Goal: Task Accomplishment & Management: Complete application form

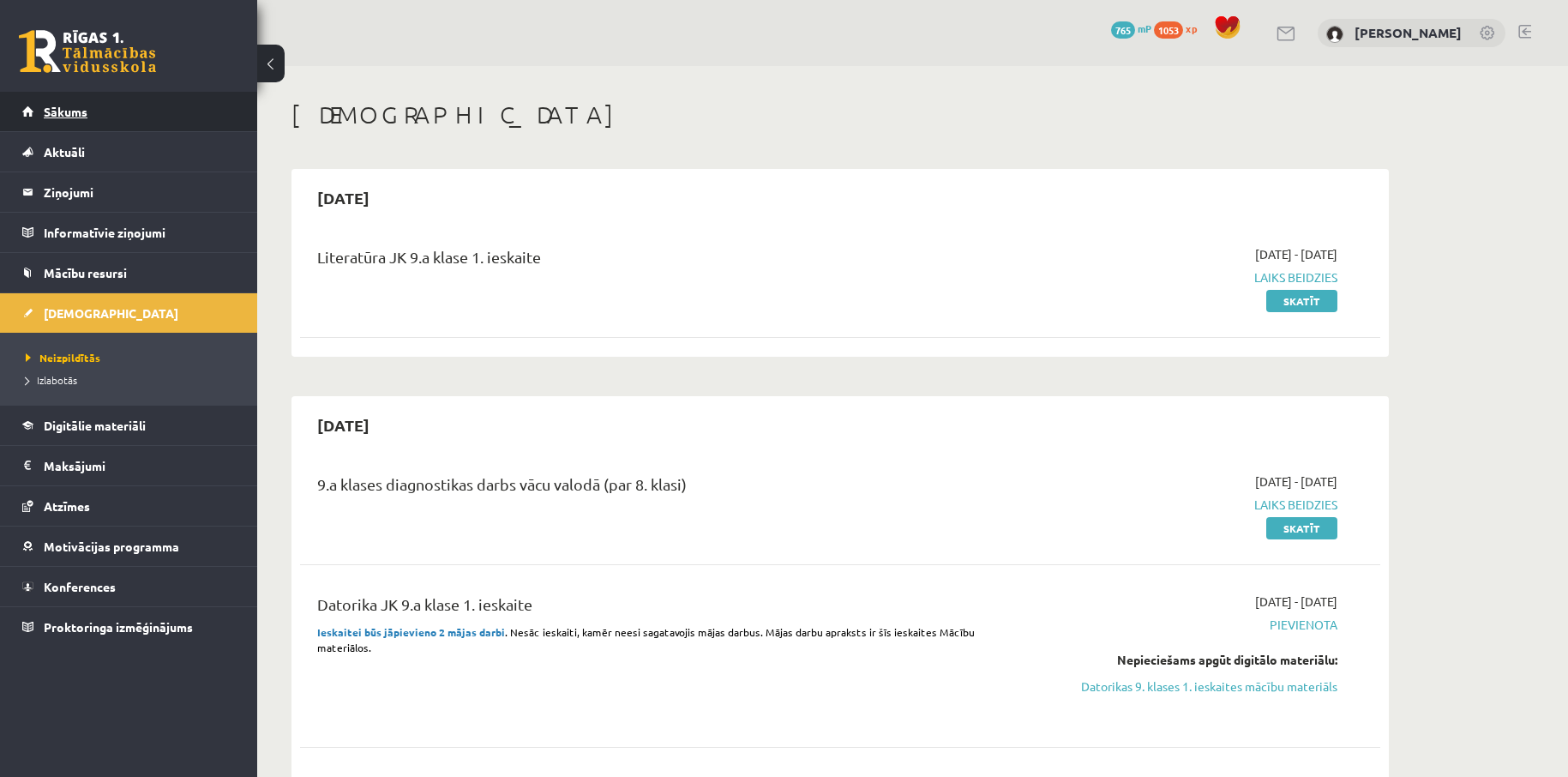
click at [83, 108] on span "Sākums" at bounding box center [65, 111] width 44 height 15
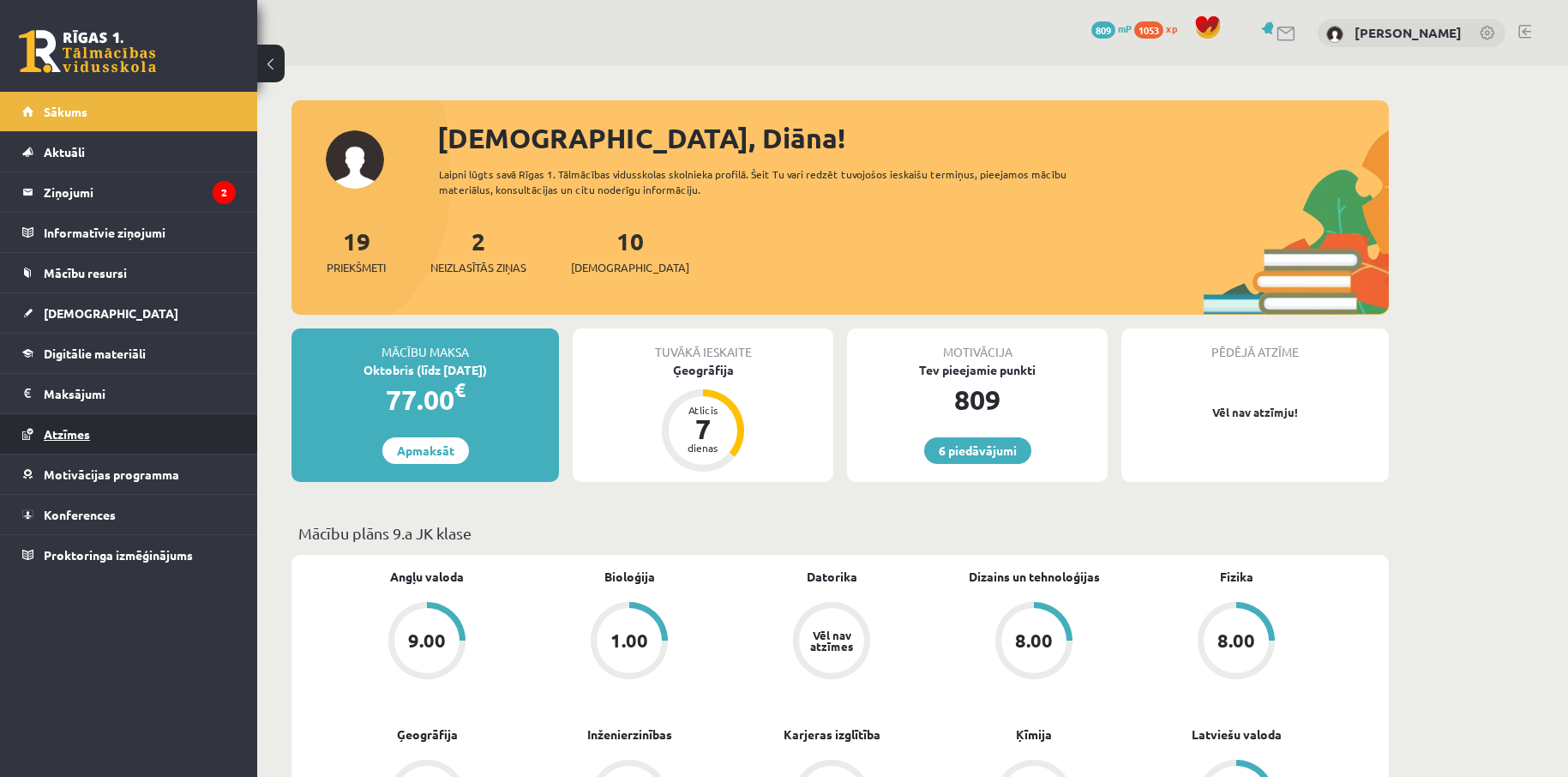
click at [88, 435] on span "Atzīmes" at bounding box center [66, 434] width 46 height 15
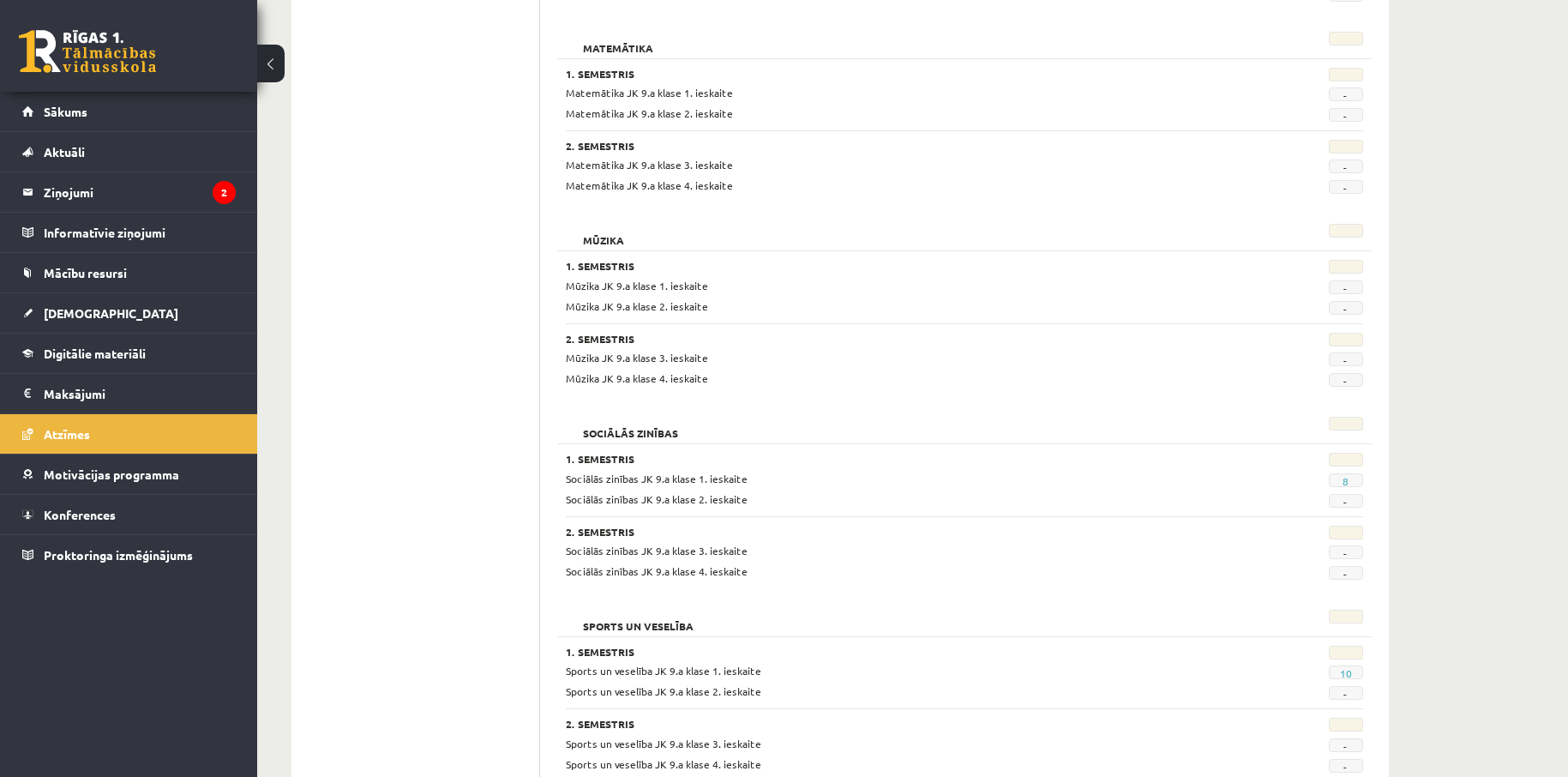
scroll to position [2102, 0]
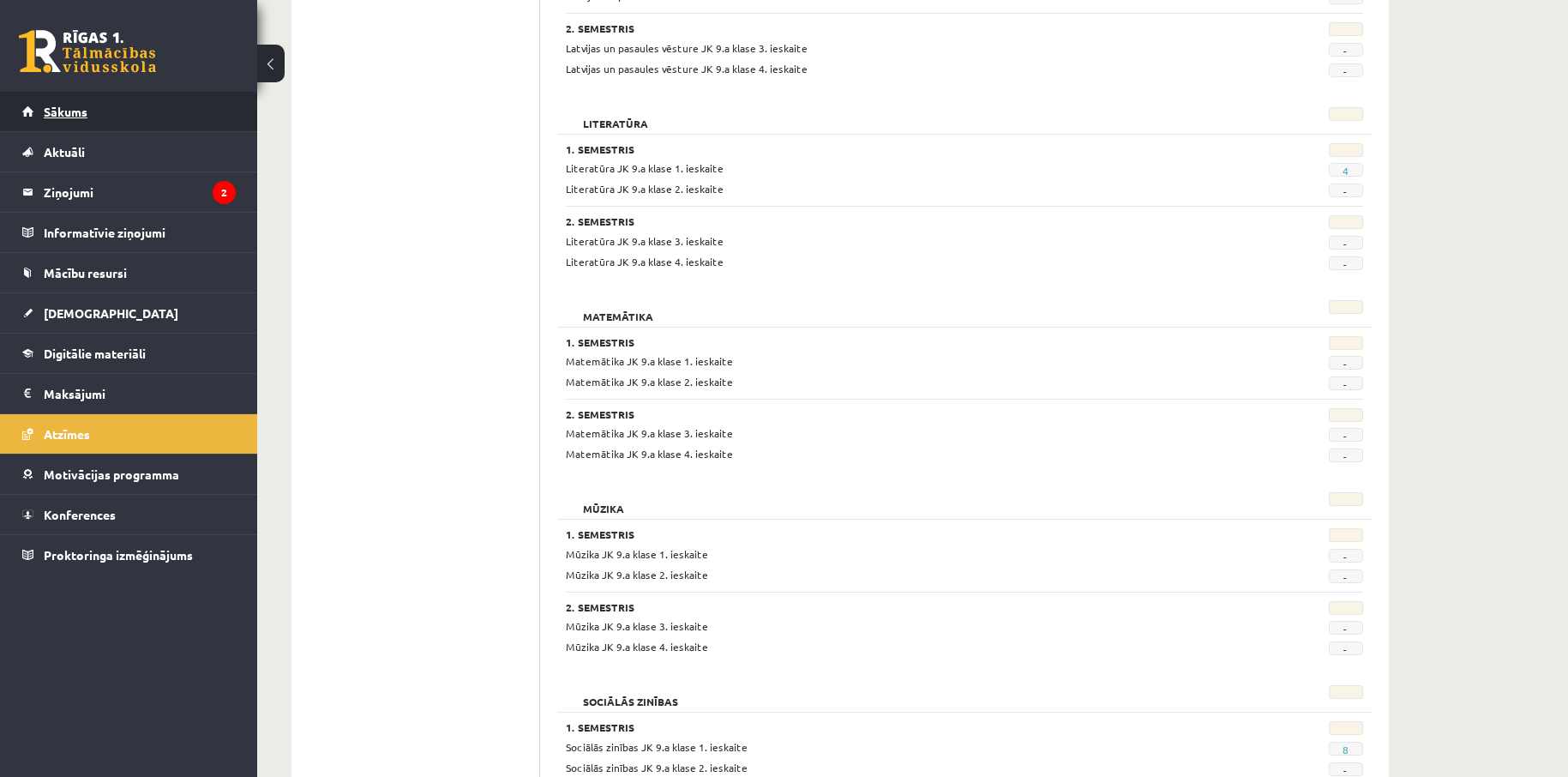
click at [94, 113] on link "Sākums" at bounding box center [128, 112] width 213 height 40
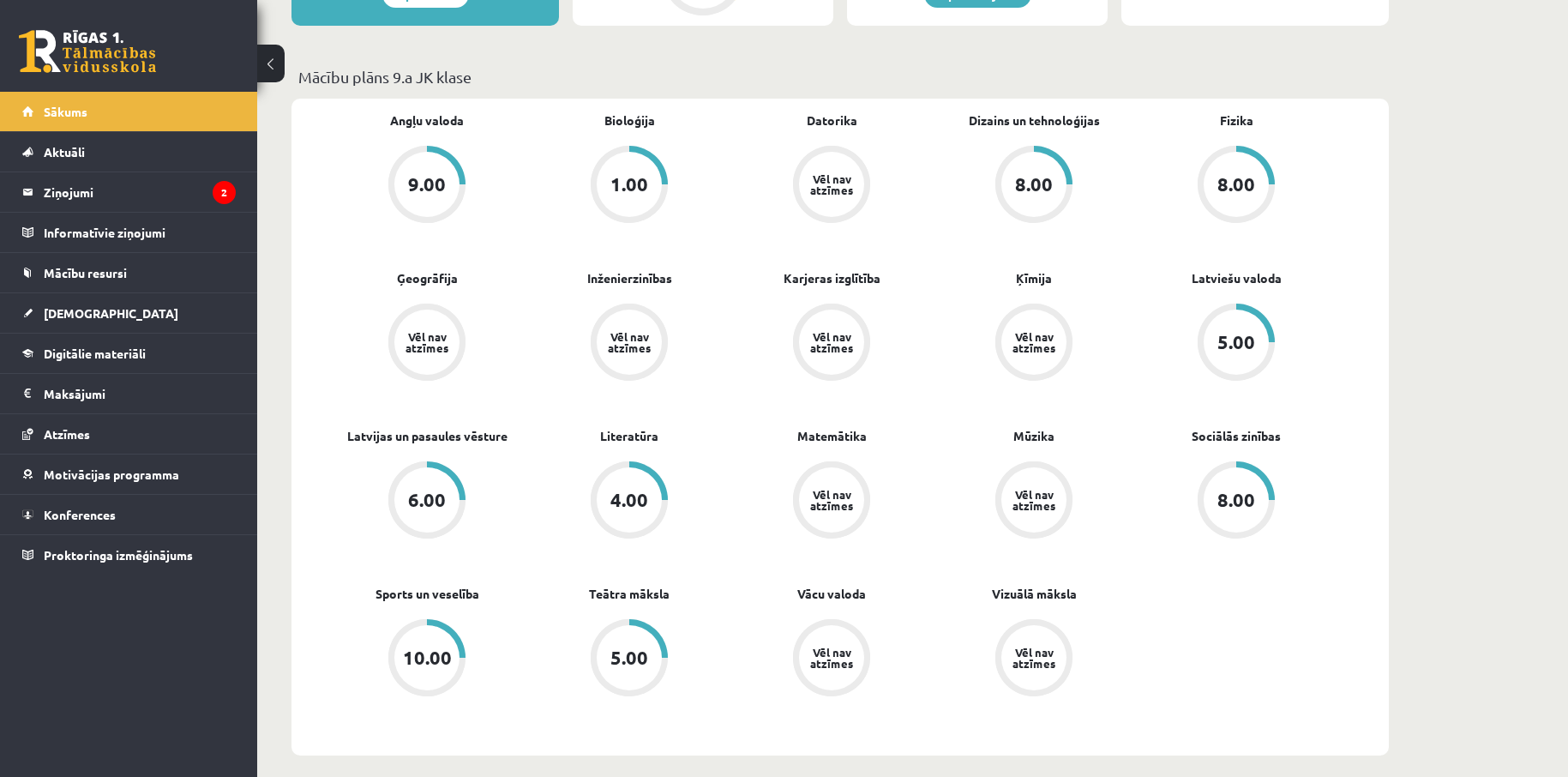
scroll to position [457, 0]
click at [640, 439] on link "Literatūra" at bounding box center [629, 435] width 58 height 18
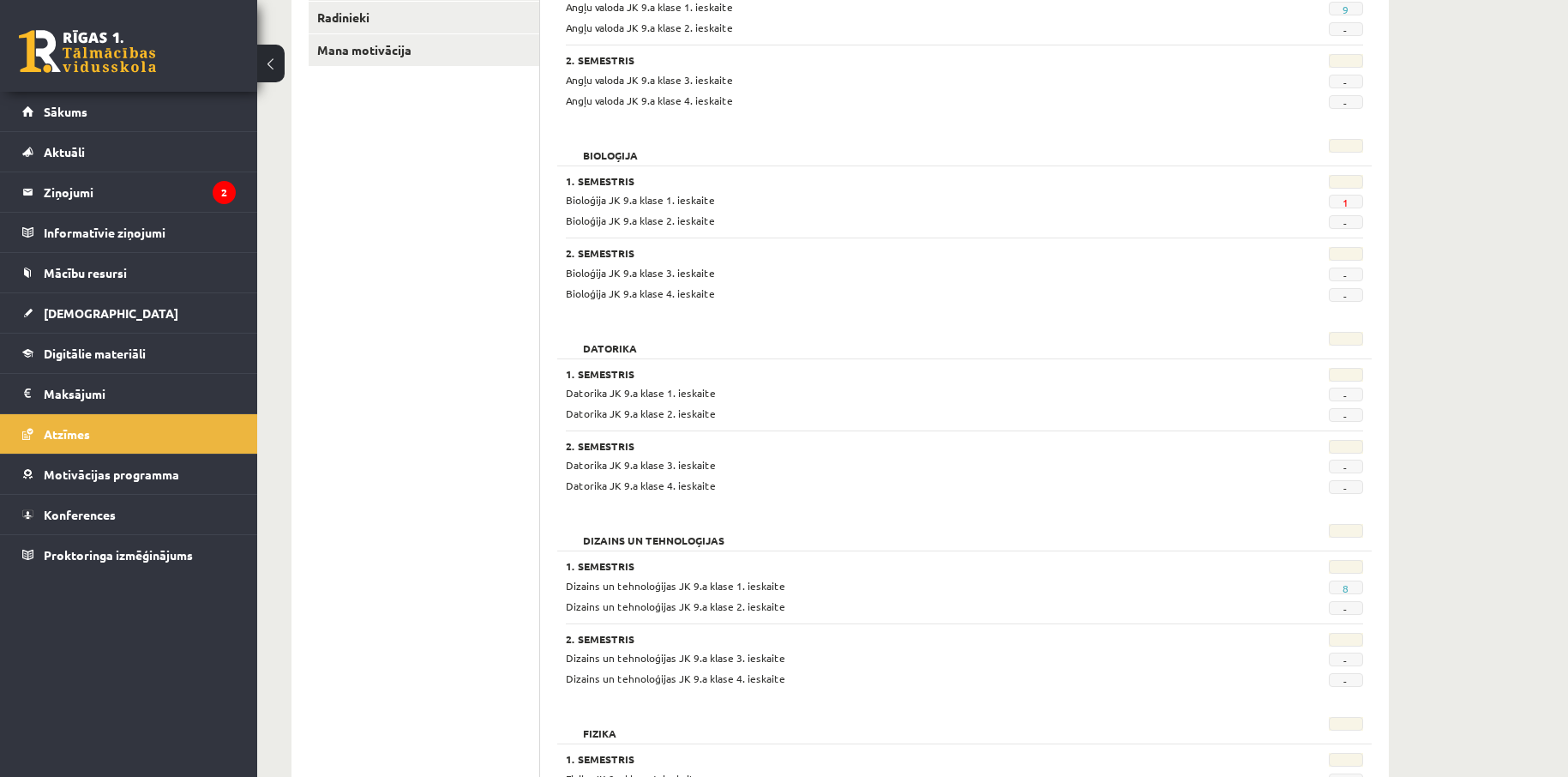
scroll to position [342, 0]
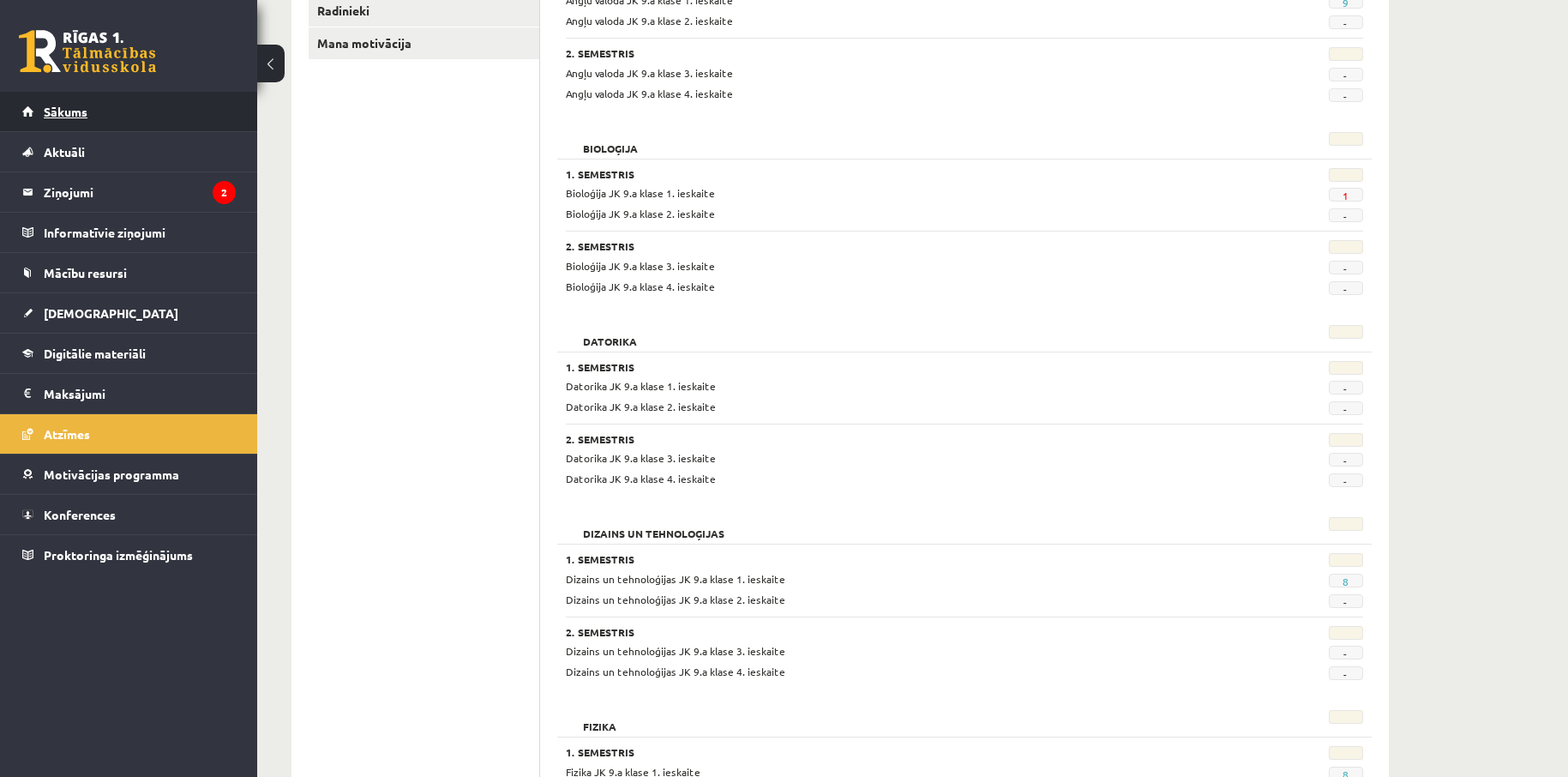
click at [72, 115] on span "Sākums" at bounding box center [65, 111] width 44 height 15
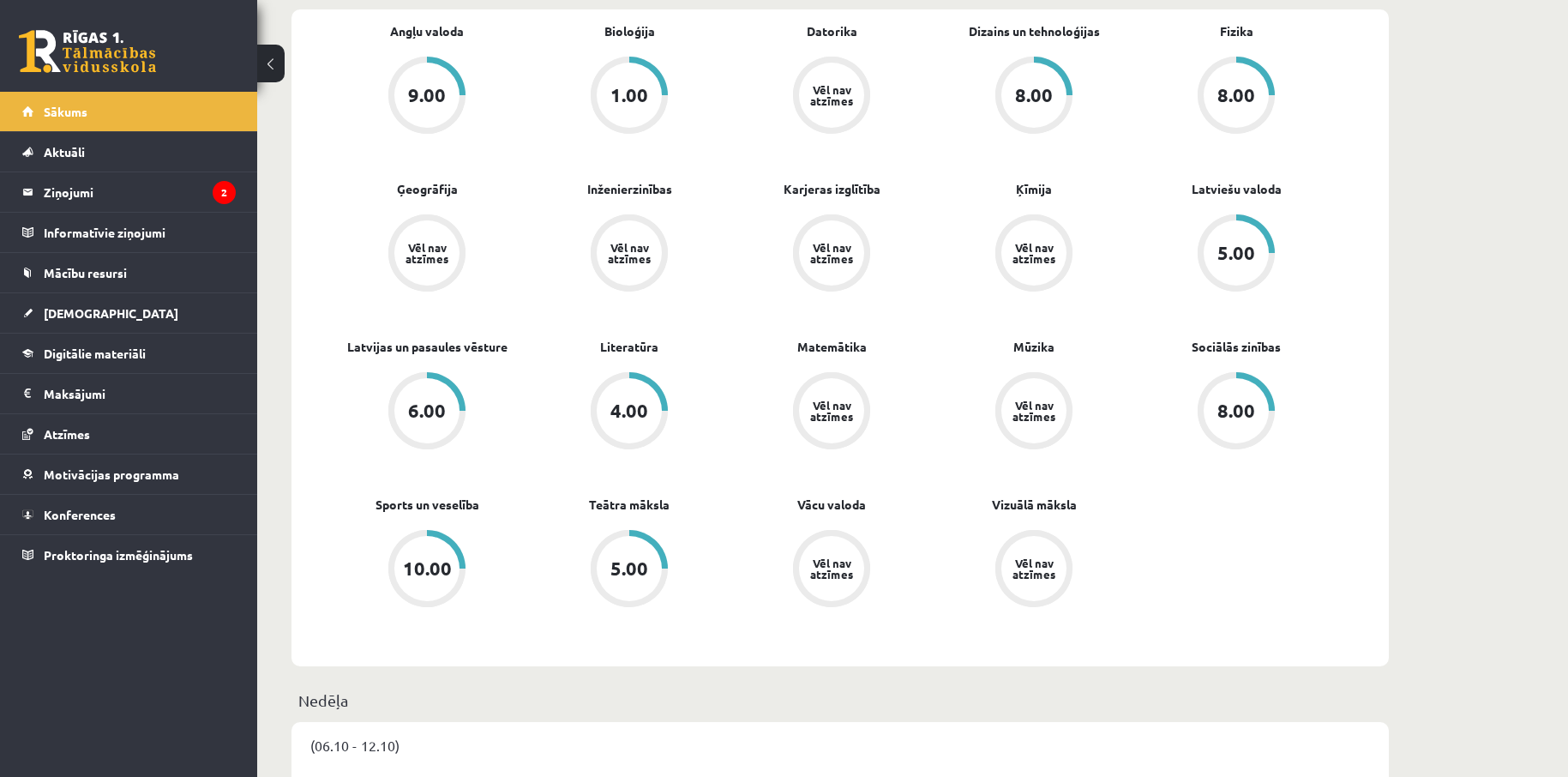
scroll to position [572, 0]
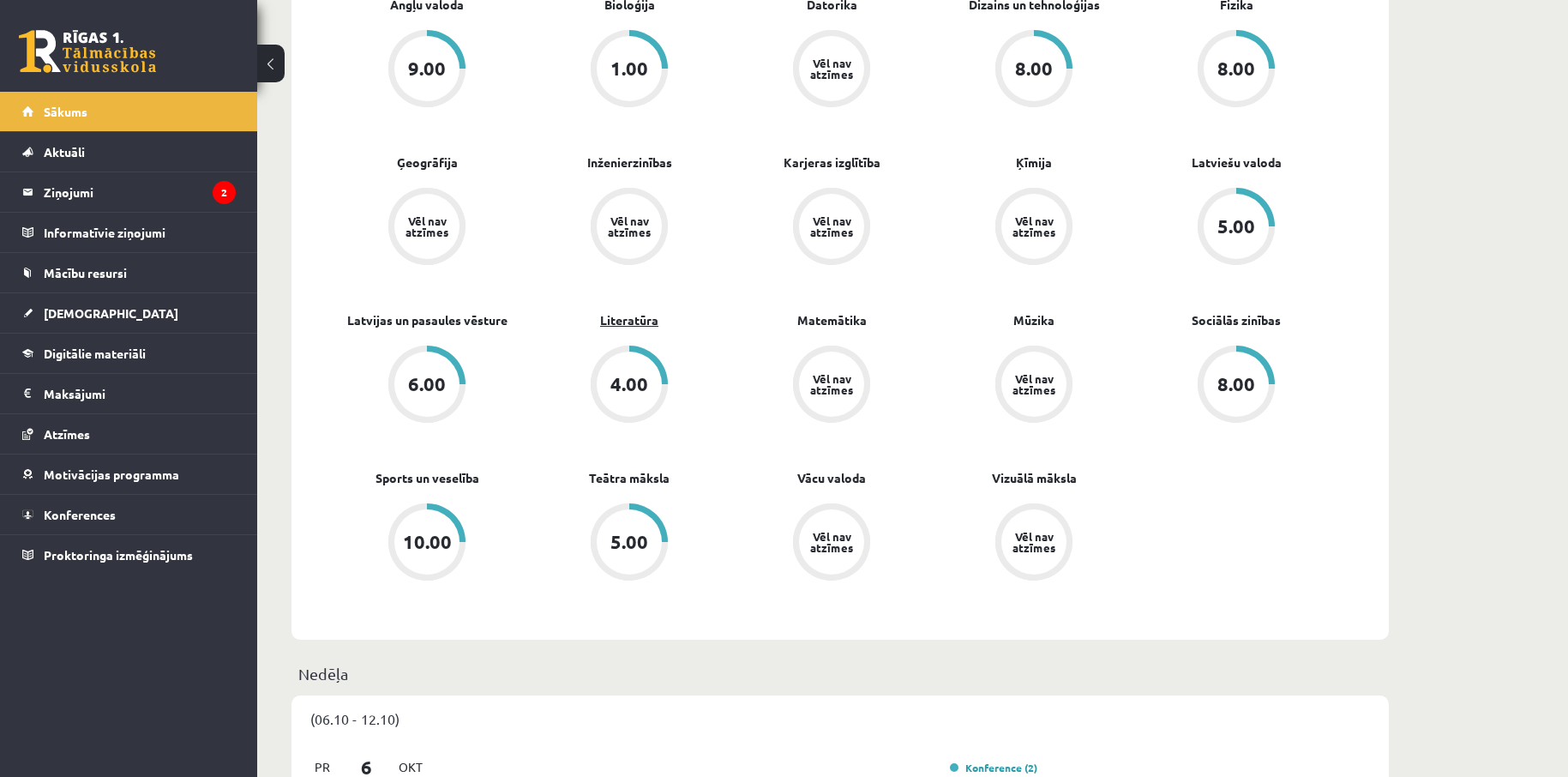
click at [635, 324] on link "Literatūra" at bounding box center [629, 320] width 58 height 18
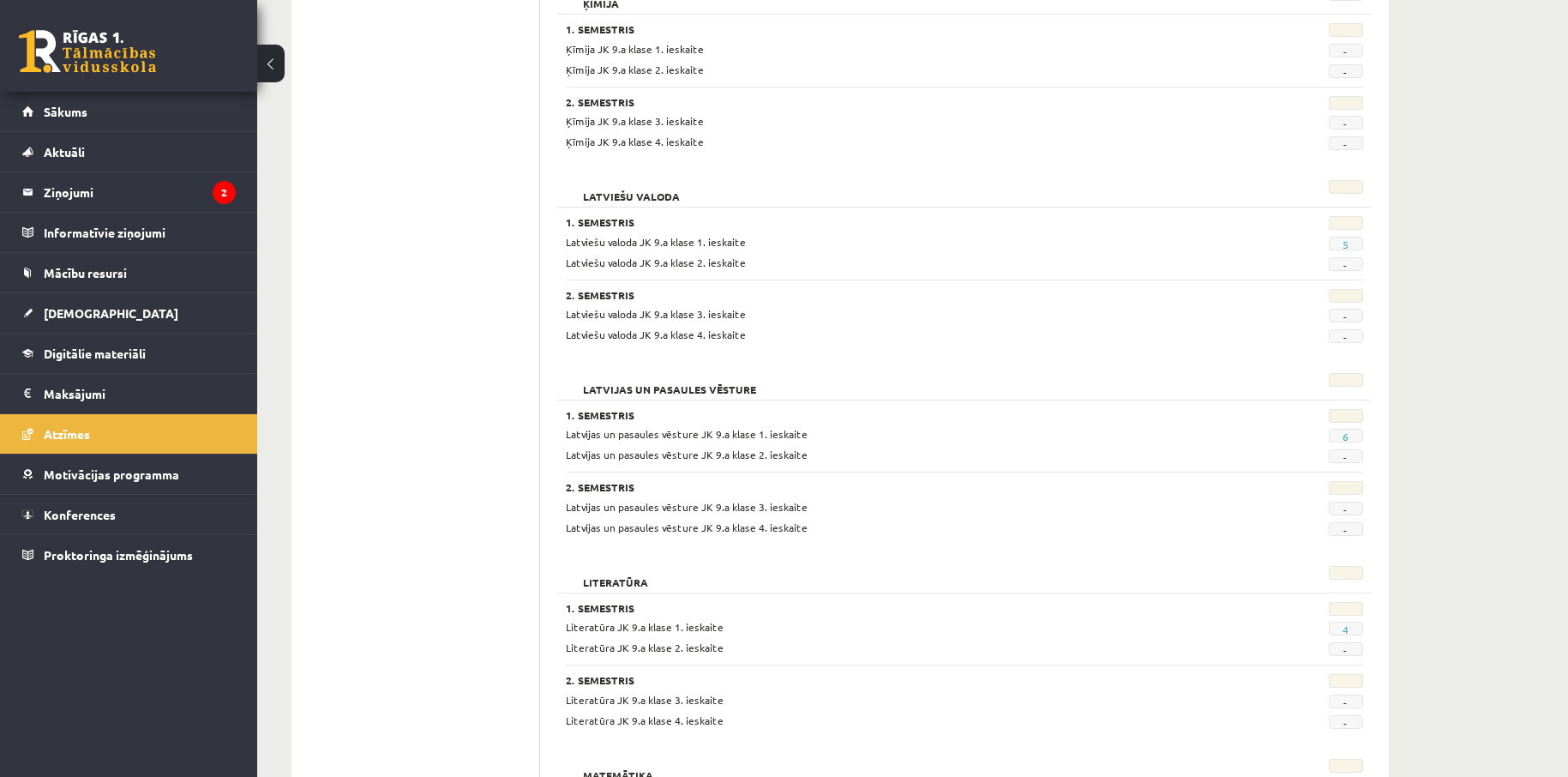
scroll to position [1829, 0]
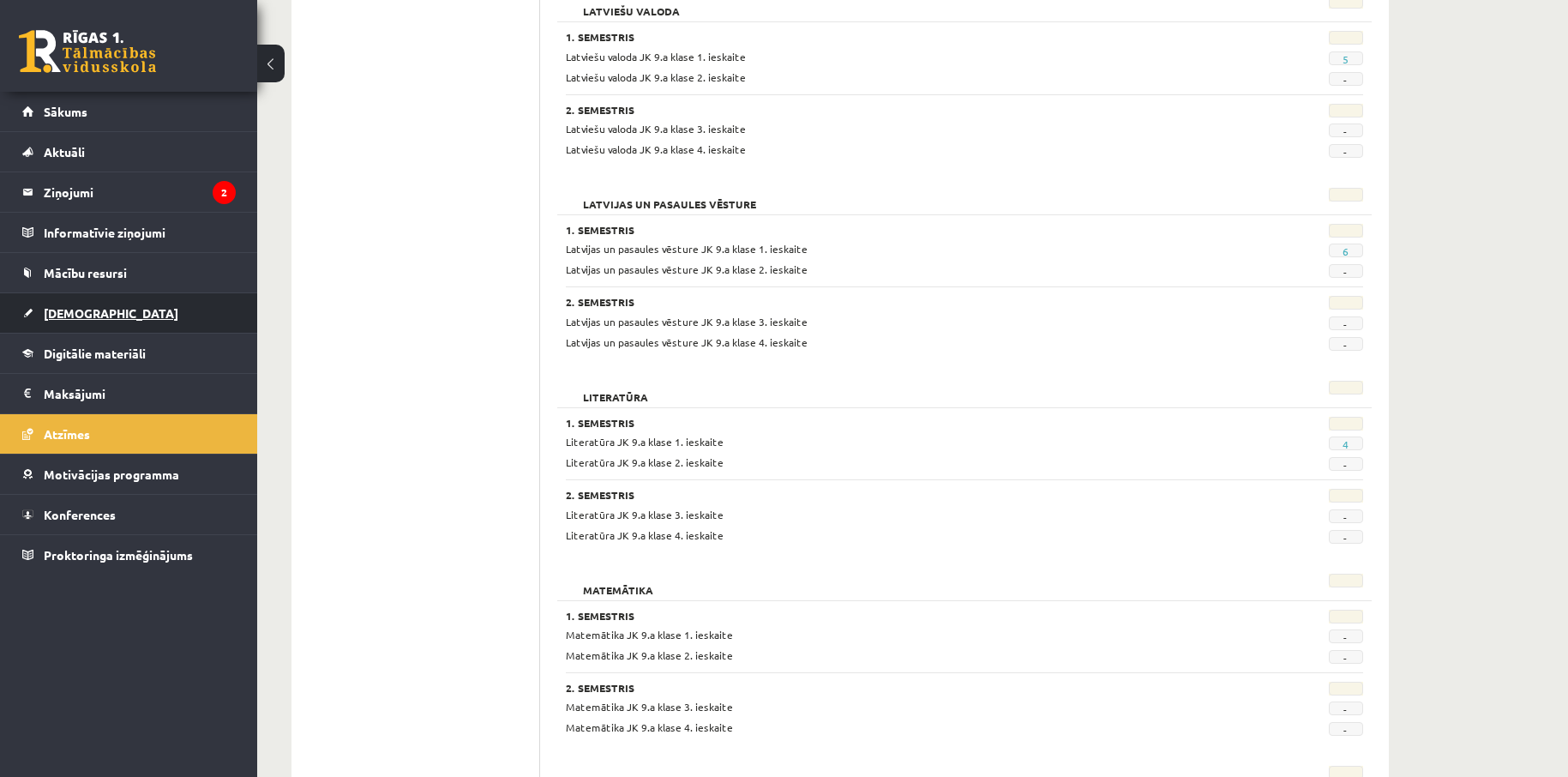
click at [88, 316] on span "[DEMOGRAPHIC_DATA]" at bounding box center [111, 313] width 135 height 15
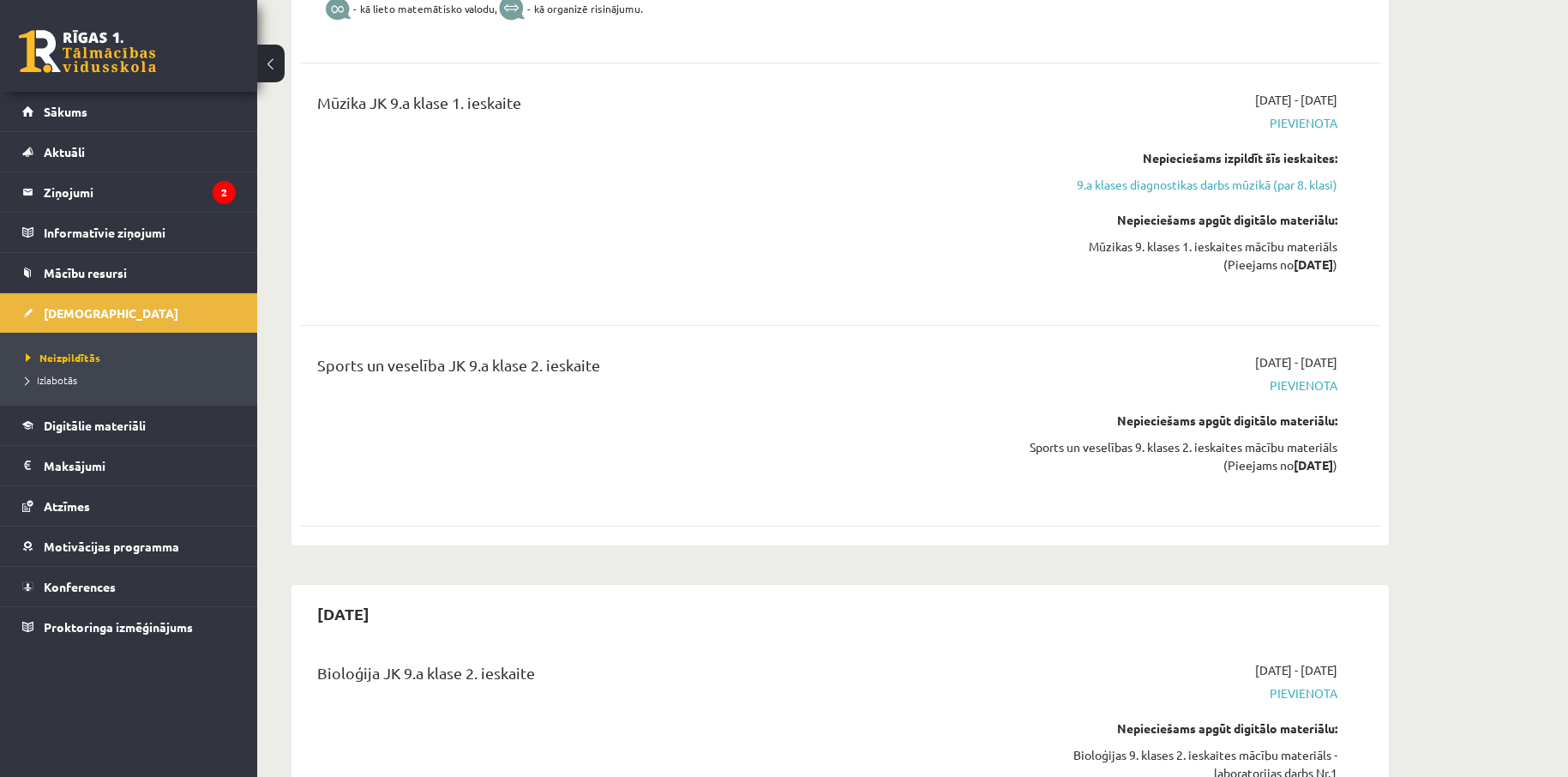
scroll to position [5144, 0]
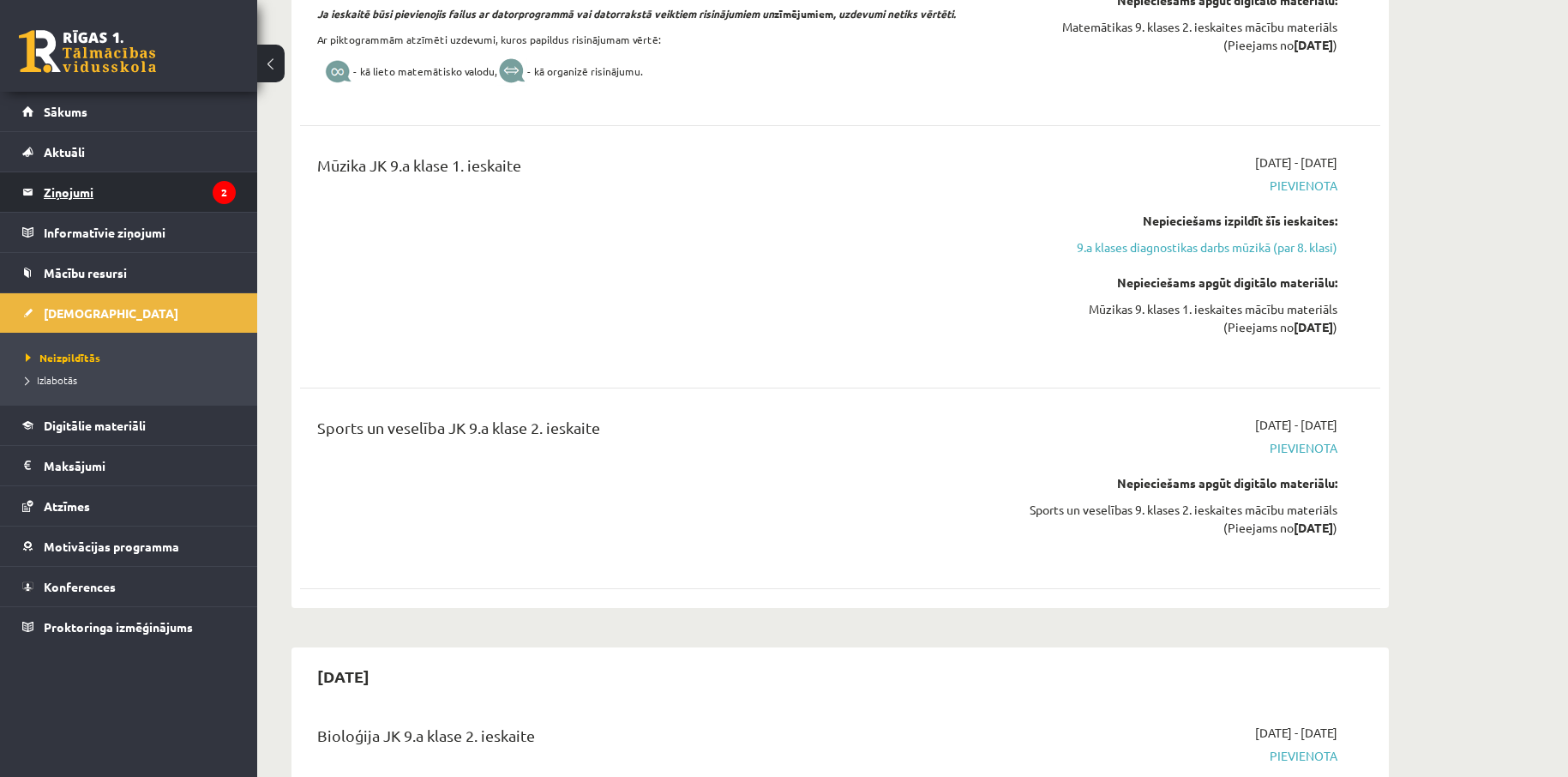
click at [82, 190] on legend "Ziņojumi 2" at bounding box center [139, 193] width 192 height 40
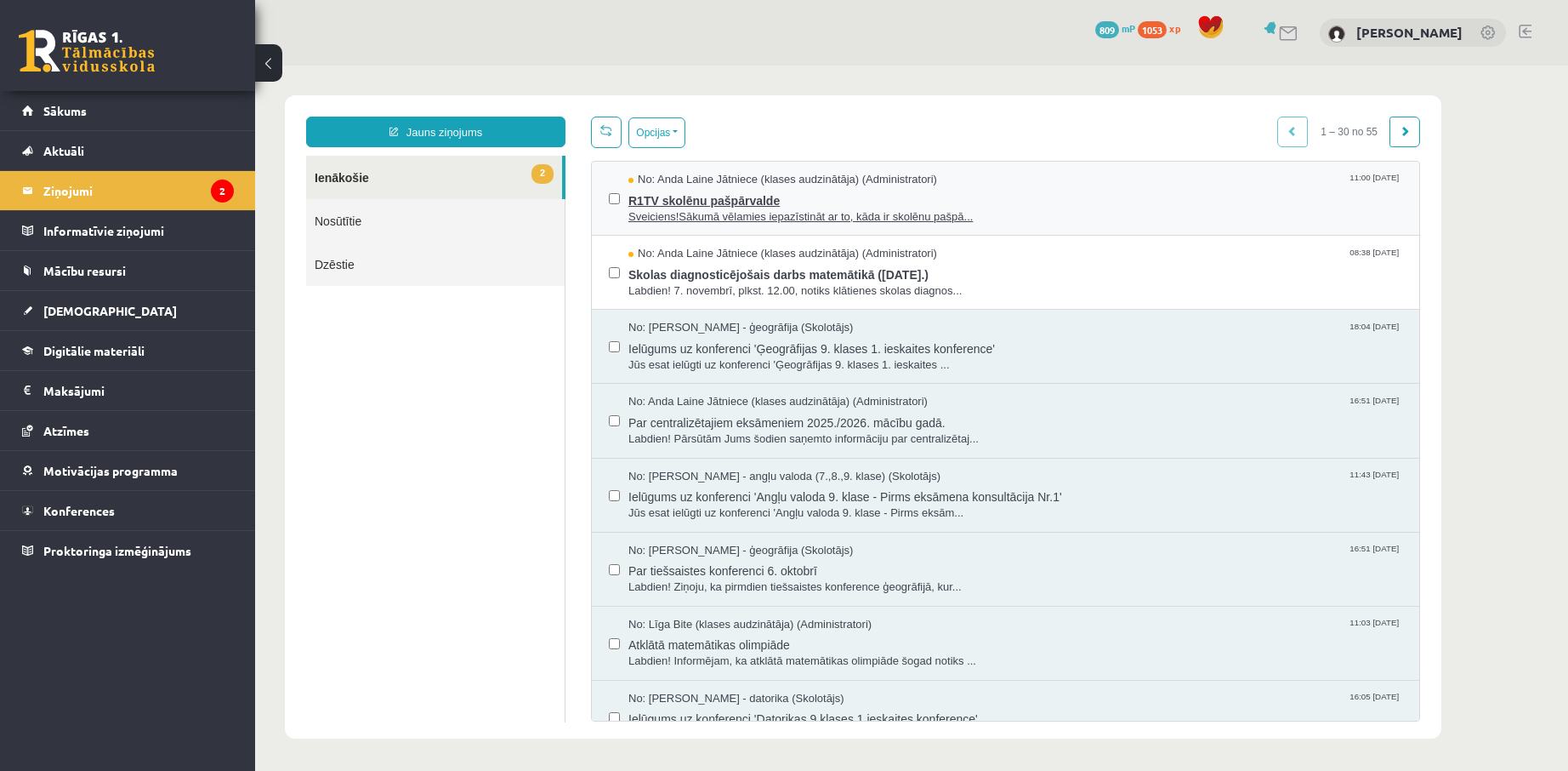
click at [749, 201] on span "R1TV skolēnu pašpārvalde" at bounding box center [1016, 199] width 774 height 22
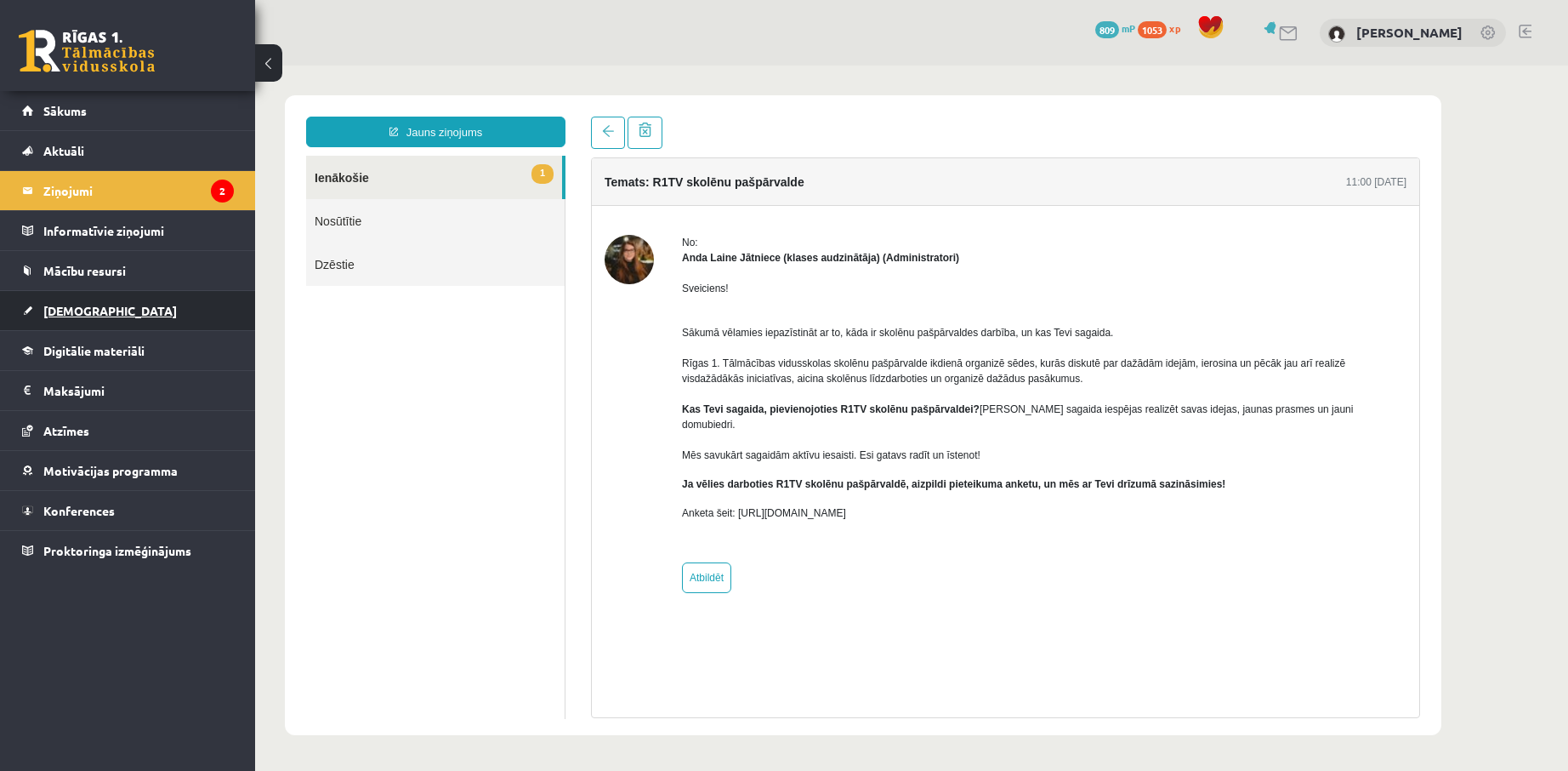
click at [75, 313] on span "[DEMOGRAPHIC_DATA]" at bounding box center [110, 311] width 134 height 15
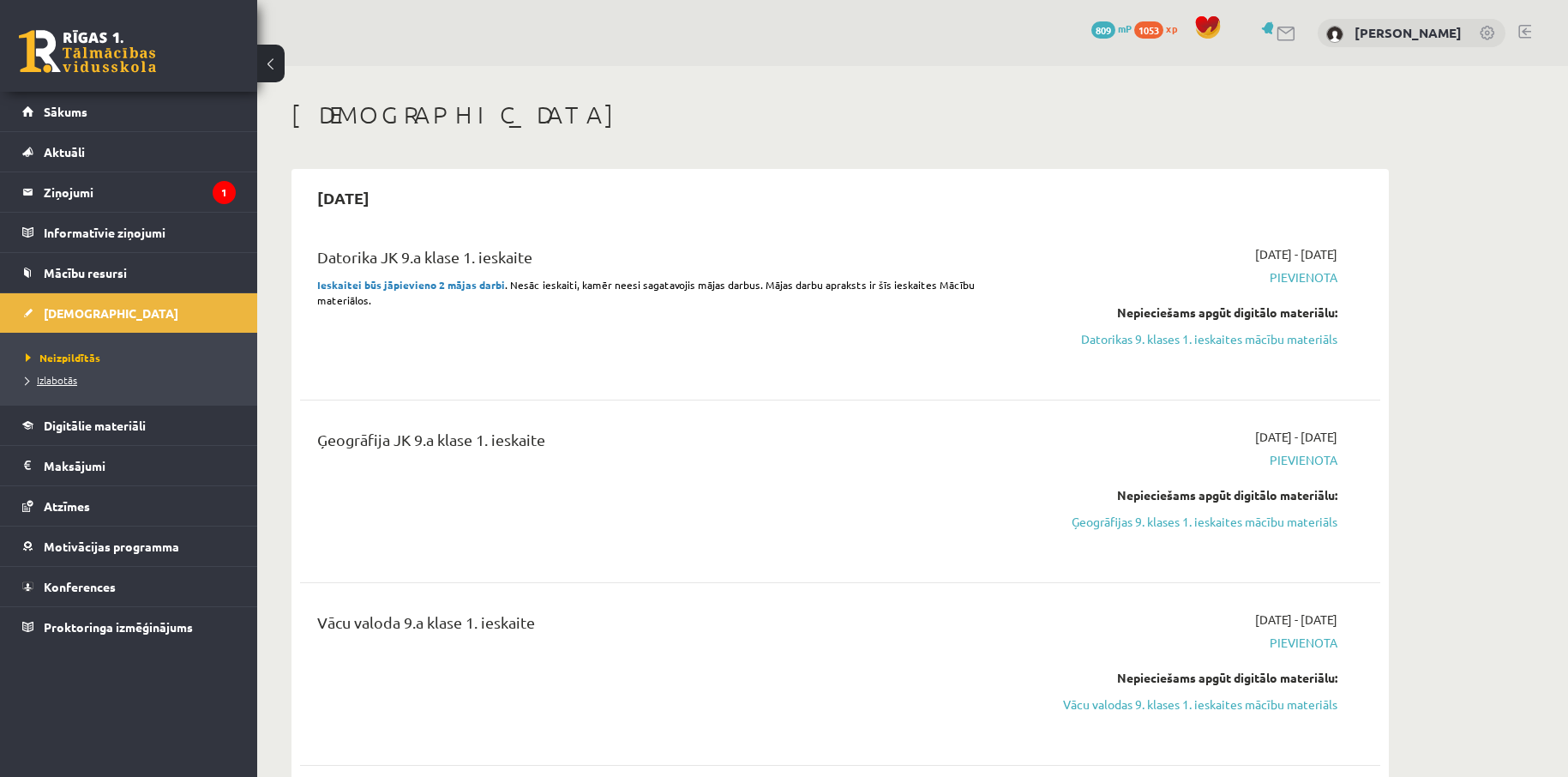
click at [69, 377] on span "Izlabotās" at bounding box center [51, 379] width 51 height 13
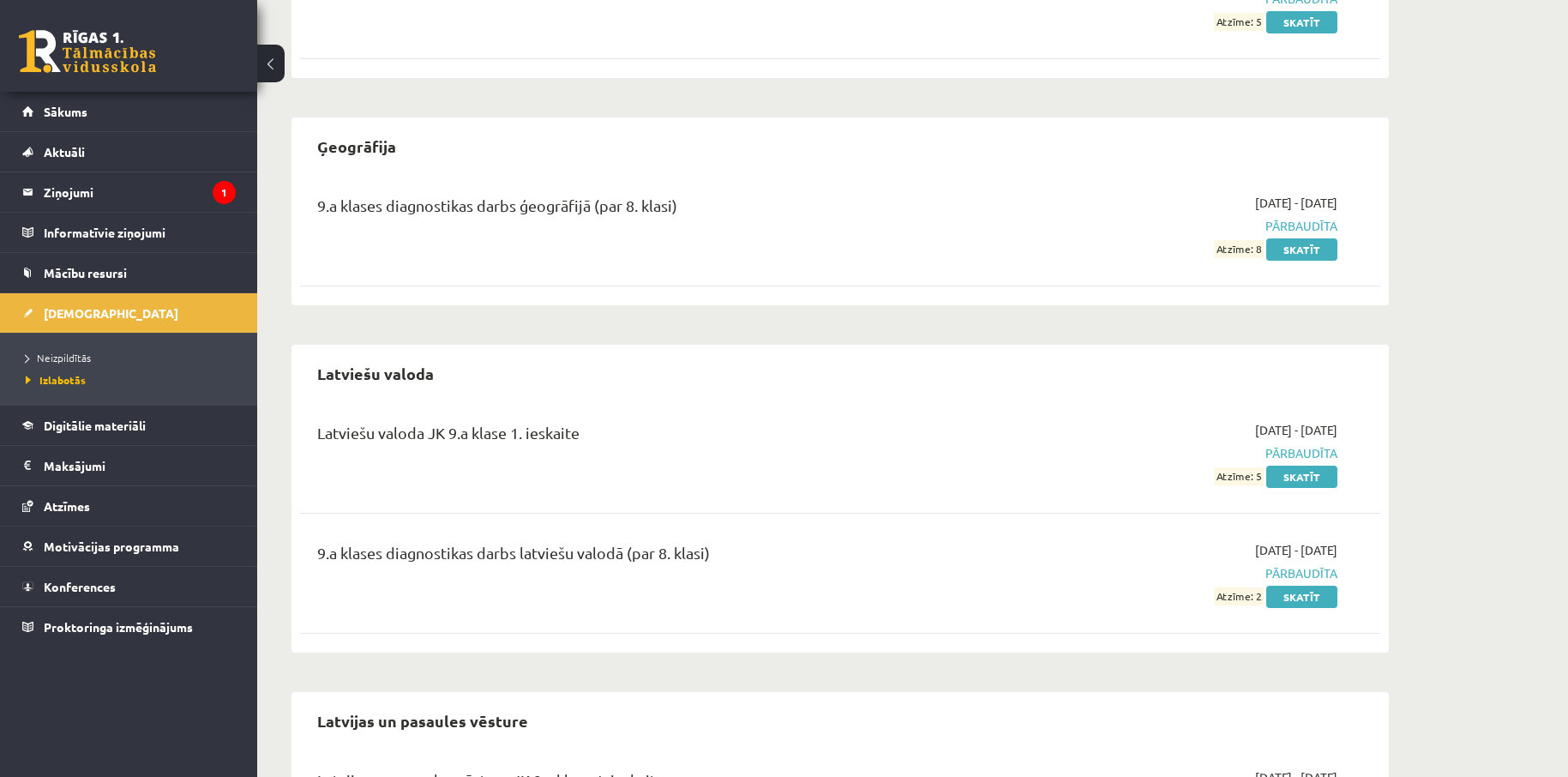
scroll to position [1714, 0]
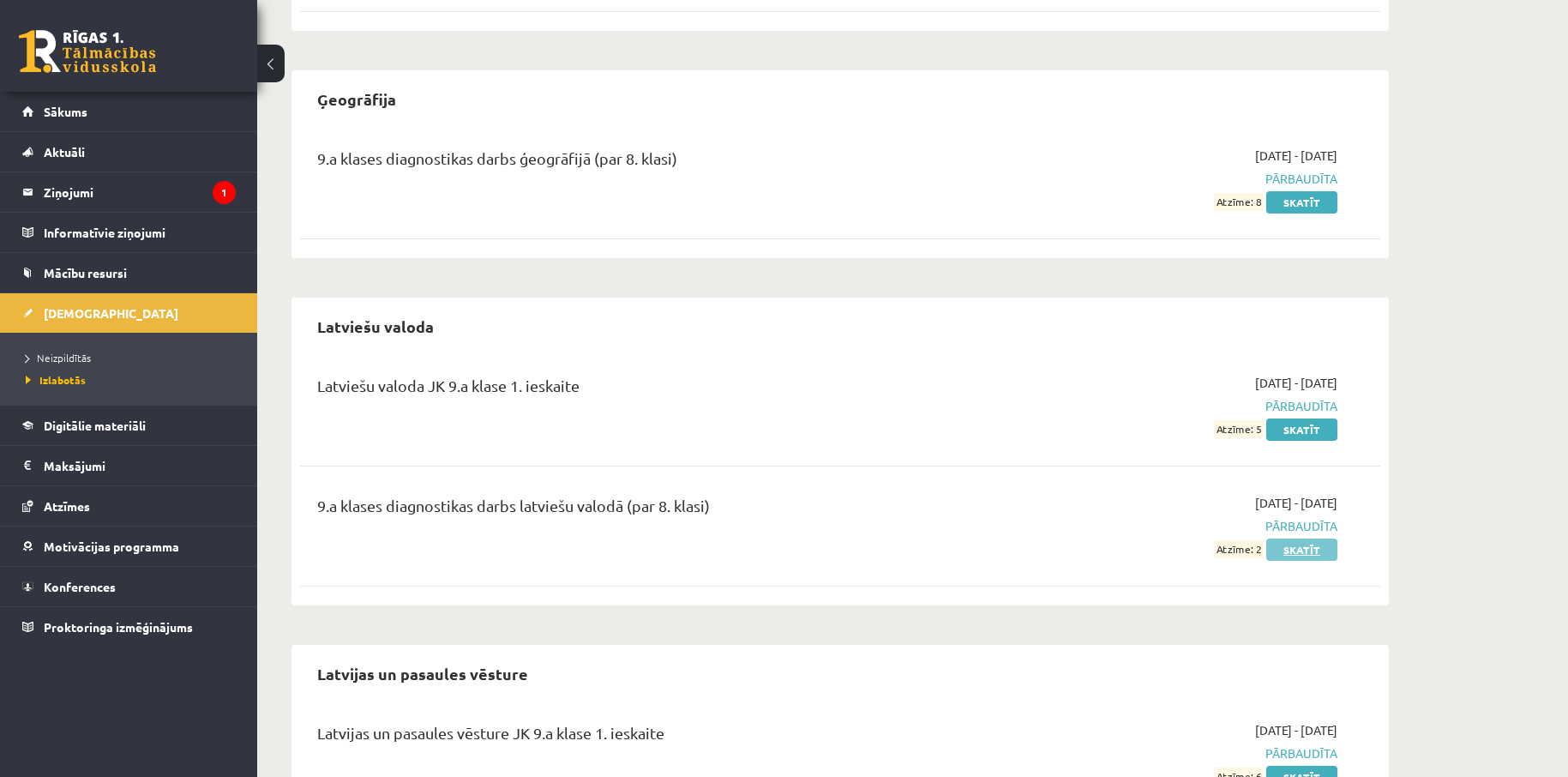
click at [1309, 545] on link "Skatīt" at bounding box center [1301, 549] width 71 height 22
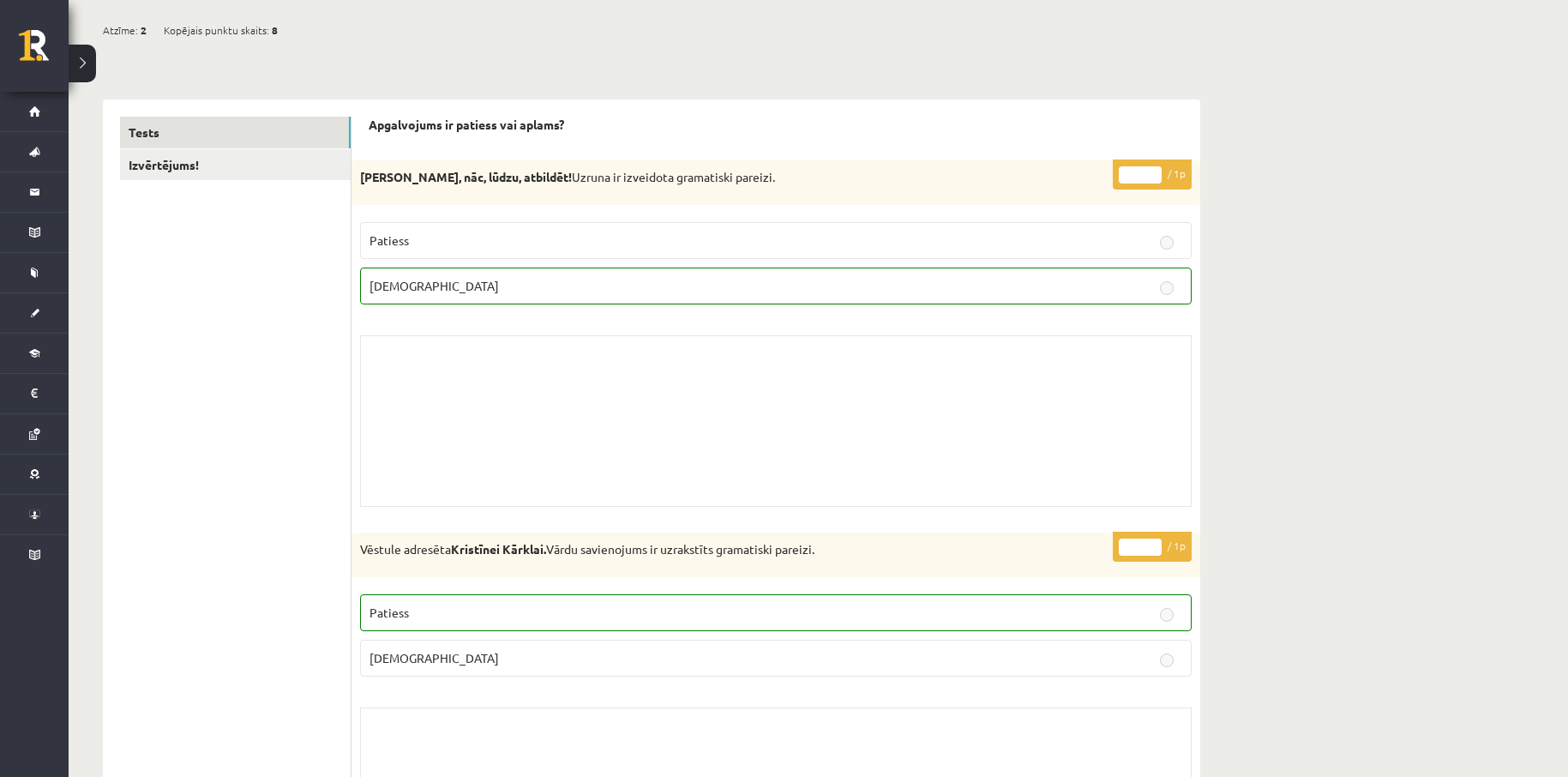
scroll to position [114, 0]
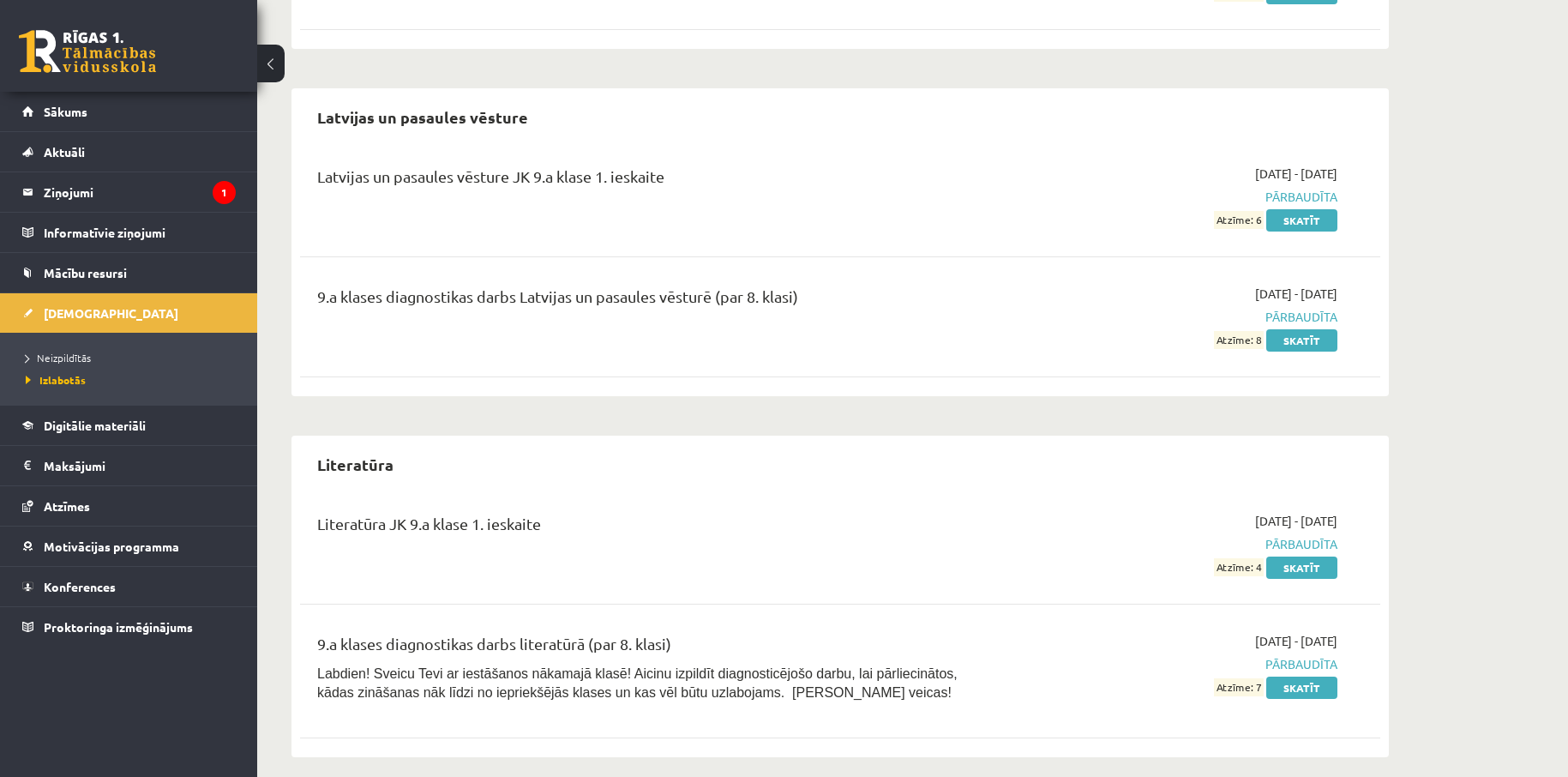
scroll to position [2286, 0]
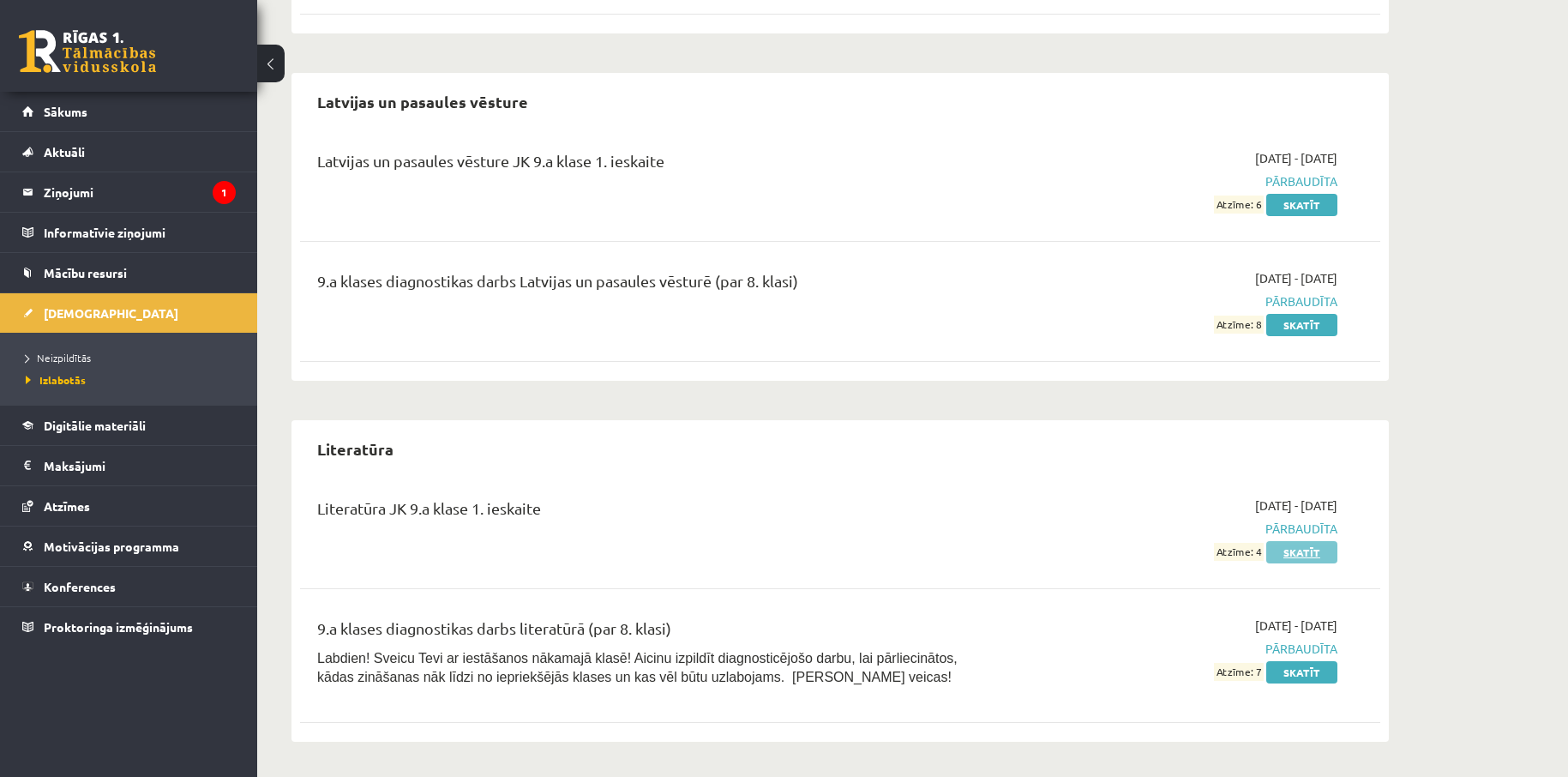
click at [1289, 550] on link "Skatīt" at bounding box center [1301, 551] width 71 height 22
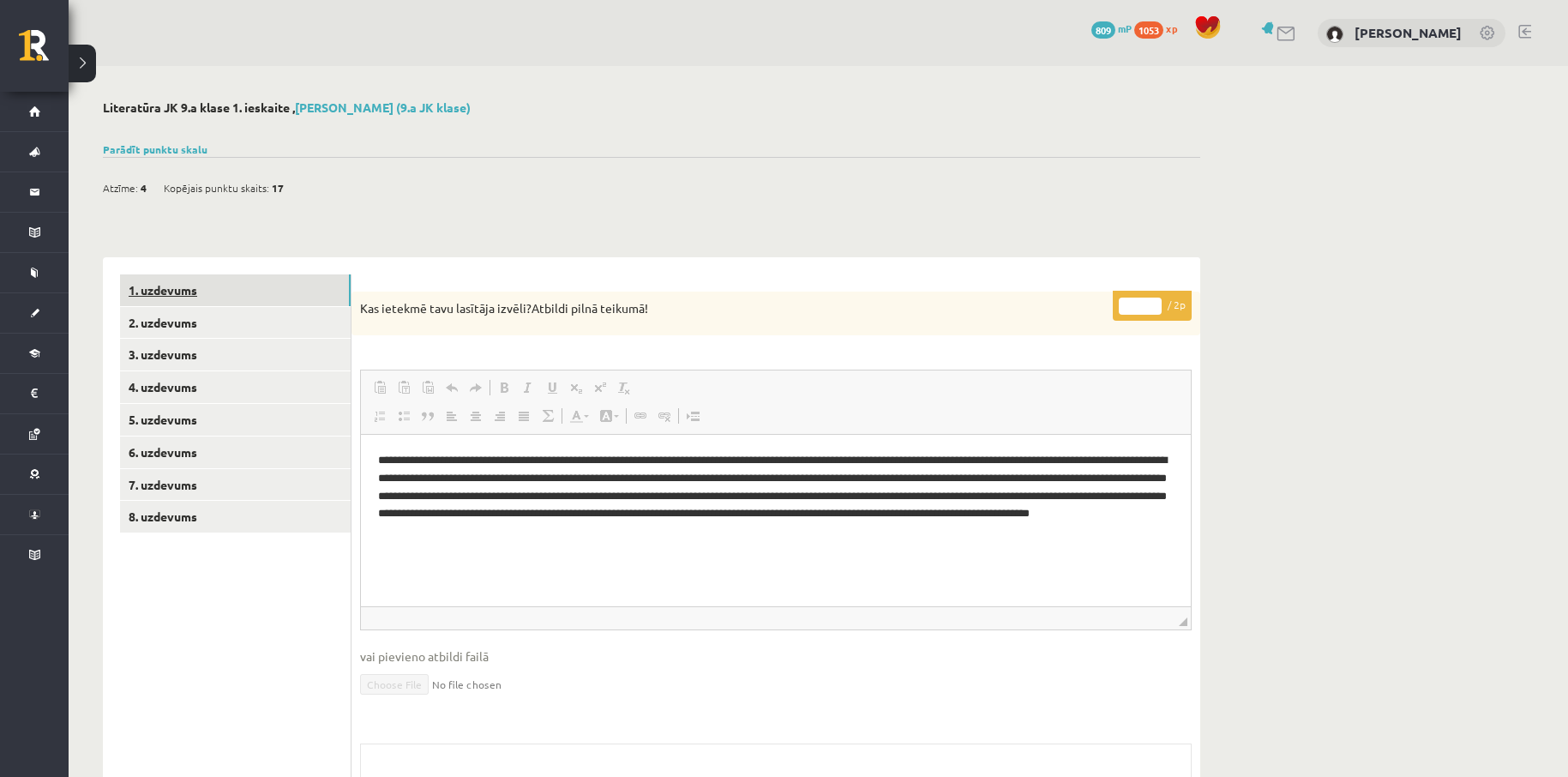
click at [187, 292] on link "1. uzdevums" at bounding box center [235, 289] width 231 height 31
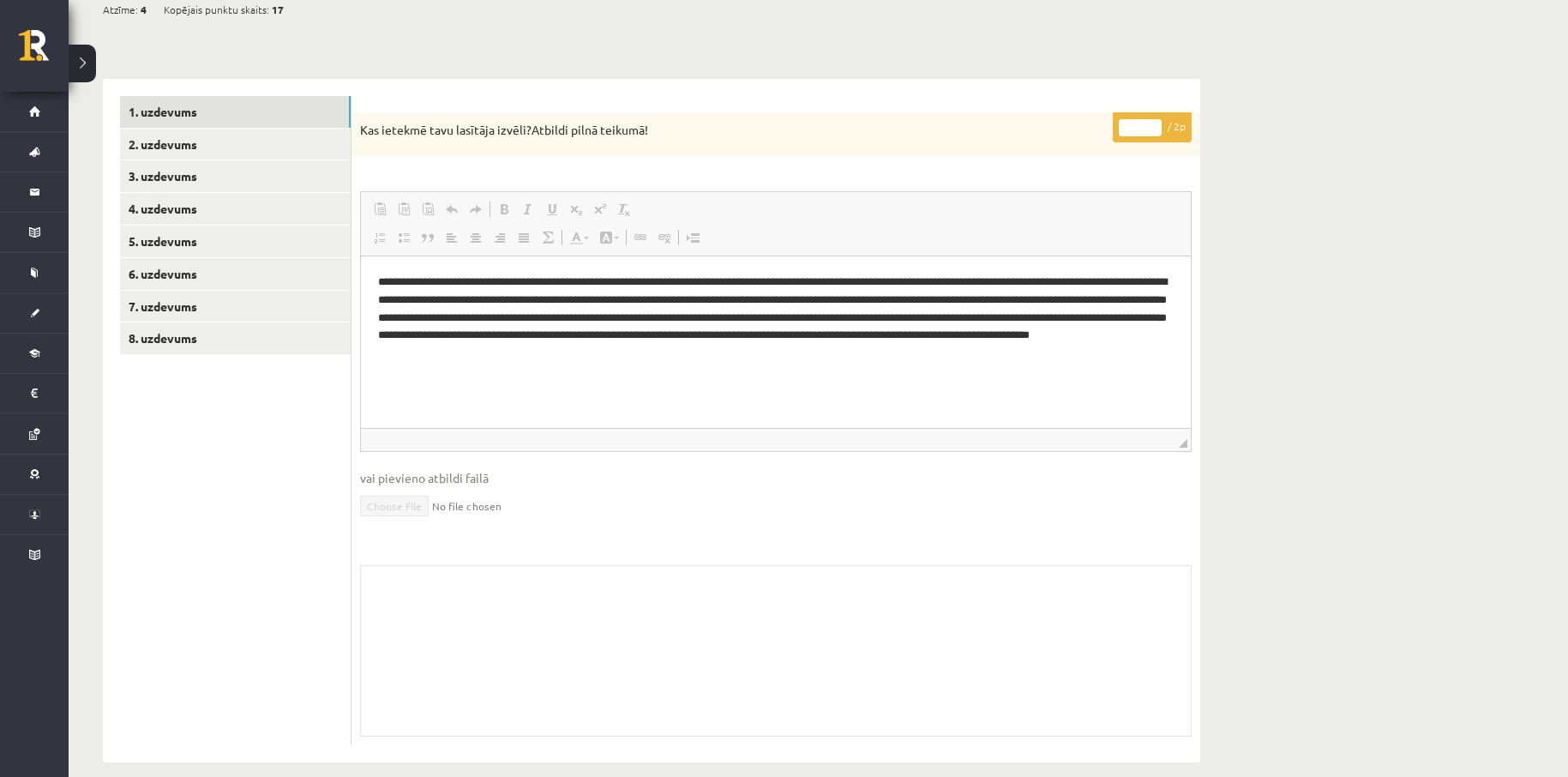
scroll to position [199, 0]
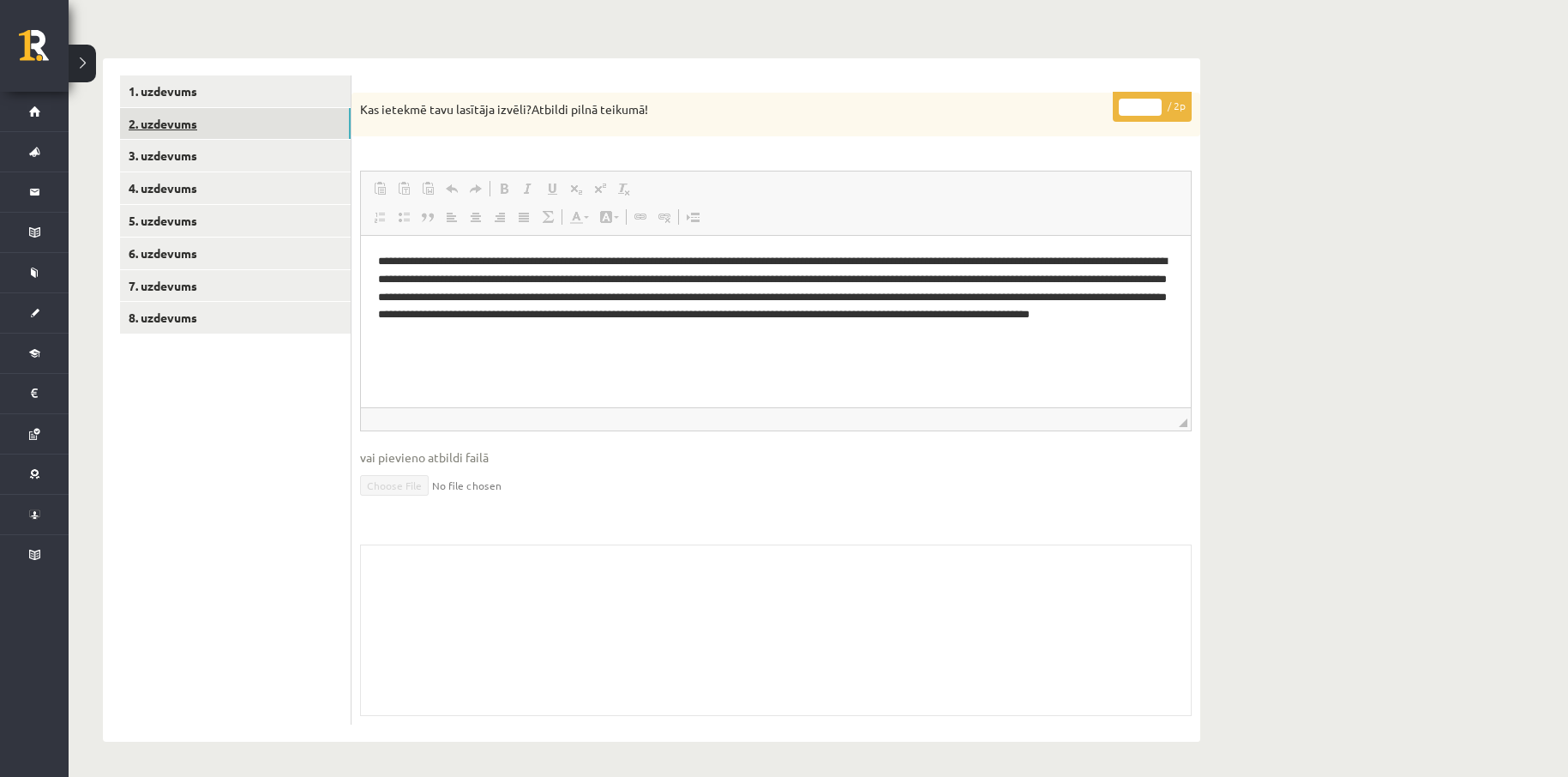
click at [175, 121] on link "2. uzdevums" at bounding box center [235, 123] width 231 height 31
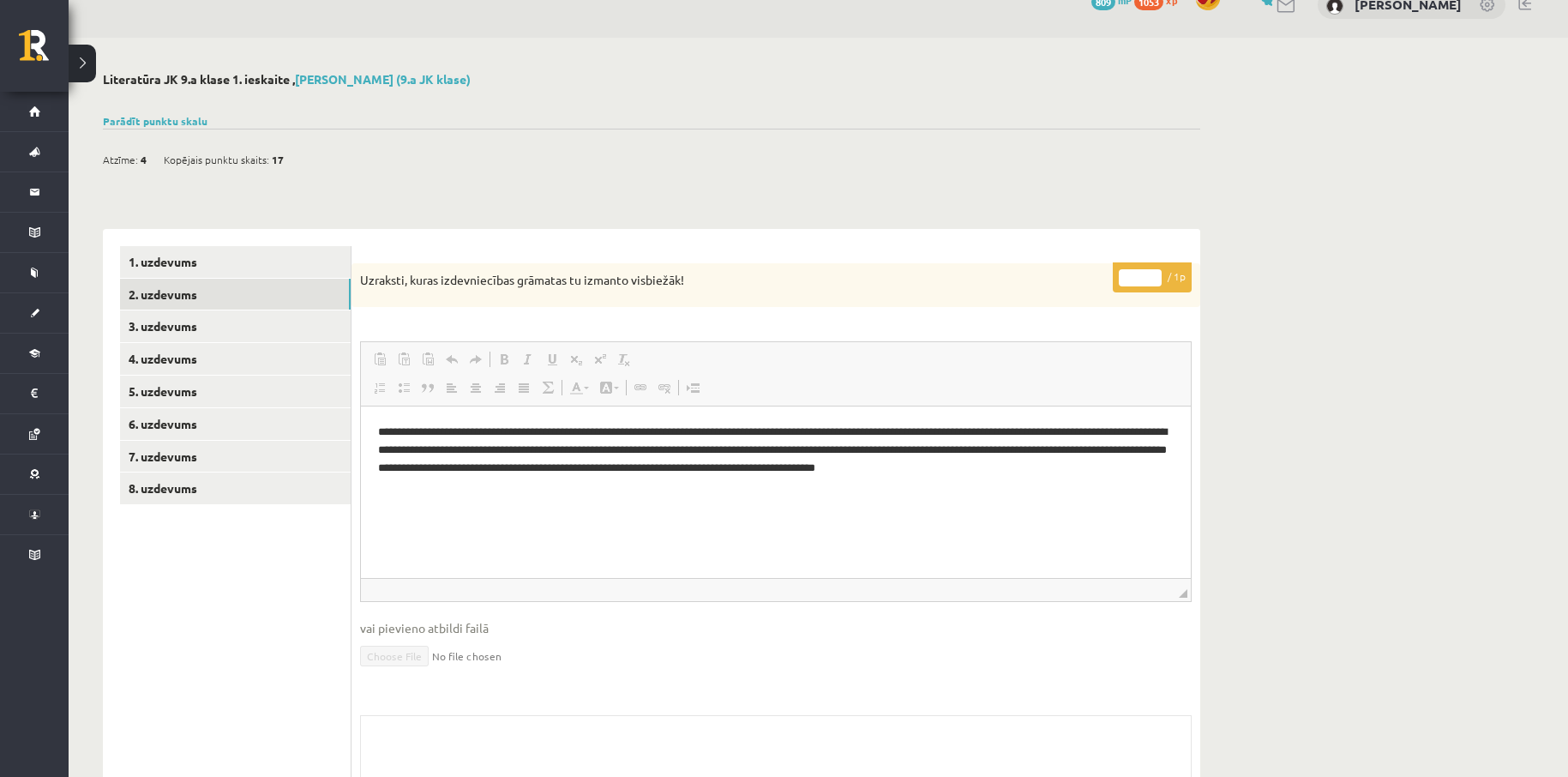
scroll to position [0, 0]
click at [209, 326] on link "3. uzdevums" at bounding box center [235, 325] width 231 height 31
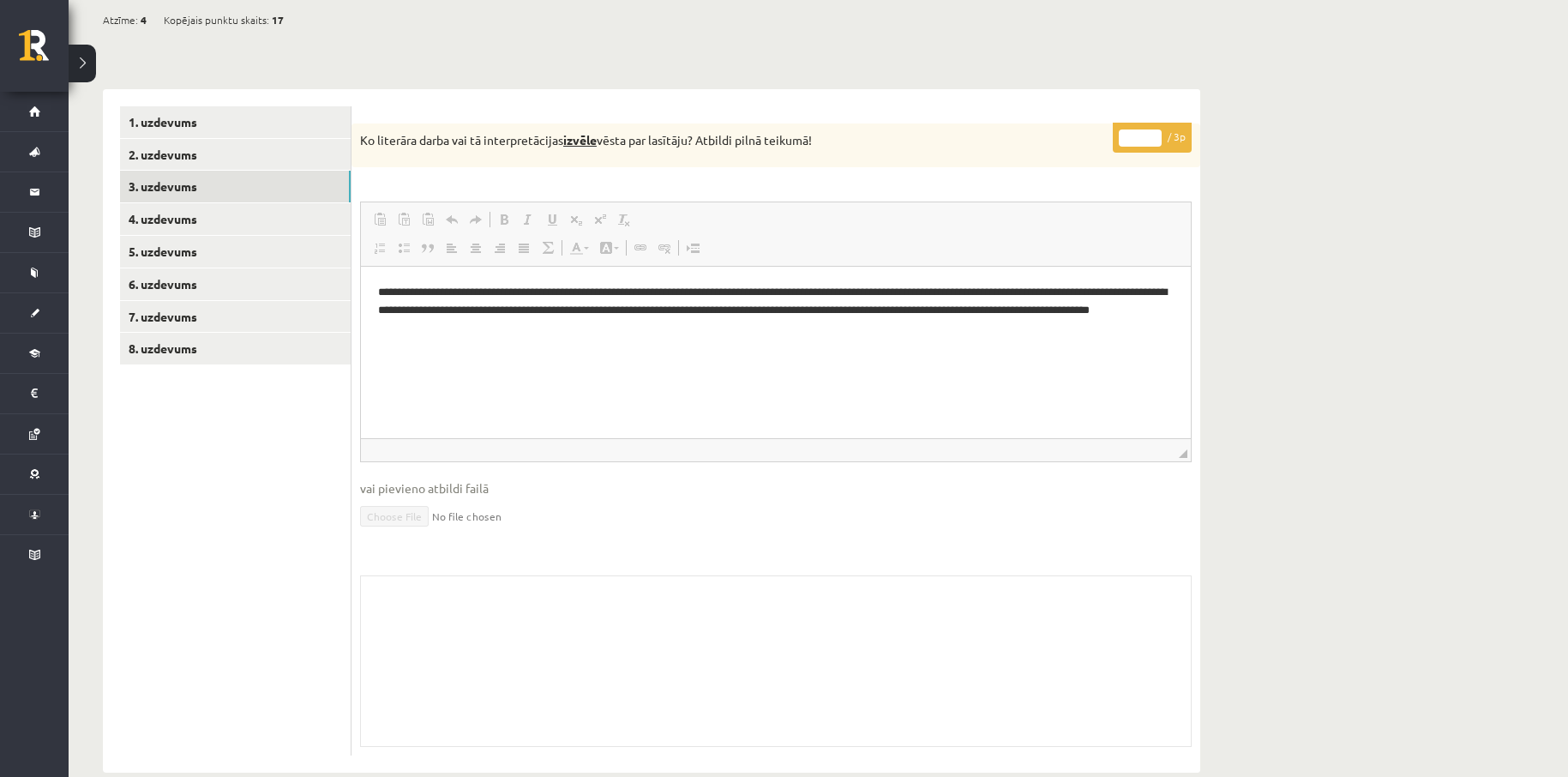
scroll to position [199, 0]
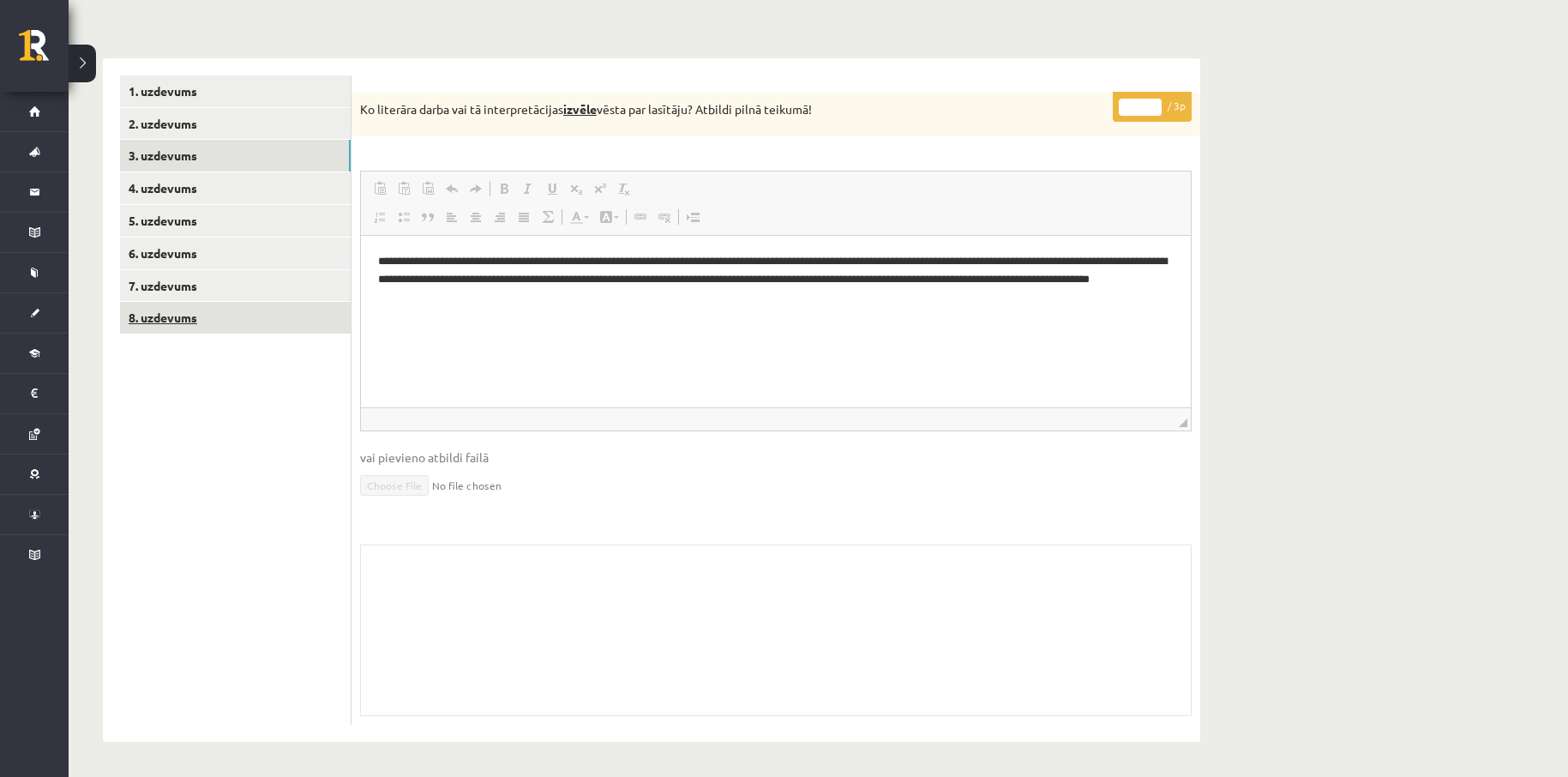
click at [178, 321] on link "8. uzdevums" at bounding box center [235, 317] width 231 height 31
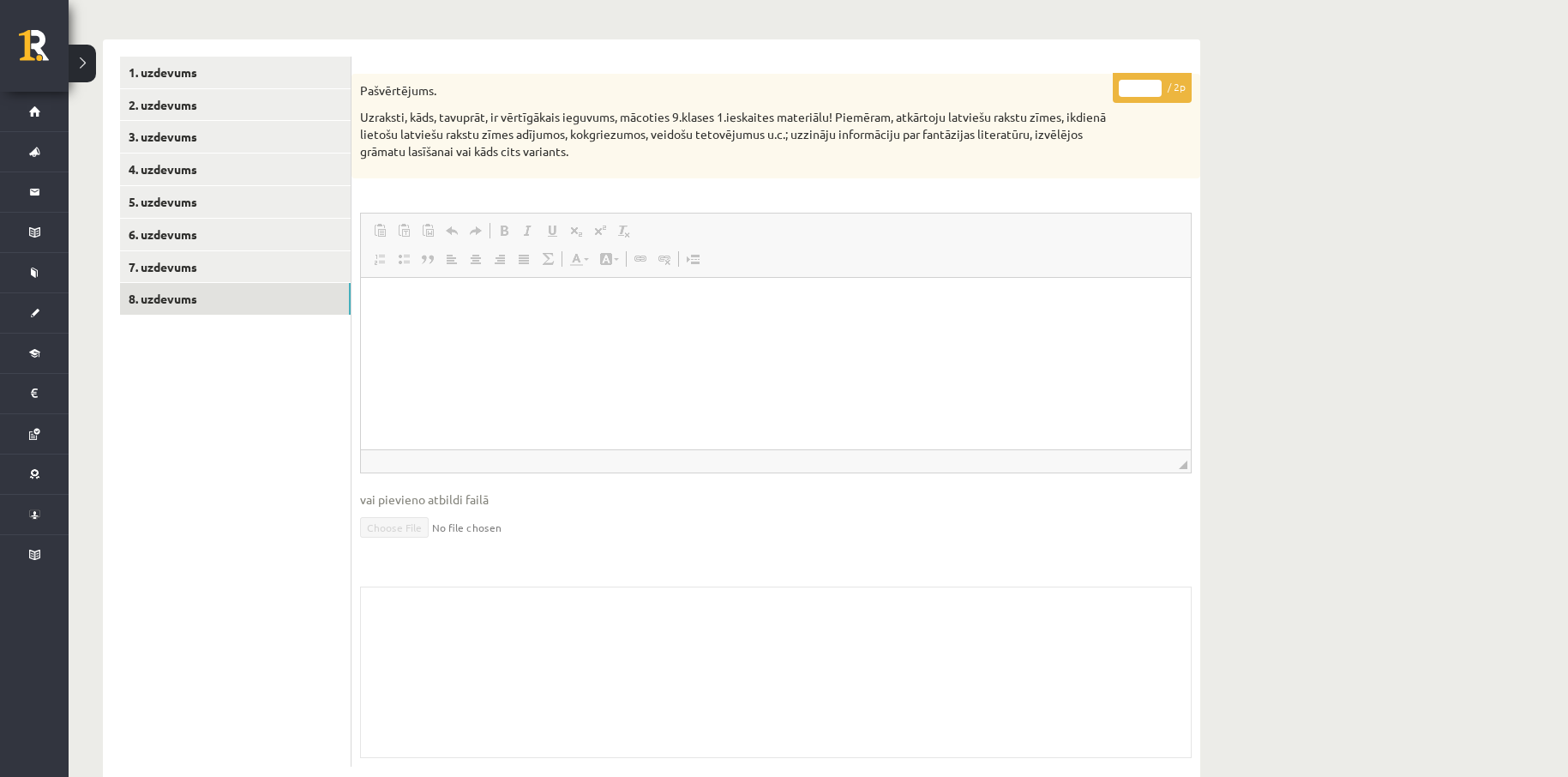
scroll to position [260, 0]
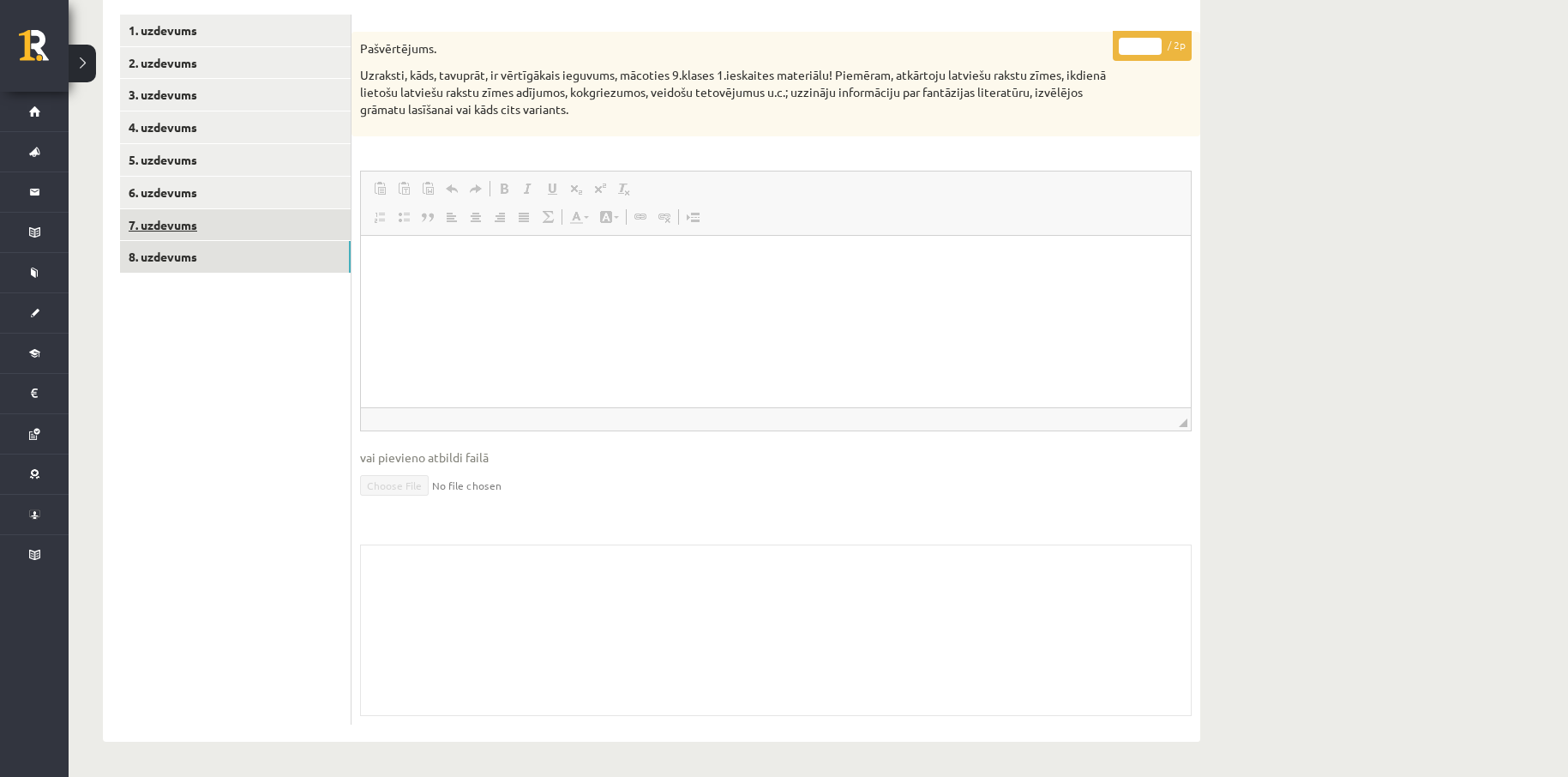
click at [175, 223] on link "7. uzdevums" at bounding box center [235, 224] width 231 height 31
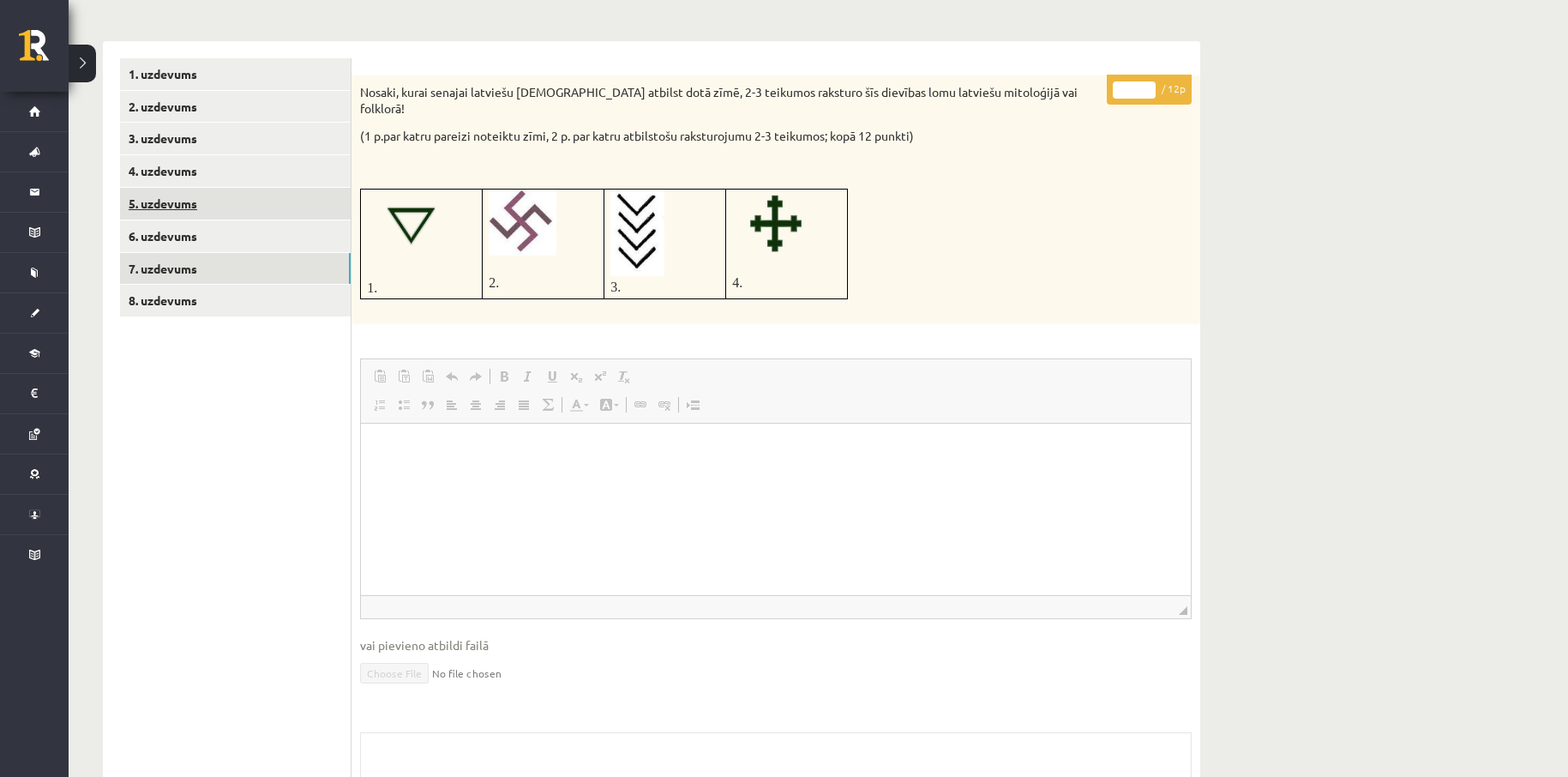
scroll to position [0, 0]
click at [156, 205] on link "5. uzdevums" at bounding box center [235, 203] width 231 height 31
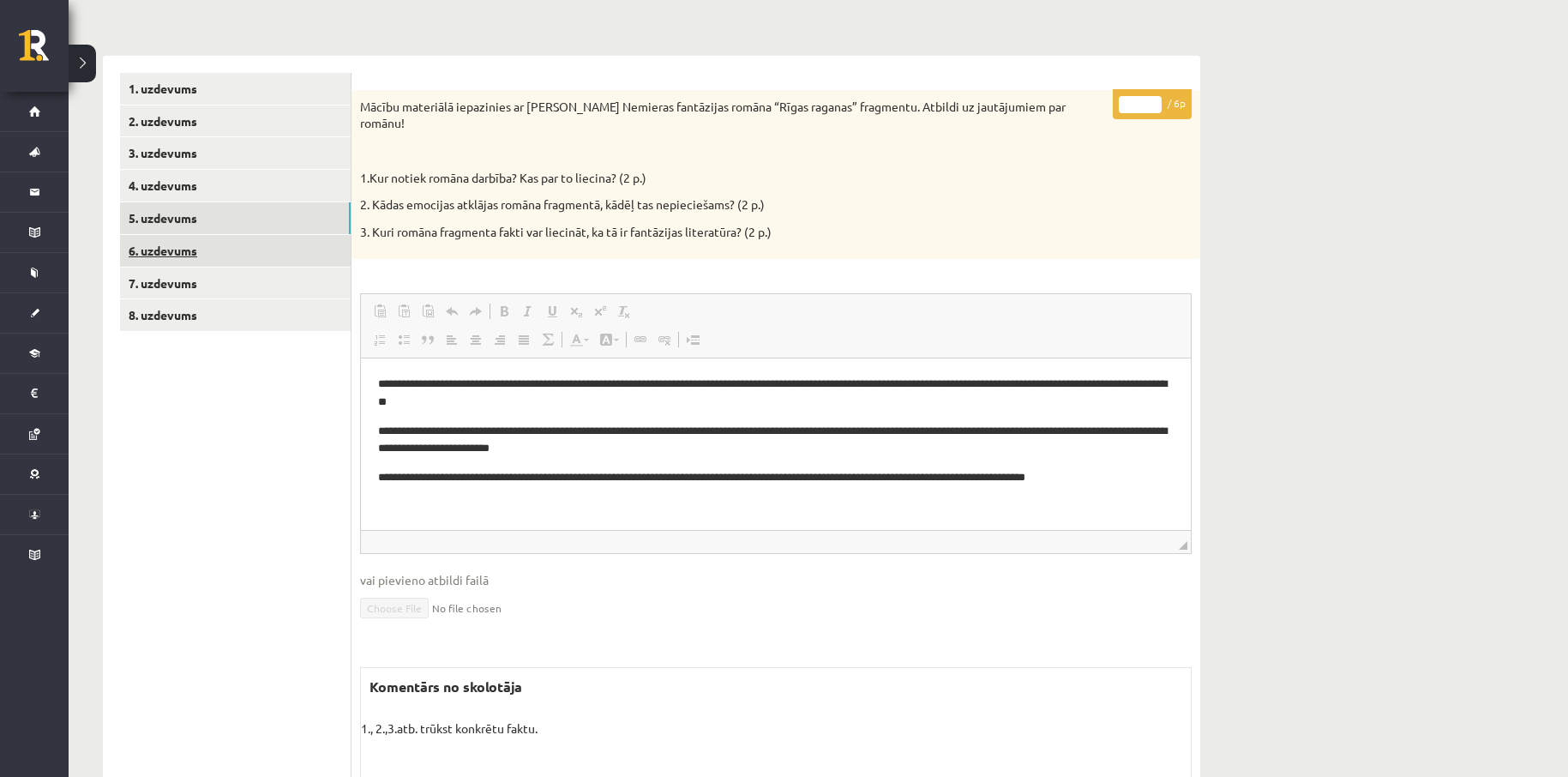
scroll to position [194, 0]
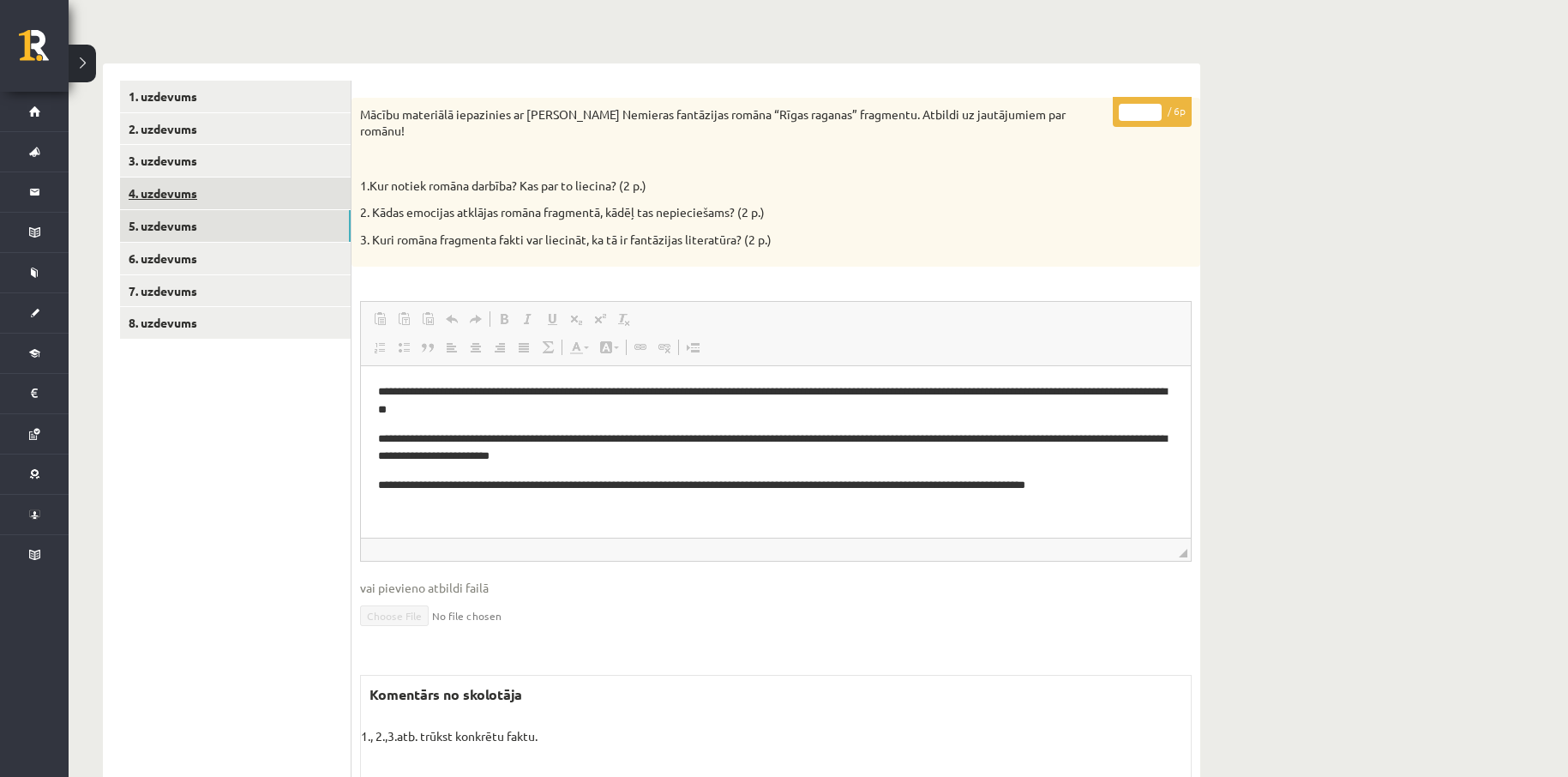
click at [167, 193] on link "4. uzdevums" at bounding box center [235, 193] width 231 height 31
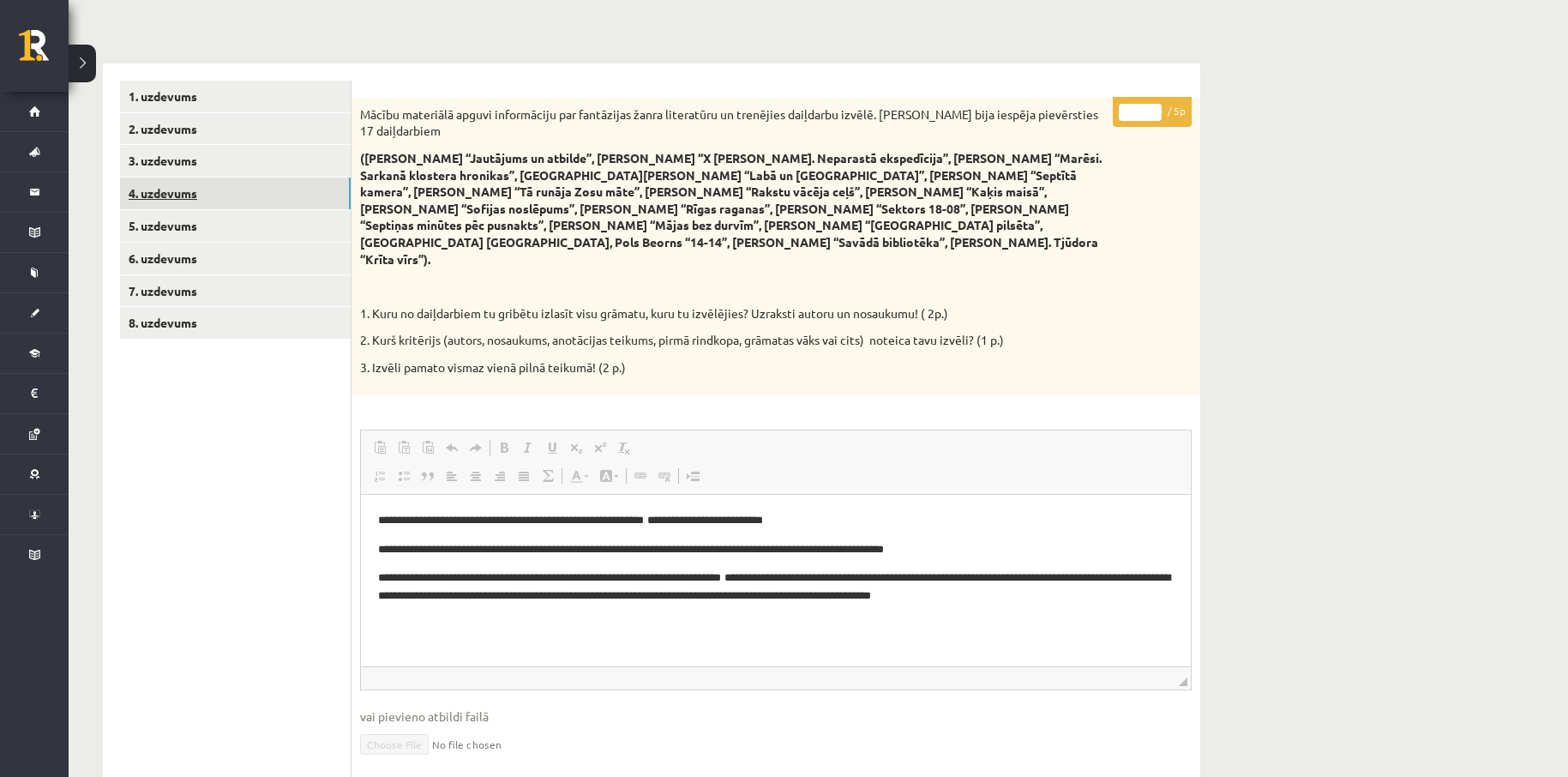
scroll to position [0, 0]
click at [174, 157] on link "3. uzdevums" at bounding box center [235, 160] width 231 height 31
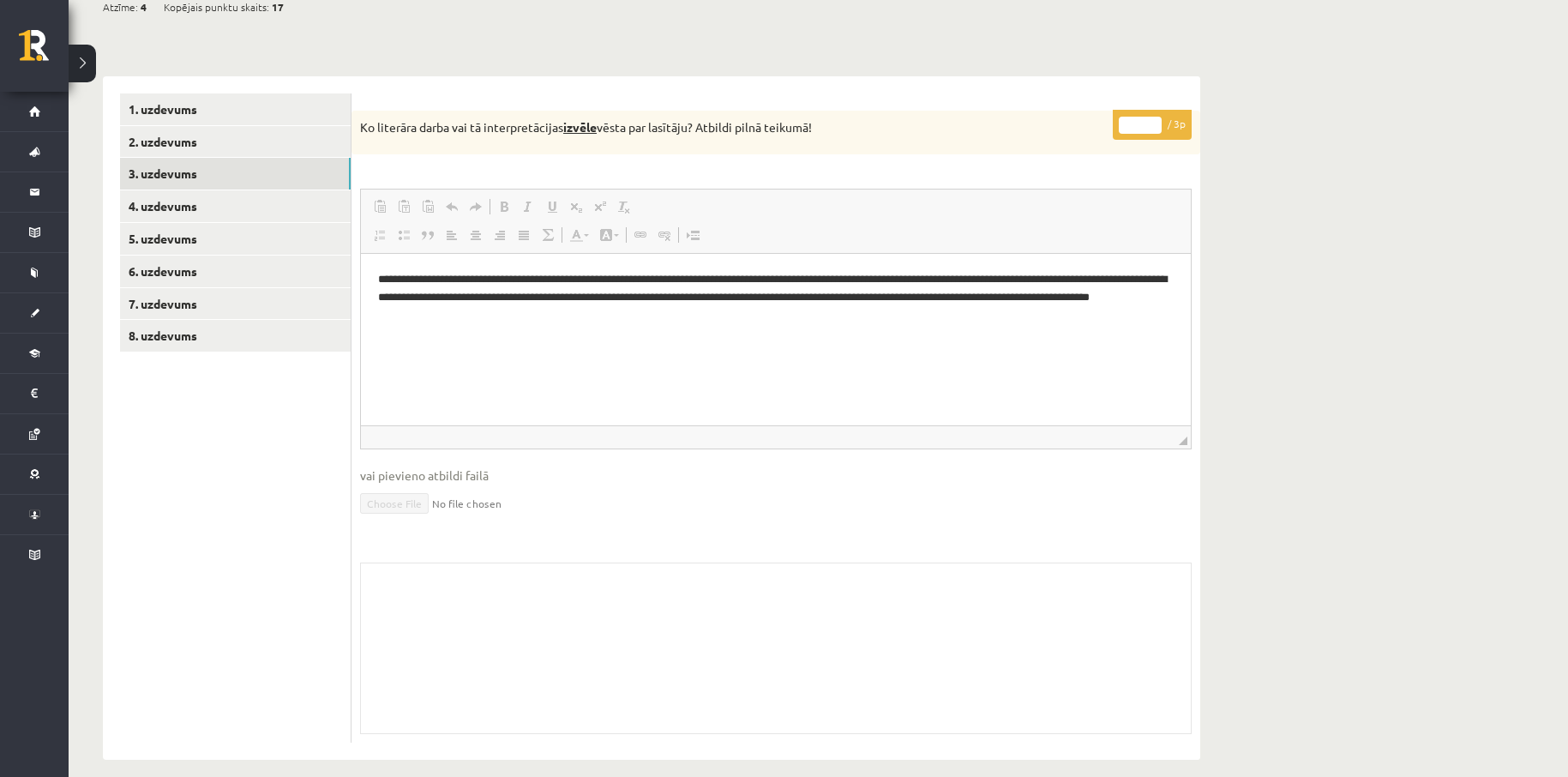
scroll to position [199, 0]
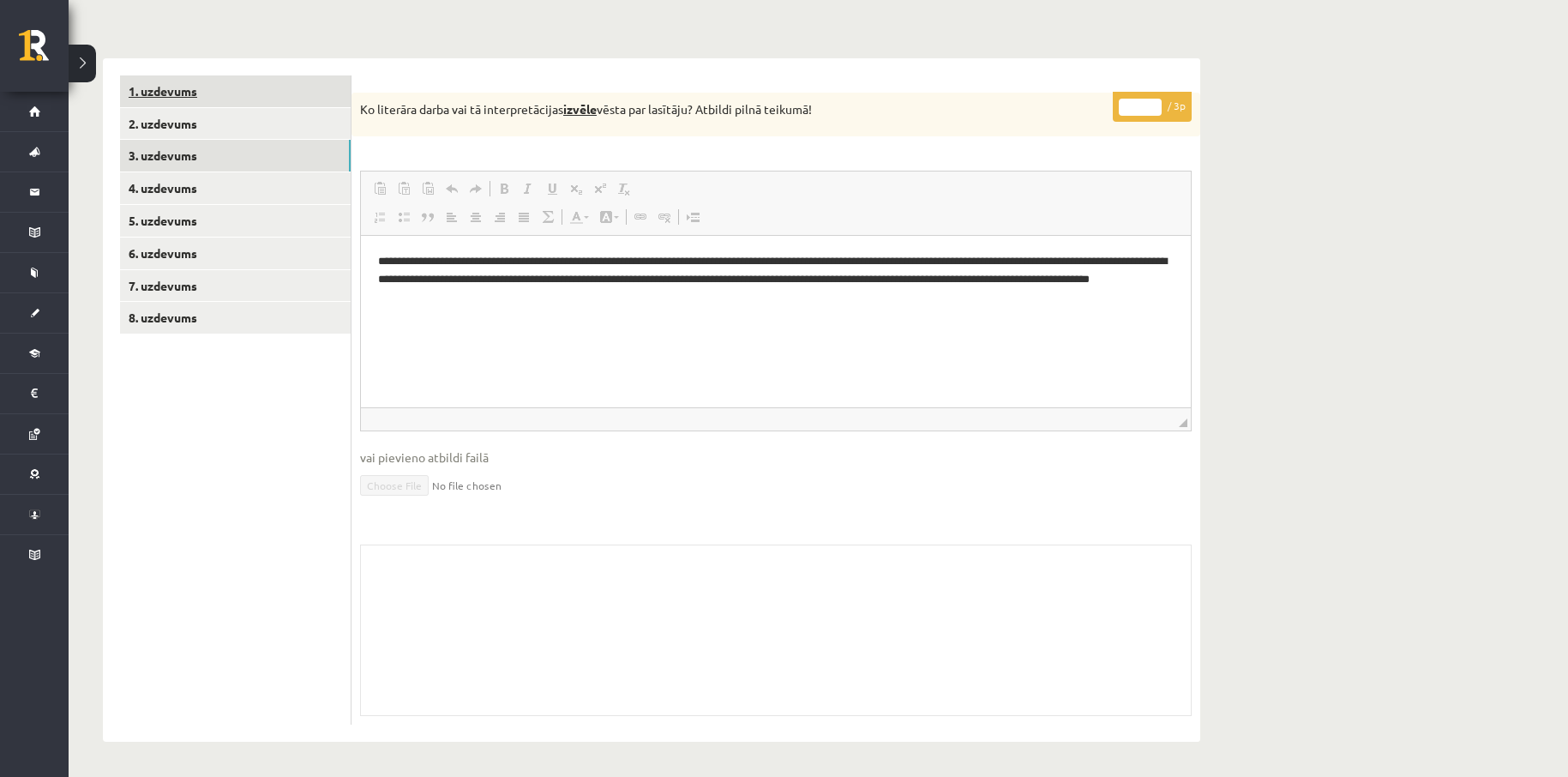
click at [194, 92] on link "1. uzdevums" at bounding box center [235, 91] width 231 height 31
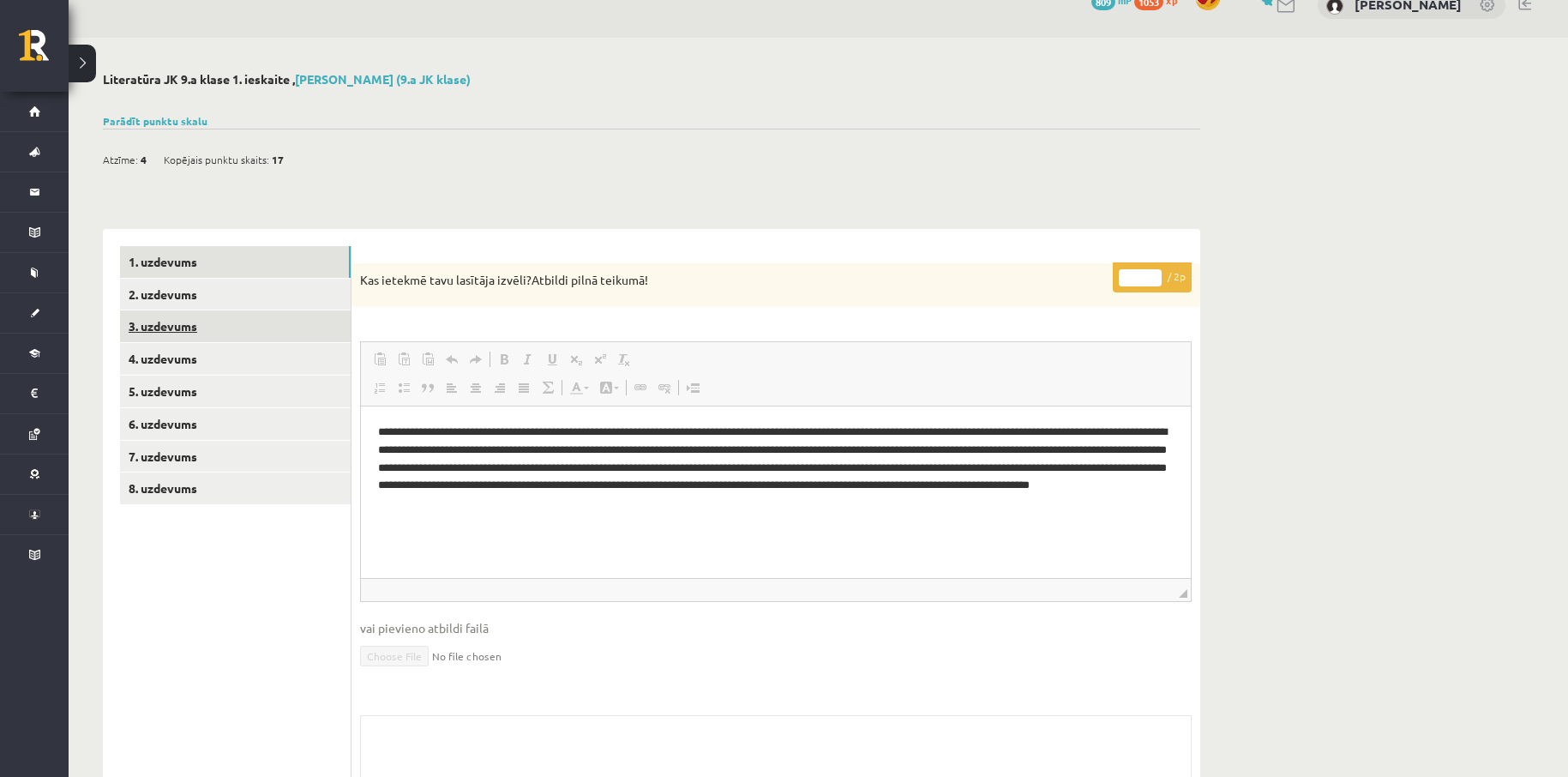
scroll to position [0, 0]
click at [203, 293] on link "2. uzdevums" at bounding box center [235, 294] width 231 height 31
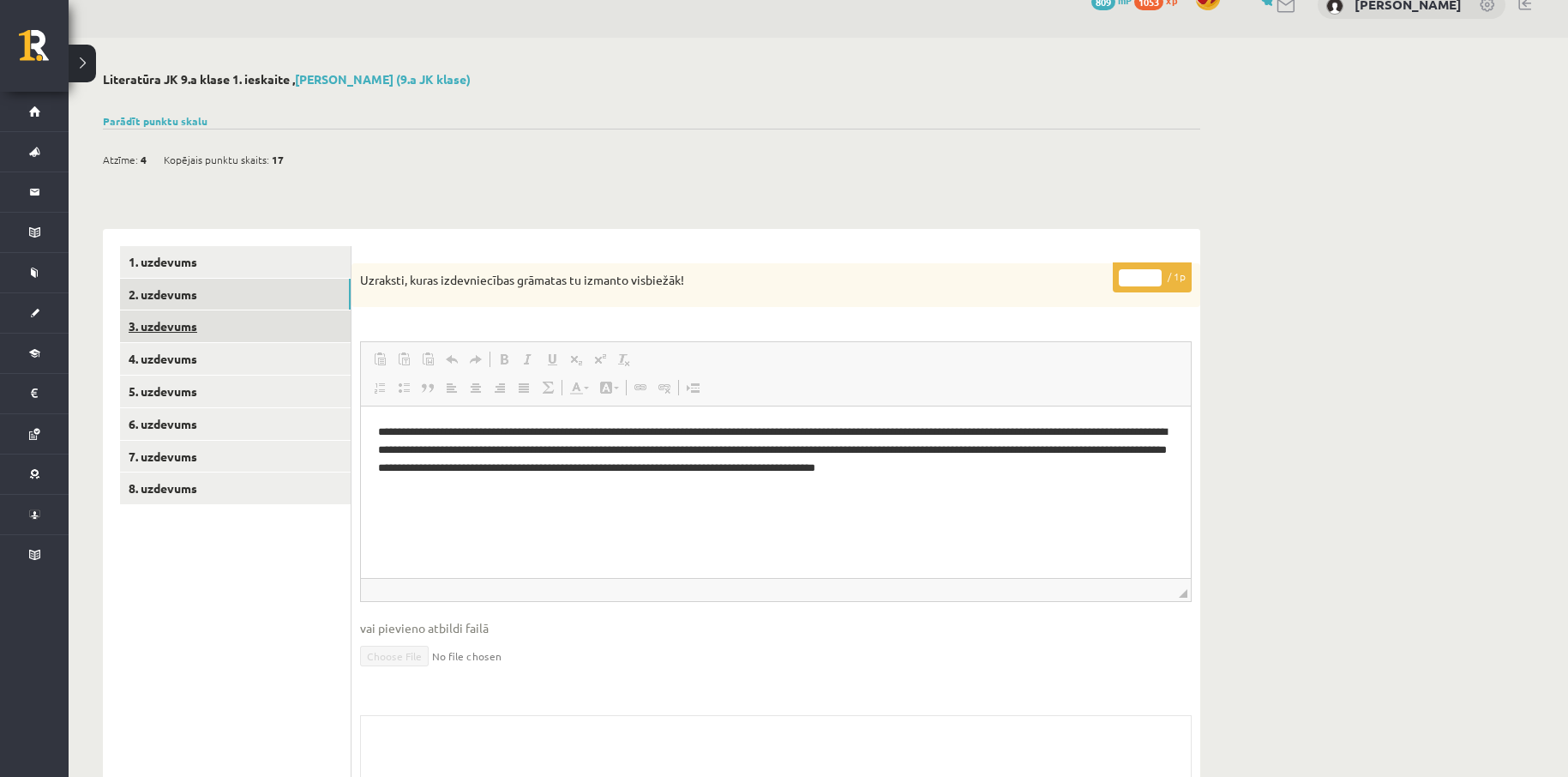
click at [192, 324] on link "3. uzdevums" at bounding box center [235, 325] width 231 height 31
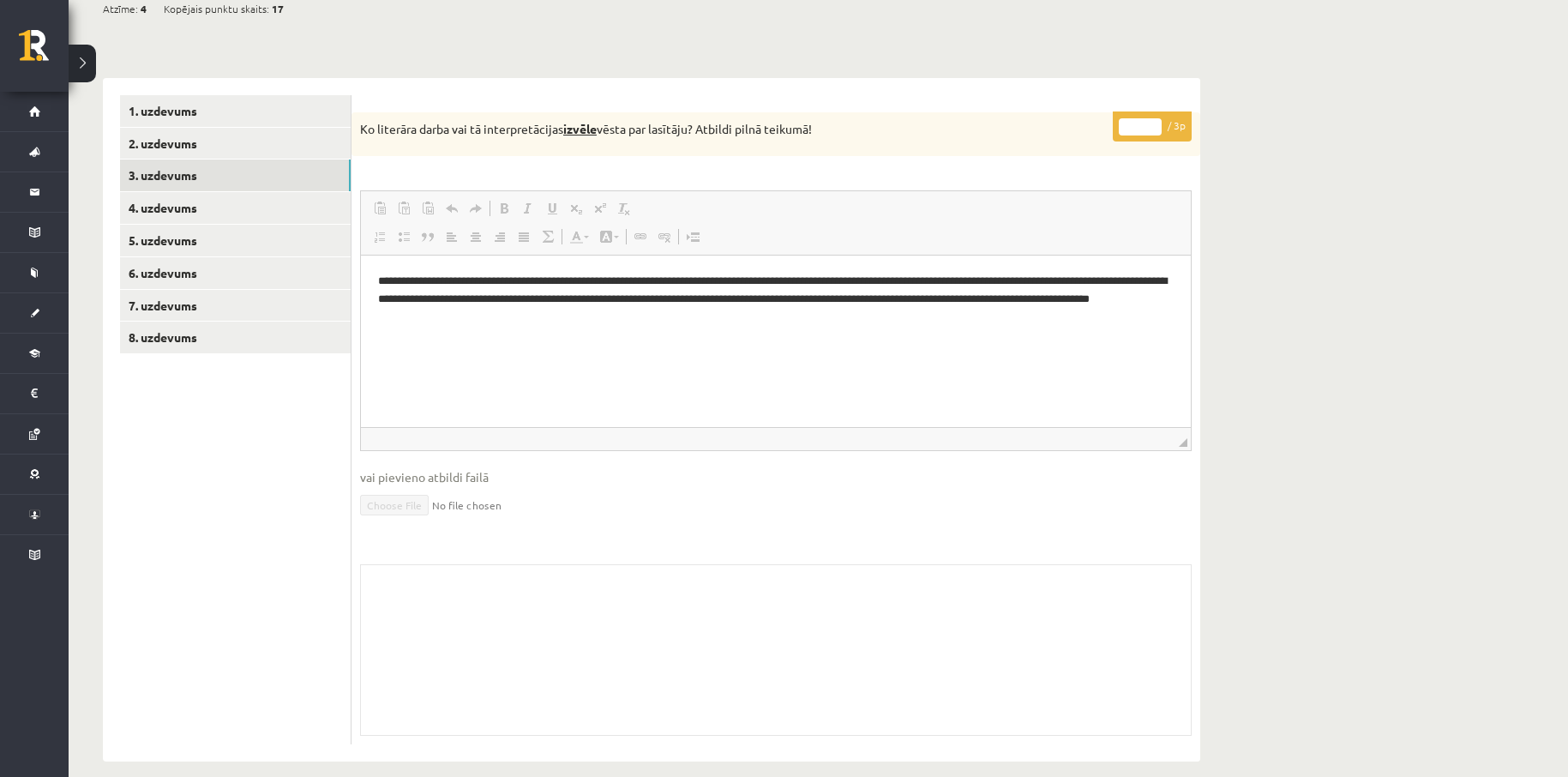
scroll to position [199, 0]
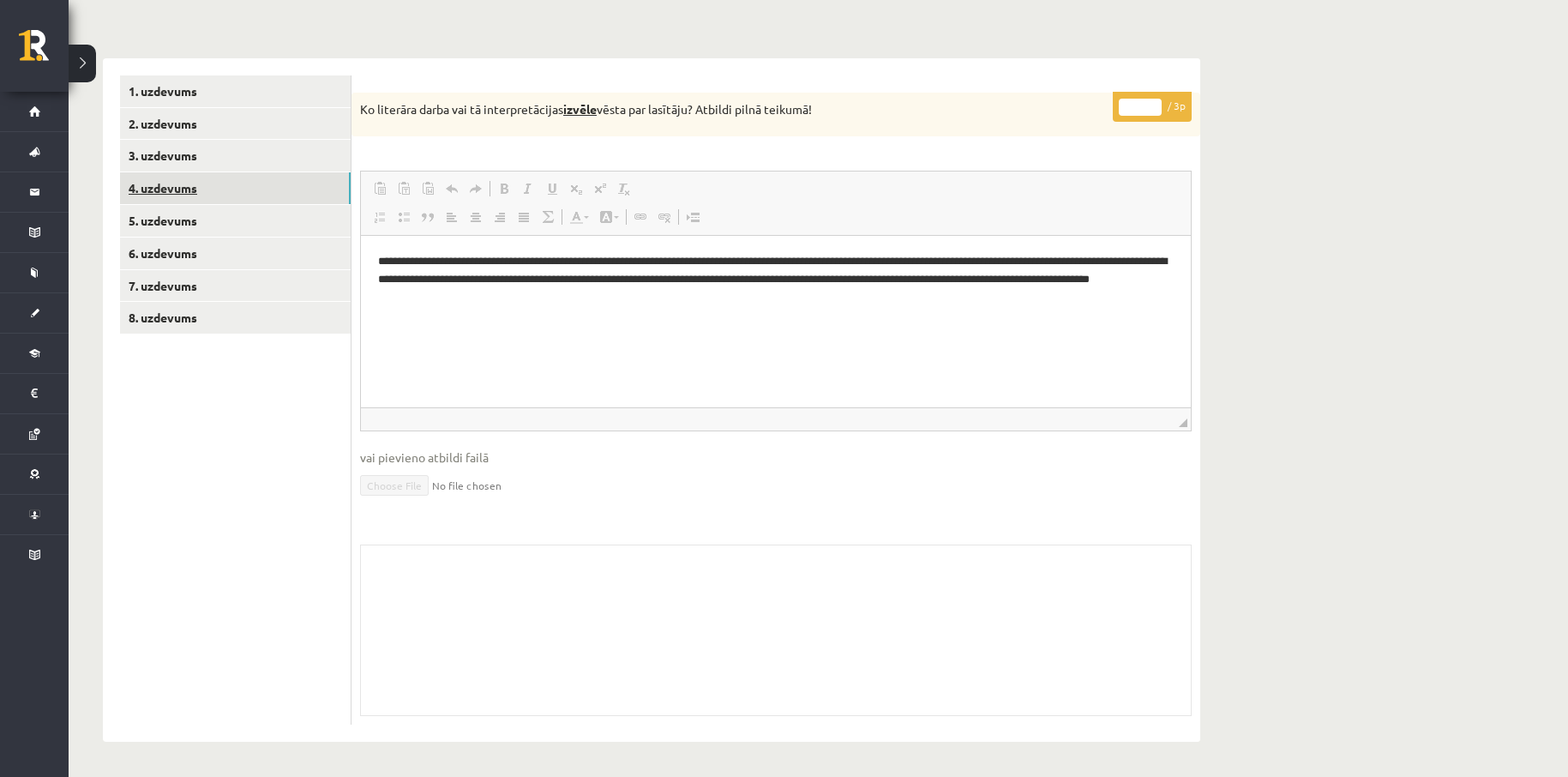
click at [182, 186] on link "4. uzdevums" at bounding box center [235, 188] width 231 height 31
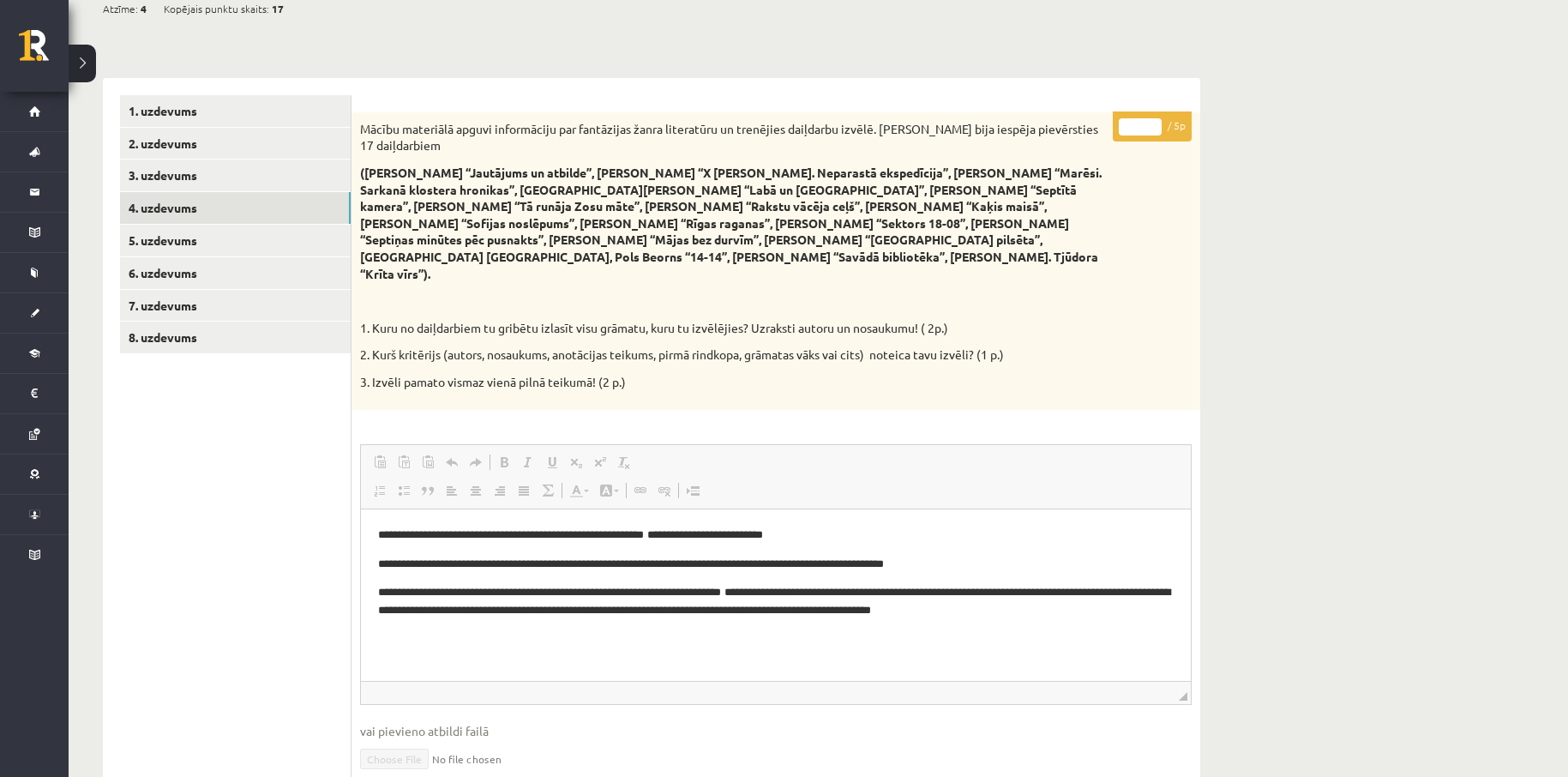
scroll to position [76, 0]
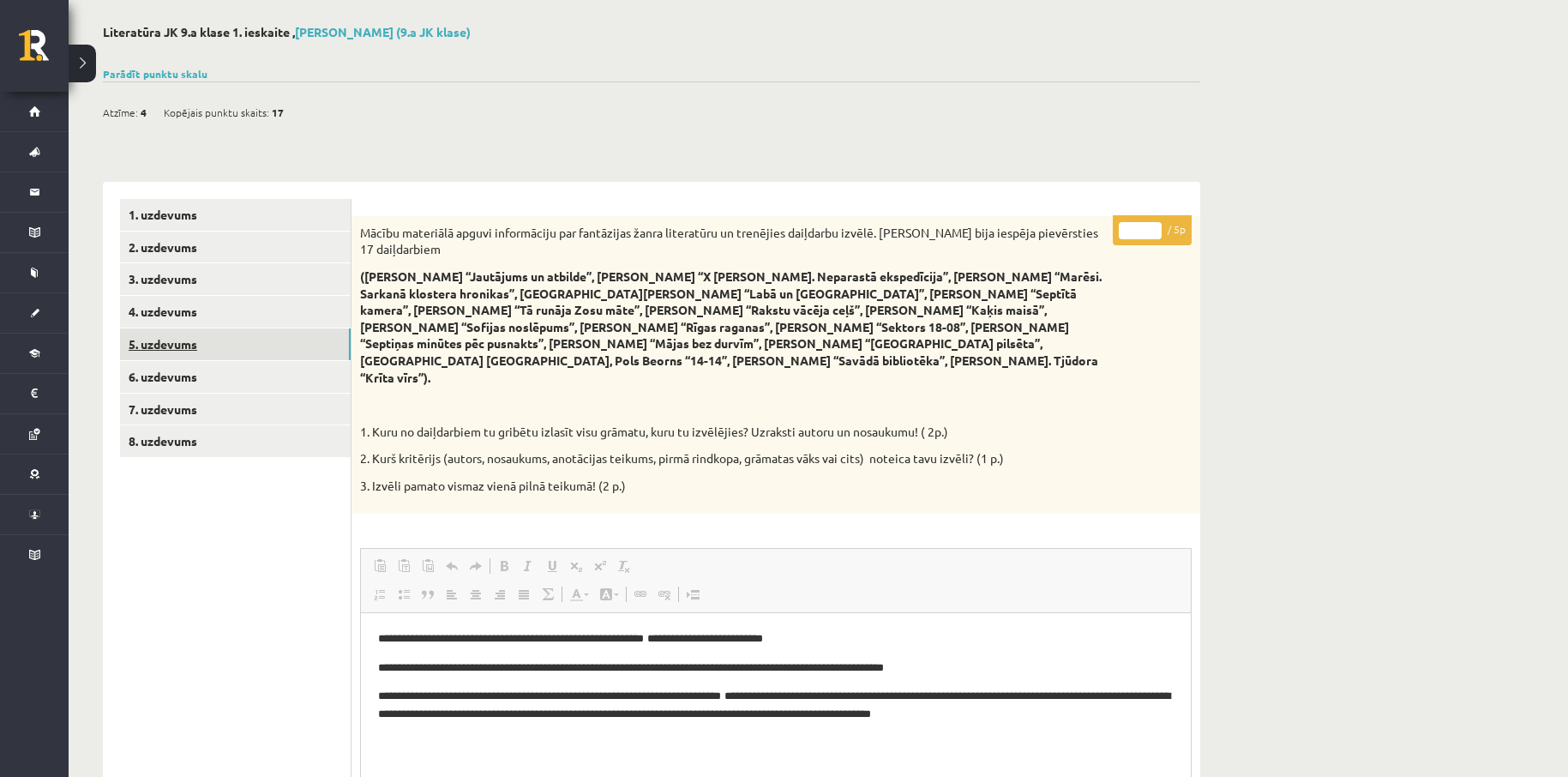
click at [205, 345] on link "5. uzdevums" at bounding box center [235, 343] width 231 height 31
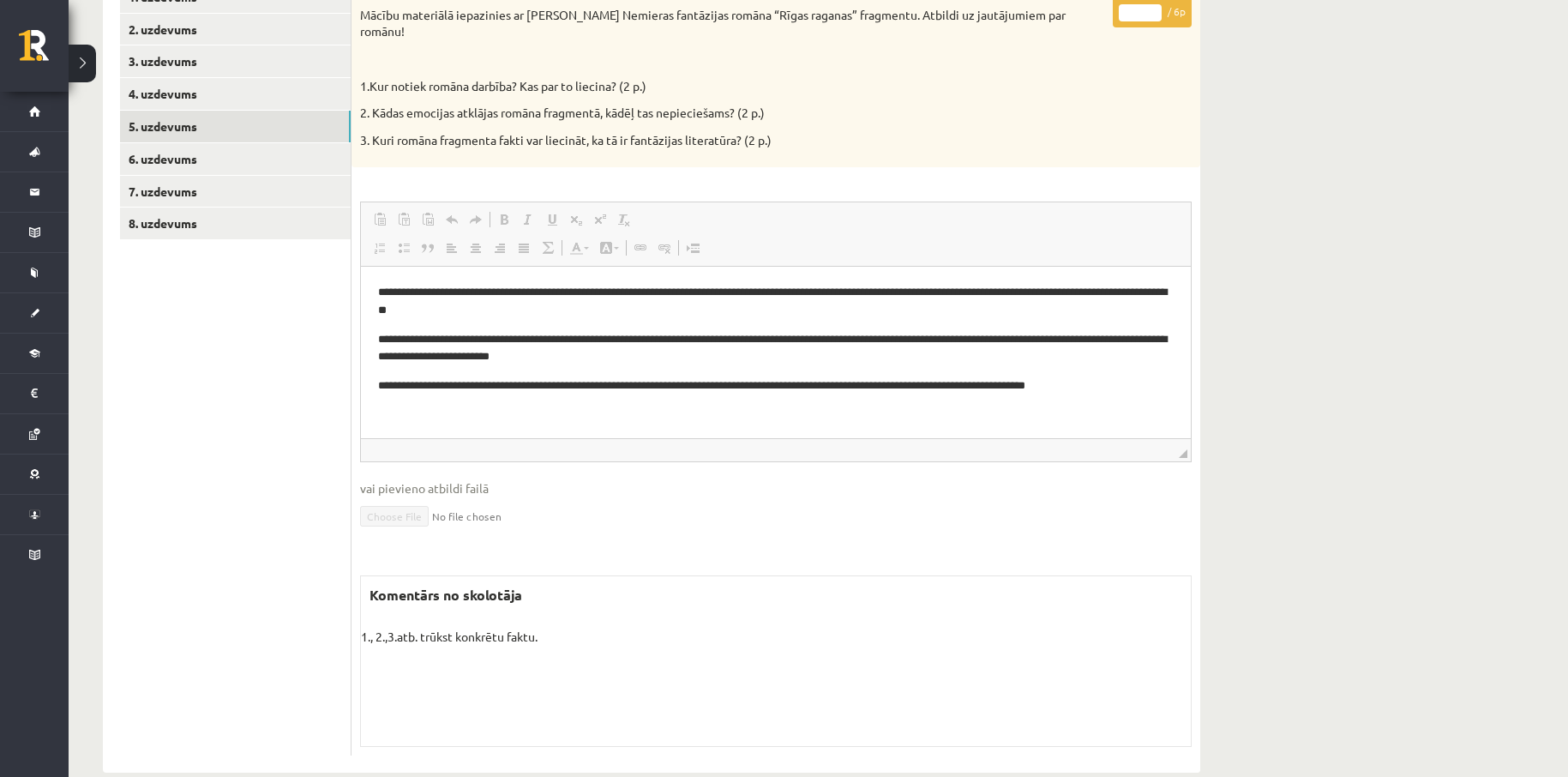
scroll to position [0, 0]
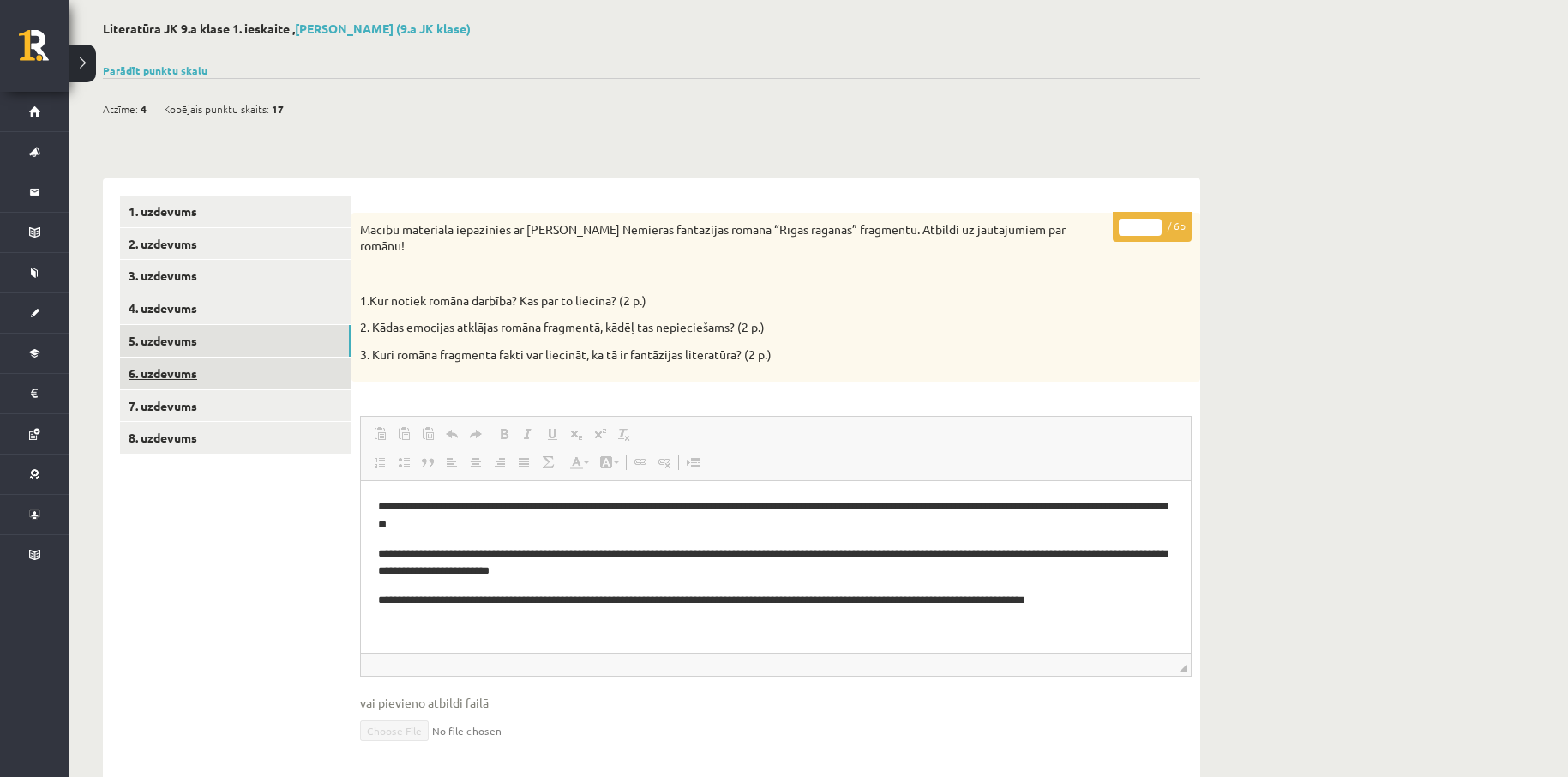
click at [182, 374] on link "6. uzdevums" at bounding box center [235, 373] width 231 height 31
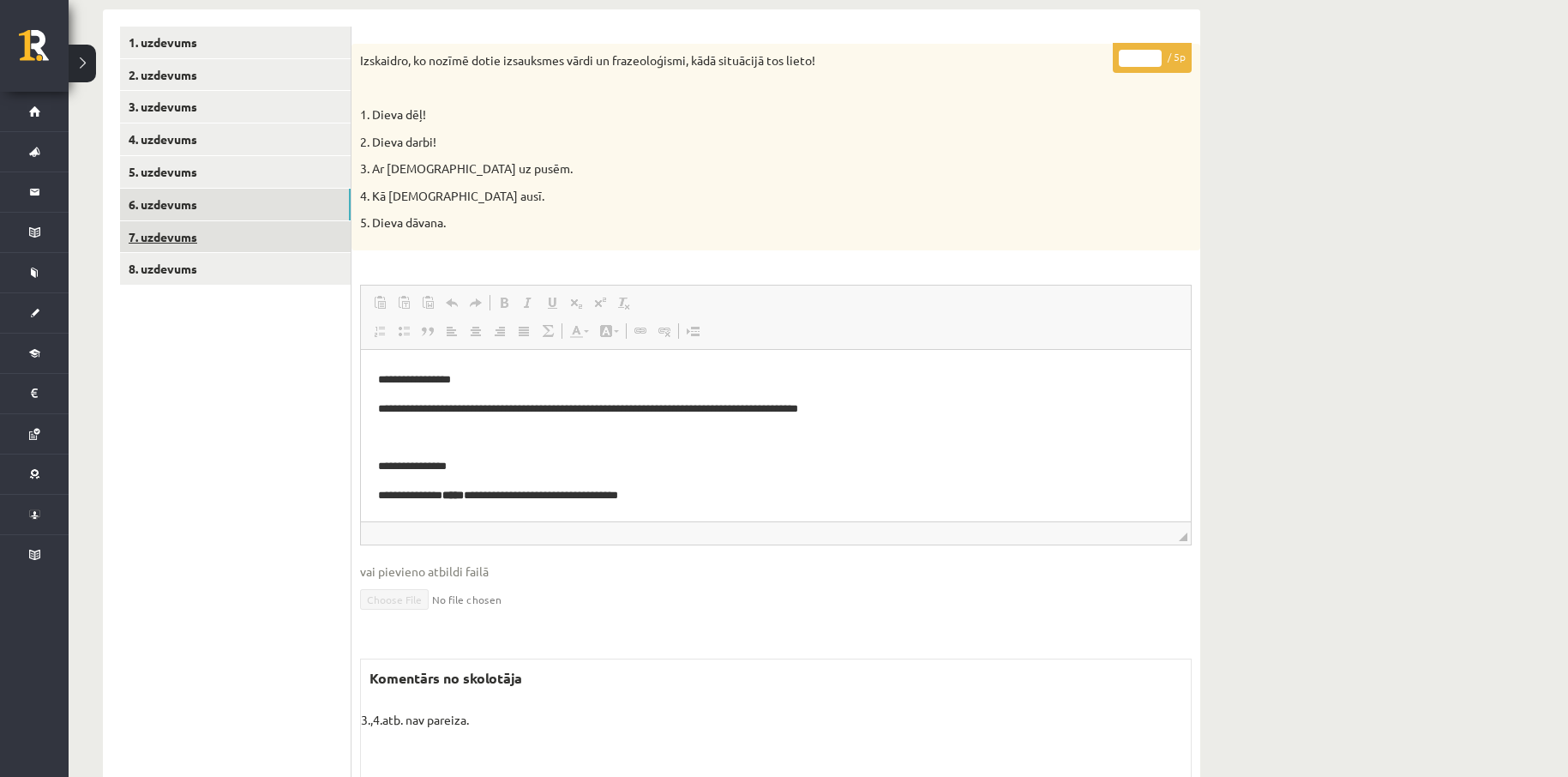
click at [181, 236] on link "7. uzdevums" at bounding box center [235, 236] width 231 height 31
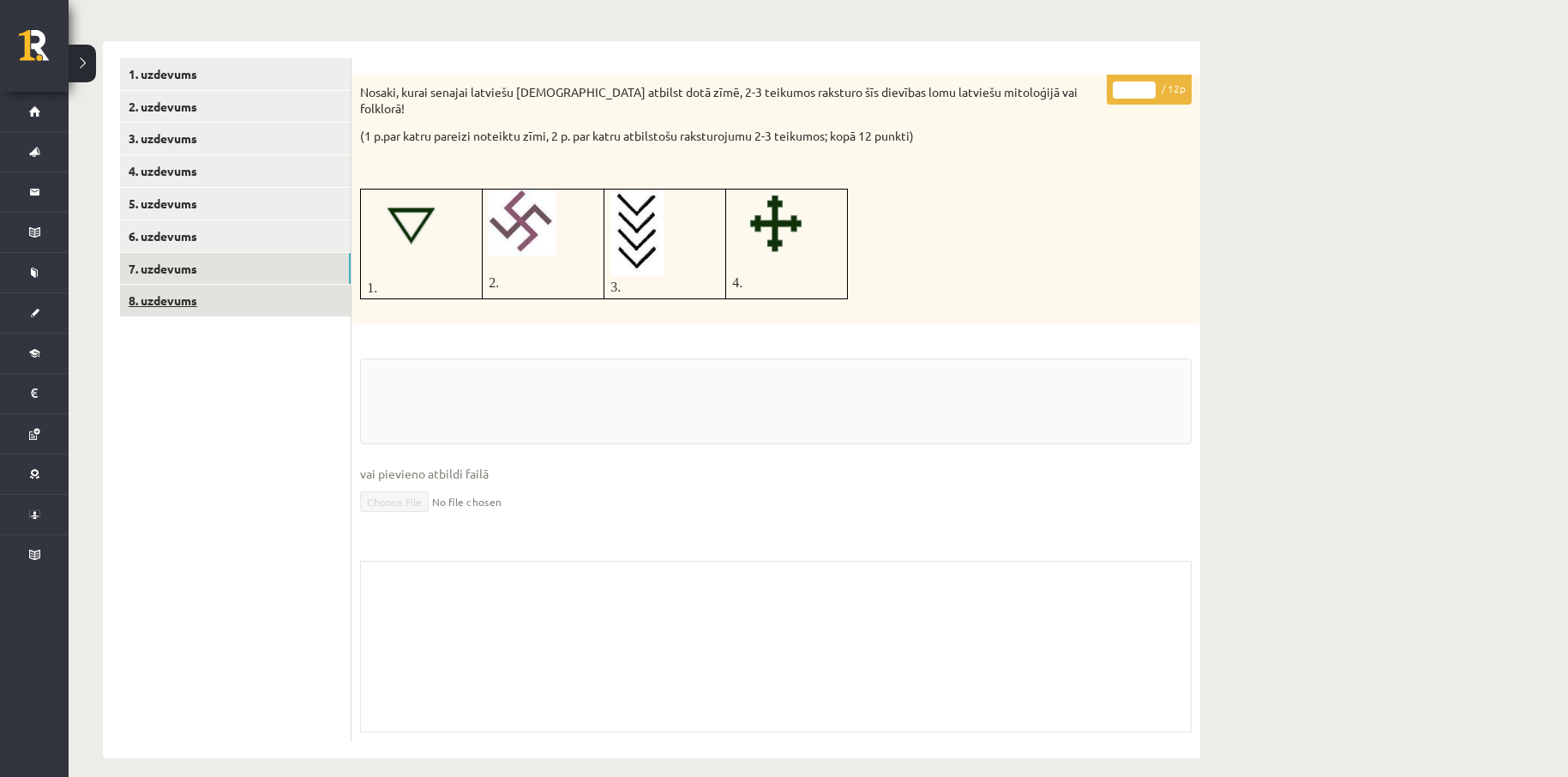
click at [182, 306] on link "8. uzdevums" at bounding box center [235, 300] width 231 height 31
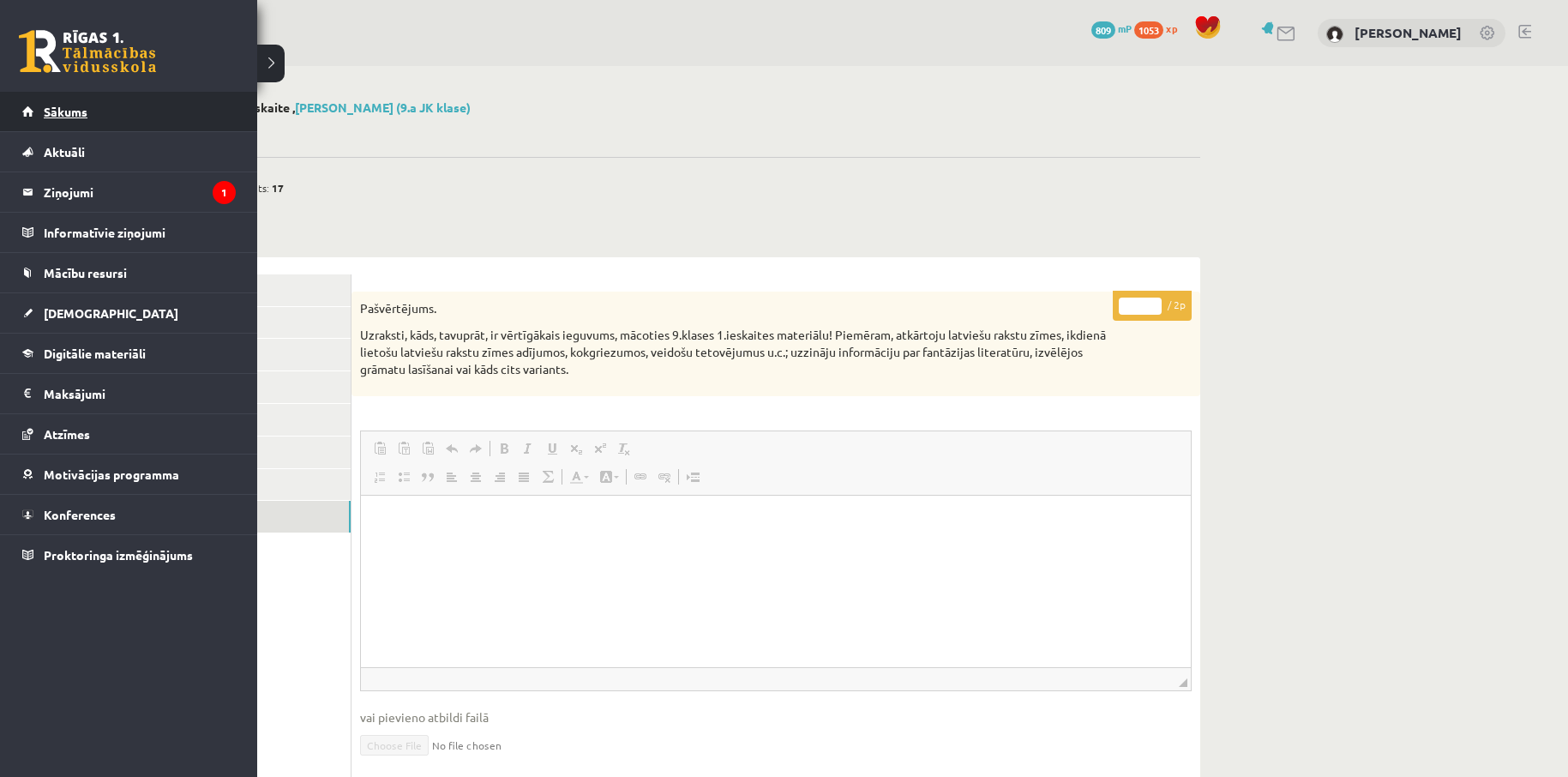
click at [66, 111] on span "Sākums" at bounding box center [65, 111] width 44 height 15
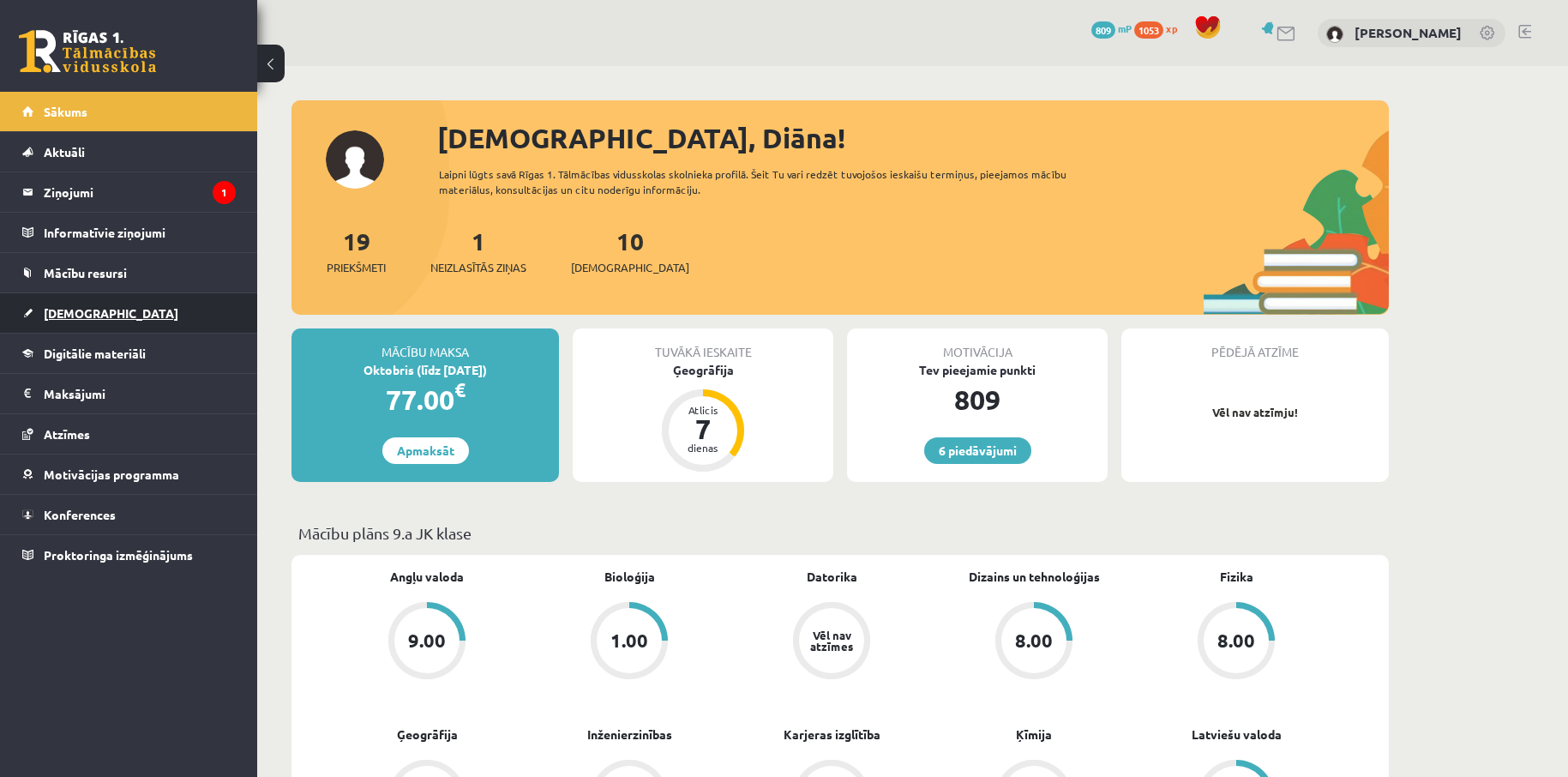
click at [66, 311] on span "[DEMOGRAPHIC_DATA]" at bounding box center [111, 313] width 135 height 15
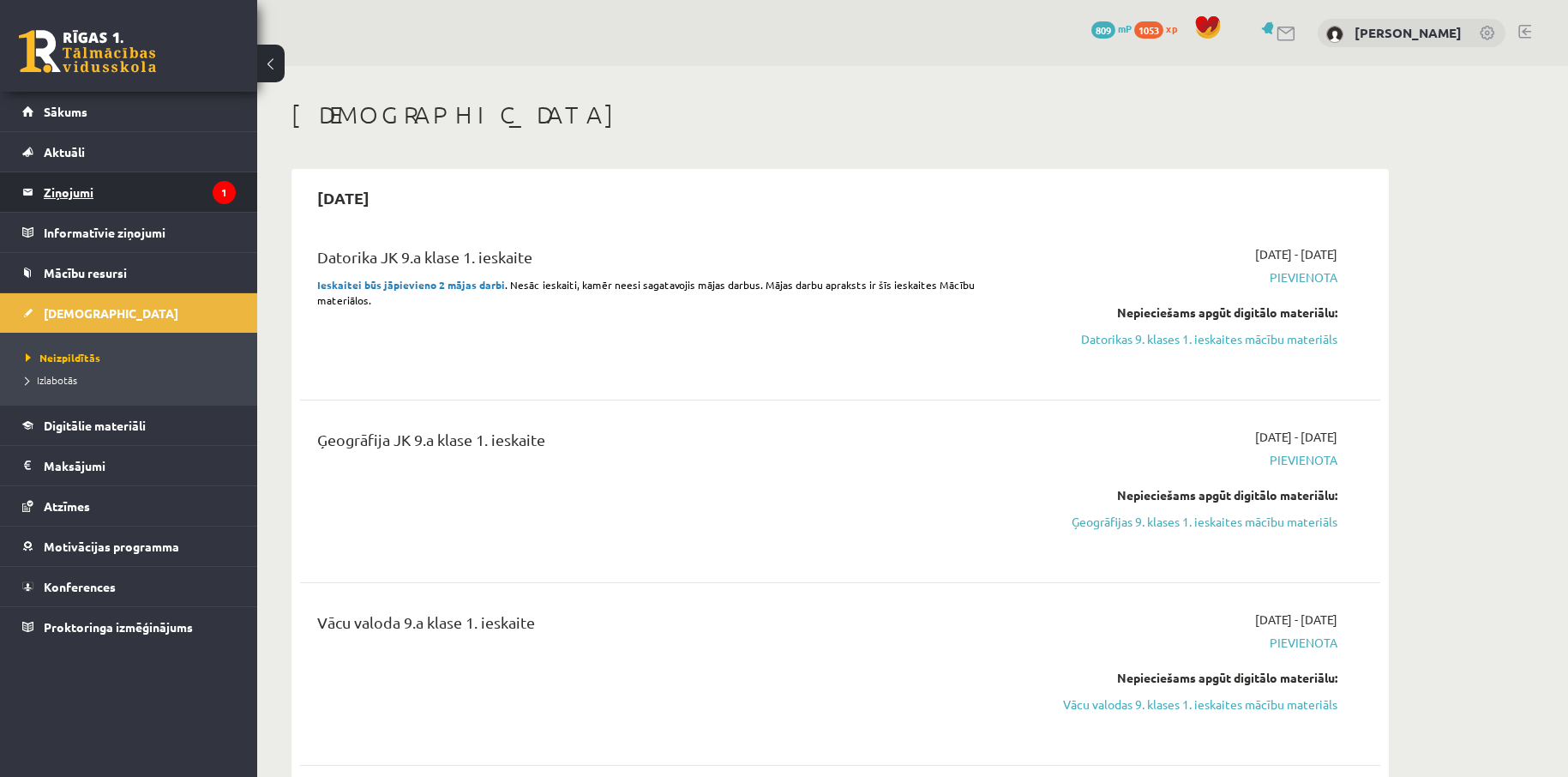
click at [69, 194] on legend "Ziņojumi 1" at bounding box center [139, 193] width 192 height 40
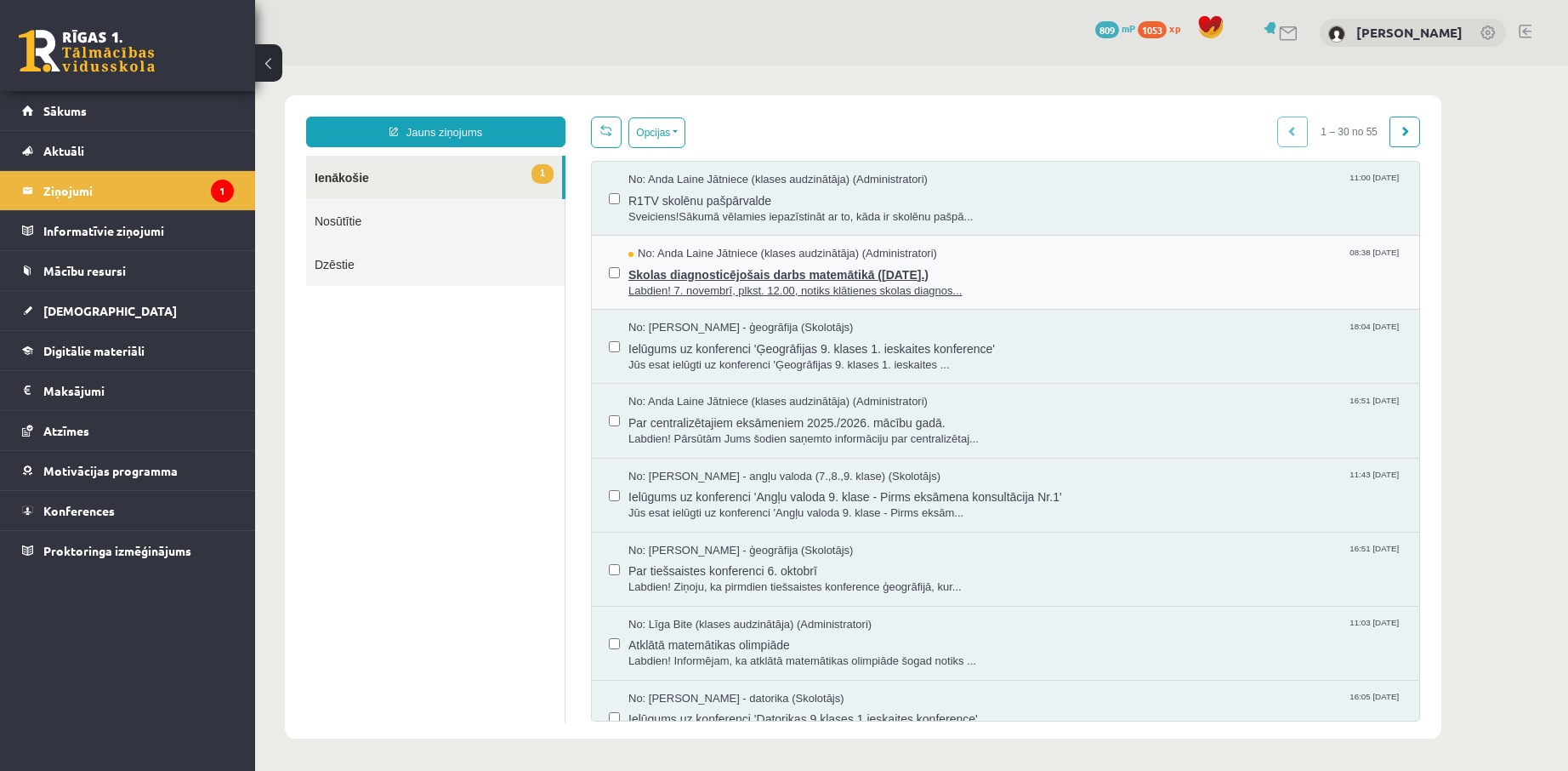
click at [832, 251] on span "No: Anda Laine Jātniece (klases audzinātāja) (Administratori)" at bounding box center [783, 253] width 309 height 16
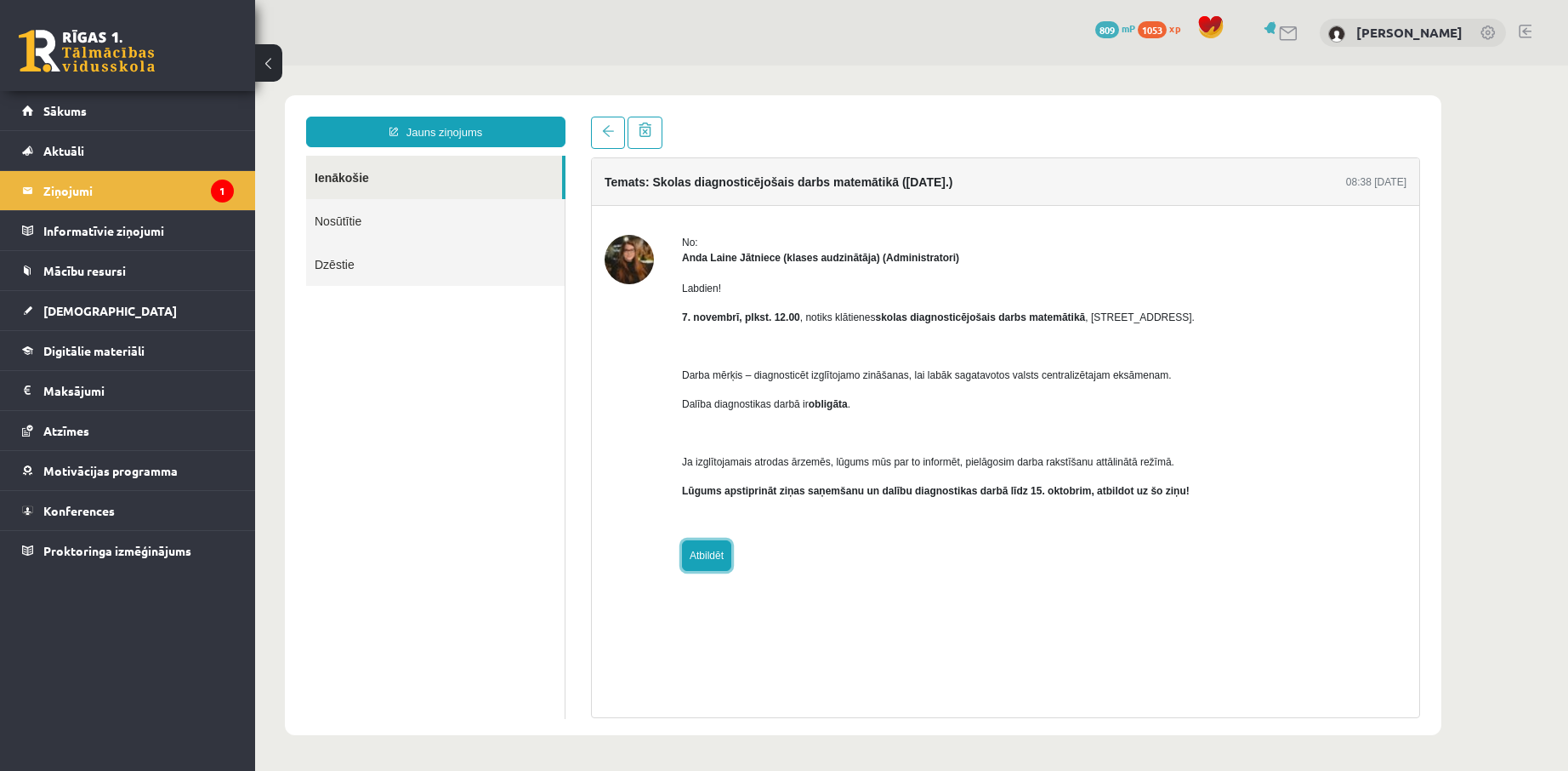
click at [713, 557] on link "Atbildēt" at bounding box center [707, 555] width 49 height 31
type input "**********"
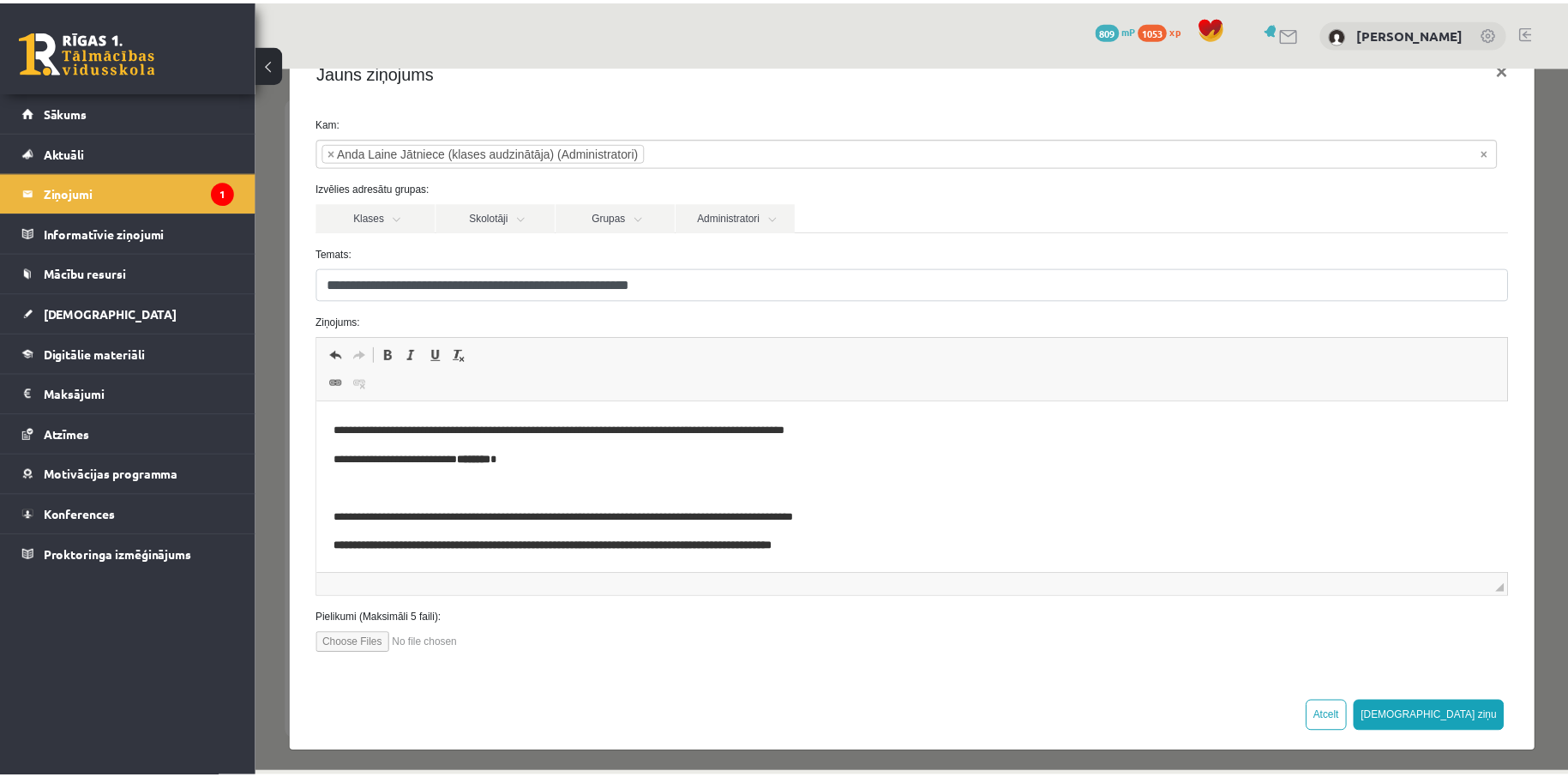
scroll to position [52, 0]
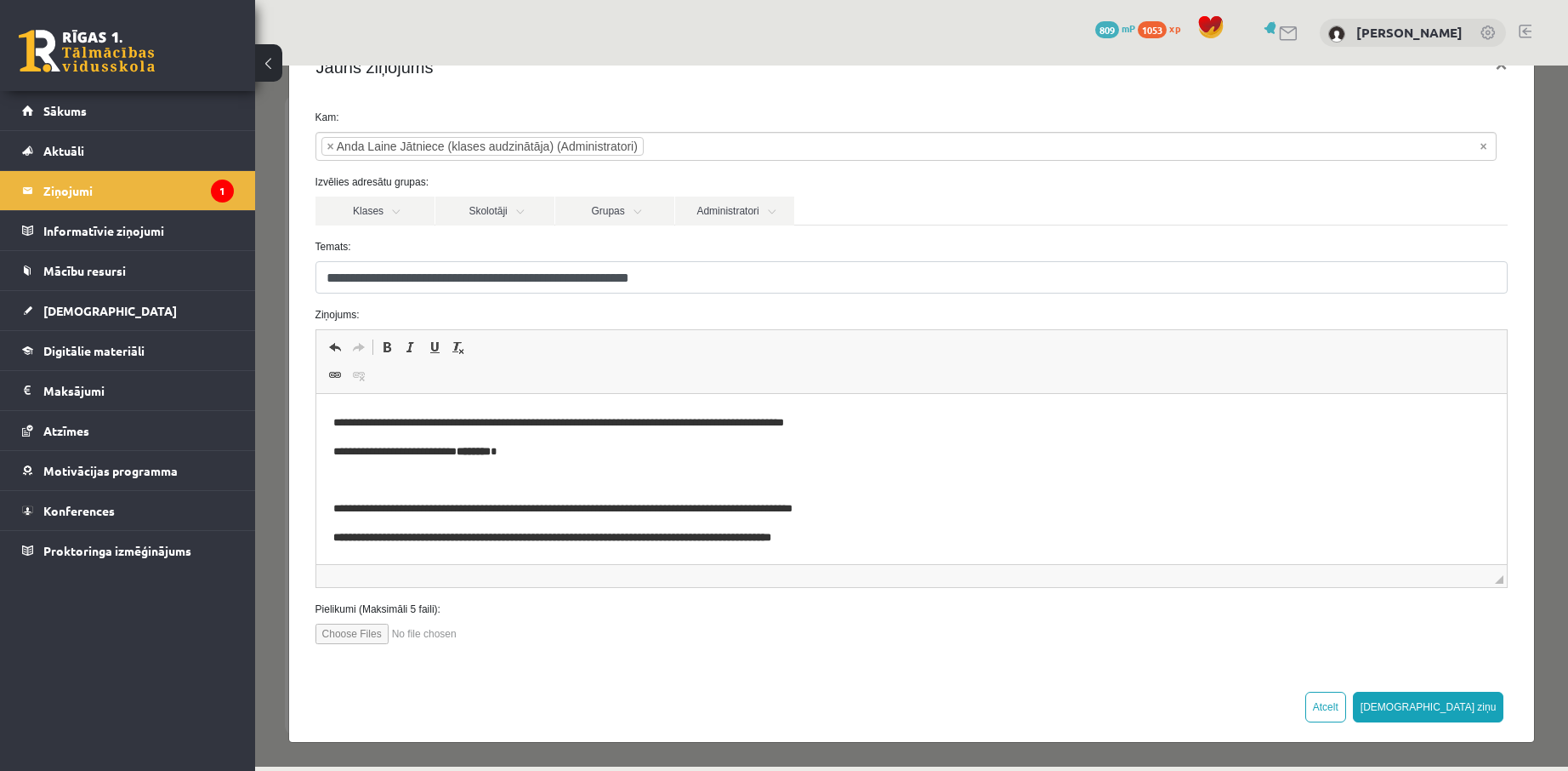
click at [485, 570] on span "◢ Путь элементов" at bounding box center [912, 575] width 1192 height 23
click at [889, 538] on p "**********" at bounding box center [911, 538] width 1158 height 18
click at [72, 311] on span "[DEMOGRAPHIC_DATA]" at bounding box center [110, 311] width 134 height 15
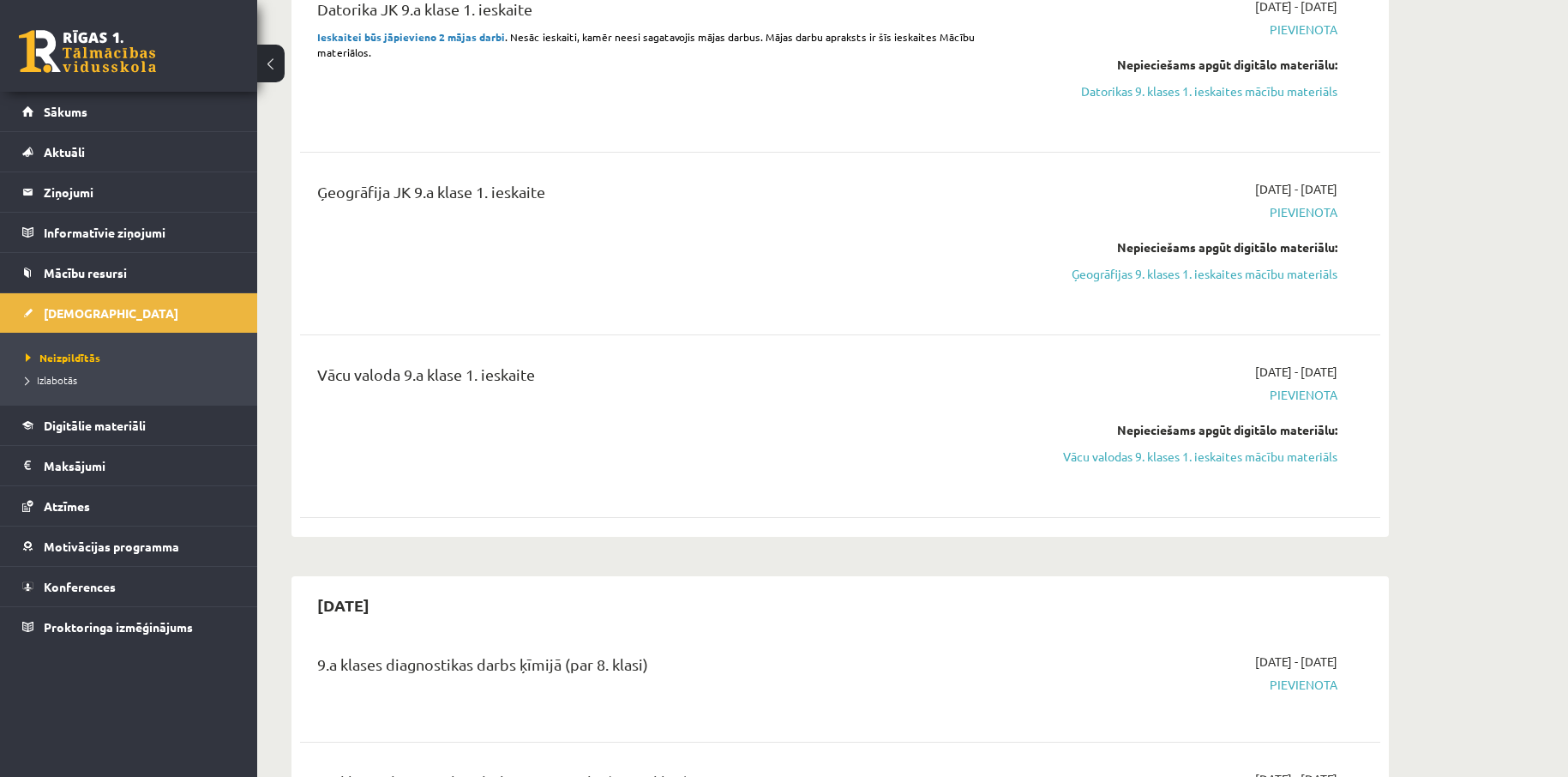
scroll to position [114, 0]
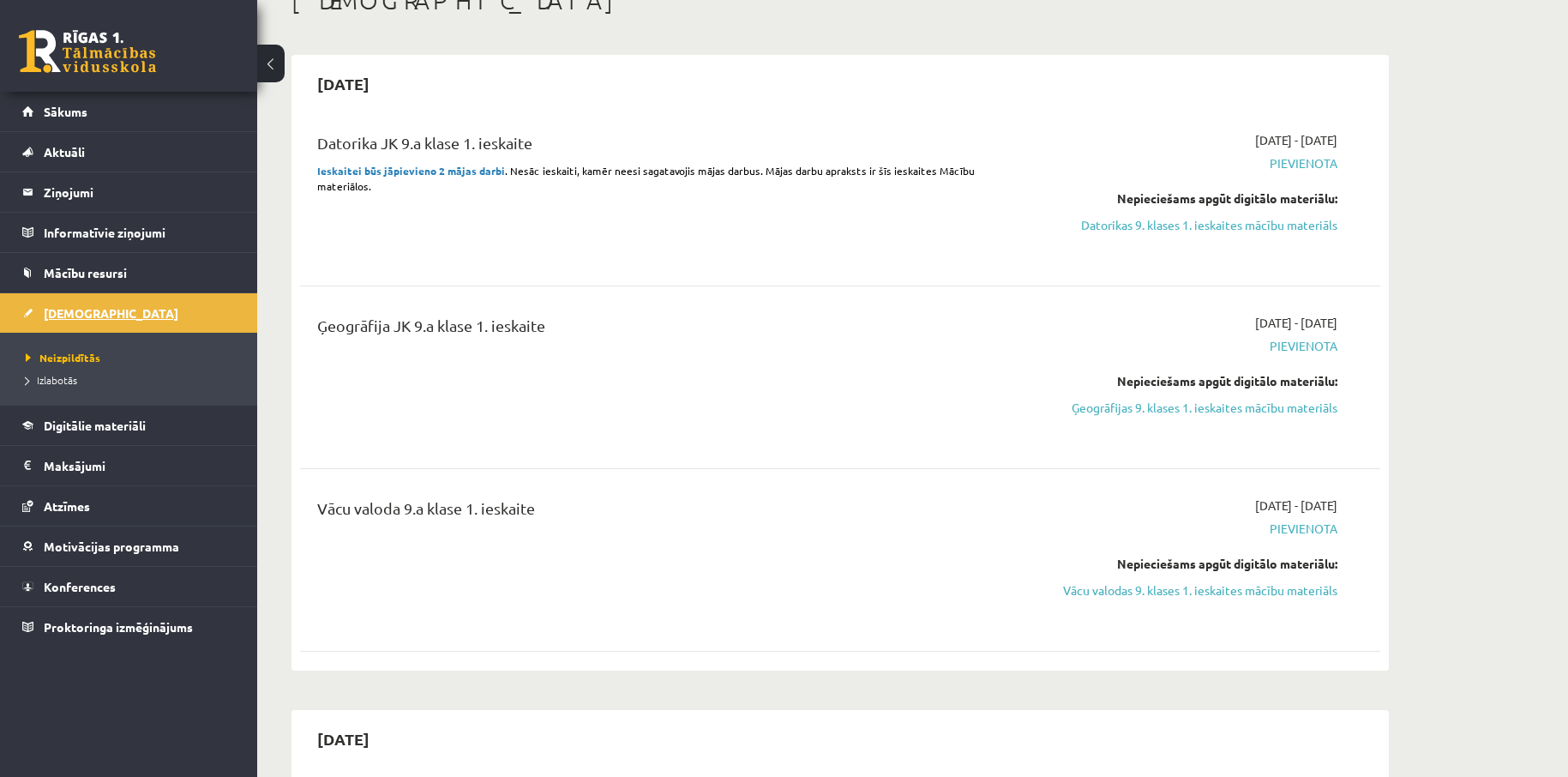
click at [77, 316] on span "[DEMOGRAPHIC_DATA]" at bounding box center [111, 313] width 135 height 15
click at [1161, 407] on link "Ģeogrāfijas 9. klases 1. ieskaites mācību materiāls" at bounding box center [1175, 407] width 323 height 18
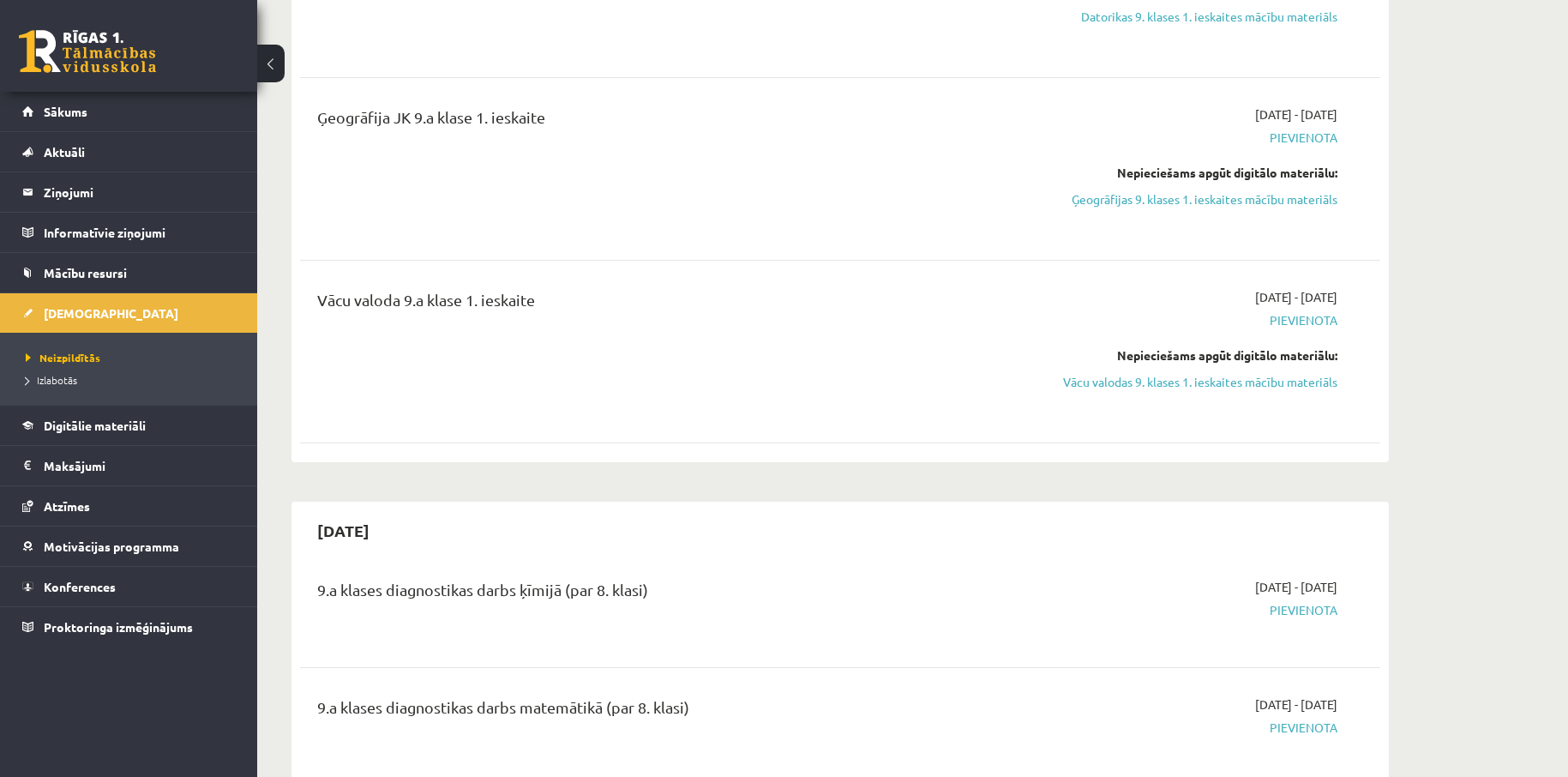
scroll to position [342, 0]
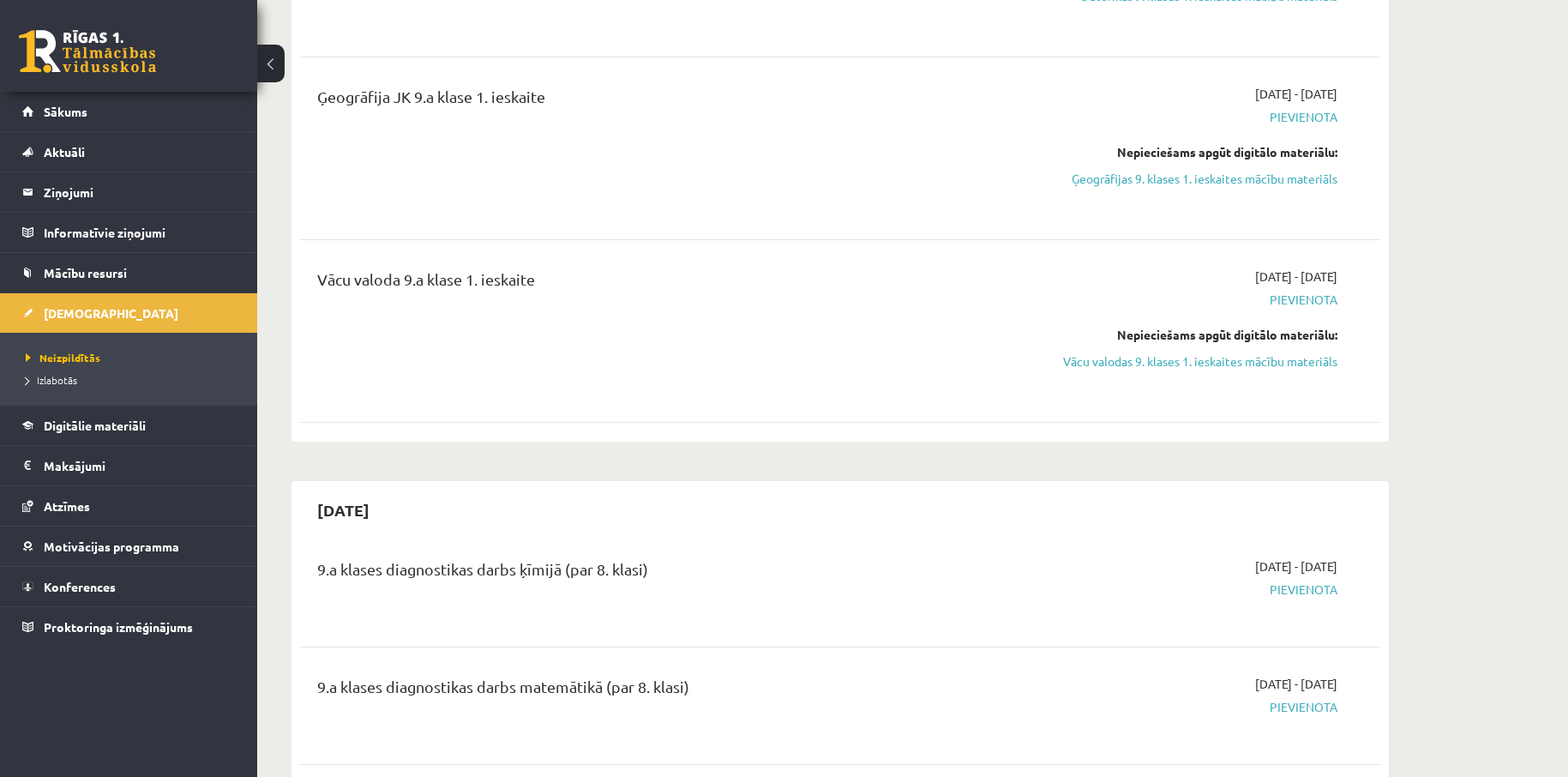
click at [1255, 565] on span "[DATE] - [DATE]" at bounding box center [1296, 565] width 83 height 18
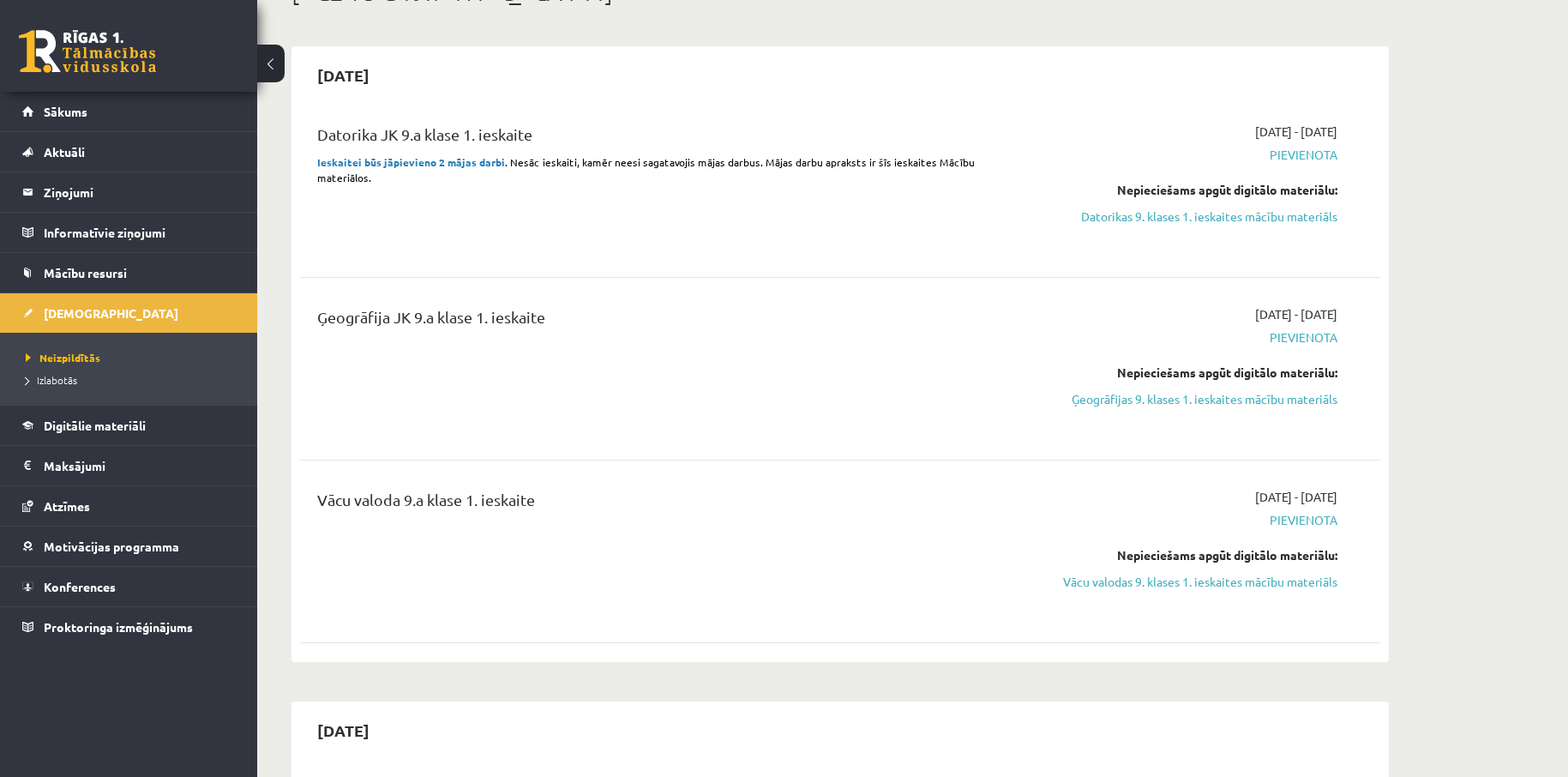
scroll to position [0, 0]
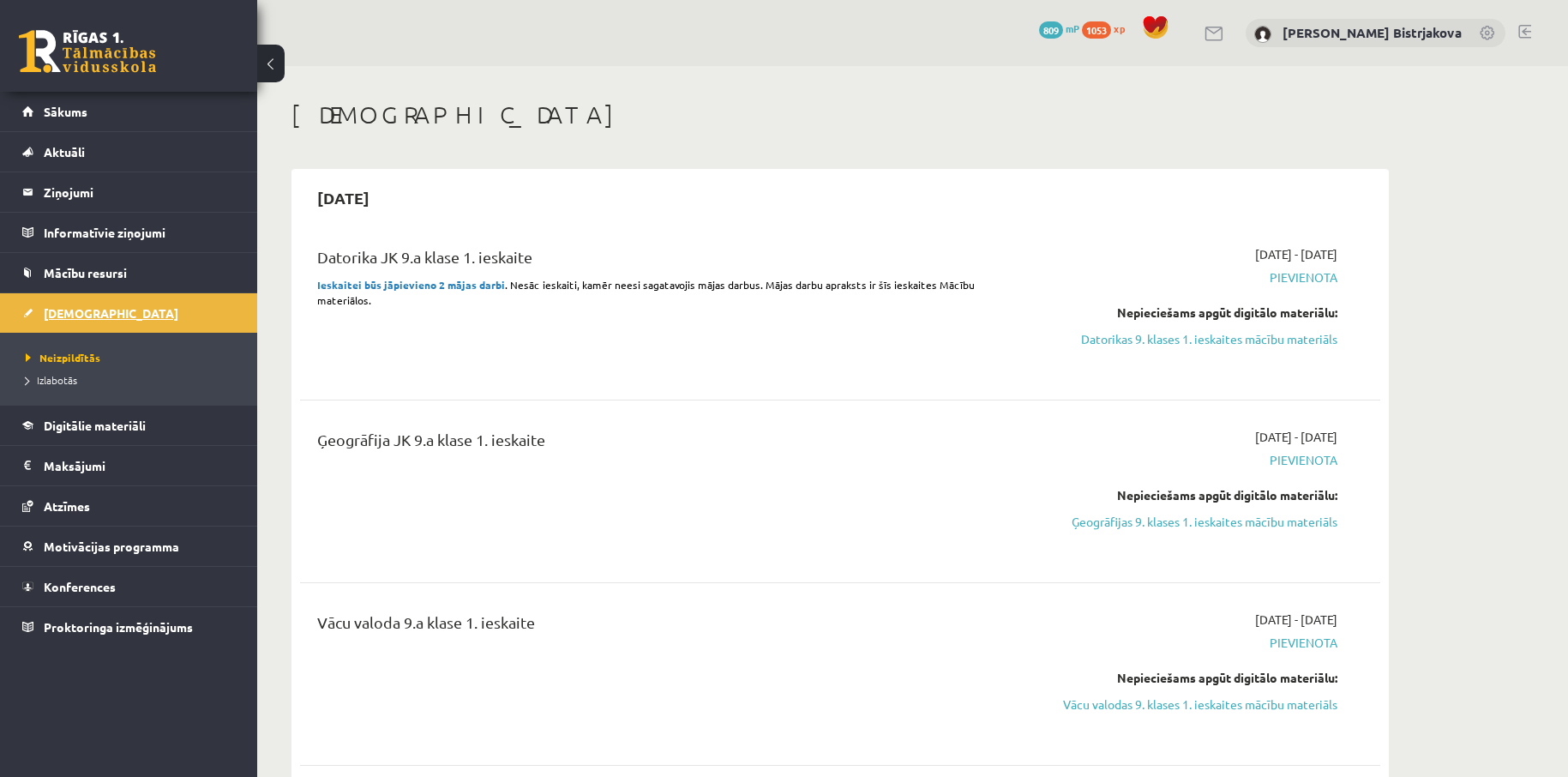
click at [101, 316] on link "[DEMOGRAPHIC_DATA]" at bounding box center [128, 313] width 213 height 40
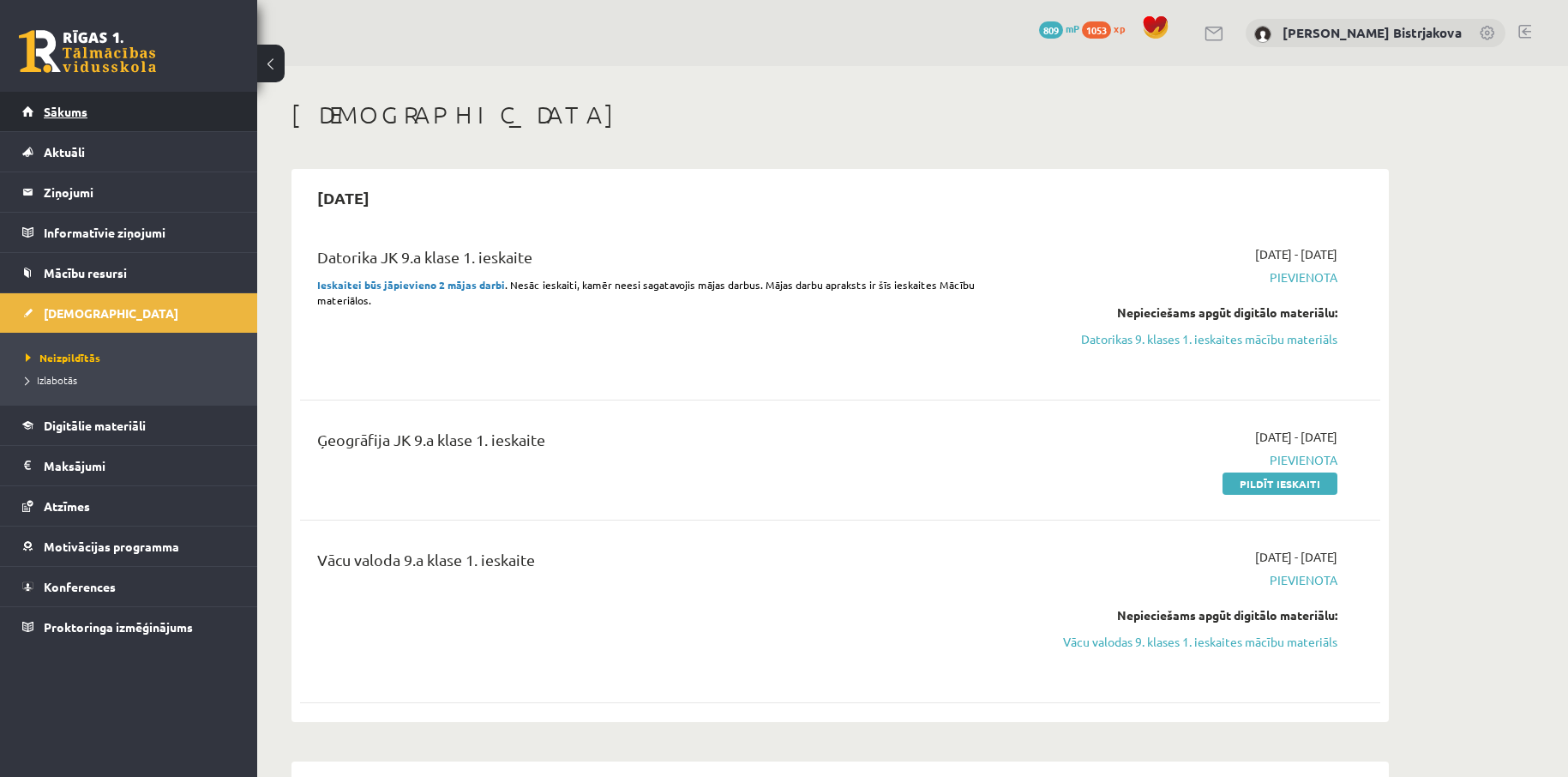
click at [78, 111] on span "Sākums" at bounding box center [65, 111] width 44 height 15
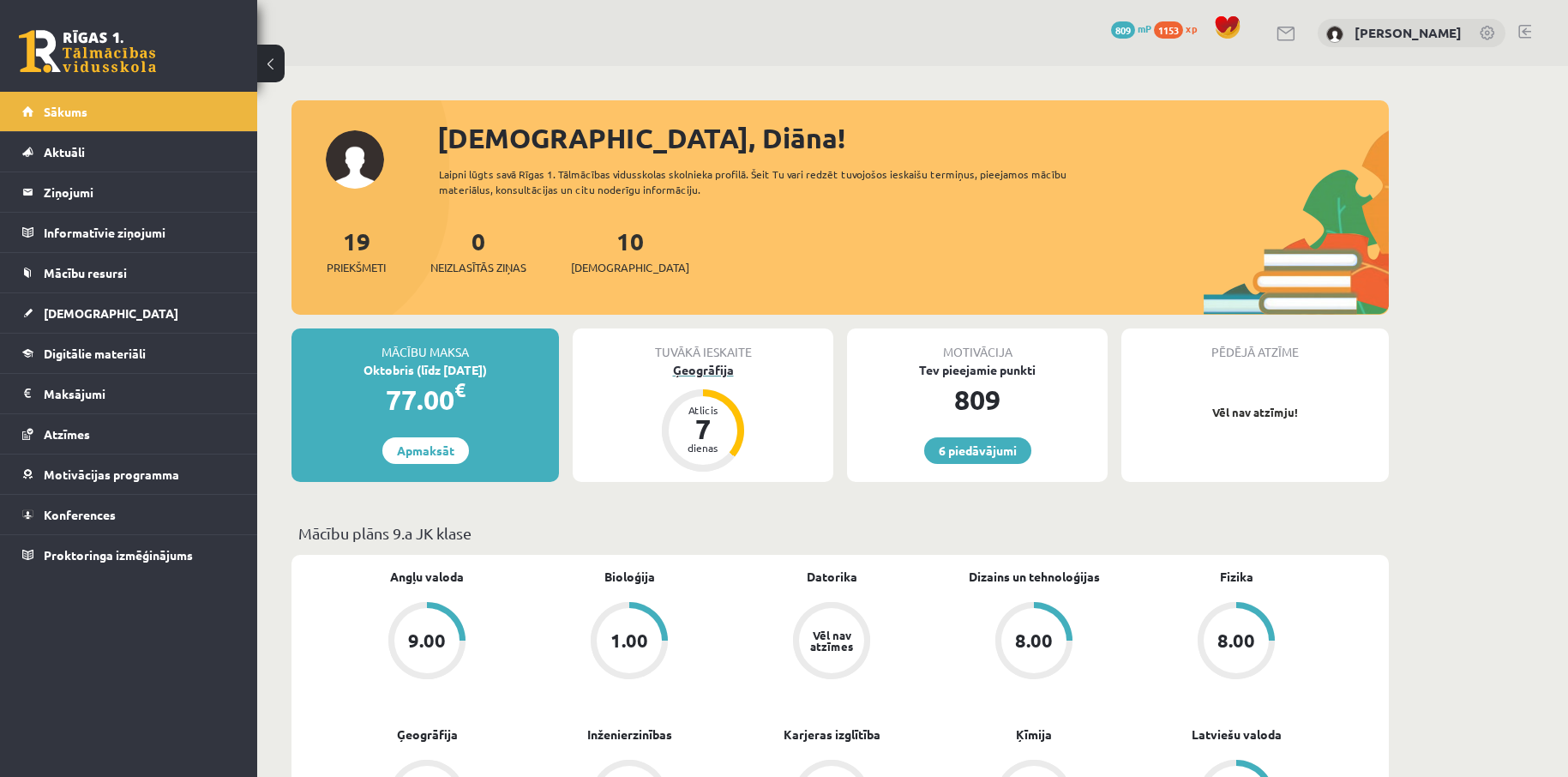
click at [702, 431] on div "7" at bounding box center [703, 428] width 51 height 28
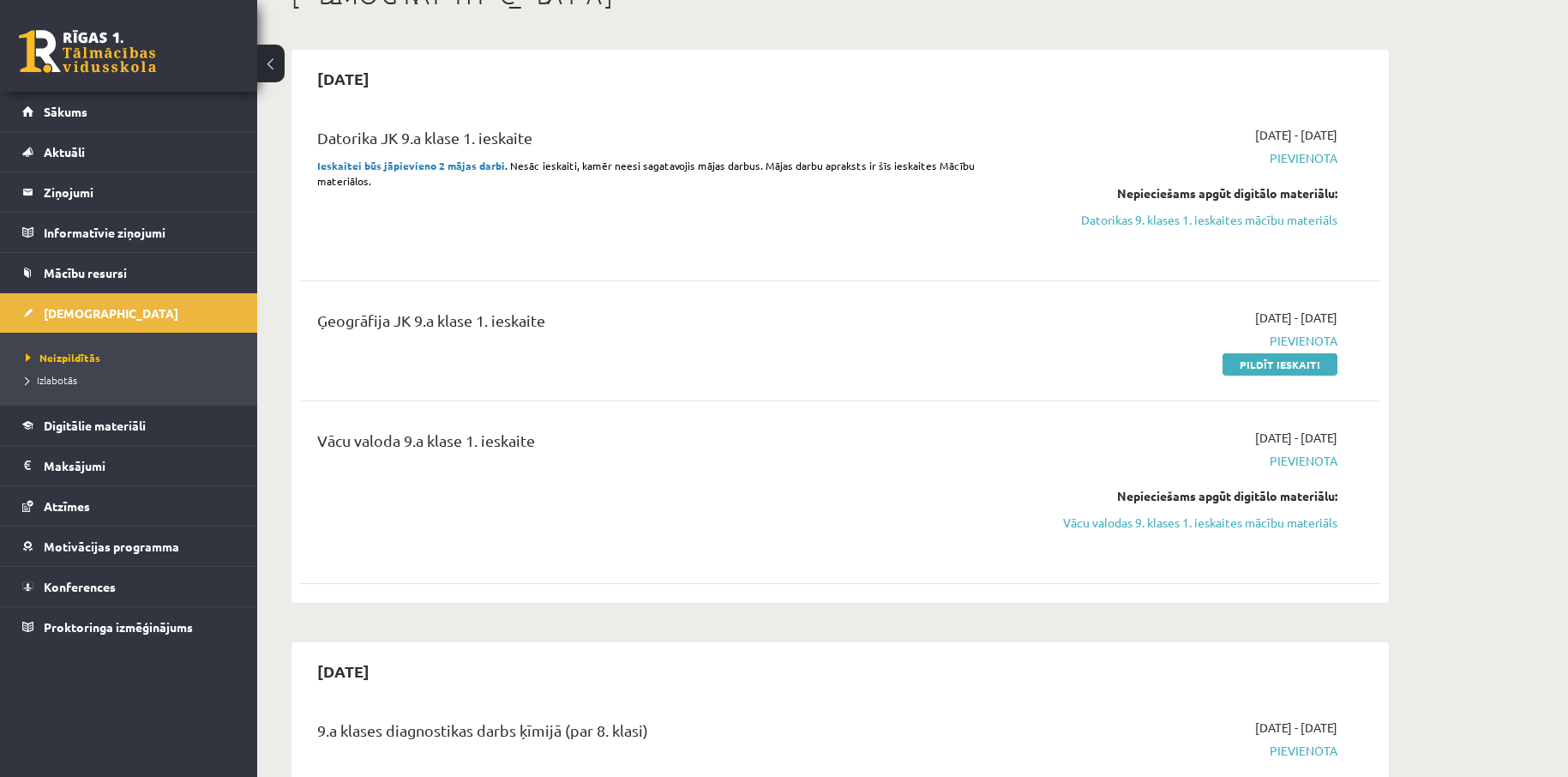
scroll to position [114, 0]
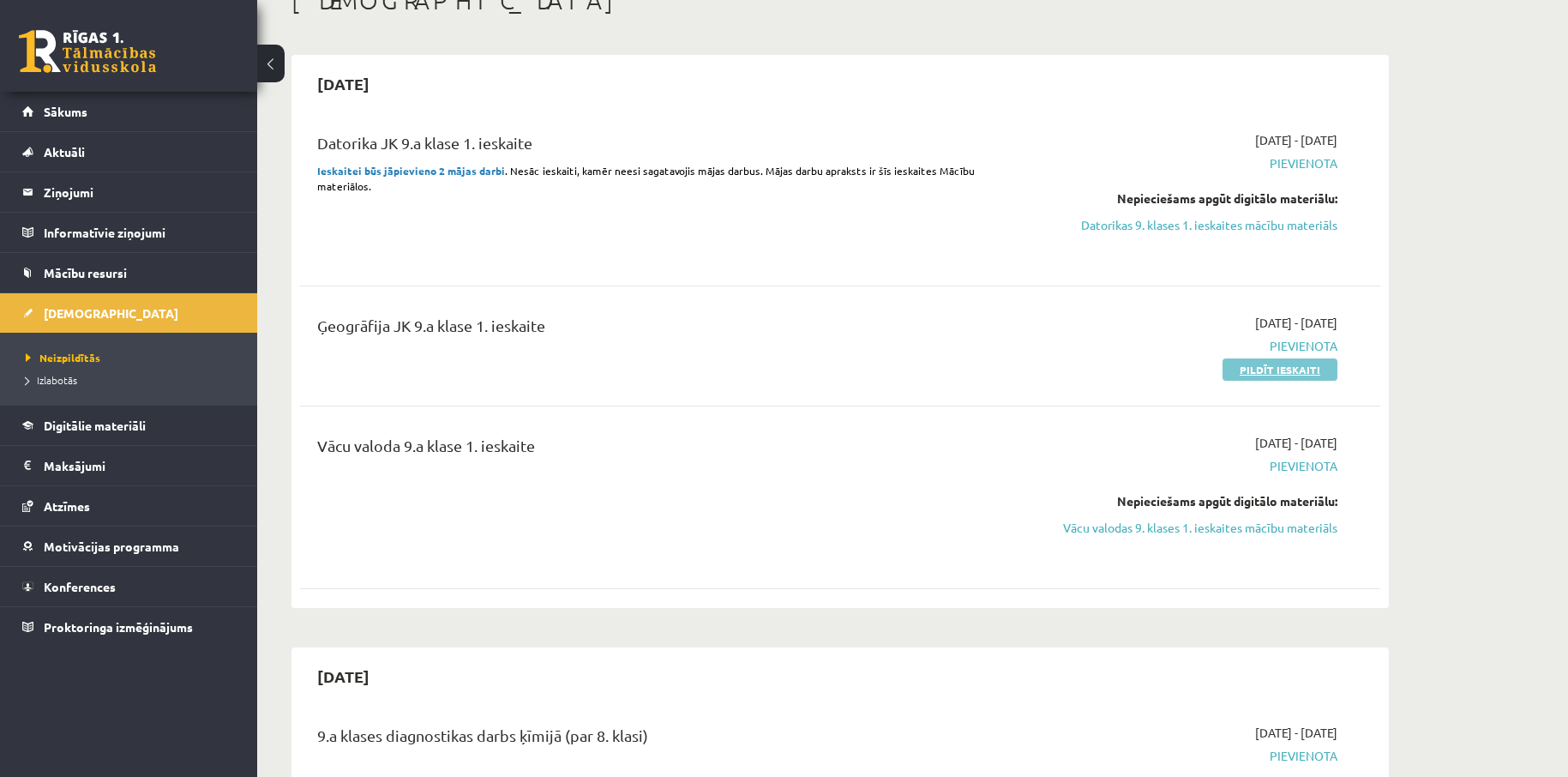
click at [1296, 368] on link "Pildīt ieskaiti" at bounding box center [1280, 369] width 115 height 22
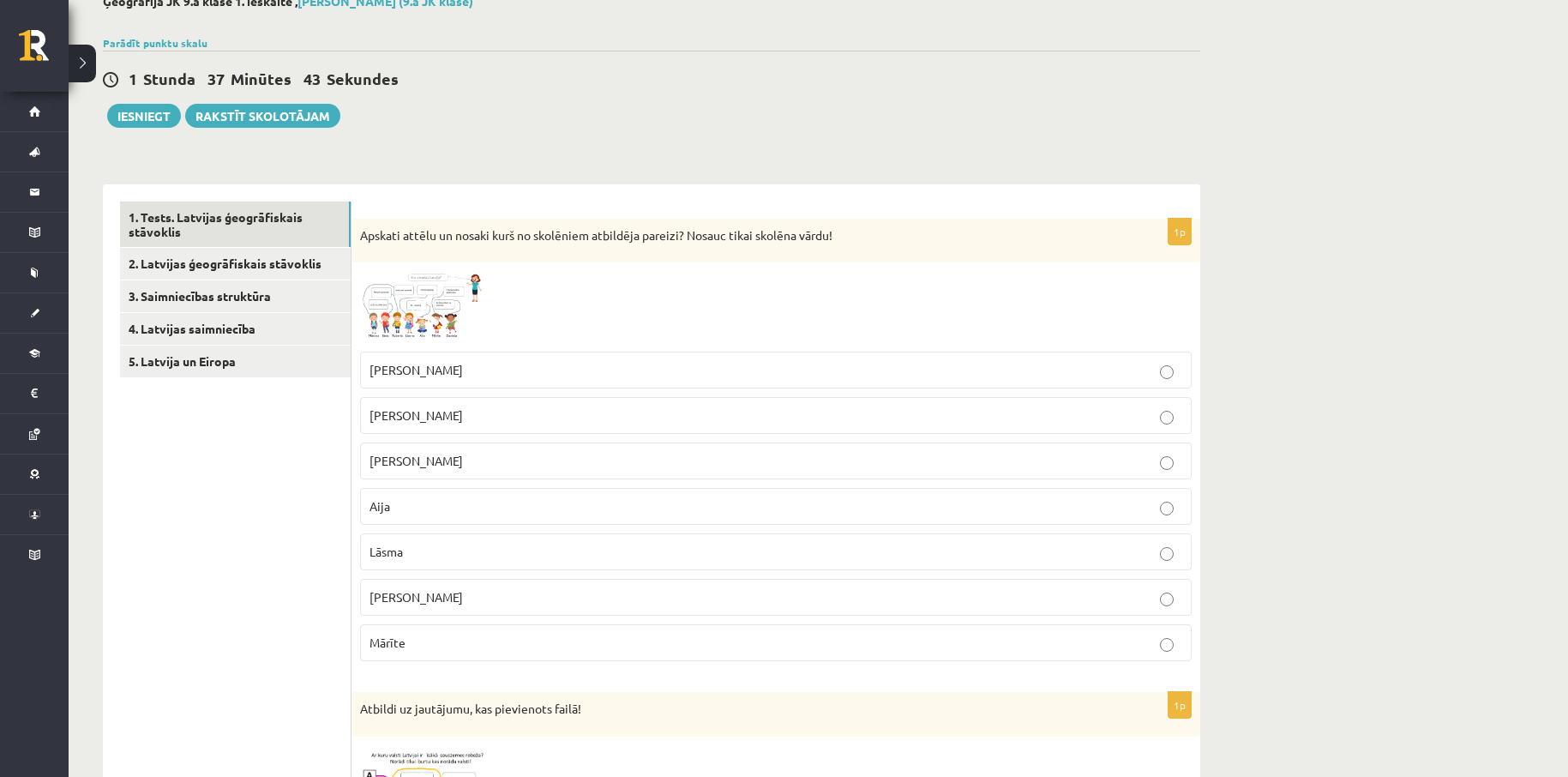
scroll to position [114, 0]
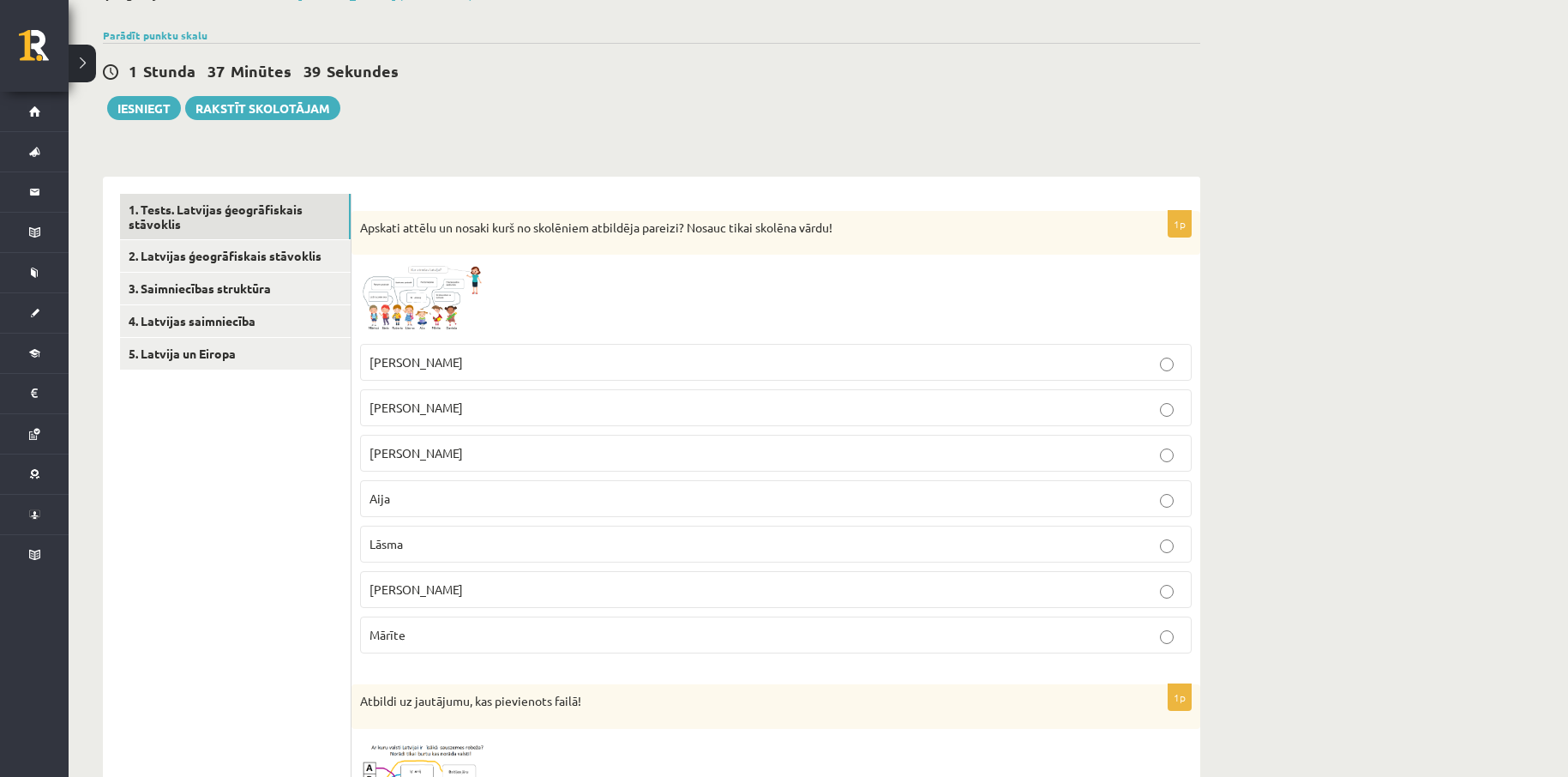
click at [424, 304] on span at bounding box center [425, 304] width 28 height 28
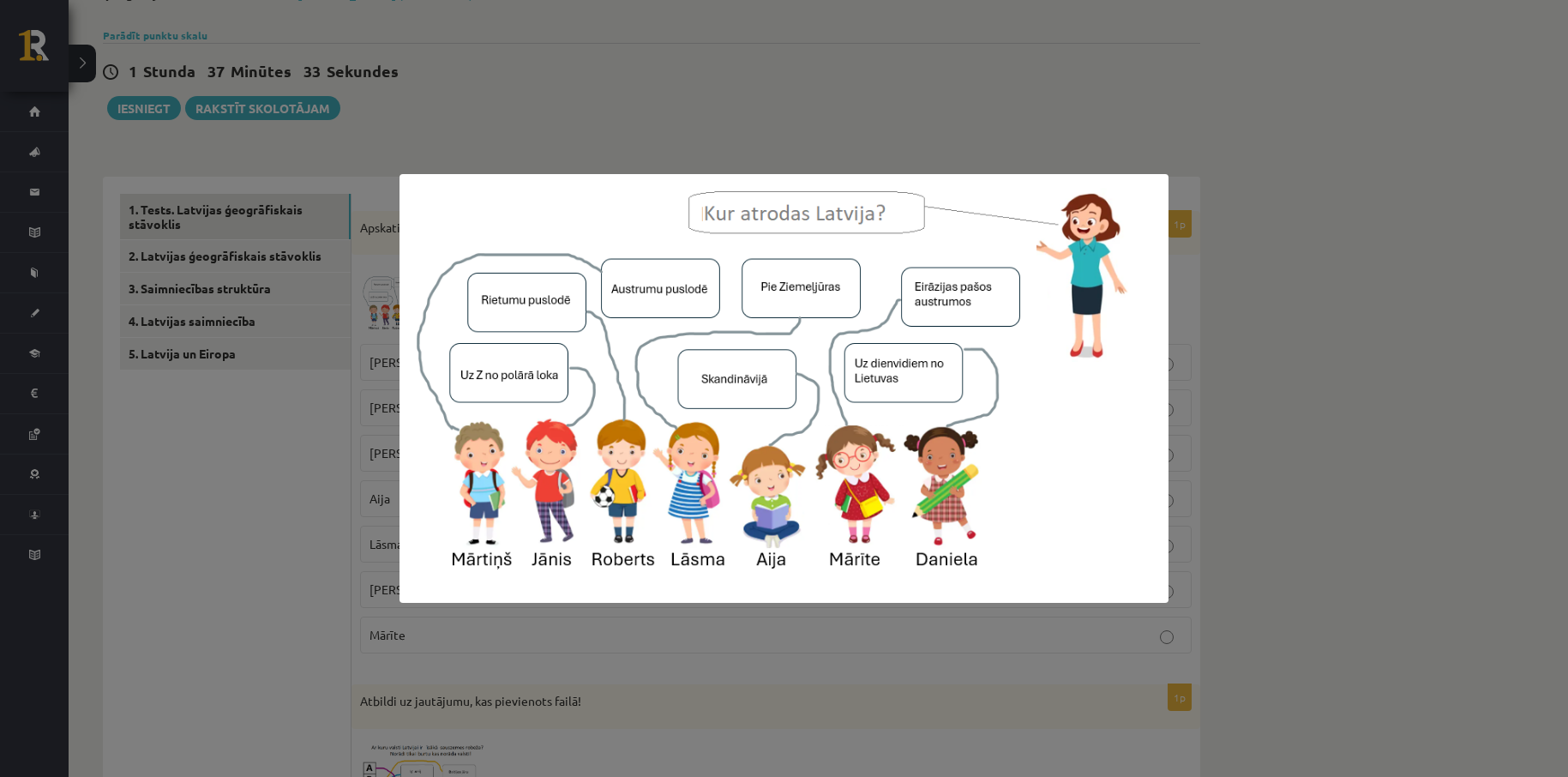
click at [1270, 196] on div at bounding box center [784, 388] width 1568 height 777
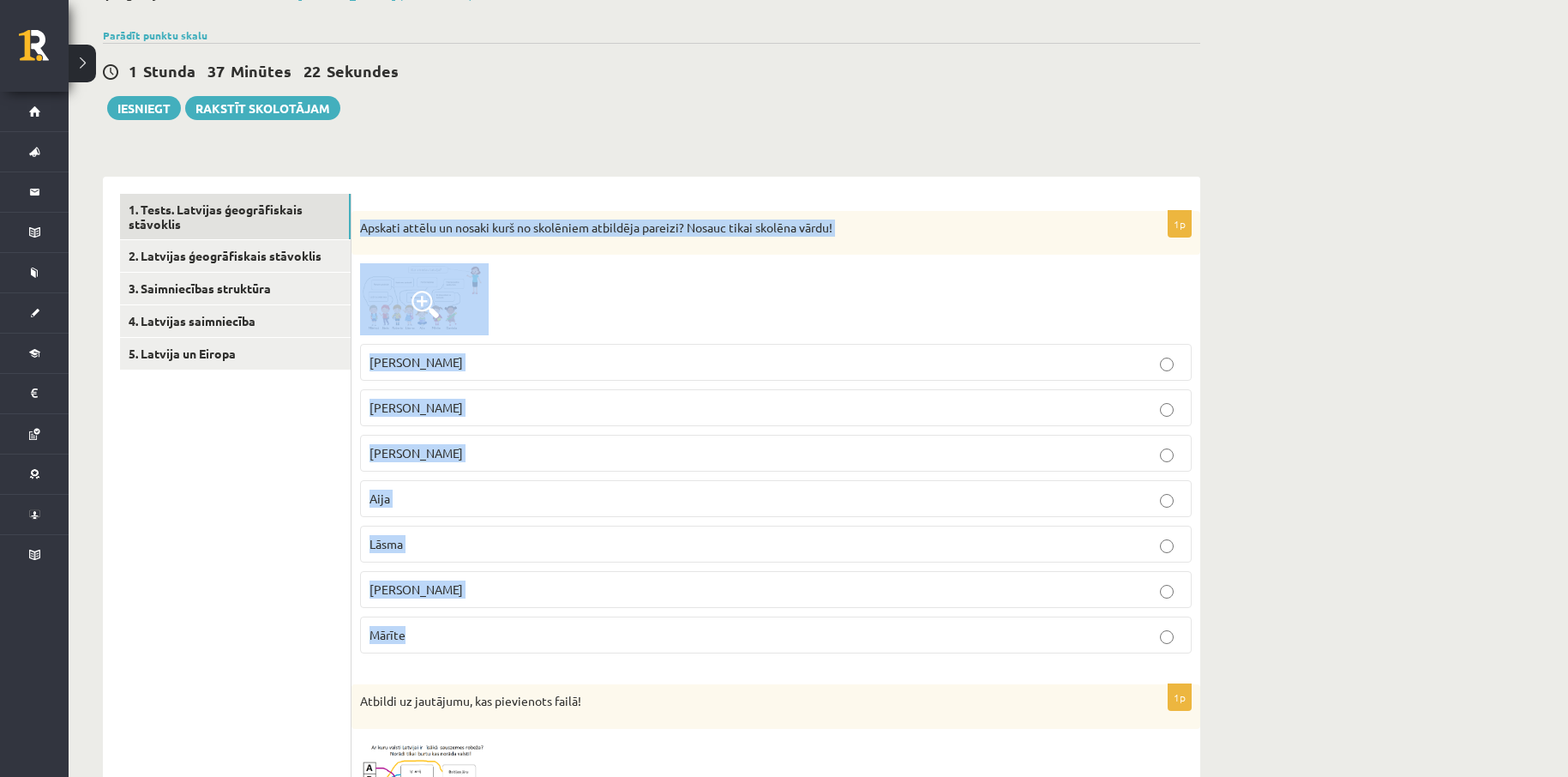
drag, startPoint x: 360, startPoint y: 203, endPoint x: 488, endPoint y: 640, distance: 455.4
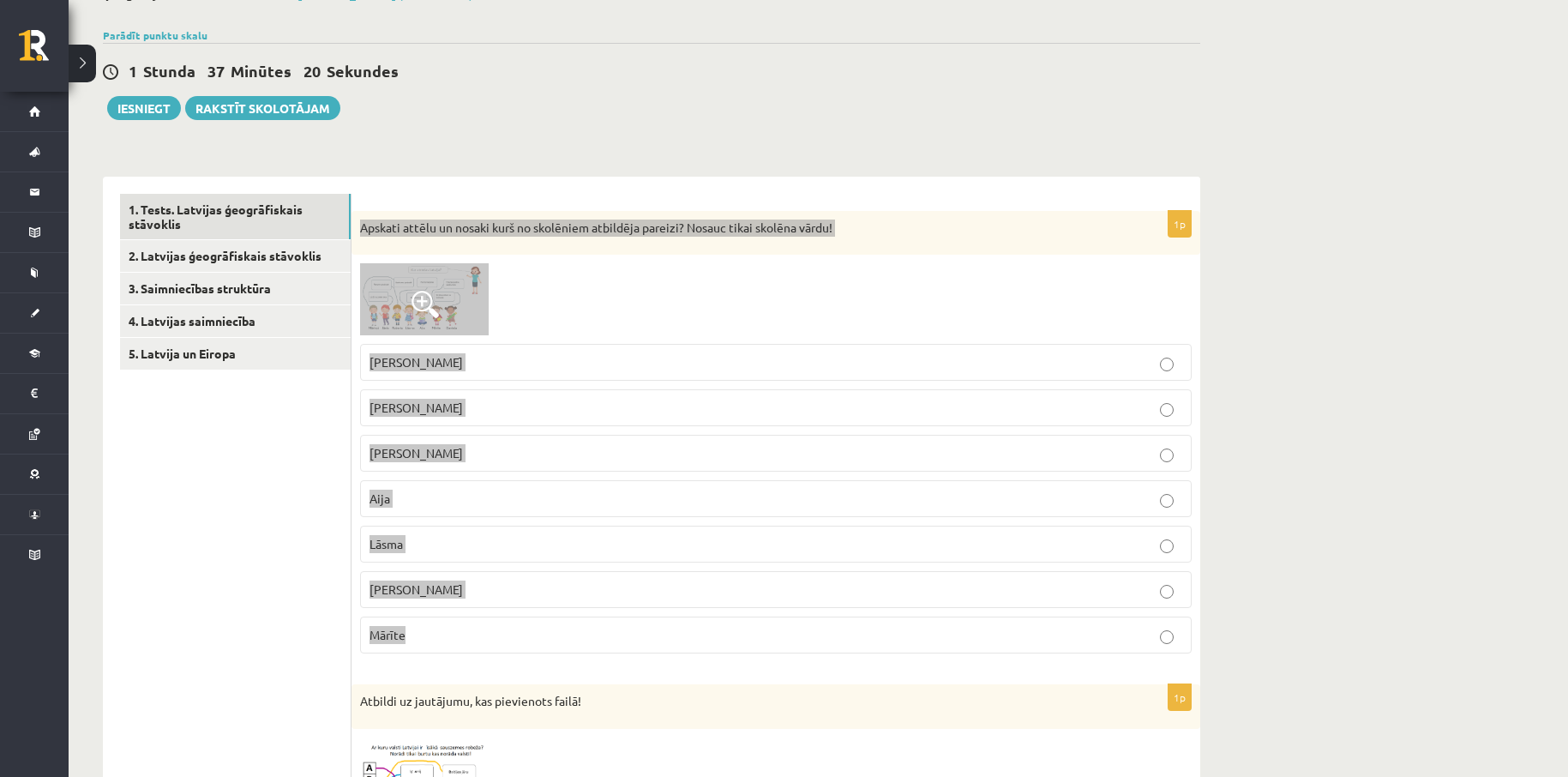
copy div "Apskati attēlu un nosaki kurš no skolēniem atbildēja pareizi? Nosauc tikai skol…"
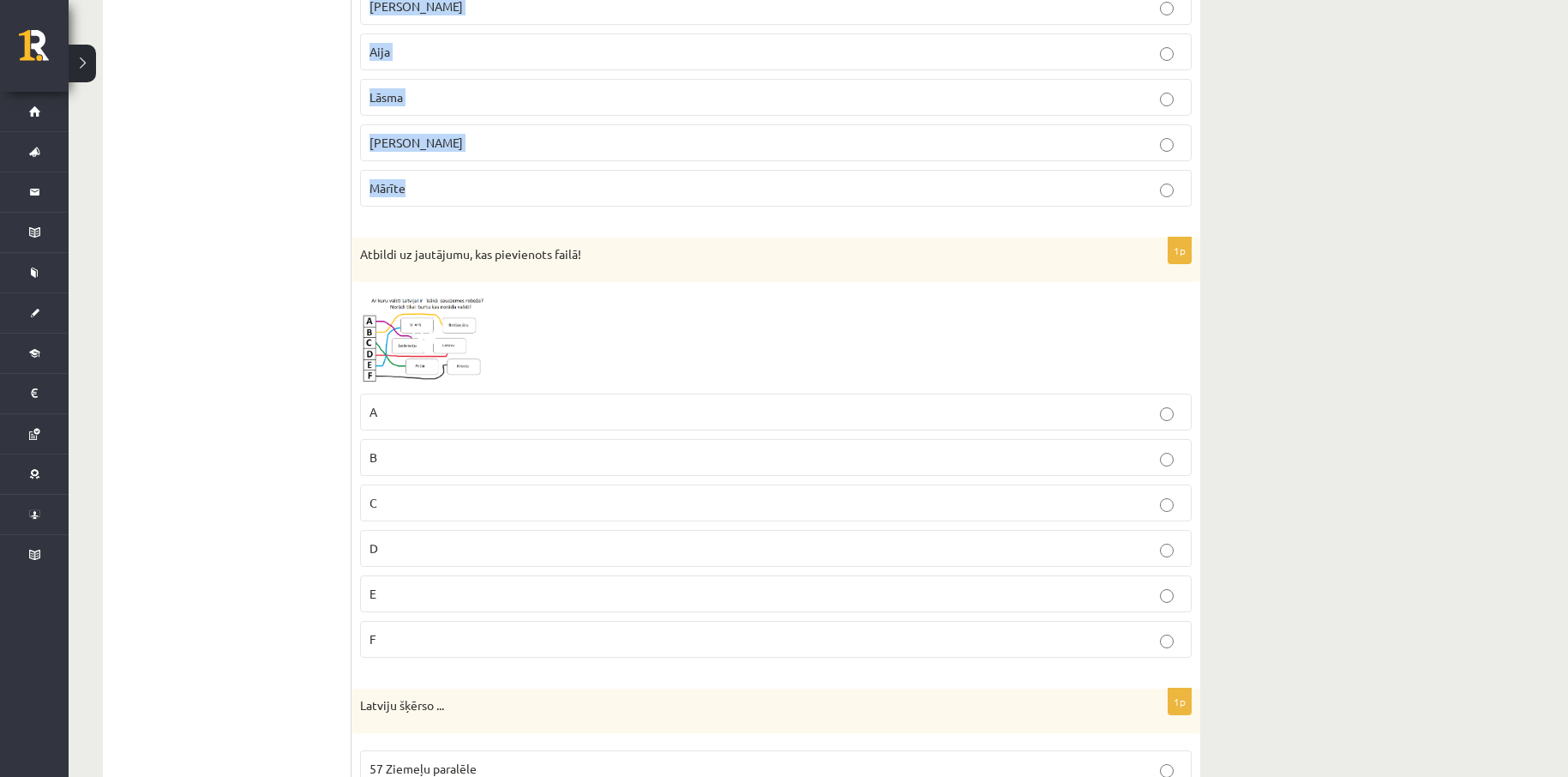
scroll to position [572, 0]
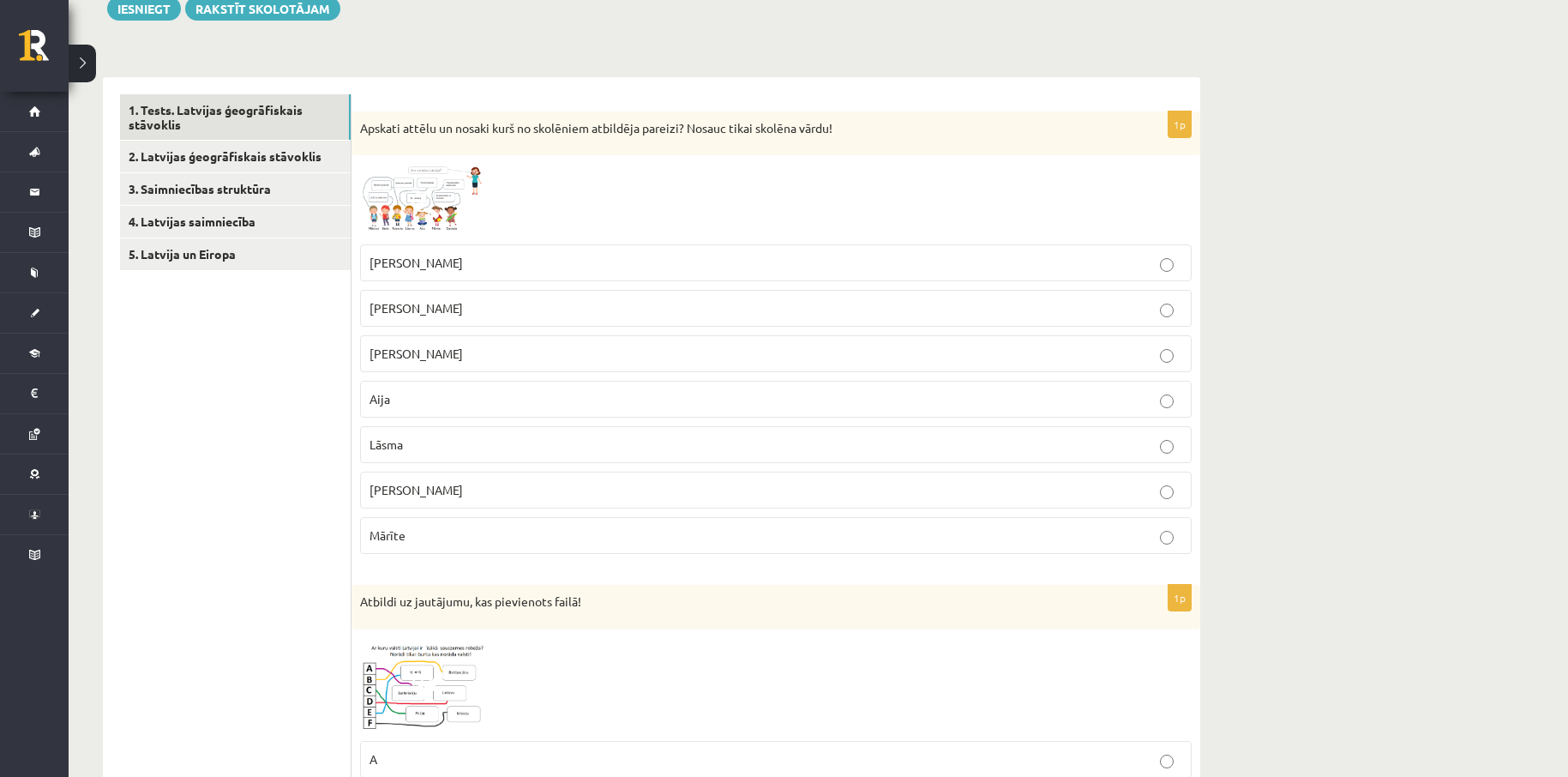
scroll to position [114, 0]
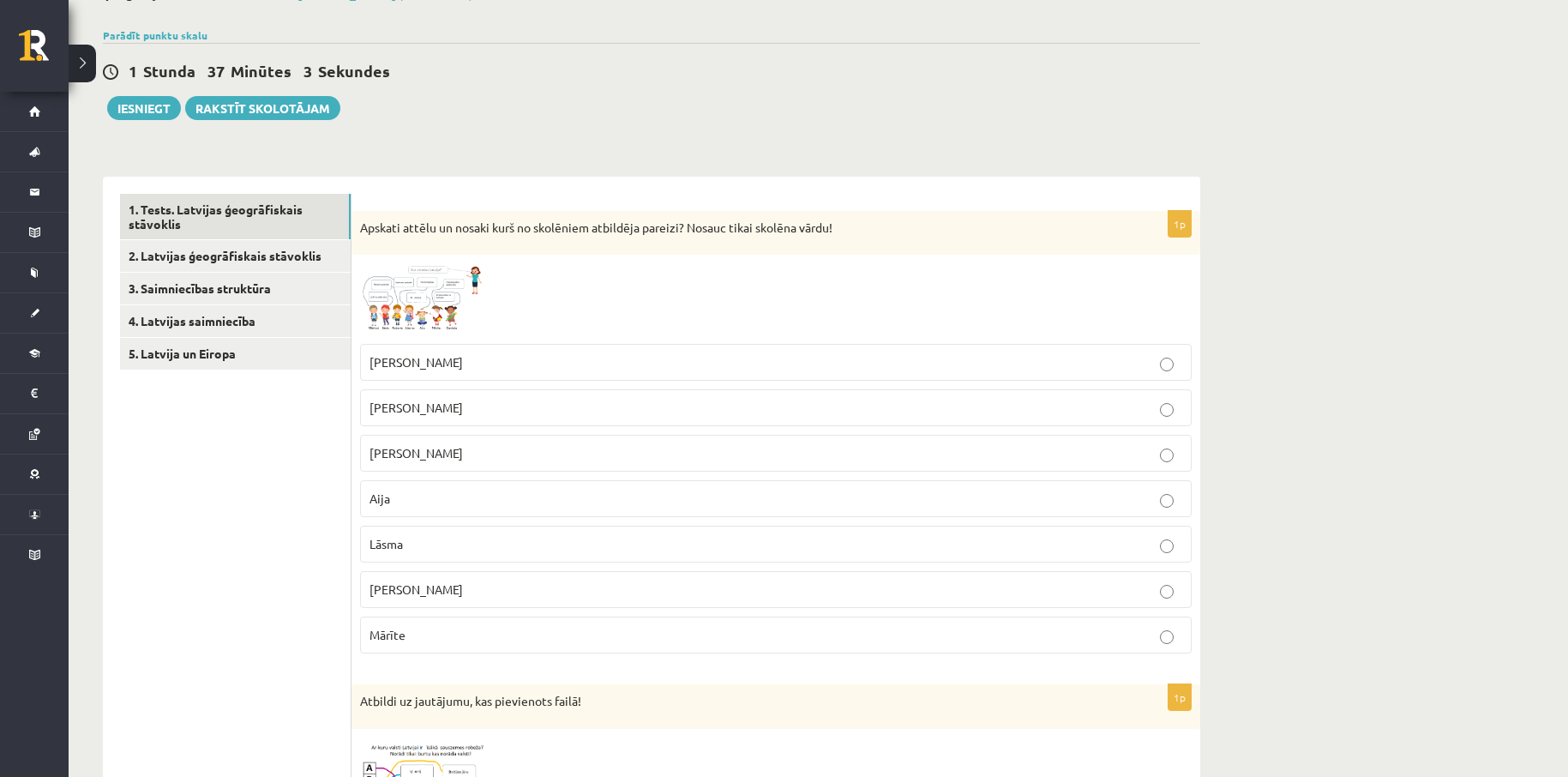
click at [390, 300] on img at bounding box center [425, 299] width 129 height 72
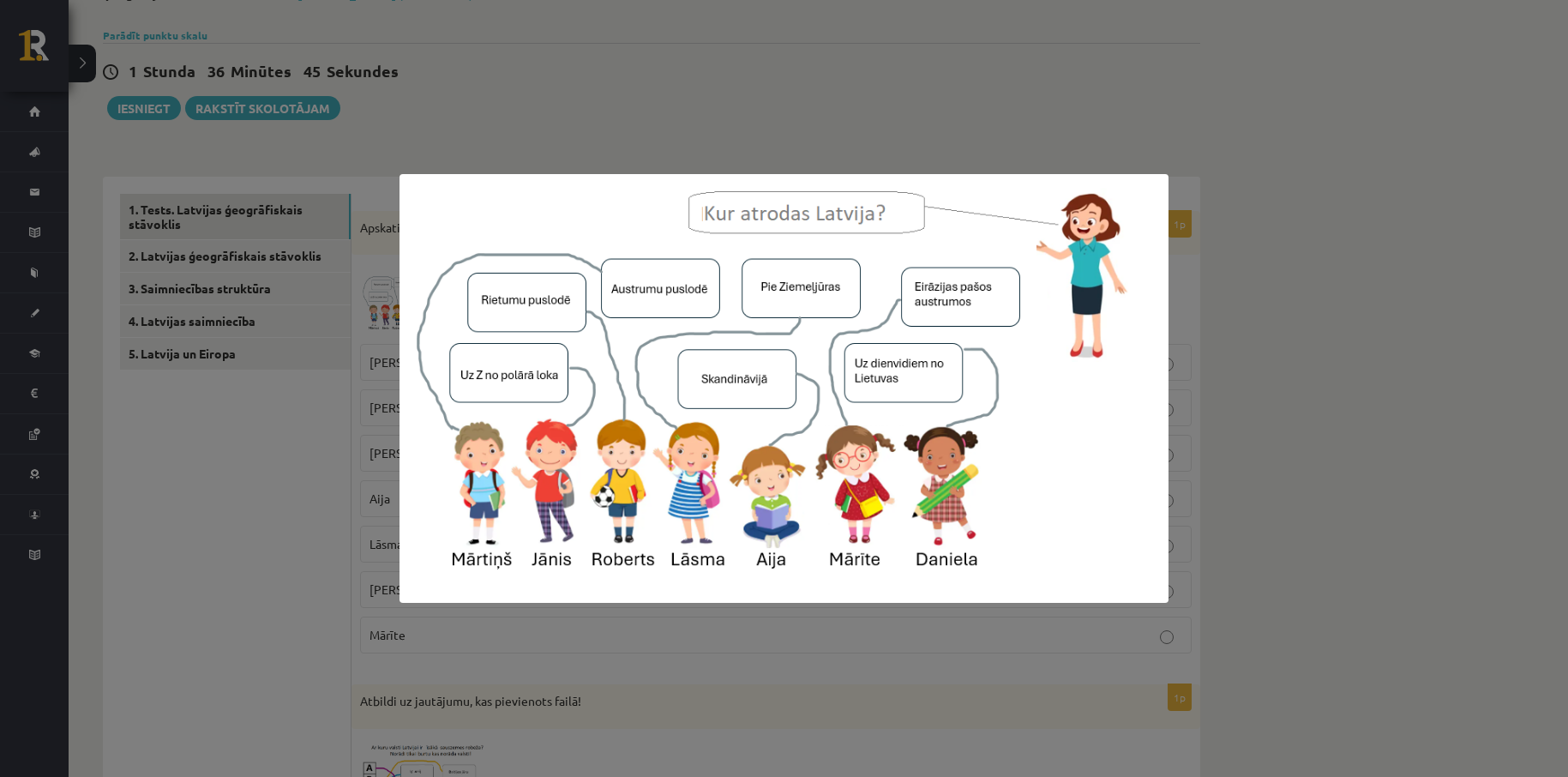
click at [1277, 408] on div at bounding box center [784, 388] width 1568 height 777
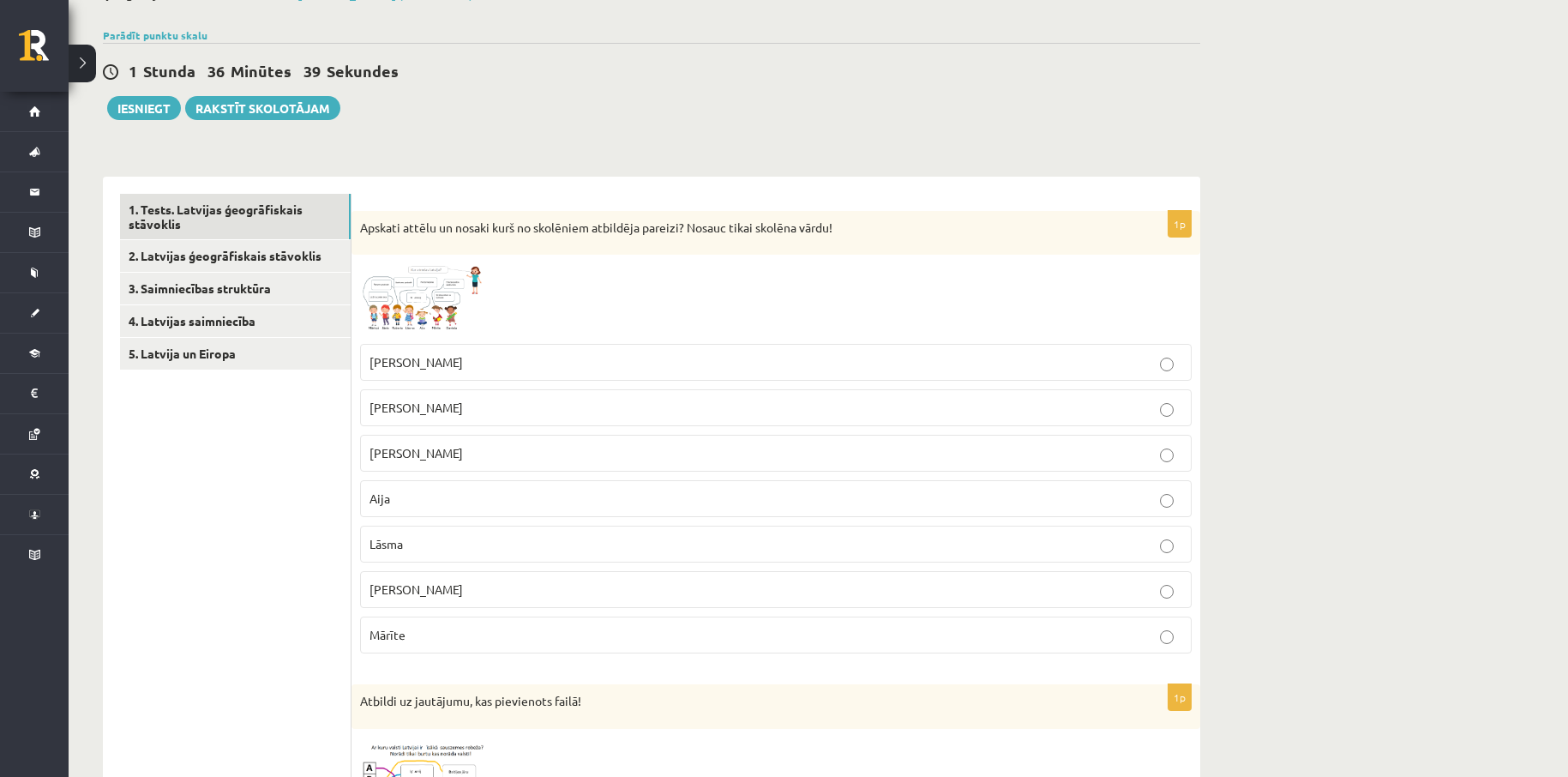
click at [426, 287] on img at bounding box center [425, 299] width 129 height 72
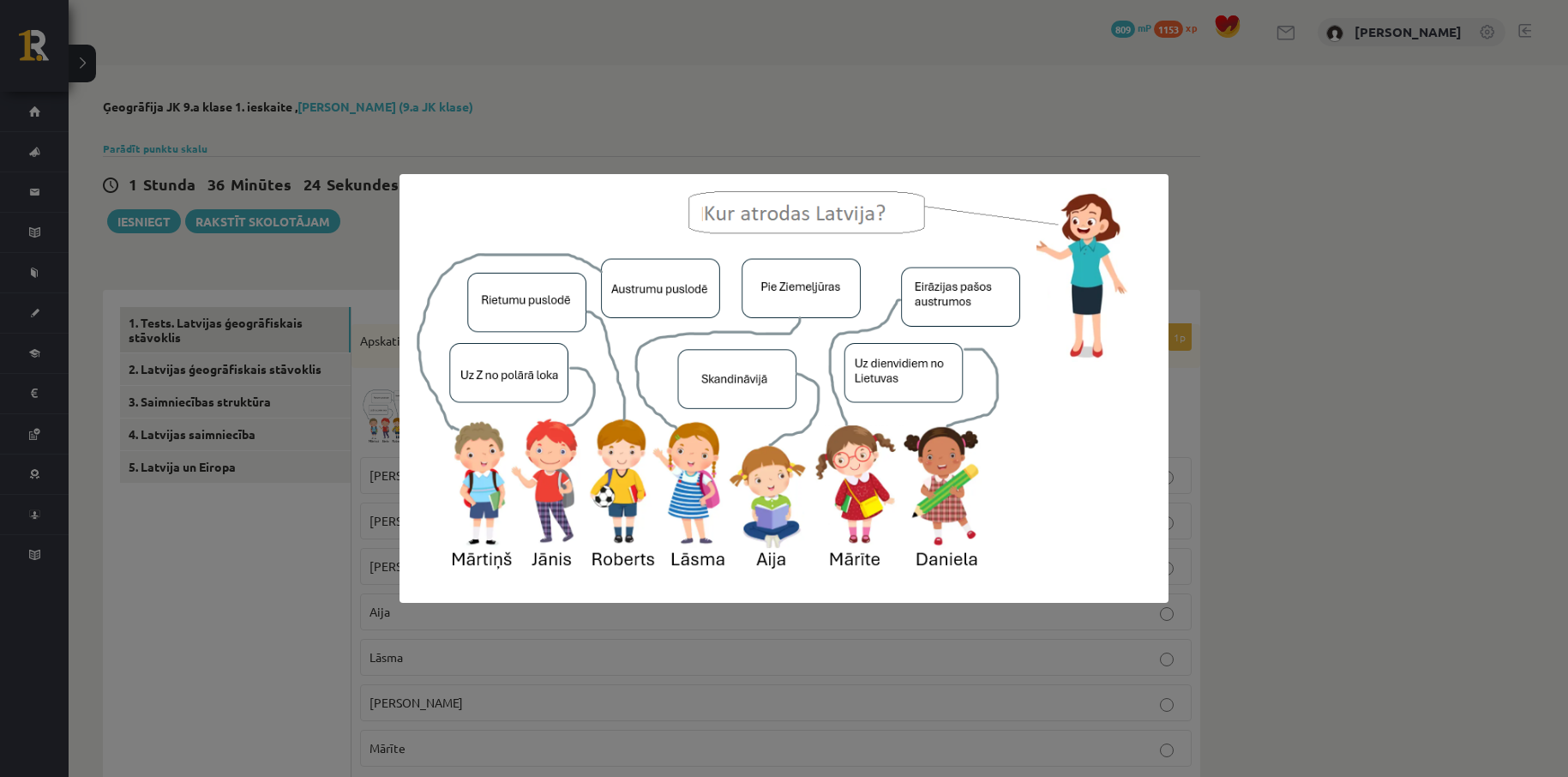
scroll to position [0, 0]
click at [1348, 379] on div at bounding box center [784, 388] width 1568 height 777
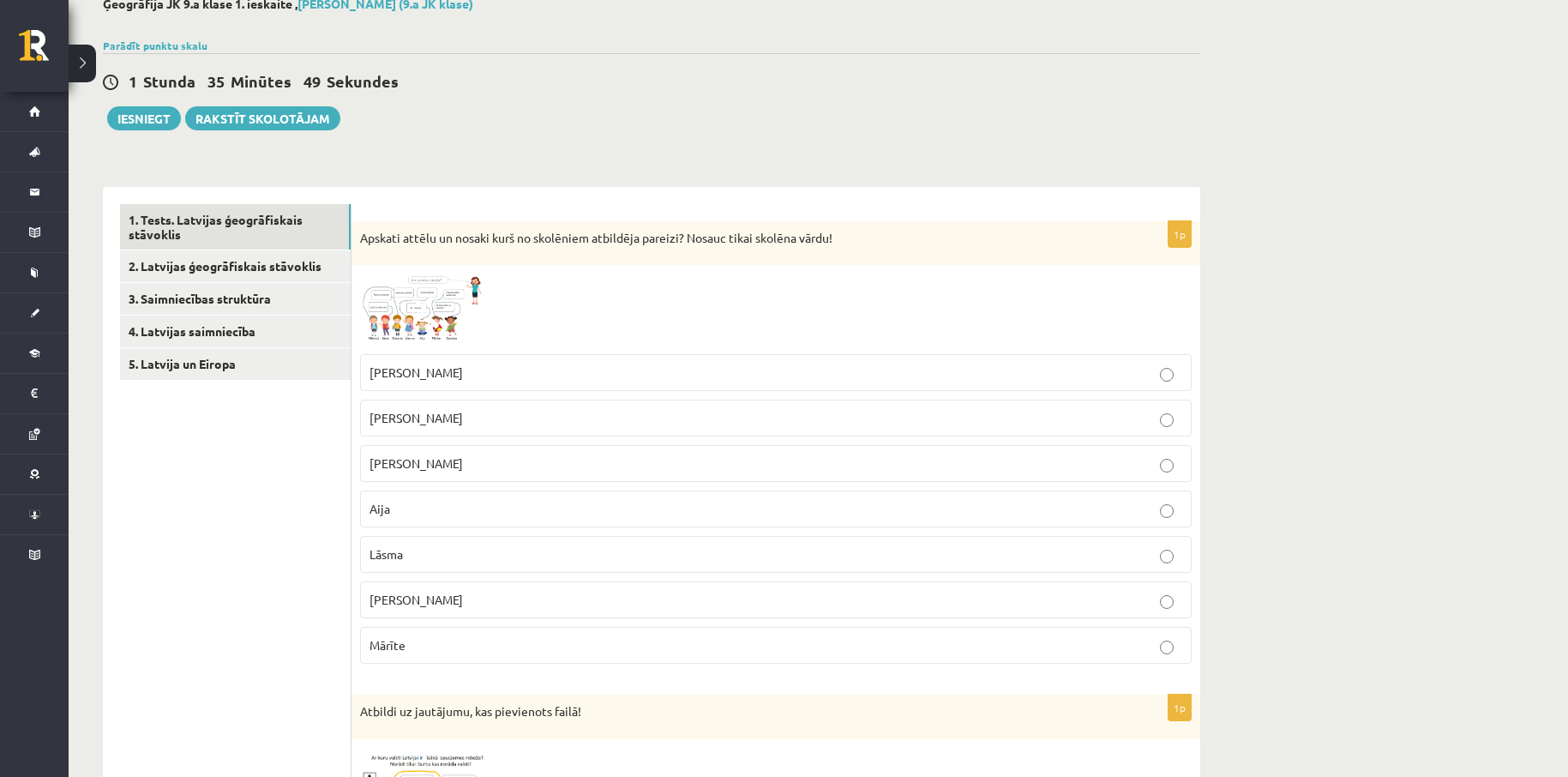
scroll to position [114, 0]
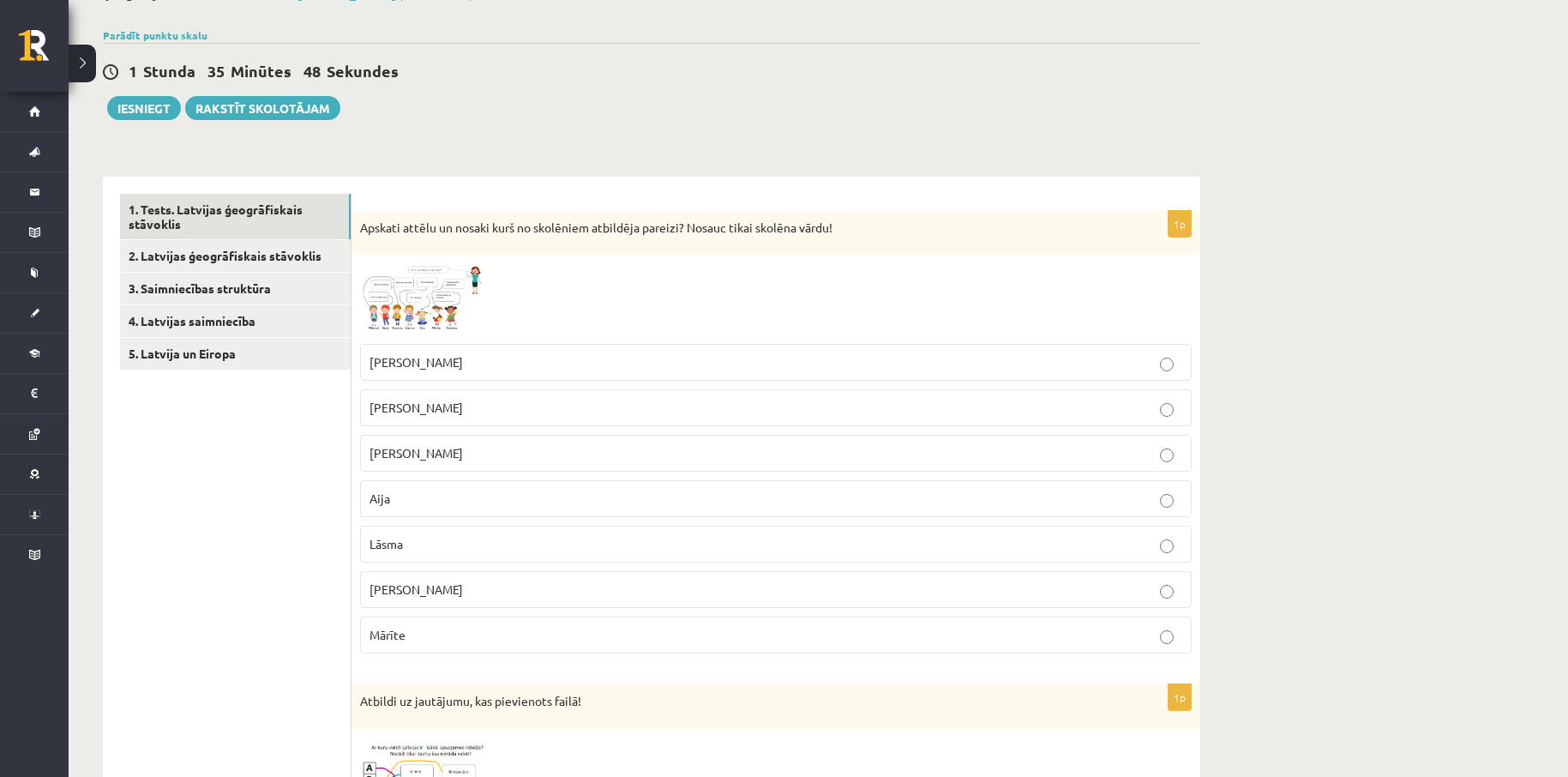
click at [431, 301] on span at bounding box center [425, 304] width 28 height 28
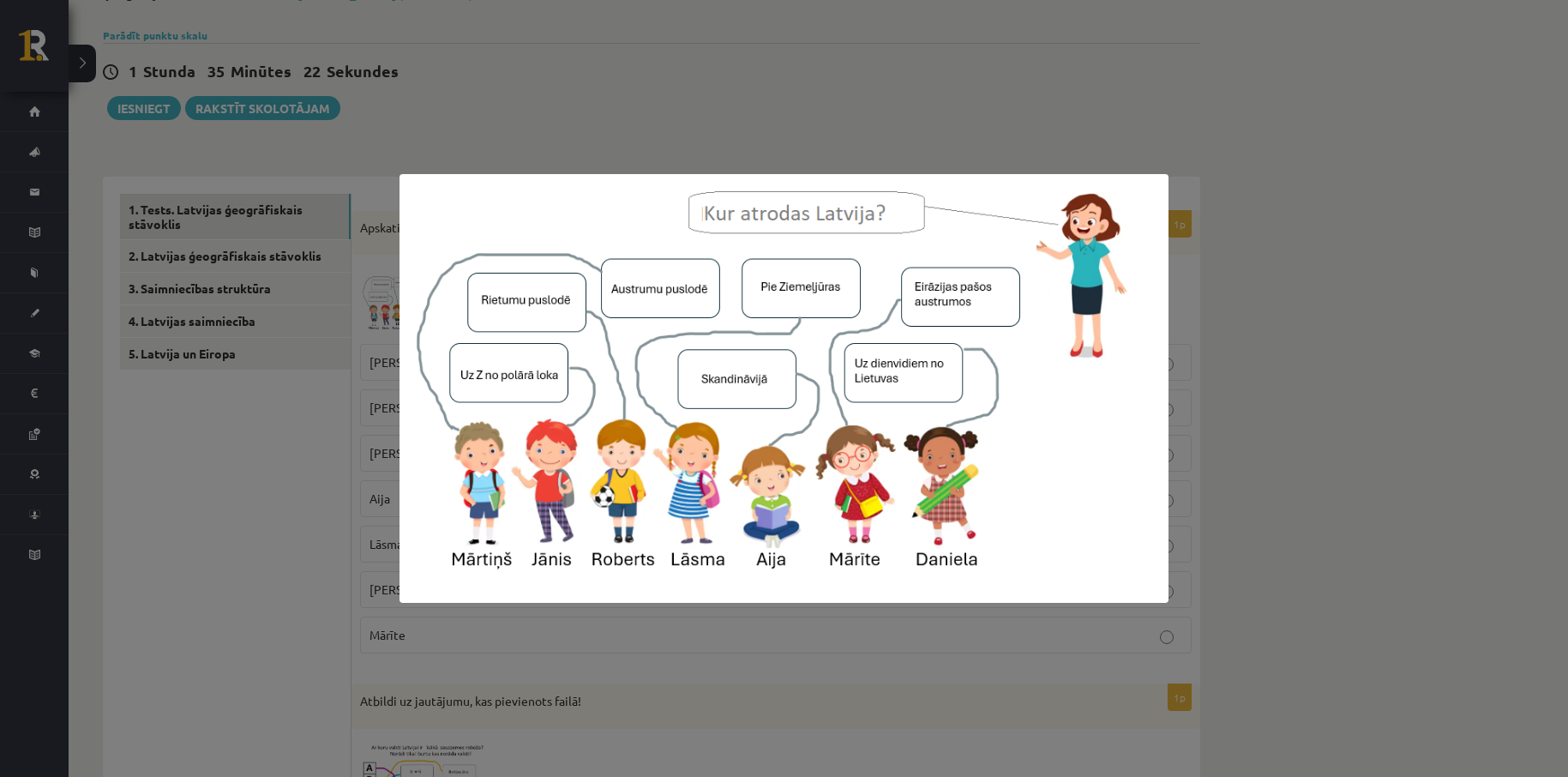
click at [489, 298] on img at bounding box center [784, 388] width 770 height 429
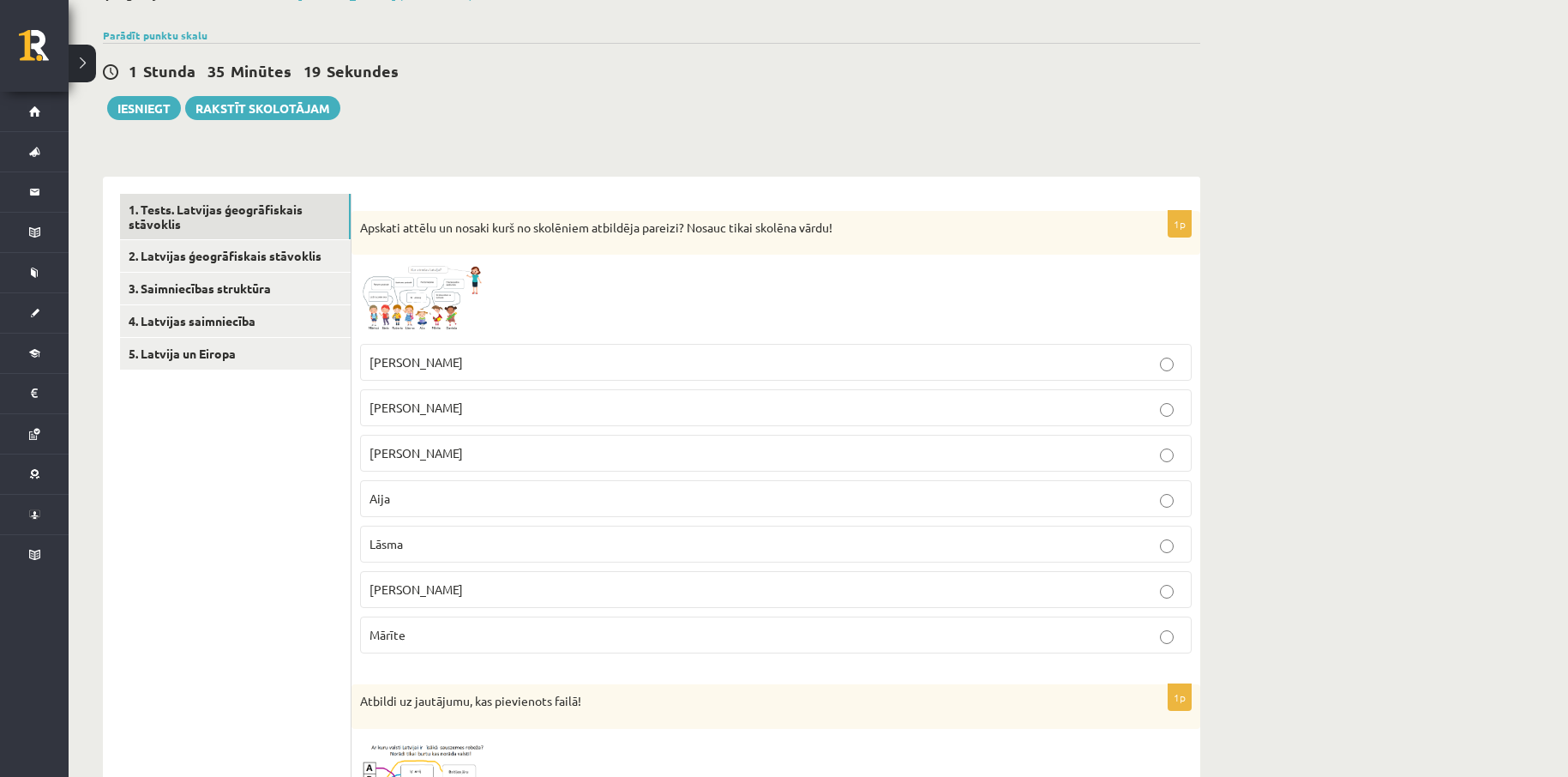
click at [417, 287] on img at bounding box center [425, 299] width 129 height 72
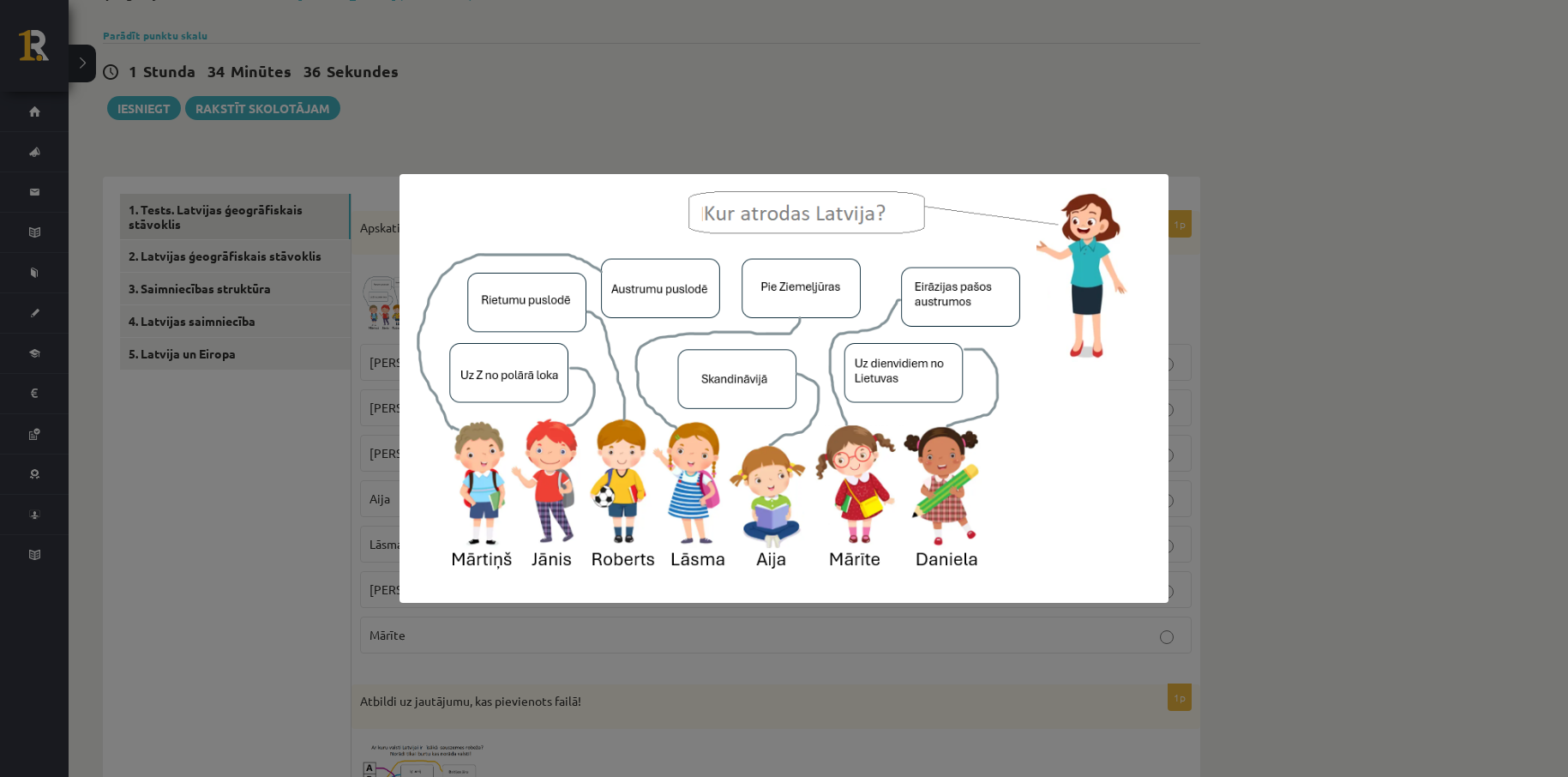
click at [1306, 517] on div at bounding box center [784, 388] width 1568 height 777
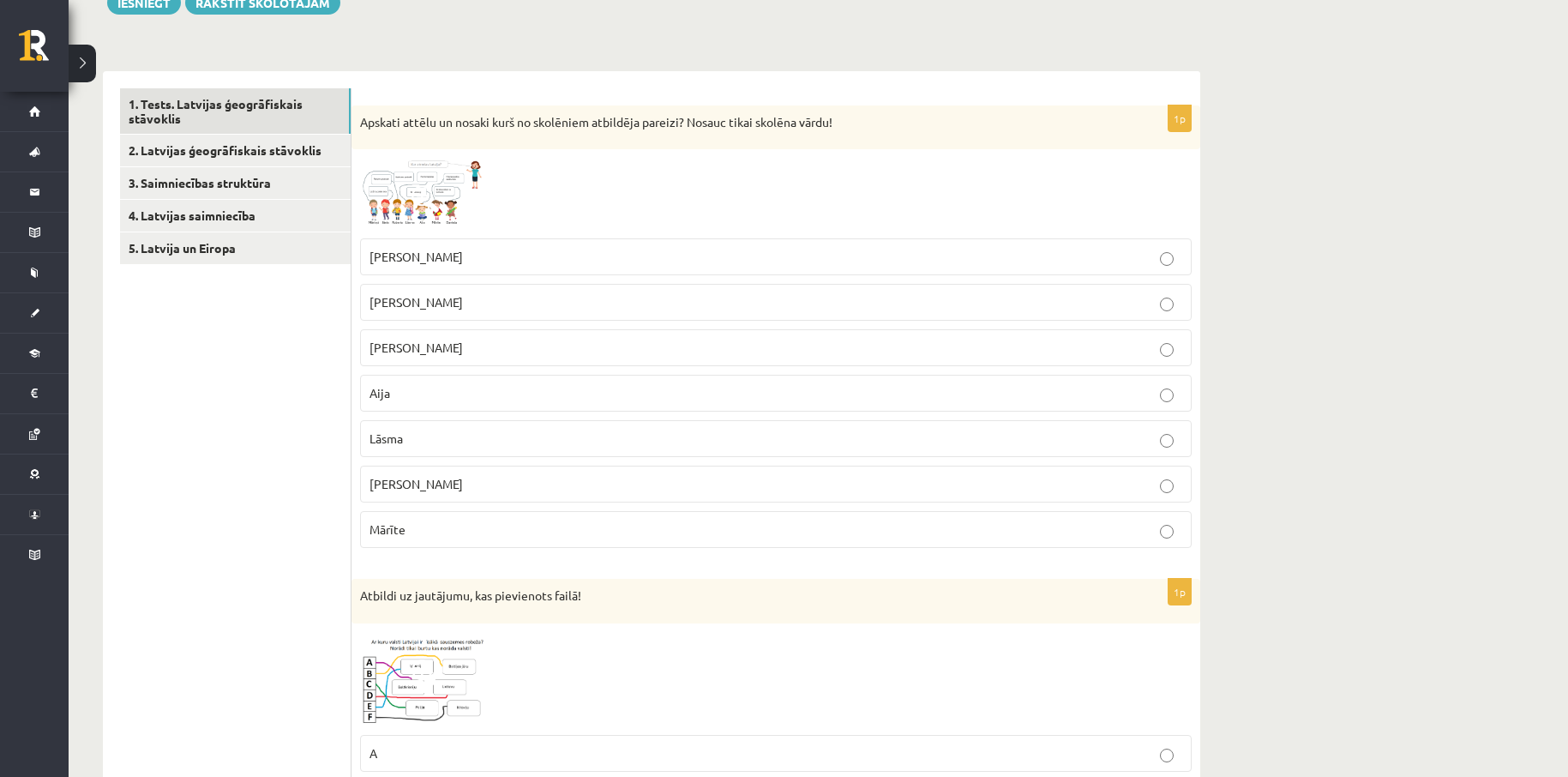
scroll to position [229, 0]
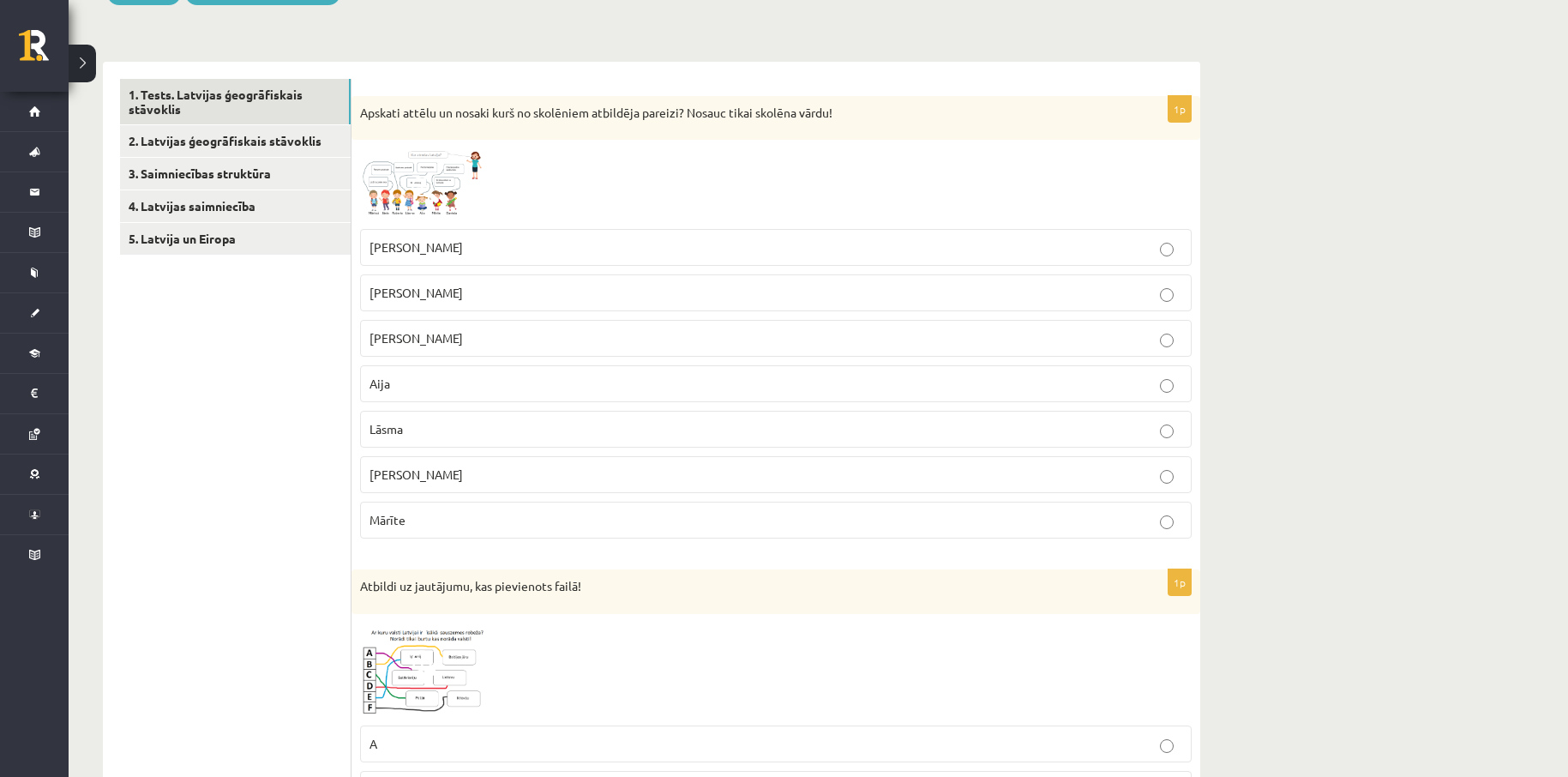
click at [441, 184] on img at bounding box center [425, 184] width 129 height 72
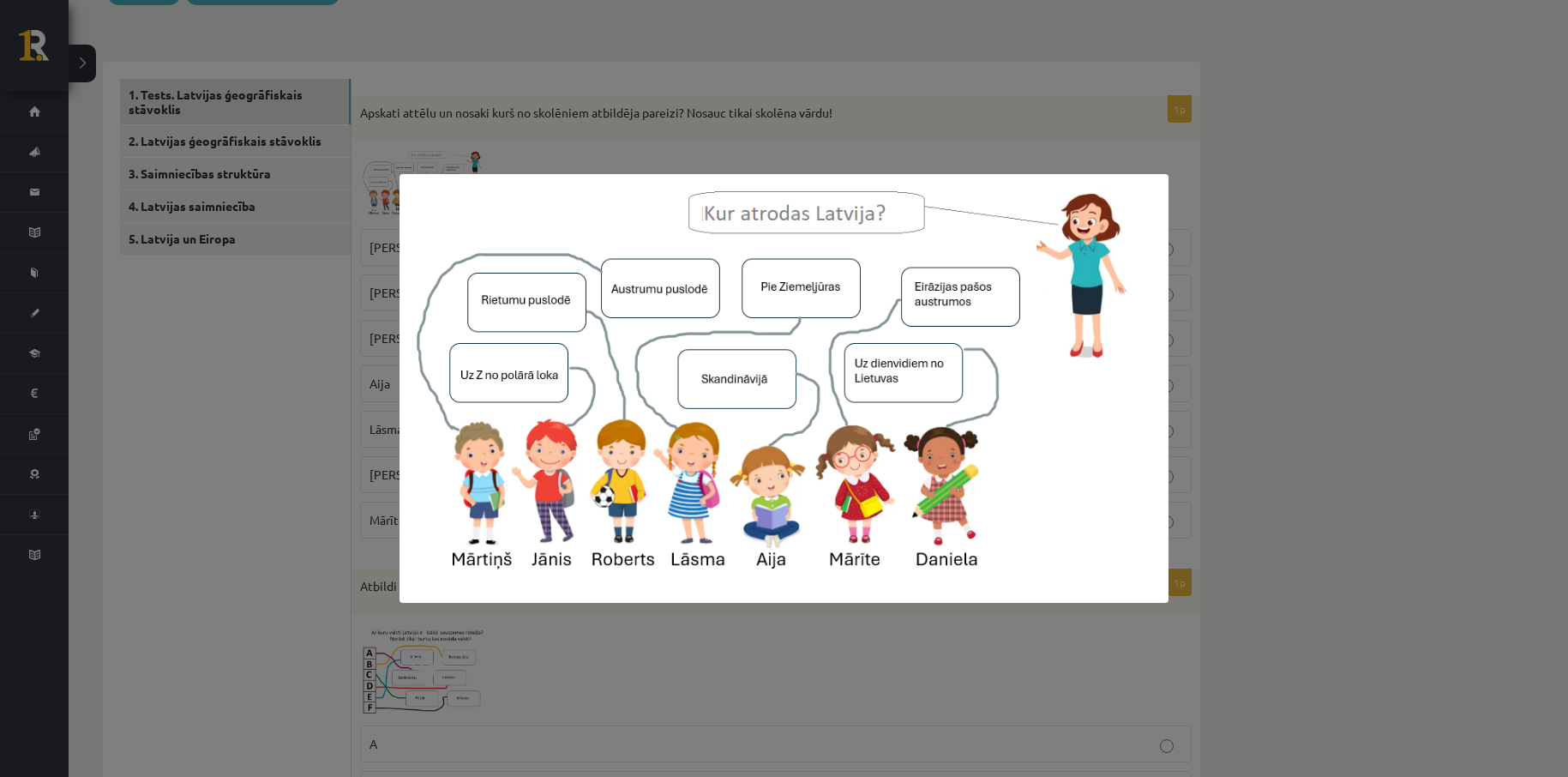
click at [1281, 348] on div at bounding box center [784, 388] width 1568 height 777
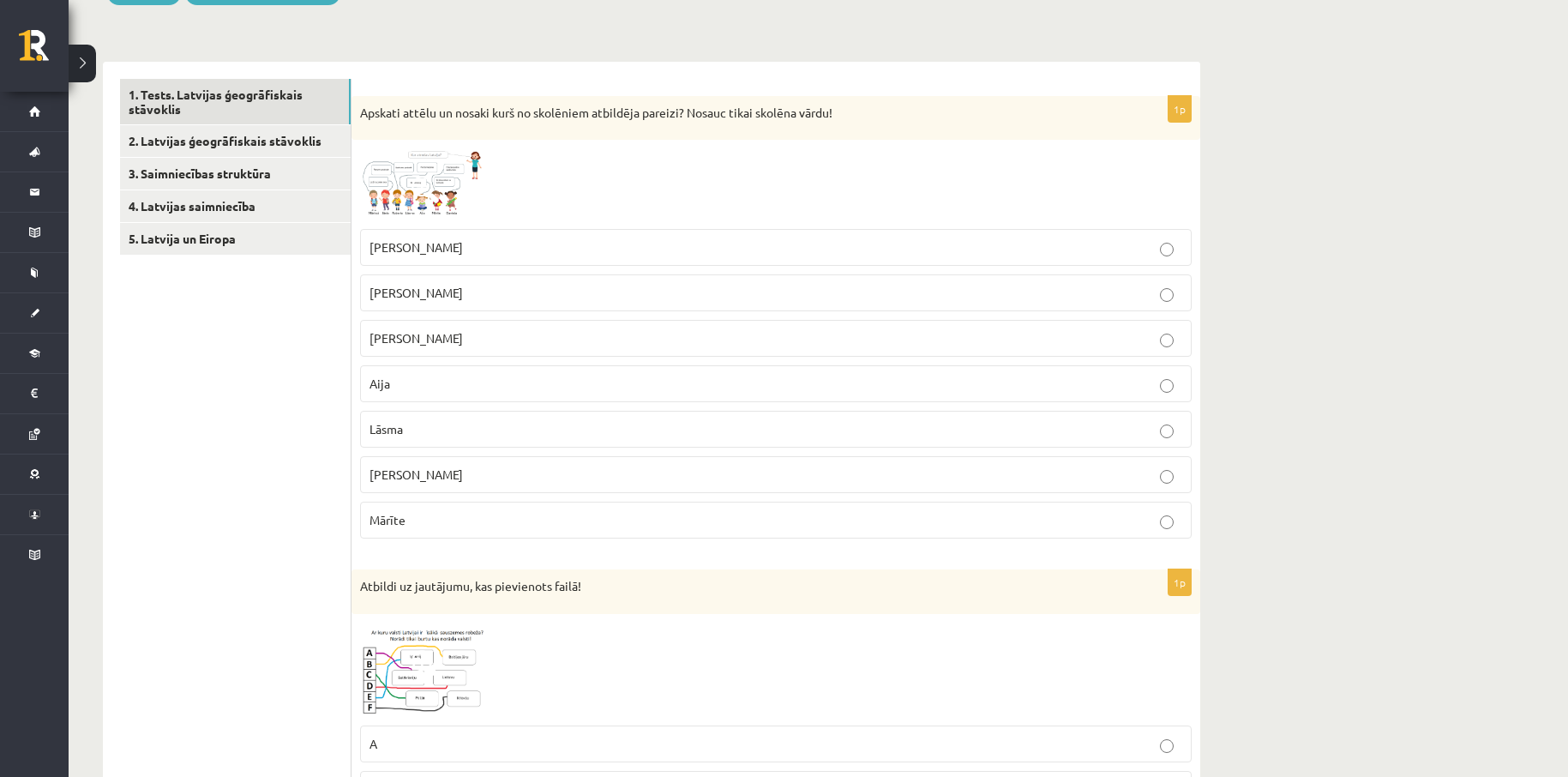
click at [426, 180] on span at bounding box center [425, 189] width 28 height 28
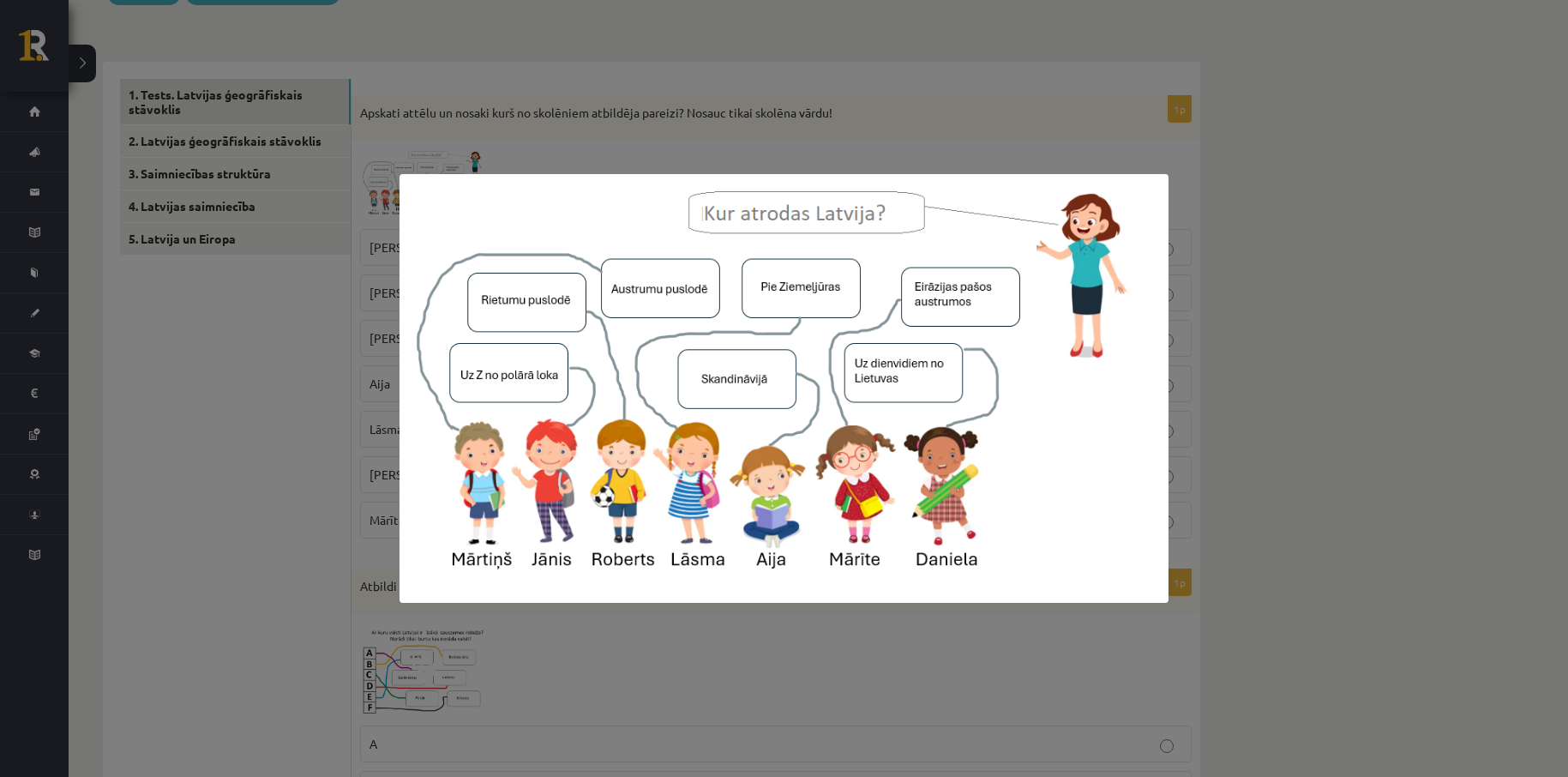
click at [1323, 376] on div at bounding box center [784, 388] width 1568 height 777
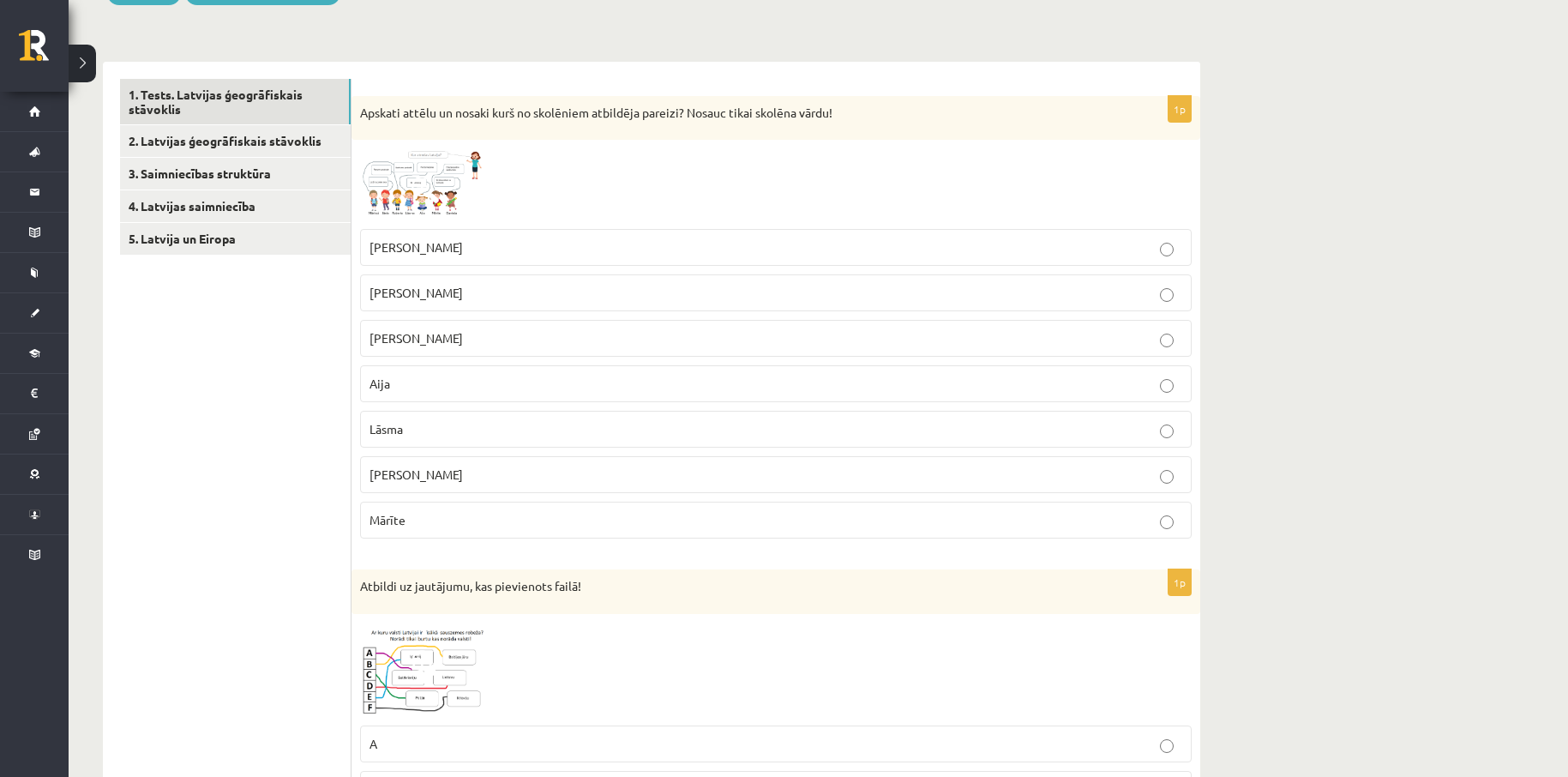
click at [412, 176] on span at bounding box center [425, 189] width 28 height 28
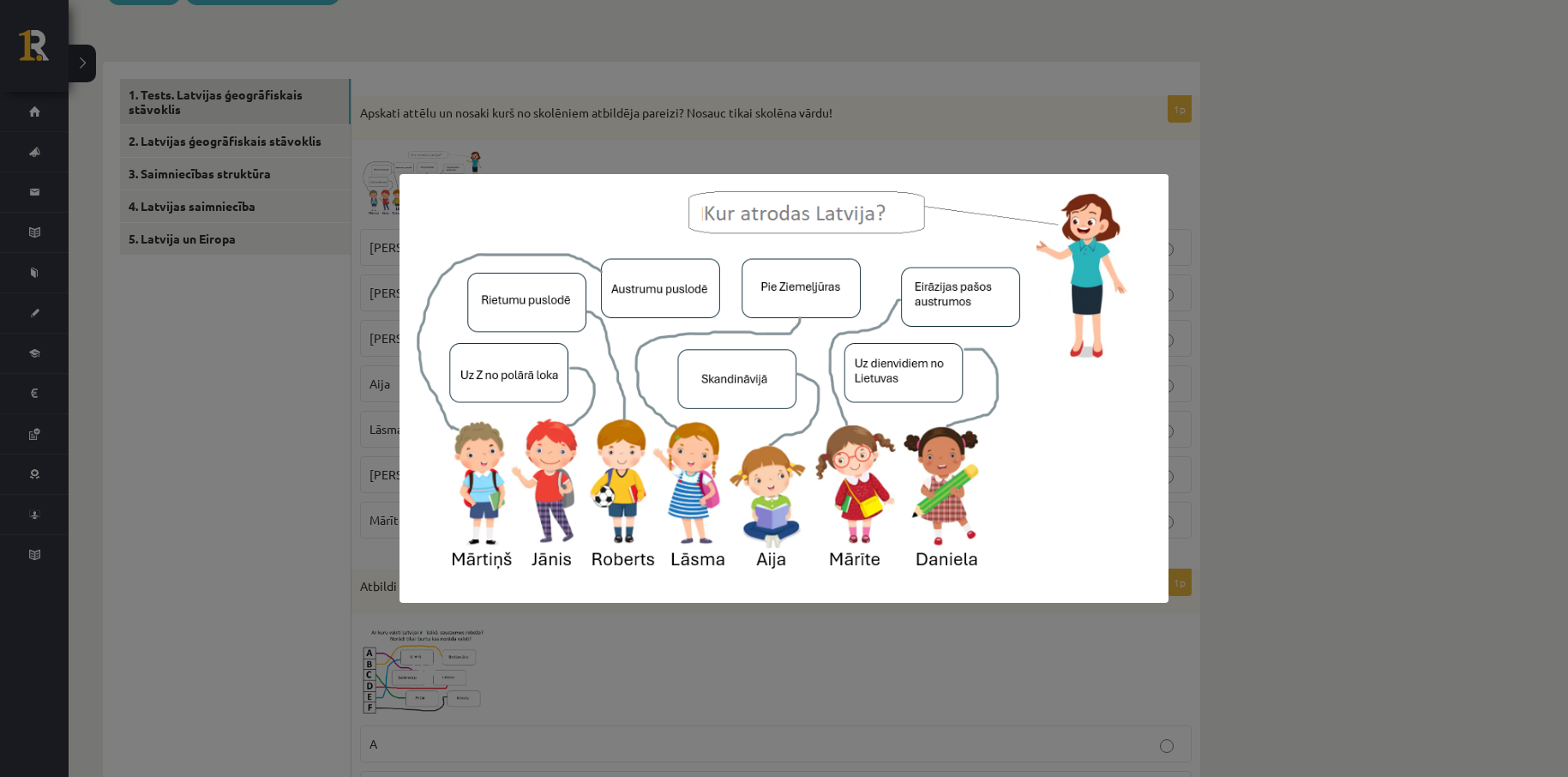
click at [1367, 321] on div at bounding box center [784, 388] width 1568 height 777
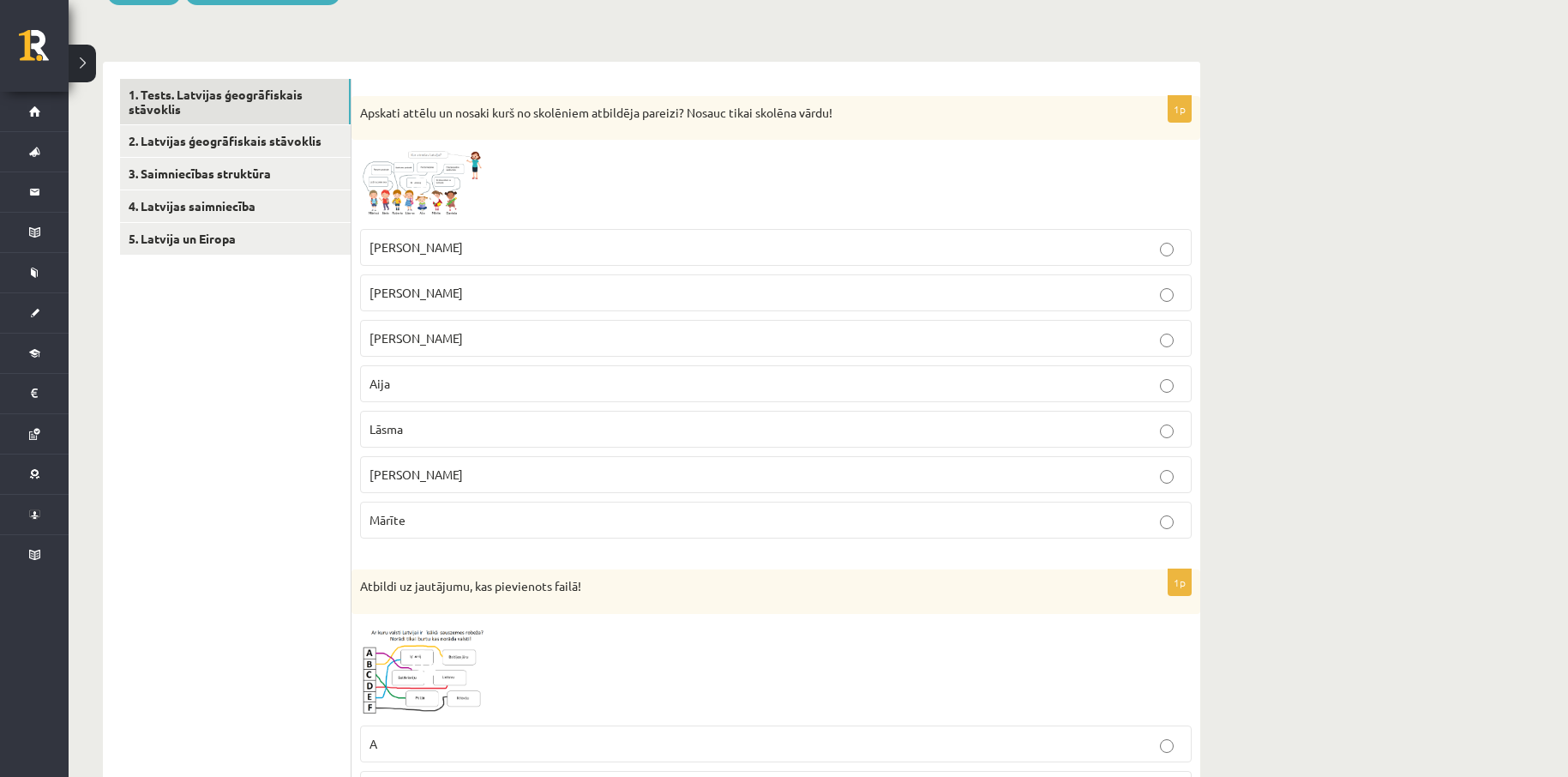
click at [445, 184] on img at bounding box center [425, 184] width 129 height 72
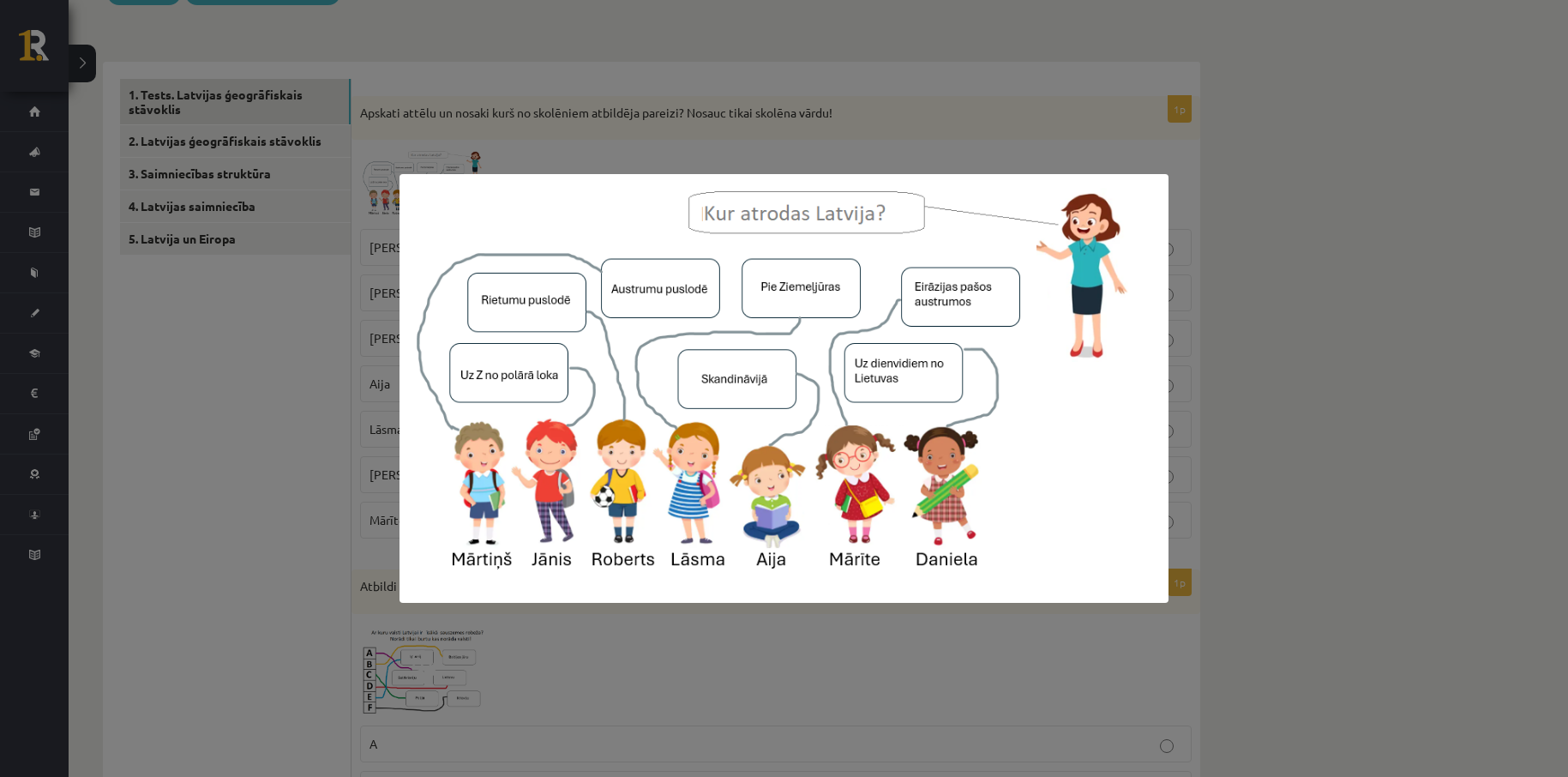
click at [1382, 349] on div at bounding box center [784, 388] width 1568 height 777
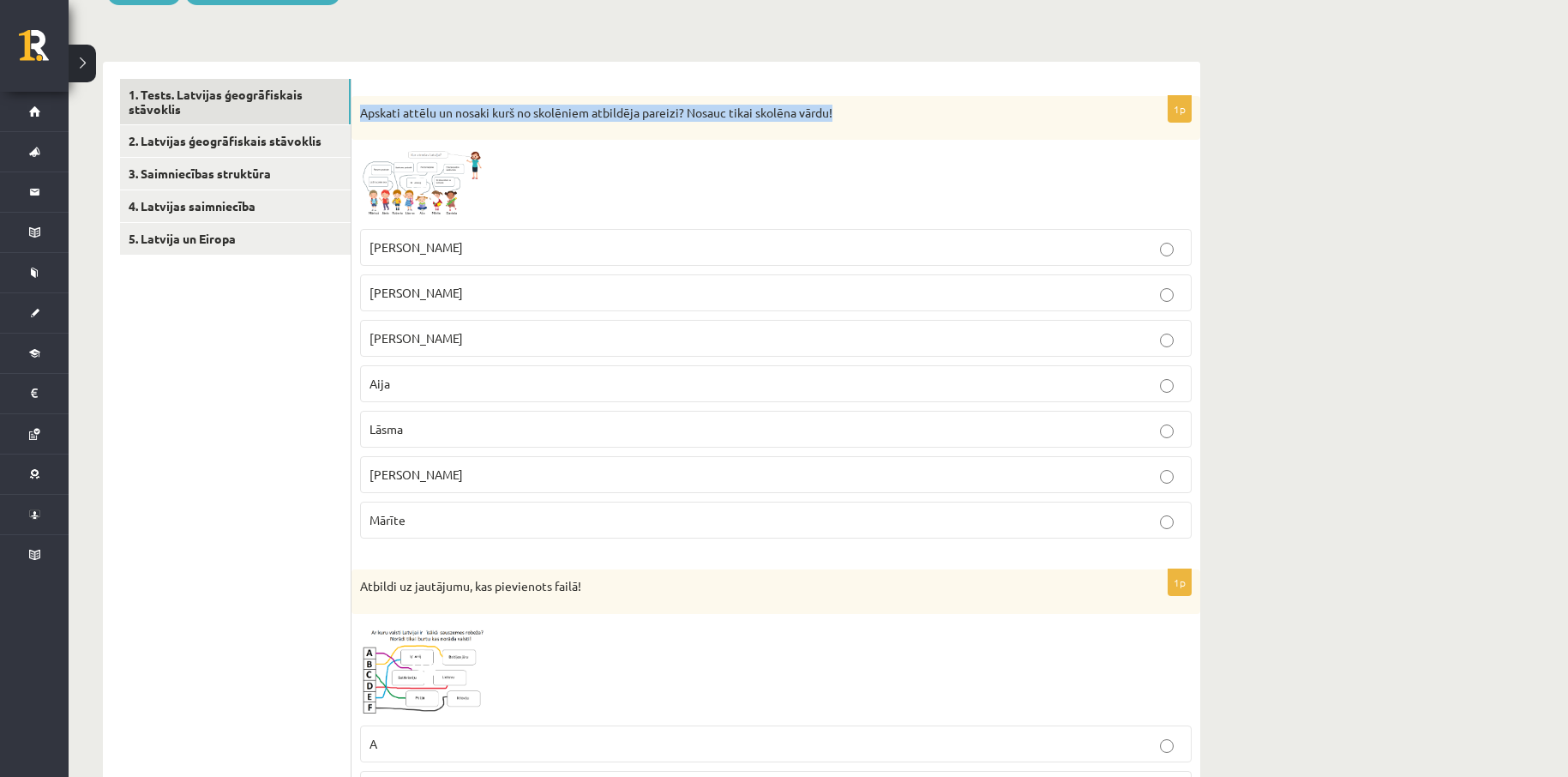
drag, startPoint x: 363, startPoint y: 109, endPoint x: 849, endPoint y: 109, distance: 486.0
click at [849, 109] on p "Apskati attēlu un nosaki kurš no skolēniem atbildēja pareizi? Nosauc tikai skol…" at bounding box center [733, 113] width 746 height 17
click at [438, 174] on img at bounding box center [425, 184] width 129 height 72
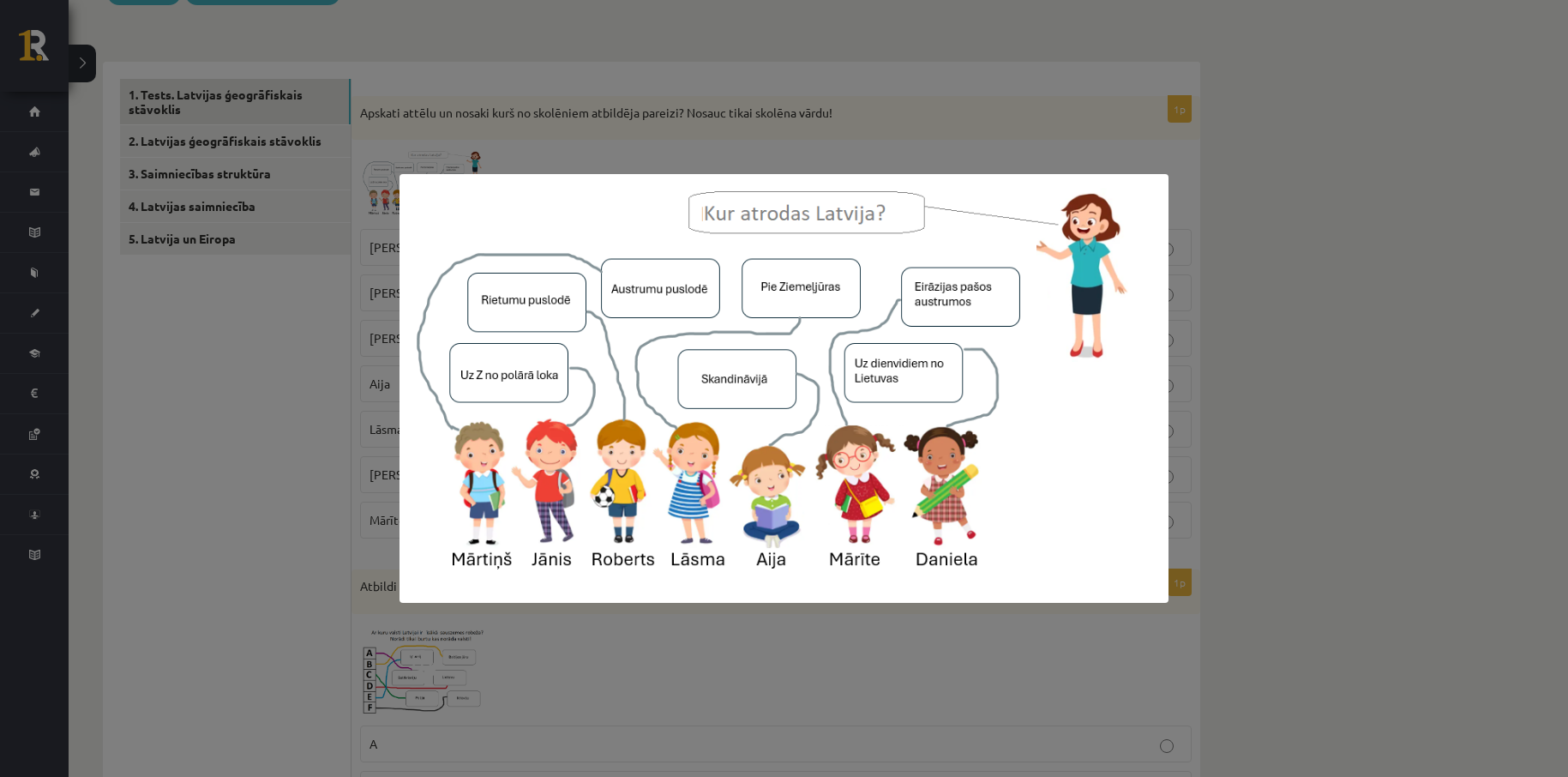
click at [1224, 355] on div at bounding box center [784, 388] width 1568 height 777
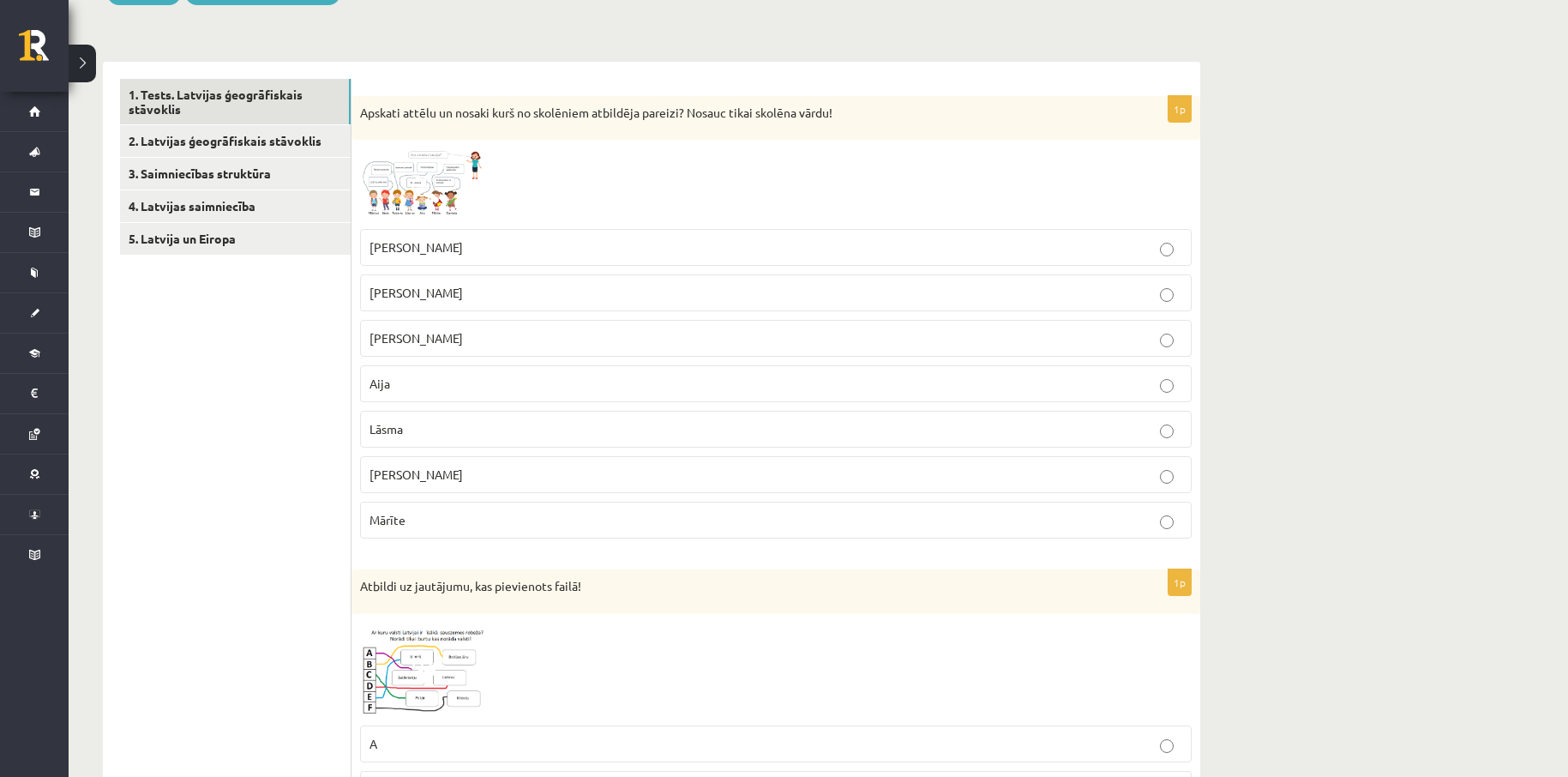
click at [644, 204] on div at bounding box center [776, 184] width 832 height 72
click at [432, 180] on span at bounding box center [425, 189] width 28 height 28
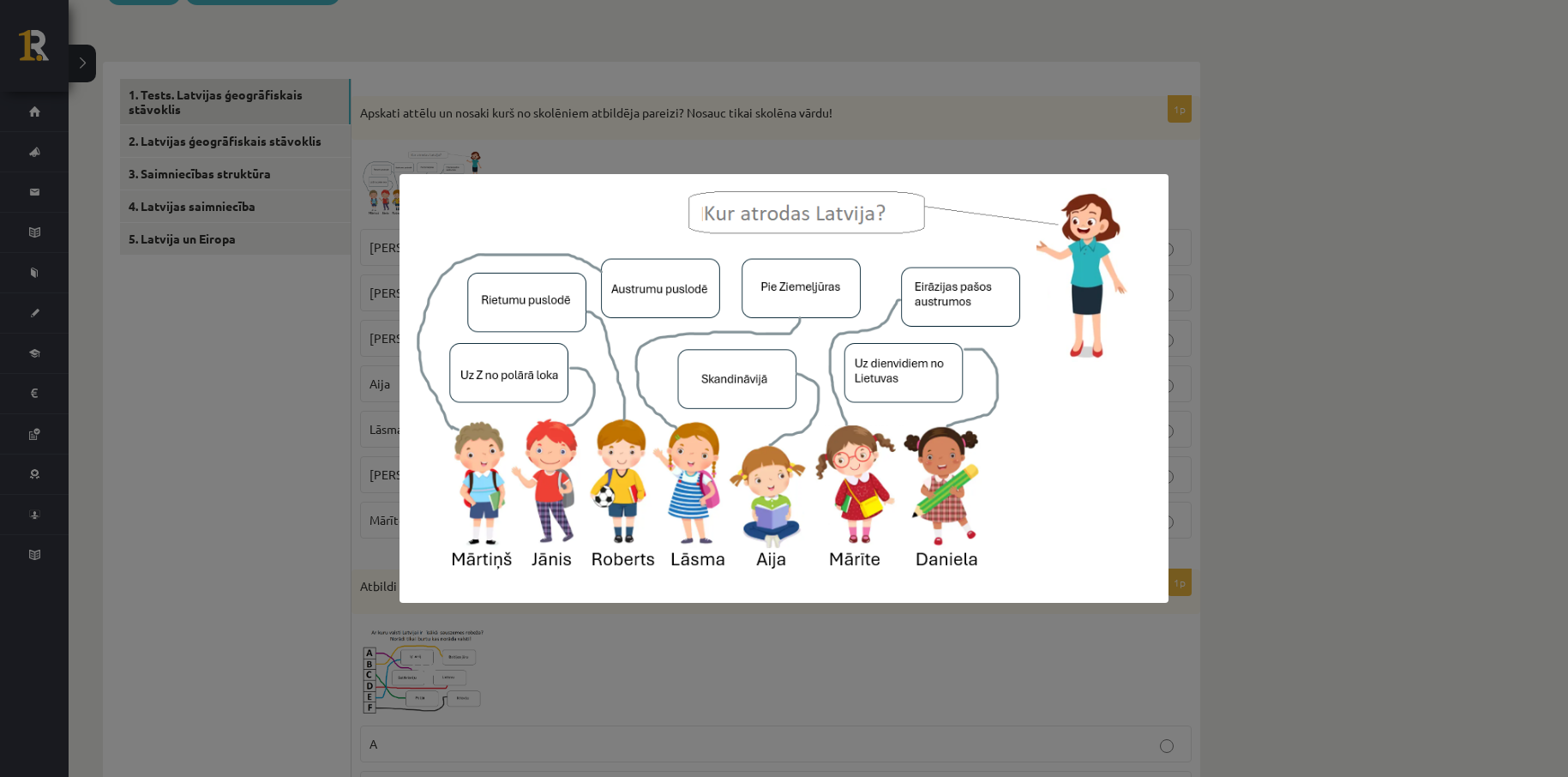
click at [1224, 285] on div at bounding box center [784, 388] width 1568 height 777
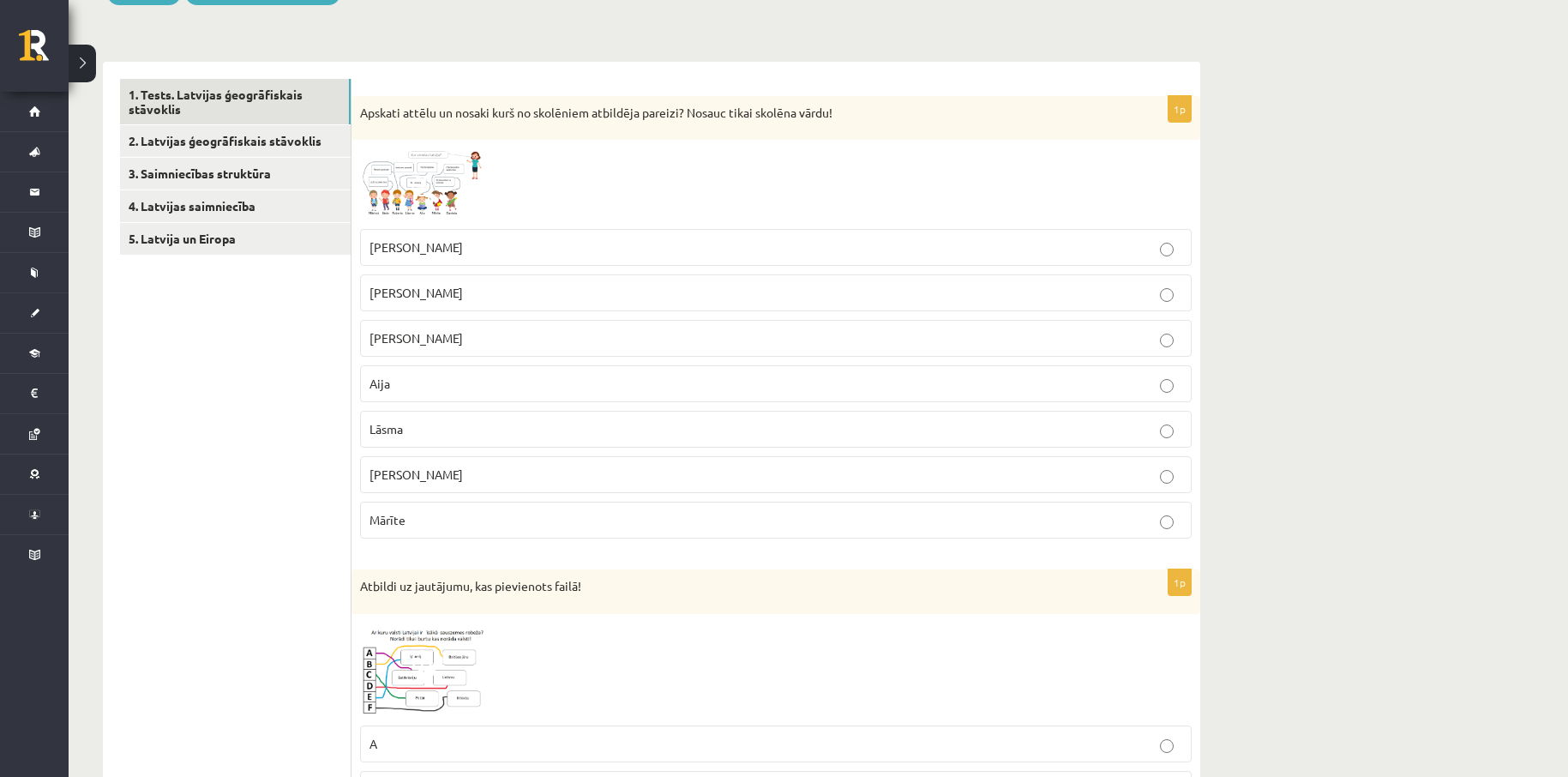
click at [426, 165] on img at bounding box center [425, 184] width 129 height 72
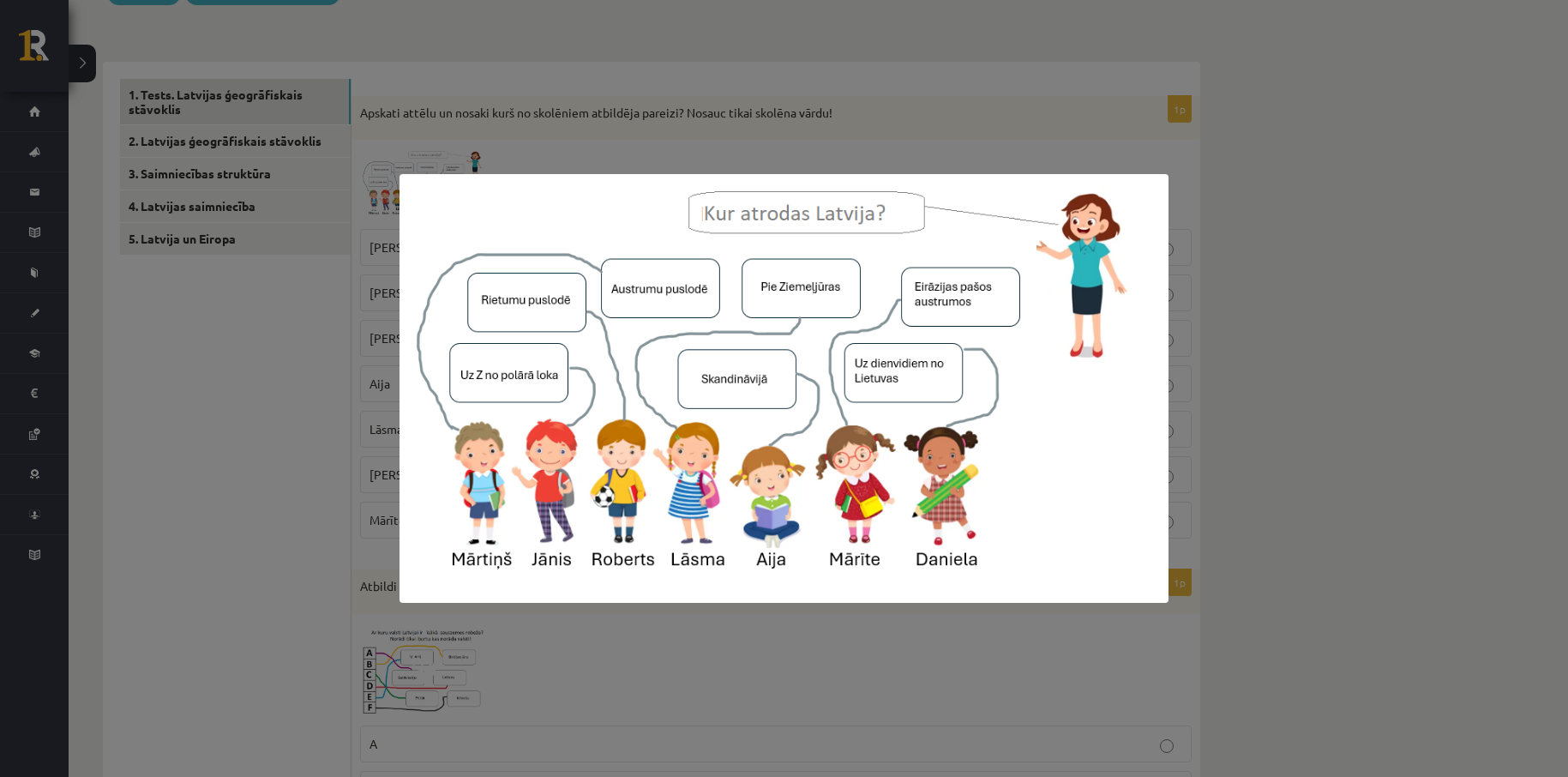
click at [1301, 226] on div at bounding box center [784, 388] width 1568 height 777
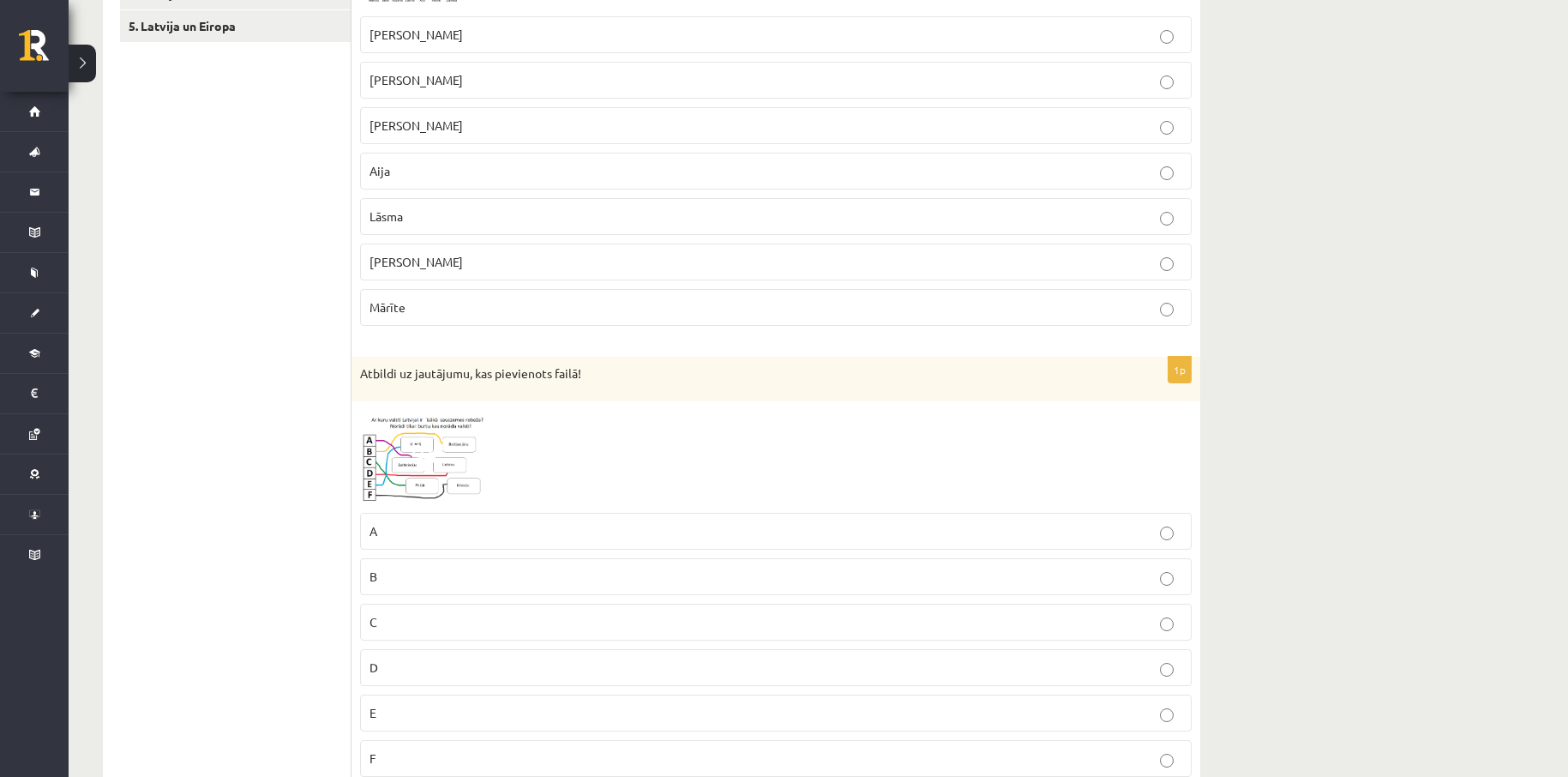
scroll to position [457, 0]
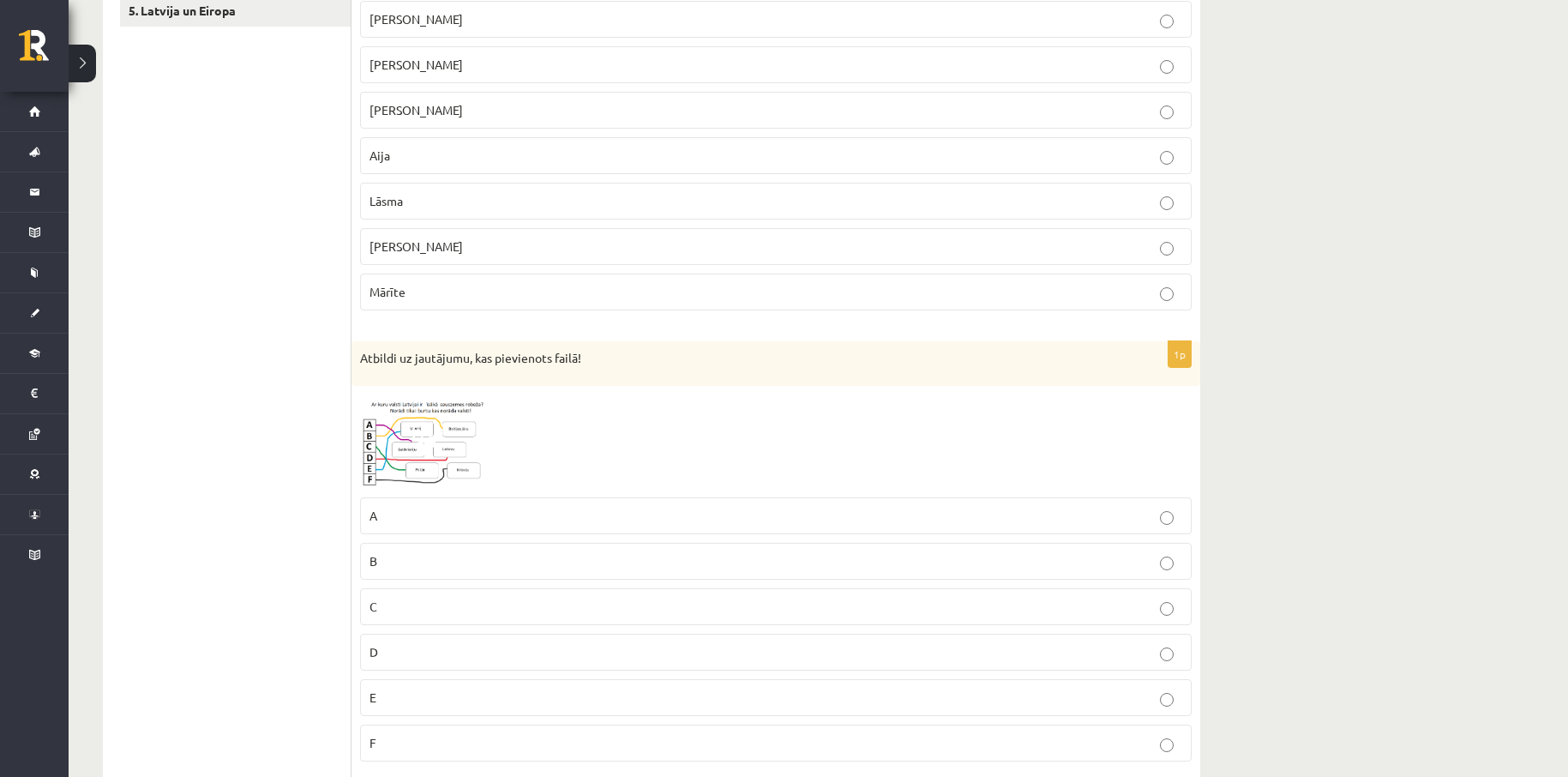
click at [429, 449] on span at bounding box center [425, 435] width 28 height 28
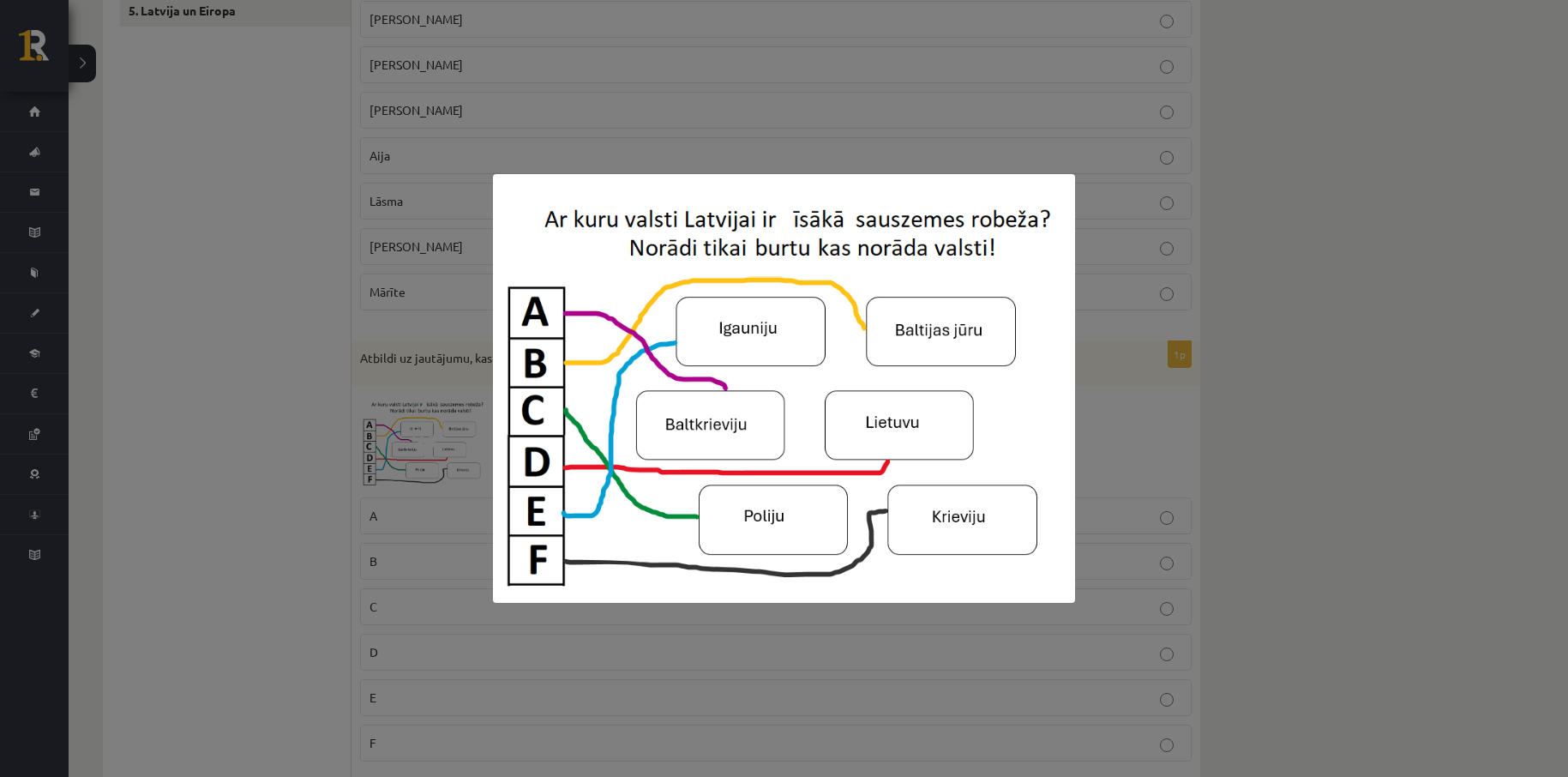
scroll to position [1136, 0]
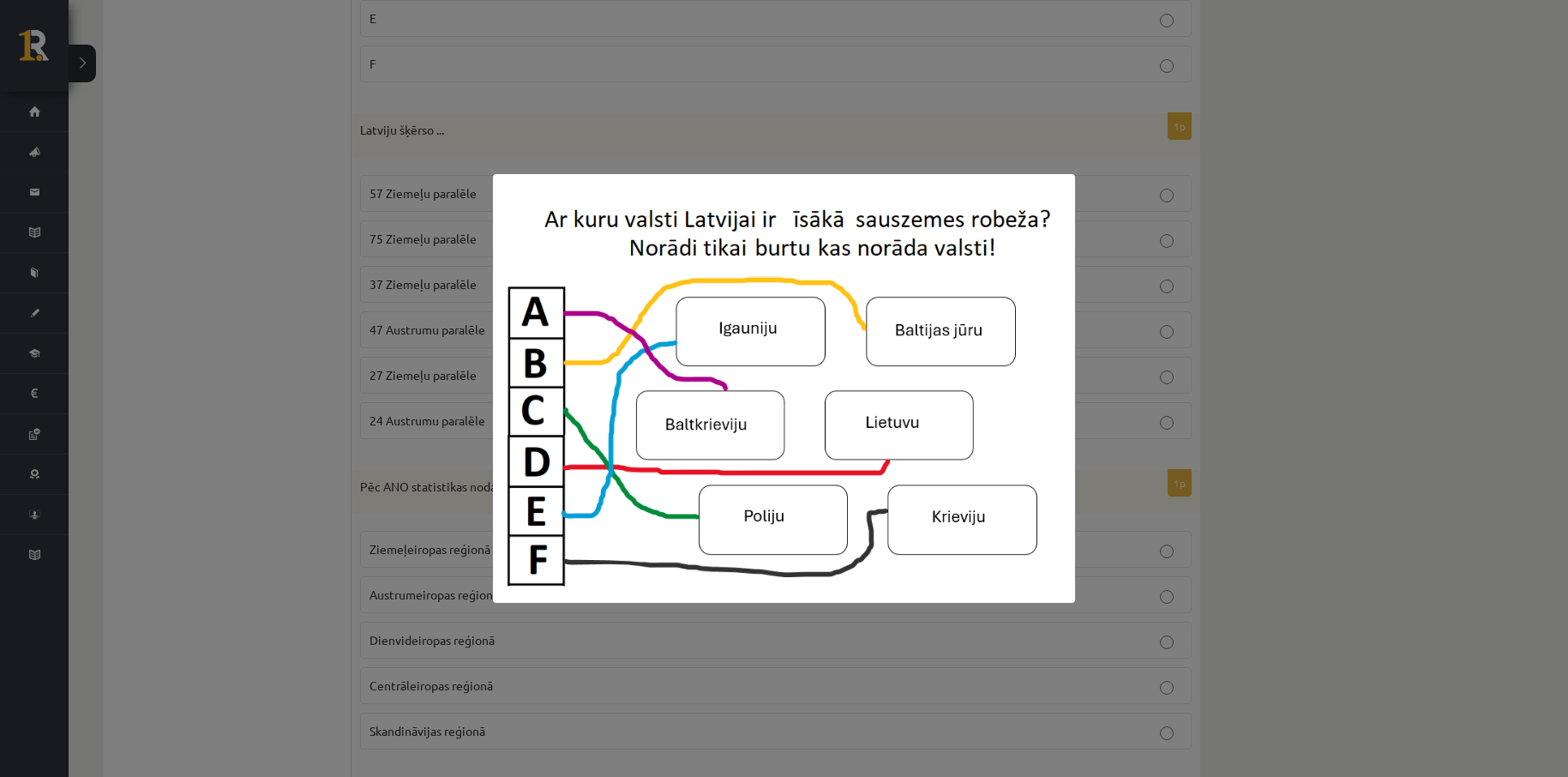
click at [234, 169] on div at bounding box center [784, 388] width 1568 height 777
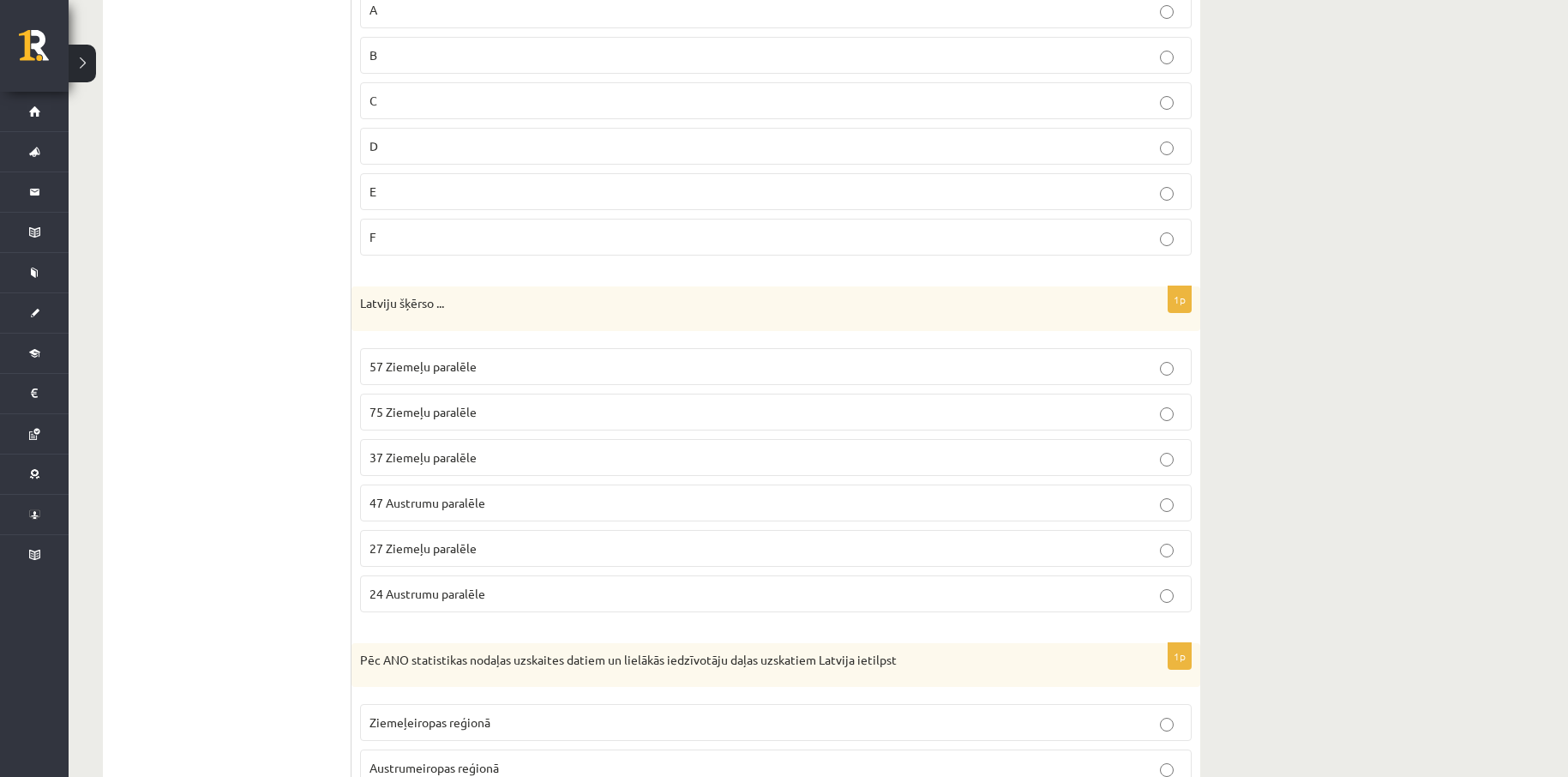
scroll to position [1143, 0]
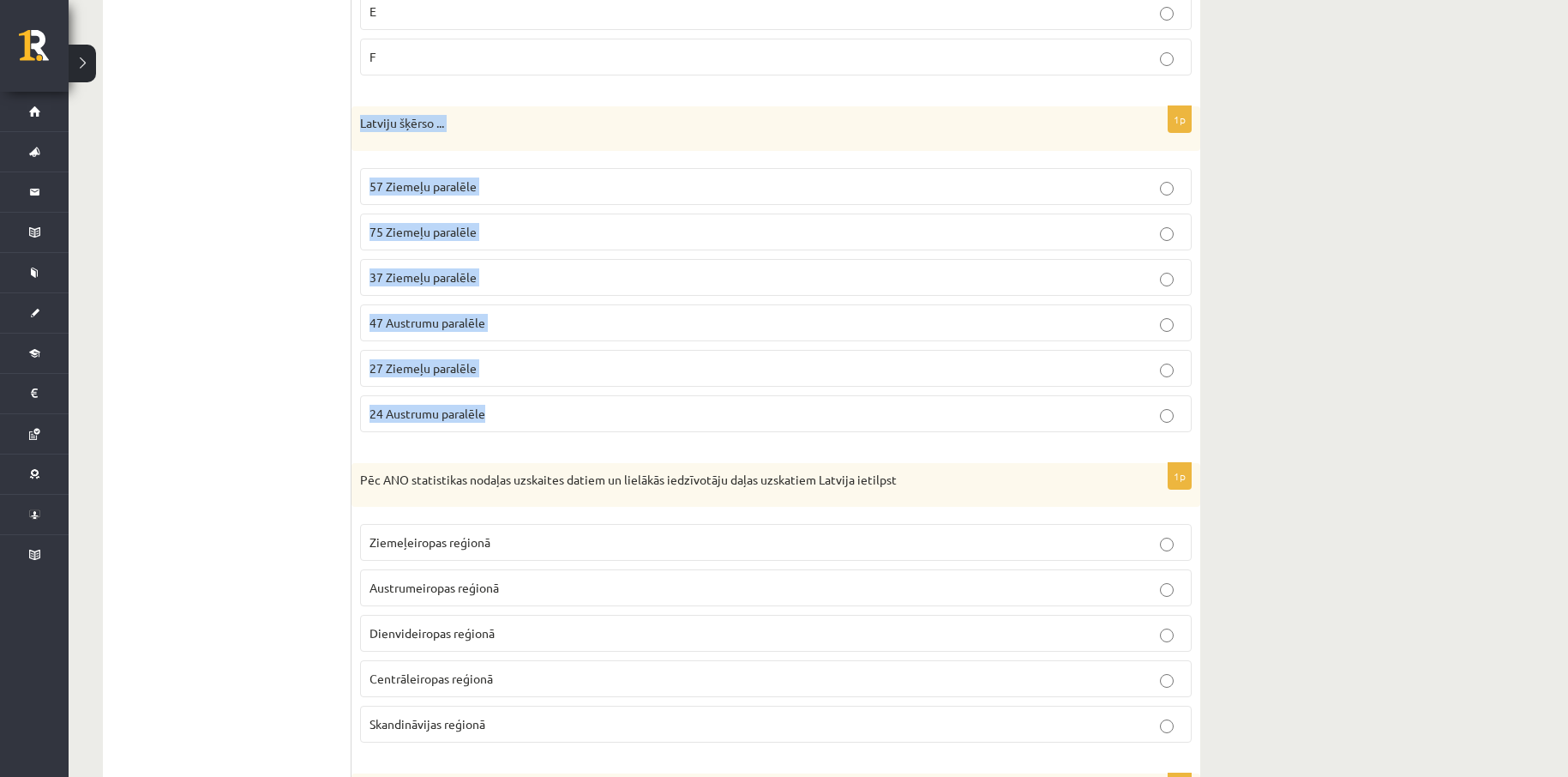
drag, startPoint x: 352, startPoint y: 96, endPoint x: 504, endPoint y: 403, distance: 342.6
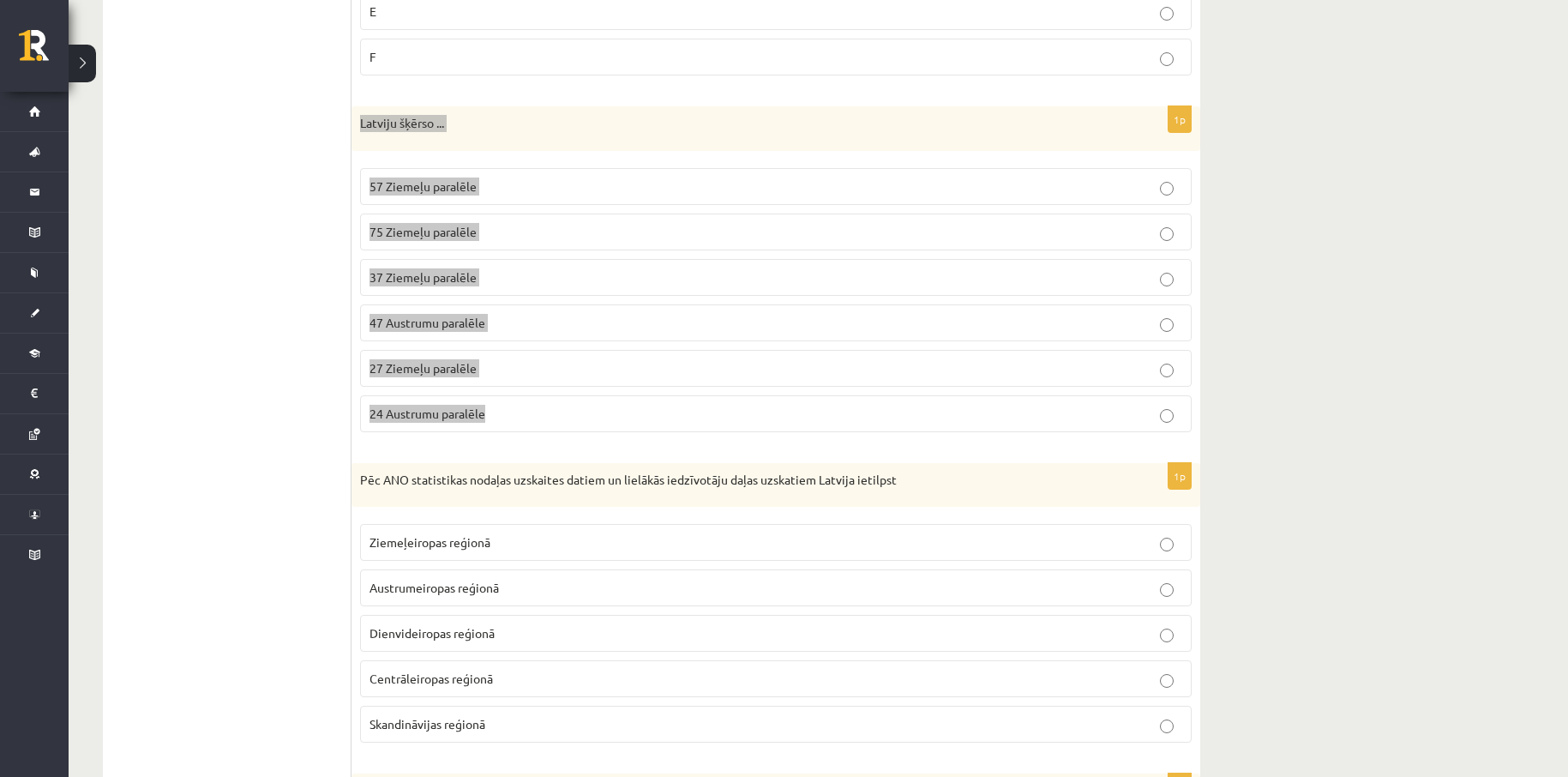
copy div "Latviju šķērso ... 57 Ziemeļu paralēle 75 Ziemeļu paralēle 37 Ziemeļu paralēle …"
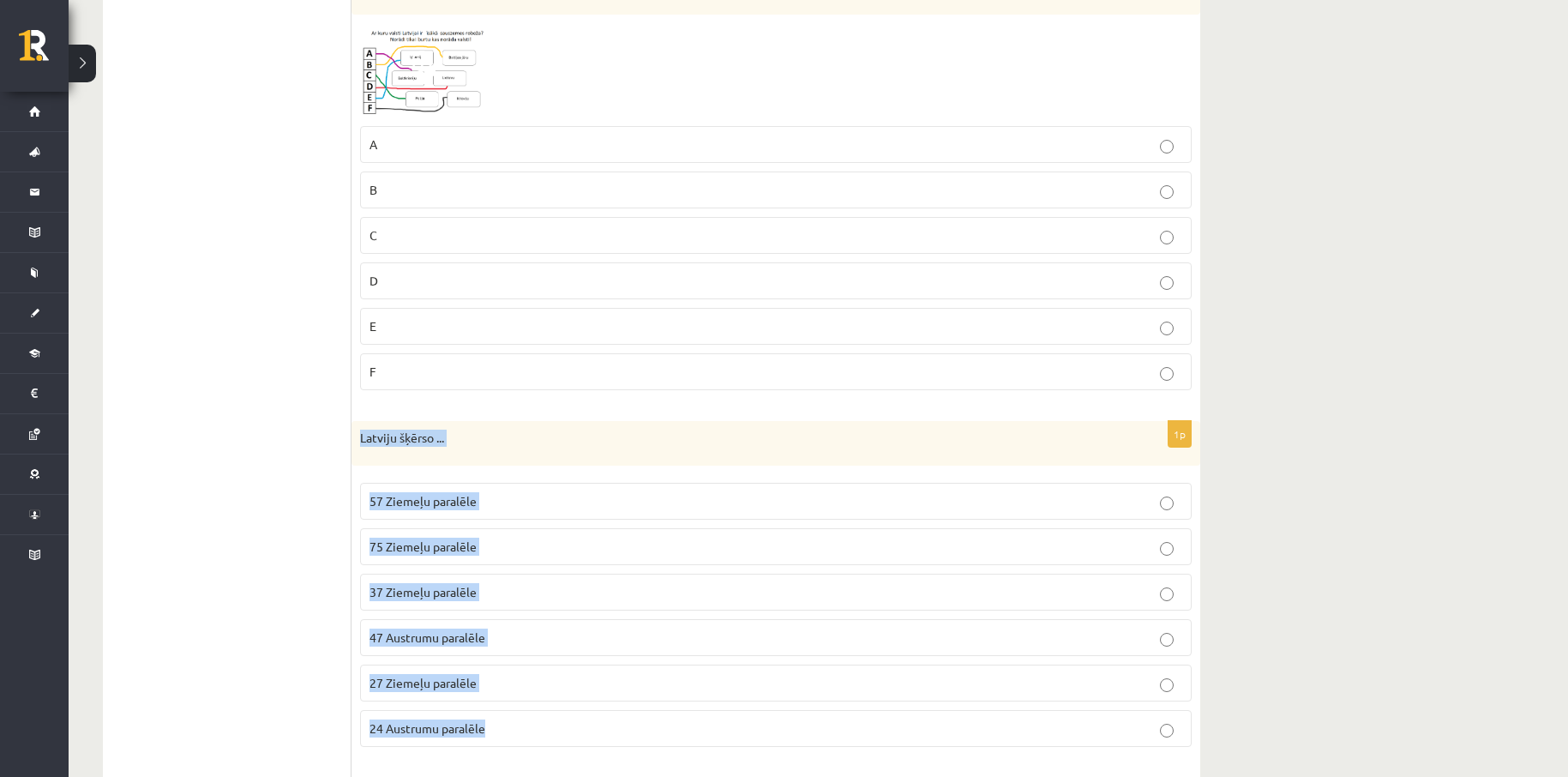
scroll to position [915, 0]
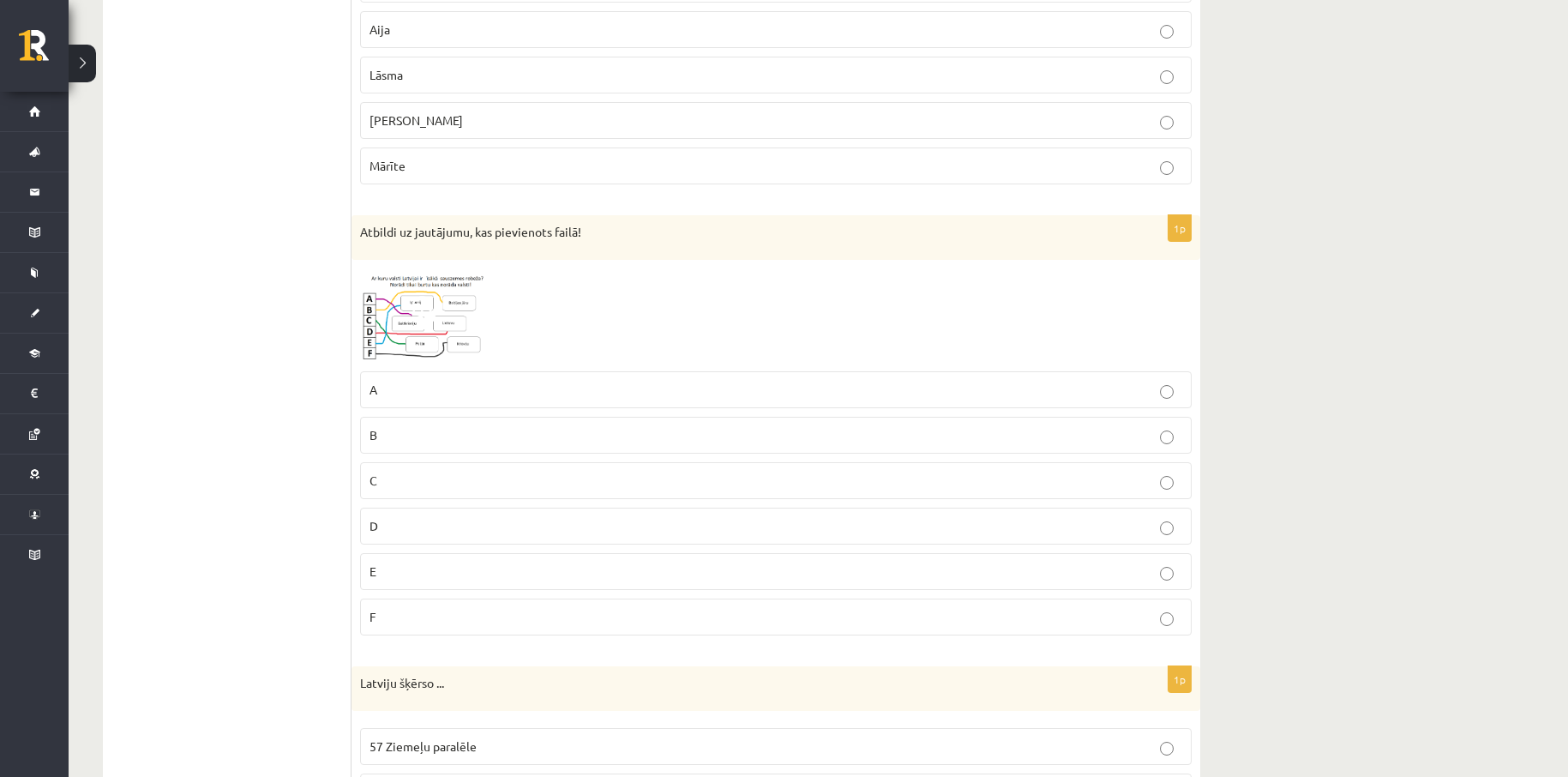
scroll to position [572, 0]
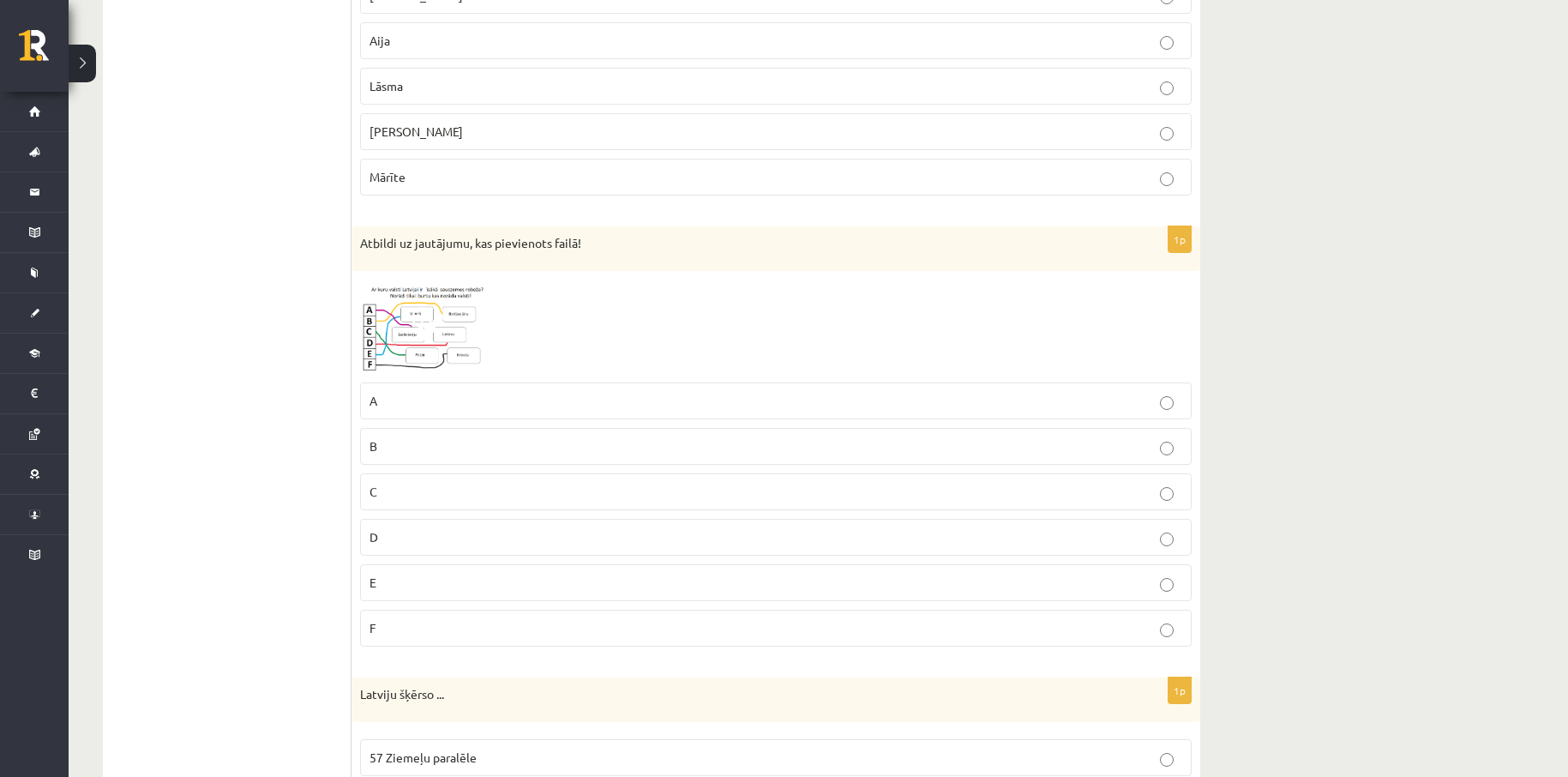
click at [389, 309] on img at bounding box center [425, 327] width 129 height 95
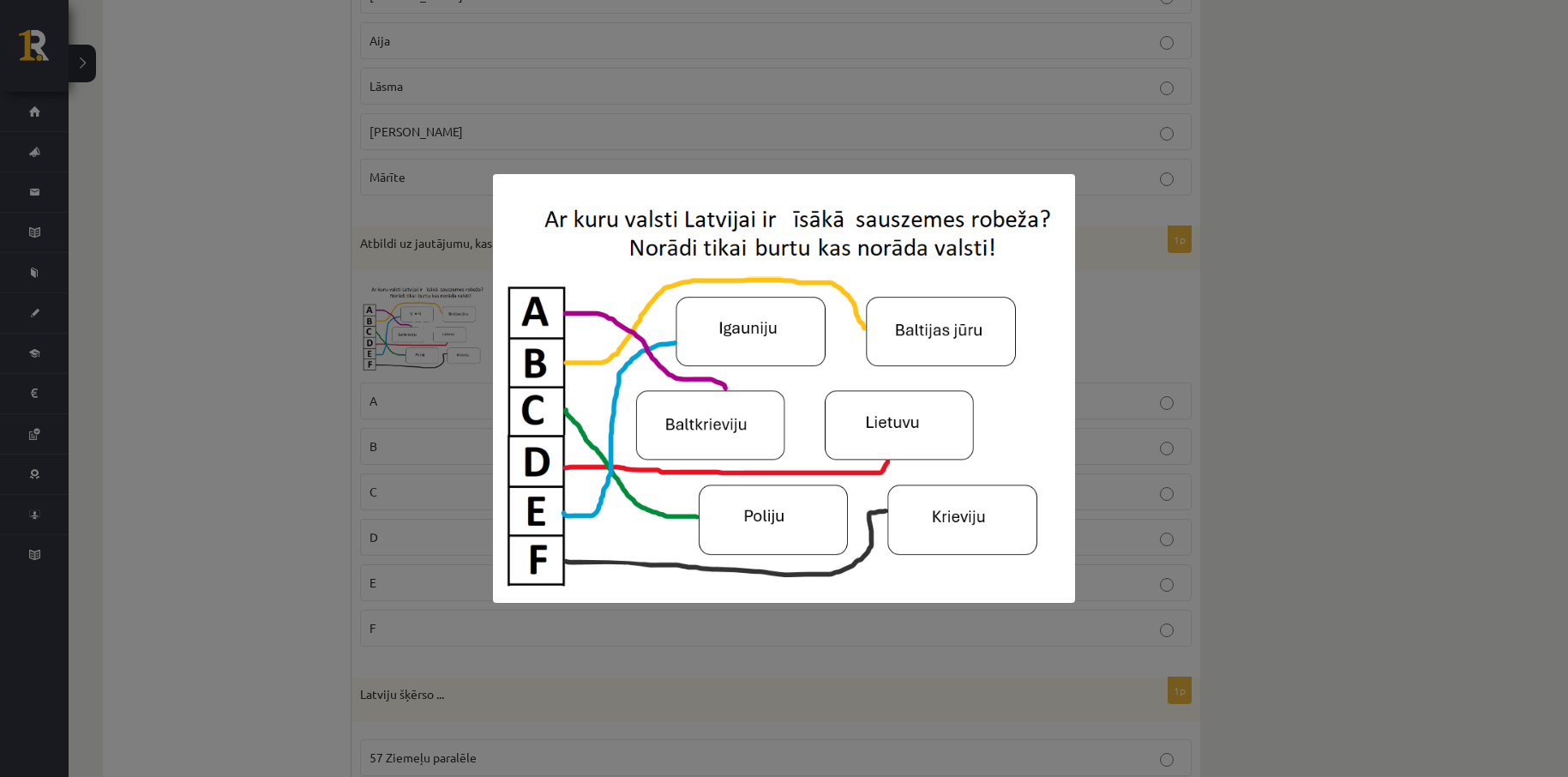
click at [758, 57] on div at bounding box center [784, 388] width 1568 height 777
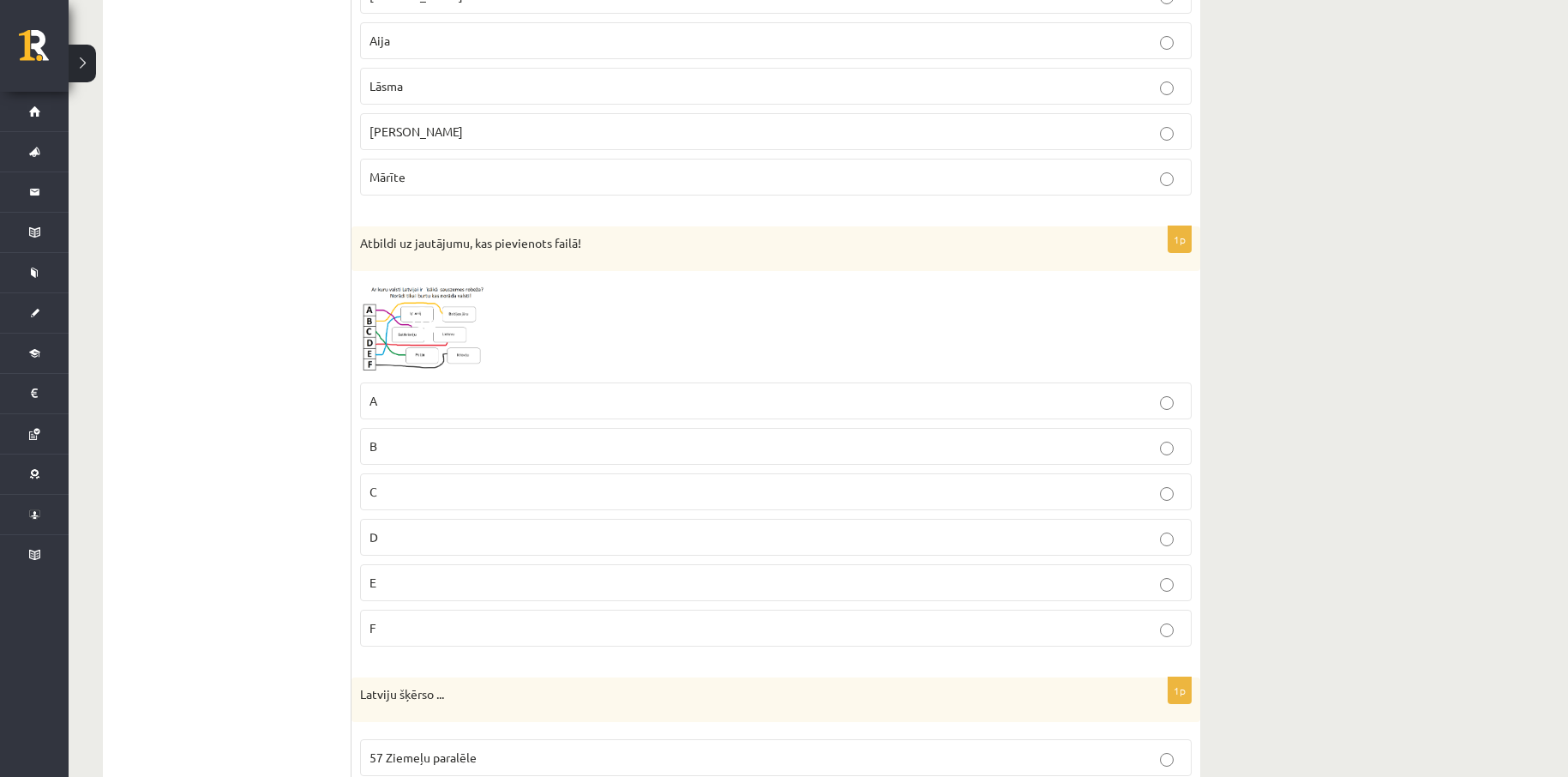
click at [402, 318] on img at bounding box center [425, 327] width 129 height 95
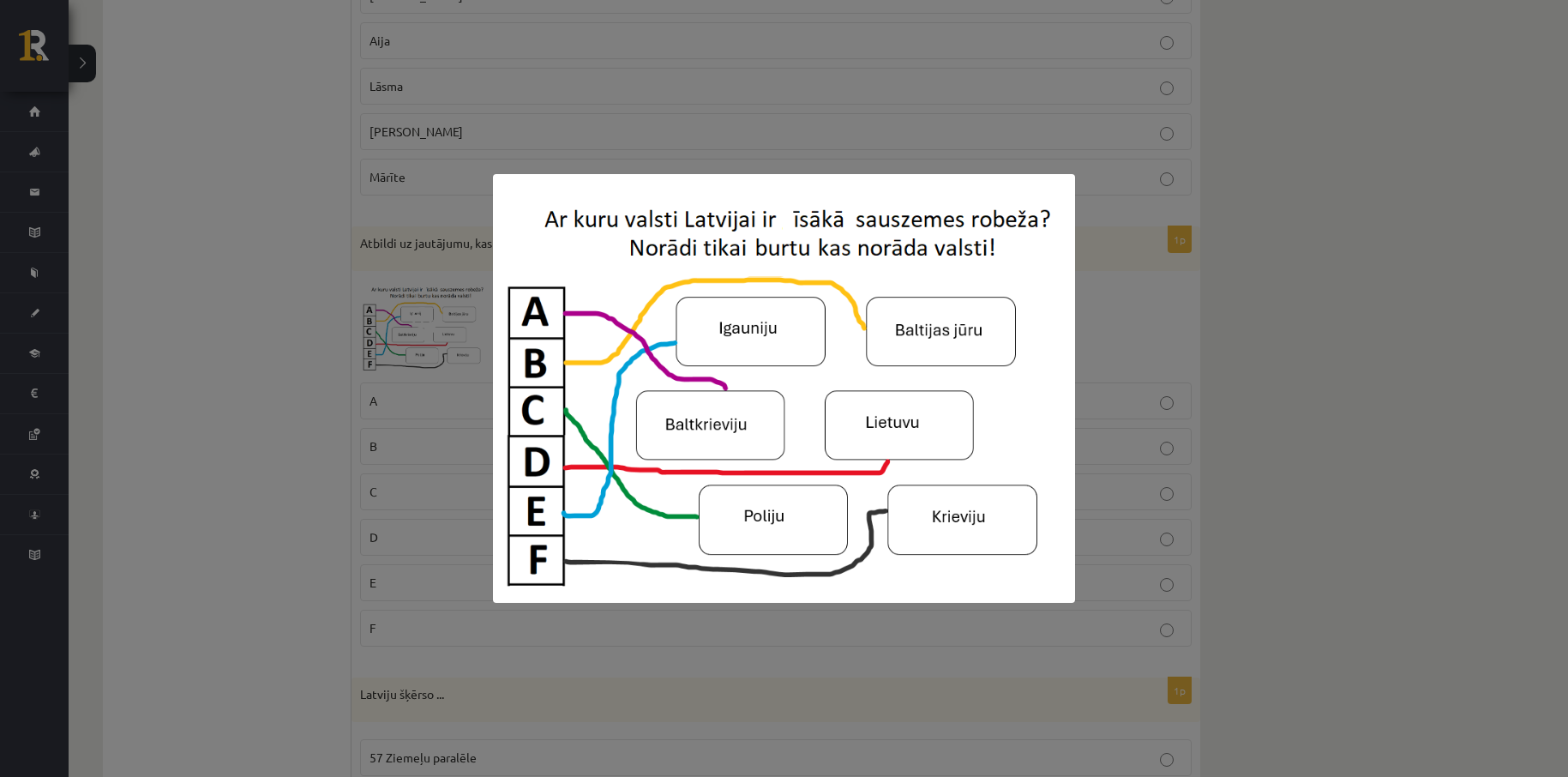
click at [274, 377] on div at bounding box center [784, 388] width 1568 height 777
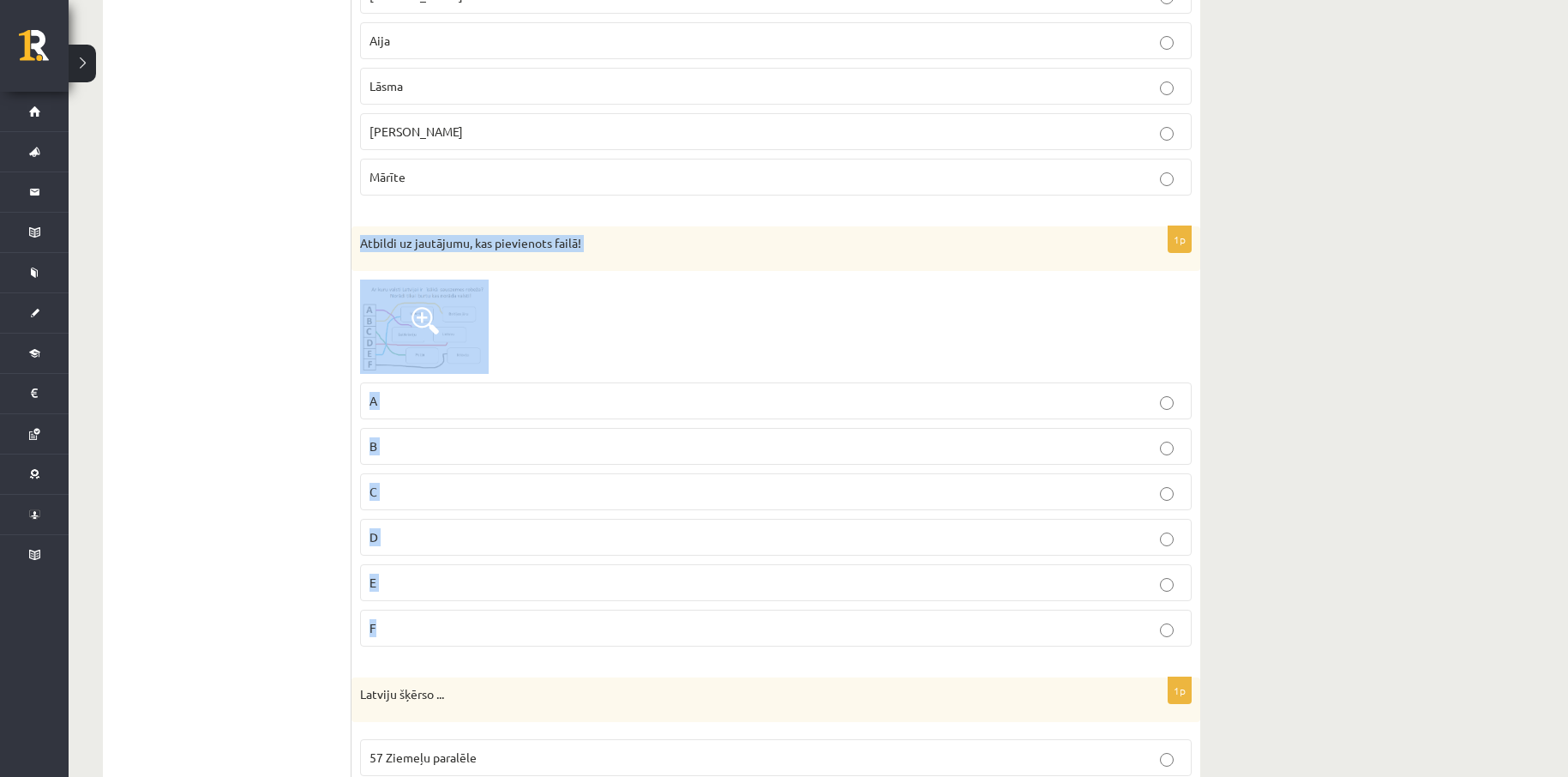
drag, startPoint x: 357, startPoint y: 224, endPoint x: 484, endPoint y: 628, distance: 423.5
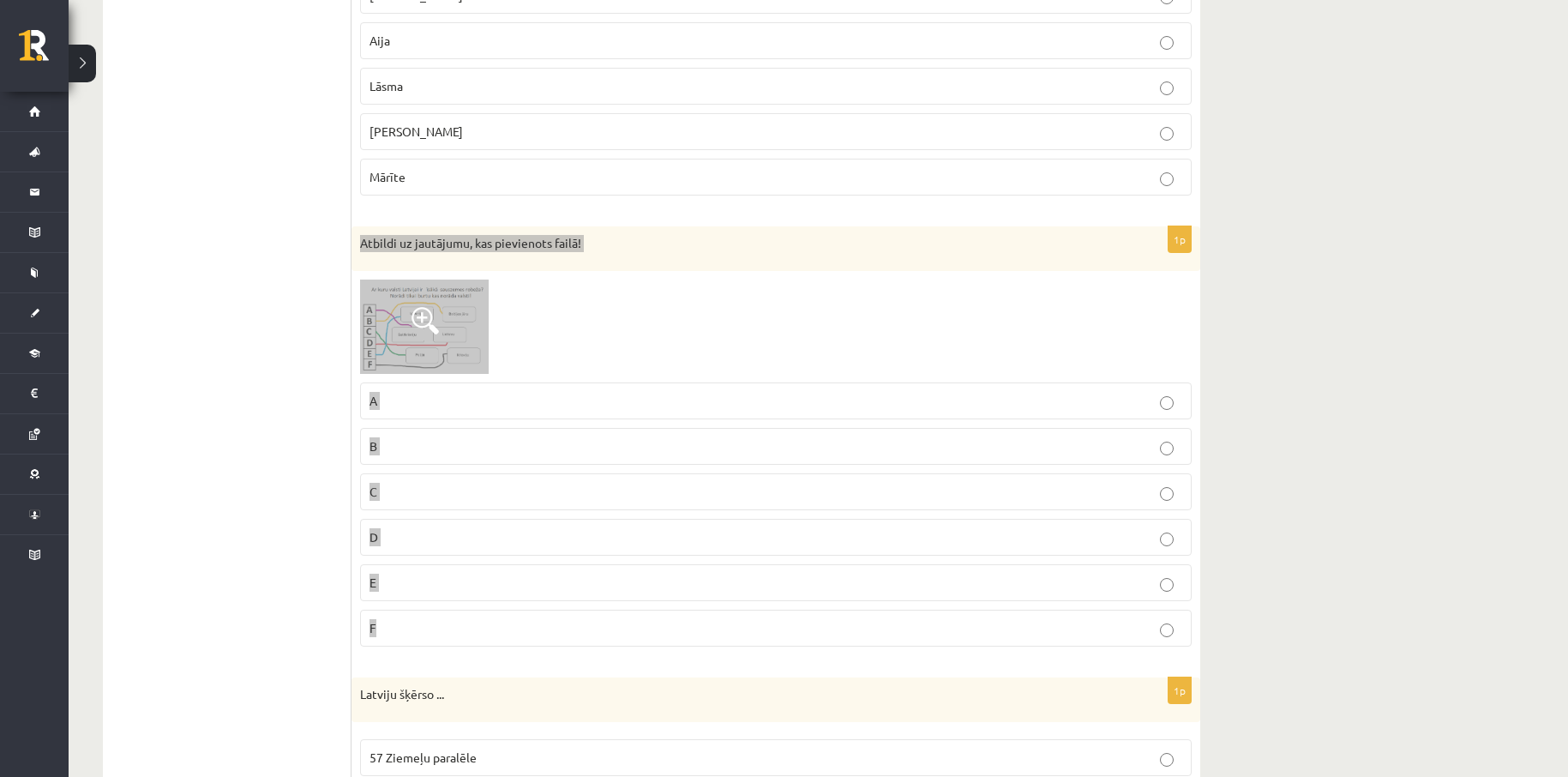
copy div "Atbildi uz jautājumu, kas pievienots failā! A B C D E F"
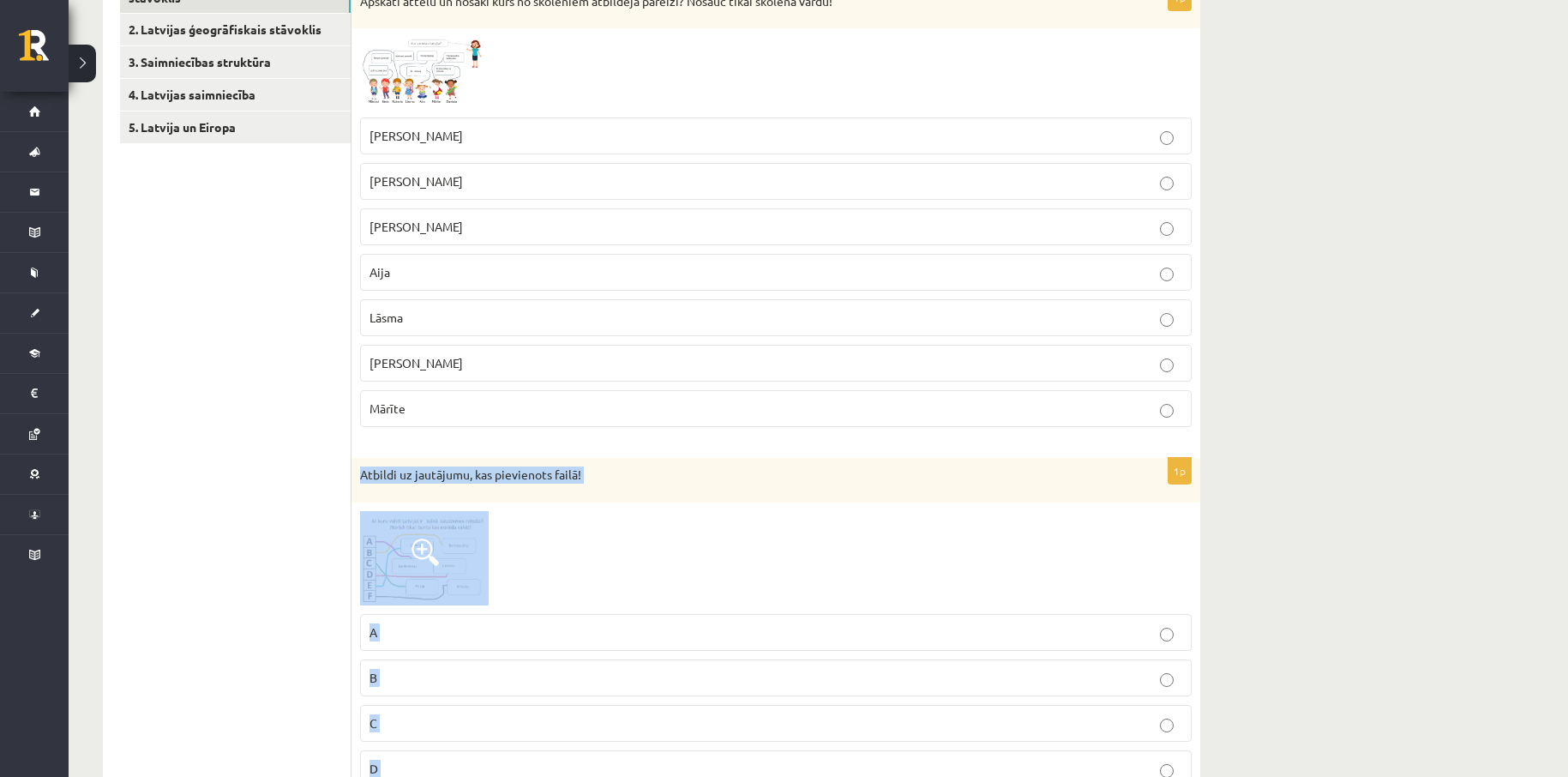
scroll to position [342, 0]
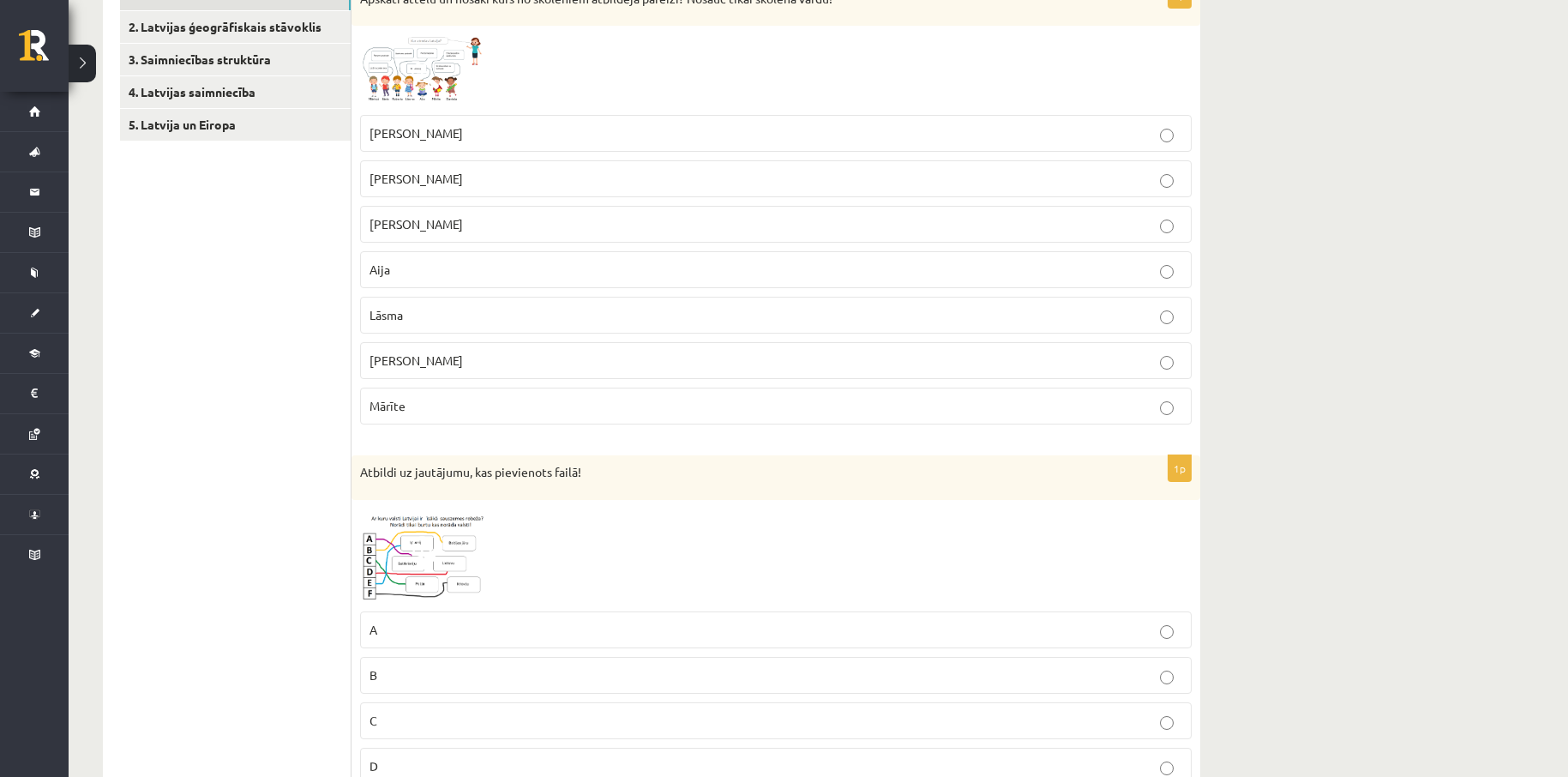
click at [619, 353] on p "Daniela" at bounding box center [775, 361] width 813 height 18
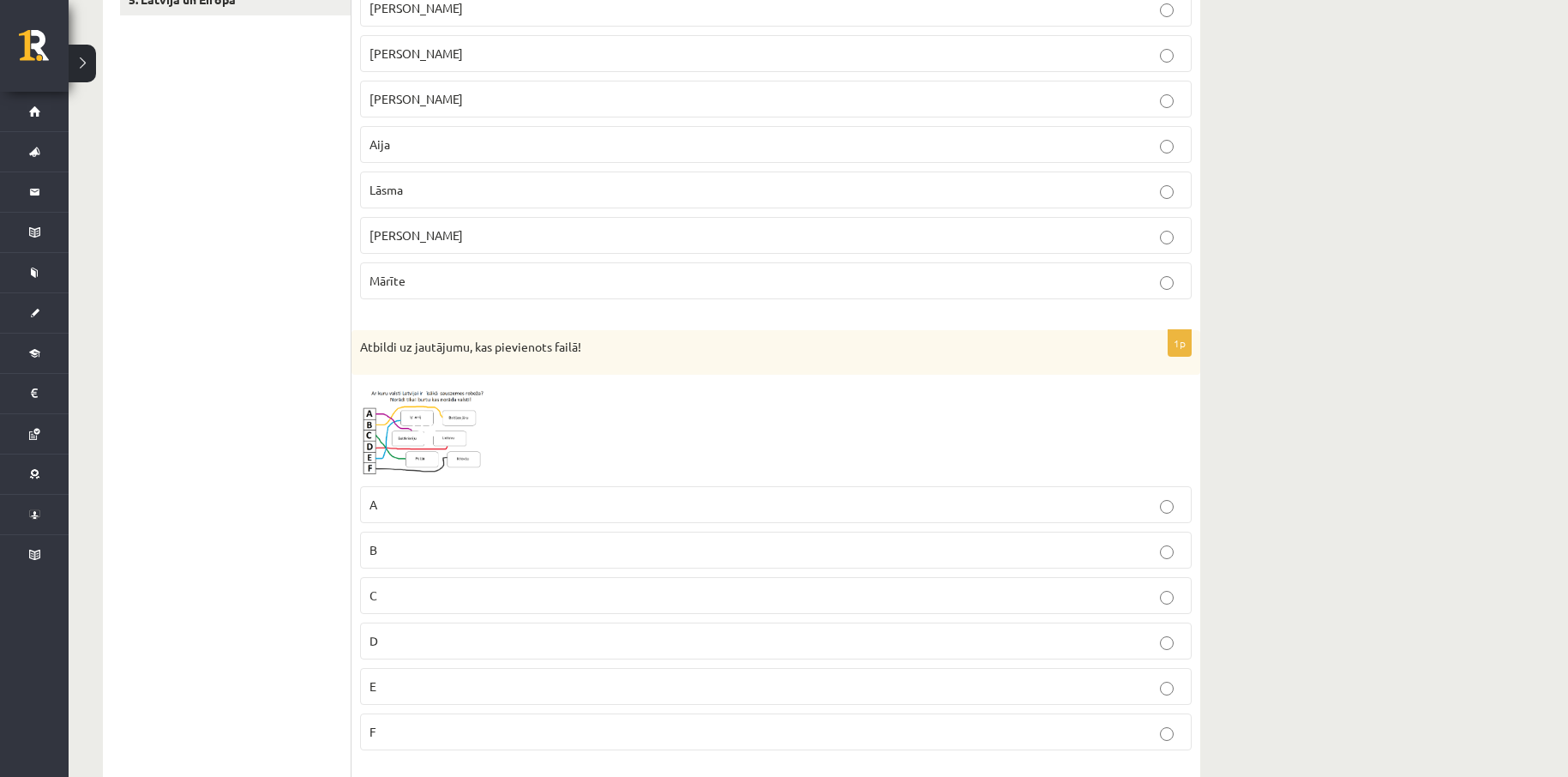
scroll to position [572, 0]
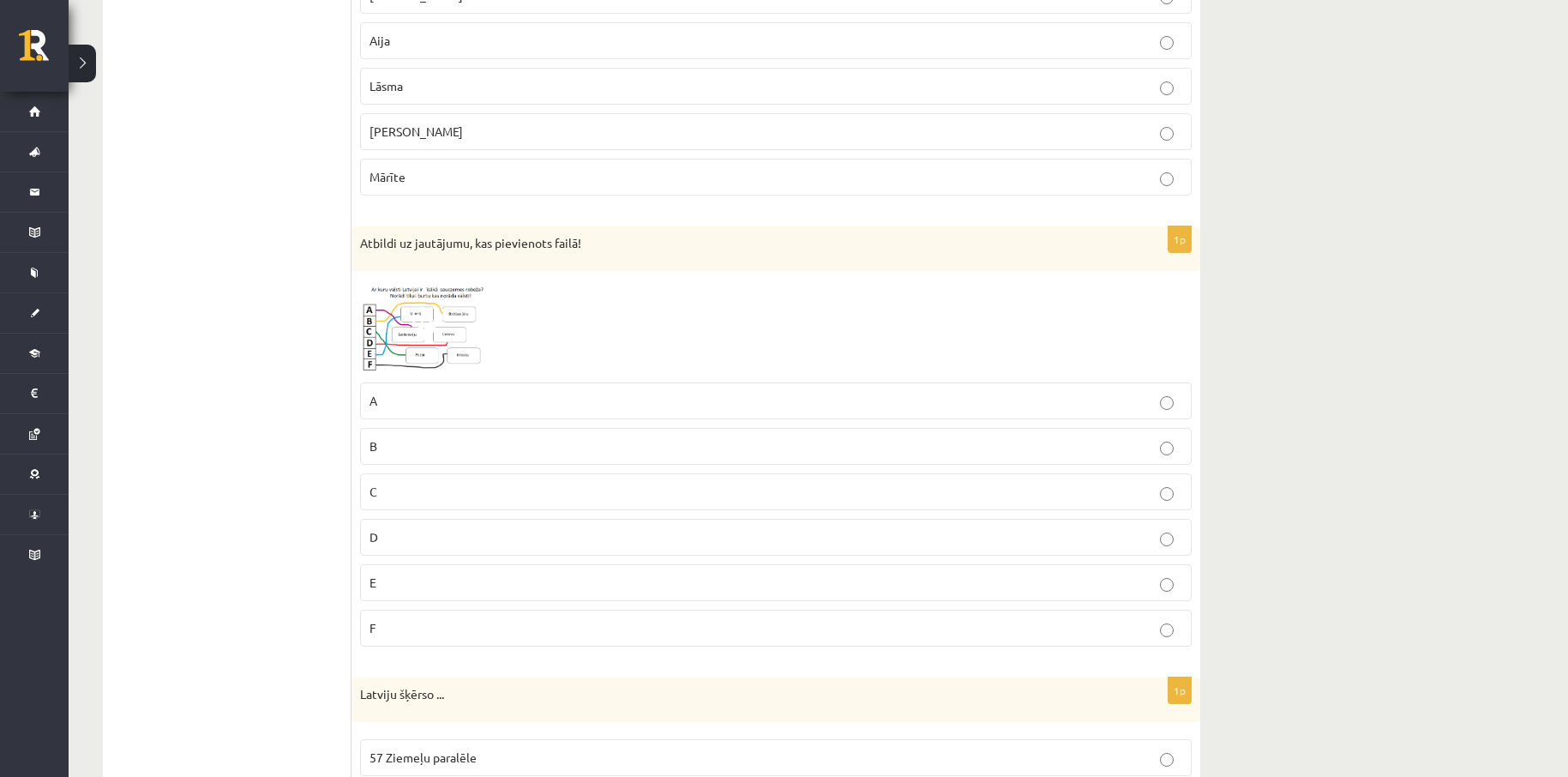
click at [470, 326] on img at bounding box center [425, 327] width 129 height 95
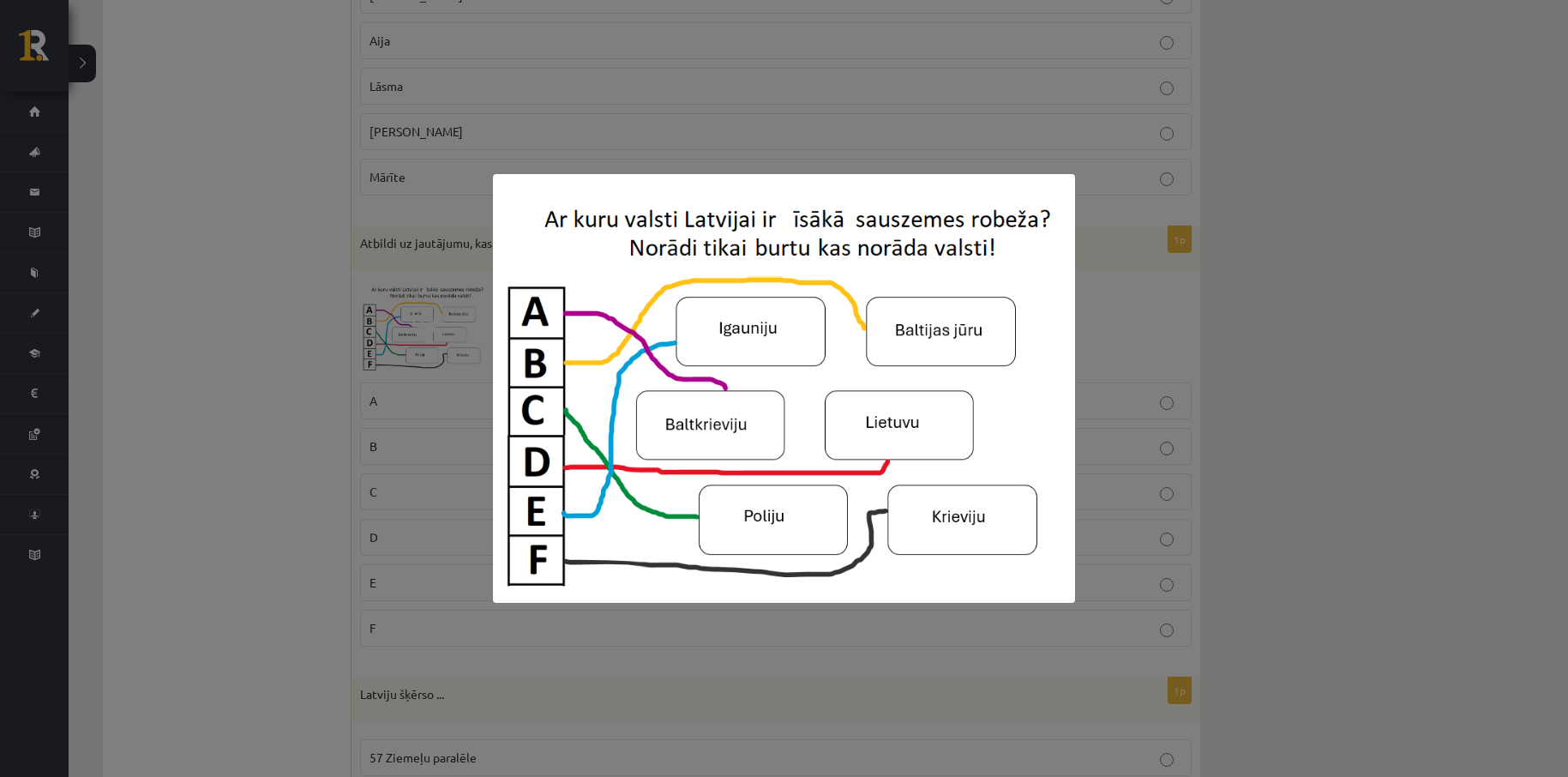
drag, startPoint x: 1268, startPoint y: 422, endPoint x: 1225, endPoint y: 427, distance: 43.3
click at [1268, 424] on div at bounding box center [784, 388] width 1568 height 777
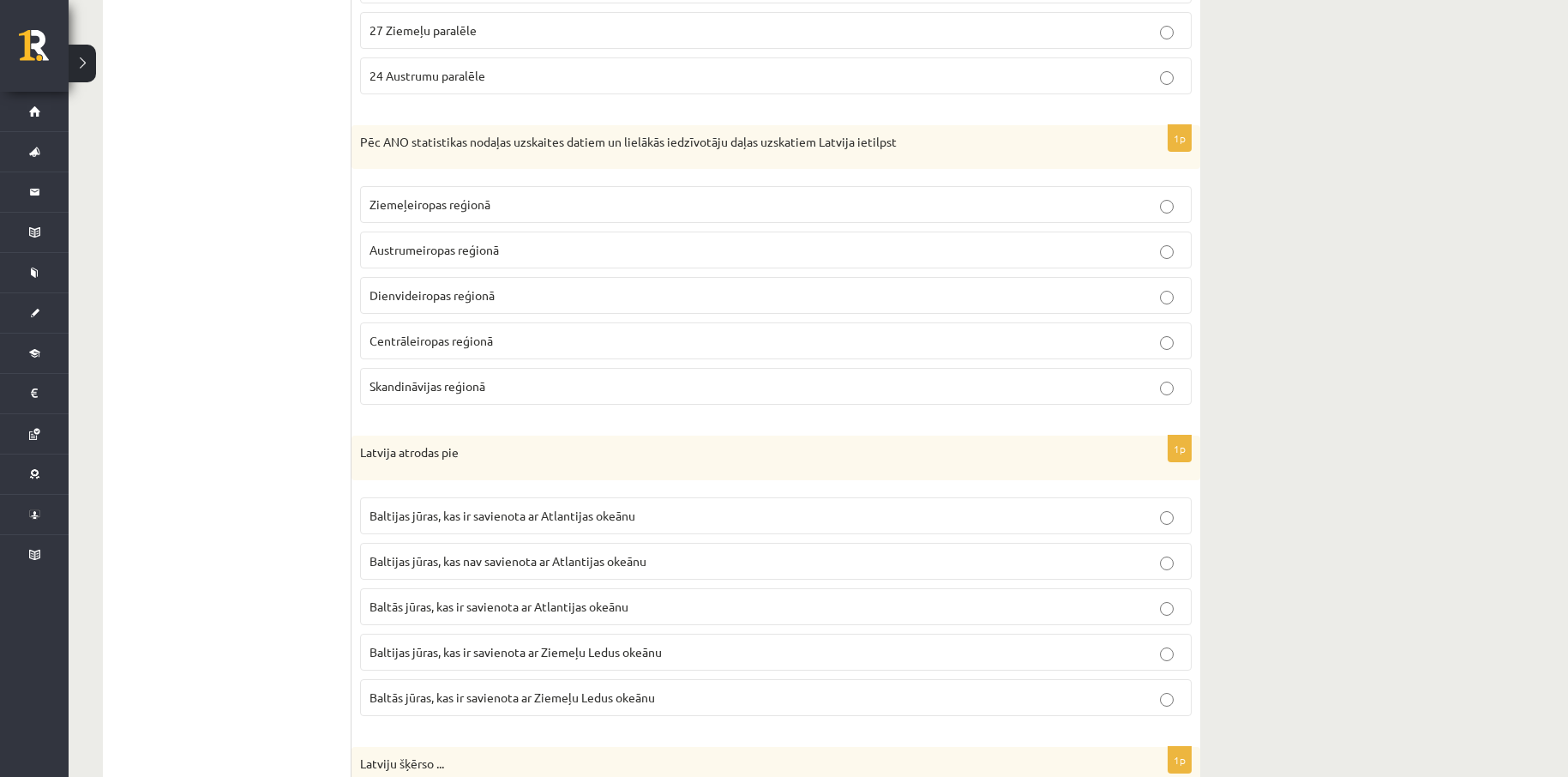
scroll to position [1486, 0]
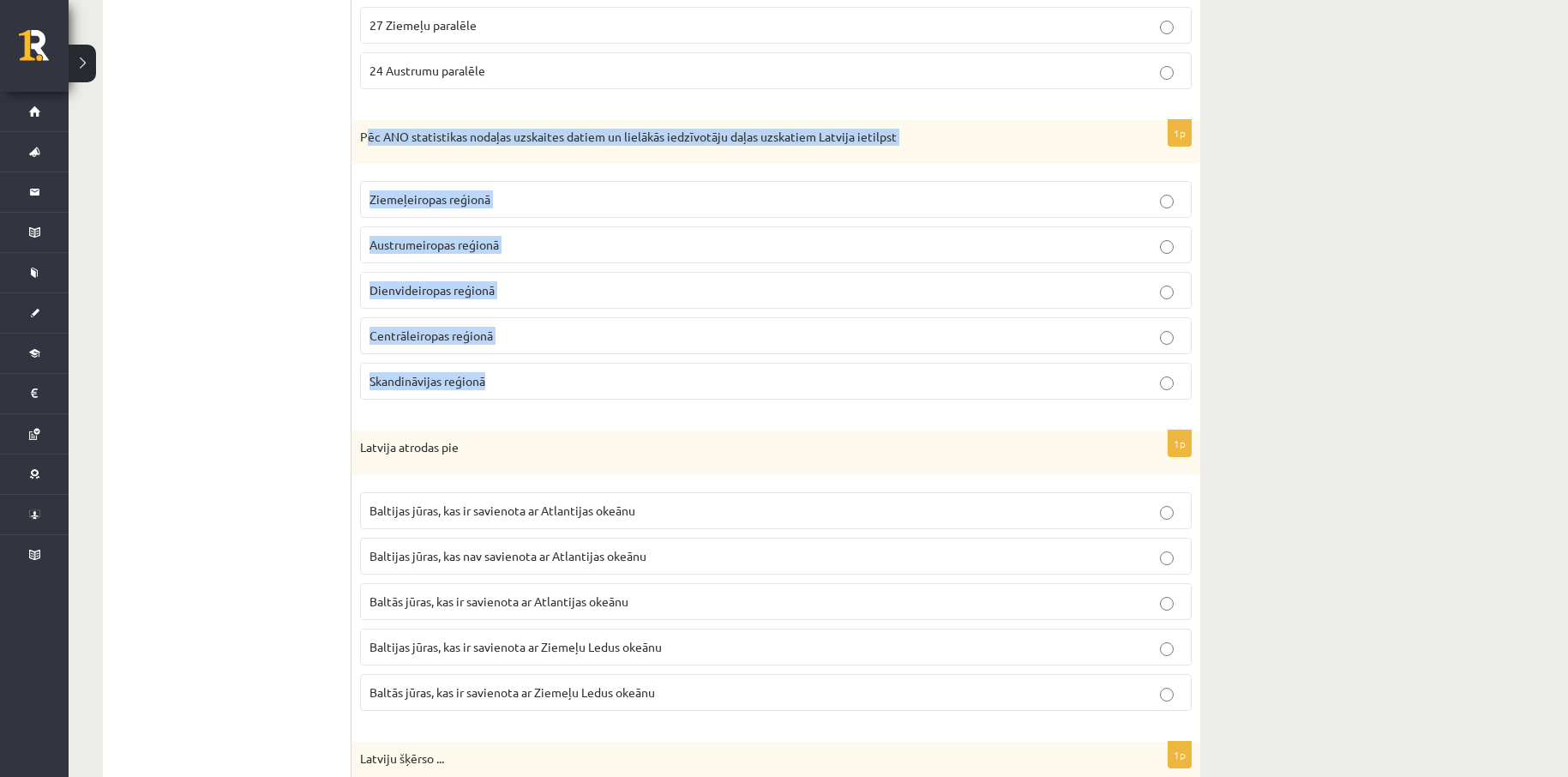
drag, startPoint x: 365, startPoint y: 108, endPoint x: 542, endPoint y: 377, distance: 322.0
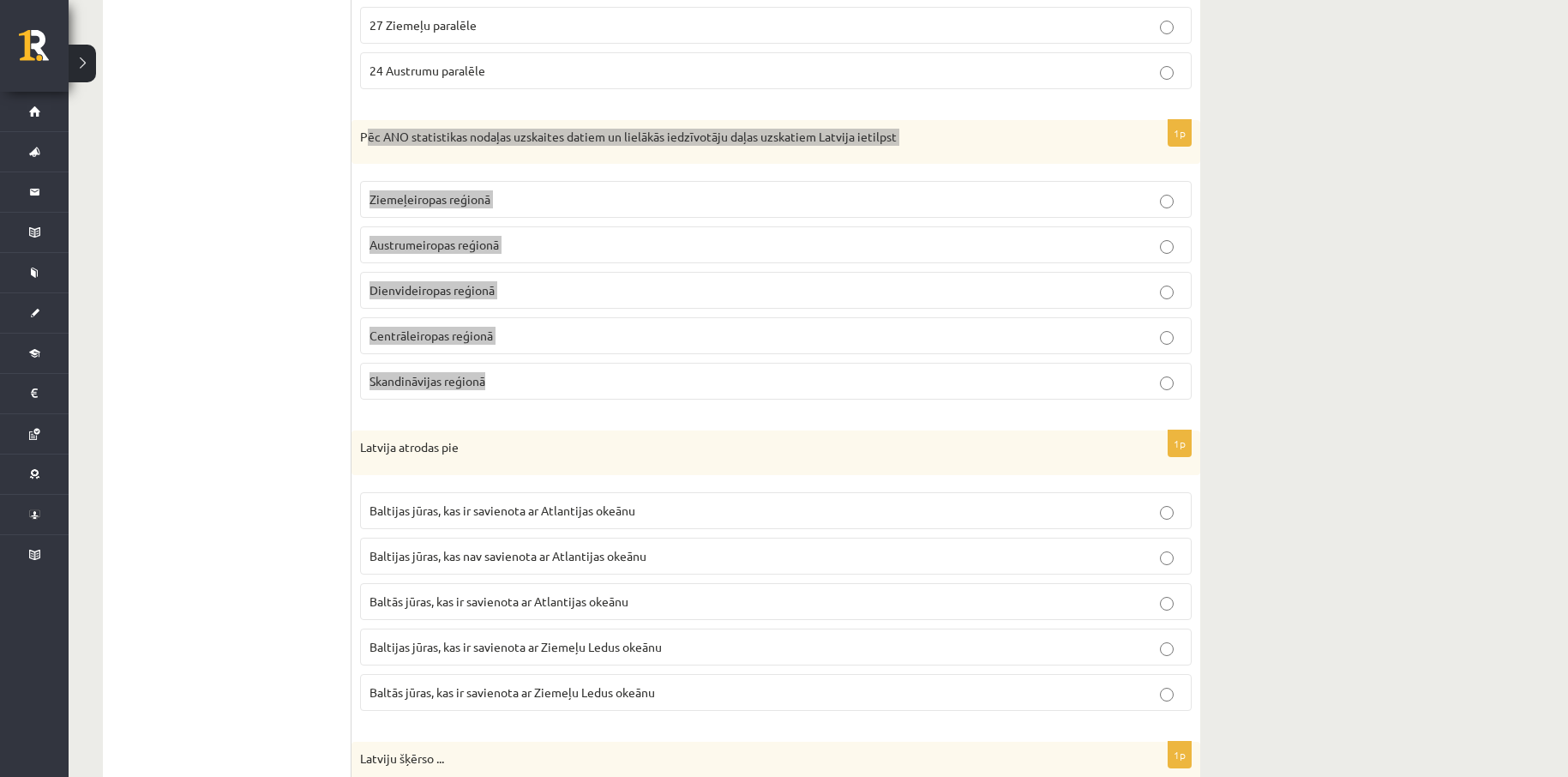
copy div "ēc ANO statistikas nodaļas uzskaites datiem un lielākās iedzīvotāju daļas uzska…"
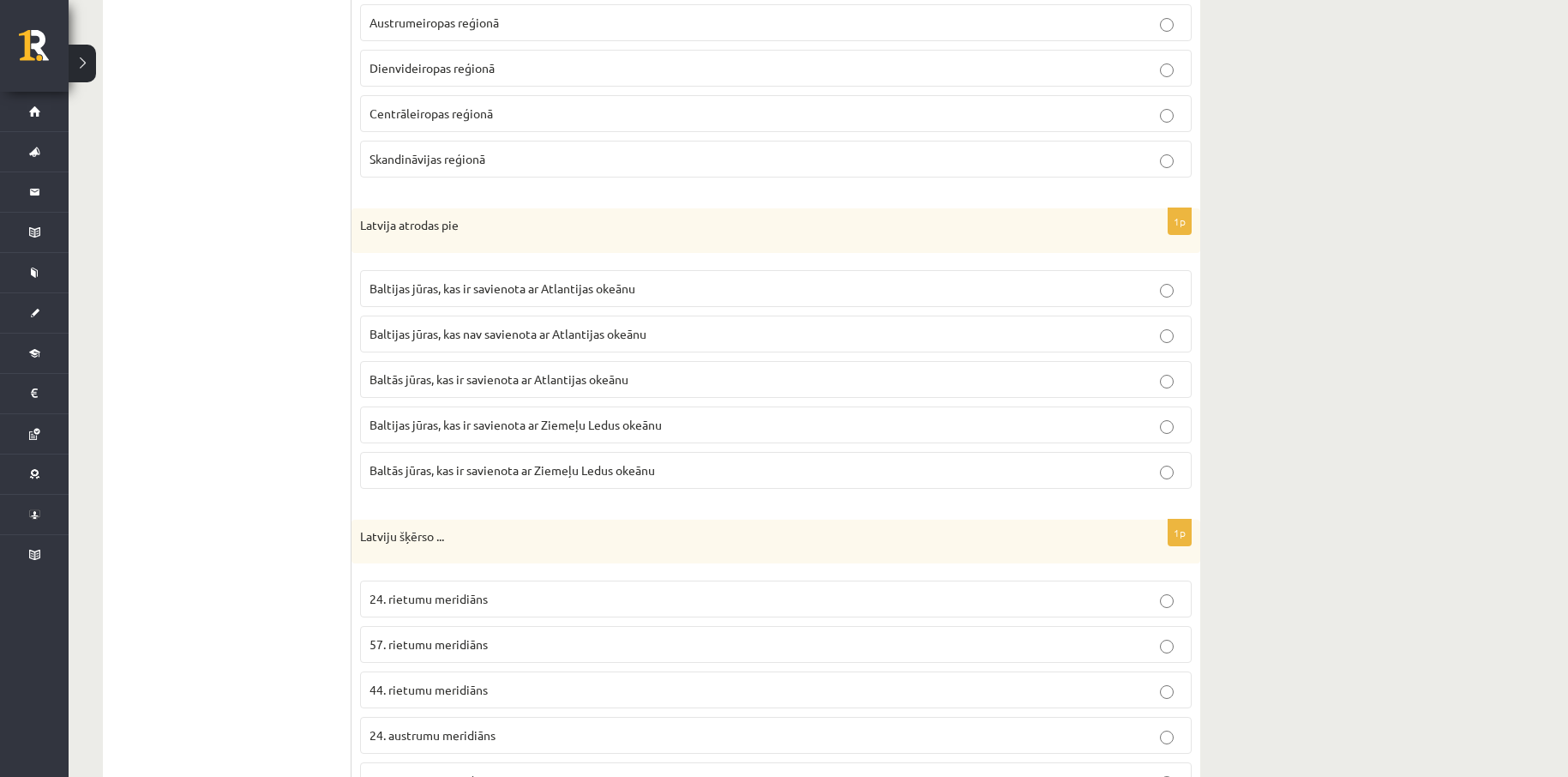
scroll to position [1714, 0]
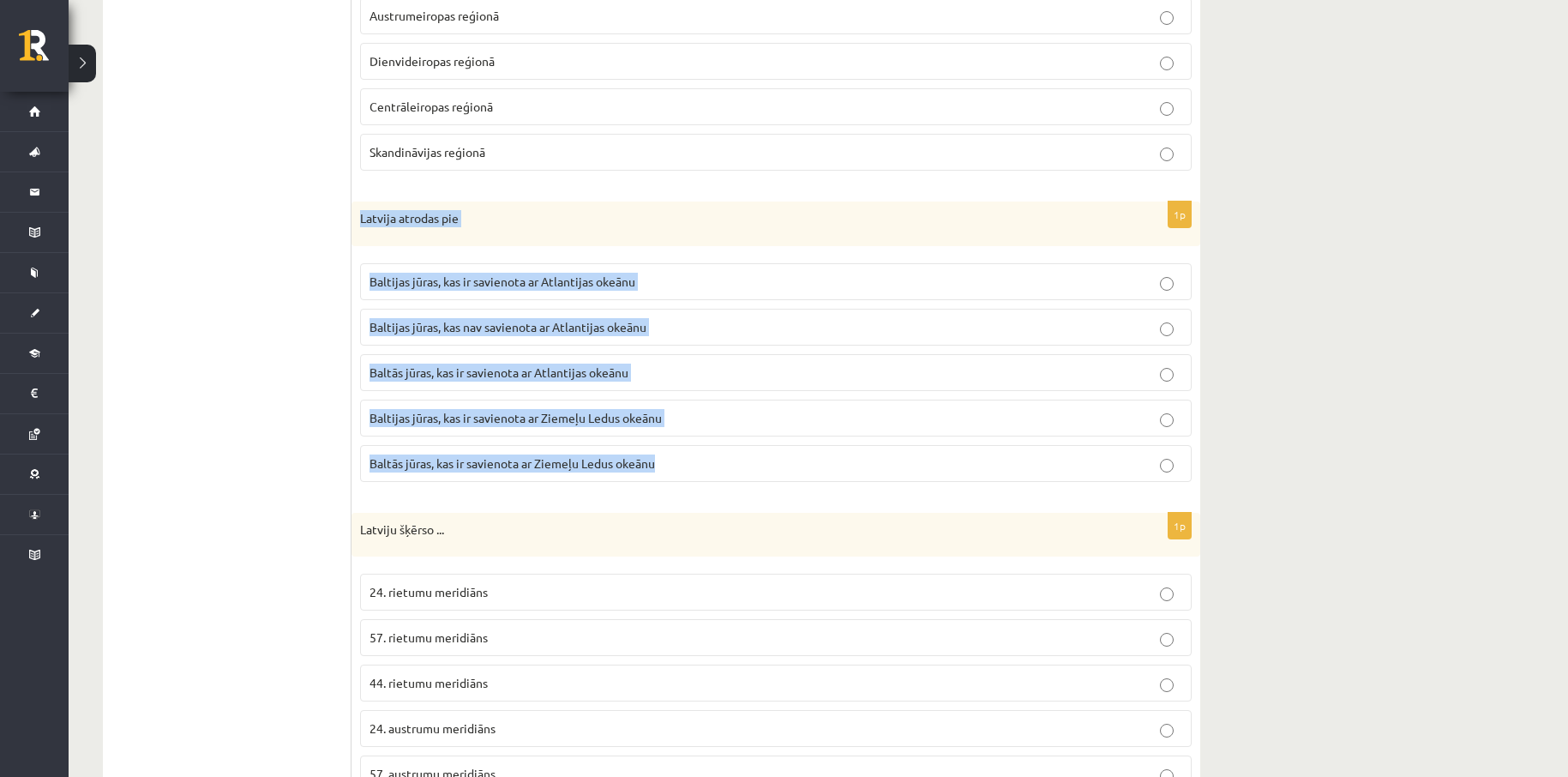
drag, startPoint x: 360, startPoint y: 188, endPoint x: 681, endPoint y: 478, distance: 432.6
click at [681, 478] on div "1p Apskati attēlu un nosaki kurš no skolēniem atbildēja pareizi? Nosauc tikai s…" at bounding box center [776, 600] width 849 height 4047
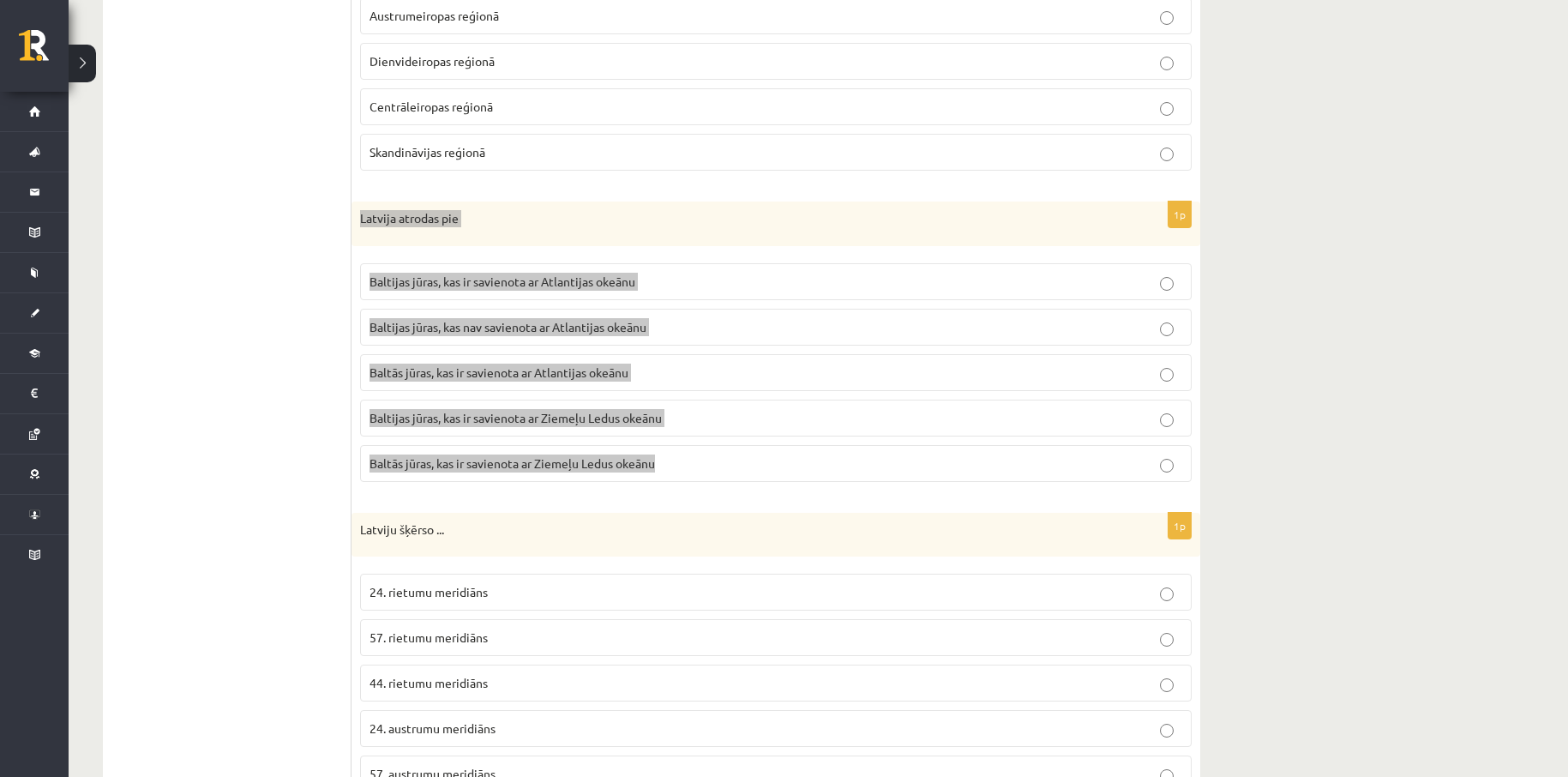
copy div "Latvija atrodas pie Baltijas jūras, kas ir savienota ar Atlantijas okeānu Balti…"
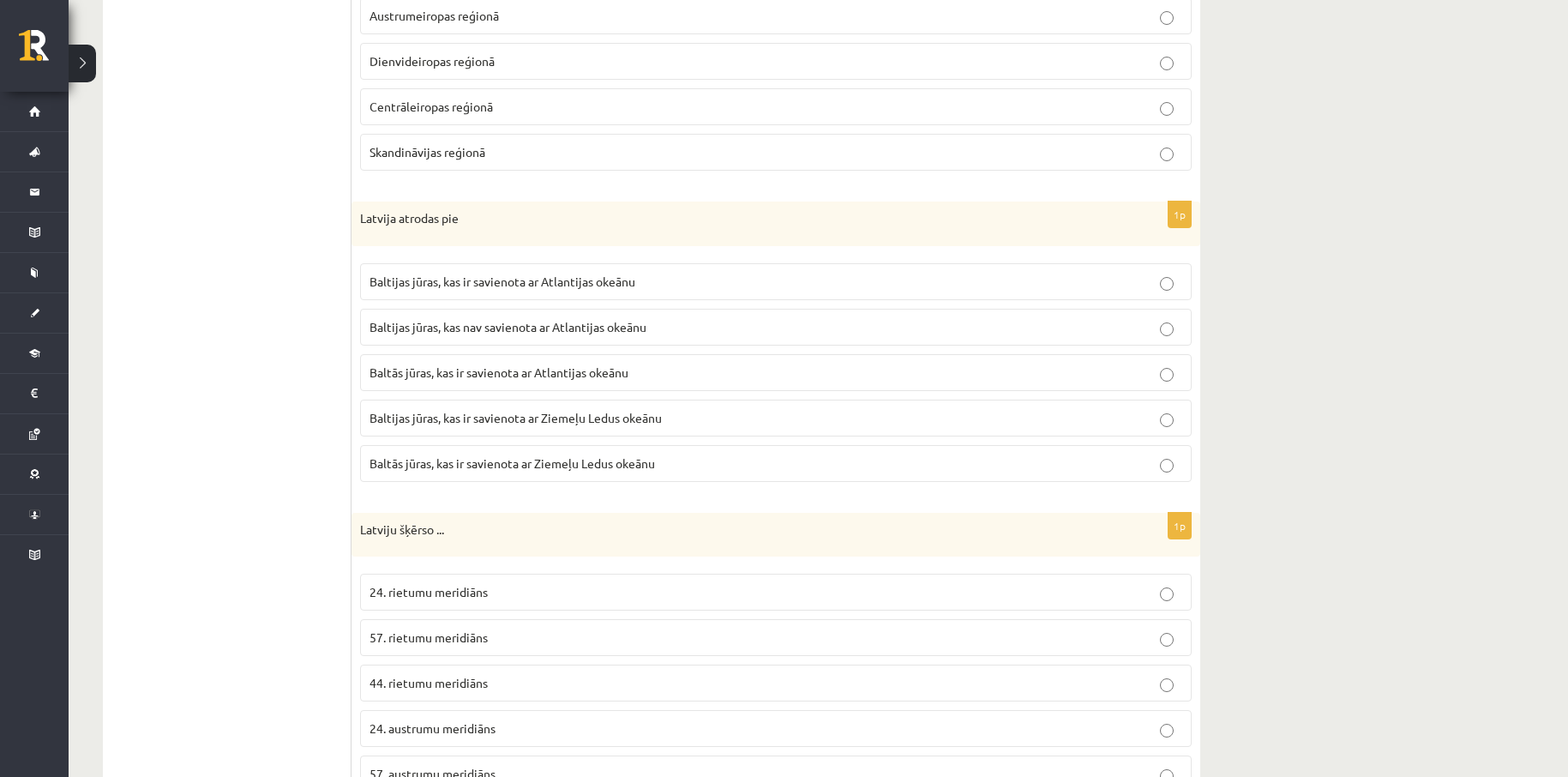
click at [216, 411] on ul "1. Tests. Latvijas ģeogrāfiskais stāvoklis 2. Latvijas ģeogrāfiskais stāvoklis …" at bounding box center [236, 600] width 231 height 4013
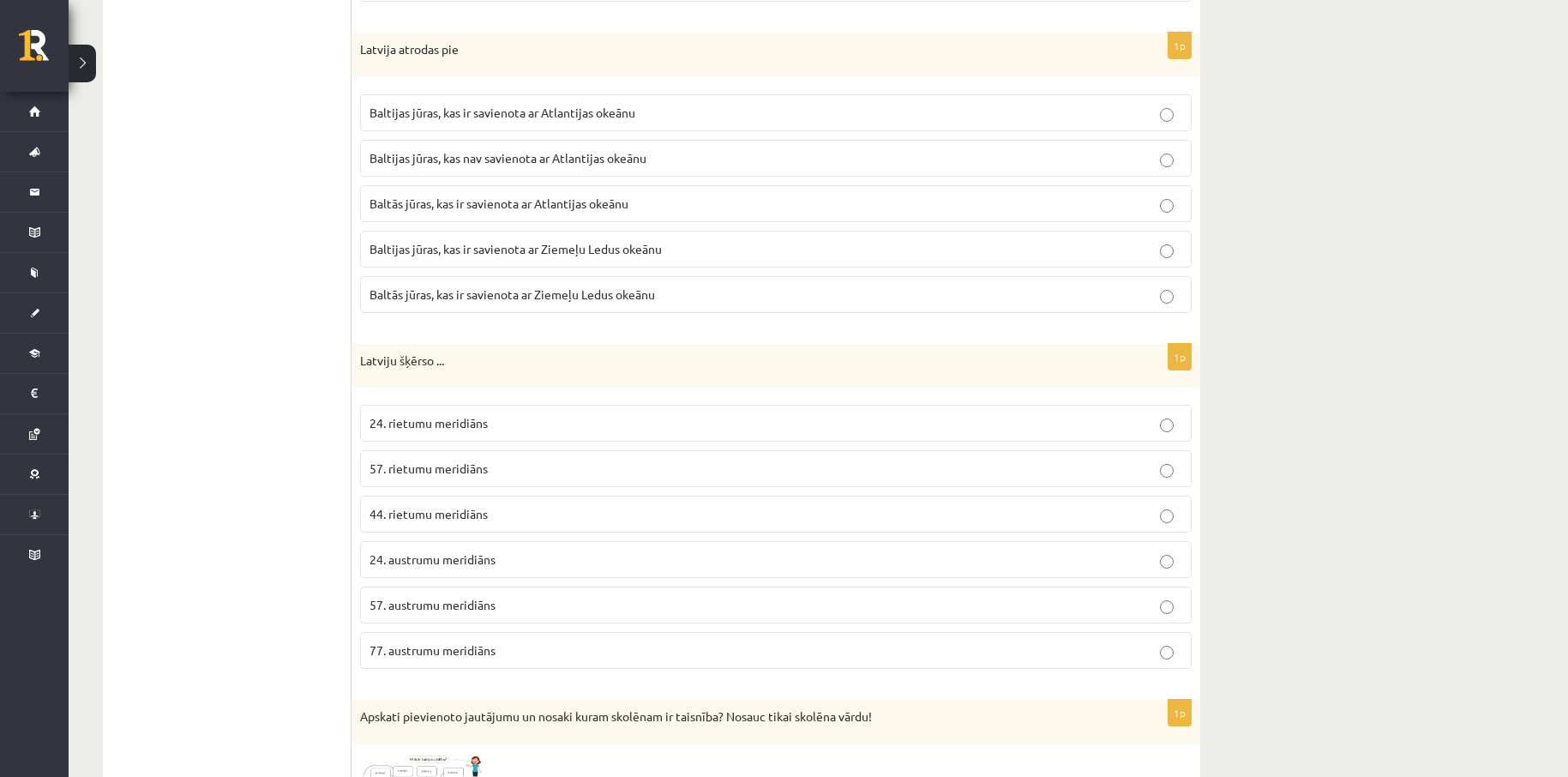
scroll to position [1944, 0]
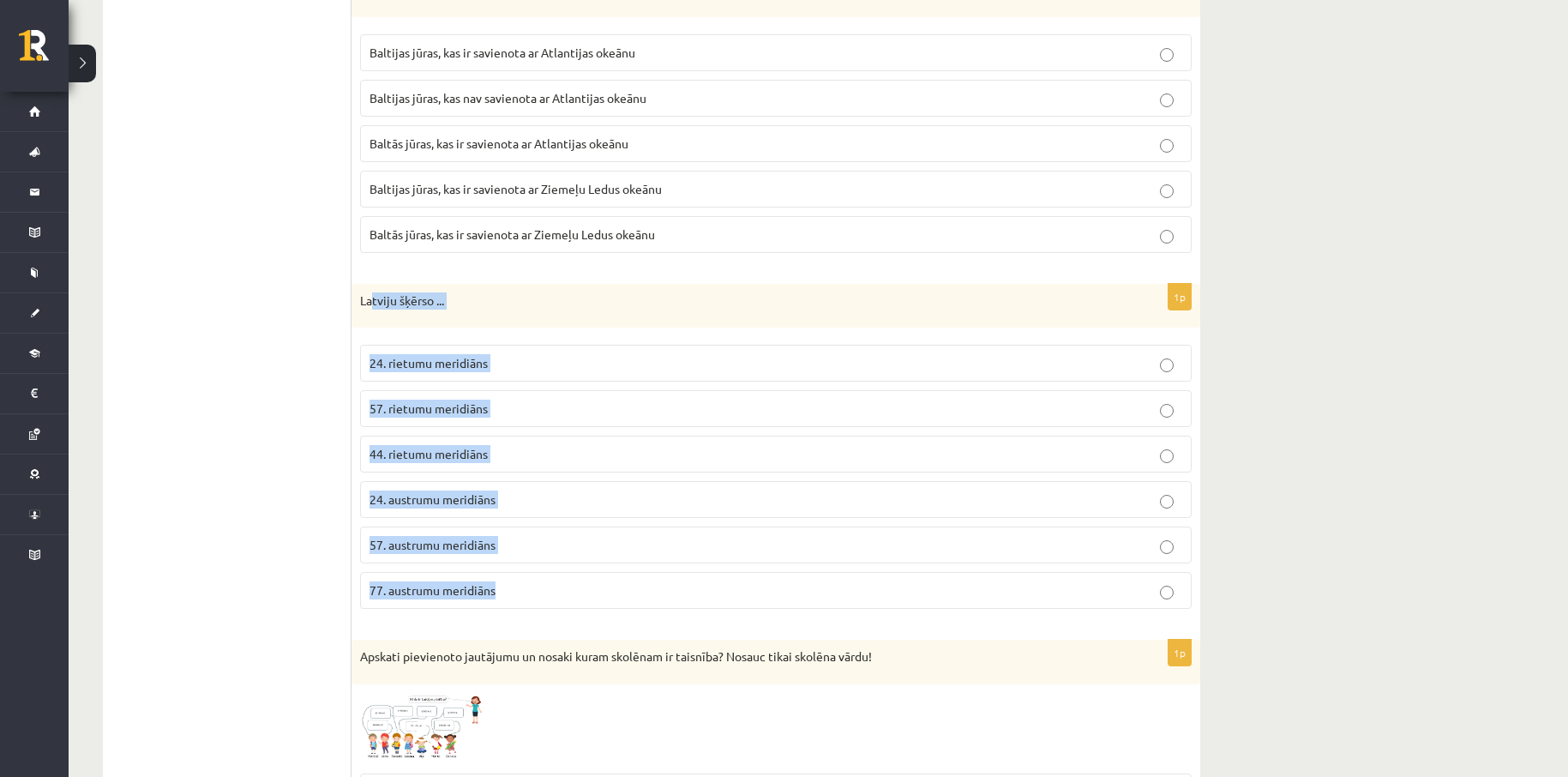
drag, startPoint x: 370, startPoint y: 272, endPoint x: 547, endPoint y: 599, distance: 371.8
click at [547, 599] on form "1p Apskati attēlu un nosaki kurš no skolēniem atbildēja pareizi? Nosauc tikai s…" at bounding box center [776, 371] width 814 height 4013
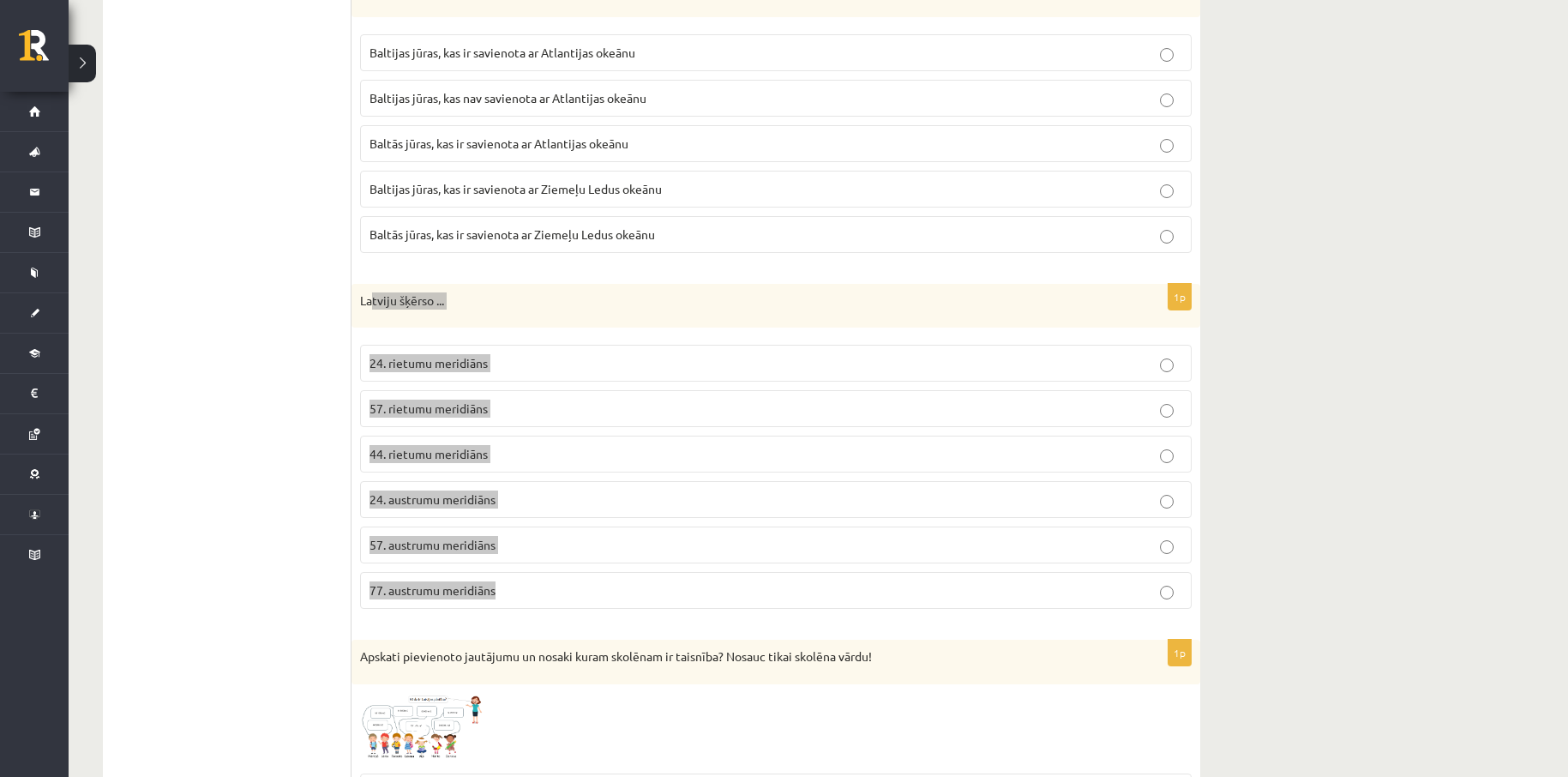
copy div "tviju šķērso ... 24. rietumu meridiāns 57. rietumu meridiāns 44. rietumu meridi…"
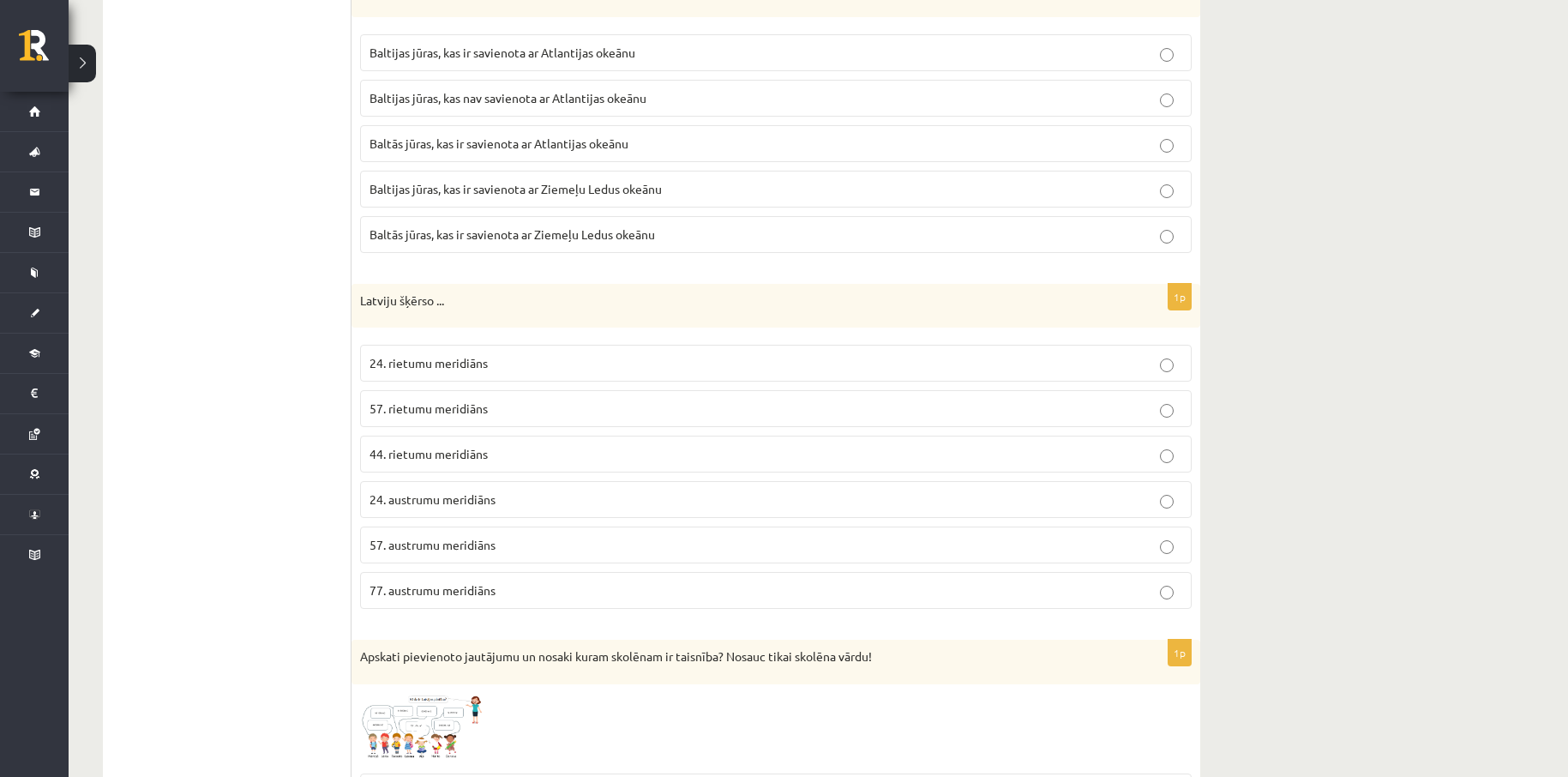
click at [241, 438] on ul "1. Tests. Latvijas ģeogrāfiskais stāvoklis 2. Latvijas ģeogrāfiskais stāvoklis …" at bounding box center [236, 371] width 231 height 4013
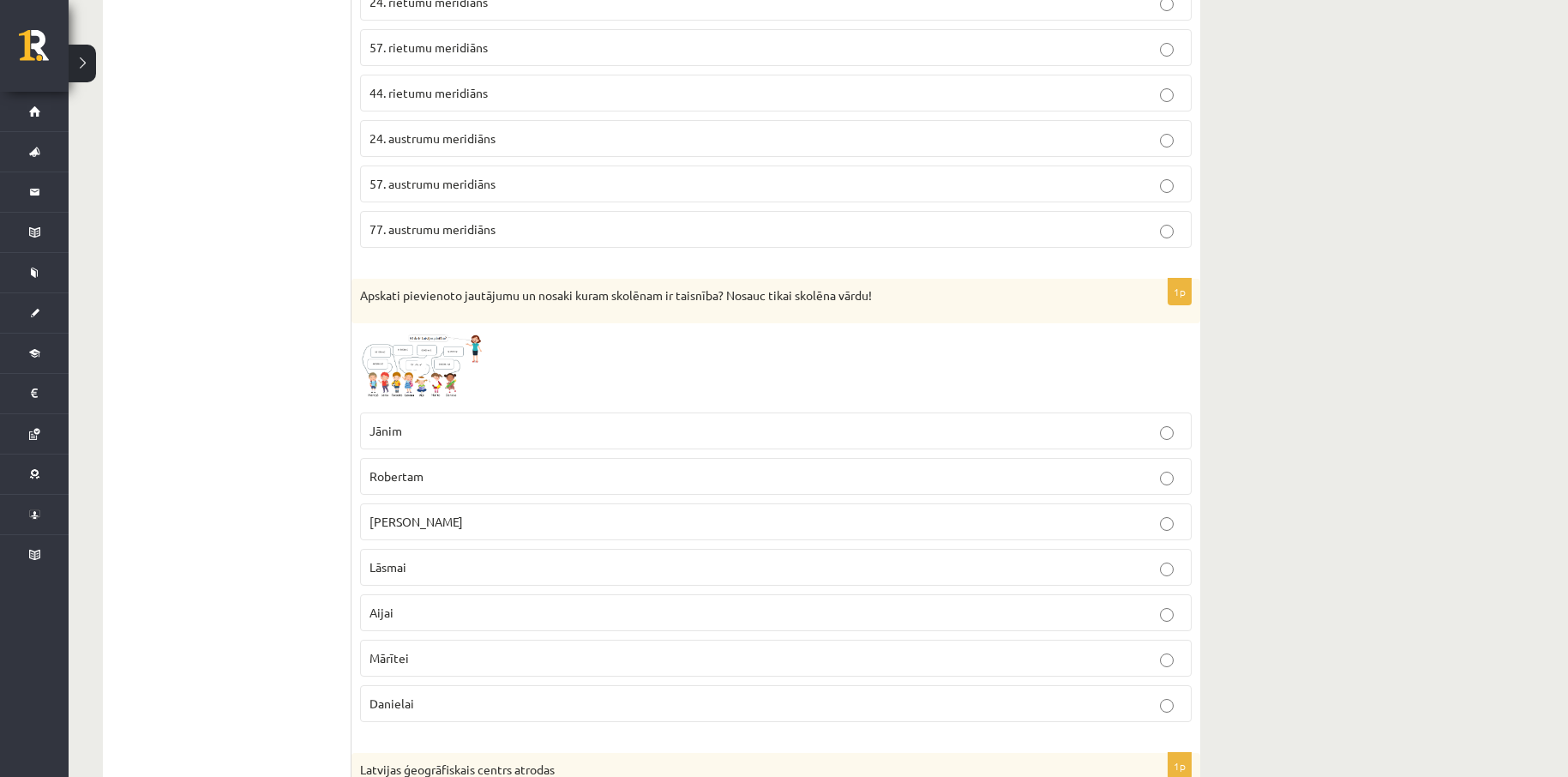
scroll to position [2400, 0]
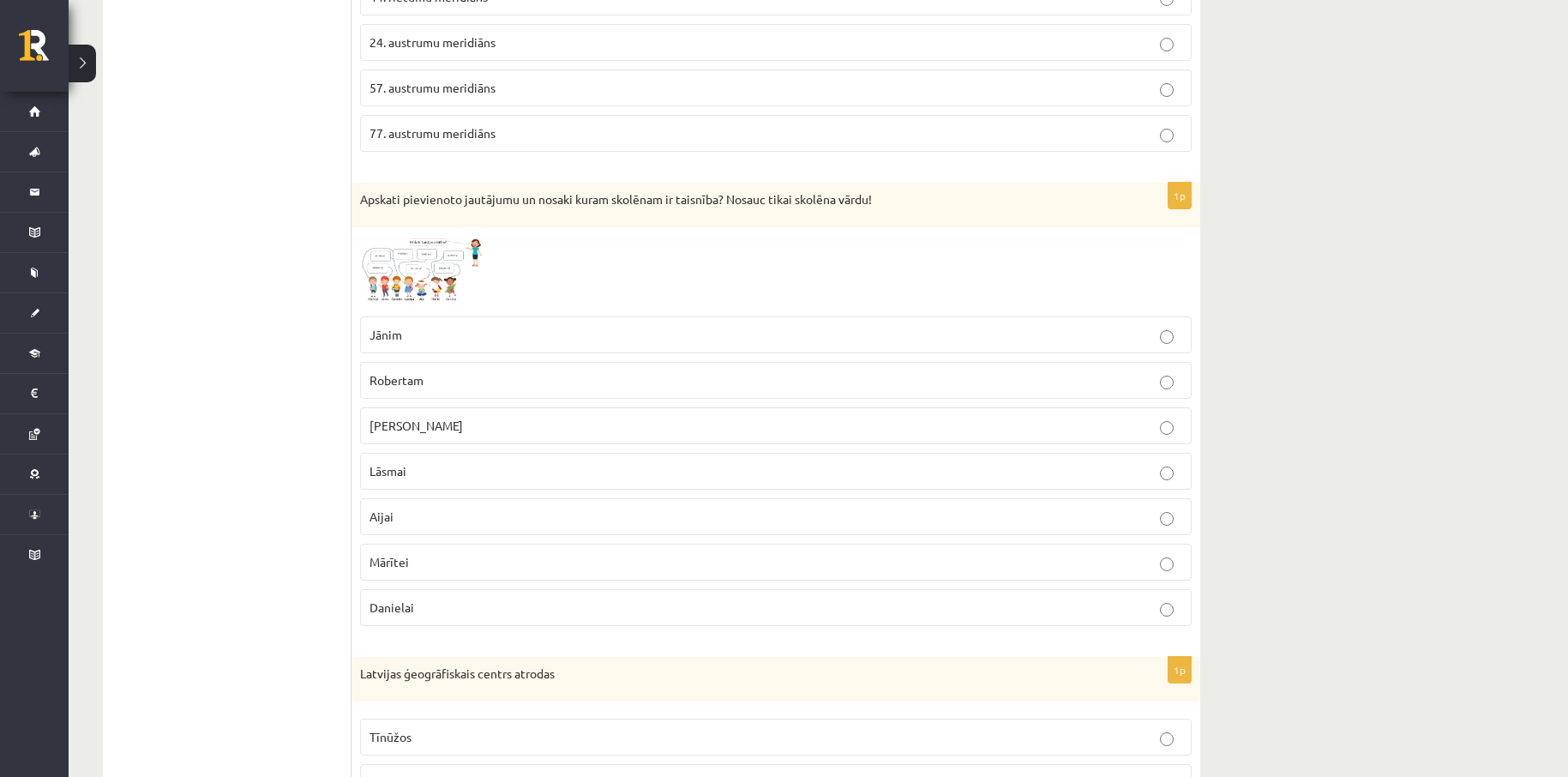
click at [404, 267] on img at bounding box center [425, 272] width 129 height 72
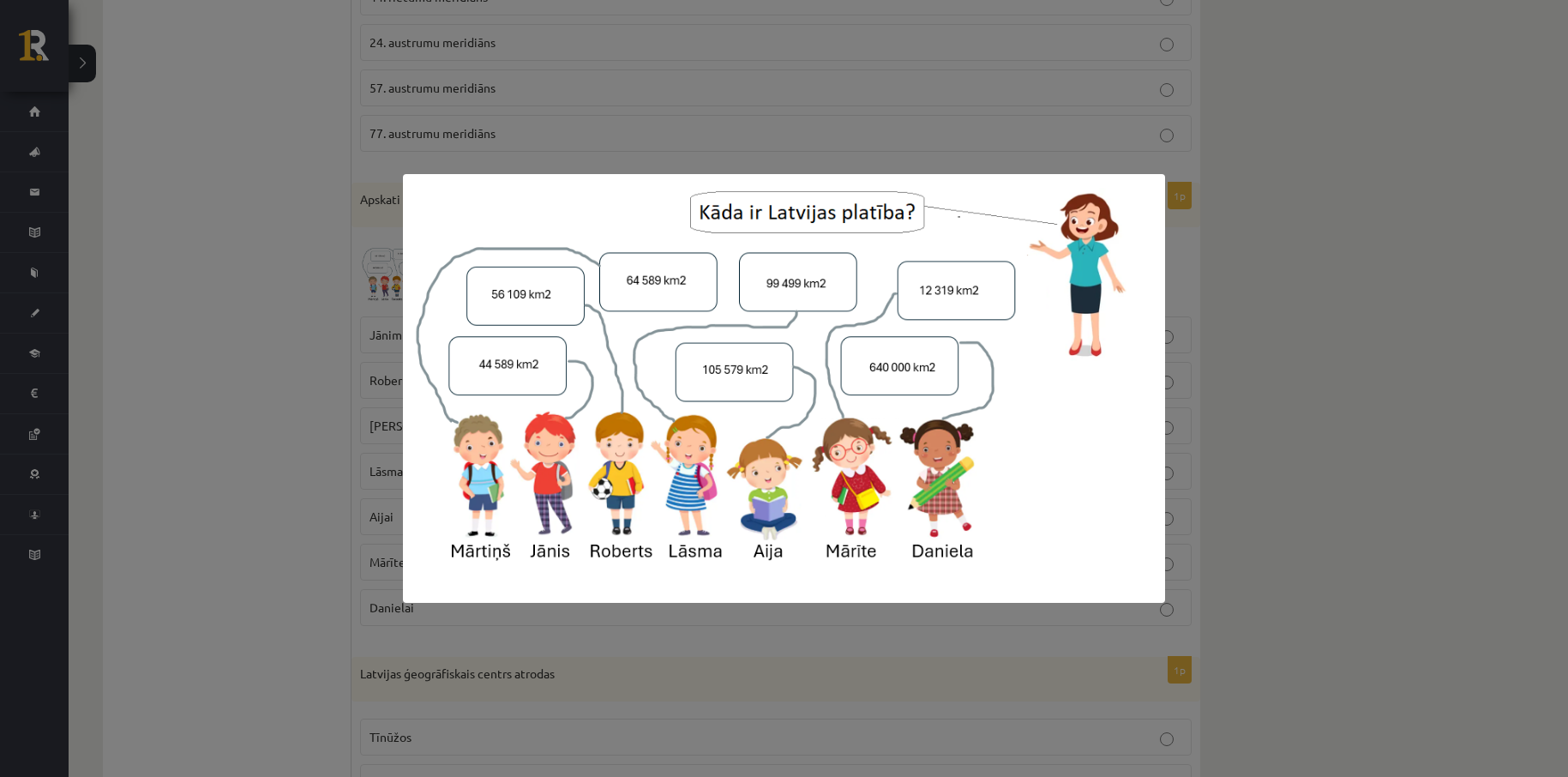
click at [1264, 343] on div at bounding box center [784, 388] width 1568 height 777
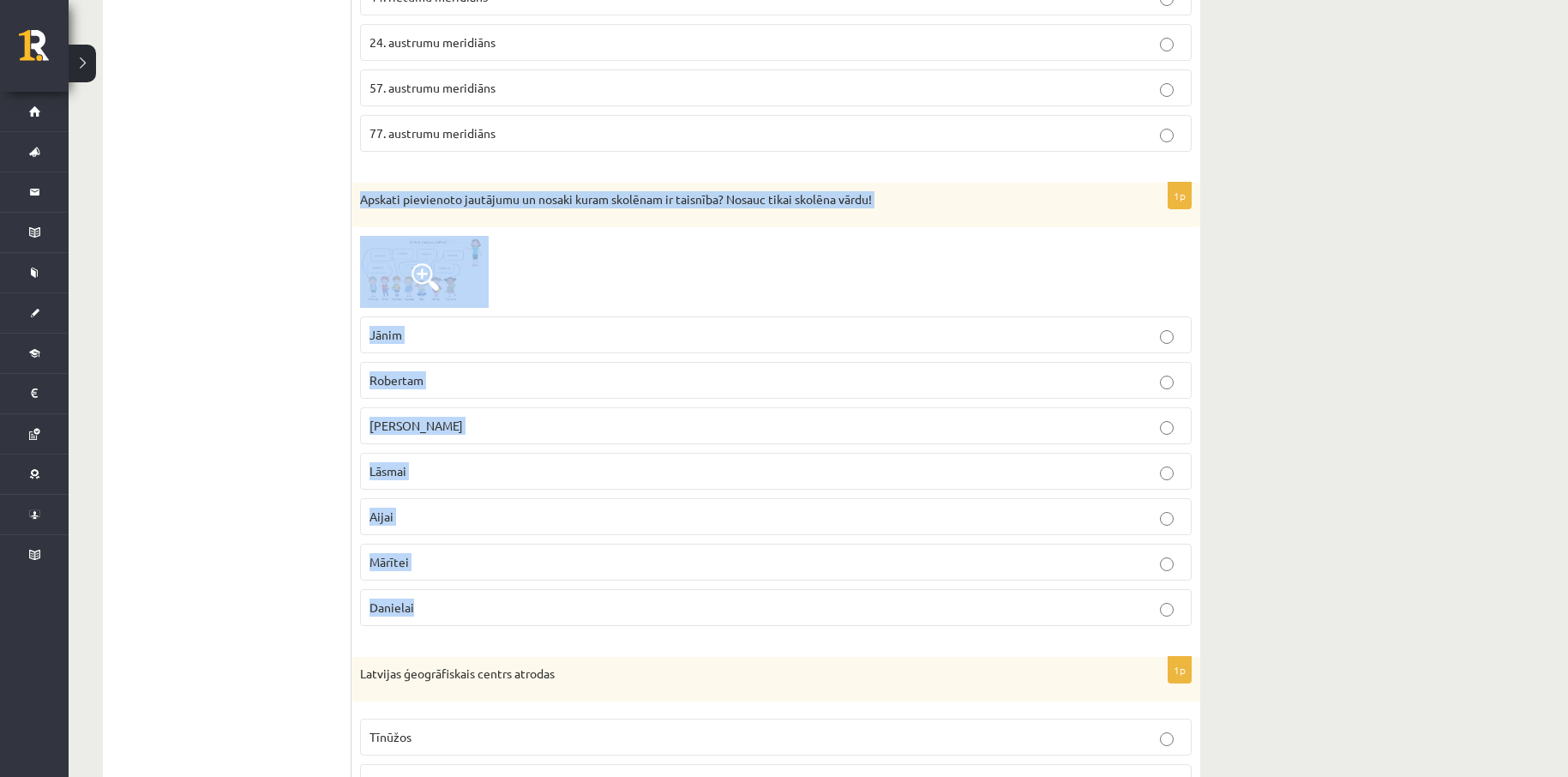
drag, startPoint x: 353, startPoint y: 218, endPoint x: 540, endPoint y: 615, distance: 438.8
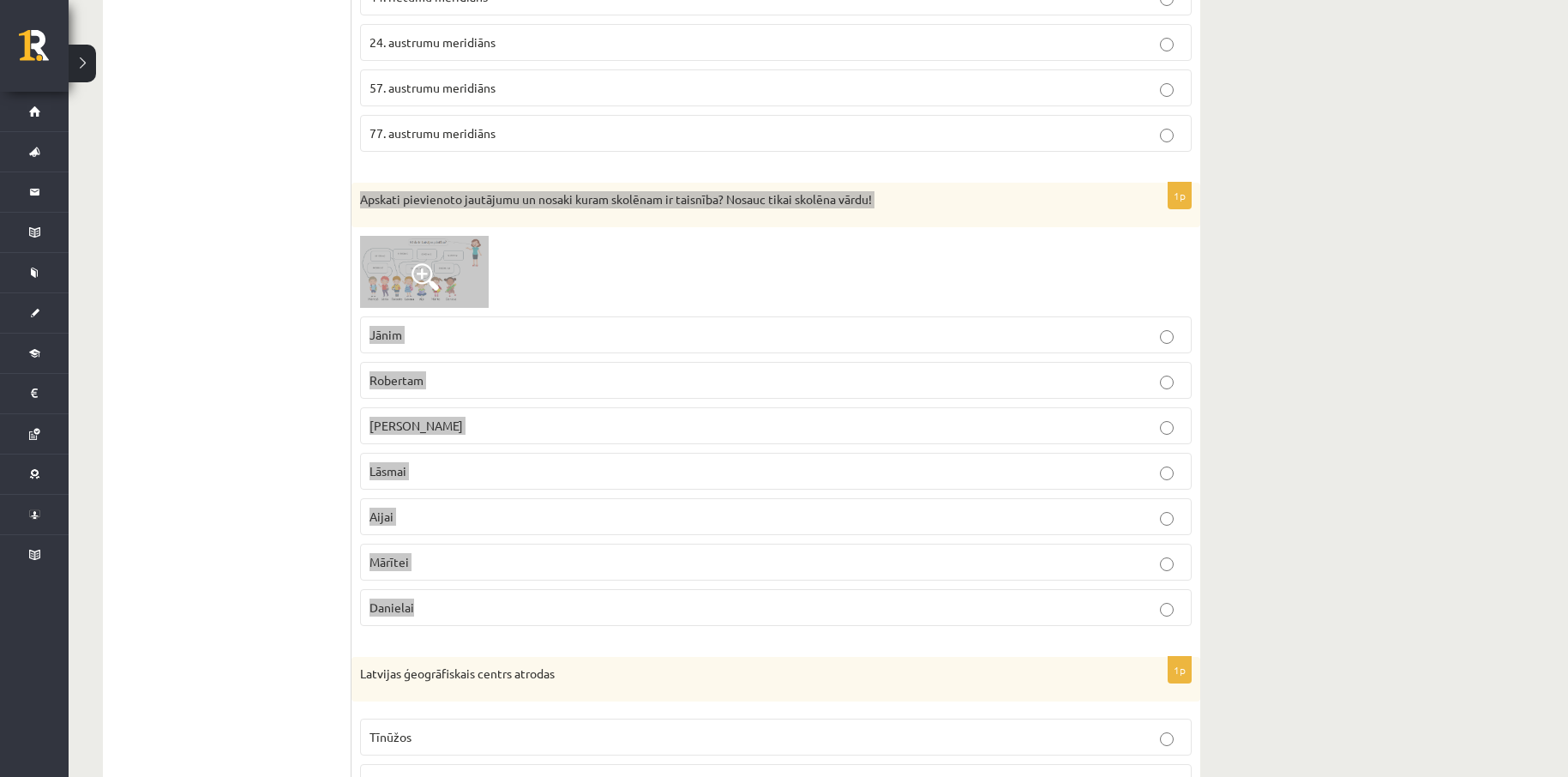
copy div "Apskati pievienoto jautājumu un nosaki kuram skolēnam ir taisnība? Nosauc tikai…"
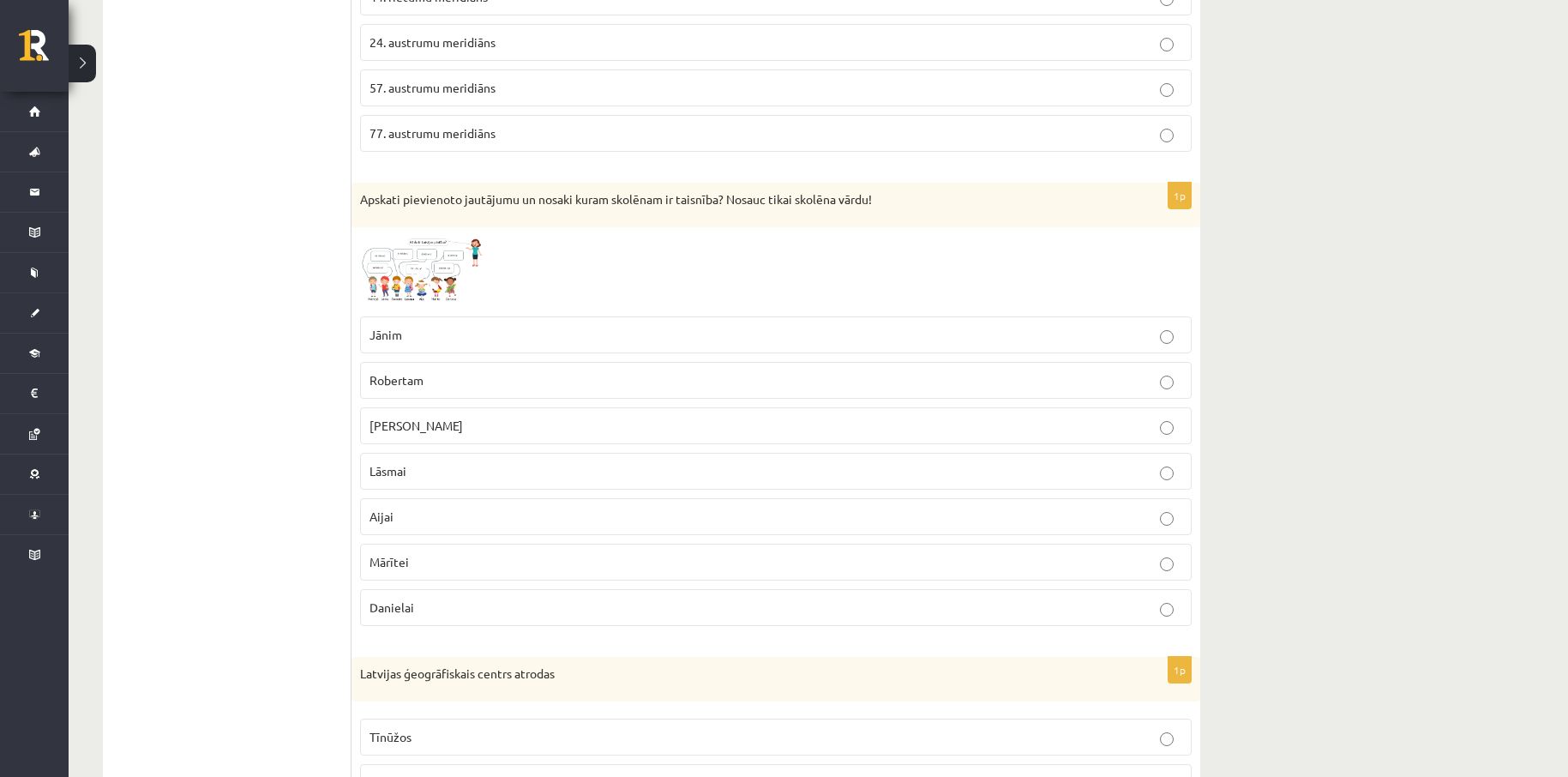
click at [473, 262] on img at bounding box center [425, 272] width 129 height 72
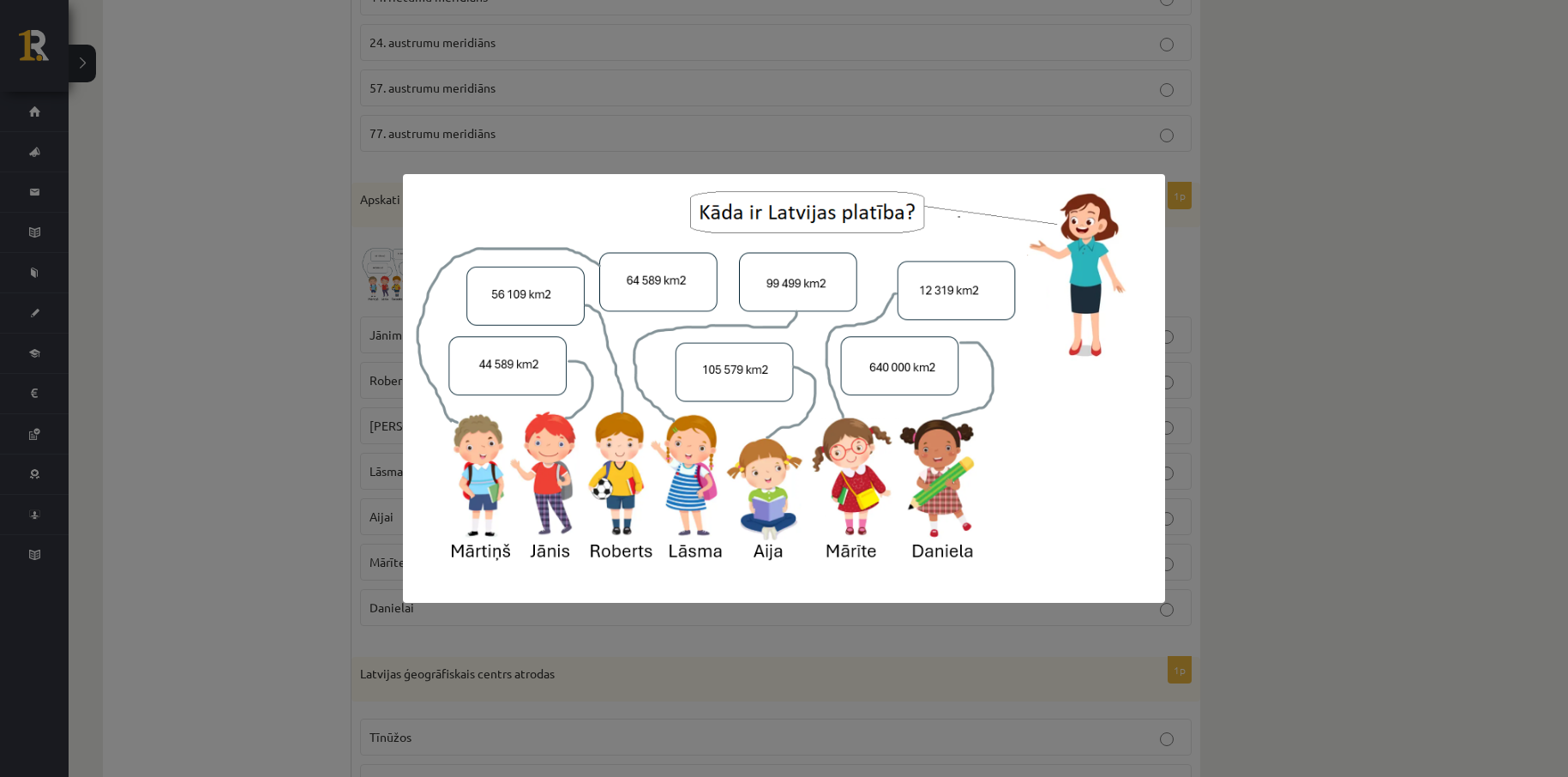
click at [1293, 206] on div at bounding box center [784, 388] width 1568 height 777
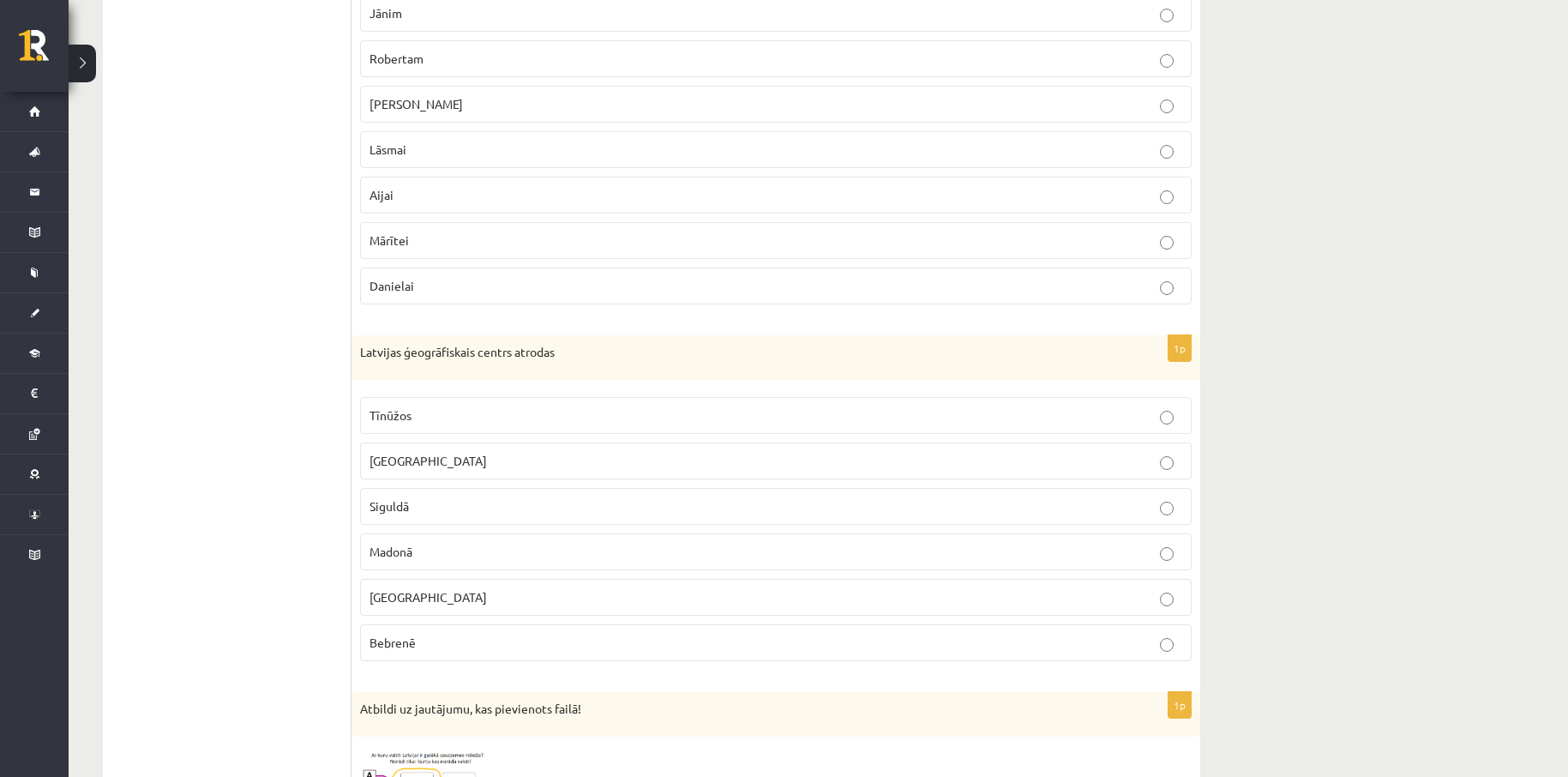
scroll to position [2744, 0]
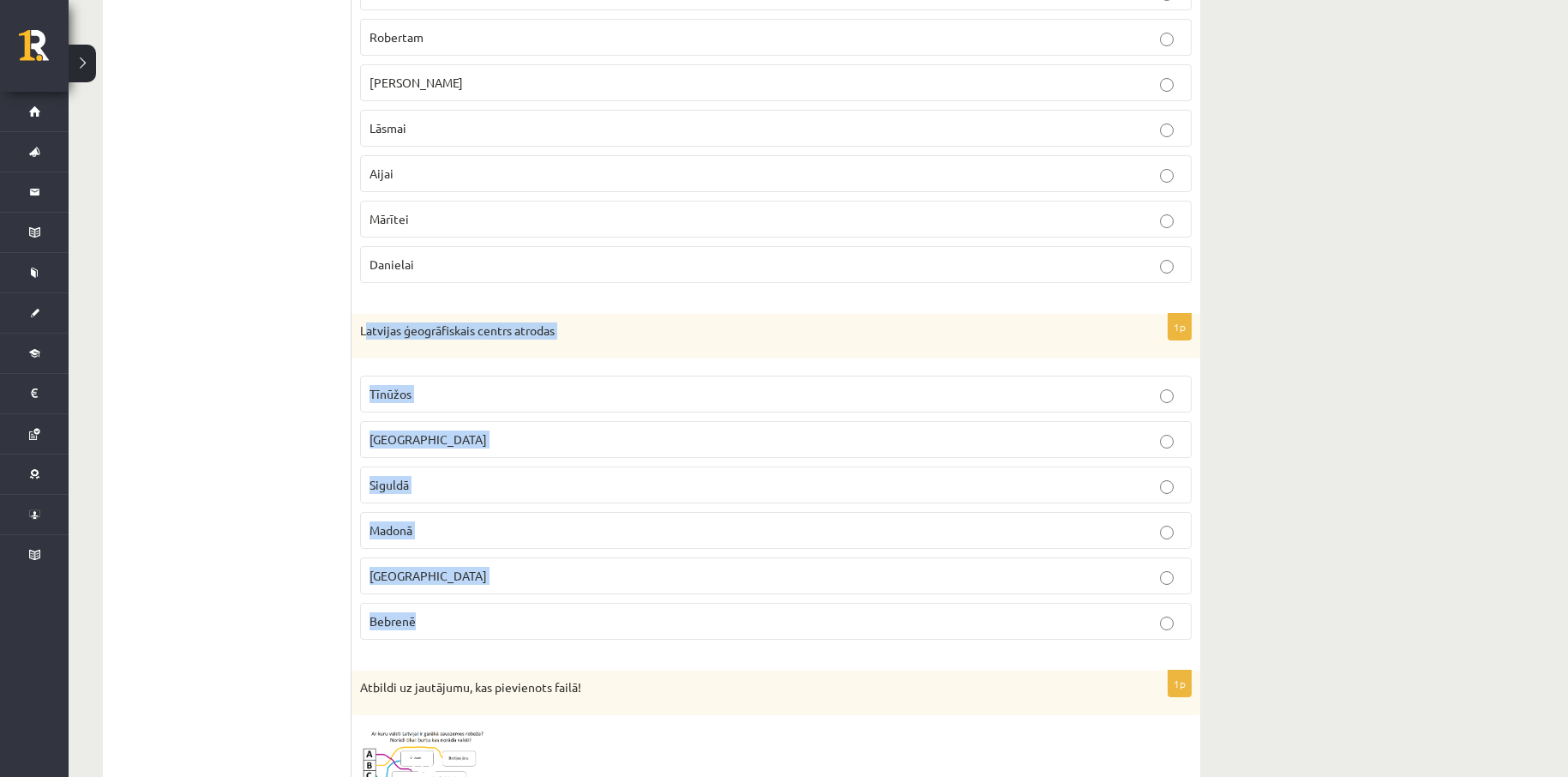
drag, startPoint x: 364, startPoint y: 307, endPoint x: 390, endPoint y: 615, distance: 309.1
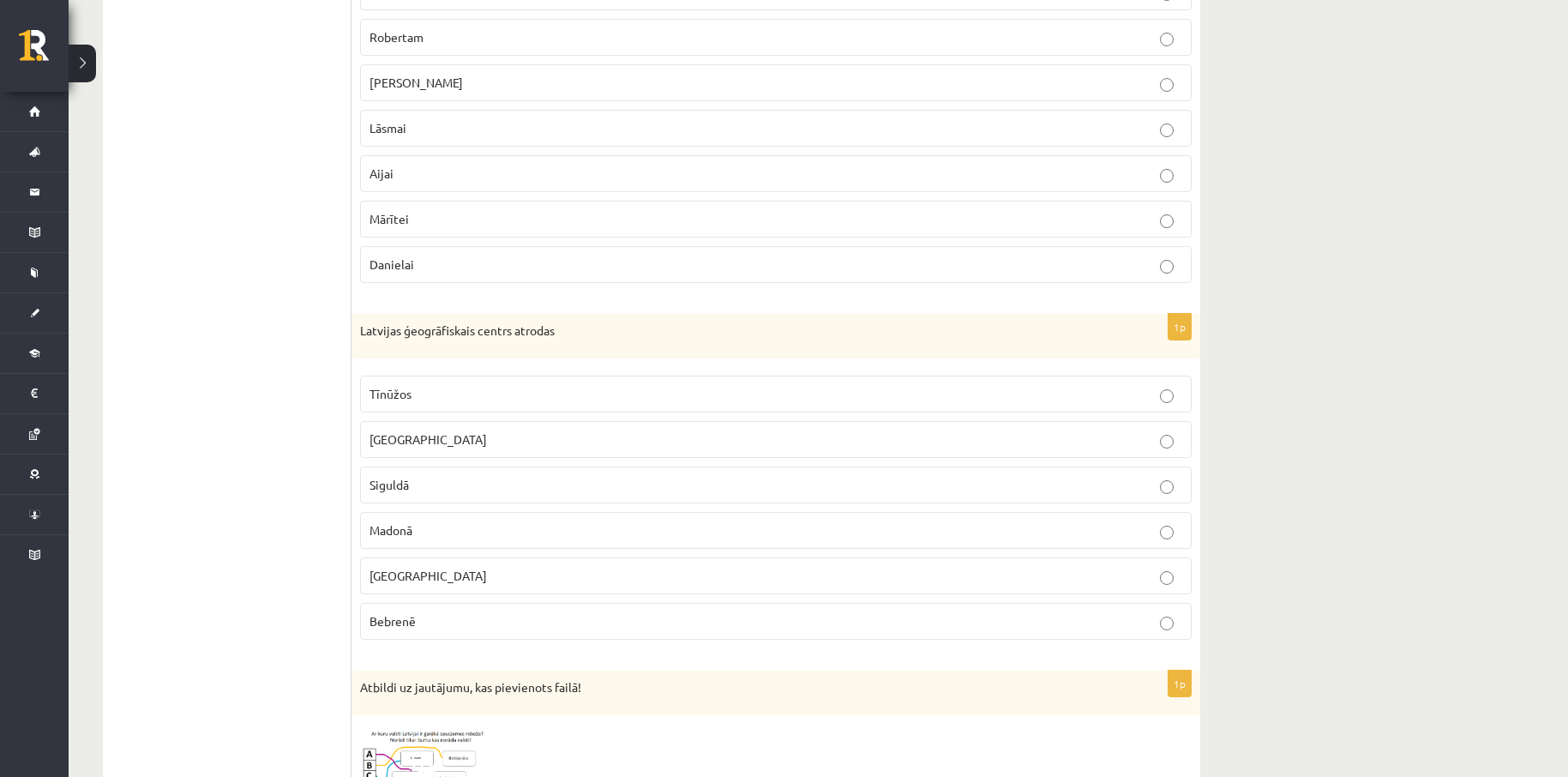
drag, startPoint x: 301, startPoint y: 548, endPoint x: 313, endPoint y: 532, distance: 20.0
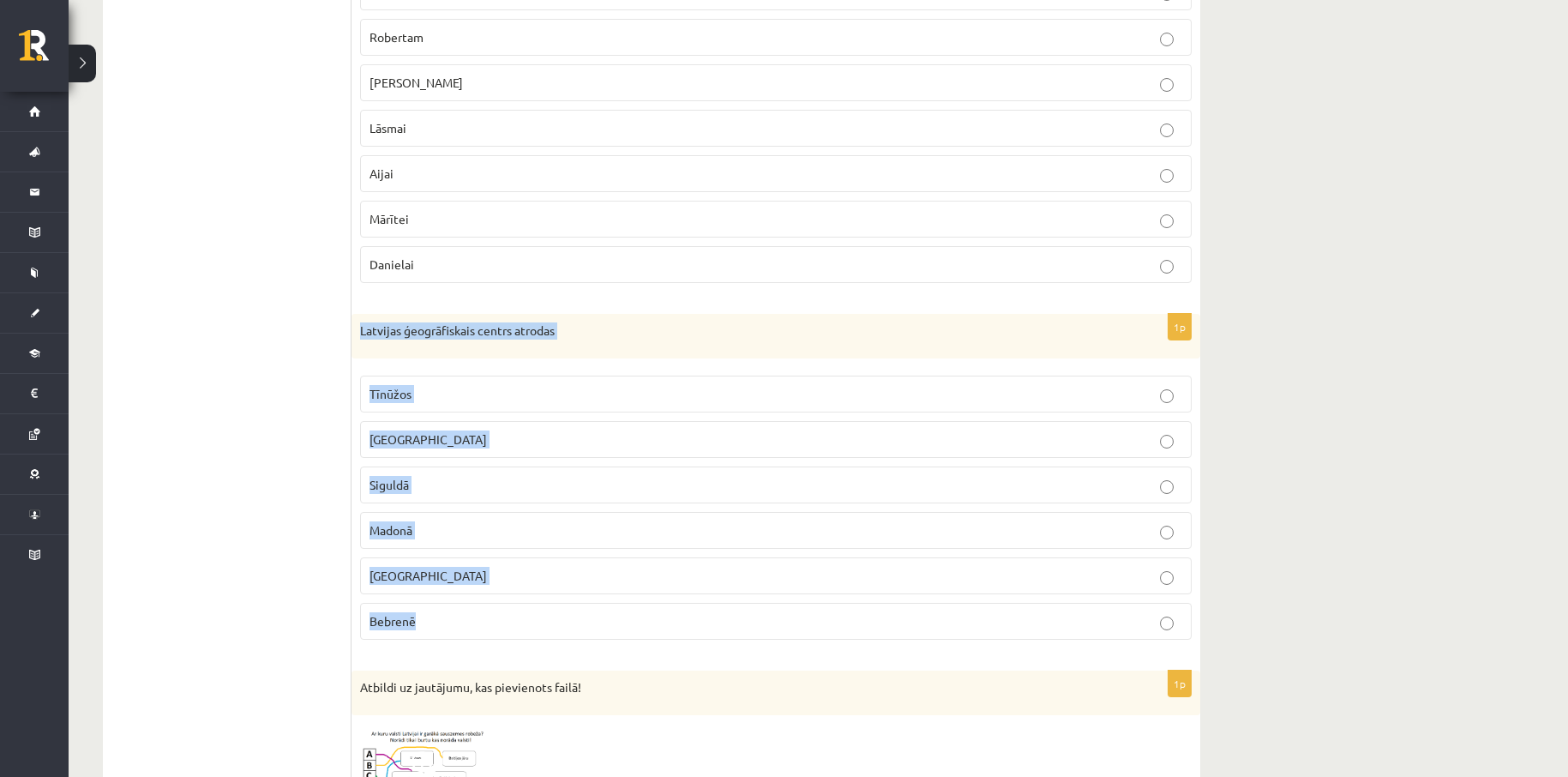
drag, startPoint x: 361, startPoint y: 308, endPoint x: 456, endPoint y: 607, distance: 313.7
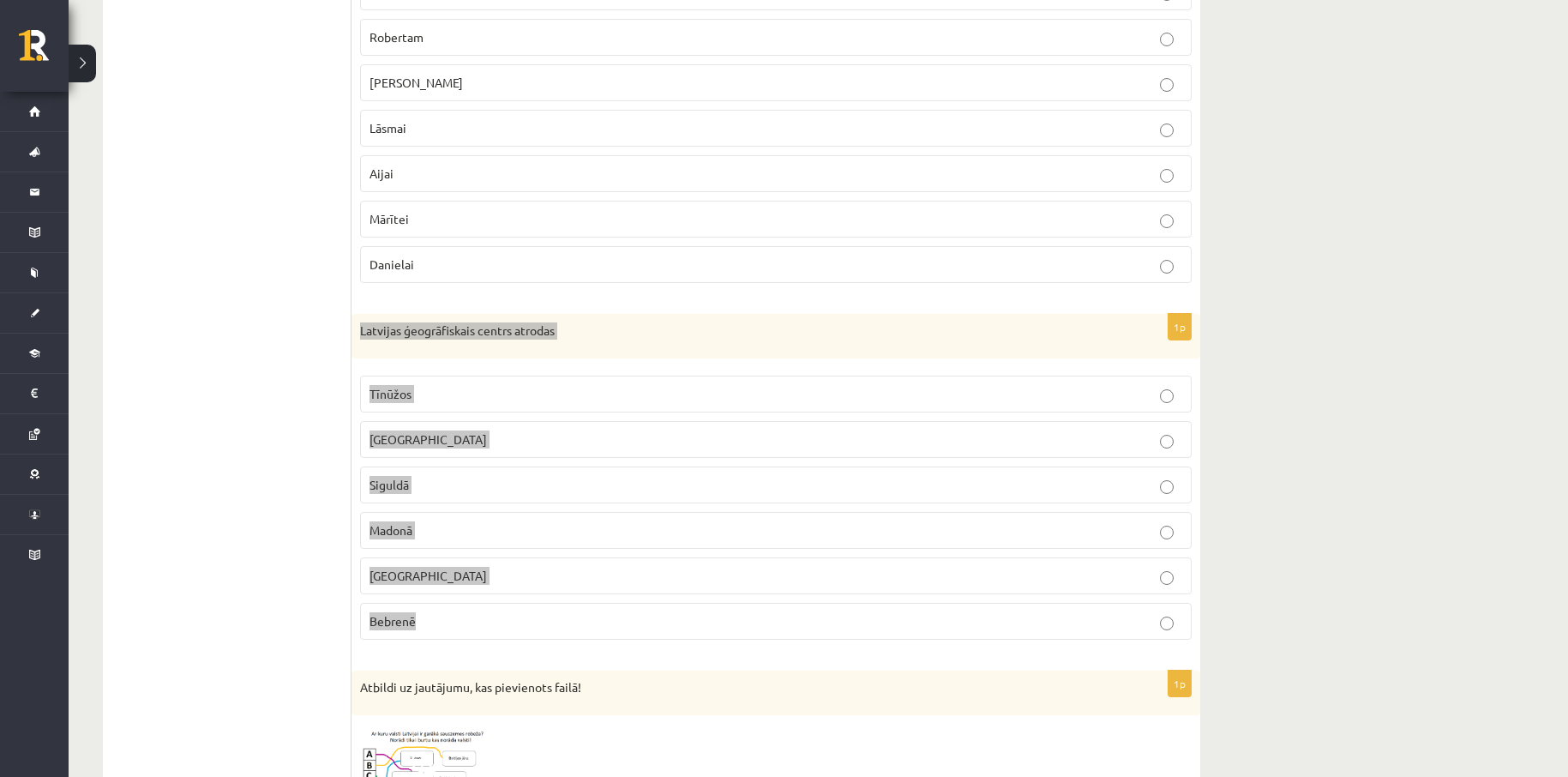
copy div "Latvijas ģeogrāfiskais centrs atrodas Tīnūžos Rīgā Siguldā Madonā Jelgavā Bebre…"
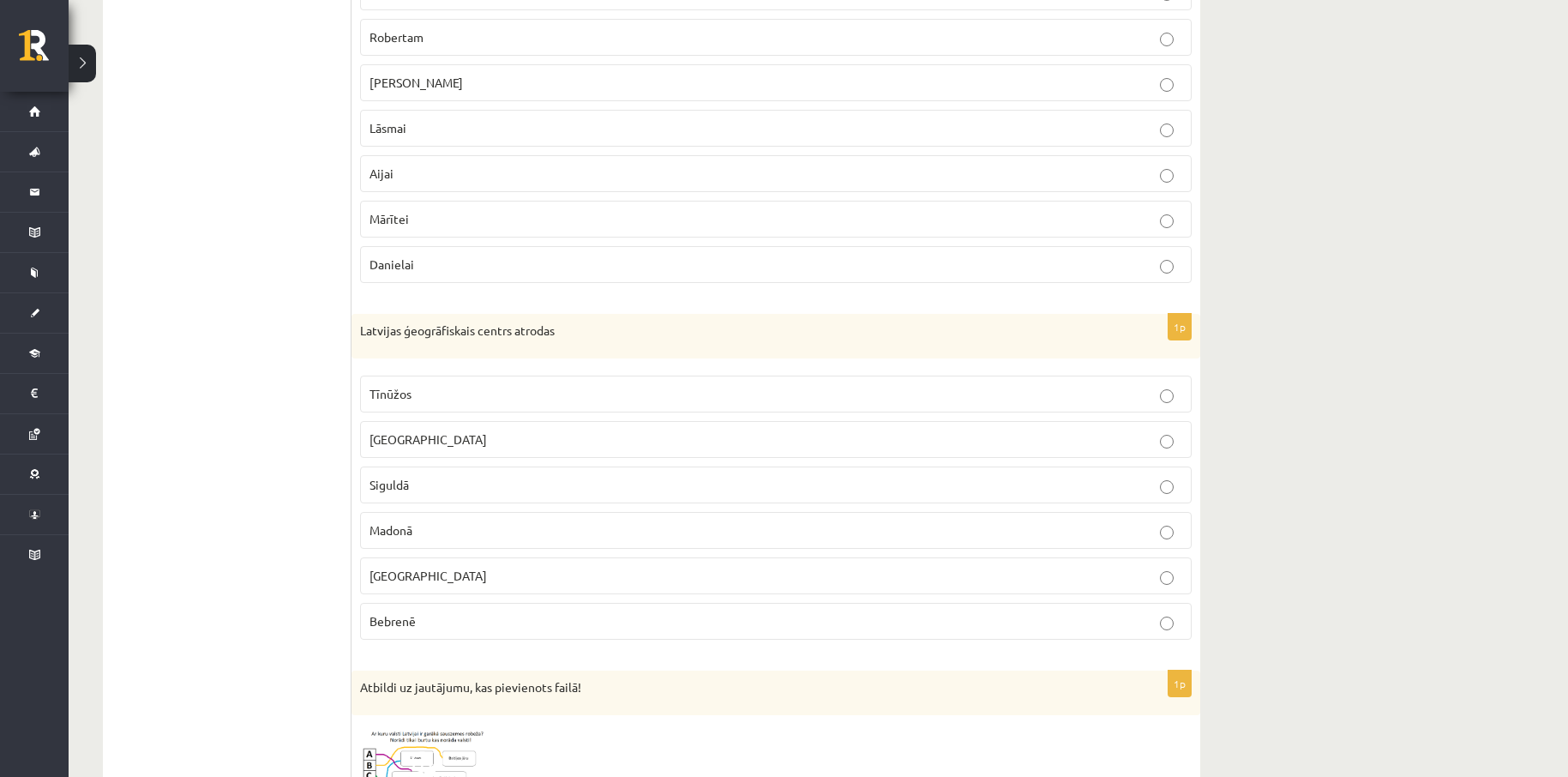
drag, startPoint x: 287, startPoint y: 483, endPoint x: 366, endPoint y: 473, distance: 79.6
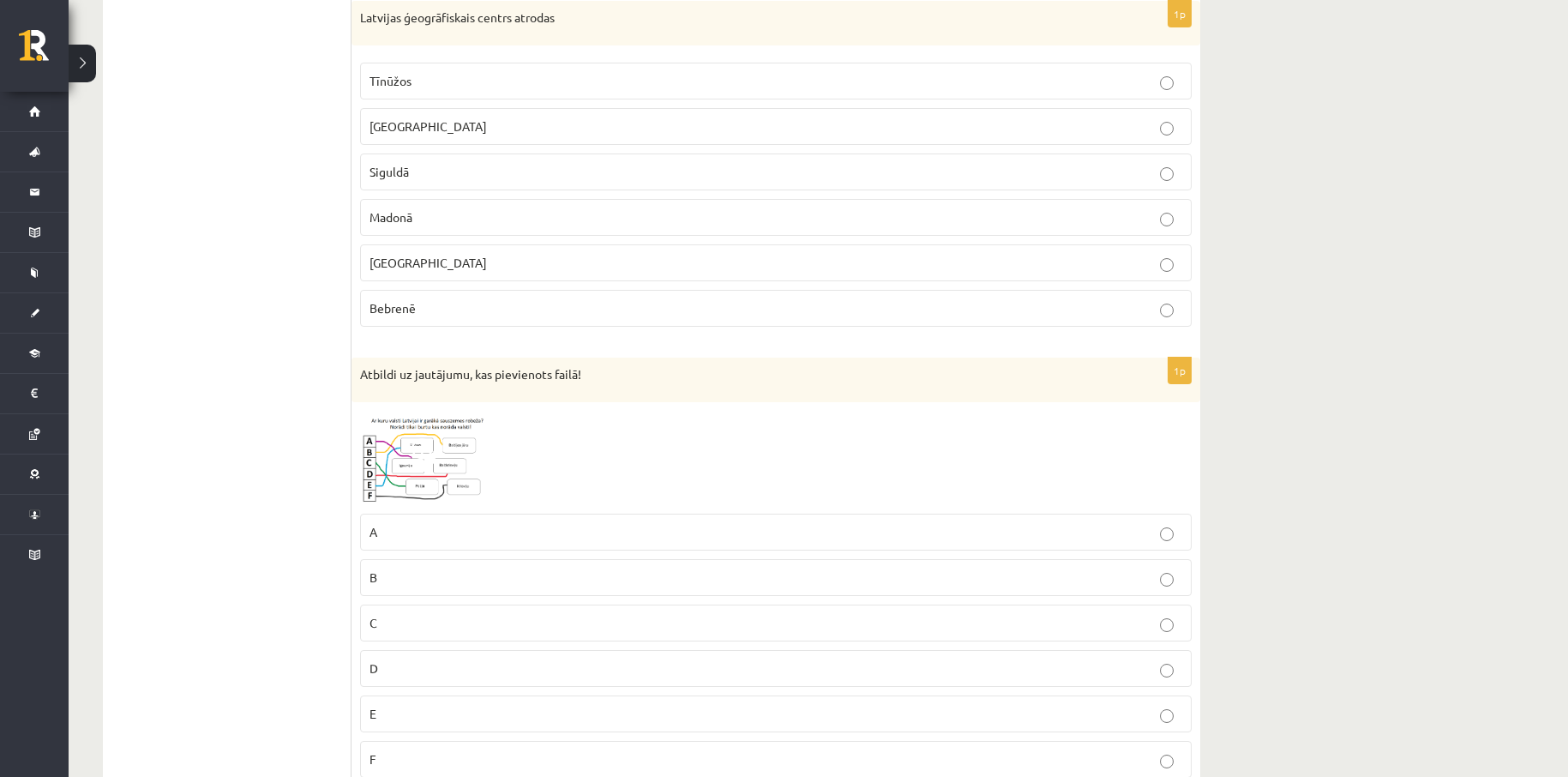
scroll to position [3086, 0]
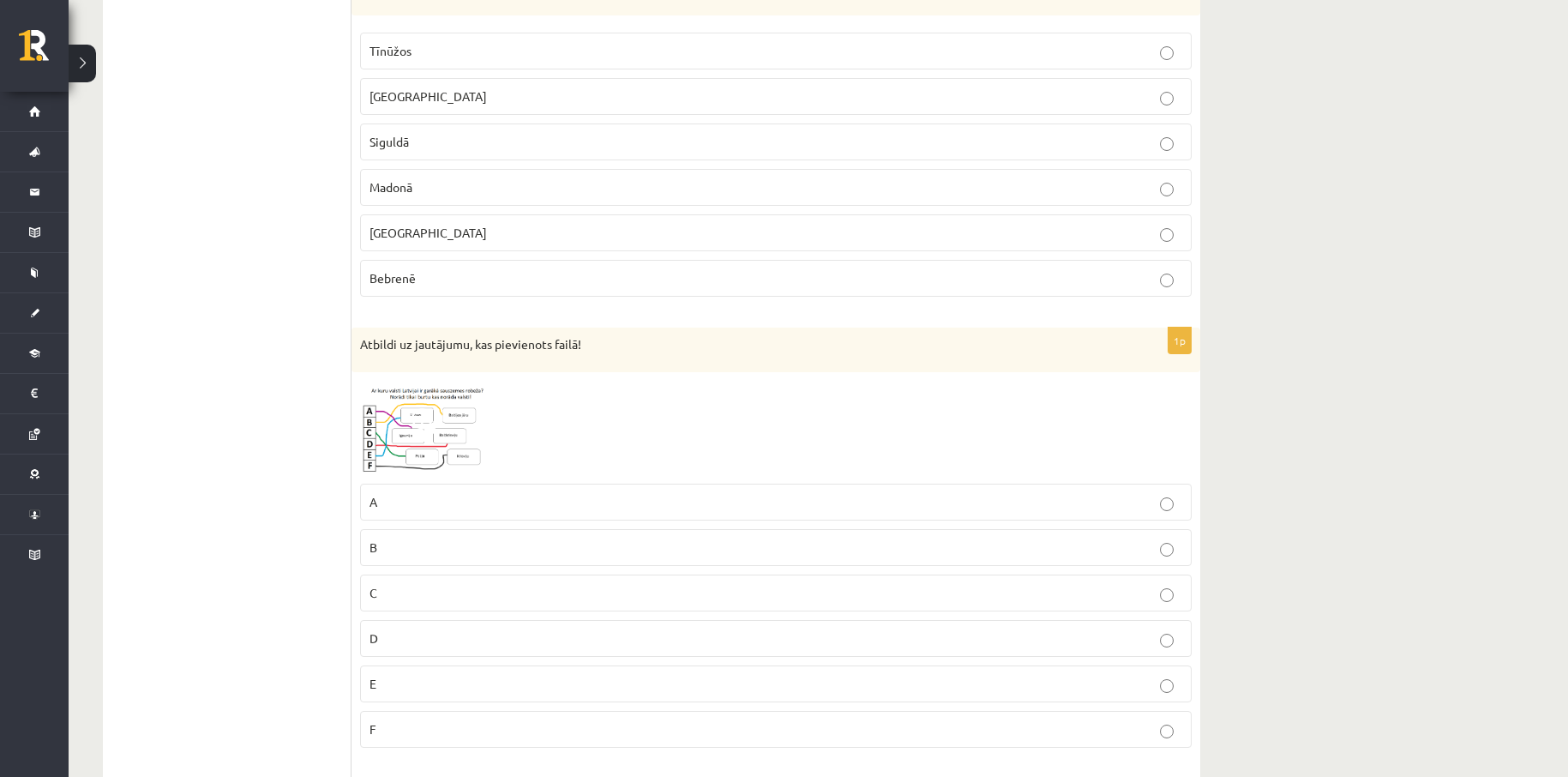
click at [413, 432] on span at bounding box center [425, 421] width 28 height 28
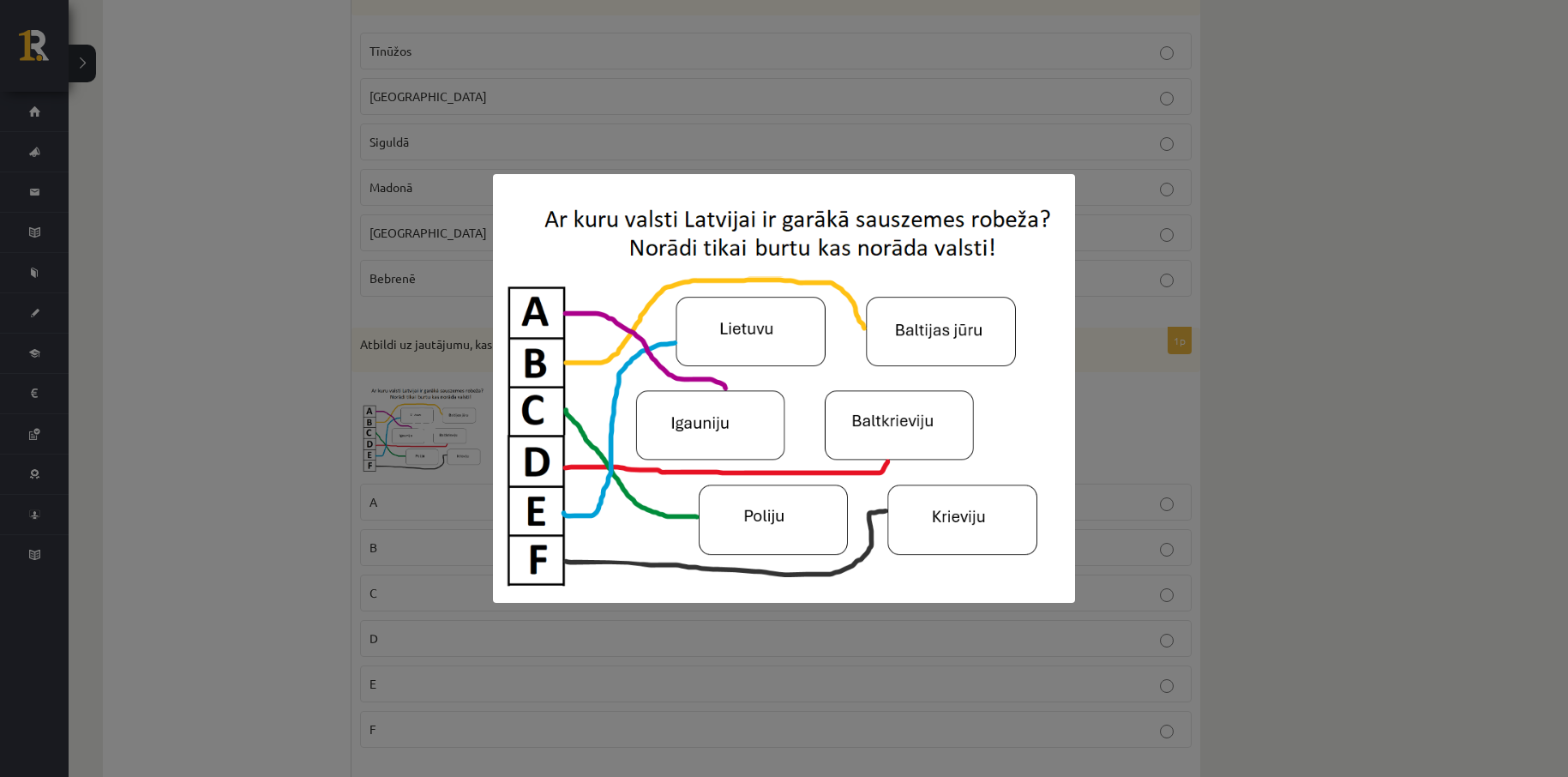
click at [265, 336] on div at bounding box center [784, 388] width 1568 height 777
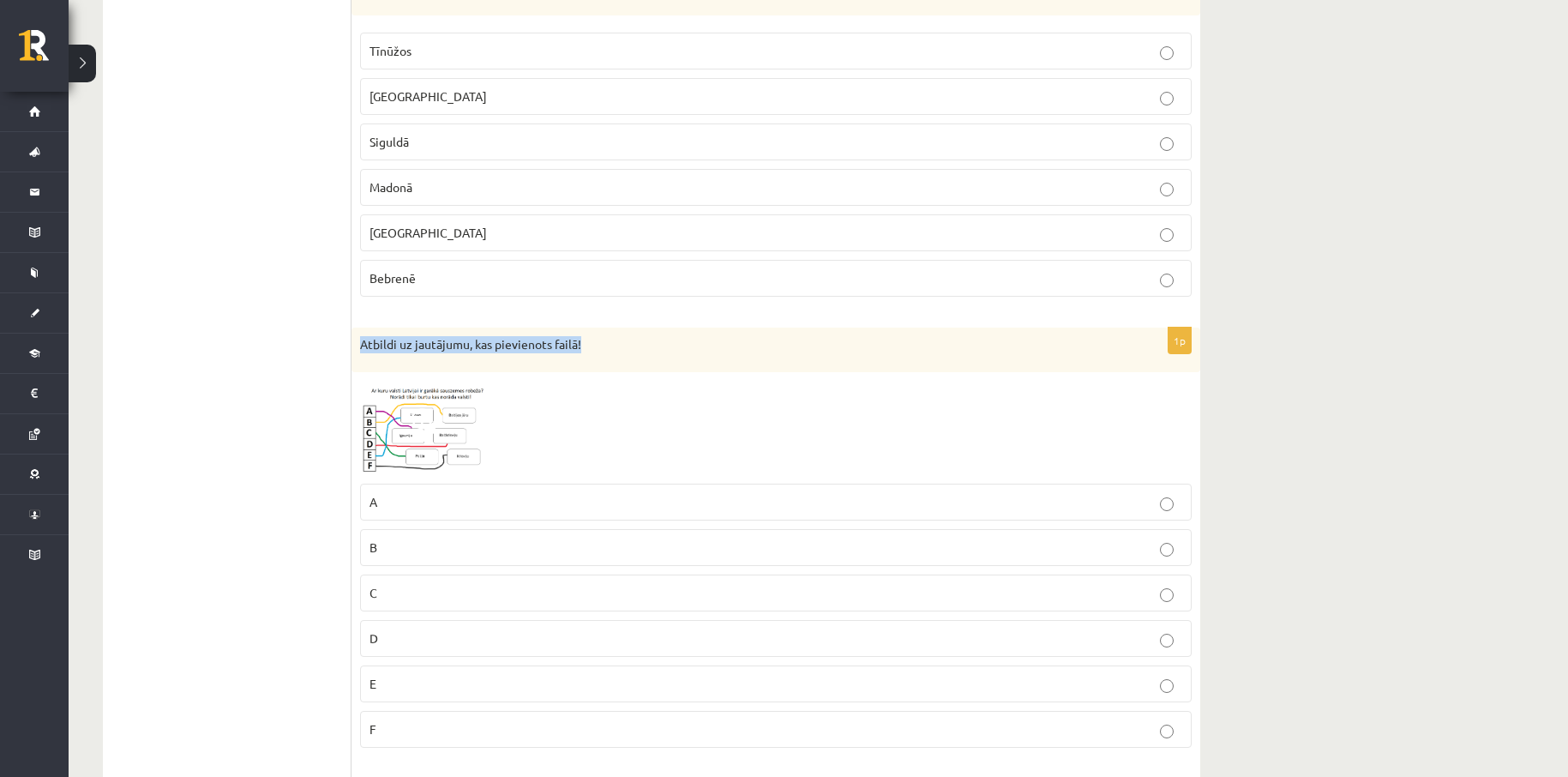
drag, startPoint x: 352, startPoint y: 334, endPoint x: 592, endPoint y: 353, distance: 240.8
click at [592, 353] on div "Atbildi uz jautājumu, kas pievienots failā!" at bounding box center [776, 349] width 849 height 45
copy p "Atbildi uz jautājumu, kas pievienots failā!"
click at [444, 422] on img at bounding box center [425, 428] width 129 height 95
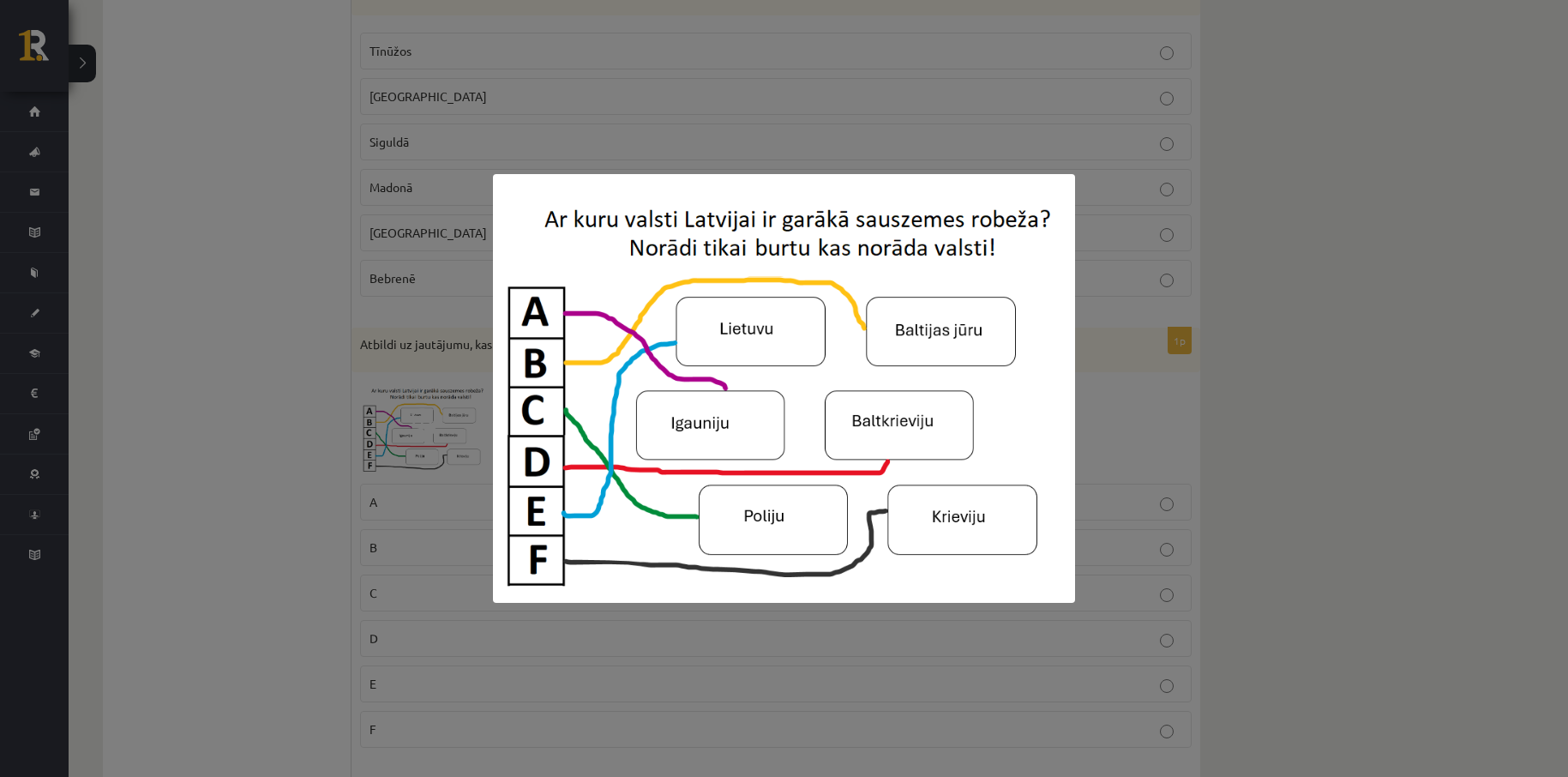
click at [293, 368] on div at bounding box center [784, 388] width 1568 height 777
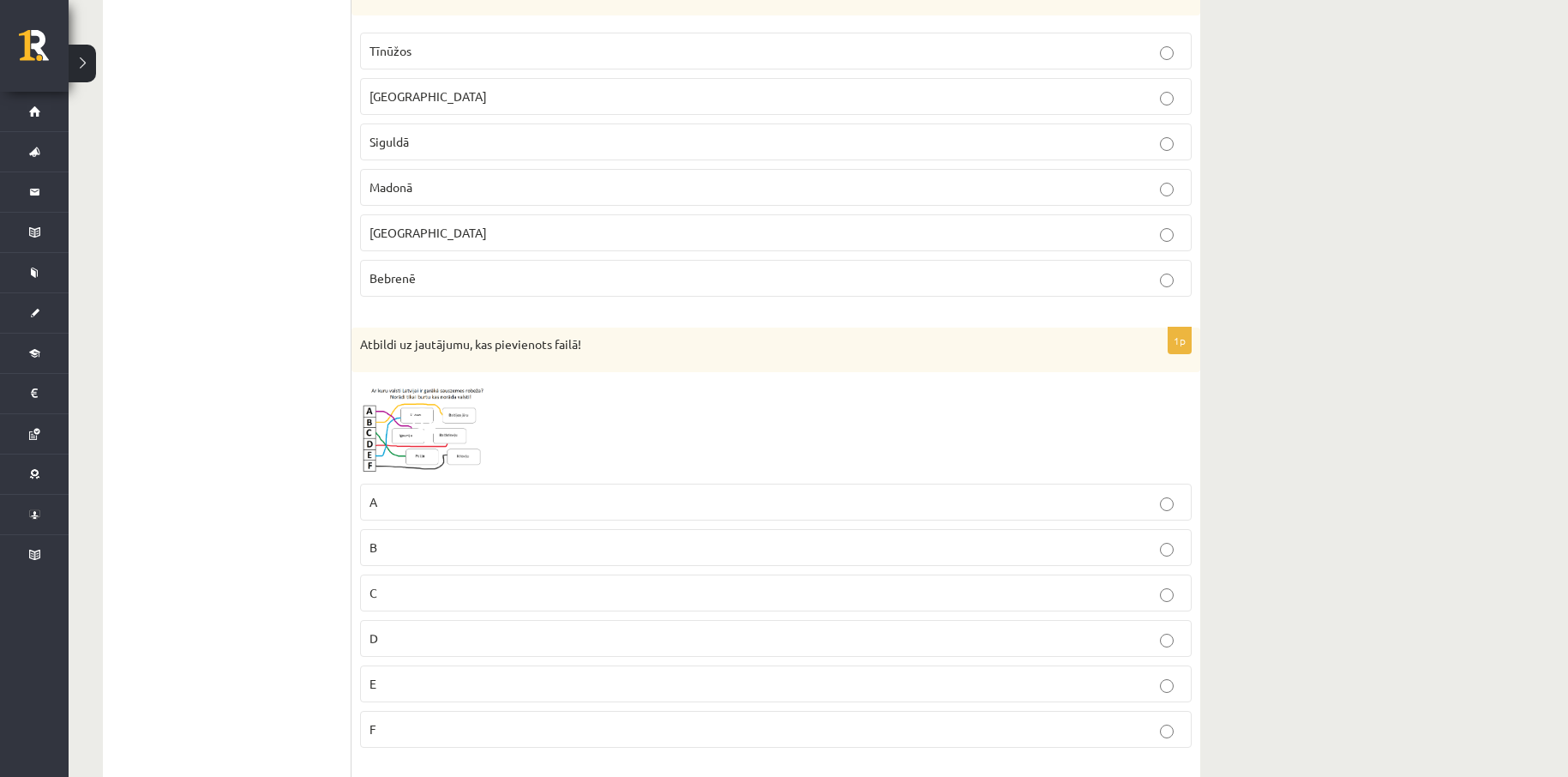
click at [424, 421] on span at bounding box center [425, 421] width 28 height 28
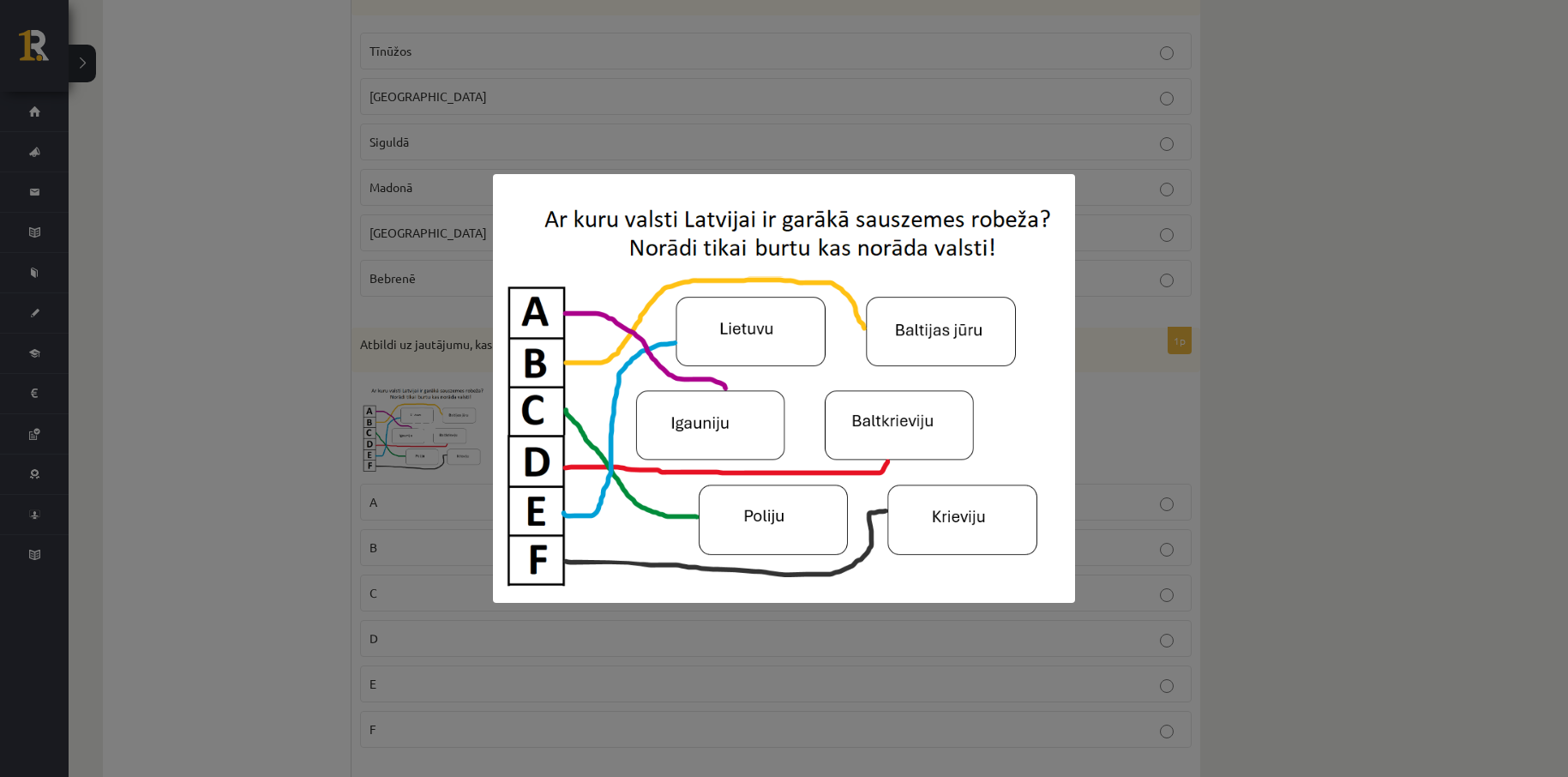
click at [1252, 277] on div at bounding box center [784, 388] width 1568 height 777
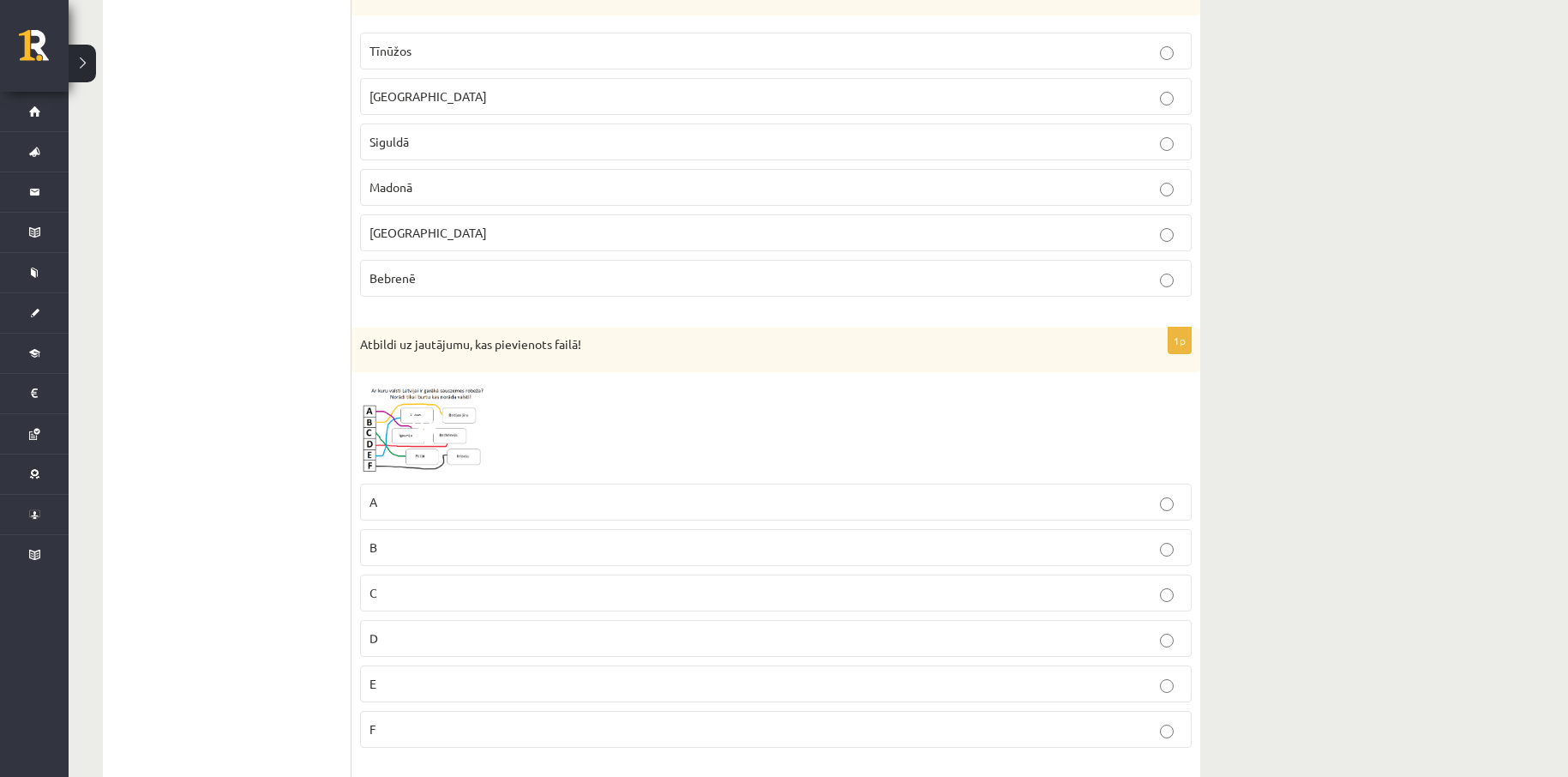
click at [445, 418] on img at bounding box center [425, 428] width 129 height 95
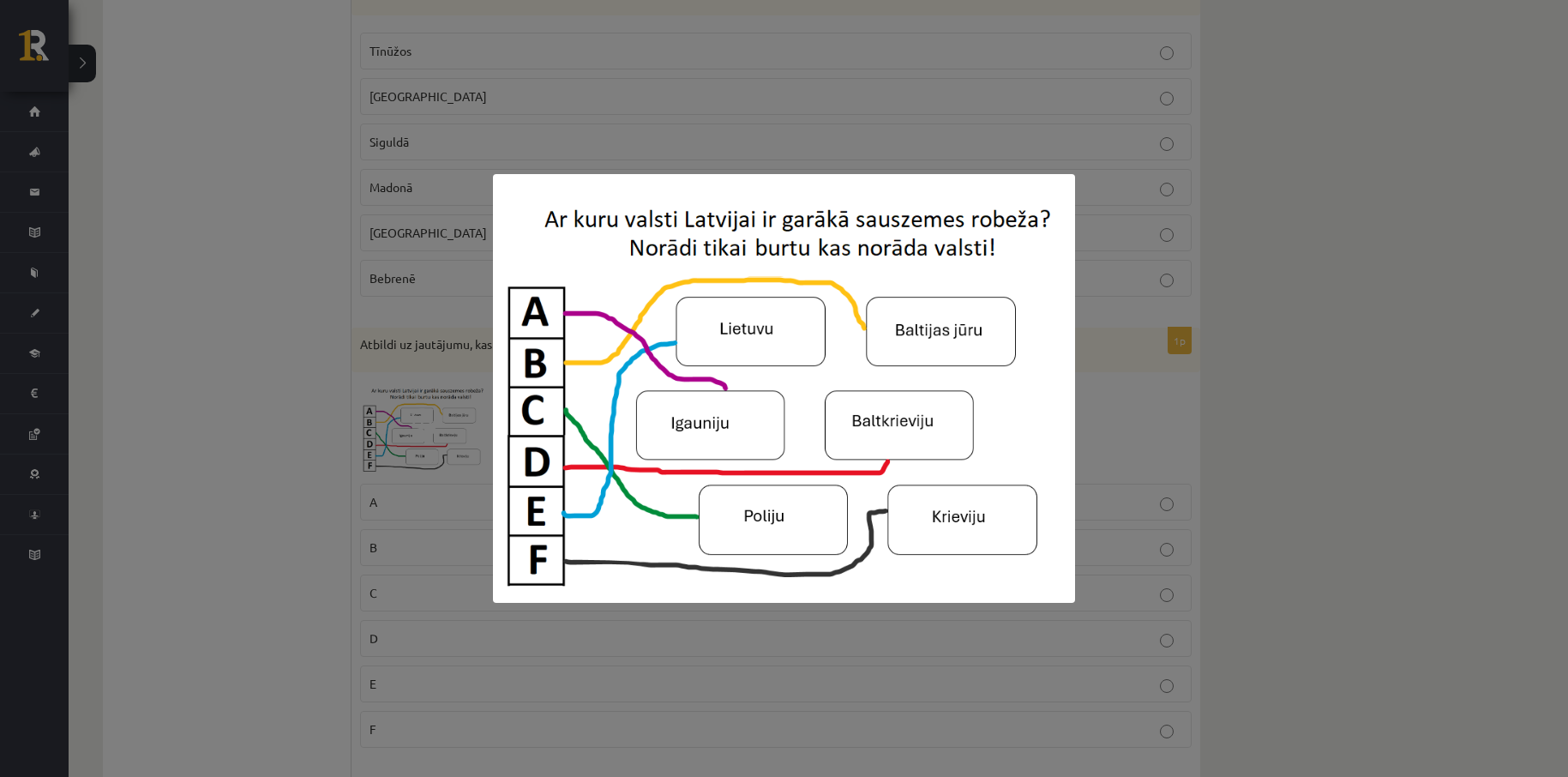
click at [1260, 342] on div at bounding box center [784, 388] width 1568 height 777
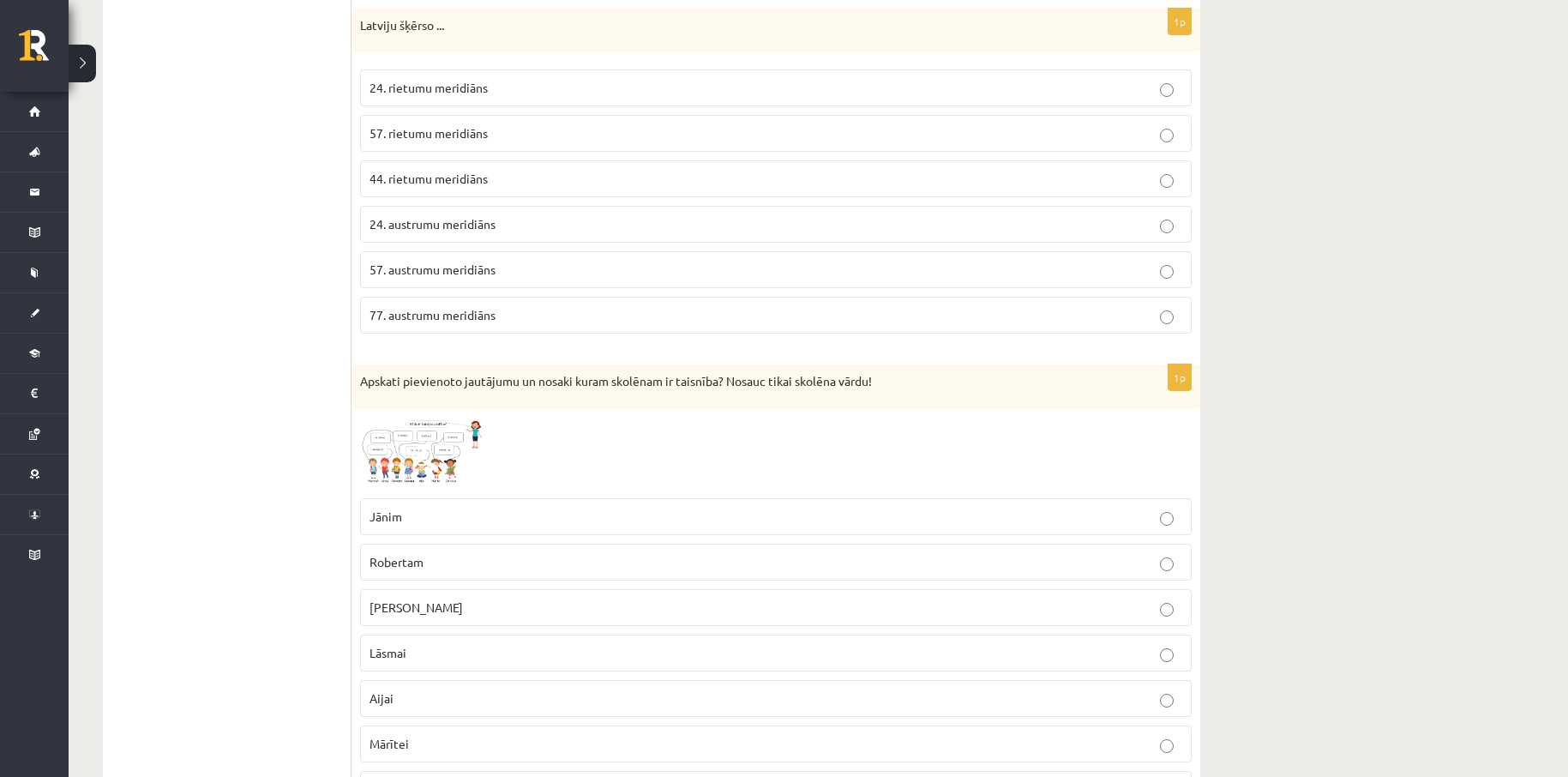
scroll to position [2172, 0]
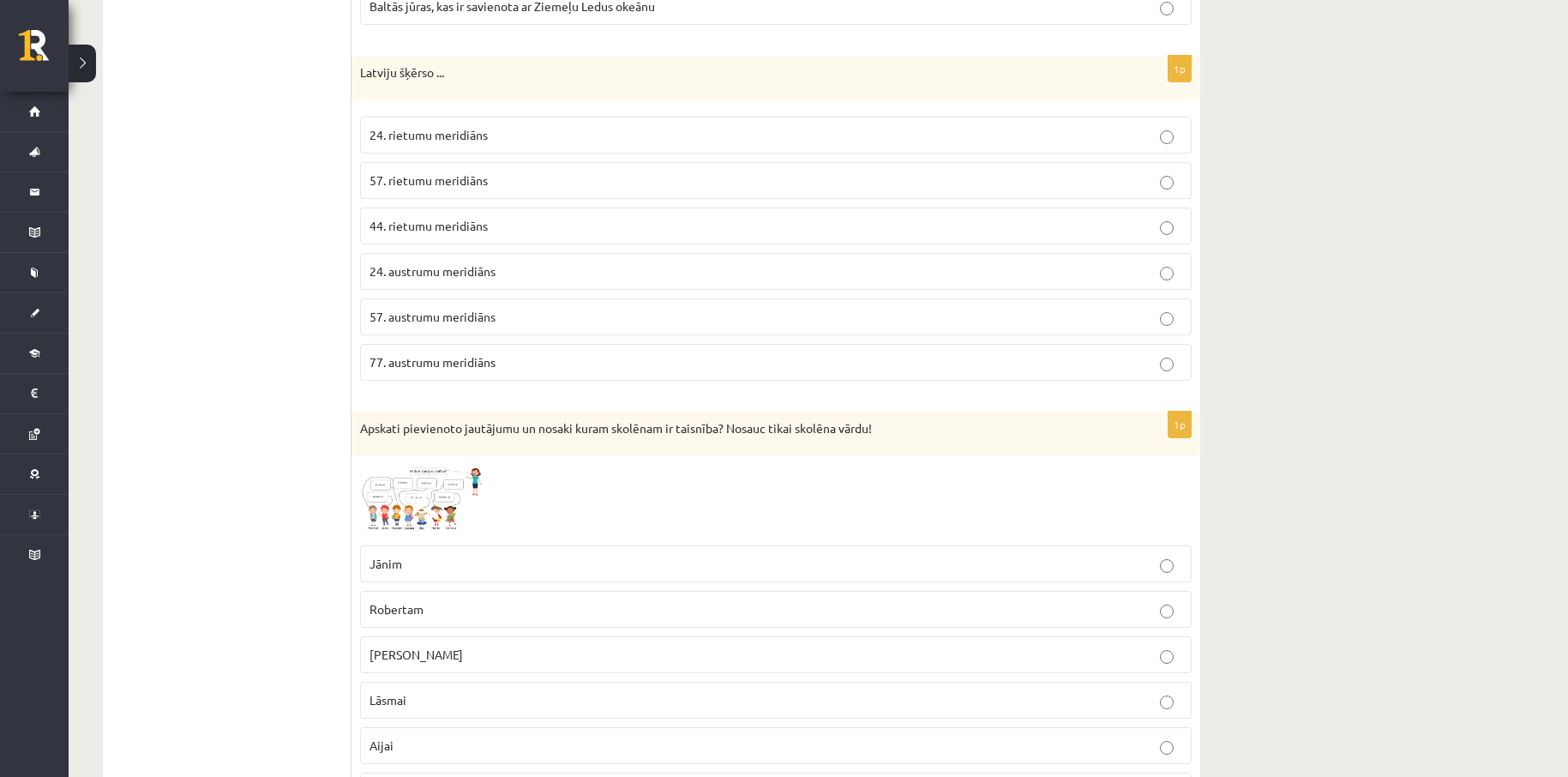
click at [426, 481] on img at bounding box center [425, 501] width 129 height 72
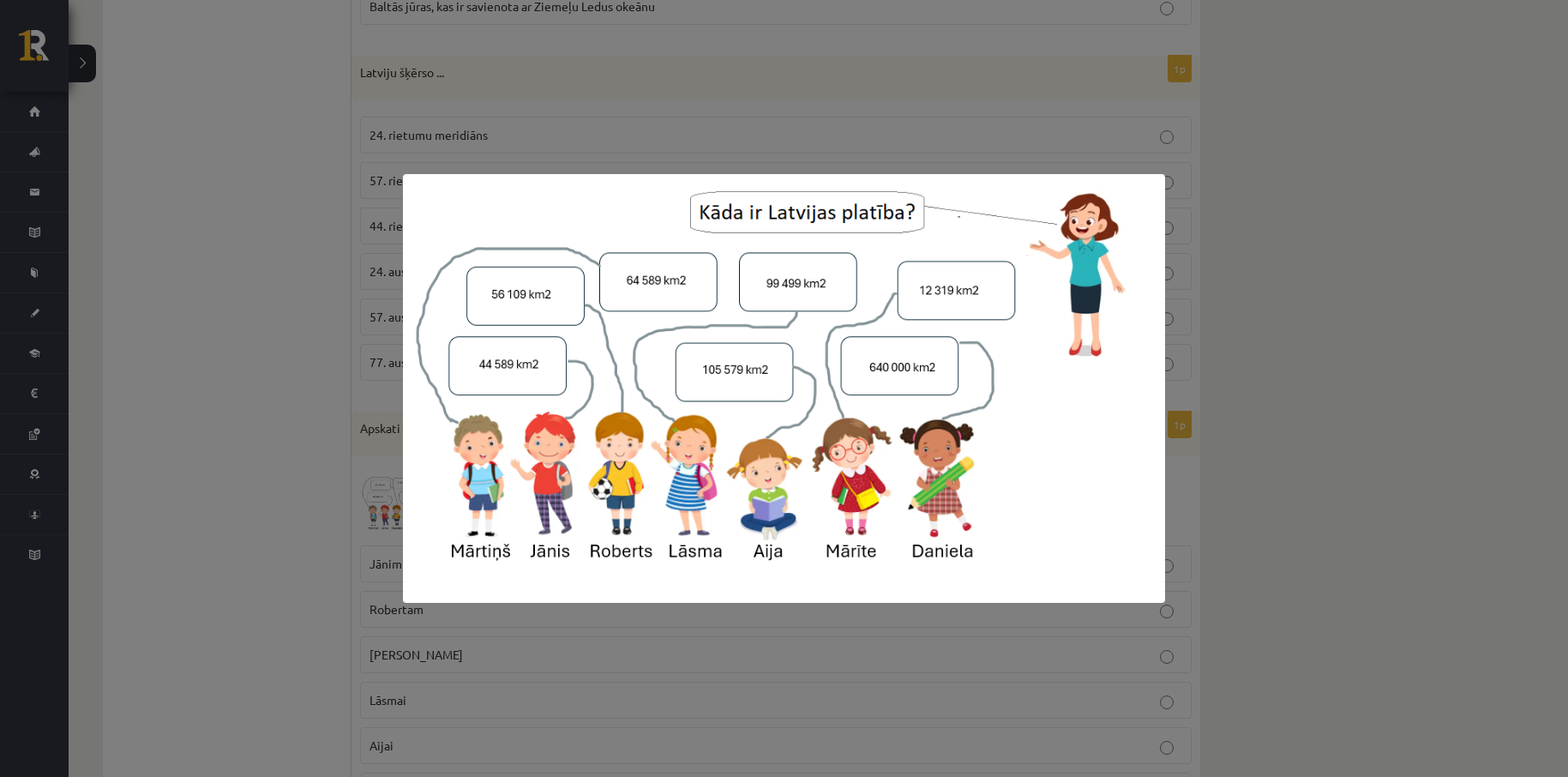
click at [1301, 367] on div at bounding box center [784, 388] width 1568 height 777
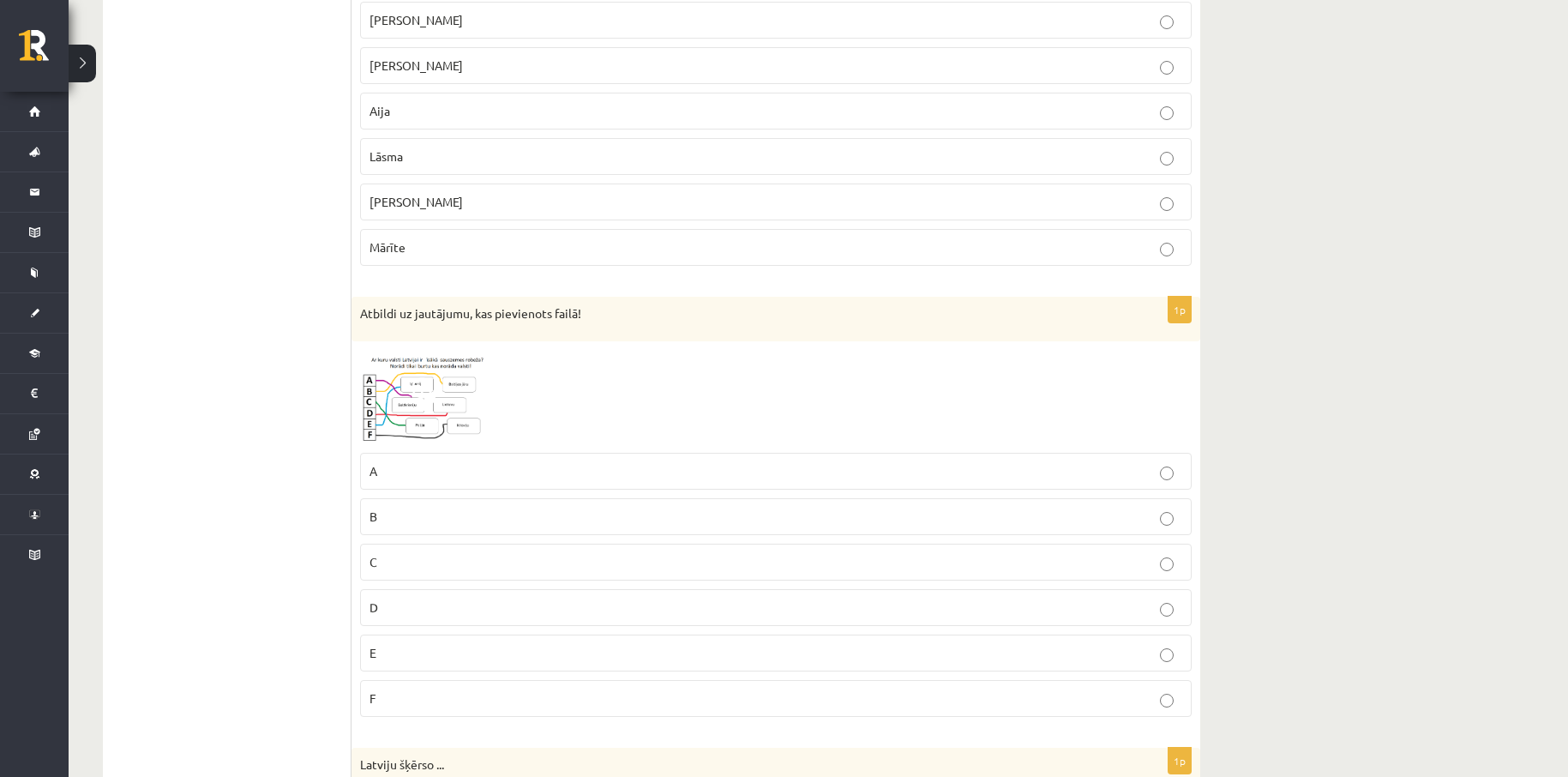
scroll to position [457, 0]
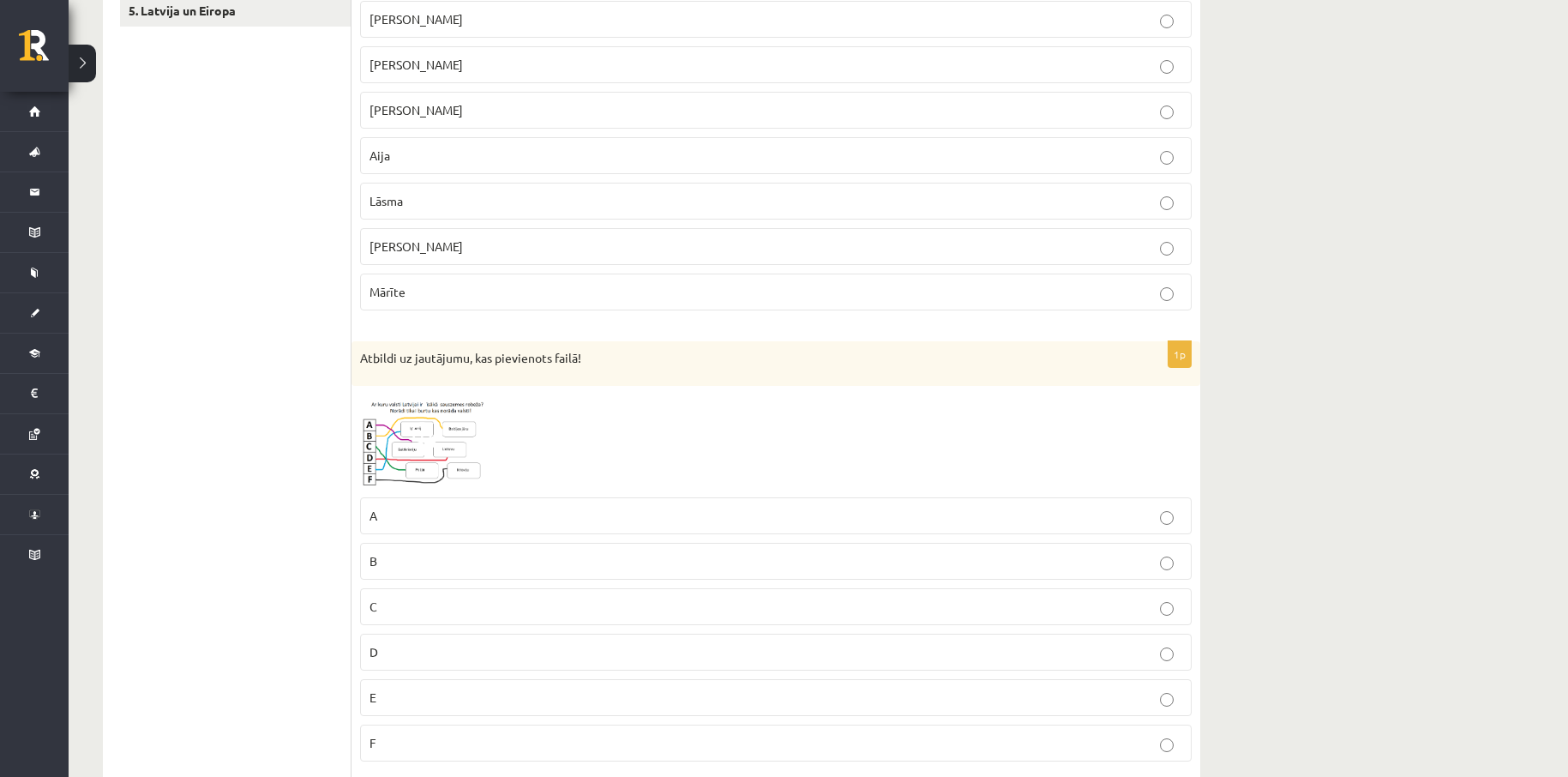
click at [433, 433] on span at bounding box center [425, 435] width 28 height 28
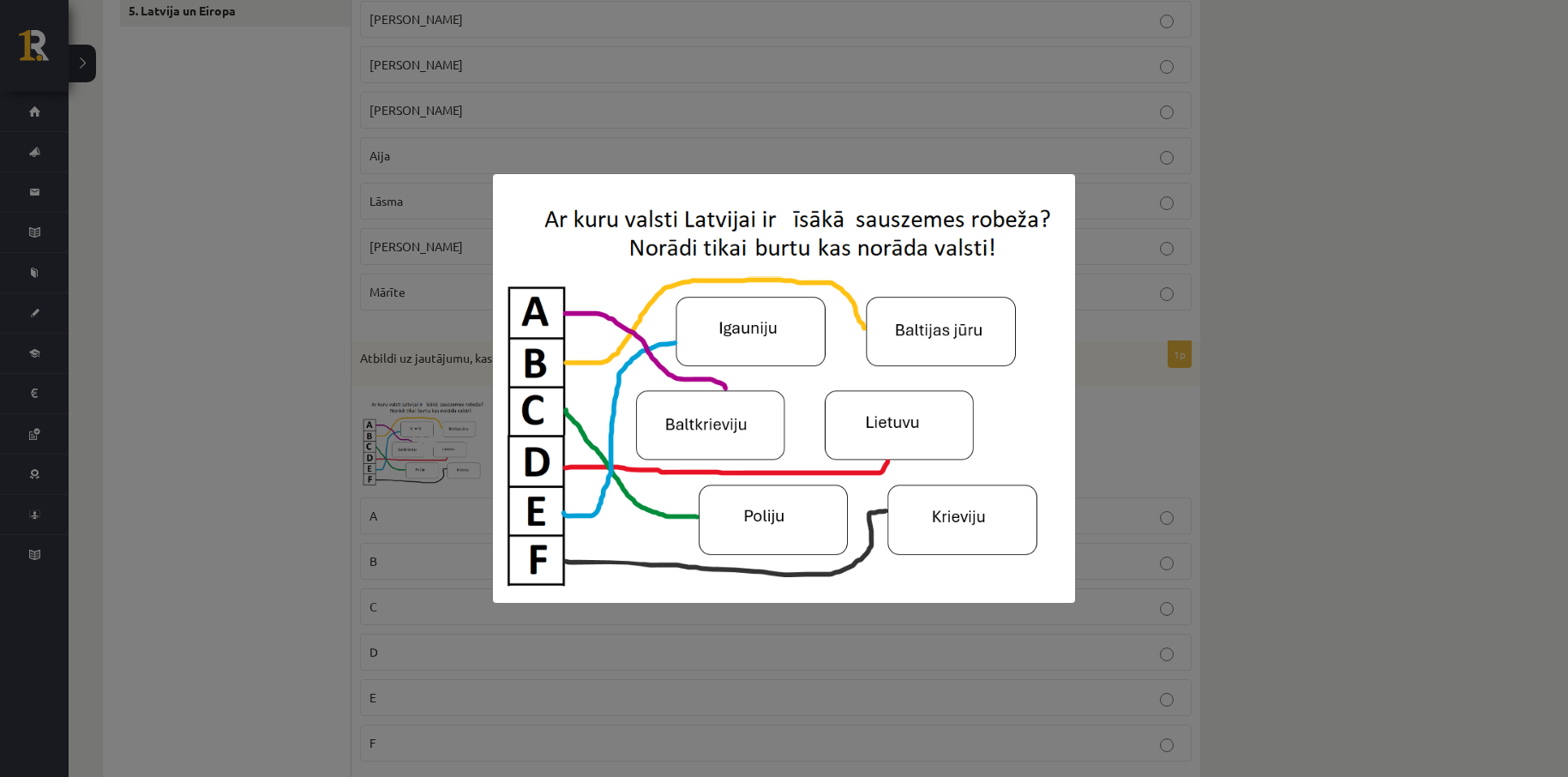
click at [1300, 271] on div at bounding box center [784, 388] width 1568 height 777
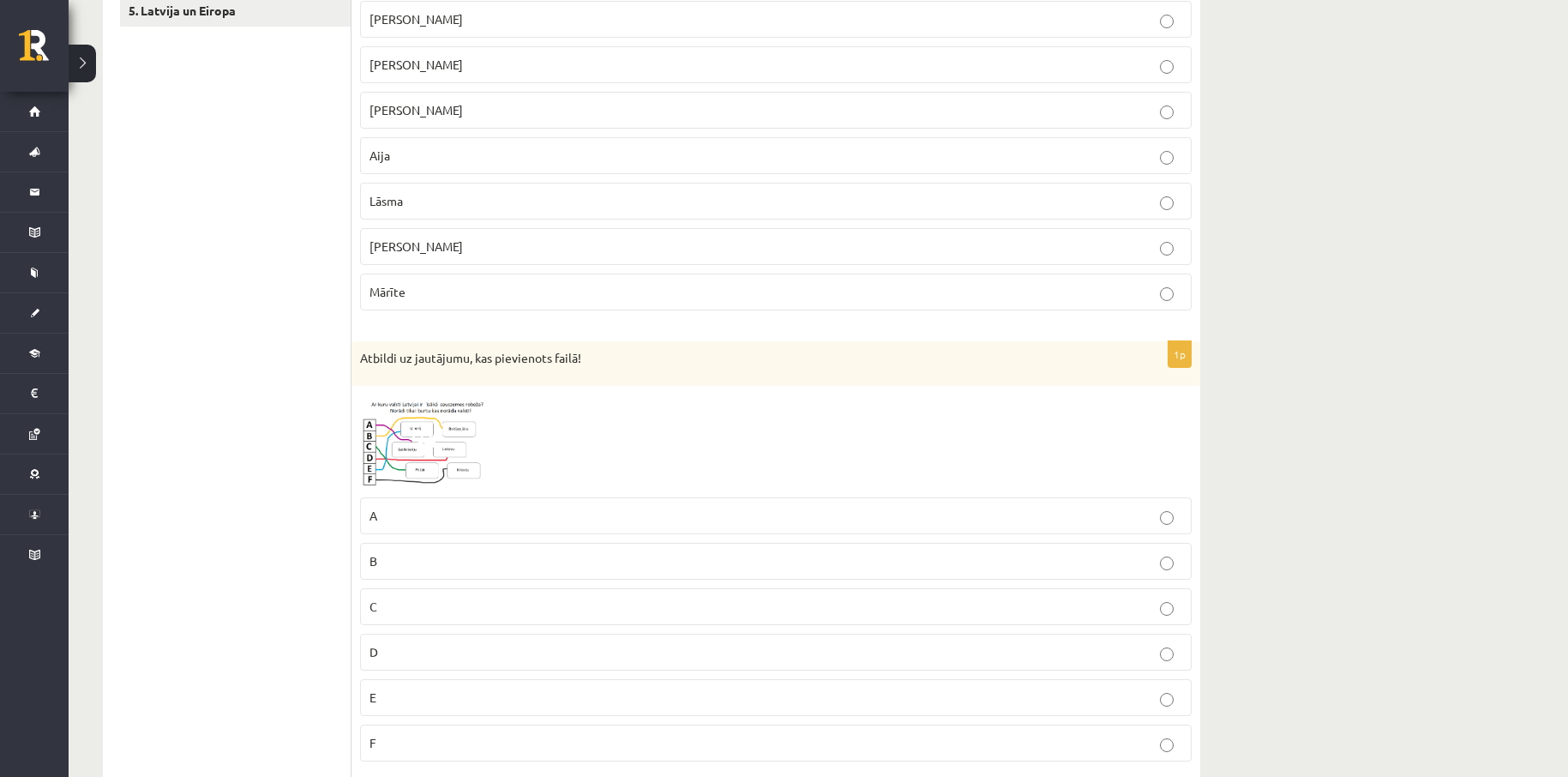
click at [455, 423] on img at bounding box center [425, 442] width 129 height 95
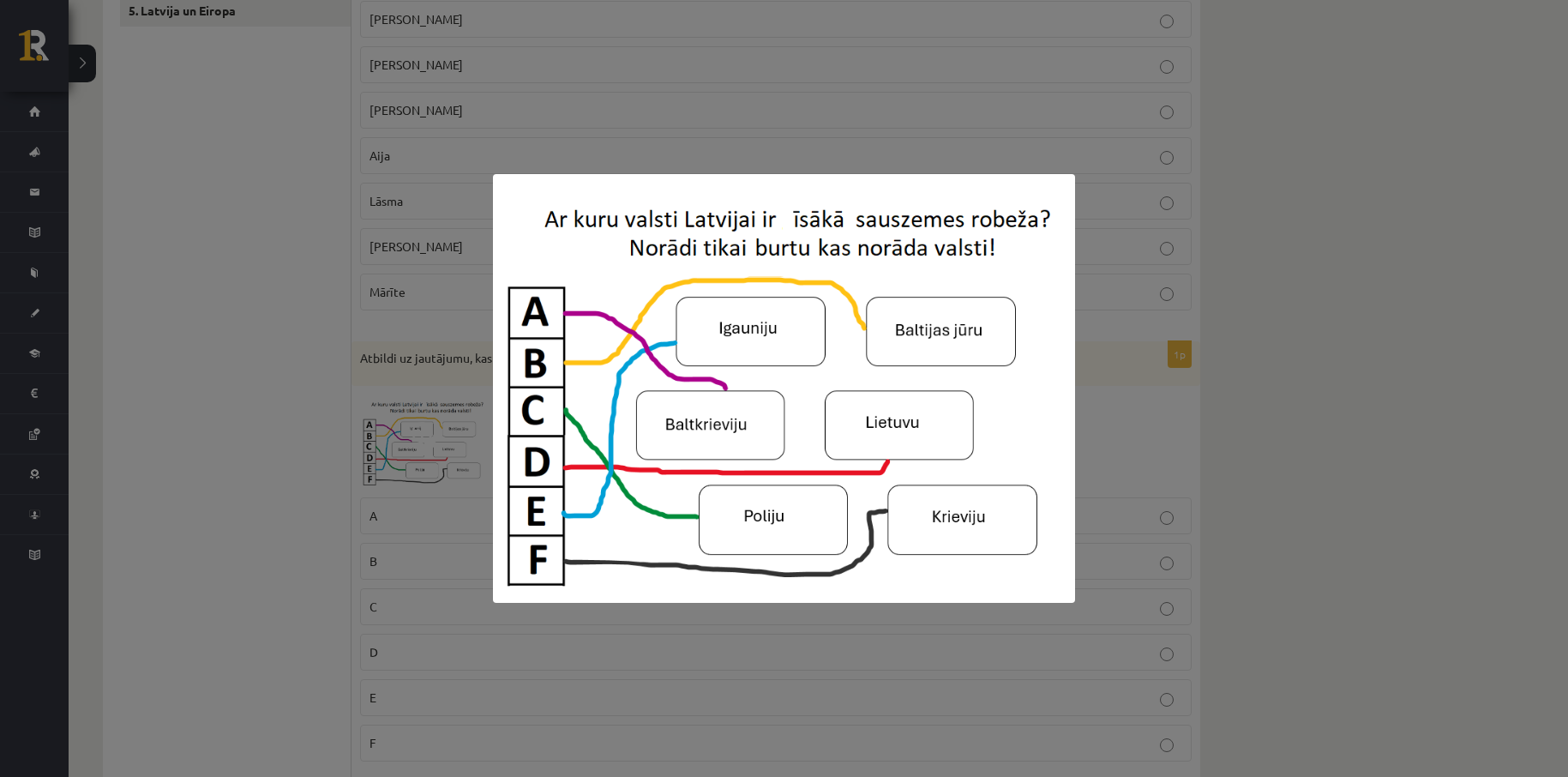
click at [1277, 399] on div at bounding box center [784, 388] width 1568 height 777
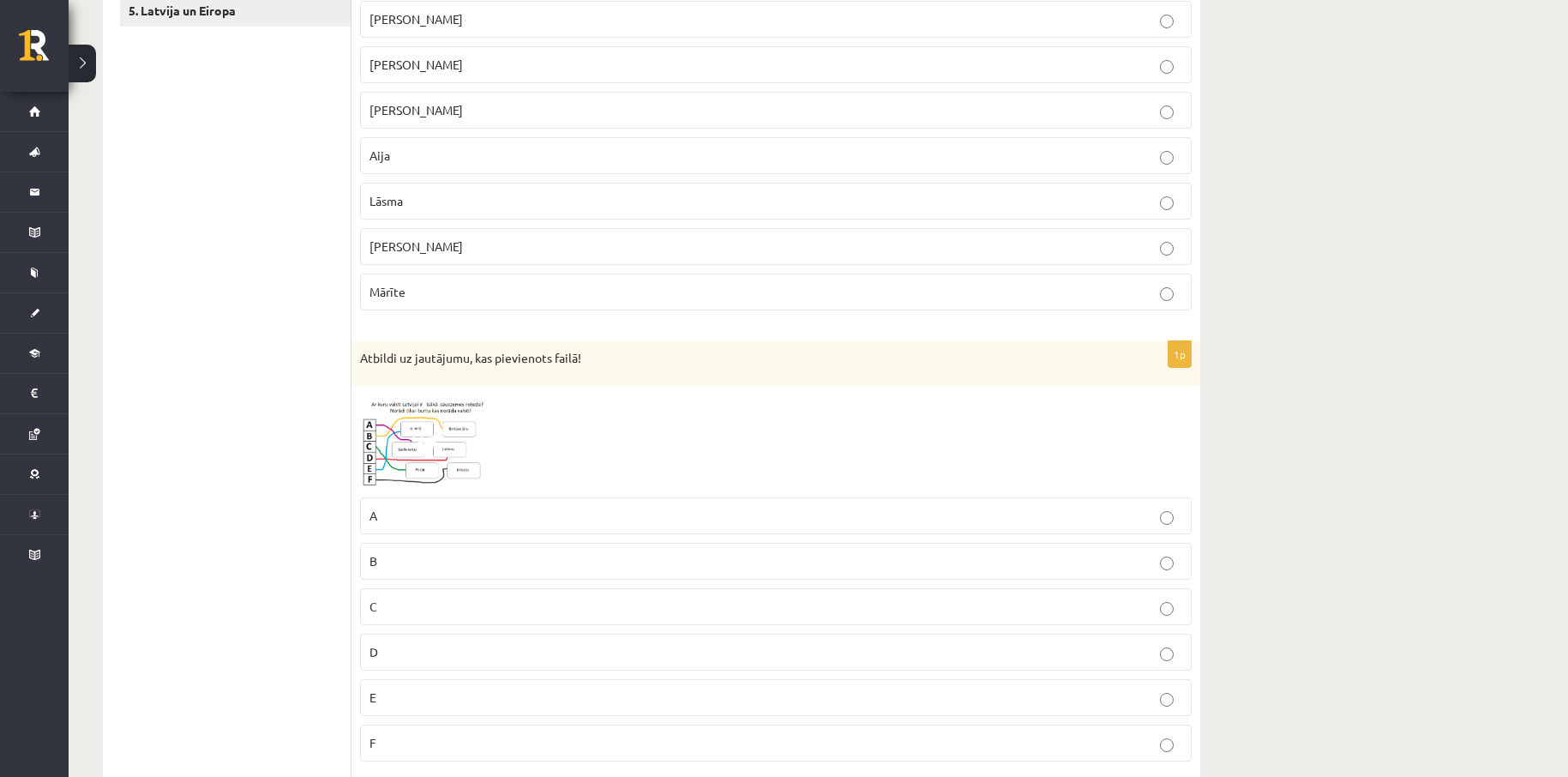
click at [444, 458] on img at bounding box center [425, 442] width 129 height 95
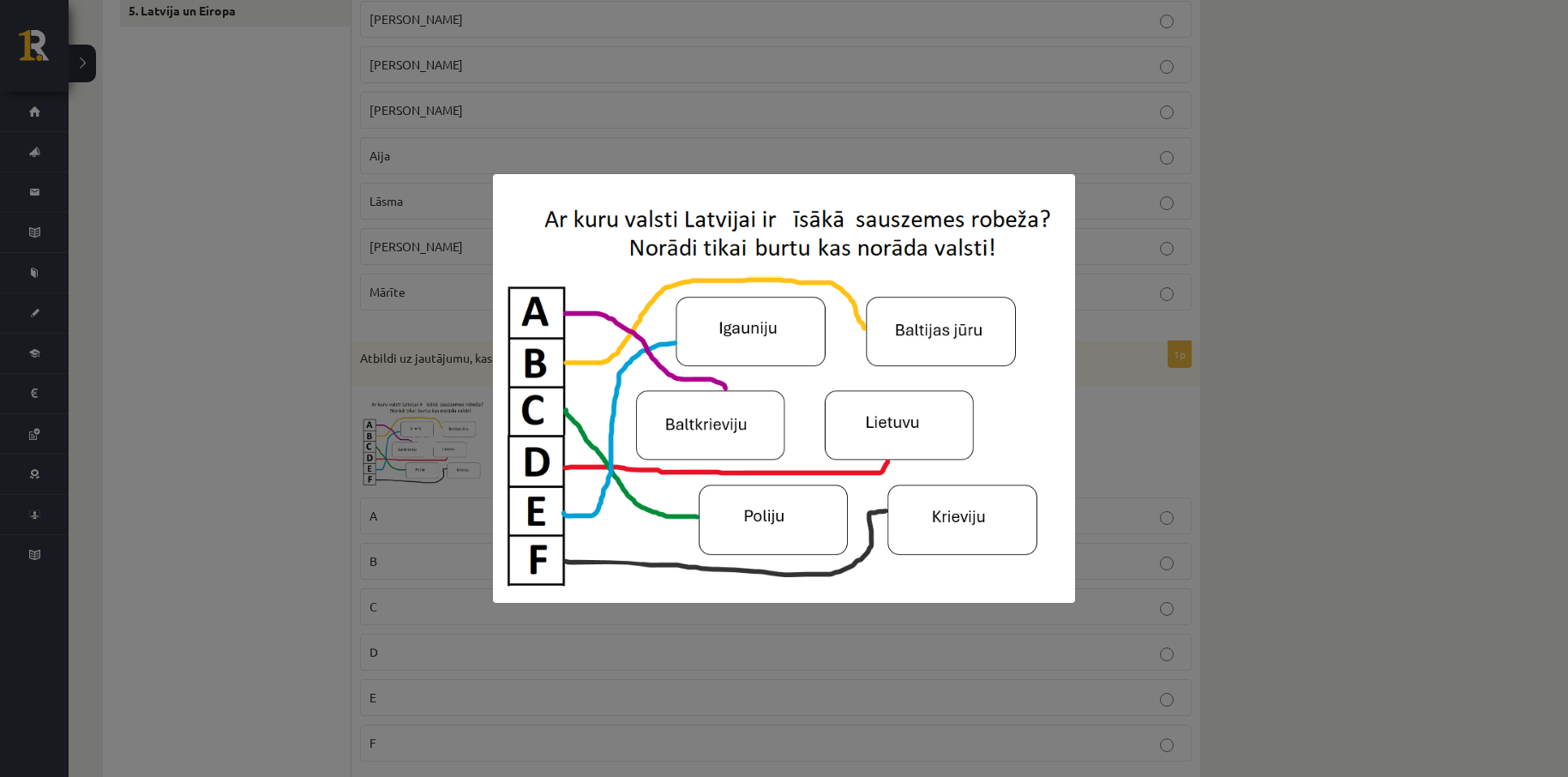
drag, startPoint x: 1323, startPoint y: 471, endPoint x: 1311, endPoint y: 470, distance: 12.0
click at [1316, 470] on div at bounding box center [784, 388] width 1568 height 777
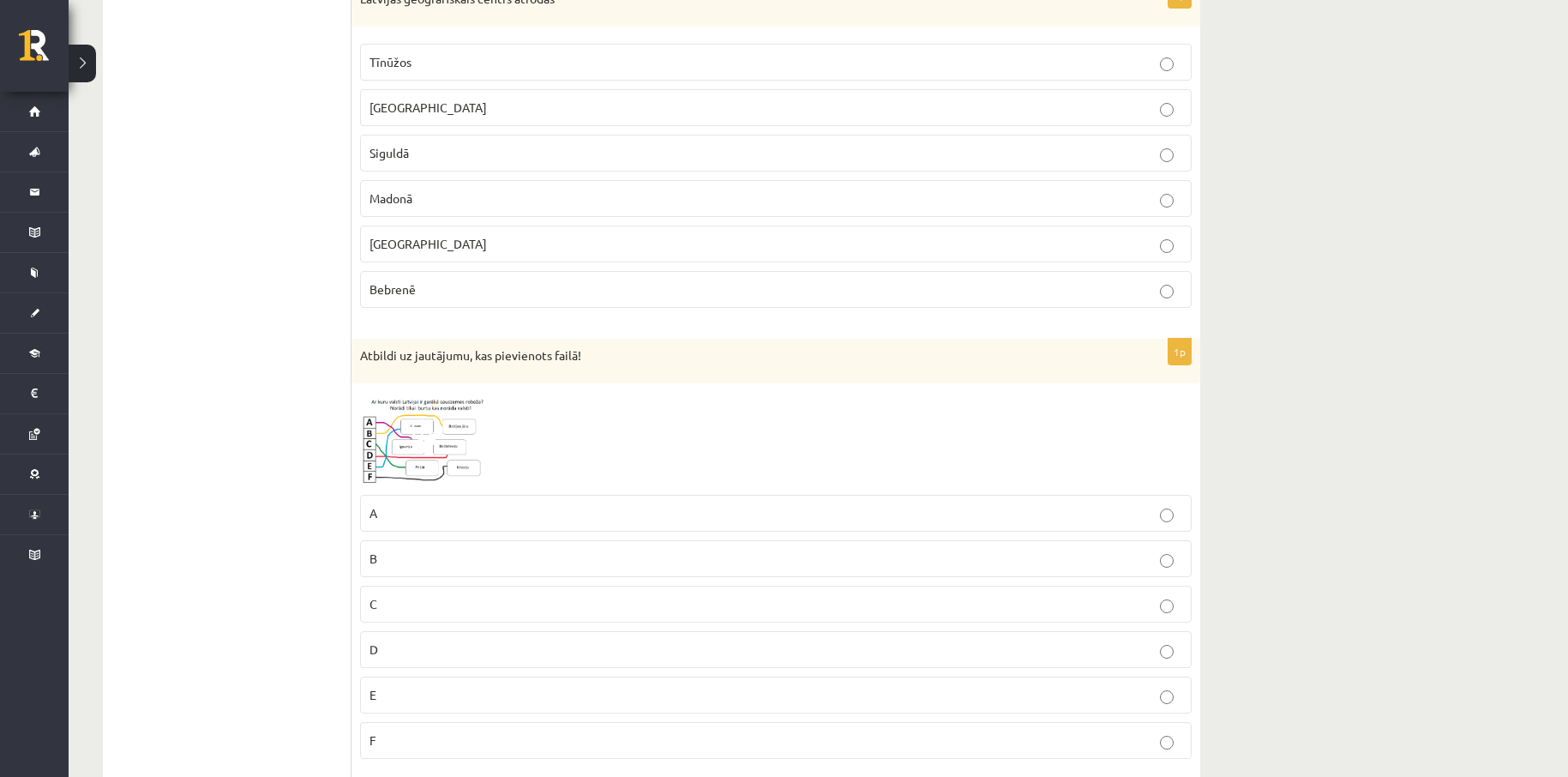
scroll to position [3200, 0]
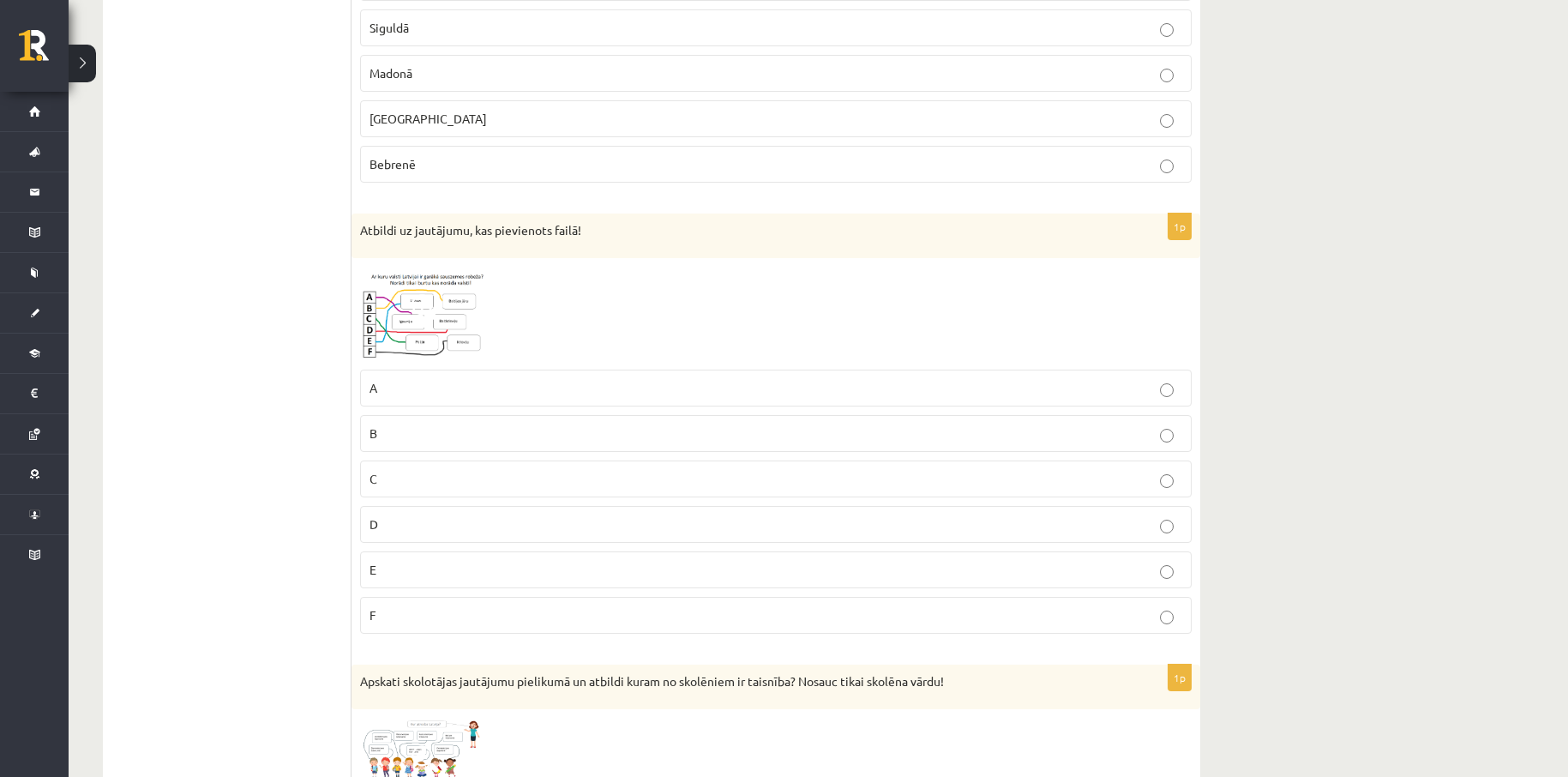
click at [423, 311] on span at bounding box center [425, 307] width 28 height 28
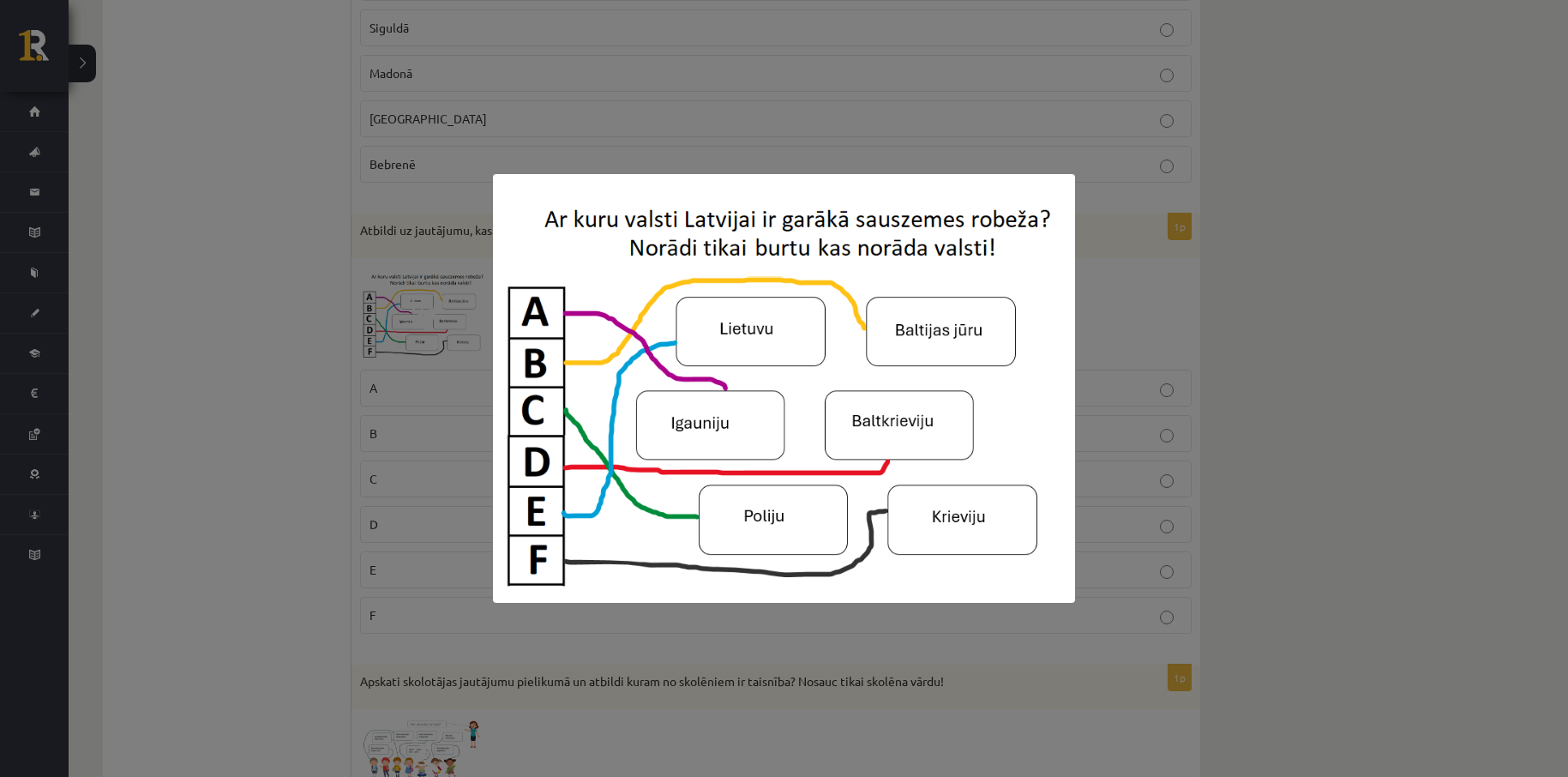
drag, startPoint x: 1310, startPoint y: 344, endPoint x: 1298, endPoint y: 345, distance: 12.0
click at [1308, 344] on div at bounding box center [784, 388] width 1568 height 777
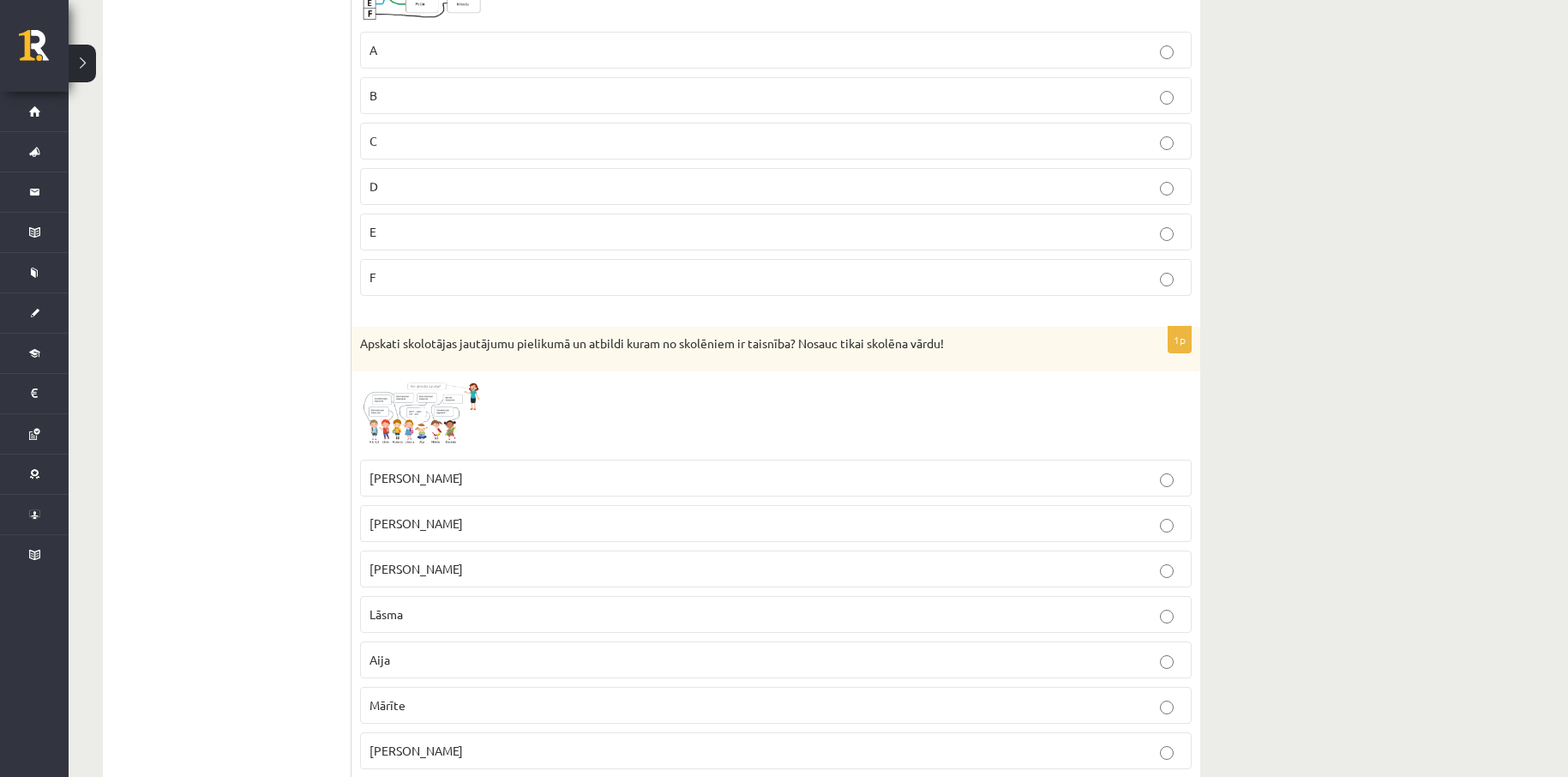
scroll to position [3543, 0]
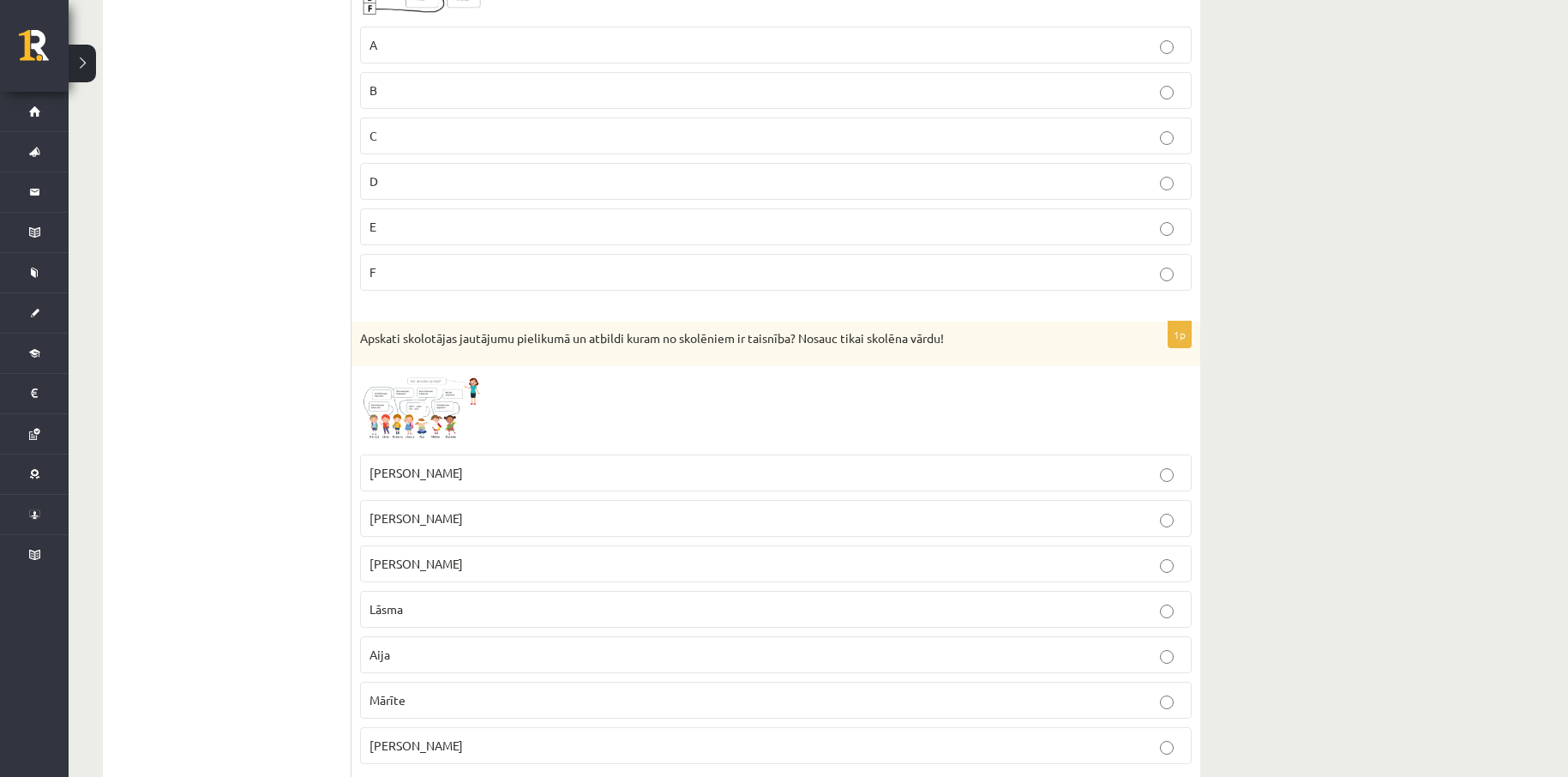
click at [440, 409] on img at bounding box center [425, 410] width 129 height 71
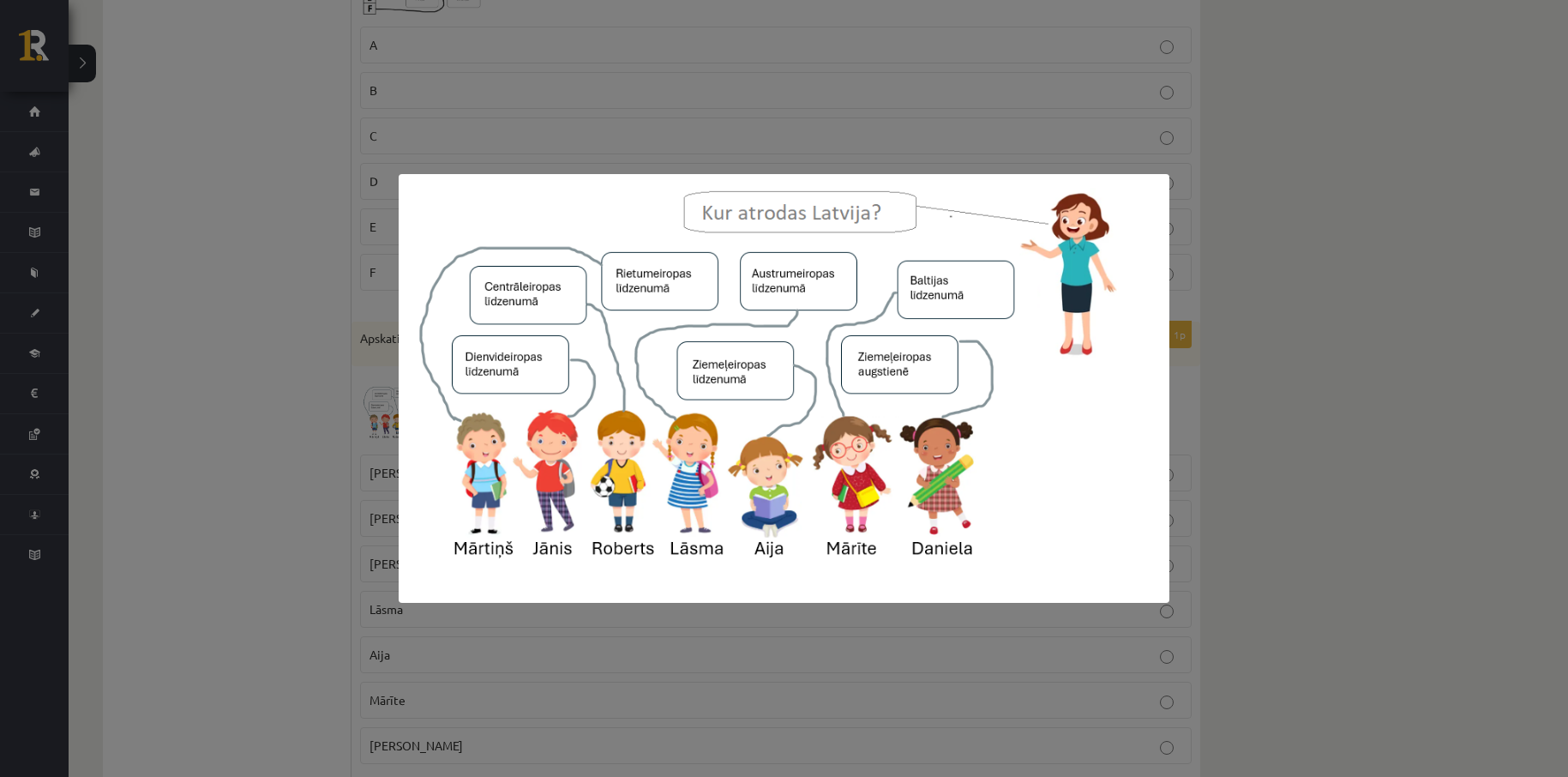
click at [1300, 268] on div at bounding box center [784, 388] width 1568 height 777
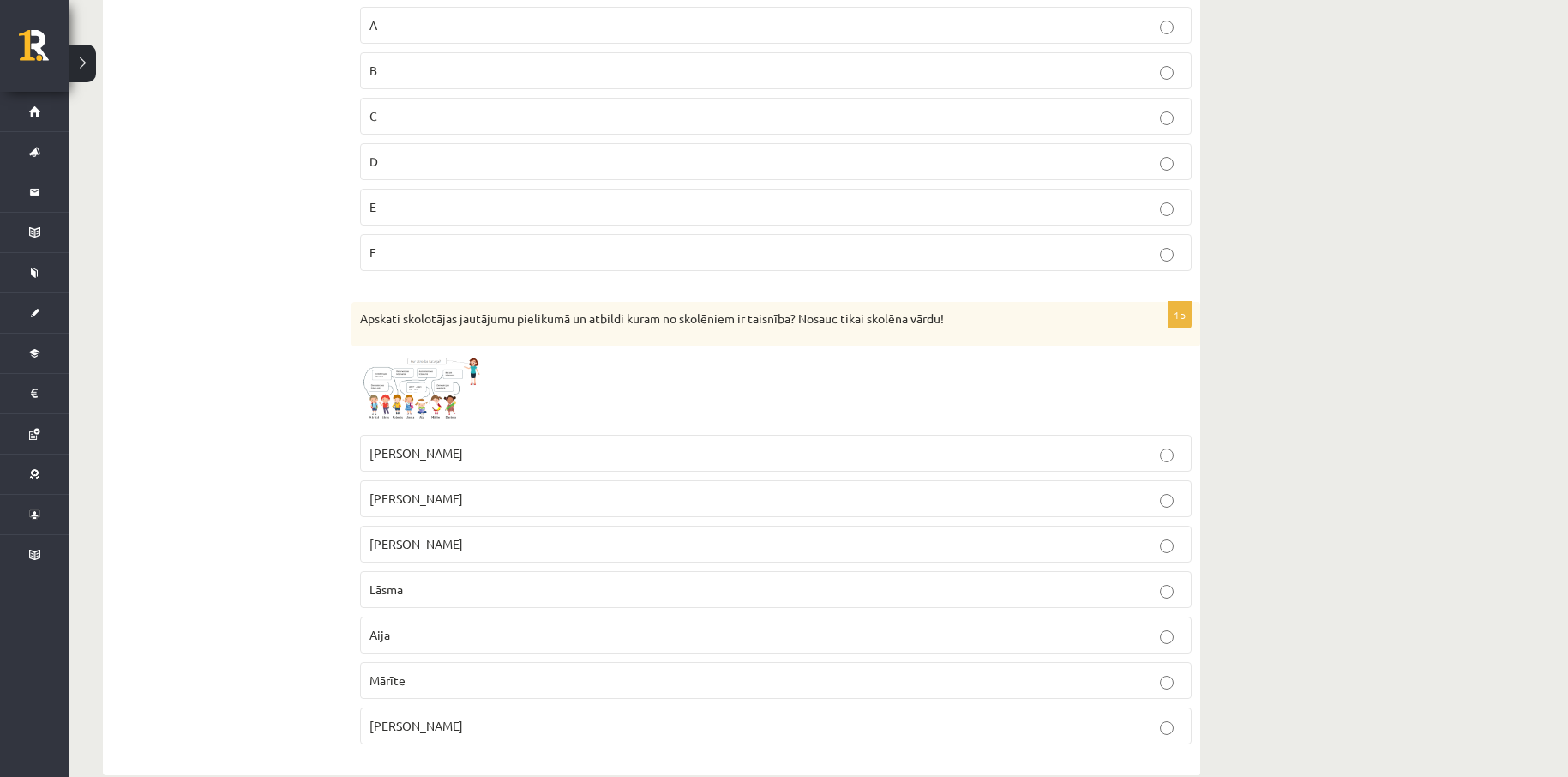
scroll to position [3597, 0]
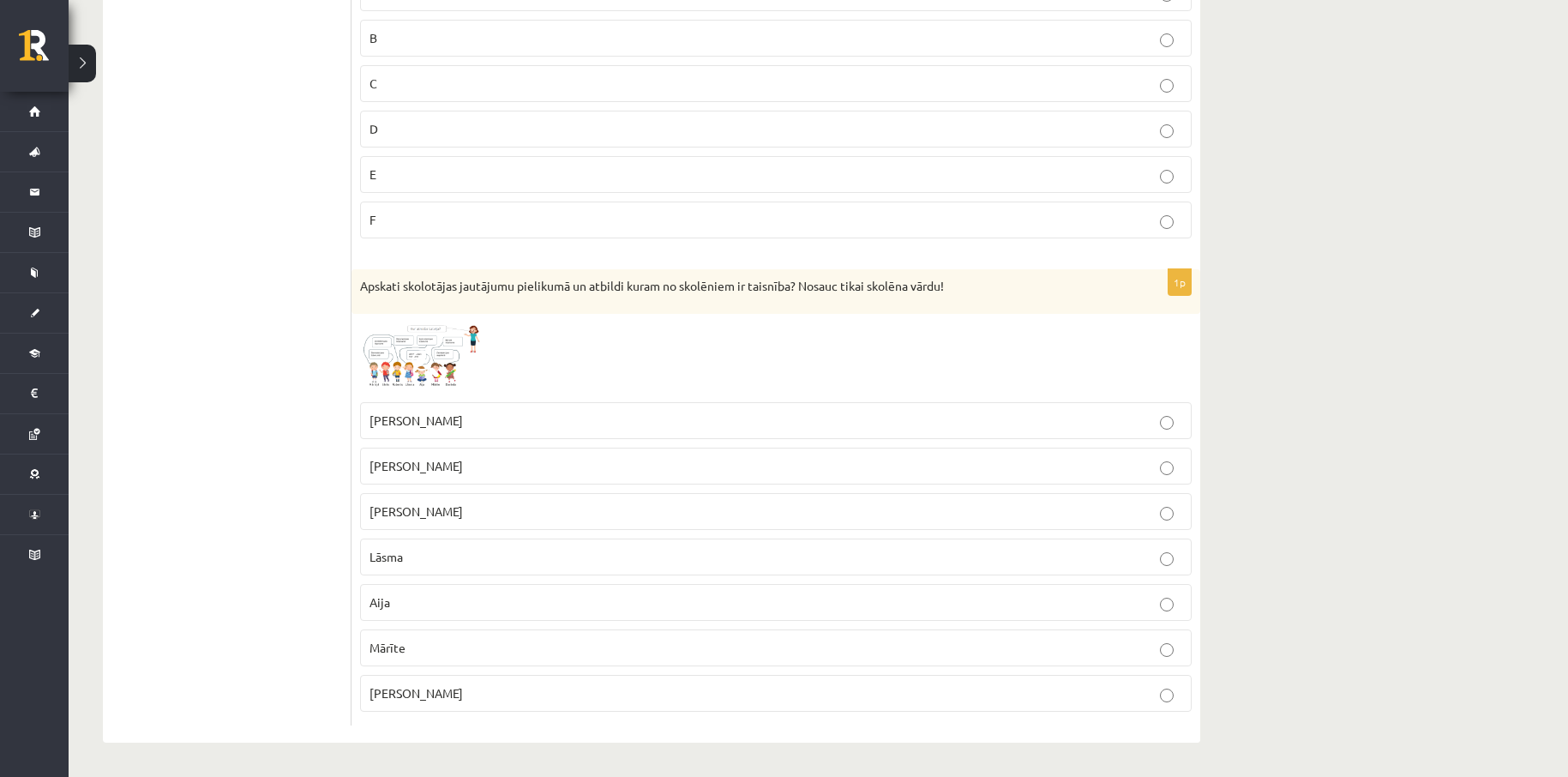
drag, startPoint x: 347, startPoint y: 266, endPoint x: 787, endPoint y: 342, distance: 446.5
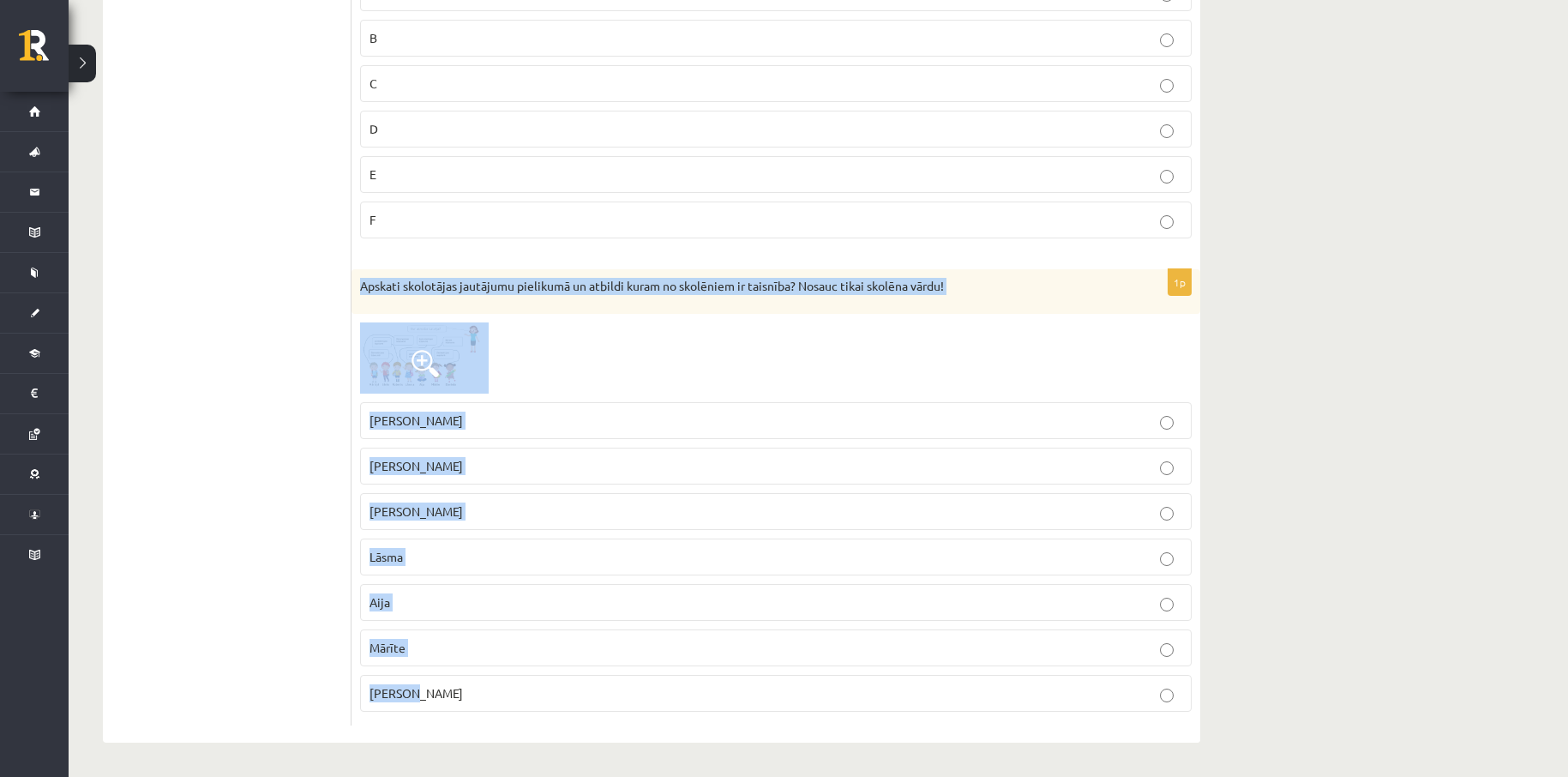
drag, startPoint x: 352, startPoint y: 262, endPoint x: 702, endPoint y: 689, distance: 552.1
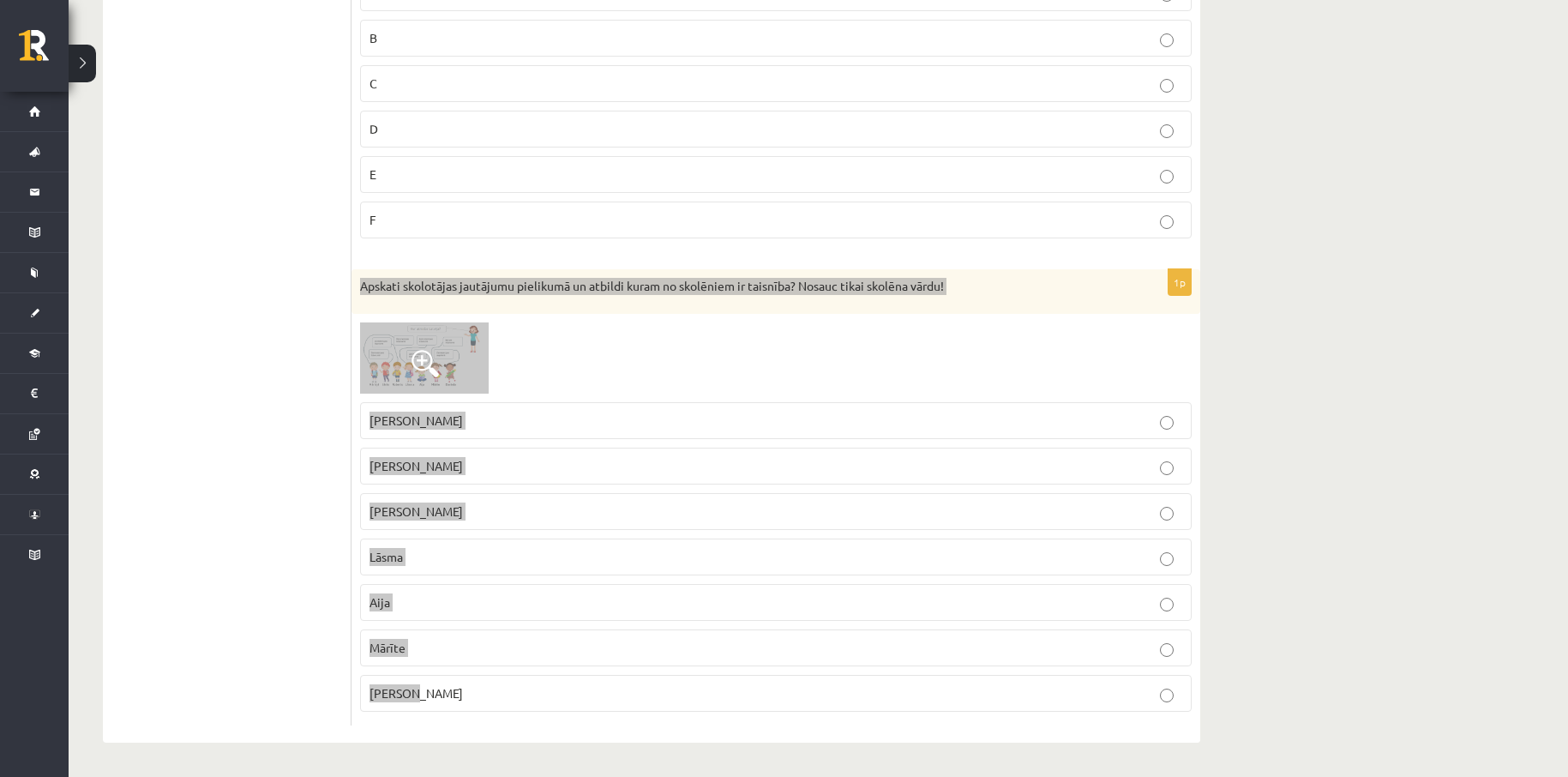
copy div "Apskati skolotājas jautājumu pielikumā un atbildi kuram no skolēniem ir taisnīb…"
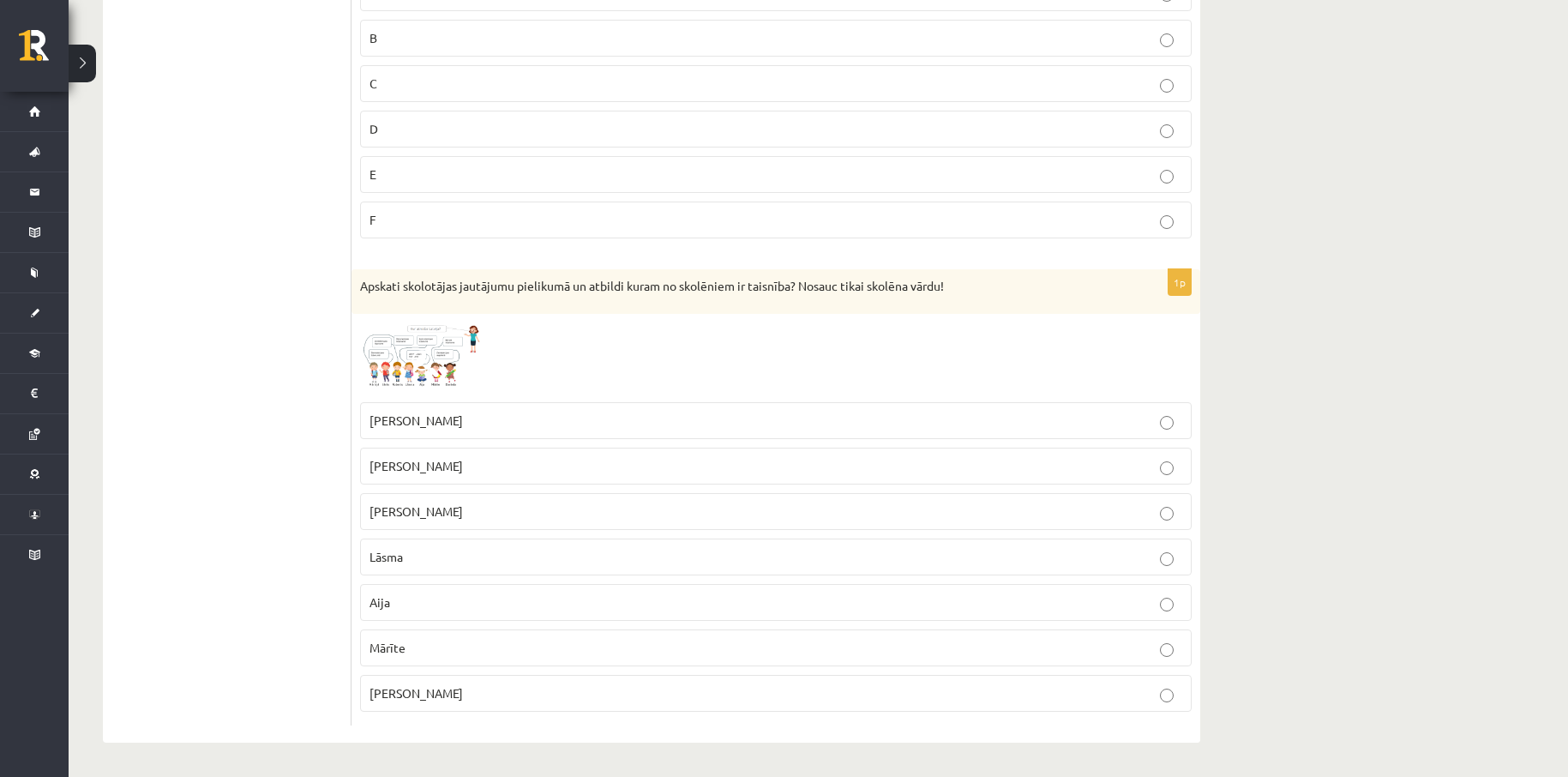
click at [434, 347] on img at bounding box center [425, 358] width 129 height 71
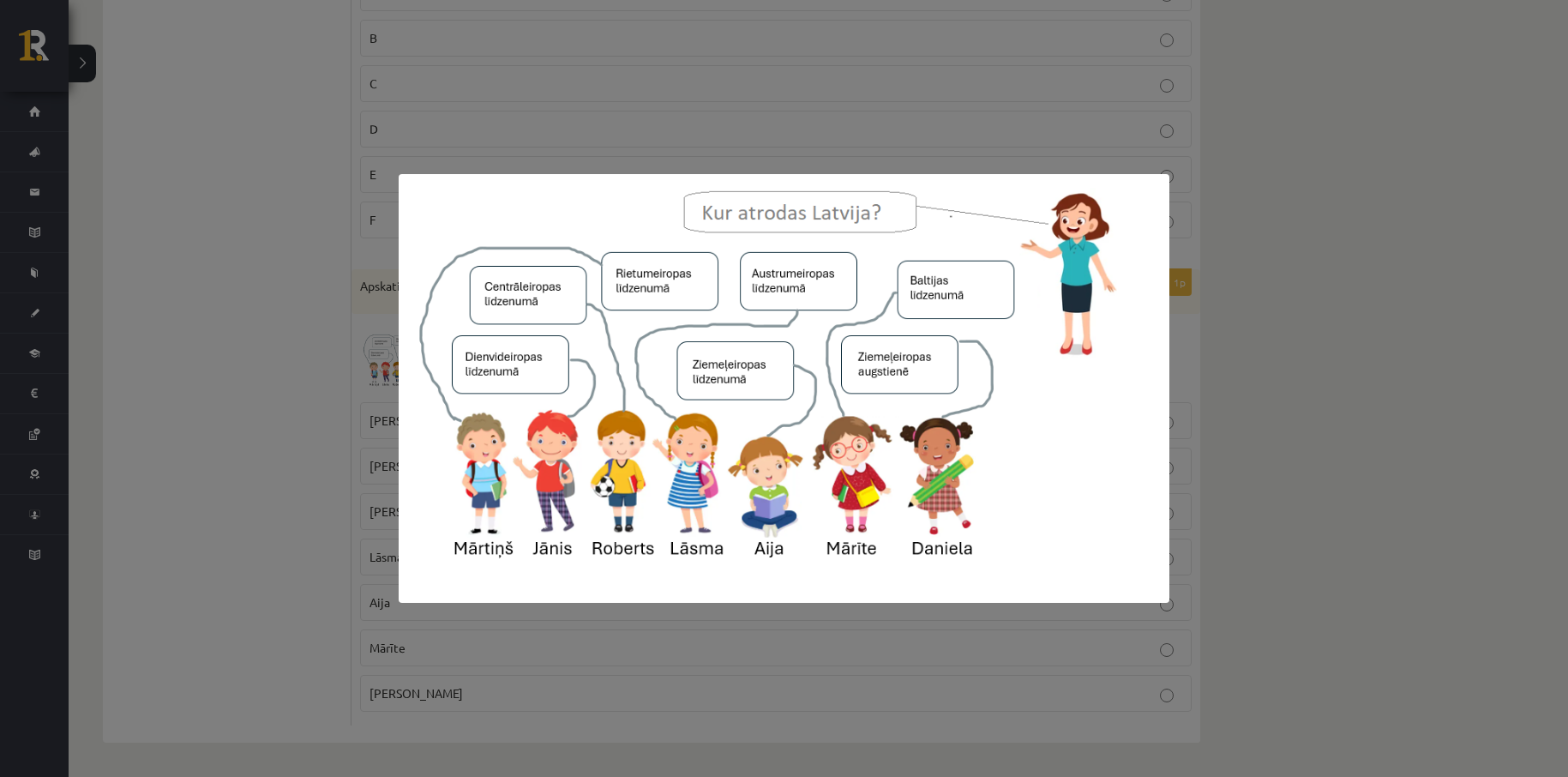
click at [1315, 317] on div at bounding box center [784, 388] width 1568 height 777
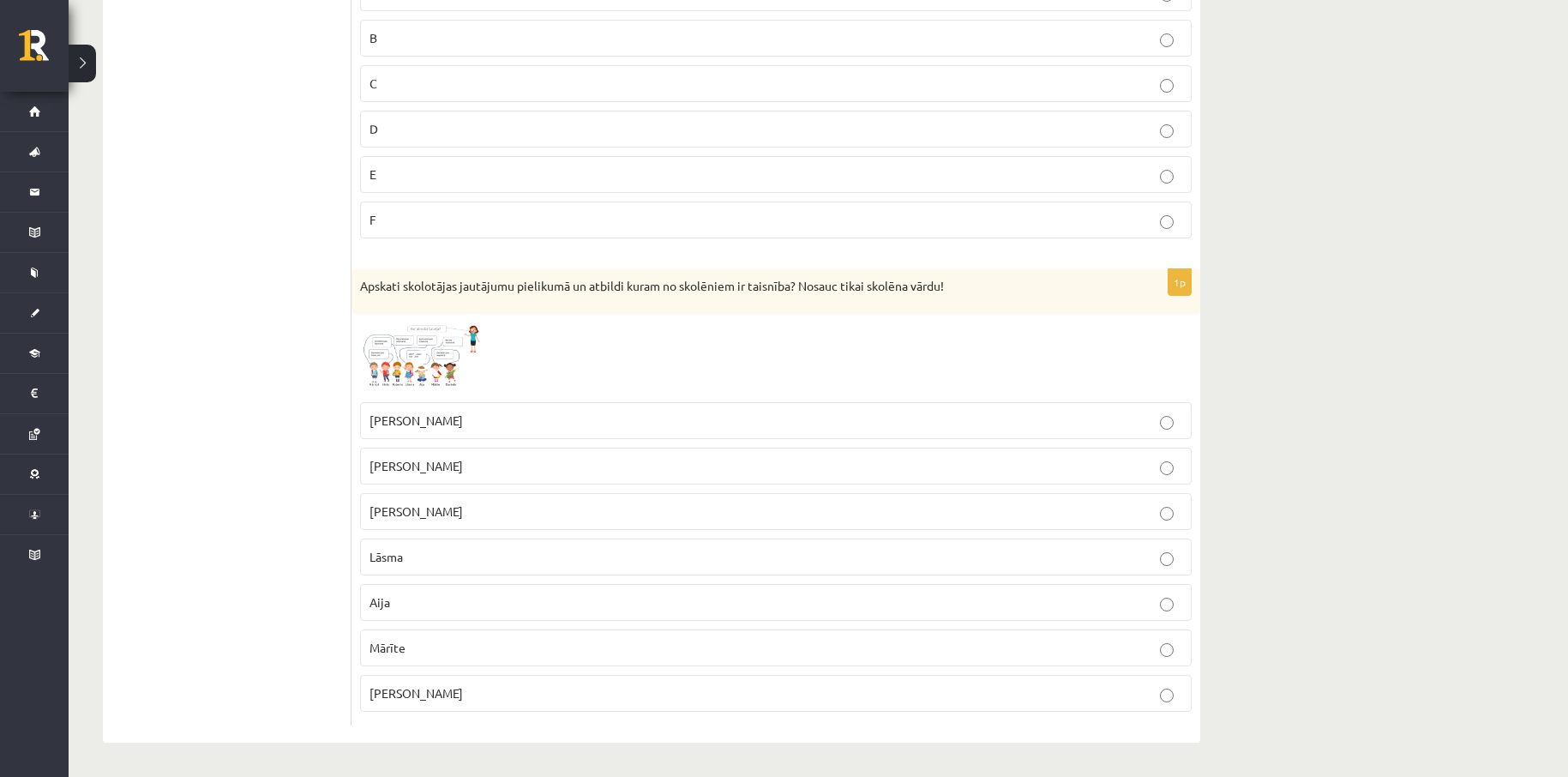
click at [435, 361] on span at bounding box center [425, 363] width 28 height 28
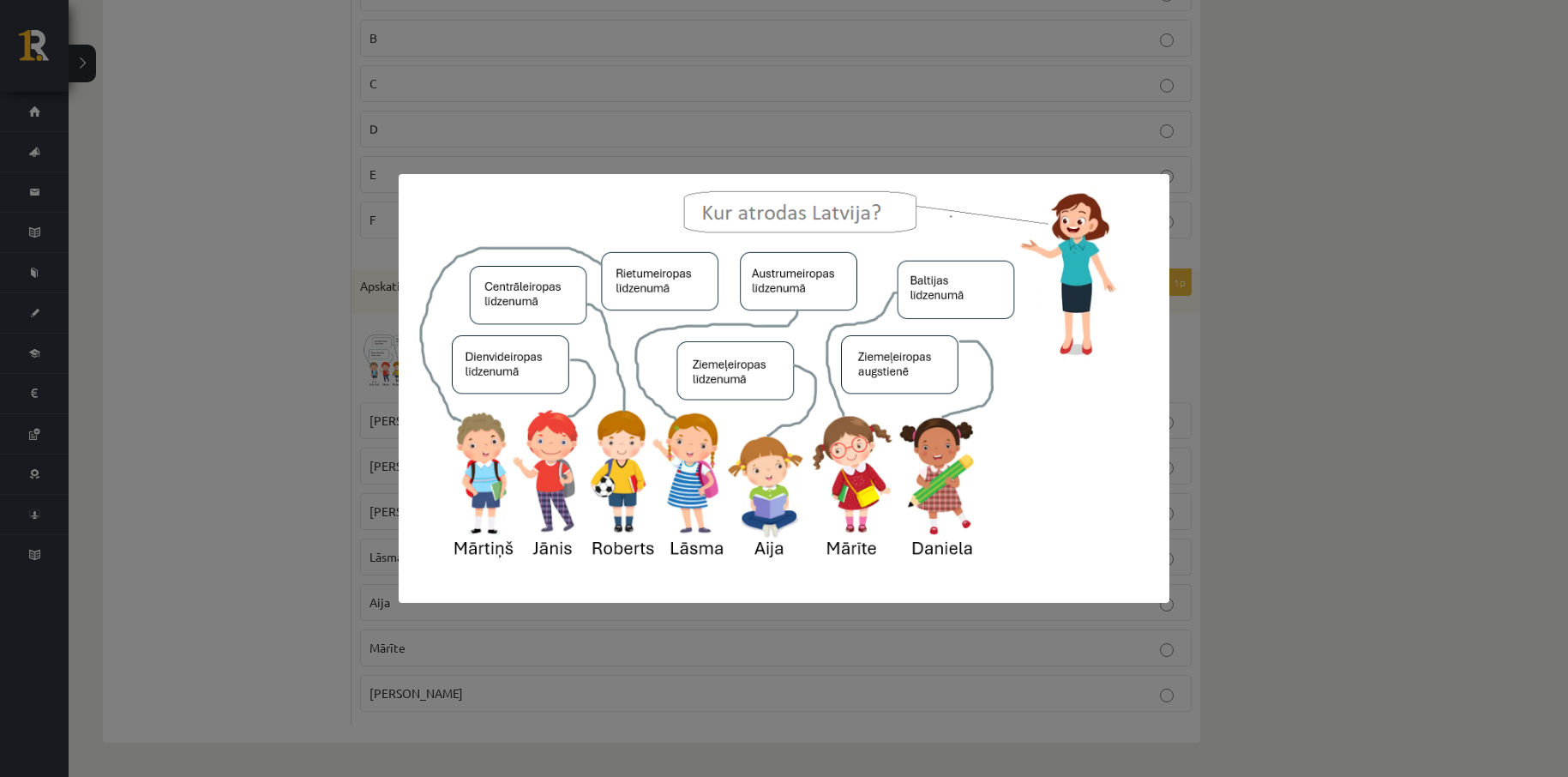
click at [1310, 269] on div at bounding box center [784, 388] width 1568 height 777
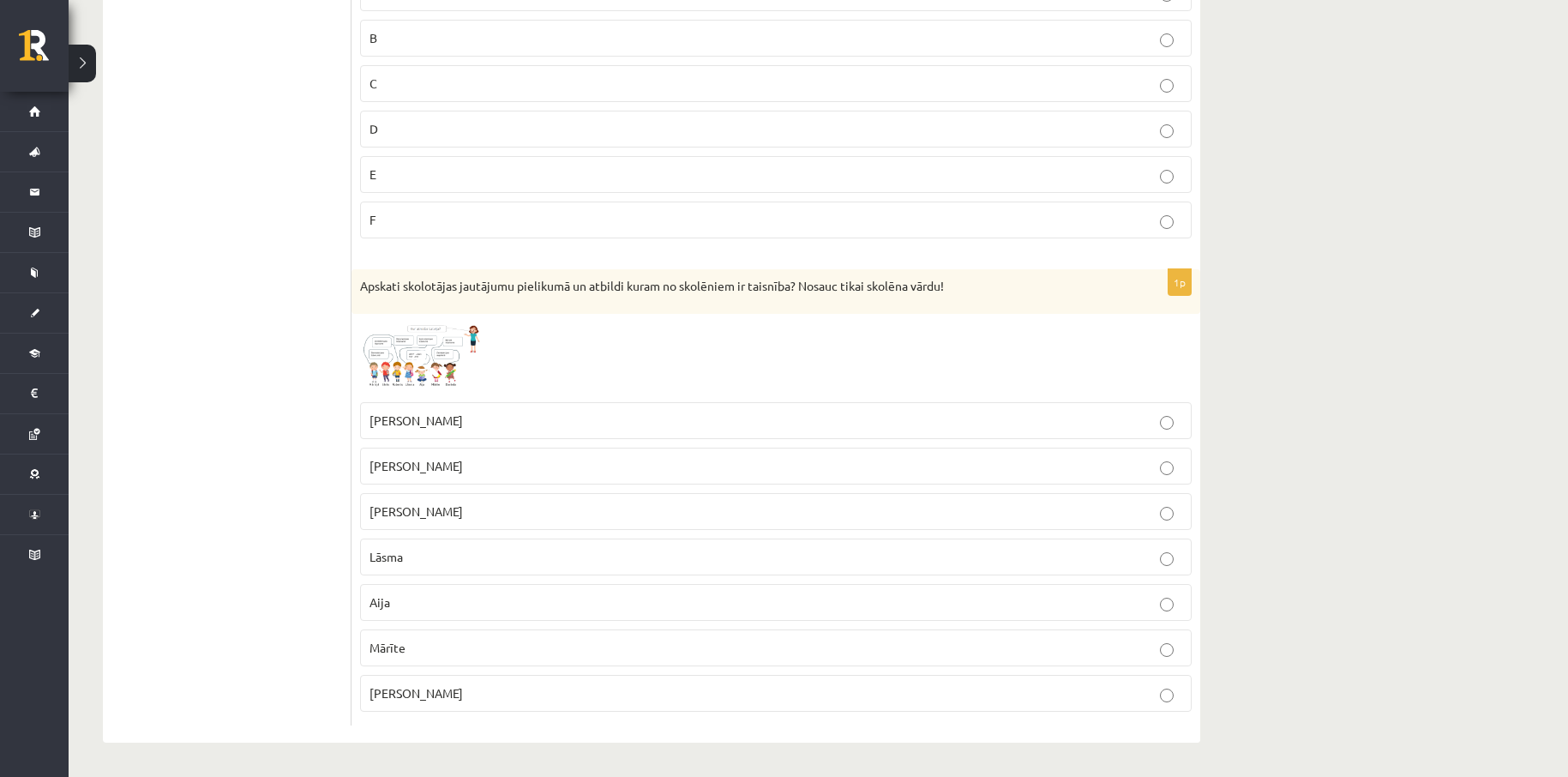
click at [415, 357] on span at bounding box center [425, 363] width 28 height 28
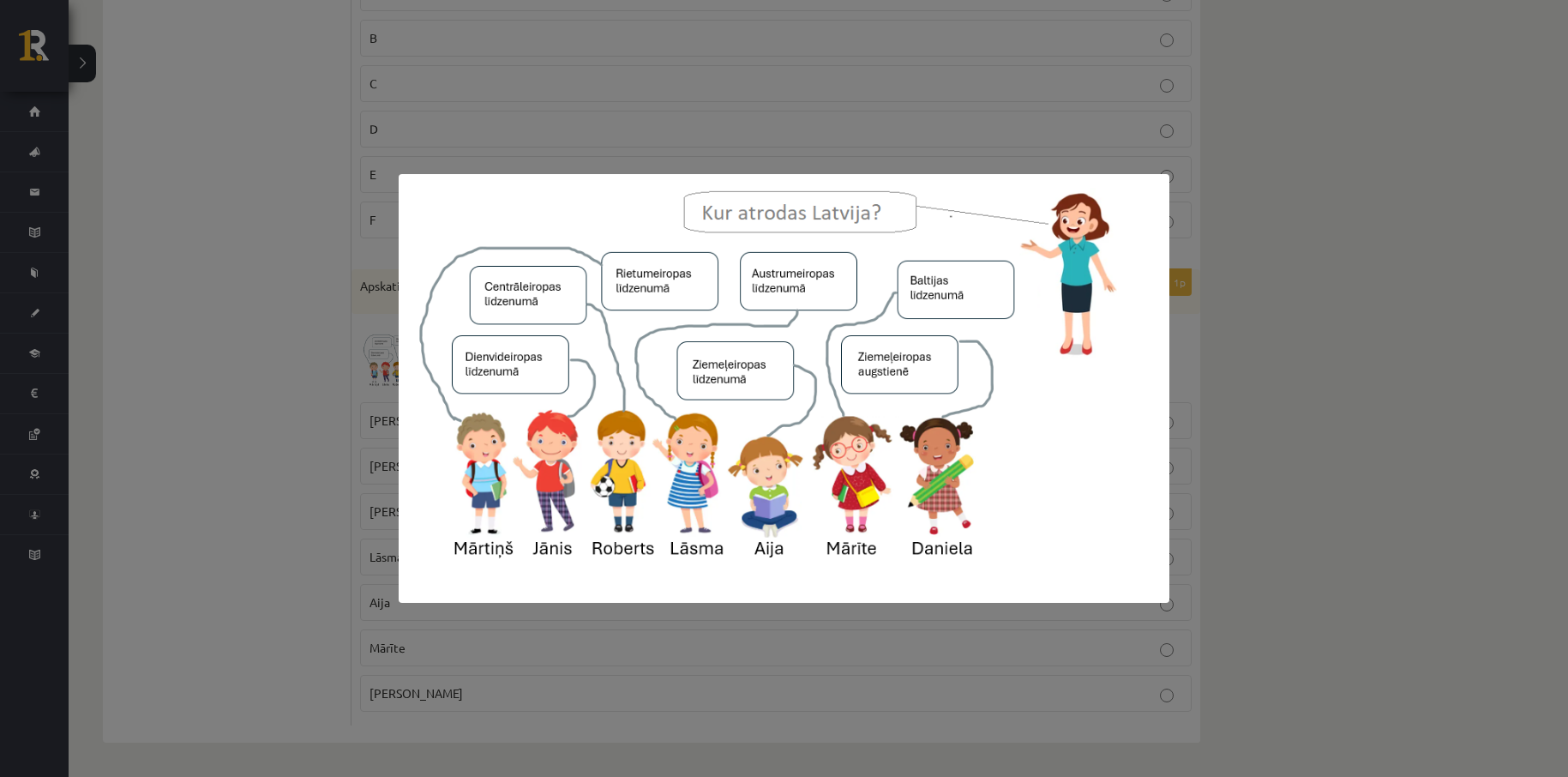
click at [1271, 387] on div at bounding box center [784, 388] width 1568 height 777
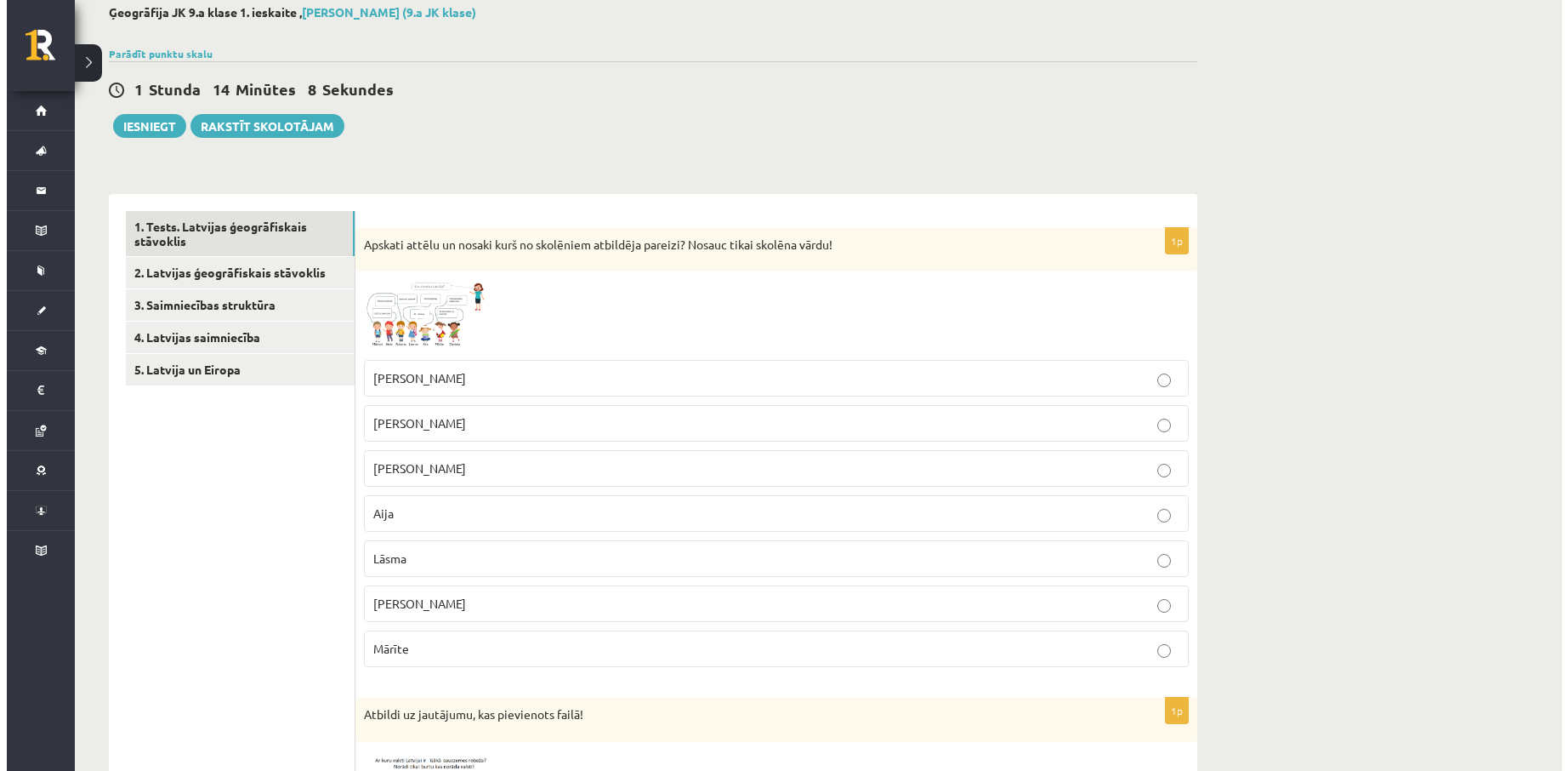
scroll to position [0, 0]
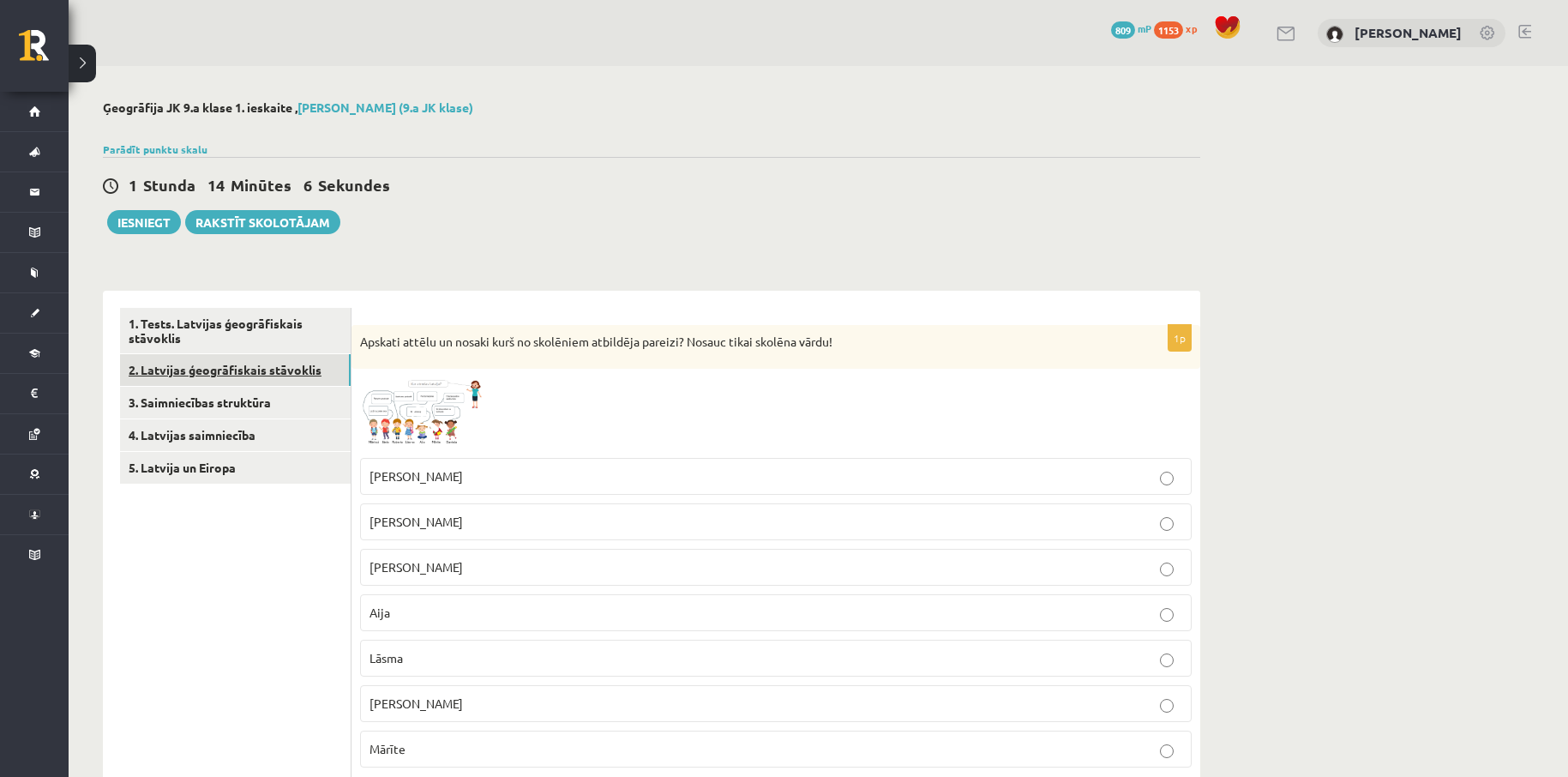
click at [249, 373] on link "2. Latvijas ģeogrāfiskais stāvoklis" at bounding box center [235, 369] width 231 height 31
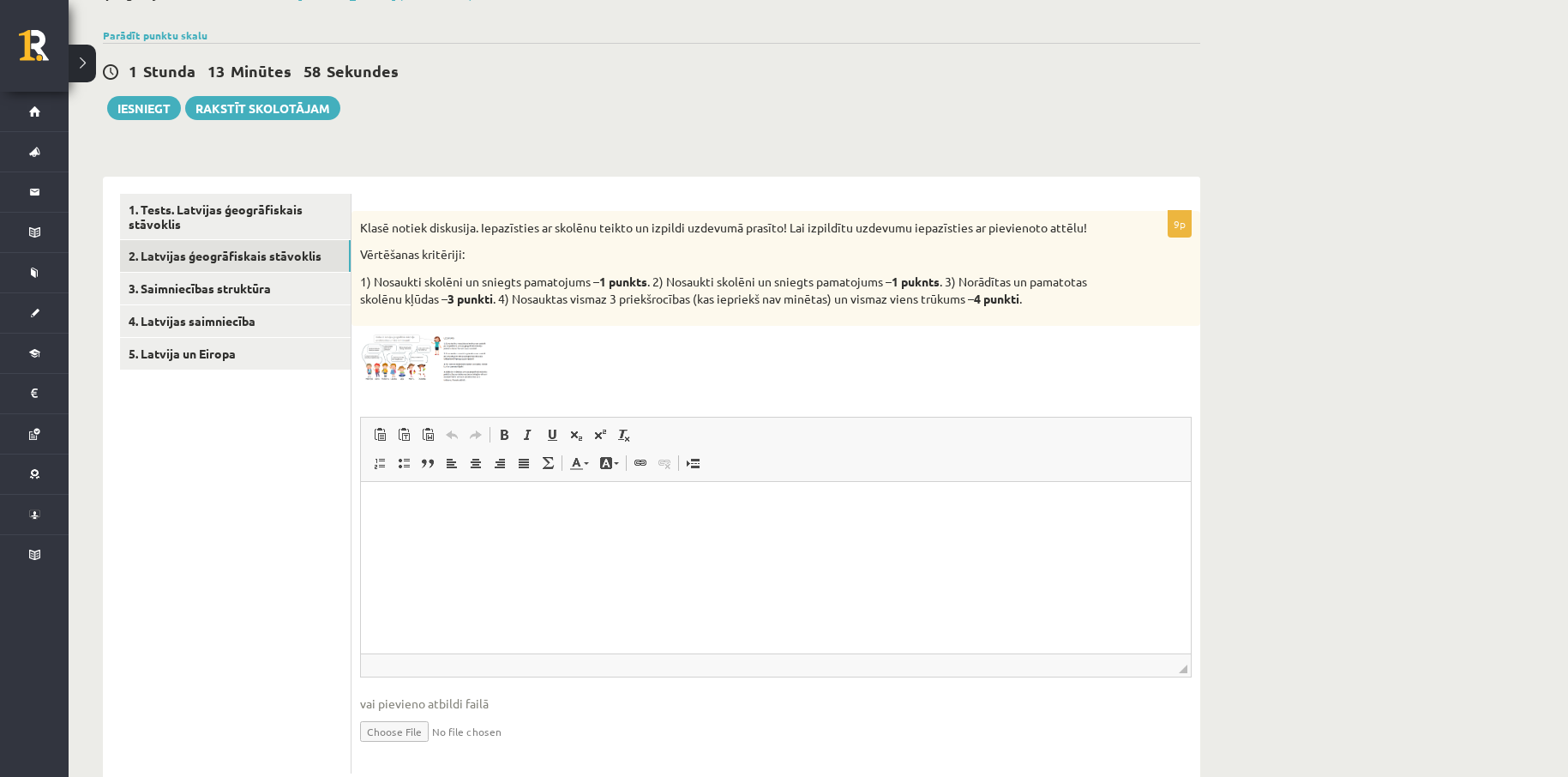
click at [382, 357] on img at bounding box center [425, 358] width 129 height 48
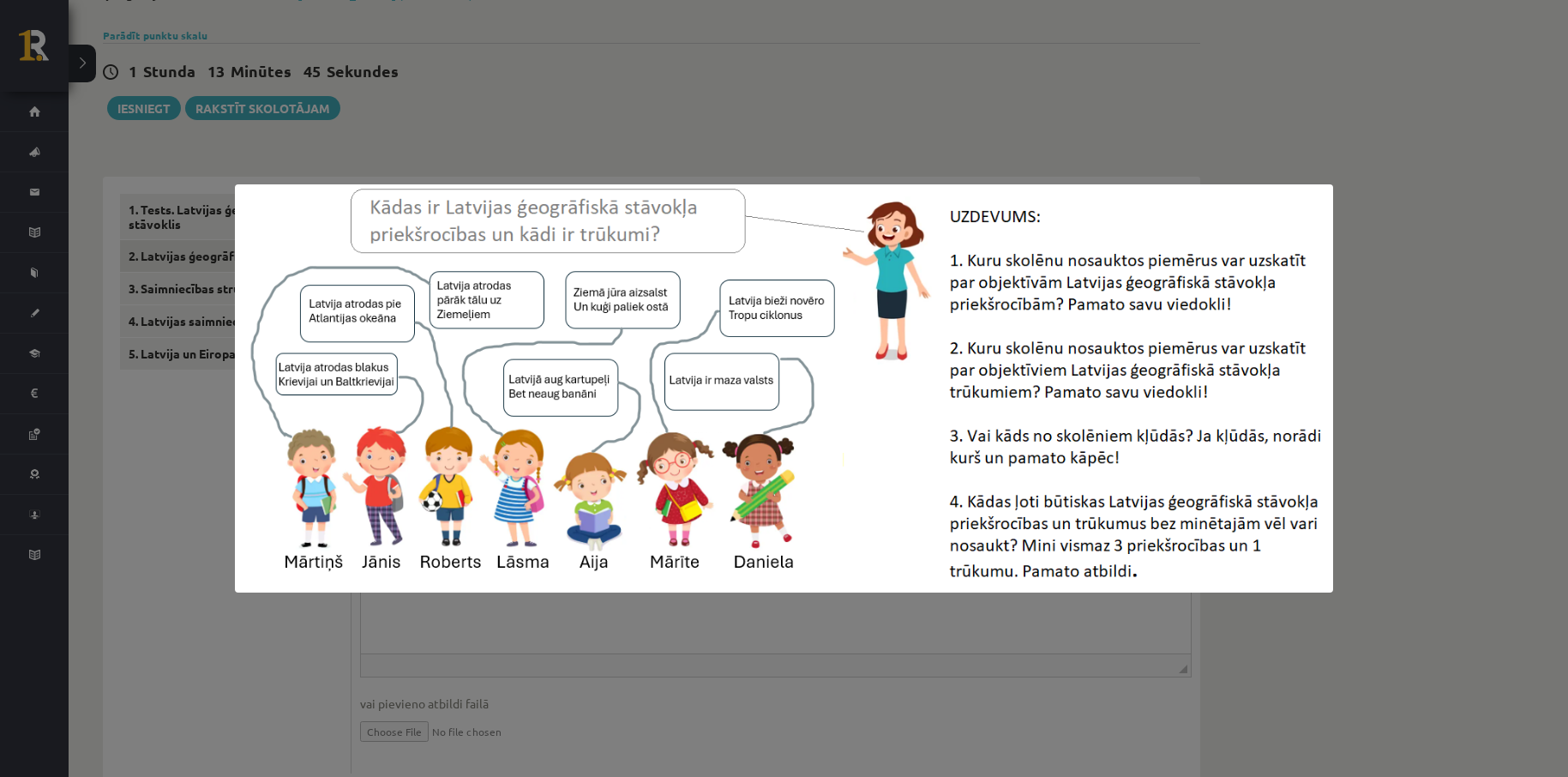
click at [725, 123] on div at bounding box center [784, 388] width 1568 height 777
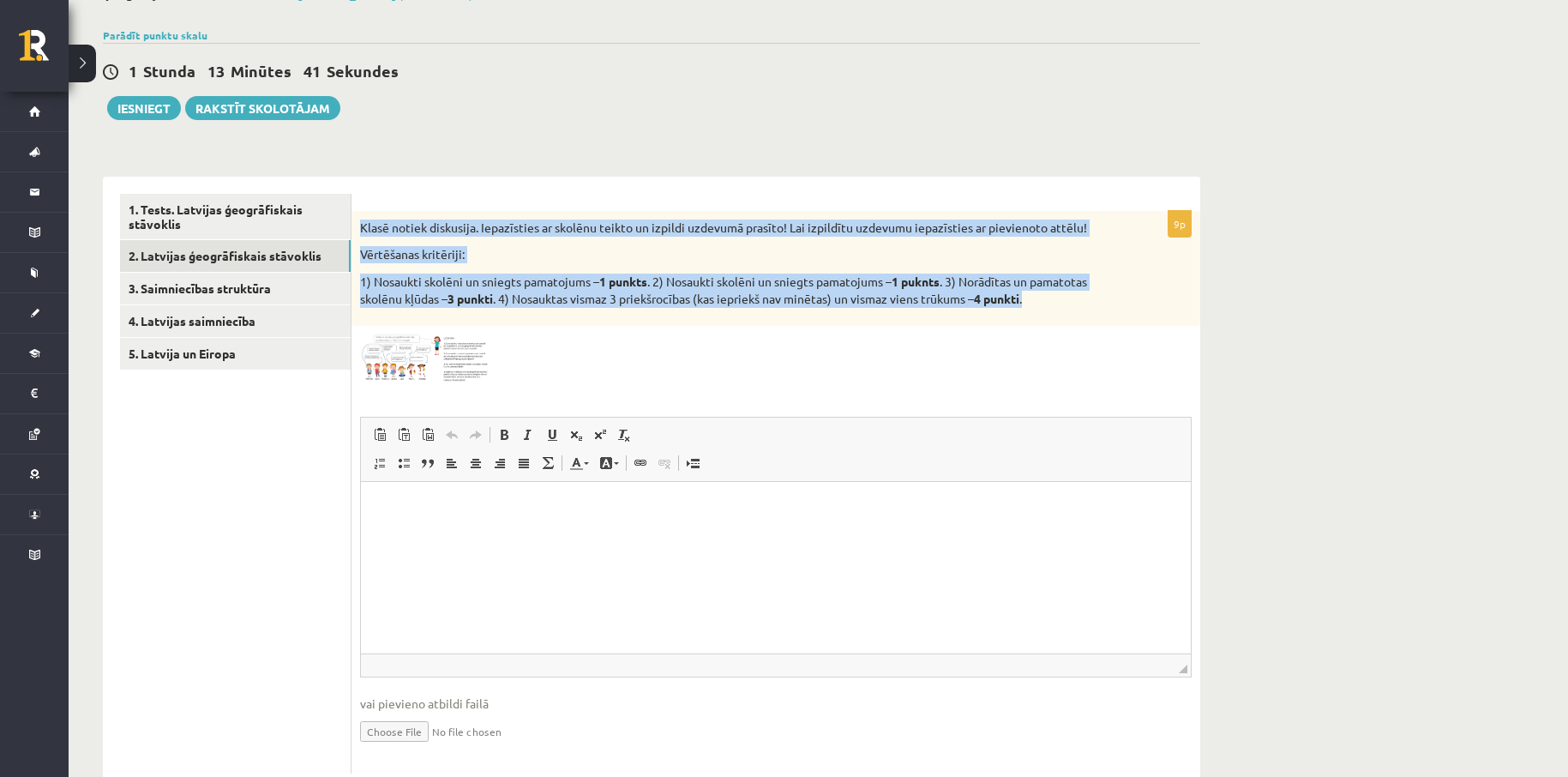
drag, startPoint x: 360, startPoint y: 209, endPoint x: 1052, endPoint y: 314, distance: 699.9
click at [1052, 314] on div "9p Klasē notiek diskusija. Iepazīsties ar skolēnu teikto un izpildi uzdevumā pr…" at bounding box center [776, 483] width 849 height 614
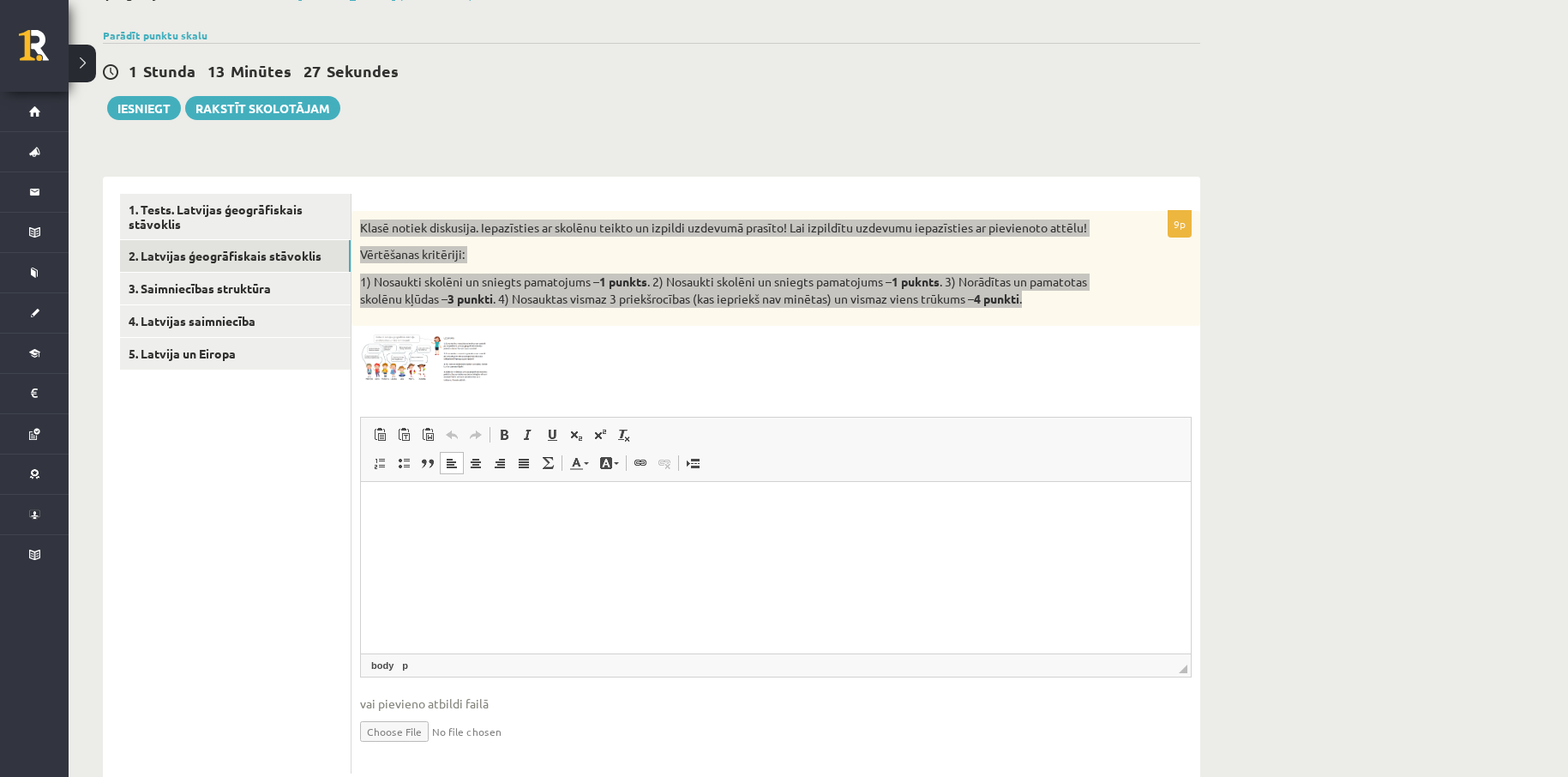
click at [409, 521] on html at bounding box center [775, 507] width 830 height 52
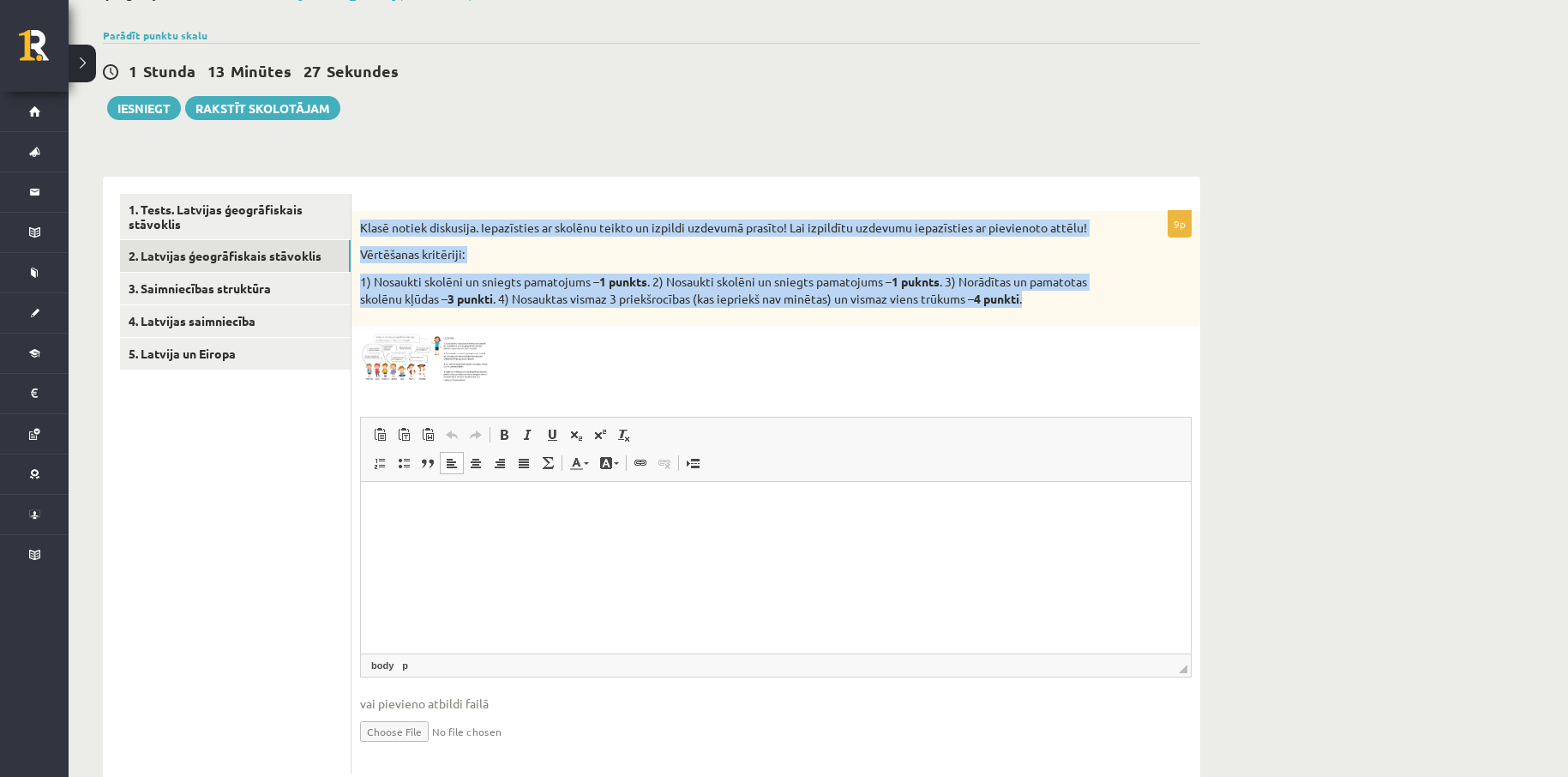
click at [423, 361] on img at bounding box center [425, 358] width 129 height 48
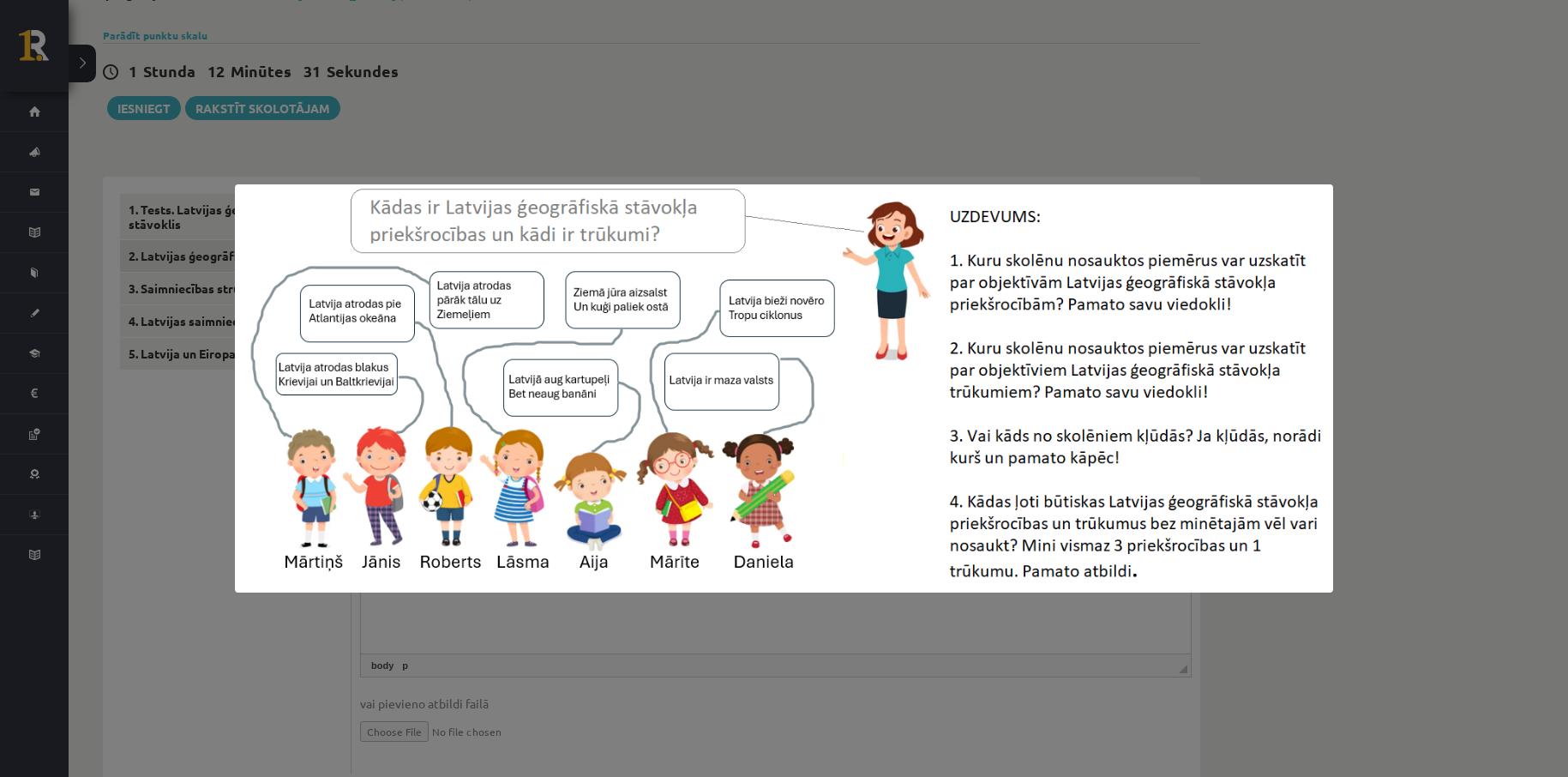
click at [794, 127] on div at bounding box center [784, 388] width 1568 height 777
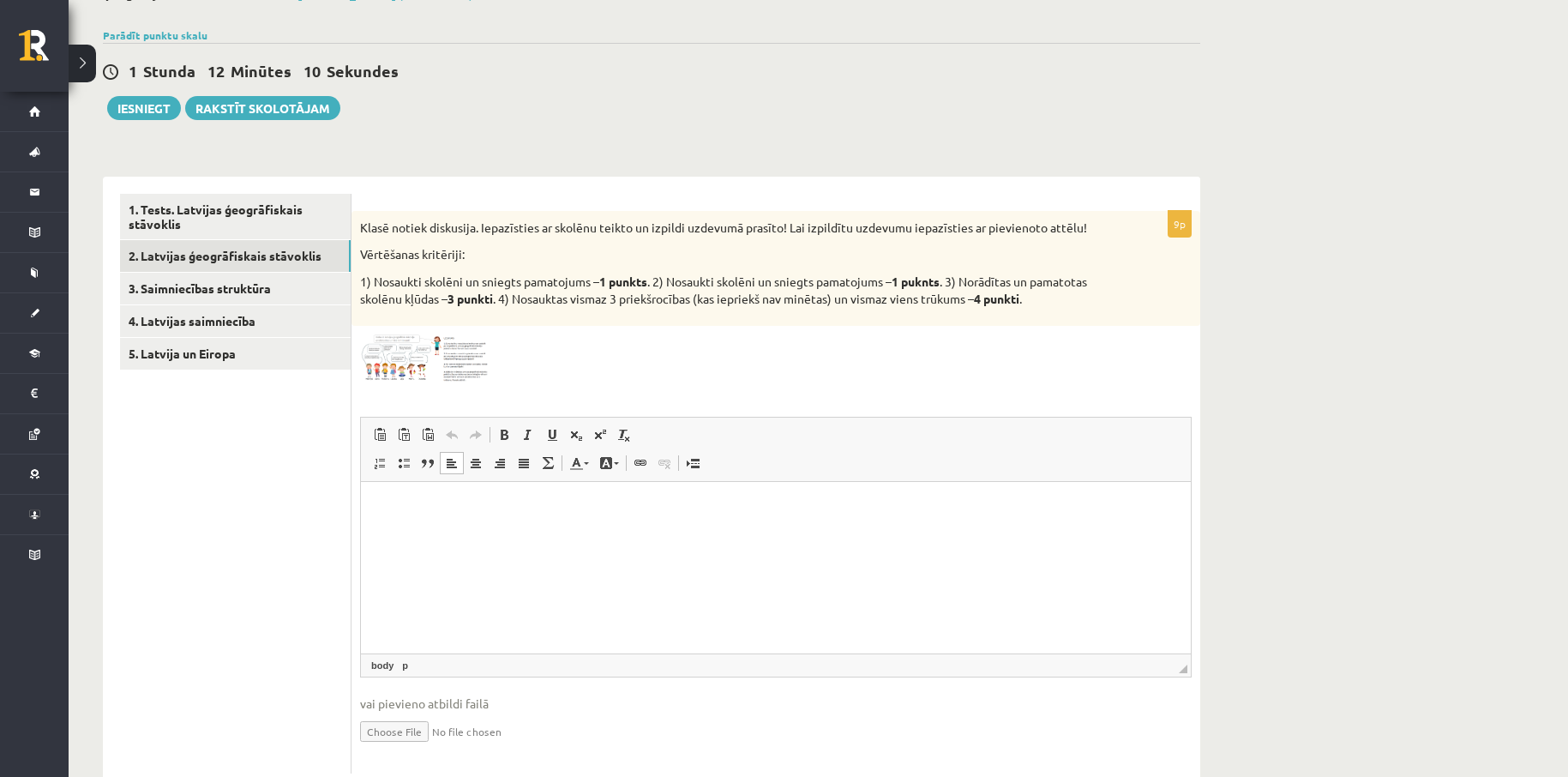
click at [421, 361] on img at bounding box center [425, 358] width 129 height 48
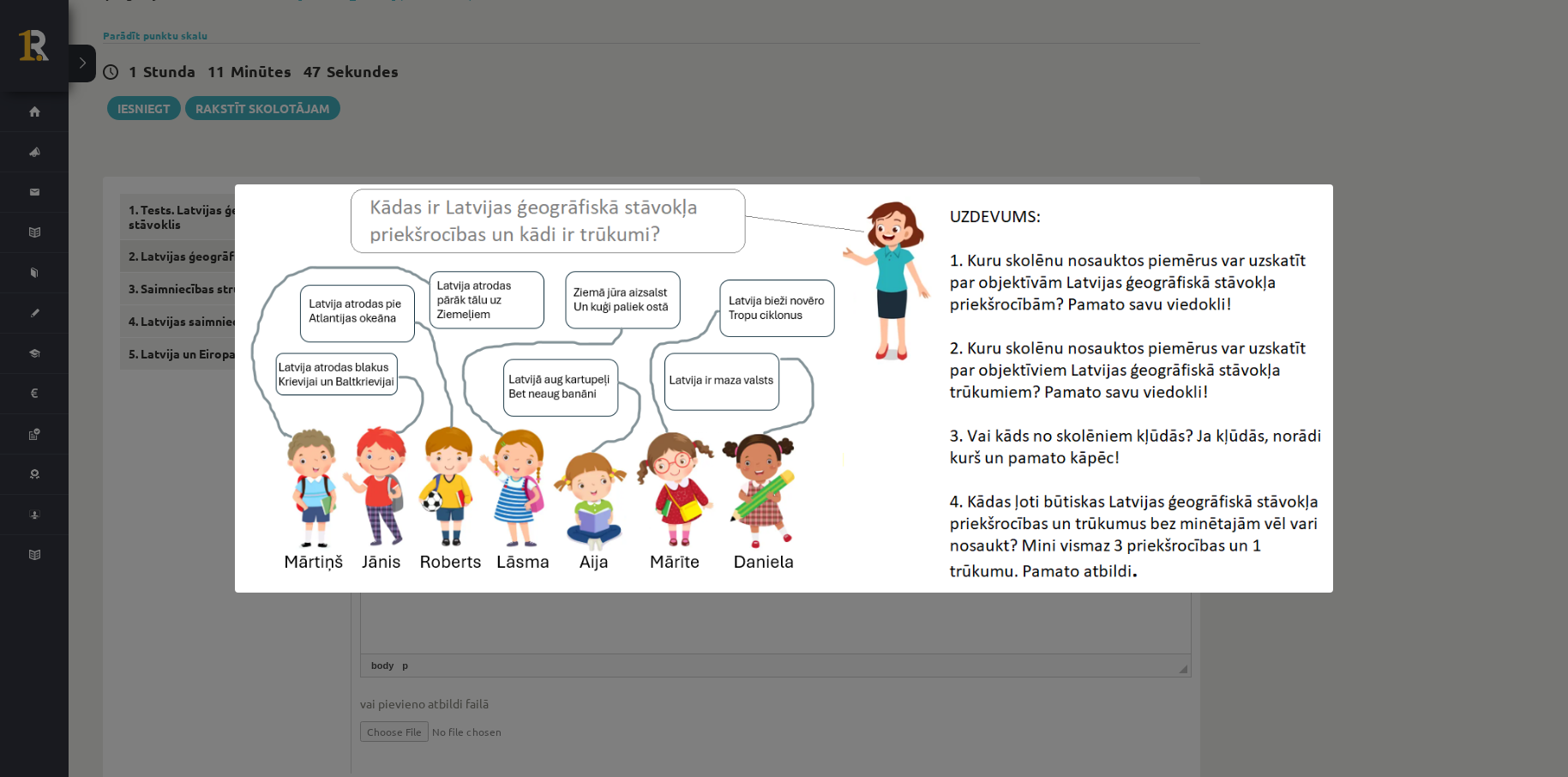
click at [876, 135] on div at bounding box center [784, 388] width 1568 height 777
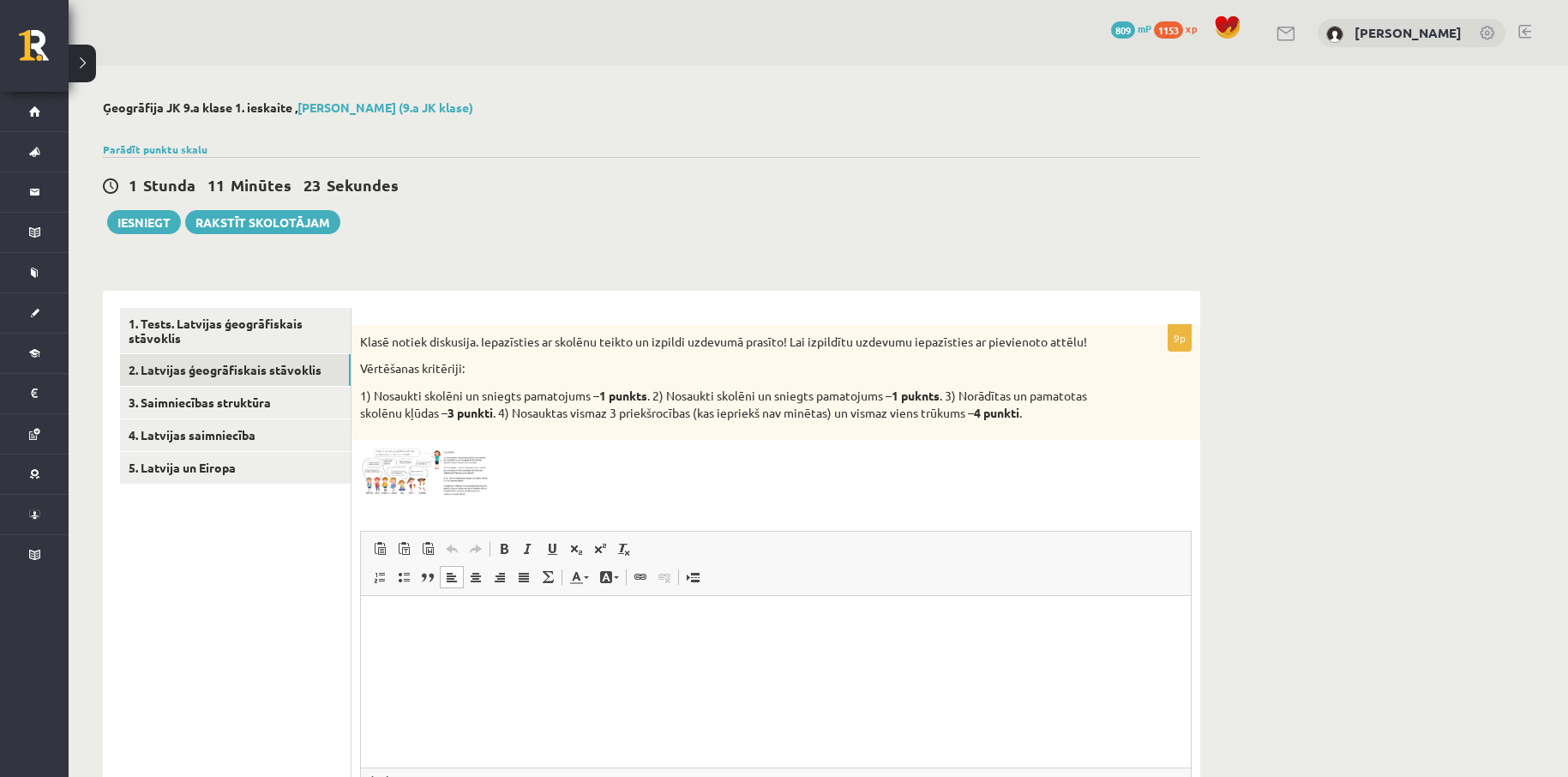
click at [423, 469] on img at bounding box center [425, 472] width 129 height 48
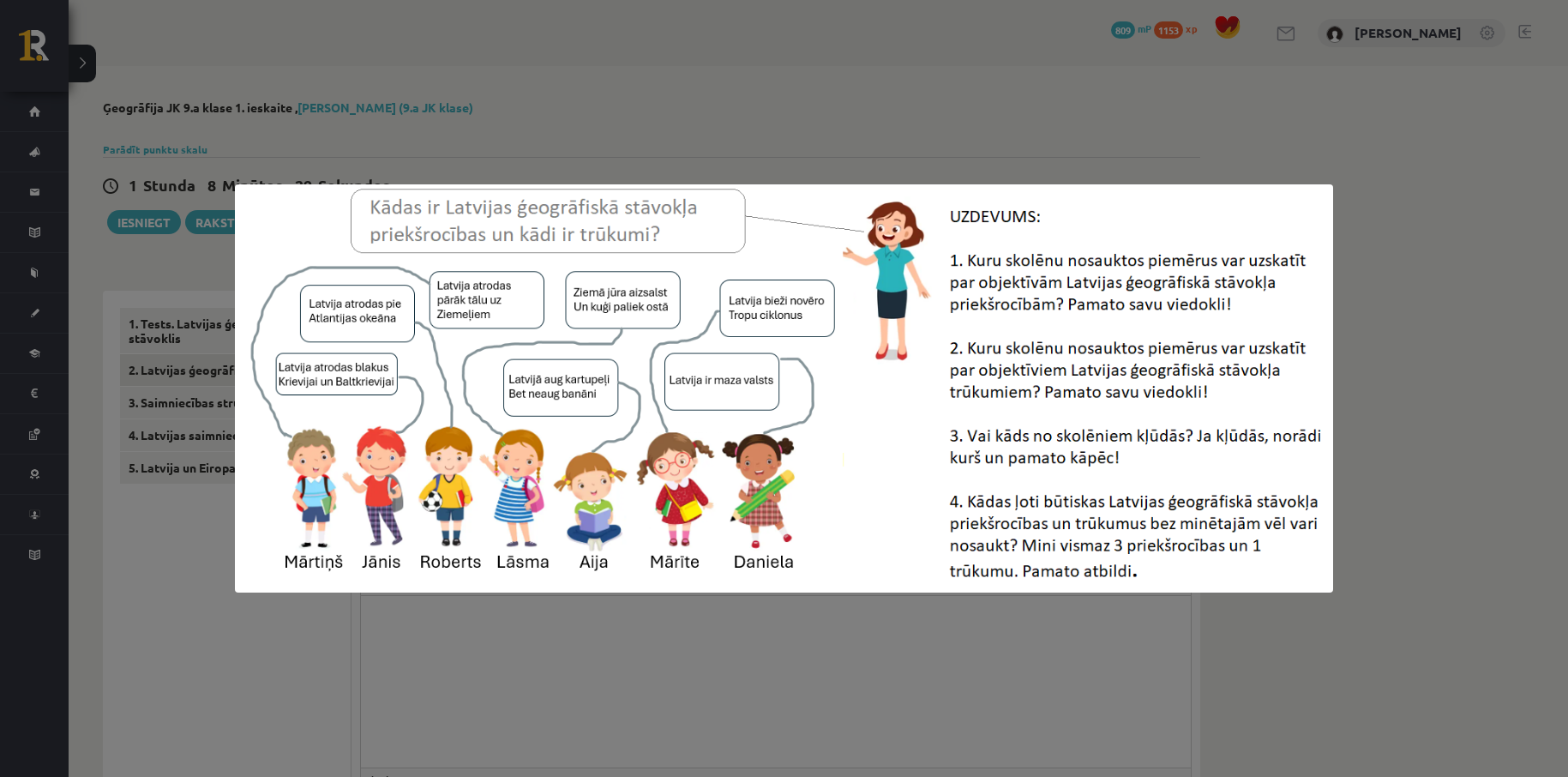
click at [1342, 168] on div at bounding box center [784, 388] width 1568 height 777
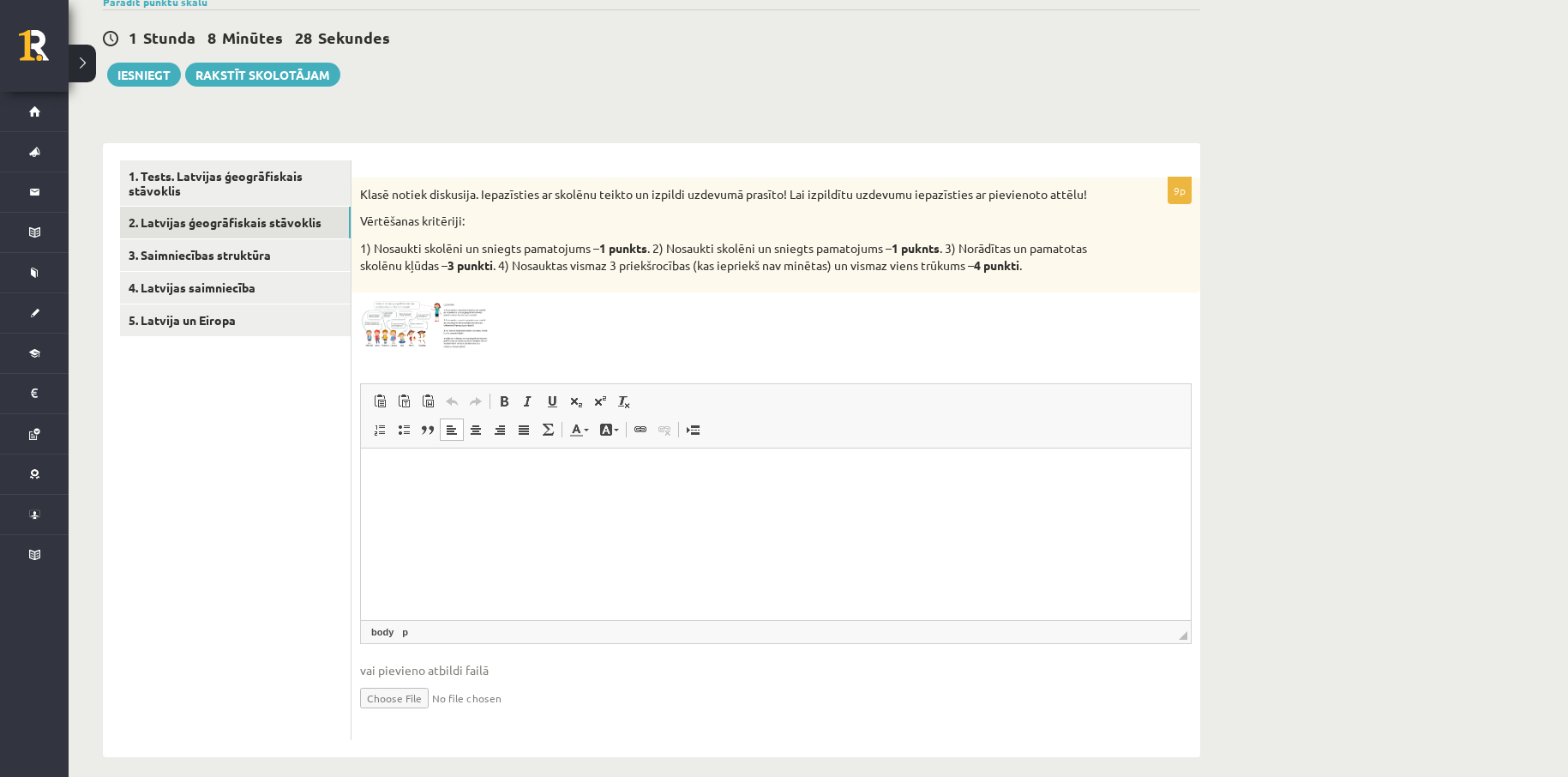
scroll to position [164, 0]
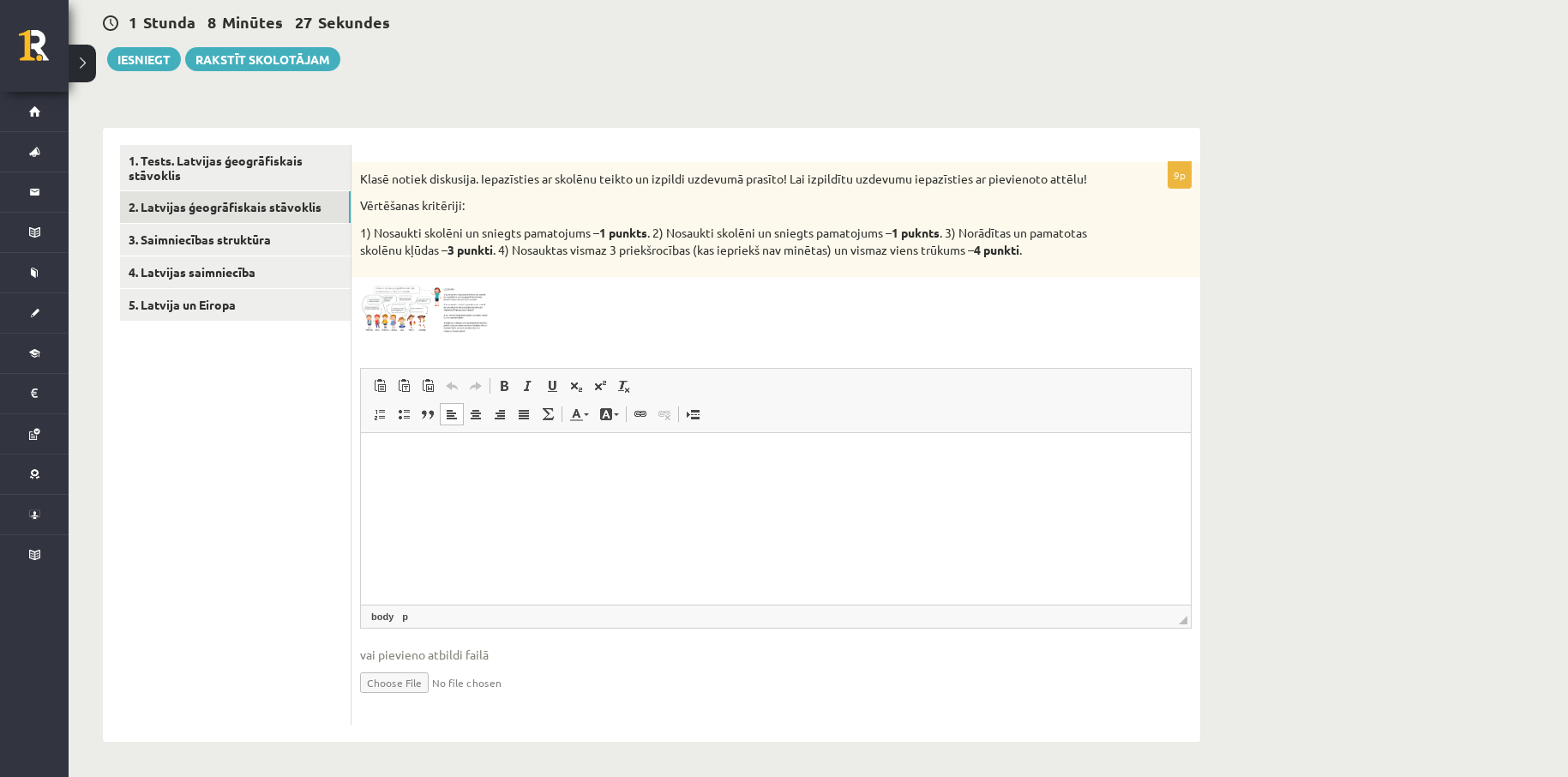
click at [397, 462] on p "Визуальный текстовый редактор, wiswyg-editor-user-answer-47433800447460" at bounding box center [776, 458] width 796 height 18
click at [452, 472] on span "Вставить" at bounding box center [449, 476] width 61 height 25
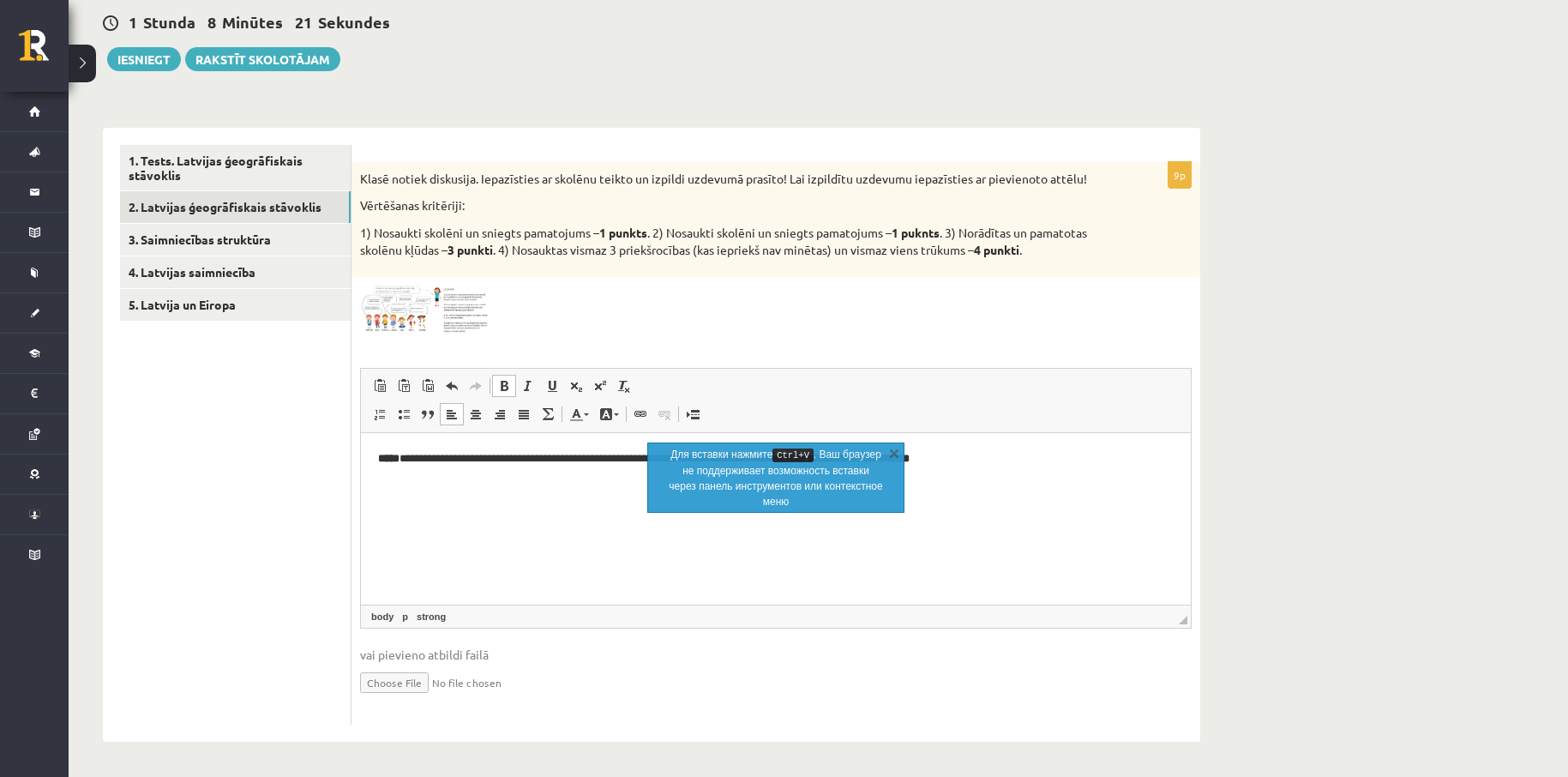
click at [371, 455] on html "**********" at bounding box center [775, 457] width 830 height 52
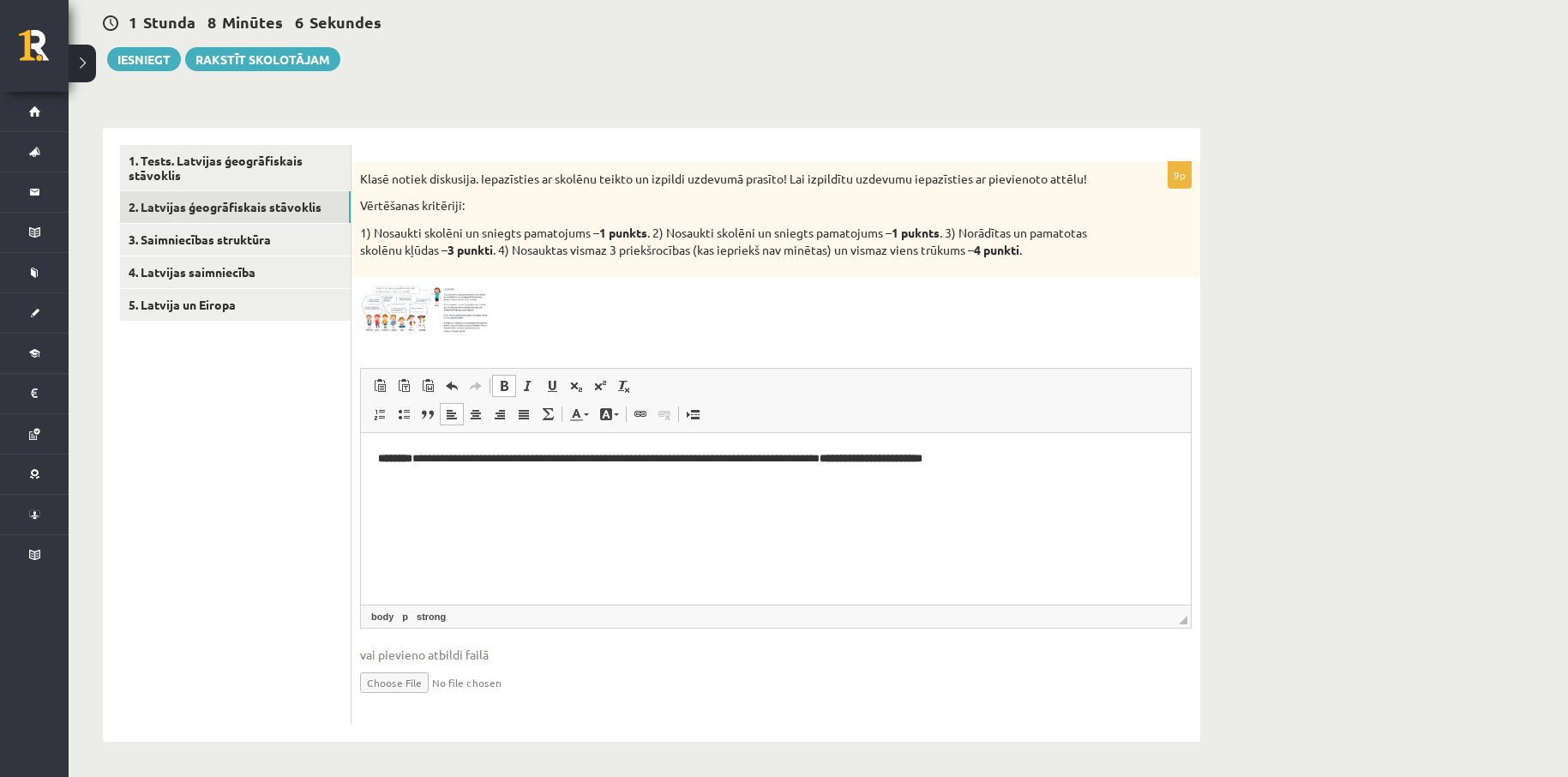
click at [430, 305] on img at bounding box center [425, 309] width 129 height 48
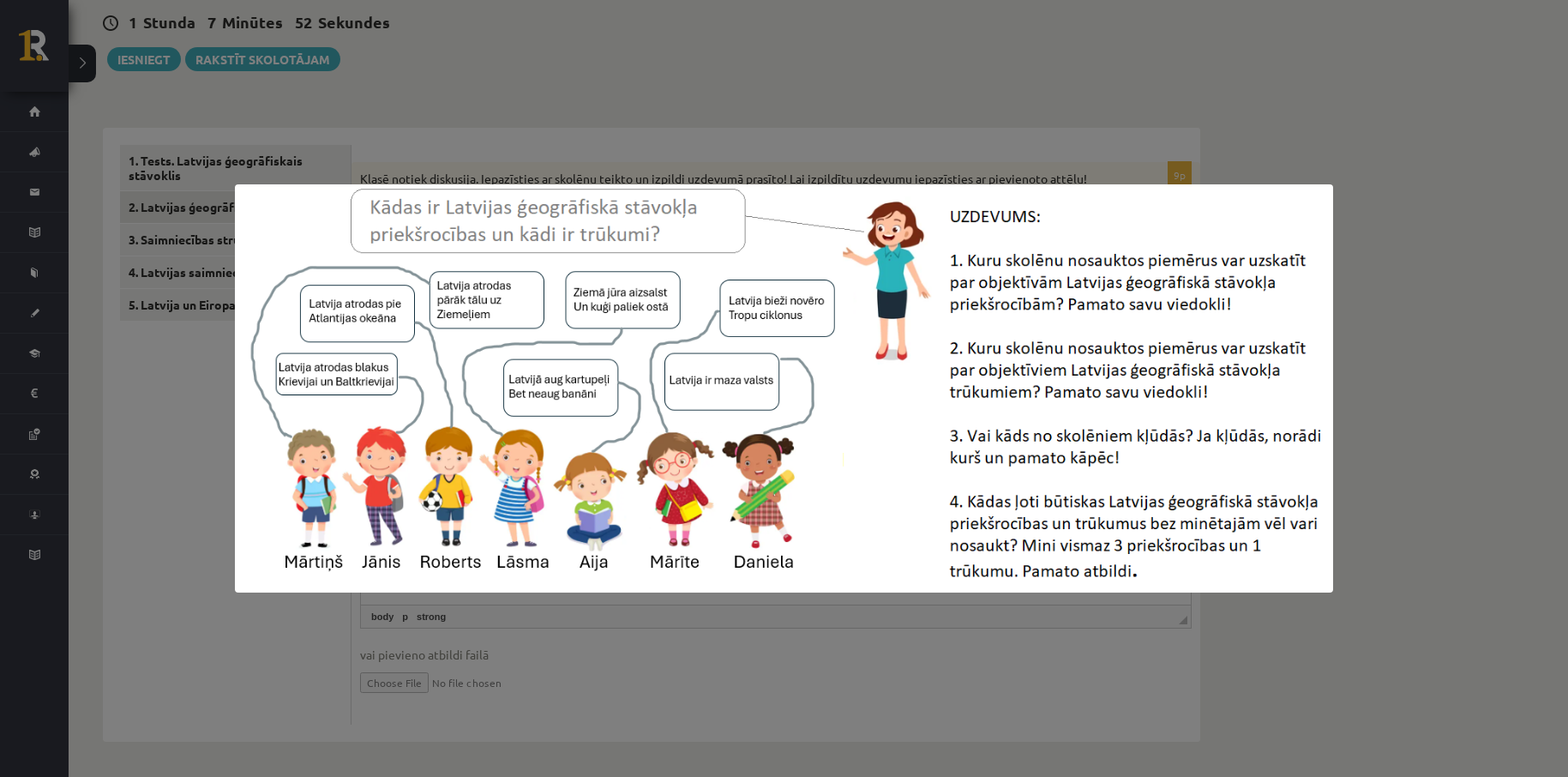
click at [1428, 363] on div at bounding box center [784, 388] width 1568 height 777
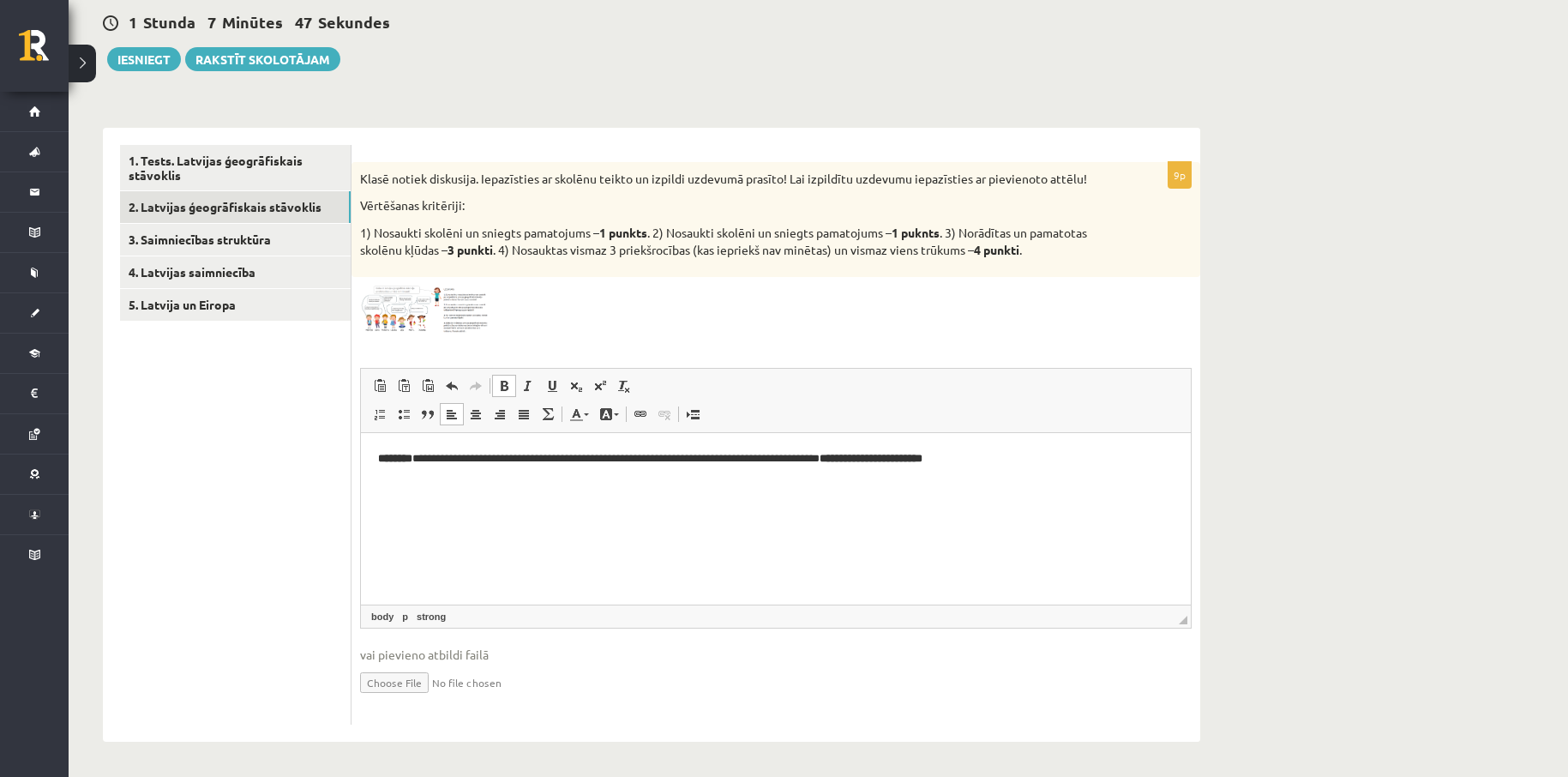
click at [397, 483] on html "**********" at bounding box center [775, 457] width 830 height 52
click at [1046, 464] on p "**********" at bounding box center [776, 458] width 796 height 18
click at [439, 312] on img at bounding box center [425, 309] width 129 height 48
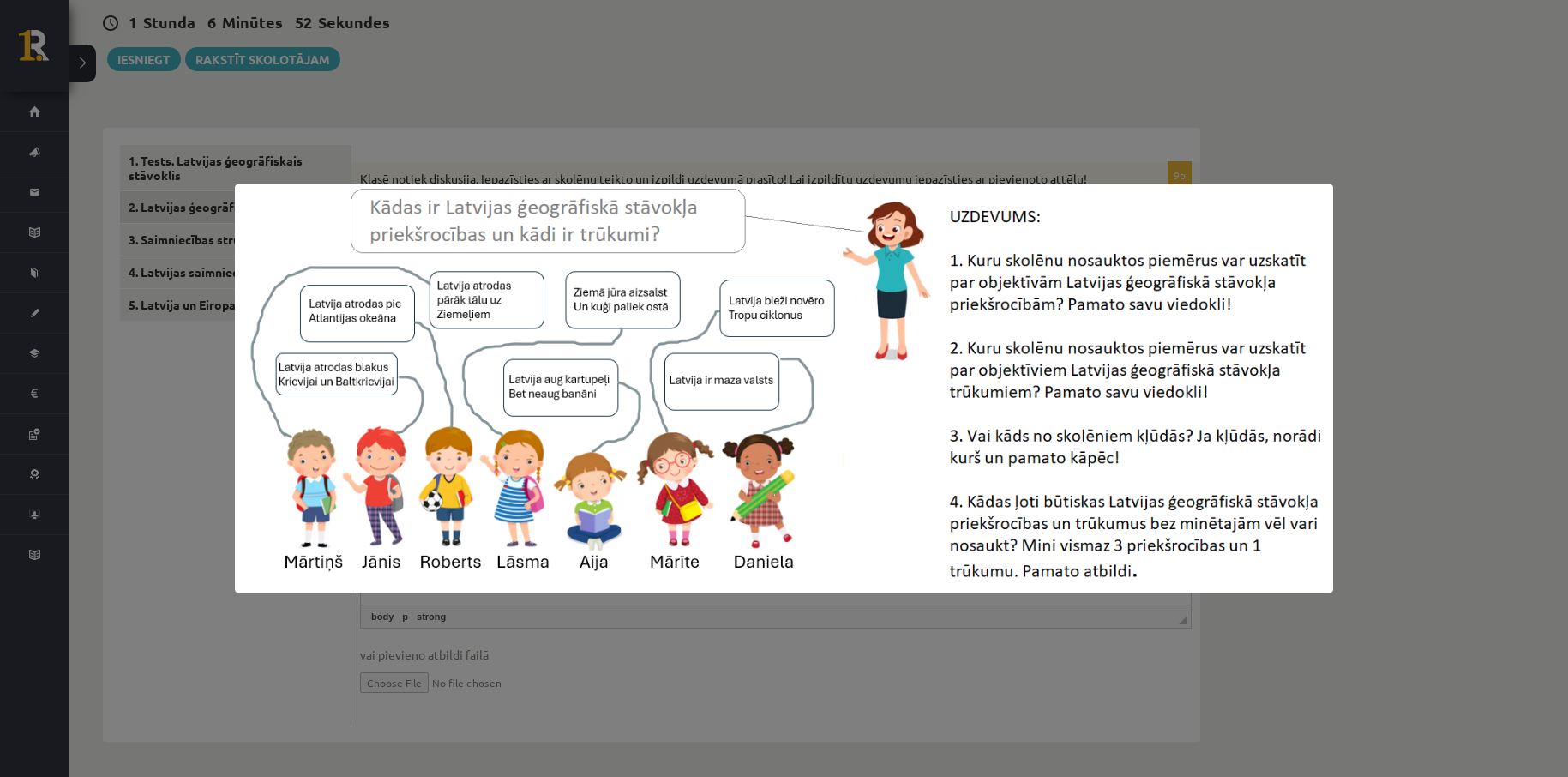
click at [1372, 226] on div at bounding box center [784, 388] width 1568 height 777
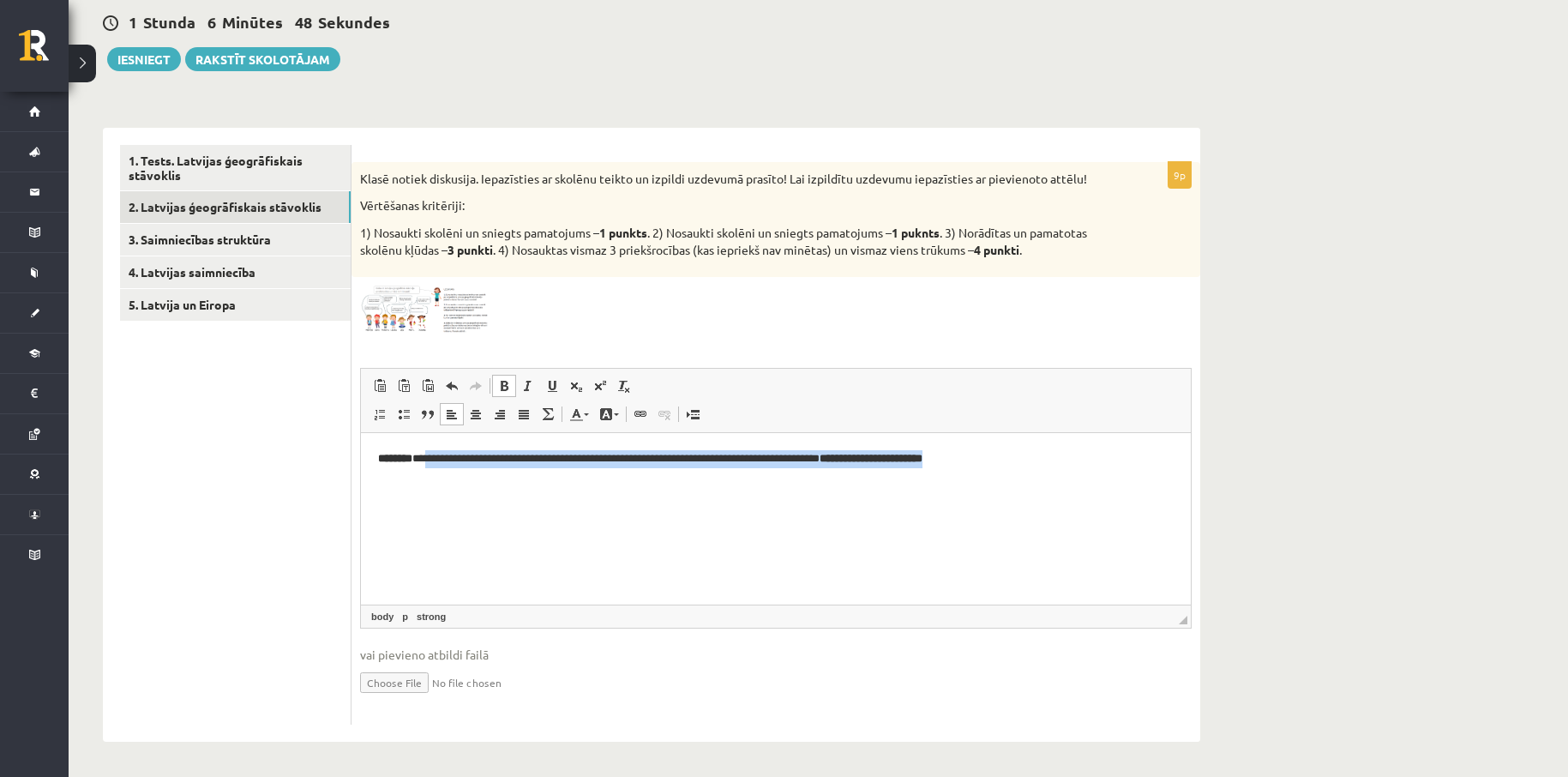
drag, startPoint x: 1015, startPoint y: 458, endPoint x: 432, endPoint y: 452, distance: 583.0
click at [432, 452] on p "**********" at bounding box center [776, 458] width 796 height 18
click at [437, 510] on html "**********" at bounding box center [775, 472] width 830 height 81
drag, startPoint x: 1016, startPoint y: 458, endPoint x: 392, endPoint y: 458, distance: 624.0
click at [392, 458] on p "**********" at bounding box center [776, 458] width 796 height 18
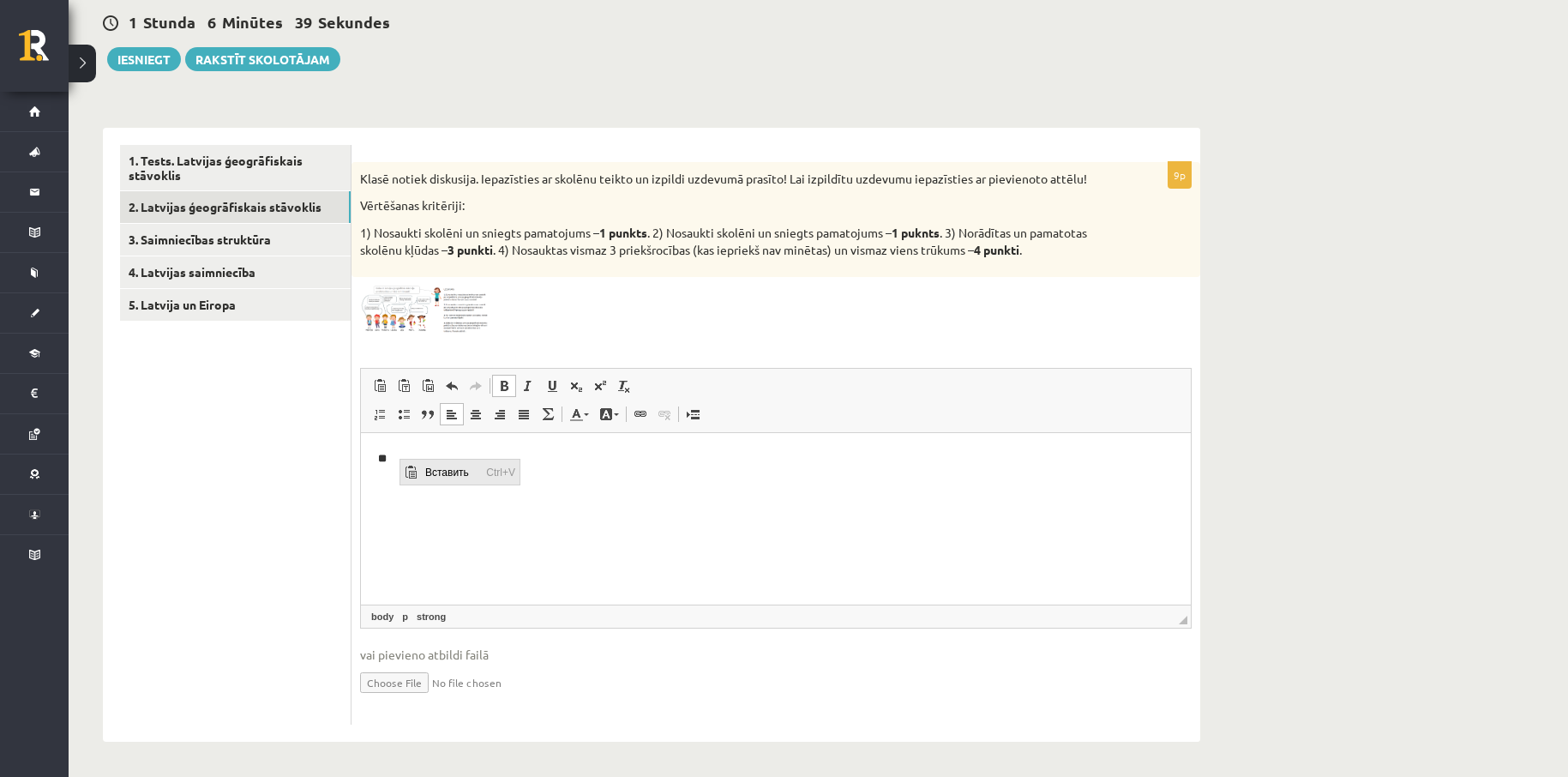
click at [440, 468] on span "Вставить" at bounding box center [452, 471] width 61 height 25
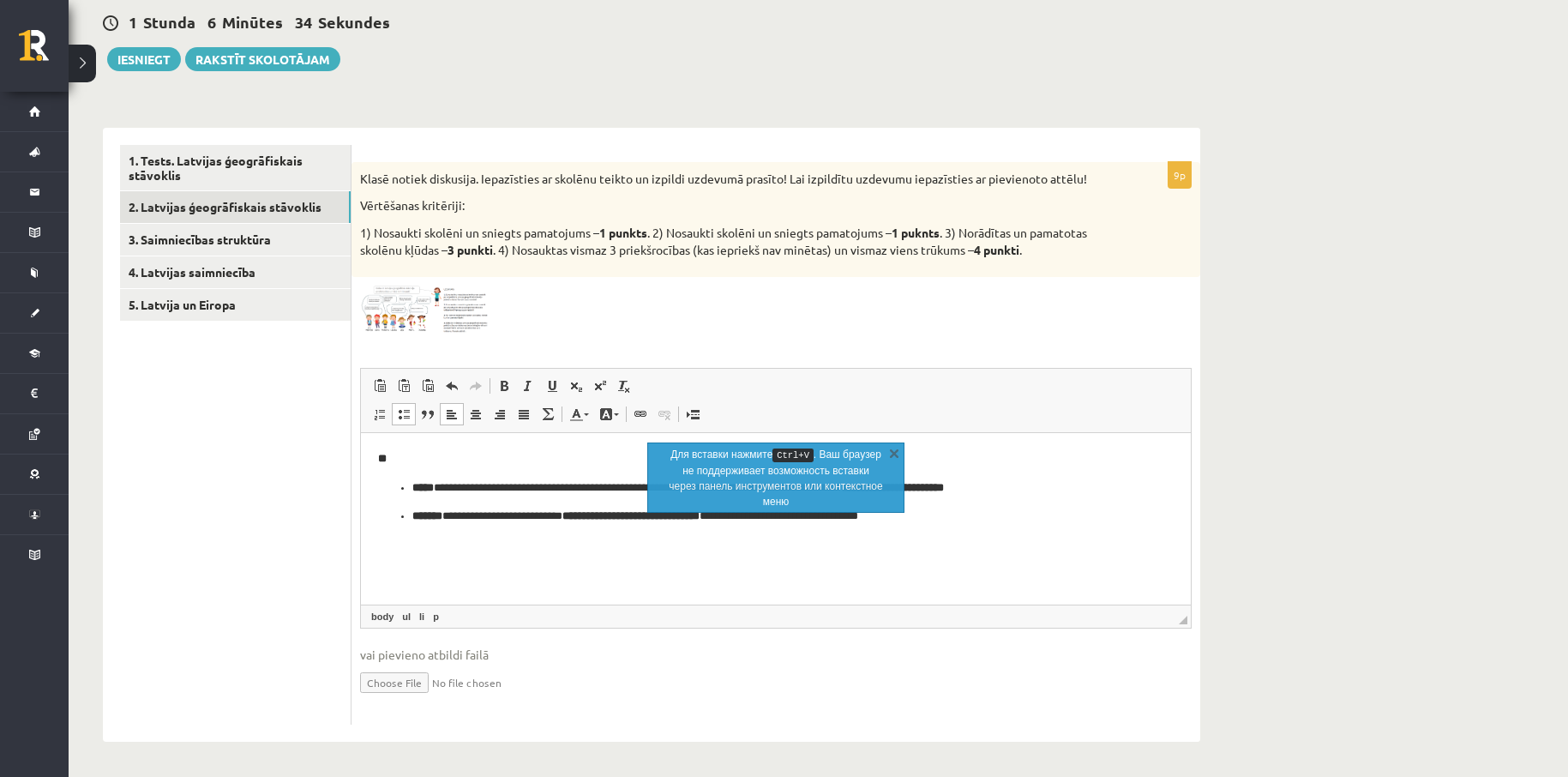
click at [405, 486] on ul "**********" at bounding box center [776, 501] width 796 height 46
click at [378, 485] on html "**********" at bounding box center [775, 501] width 830 height 139
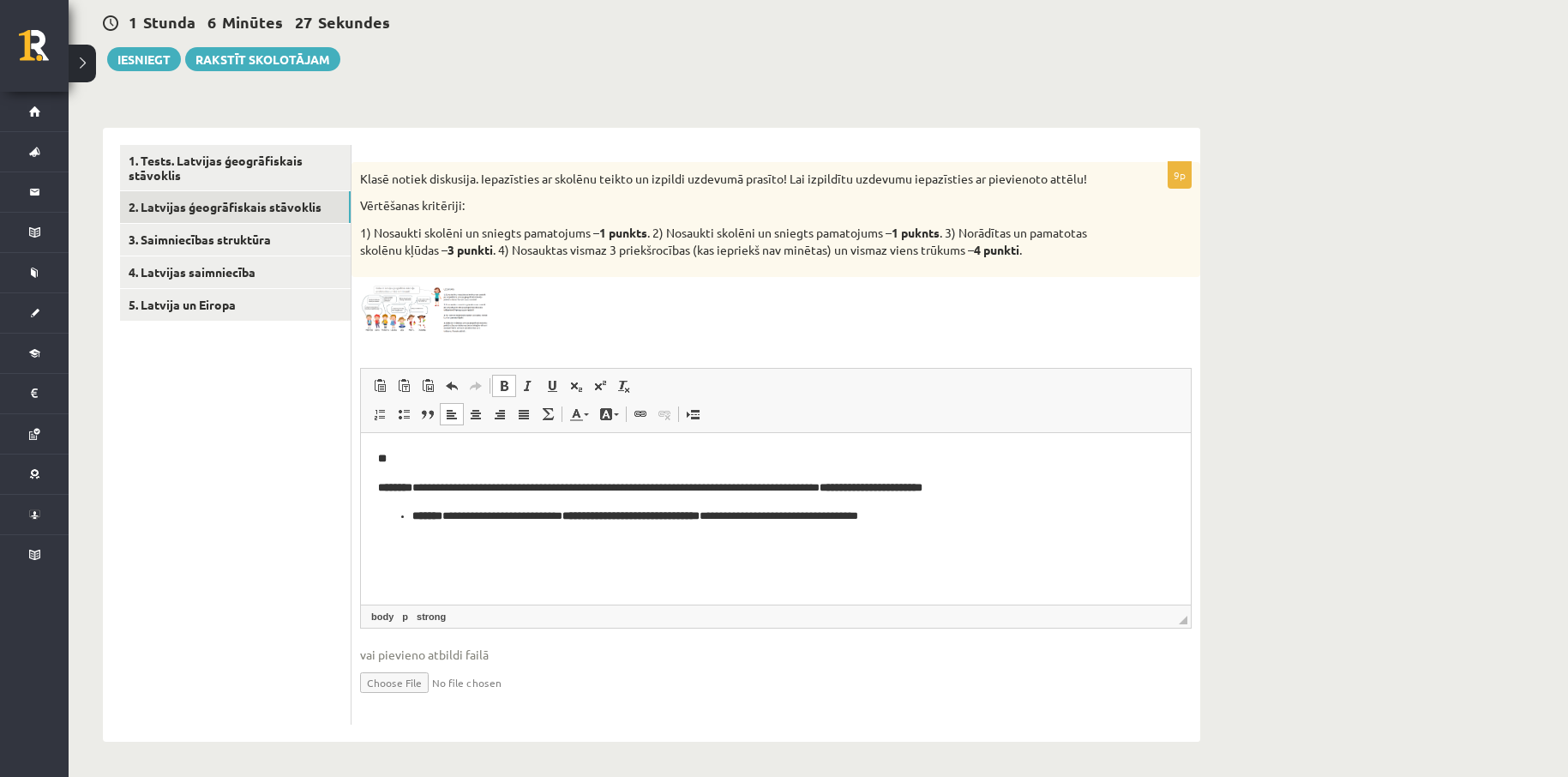
click at [393, 455] on p "**" at bounding box center [776, 458] width 796 height 18
click at [409, 515] on ul "**********" at bounding box center [776, 515] width 796 height 18
click at [605, 571] on html "**********" at bounding box center [775, 501] width 830 height 139
click at [421, 313] on span at bounding box center [425, 326] width 28 height 28
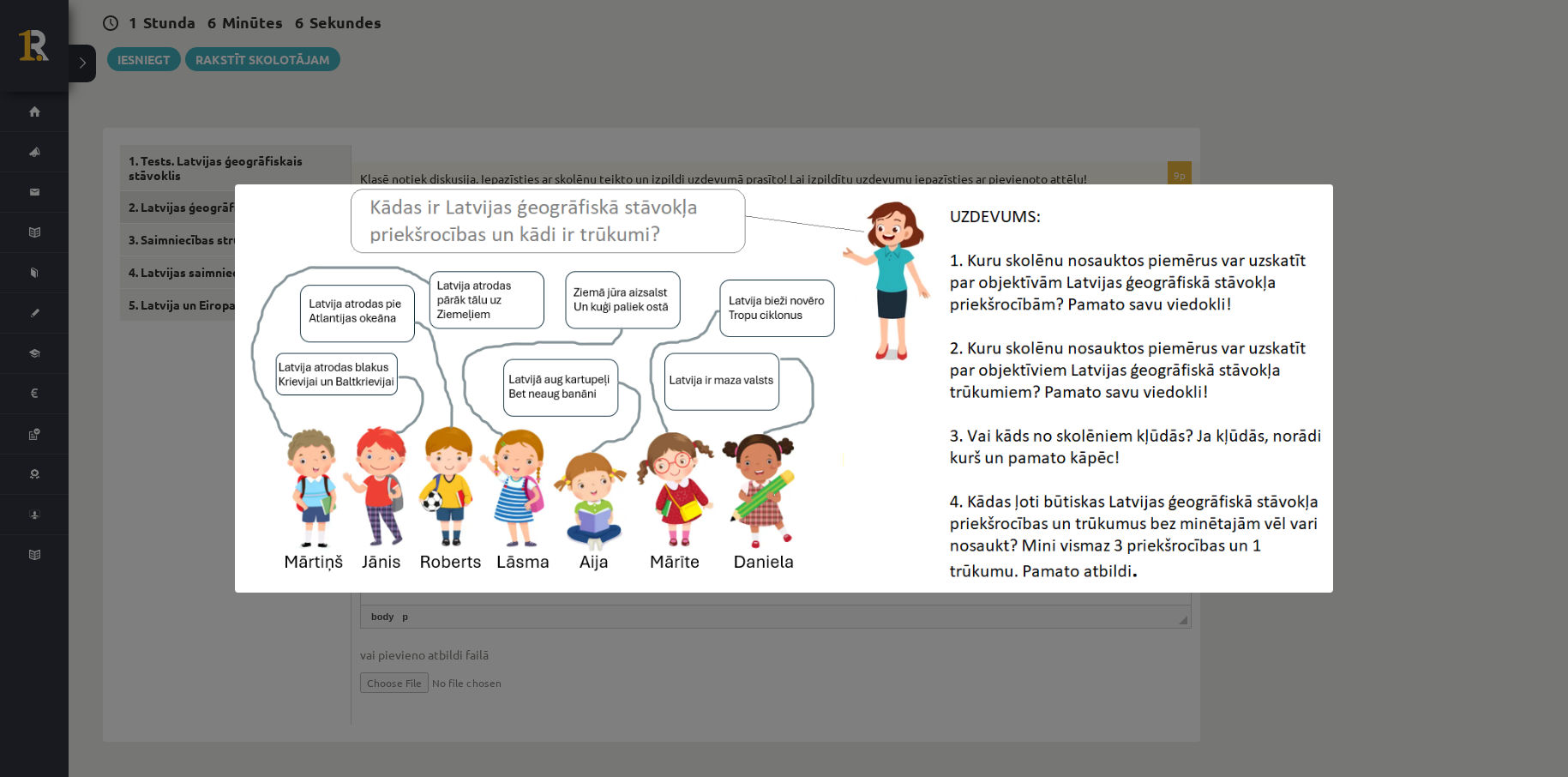
click at [242, 610] on div at bounding box center [784, 388] width 1568 height 777
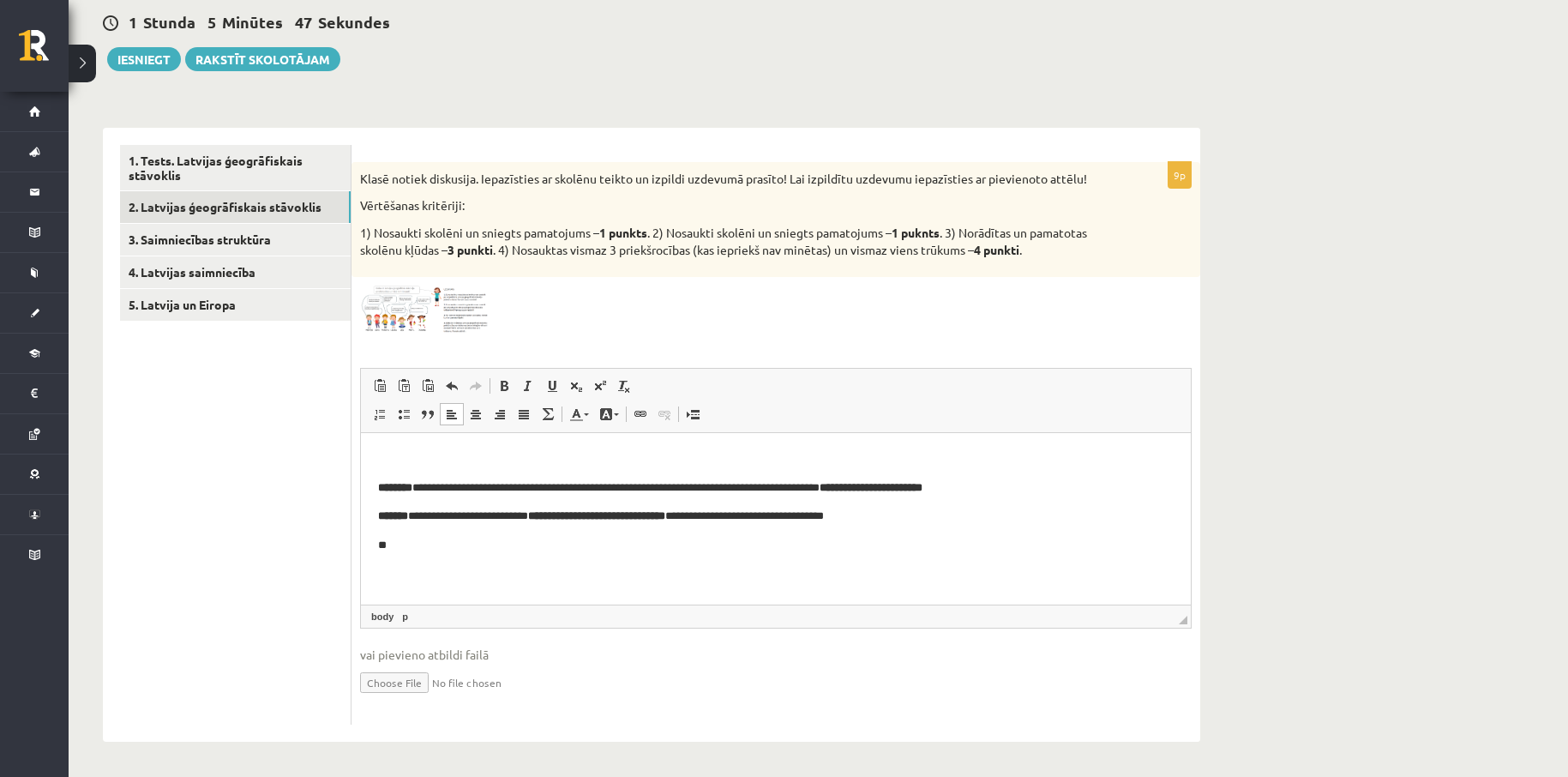
click at [405, 544] on p "**" at bounding box center [776, 545] width 796 height 18
click at [463, 555] on span "Вставить" at bounding box center [458, 558] width 61 height 25
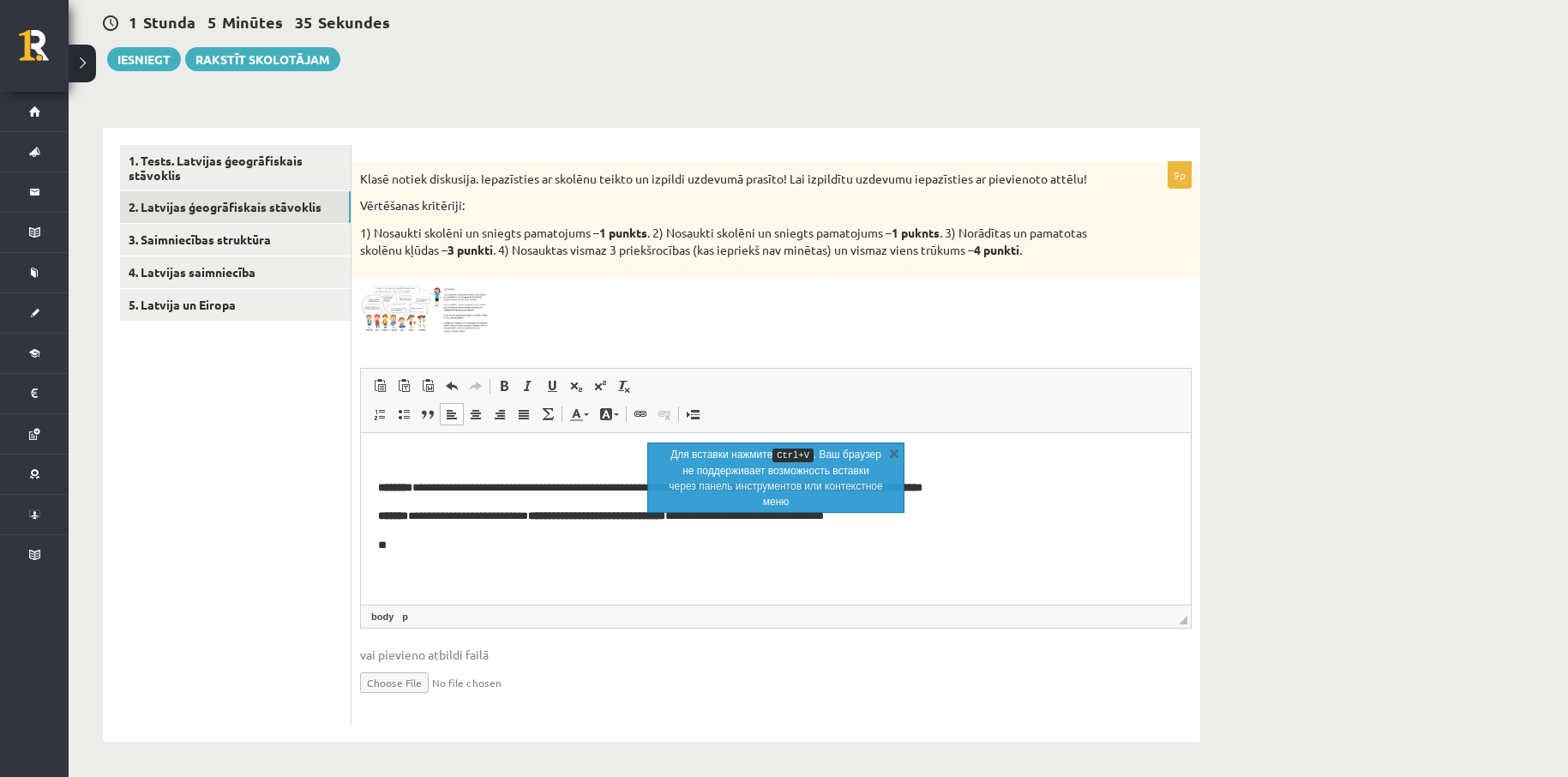
scroll to position [34, 0]
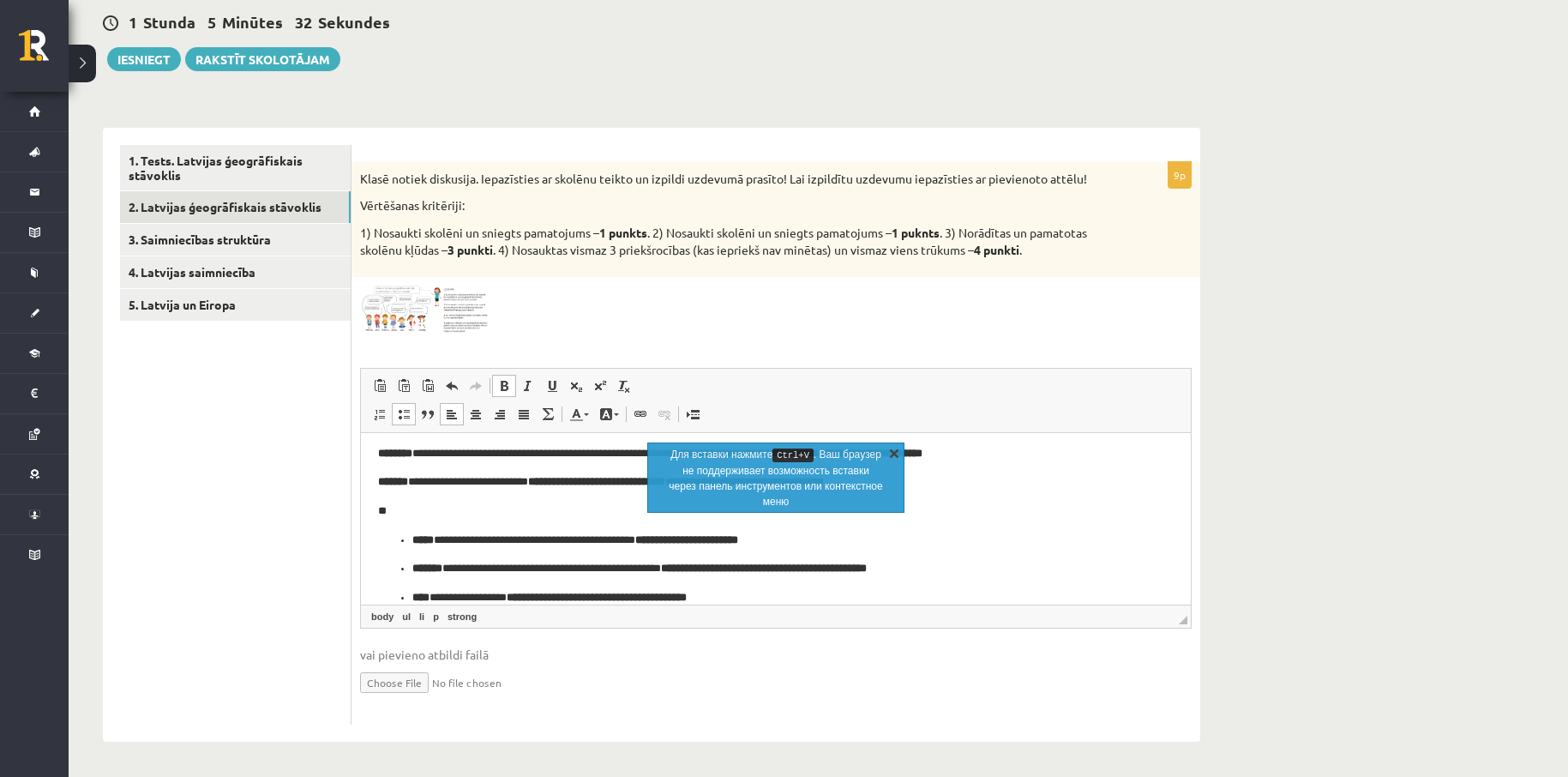
click at [895, 451] on link "X" at bounding box center [894, 453] width 17 height 17
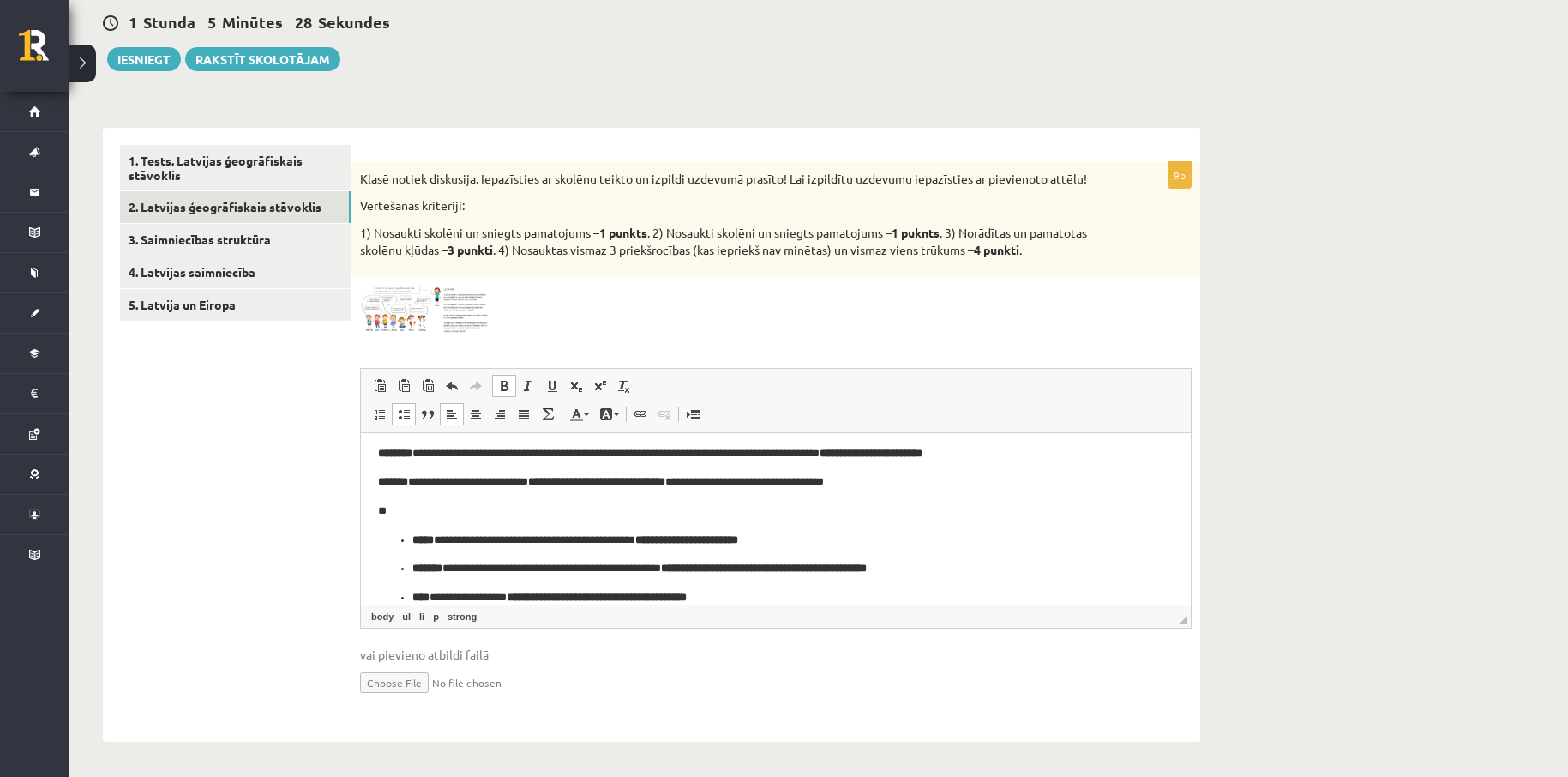
click at [389, 510] on p "**" at bounding box center [769, 510] width 783 height 18
click at [405, 539] on ul "**********" at bounding box center [776, 568] width 796 height 76
click at [408, 570] on ul "**********" at bounding box center [776, 582] width 796 height 46
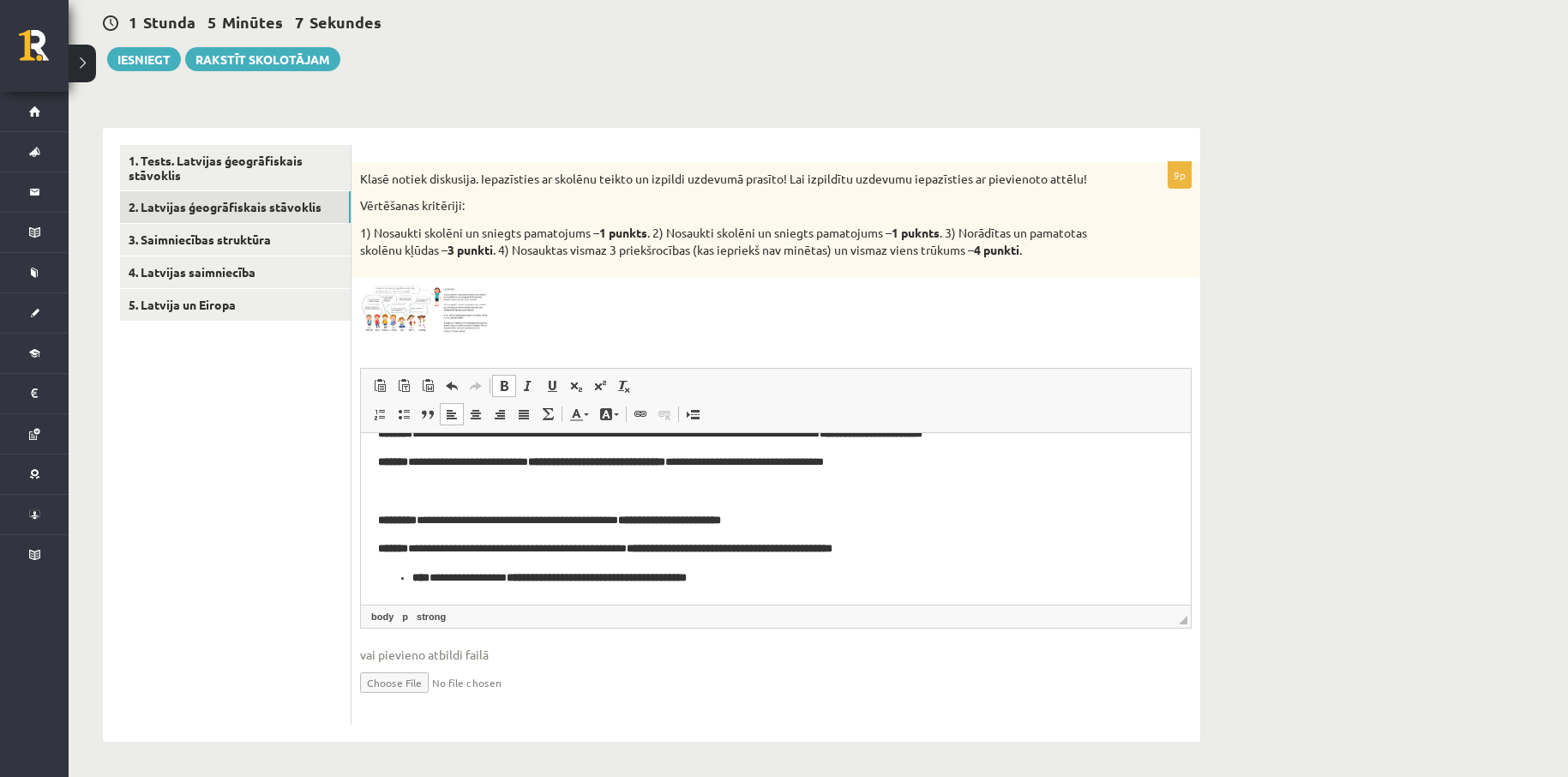
scroll to position [55, 0]
click at [407, 579] on ul "**********" at bounding box center [776, 576] width 796 height 18
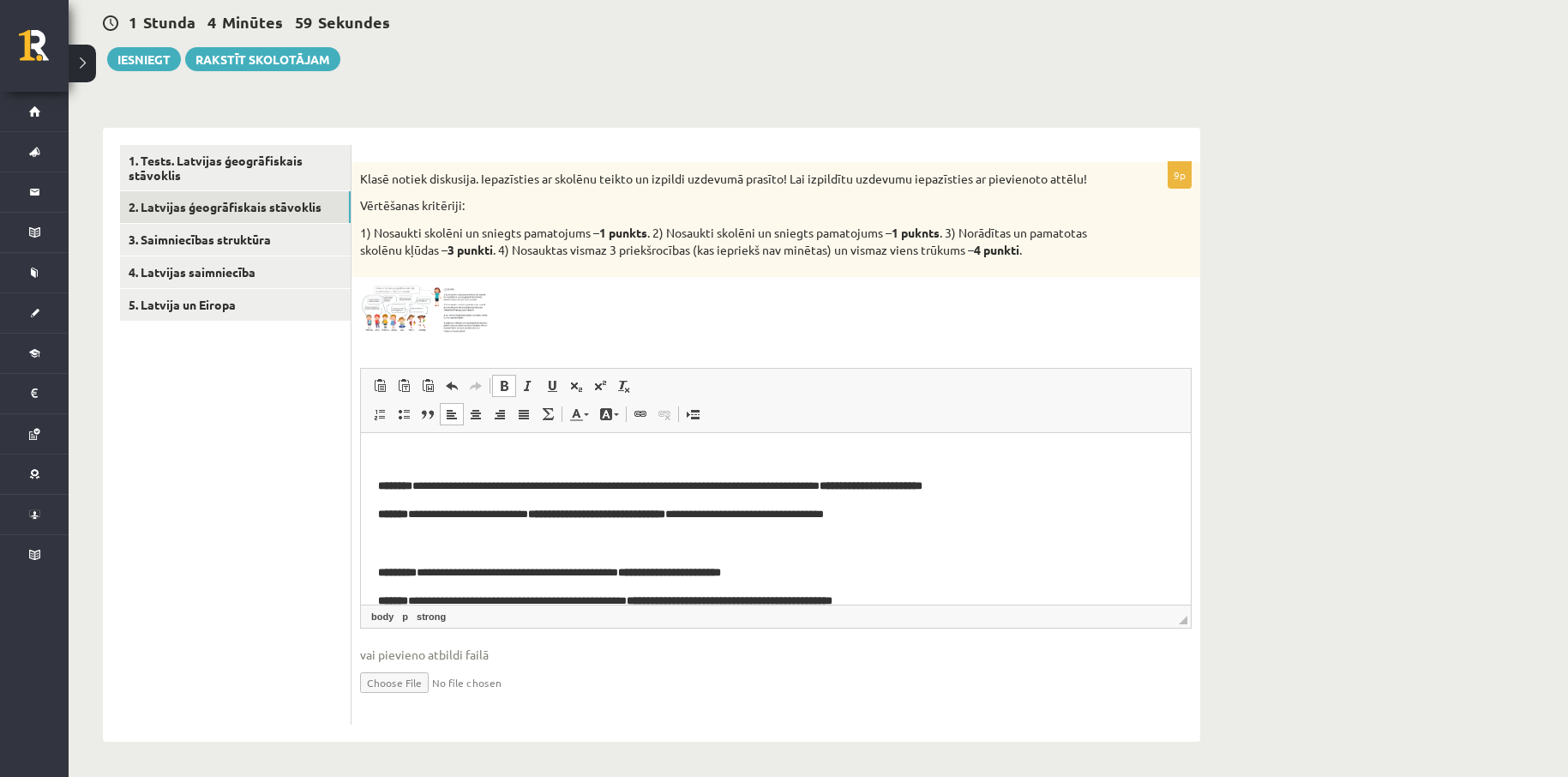
scroll to position [0, 0]
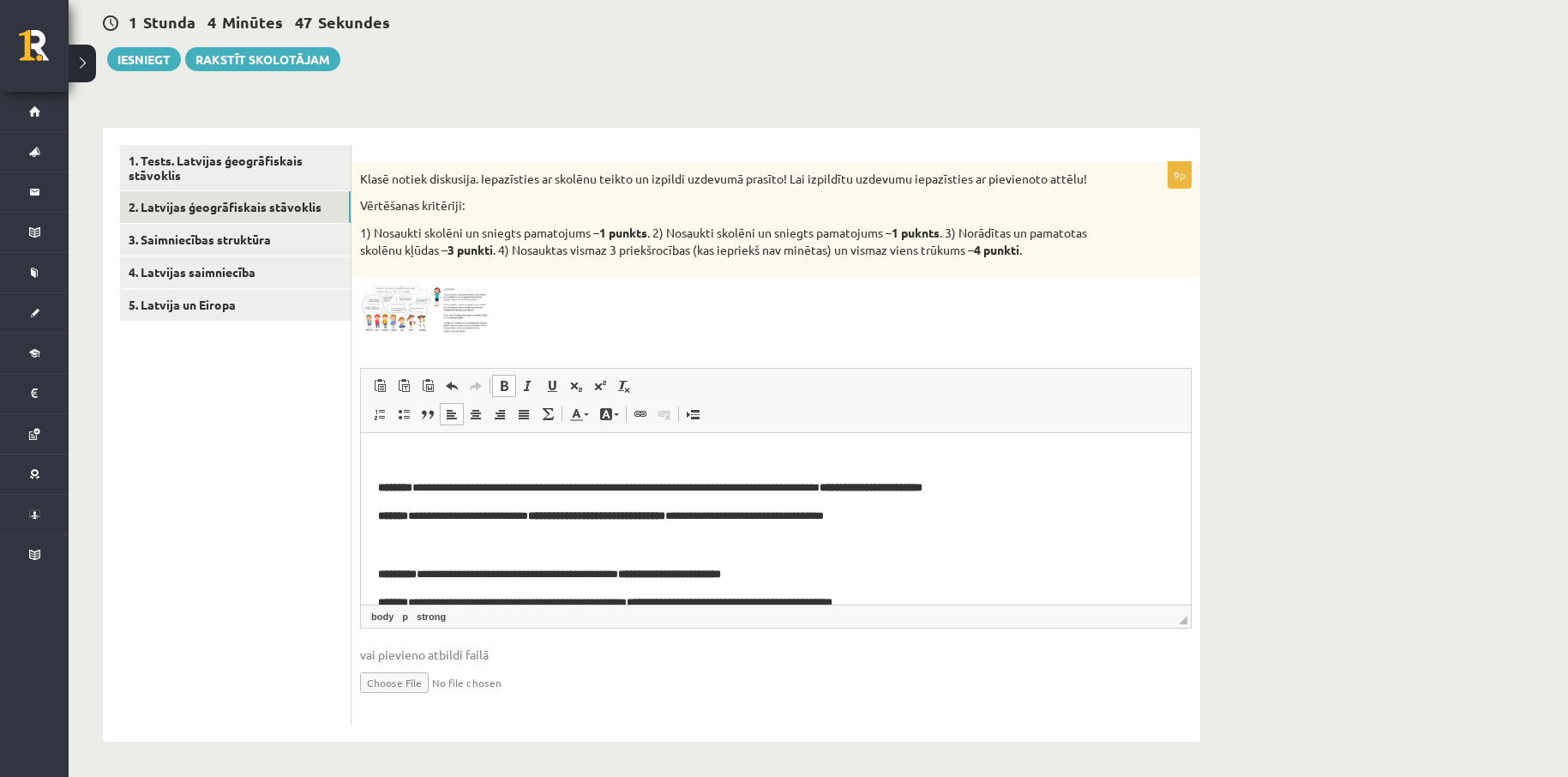
click at [411, 313] on img at bounding box center [425, 309] width 129 height 48
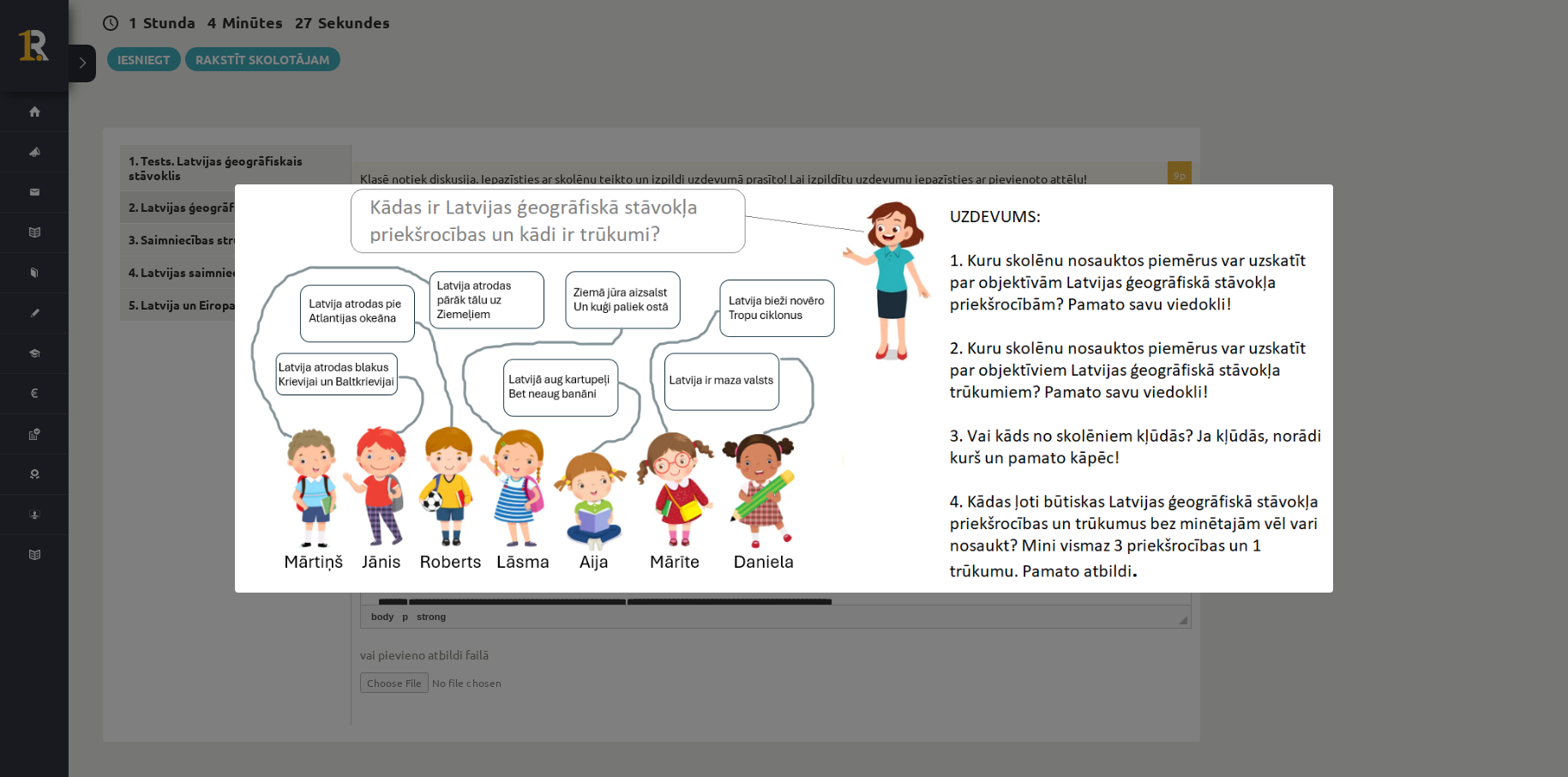
drag, startPoint x: 1472, startPoint y: 285, endPoint x: 1313, endPoint y: 353, distance: 172.9
click at [1463, 289] on div at bounding box center [784, 388] width 1568 height 777
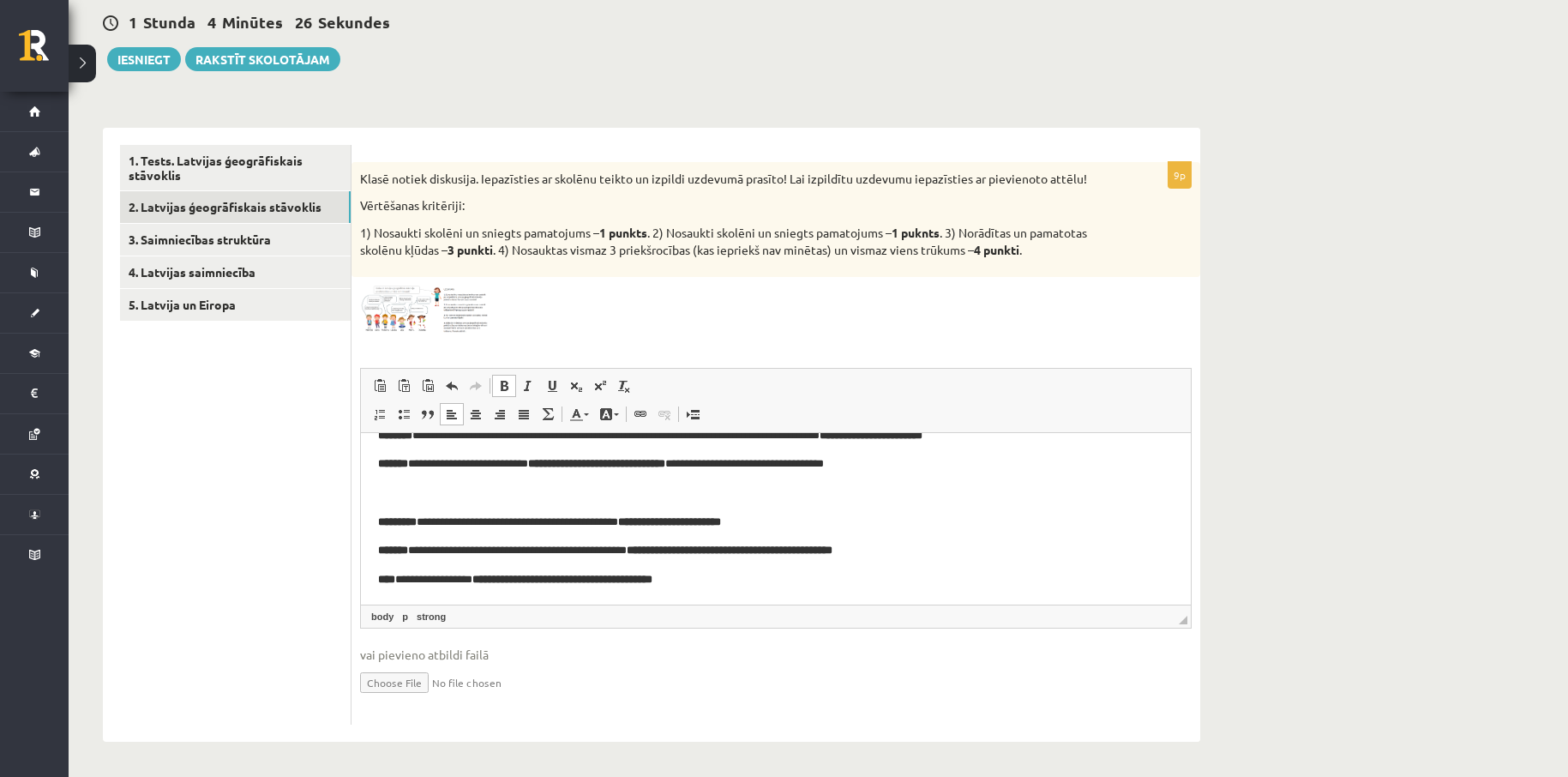
scroll to position [55, 0]
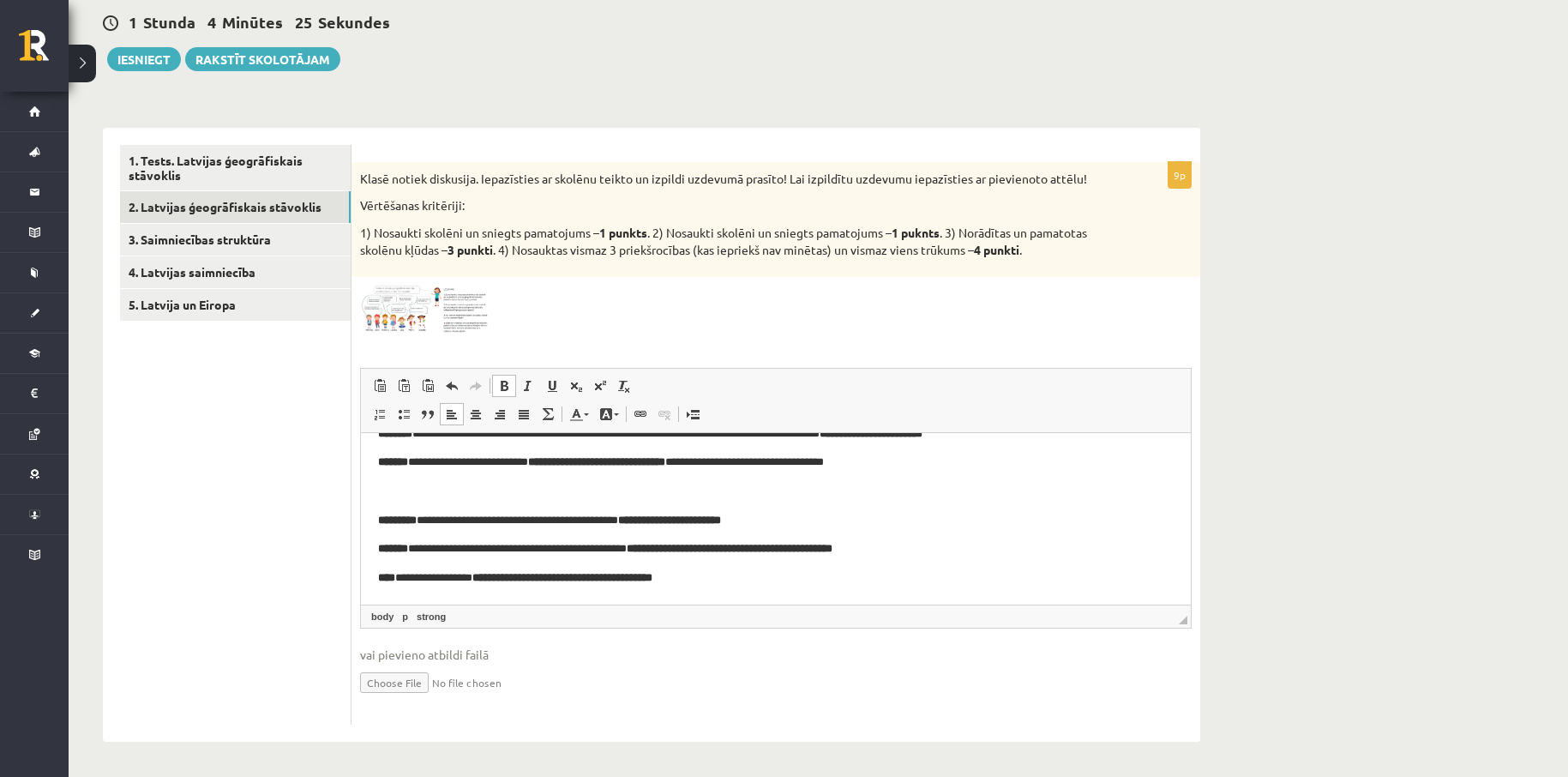
click at [405, 592] on html "**********" at bounding box center [775, 491] width 830 height 226
click at [396, 599] on html "**********" at bounding box center [775, 491] width 830 height 226
click at [750, 578] on p "**********" at bounding box center [769, 577] width 783 height 18
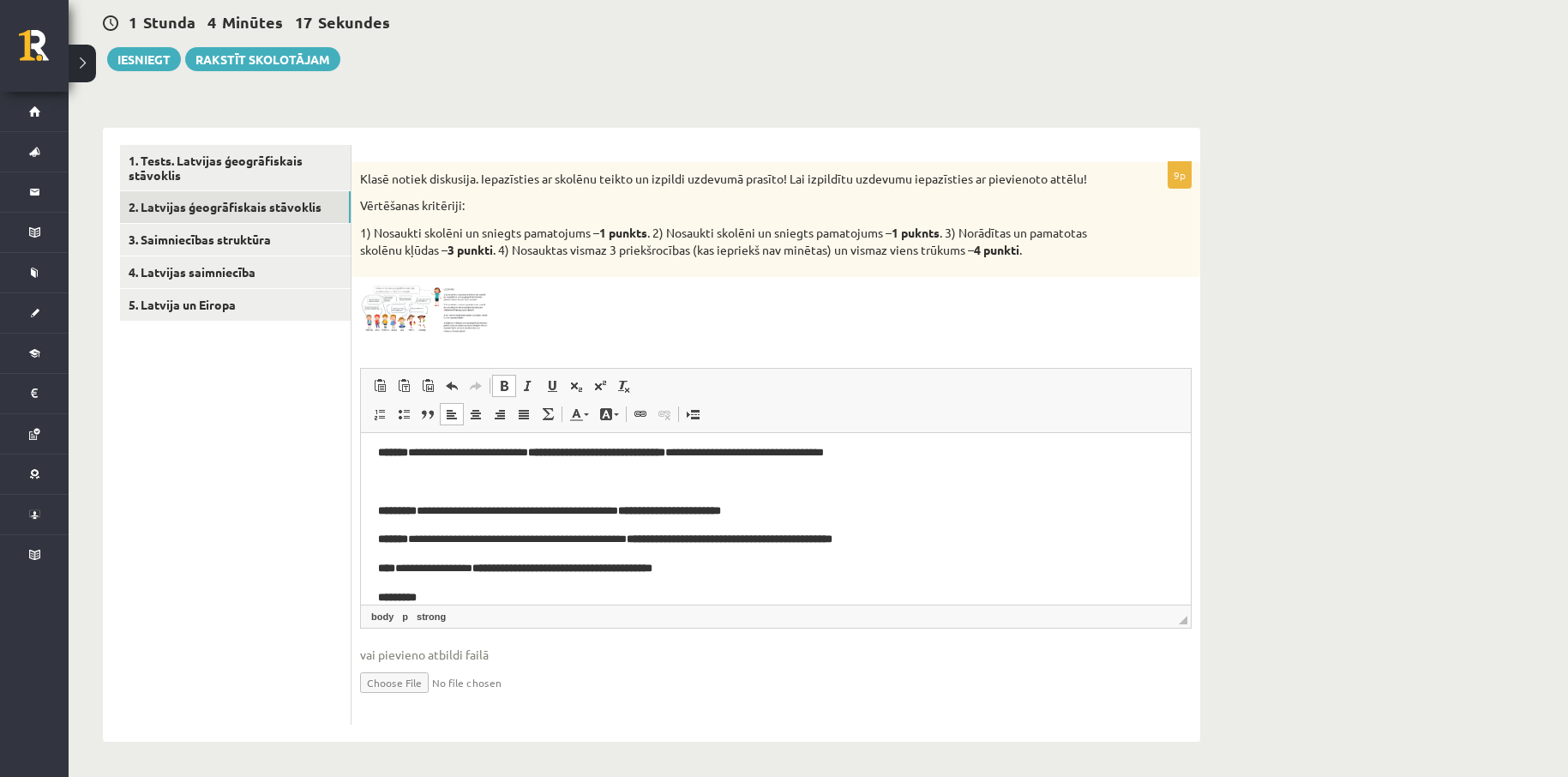
click at [441, 592] on p "*********" at bounding box center [776, 597] width 796 height 18
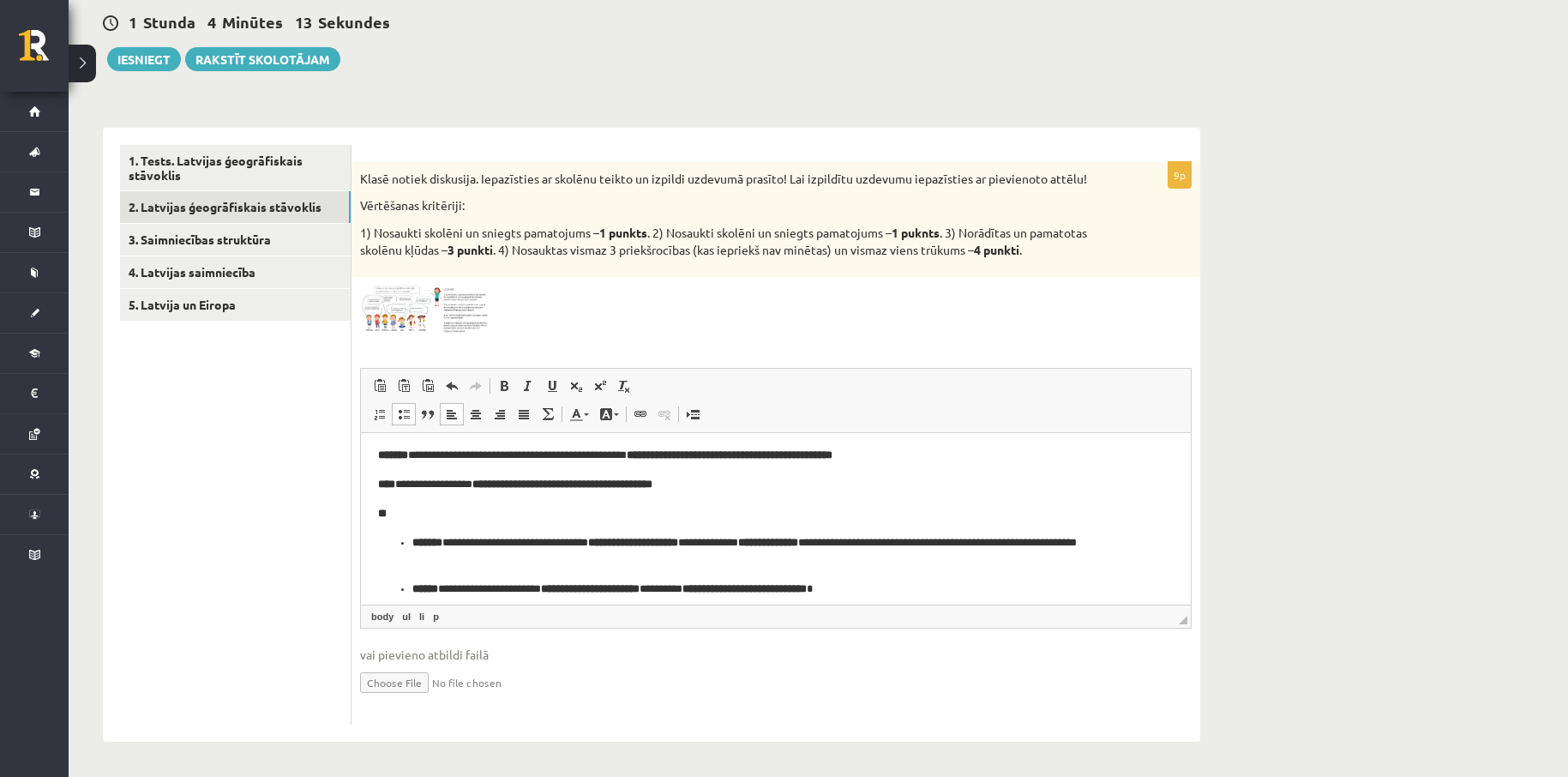
scroll to position [159, 0]
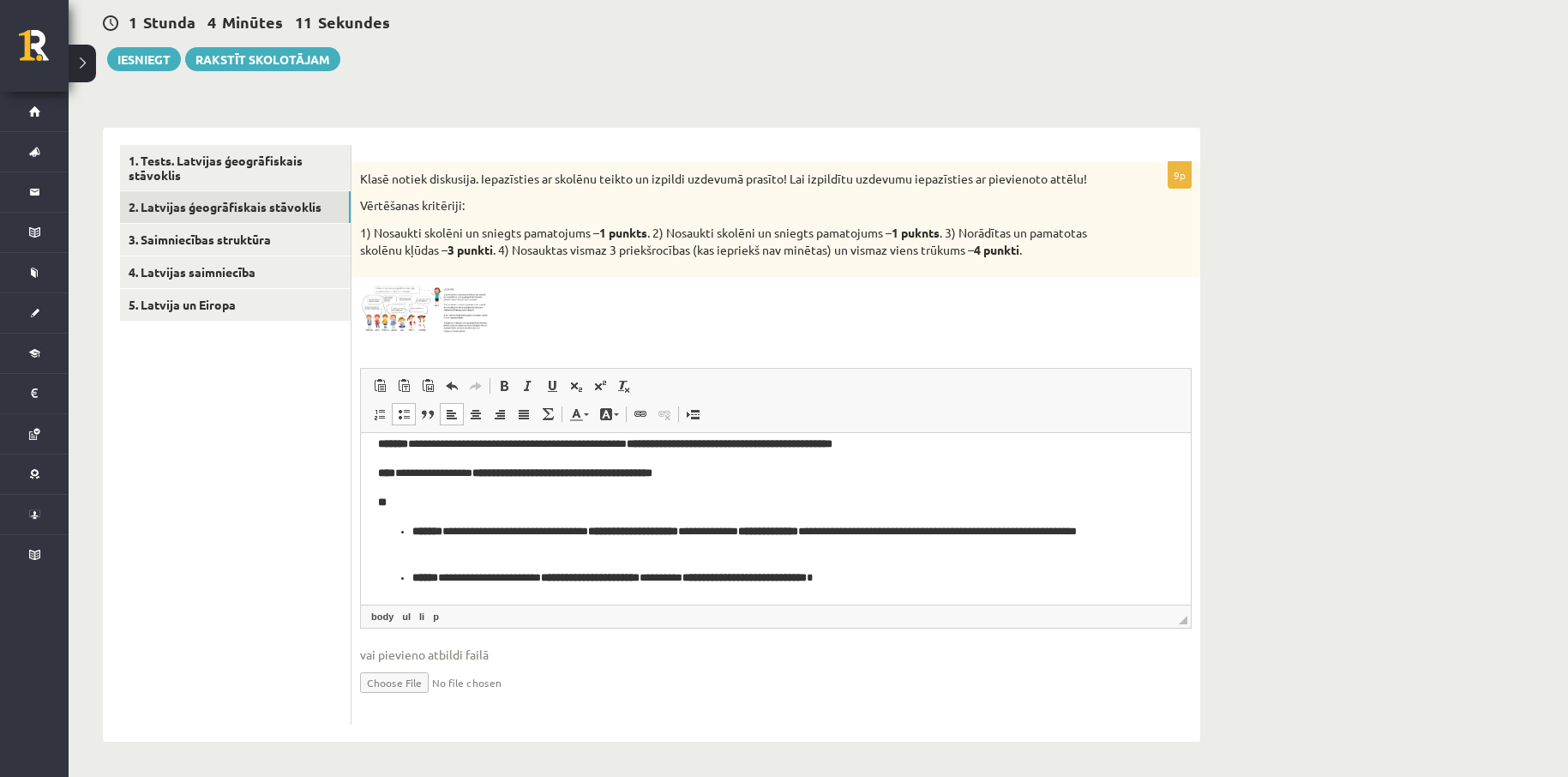
drag, startPoint x: 404, startPoint y: 531, endPoint x: 390, endPoint y: 531, distance: 14.0
click at [390, 531] on ul "**********" at bounding box center [776, 554] width 796 height 65
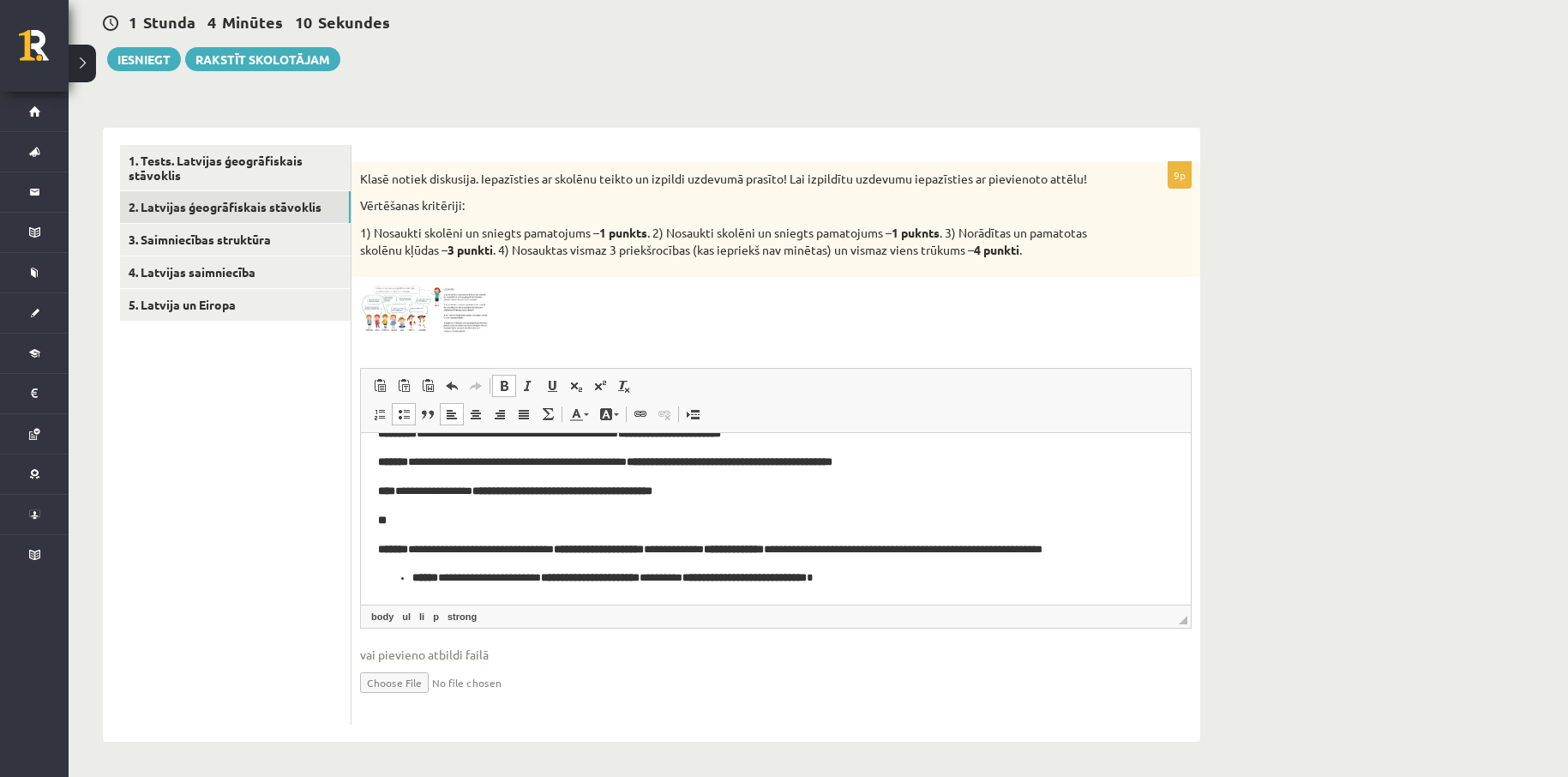
scroll to position [141, 0]
click at [387, 521] on strong "**" at bounding box center [382, 519] width 9 height 11
click at [387, 519] on strong "**" at bounding box center [382, 519] width 9 height 11
click at [405, 575] on ul "**********" at bounding box center [776, 576] width 796 height 18
click at [894, 576] on p "**********" at bounding box center [769, 577] width 783 height 18
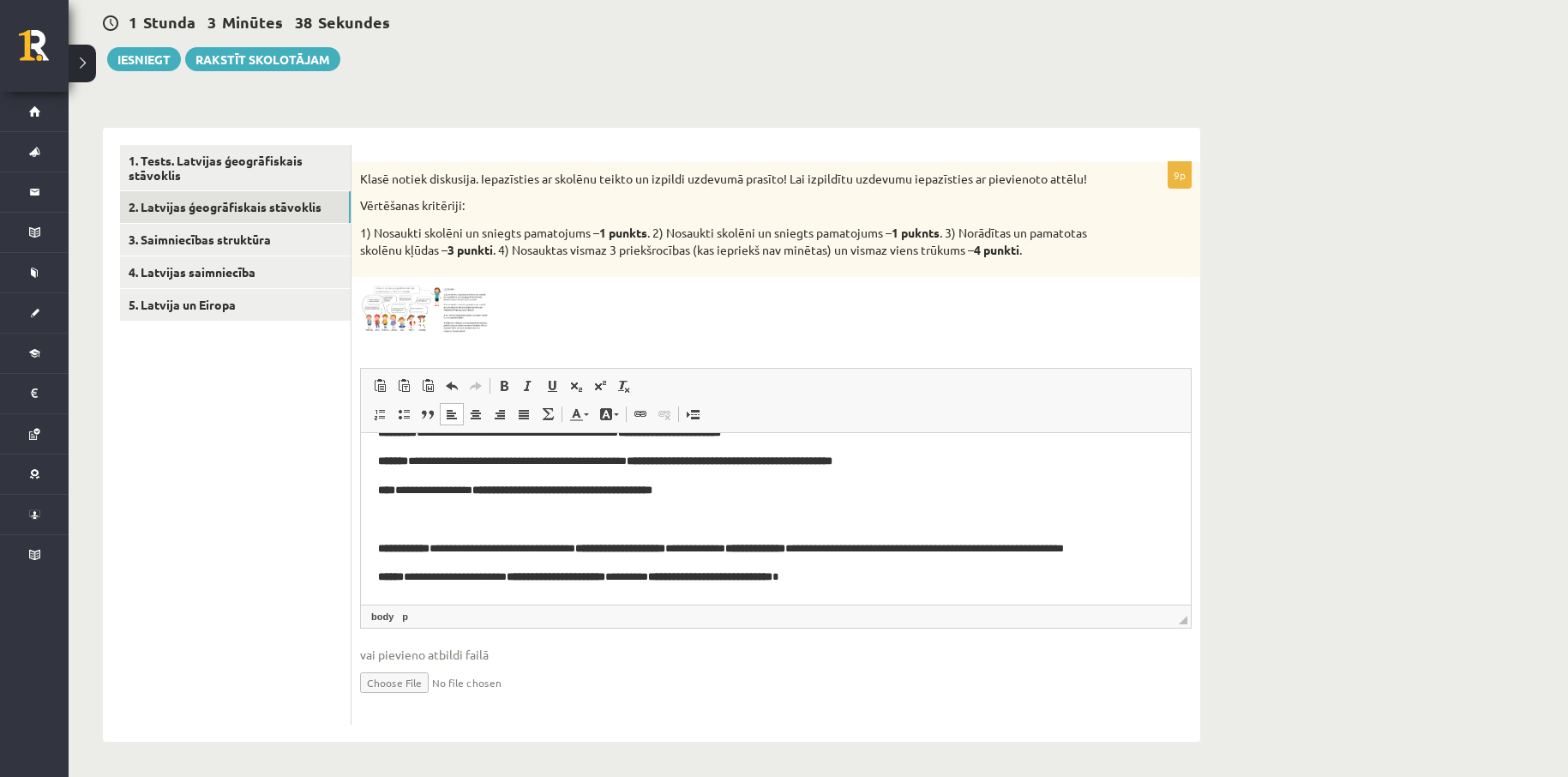
scroll to position [159, 0]
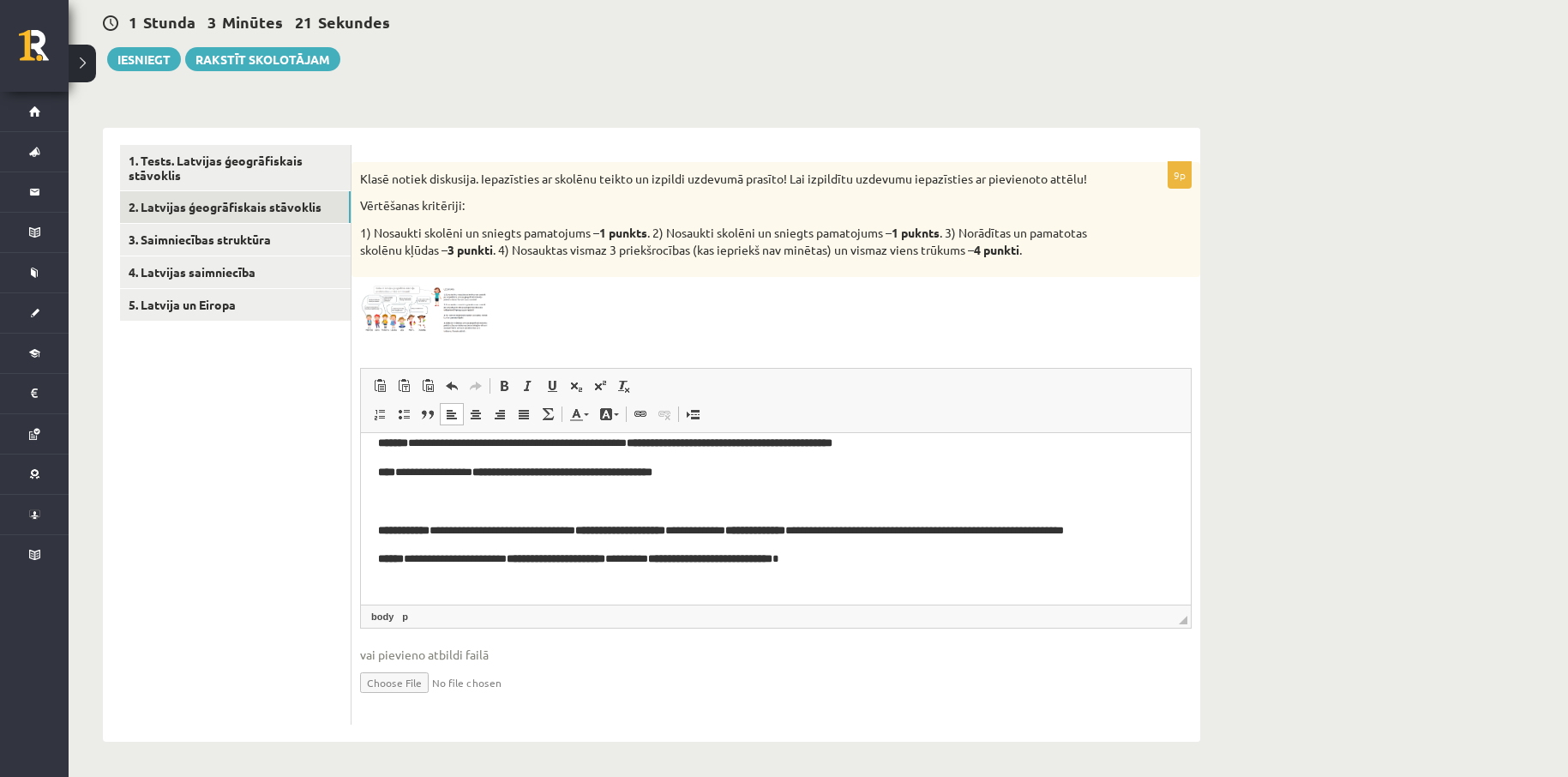
click at [416, 305] on img at bounding box center [425, 309] width 129 height 48
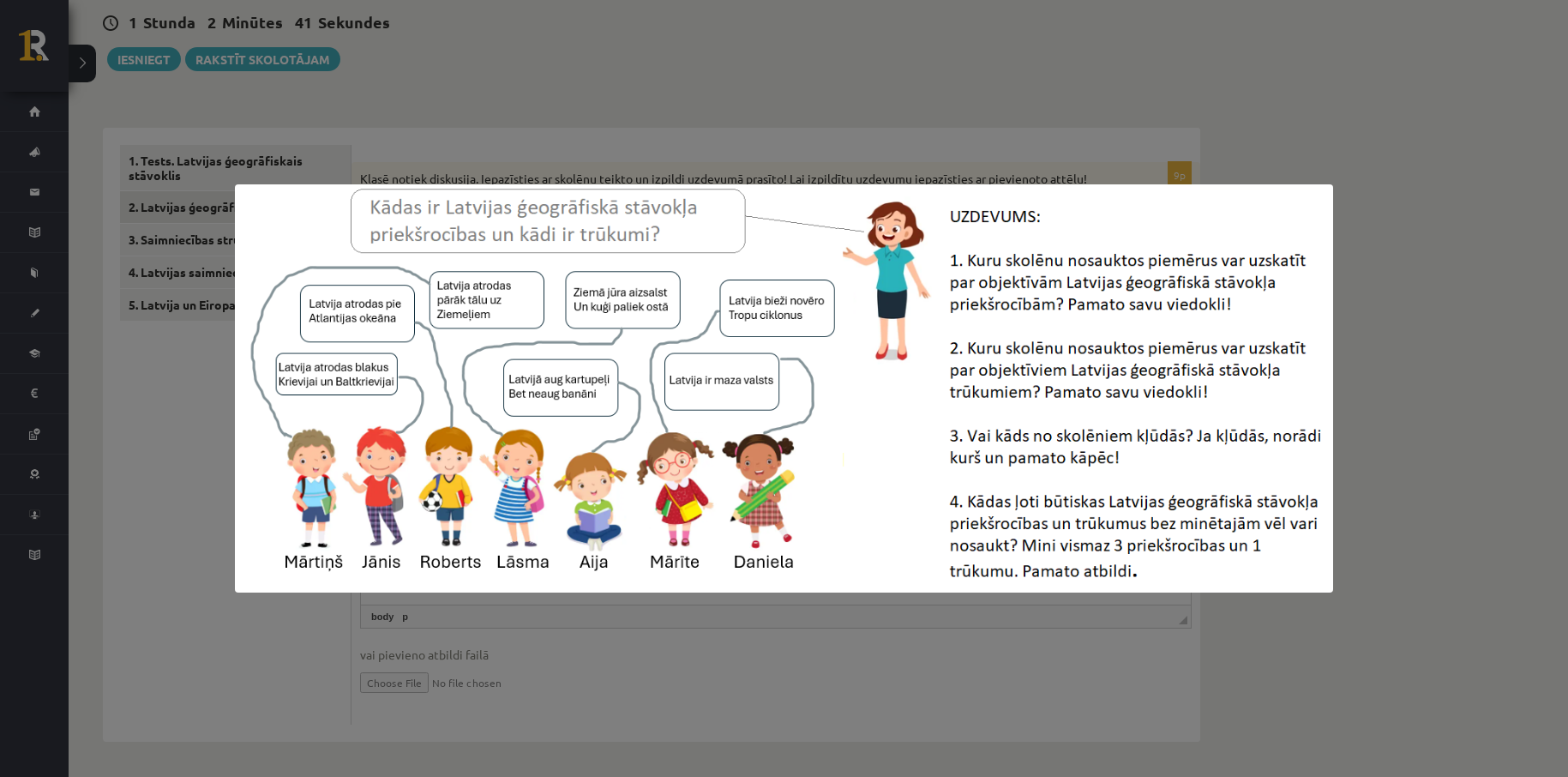
drag, startPoint x: 1430, startPoint y: 197, endPoint x: 1384, endPoint y: 217, distance: 50.2
click at [1429, 197] on div at bounding box center [784, 388] width 1568 height 777
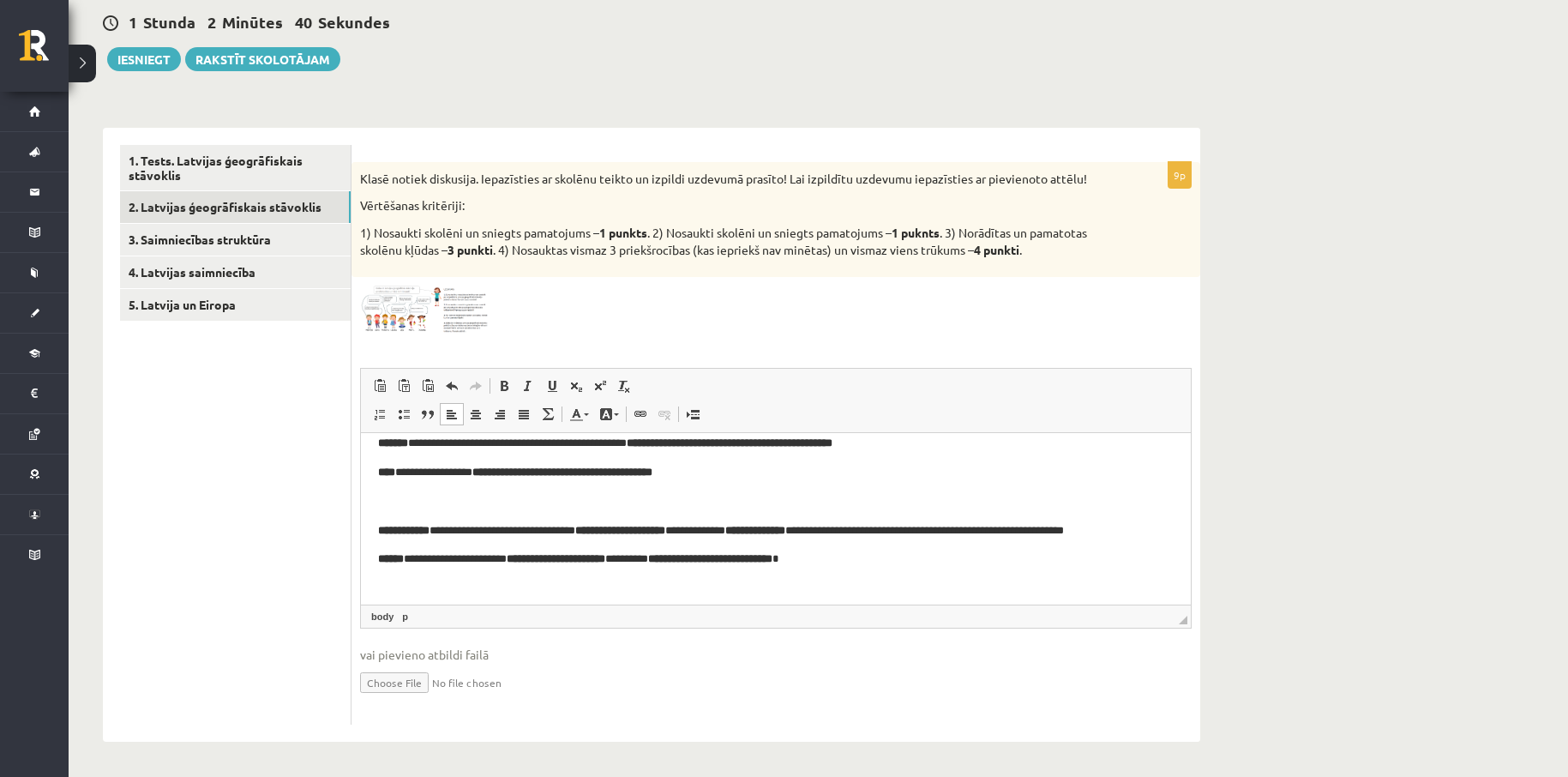
click at [895, 560] on p "**********" at bounding box center [769, 558] width 783 height 18
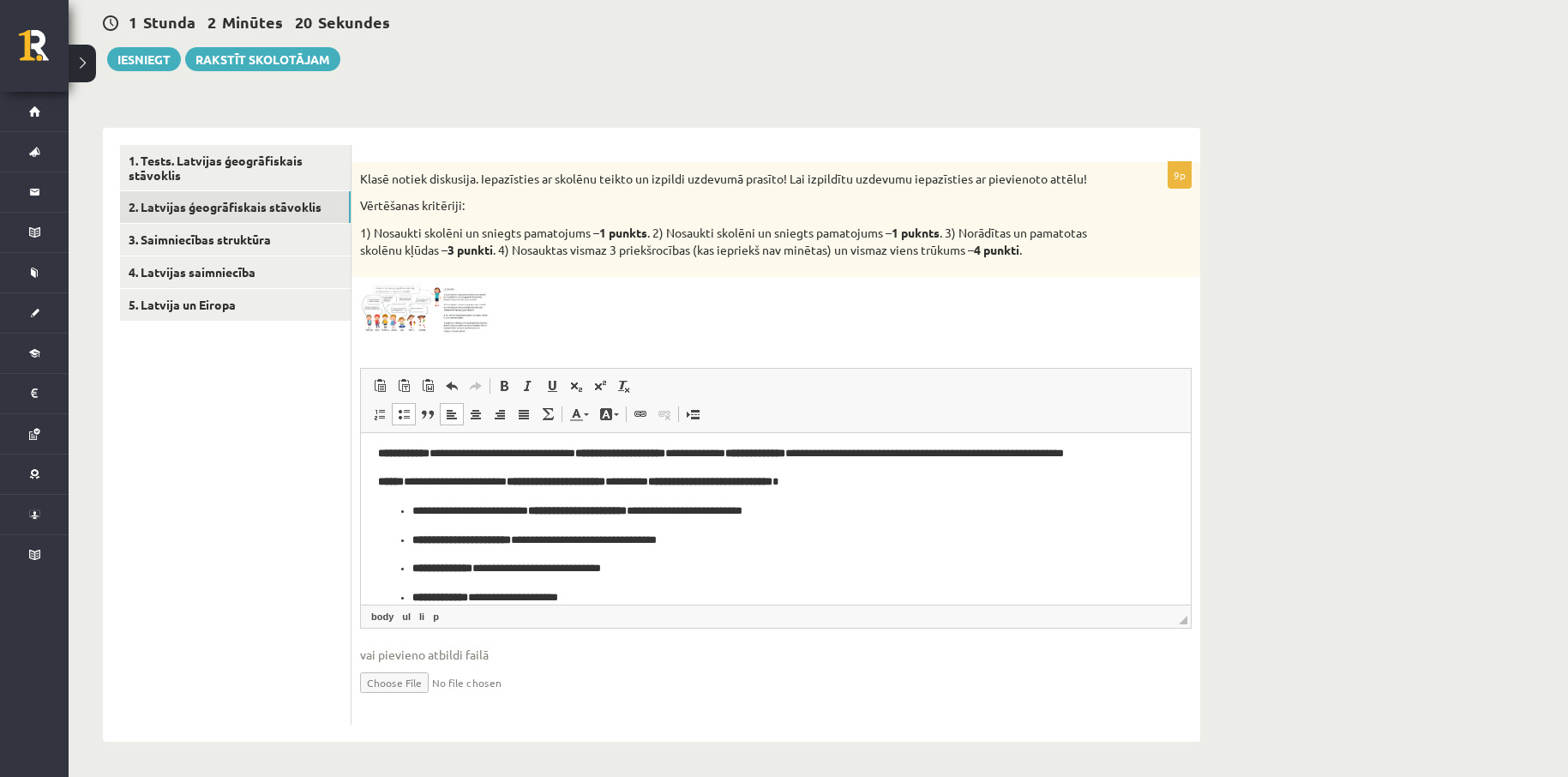
click at [406, 510] on ul "**********" at bounding box center [776, 554] width 796 height 104
click at [406, 539] on ul "**********" at bounding box center [776, 568] width 796 height 76
click at [410, 566] on ul "**********" at bounding box center [776, 582] width 796 height 46
click at [411, 595] on ul "**********" at bounding box center [776, 597] width 796 height 18
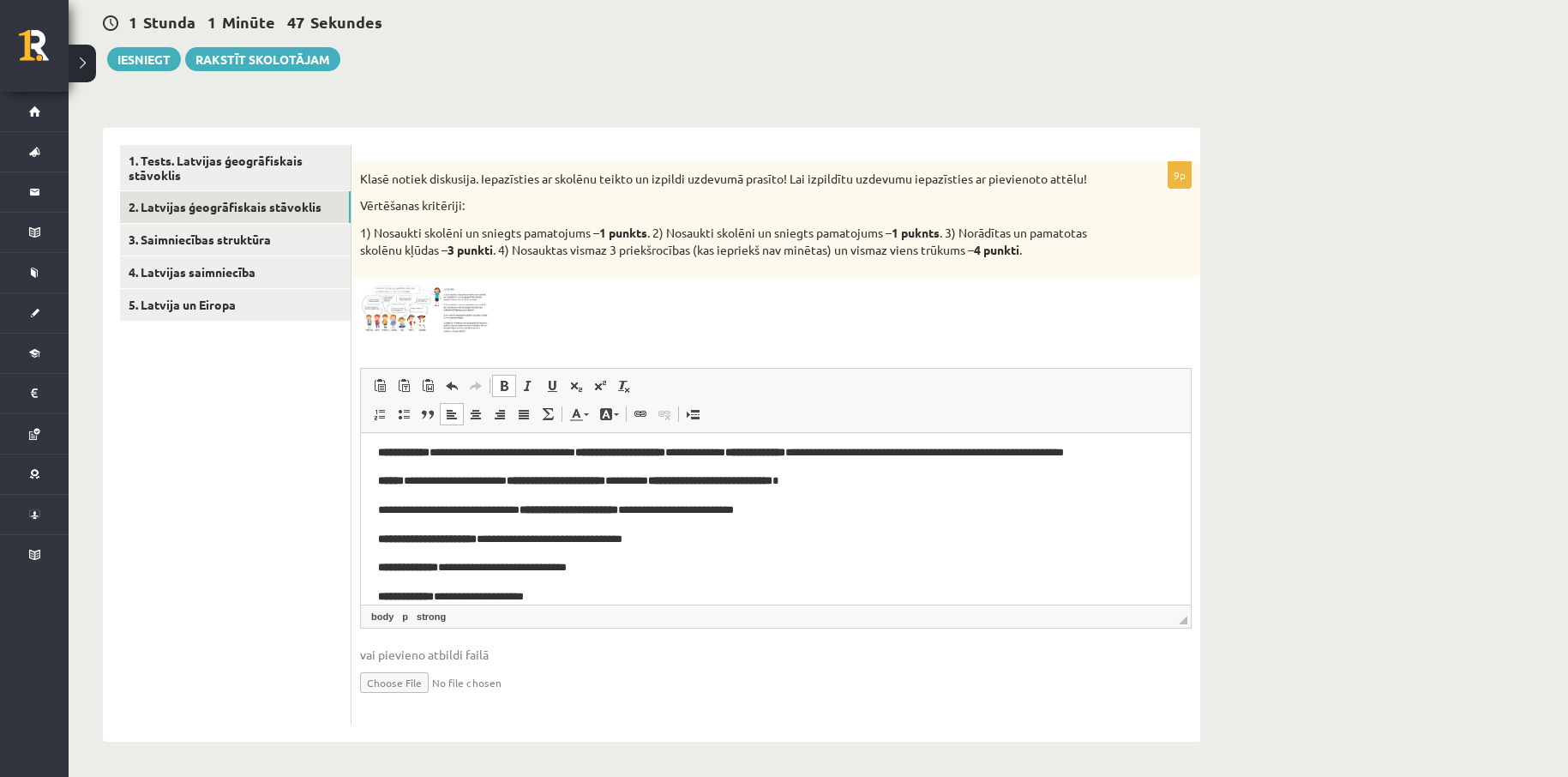
click at [403, 538] on strong "**********" at bounding box center [428, 538] width 99 height 11
click at [400, 565] on strong "**********" at bounding box center [408, 566] width 60 height 11
click at [398, 593] on strong "**********" at bounding box center [406, 596] width 56 height 11
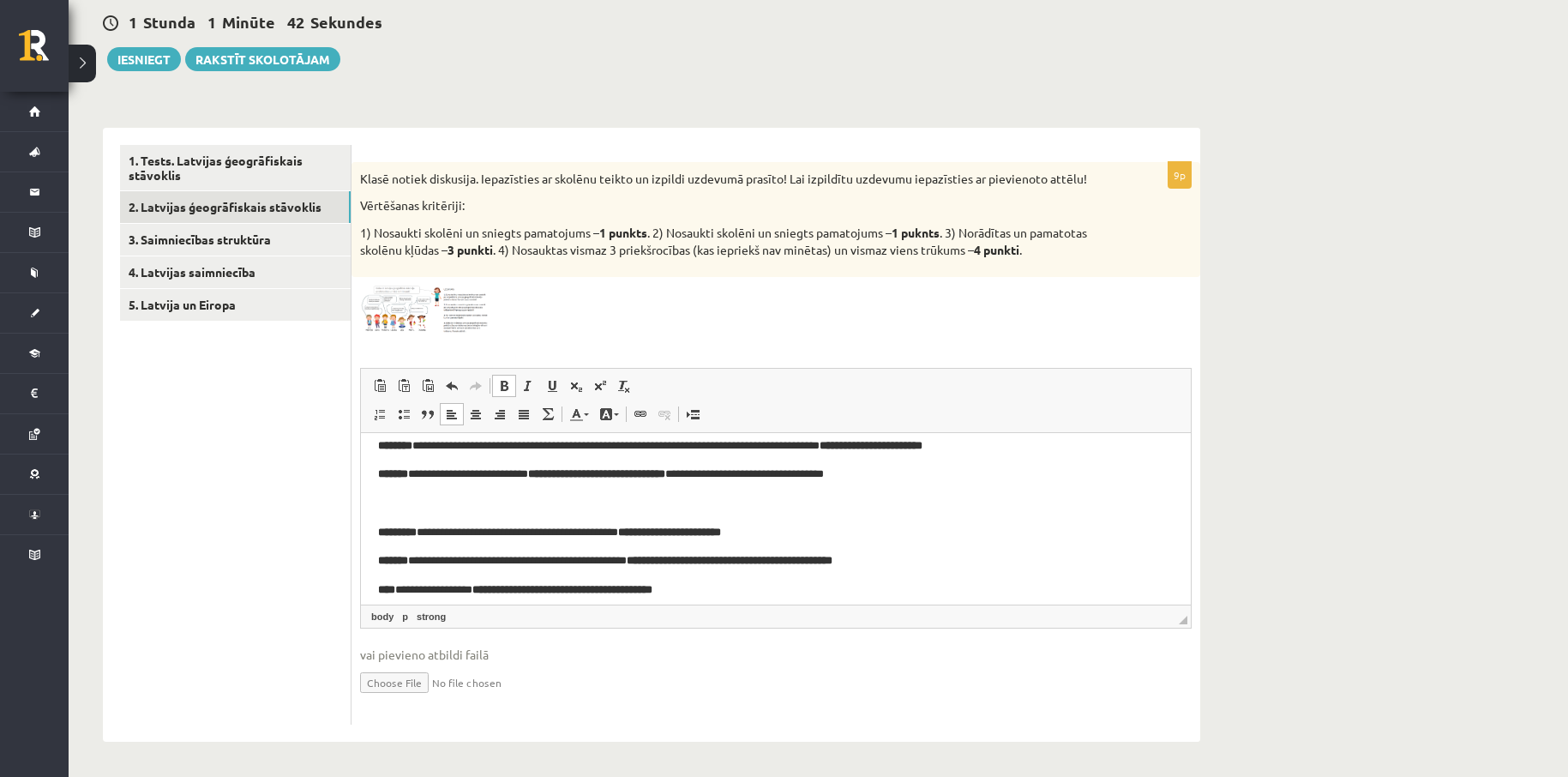
scroll to position [0, 0]
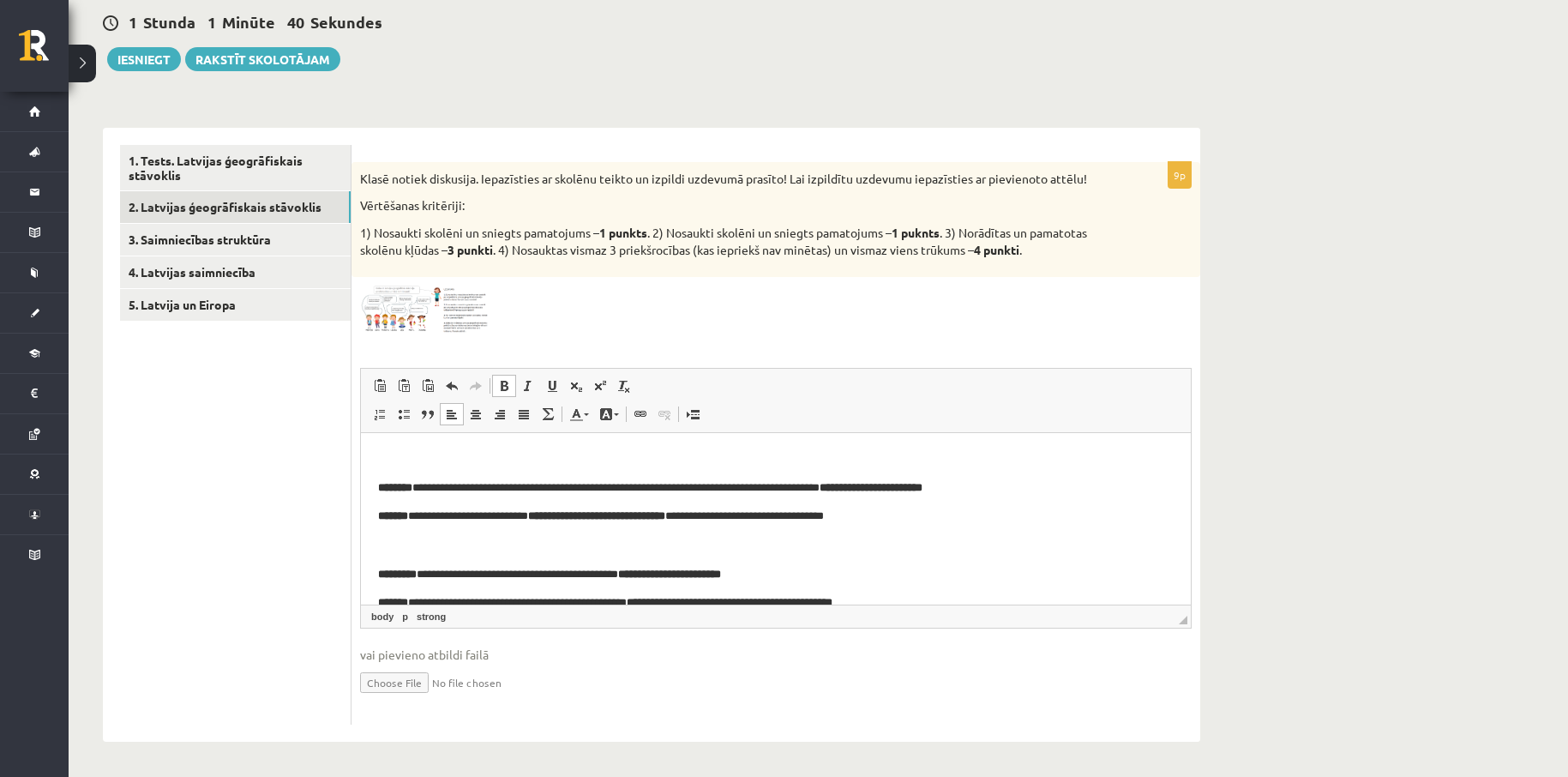
click at [400, 304] on img at bounding box center [425, 309] width 129 height 48
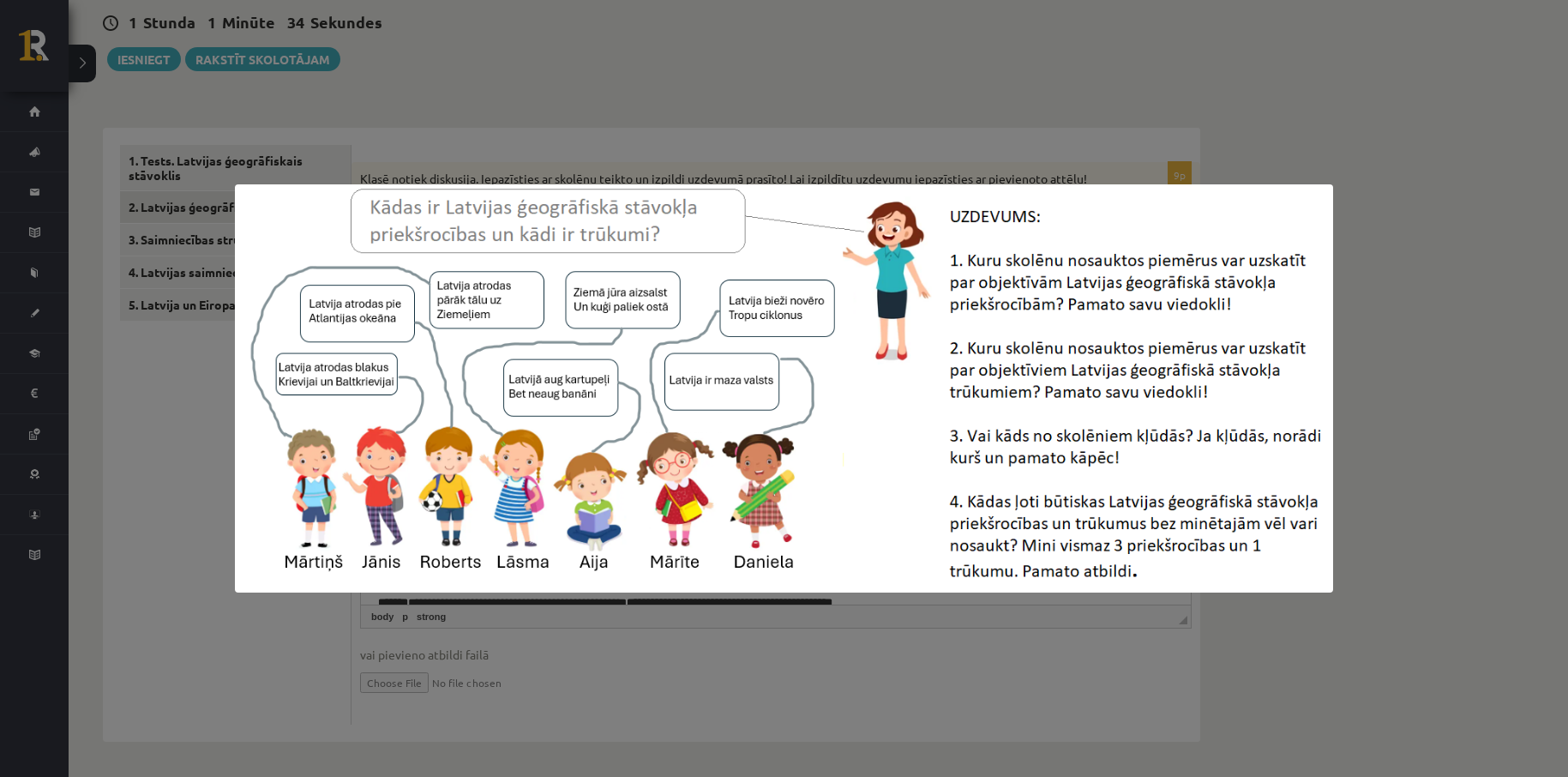
click at [1389, 314] on div at bounding box center [784, 388] width 1568 height 777
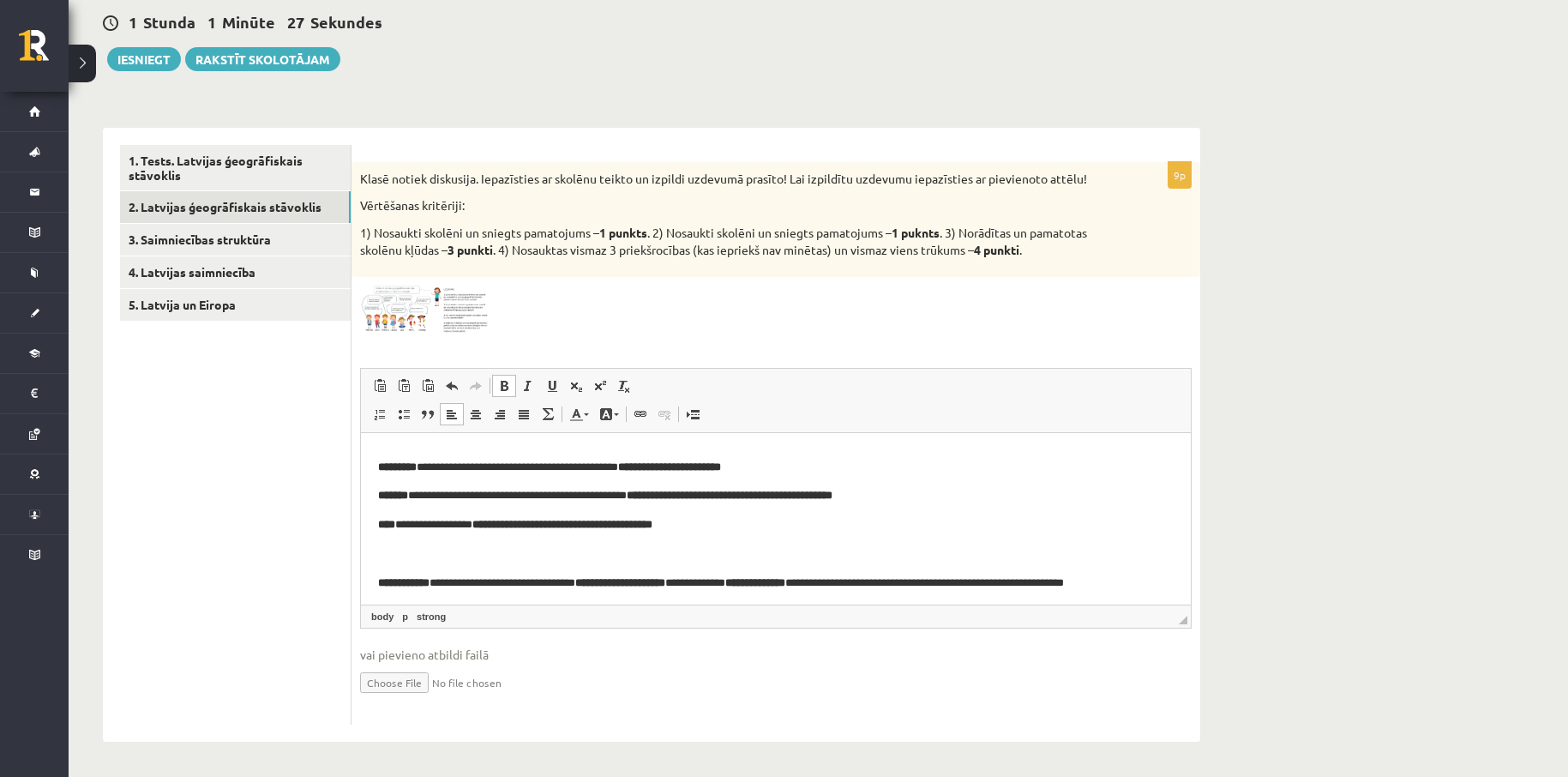
scroll to position [114, 0]
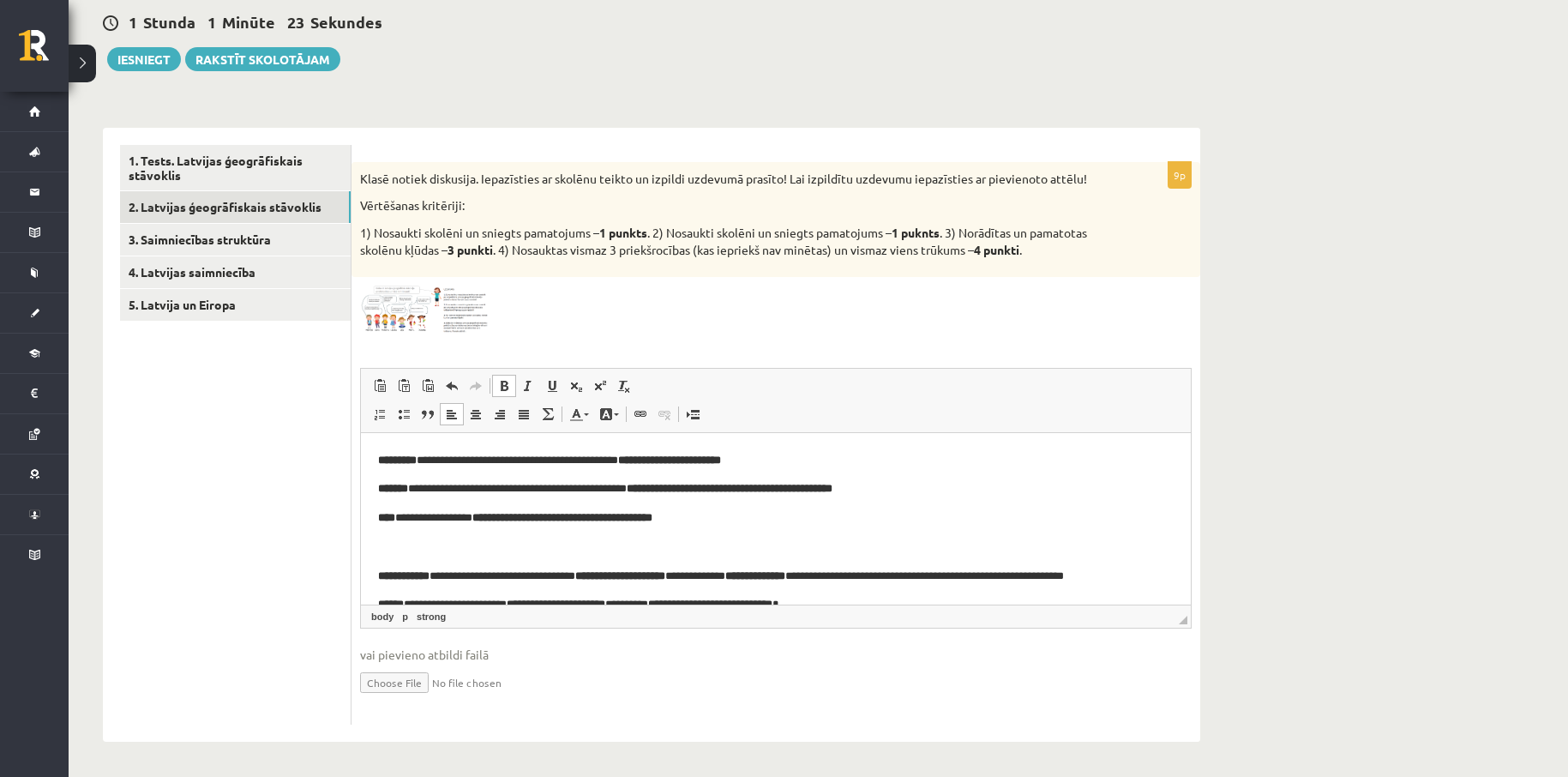
click at [452, 314] on img at bounding box center [425, 309] width 129 height 48
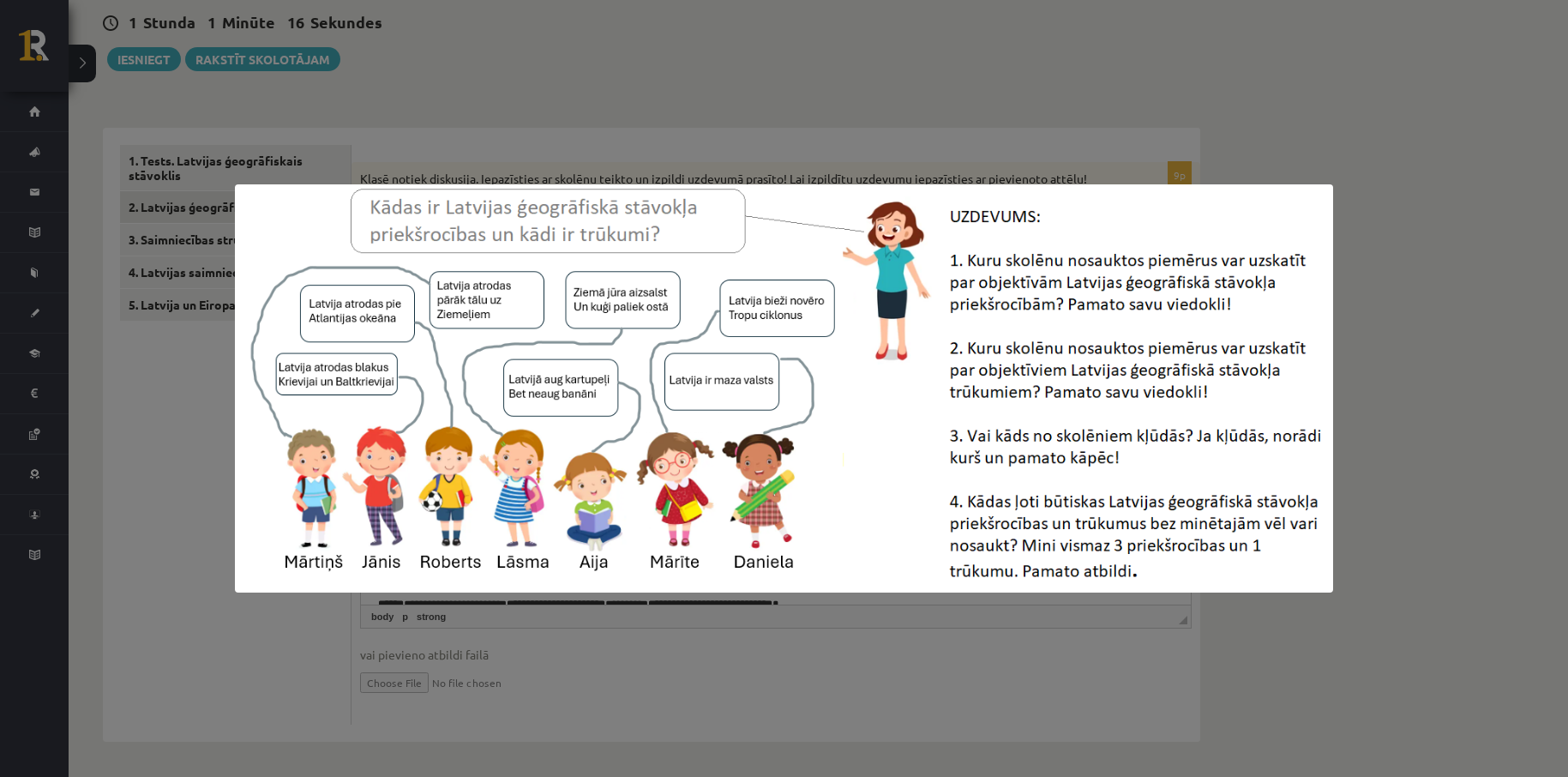
click at [197, 645] on div at bounding box center [784, 388] width 1568 height 777
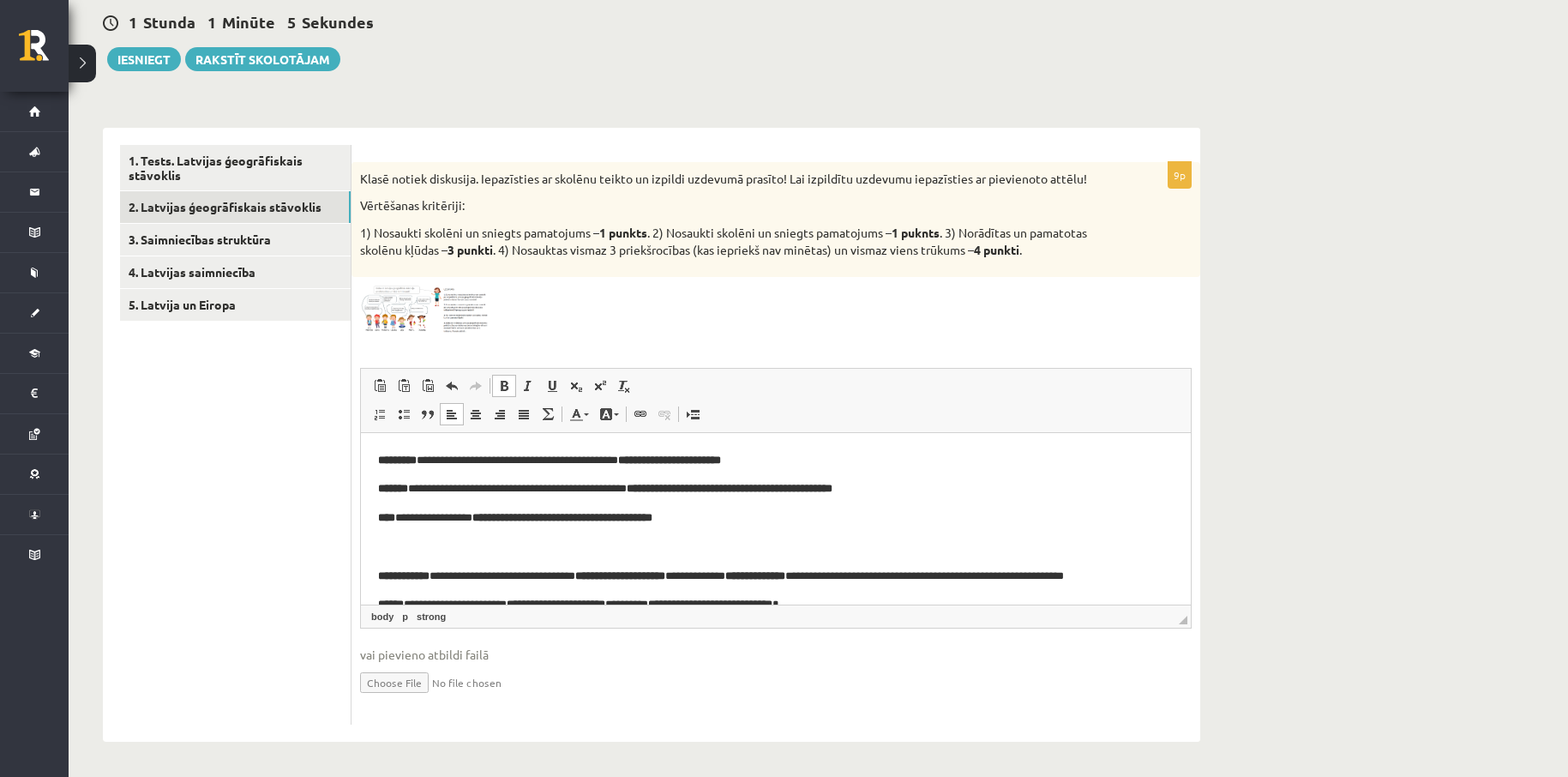
click at [437, 316] on span at bounding box center [425, 326] width 28 height 28
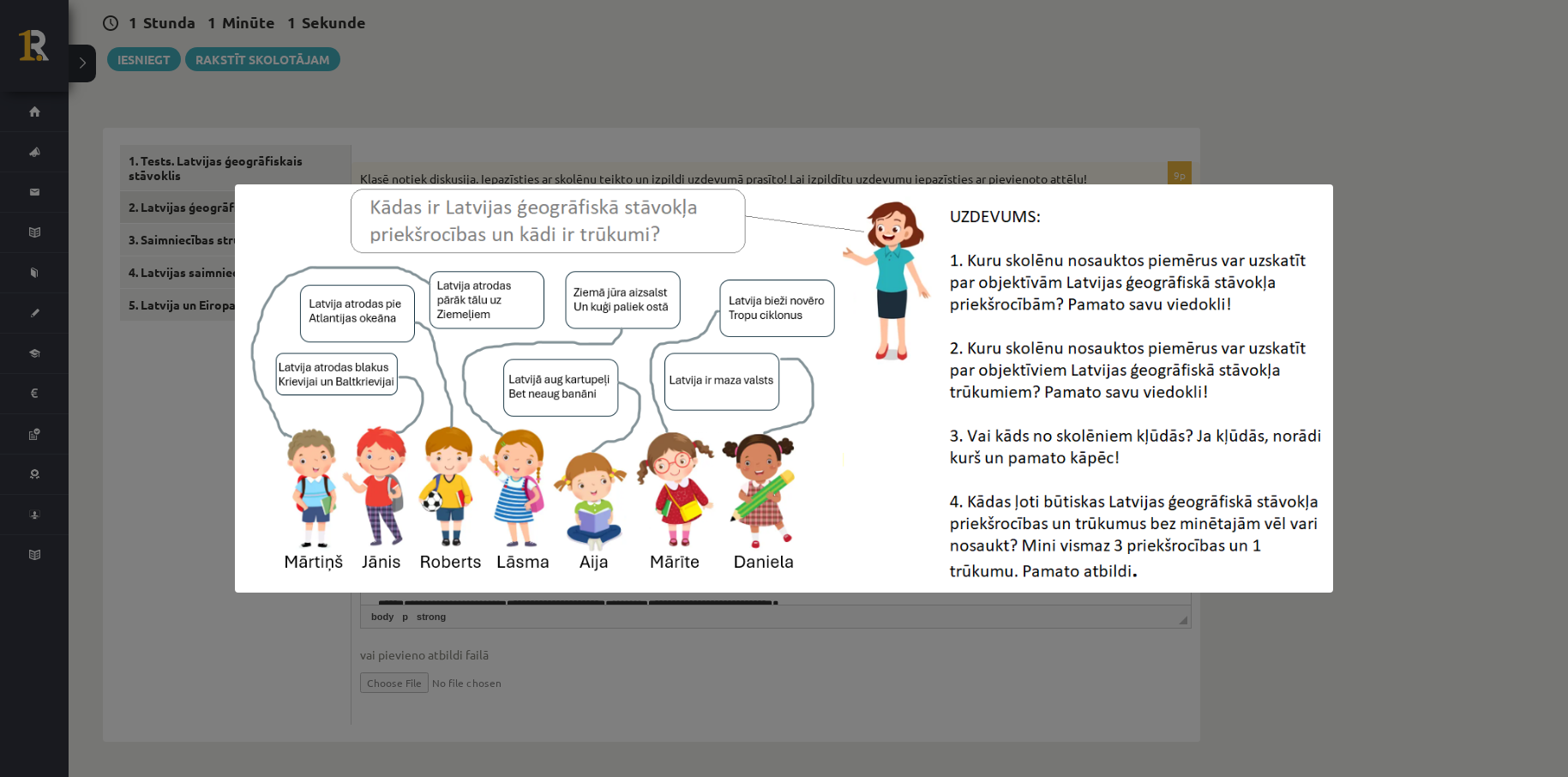
click at [192, 590] on div at bounding box center [784, 388] width 1568 height 777
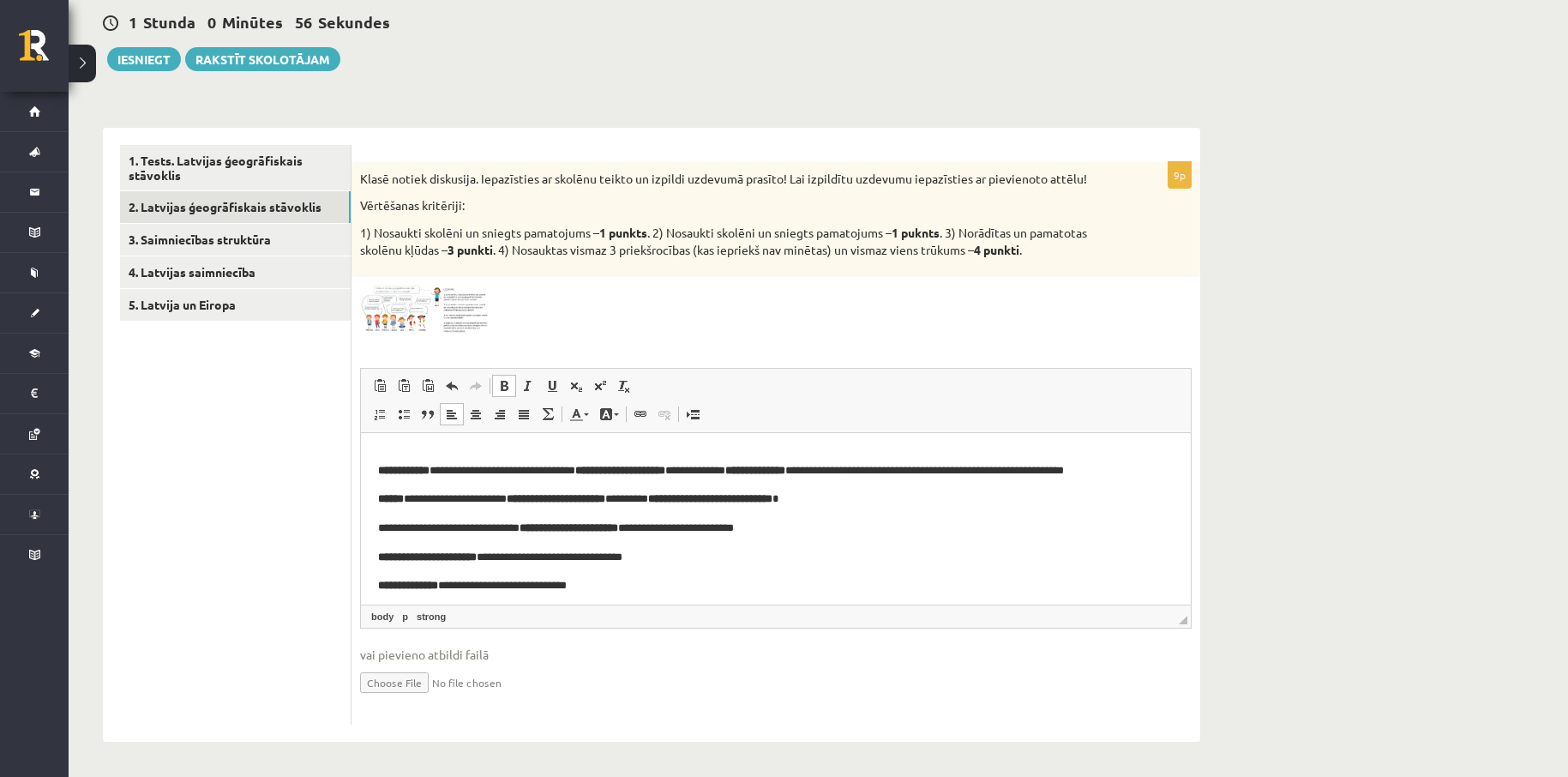
scroll to position [229, 0]
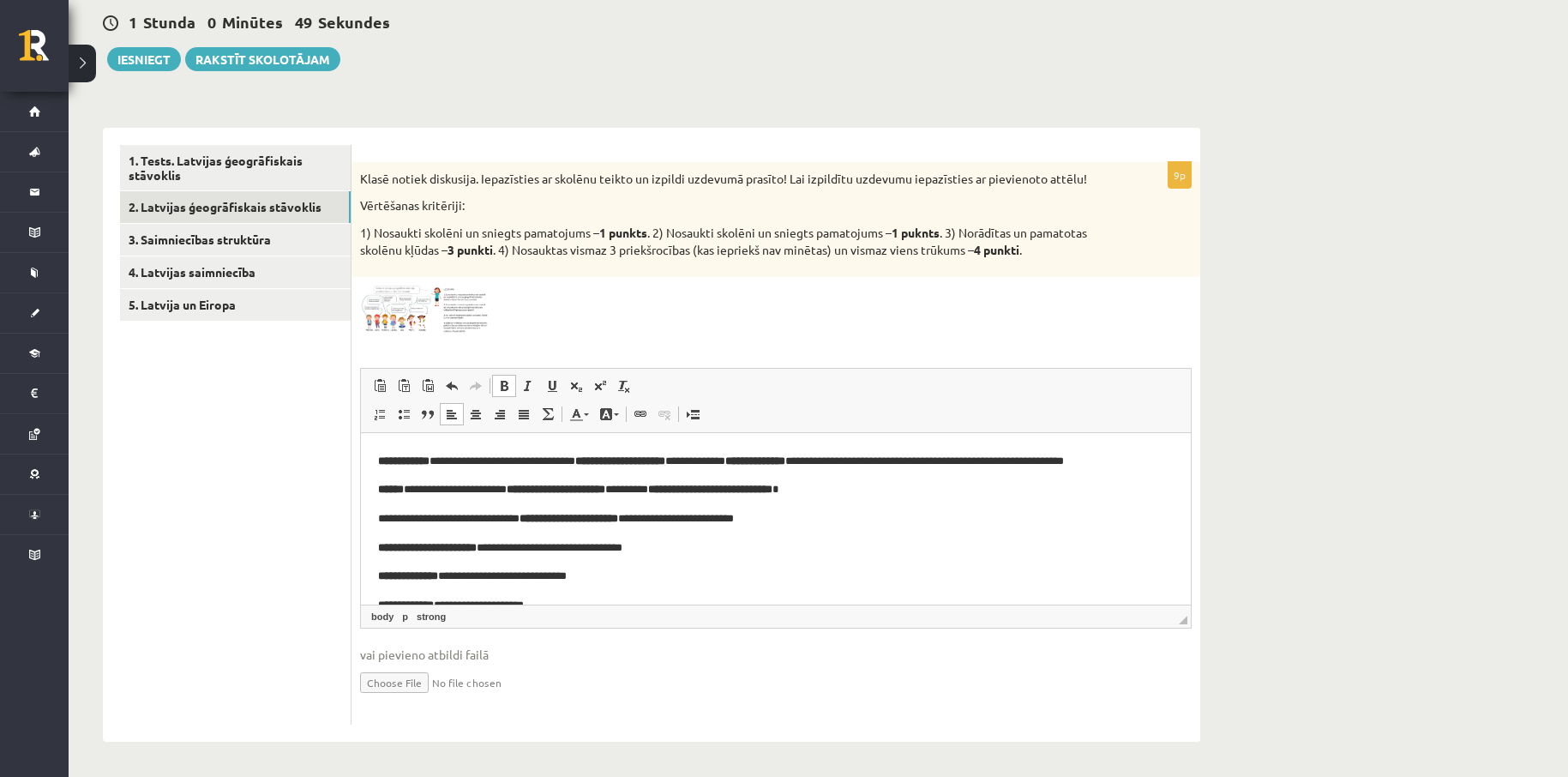
click at [404, 315] on img at bounding box center [425, 309] width 129 height 48
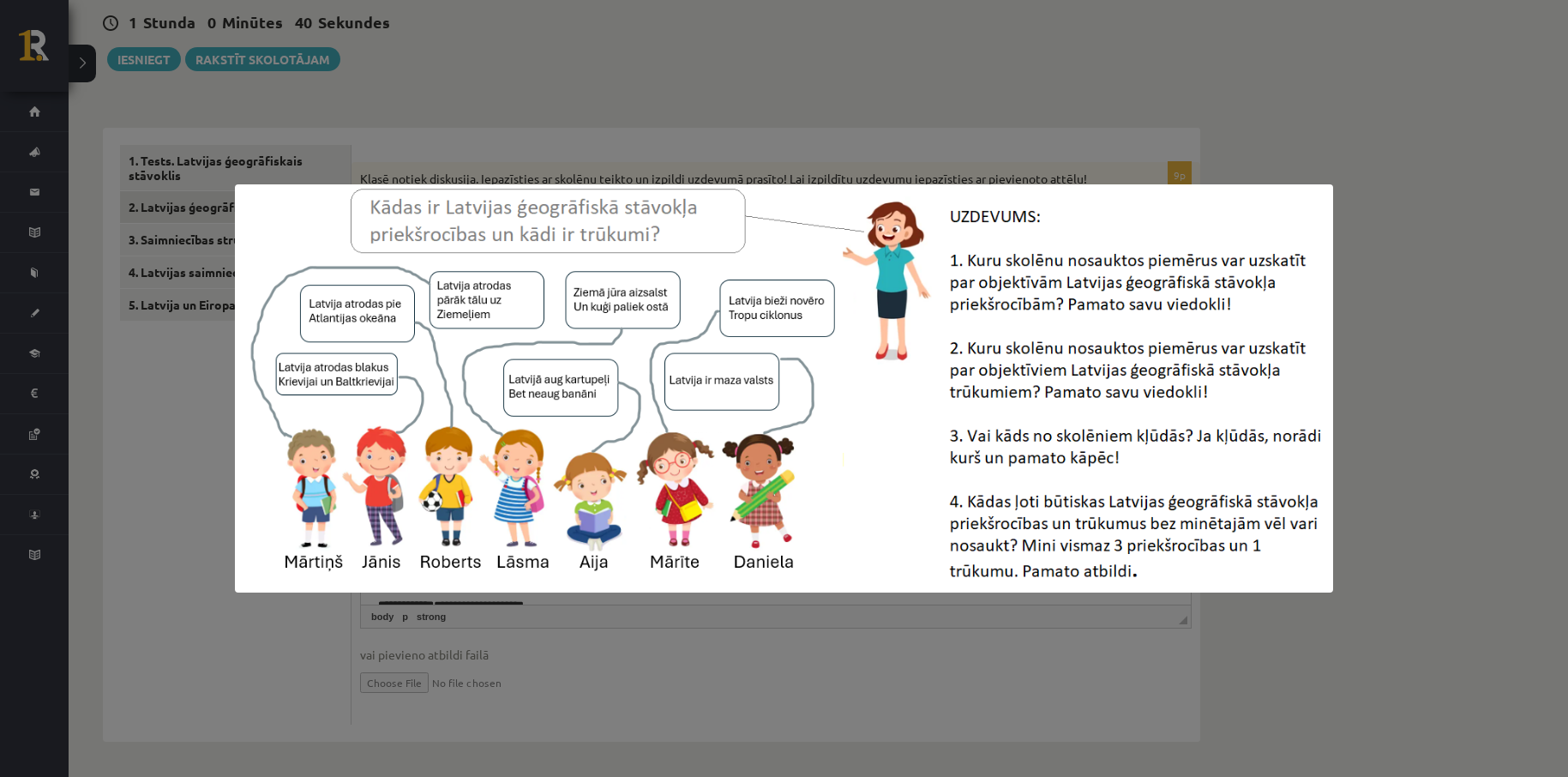
click at [898, 39] on div at bounding box center [784, 388] width 1568 height 777
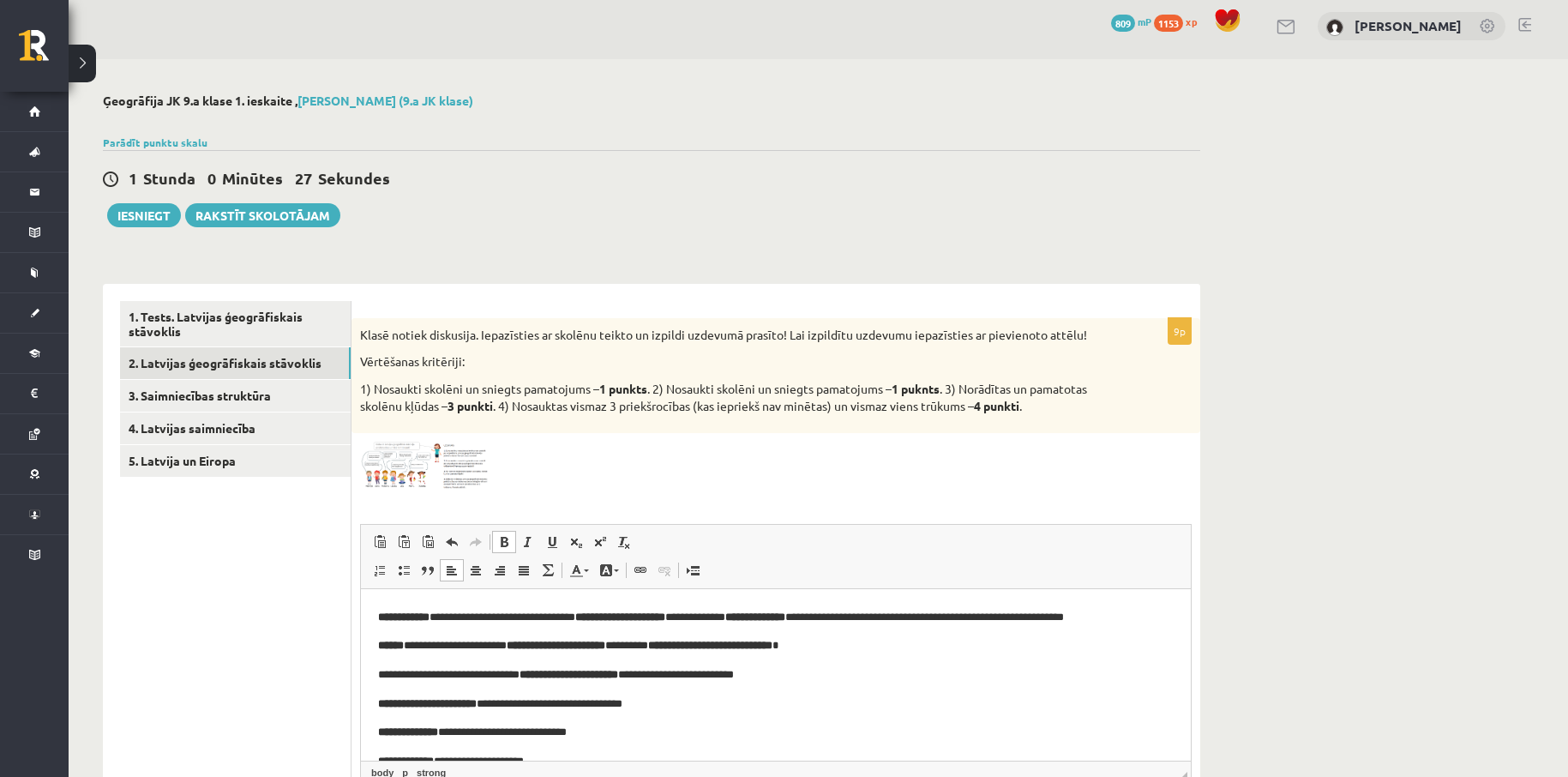
scroll to position [0, 0]
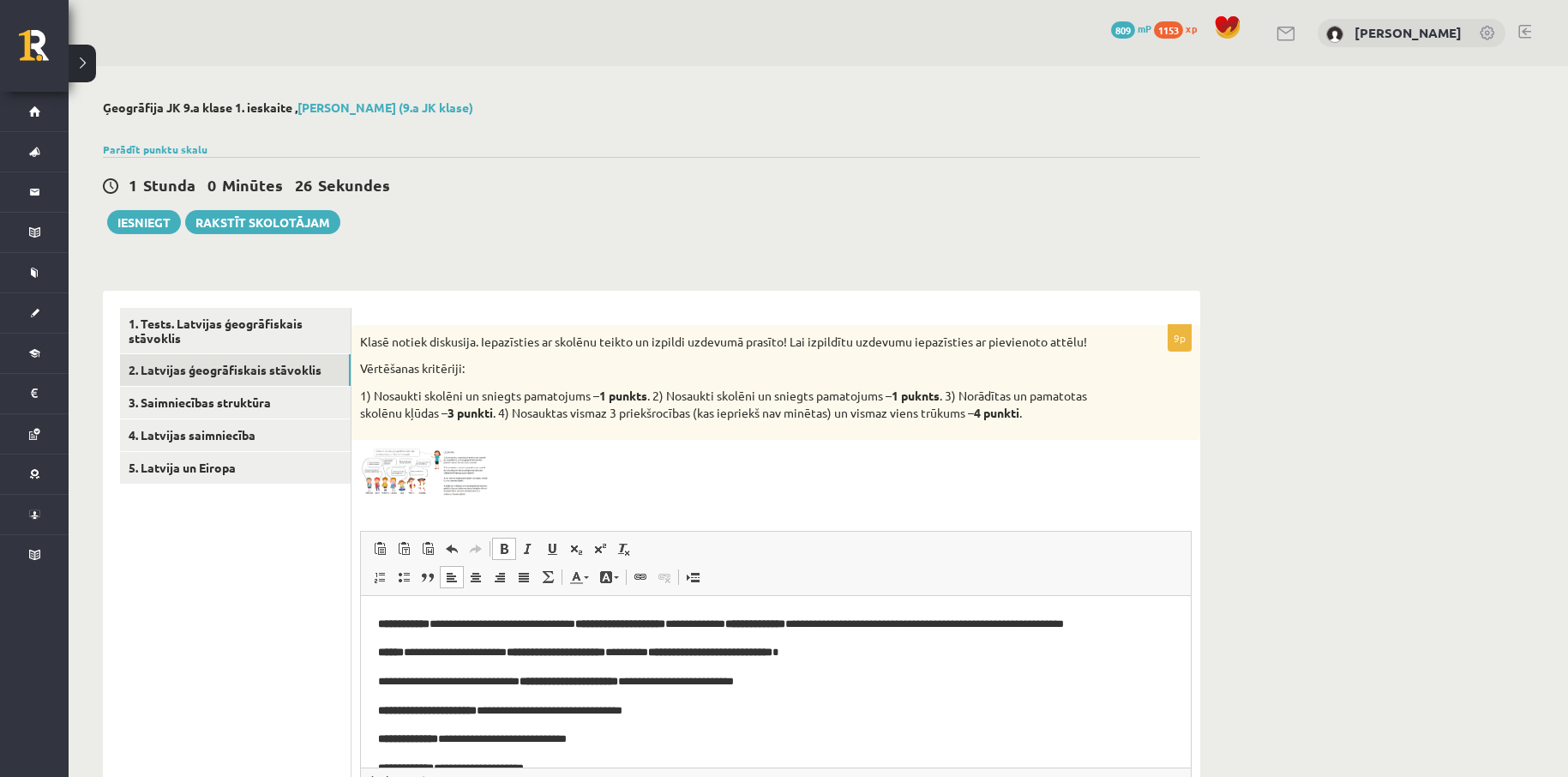
click at [413, 472] on img at bounding box center [425, 472] width 129 height 48
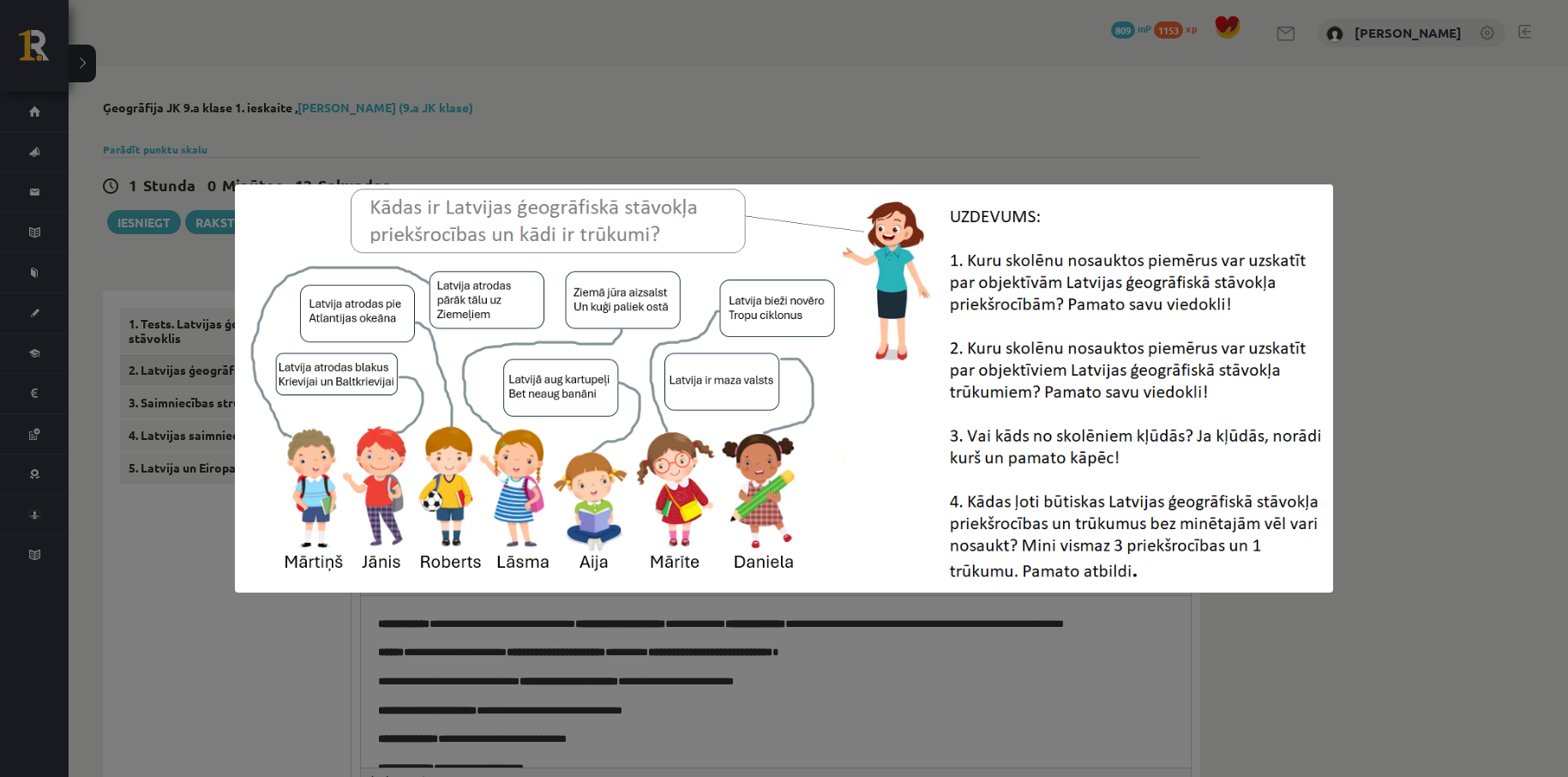
click at [751, 102] on div at bounding box center [784, 388] width 1568 height 777
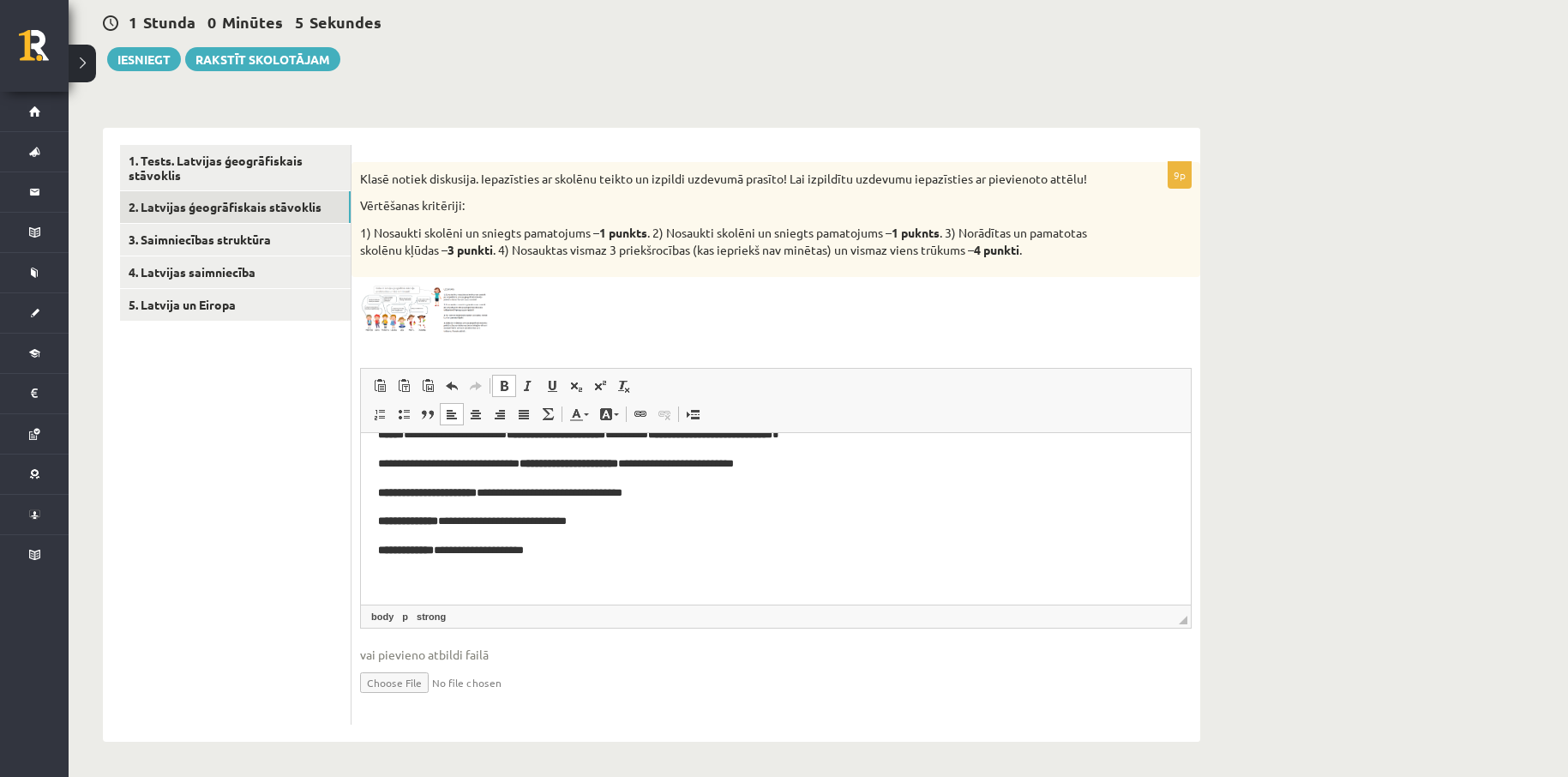
scroll to position [287, 0]
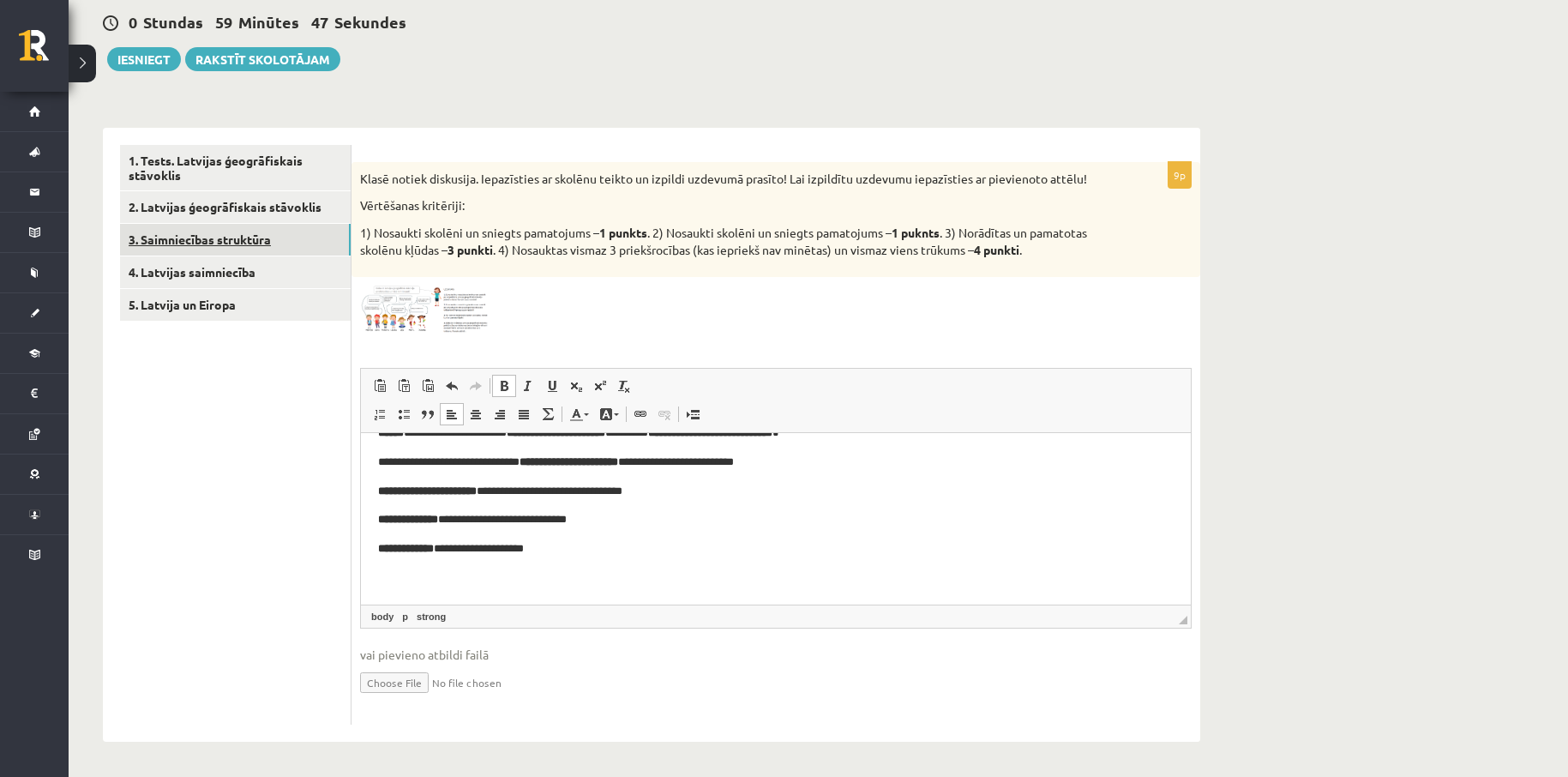
click at [242, 237] on link "3. Saimniecības struktūra" at bounding box center [235, 239] width 231 height 31
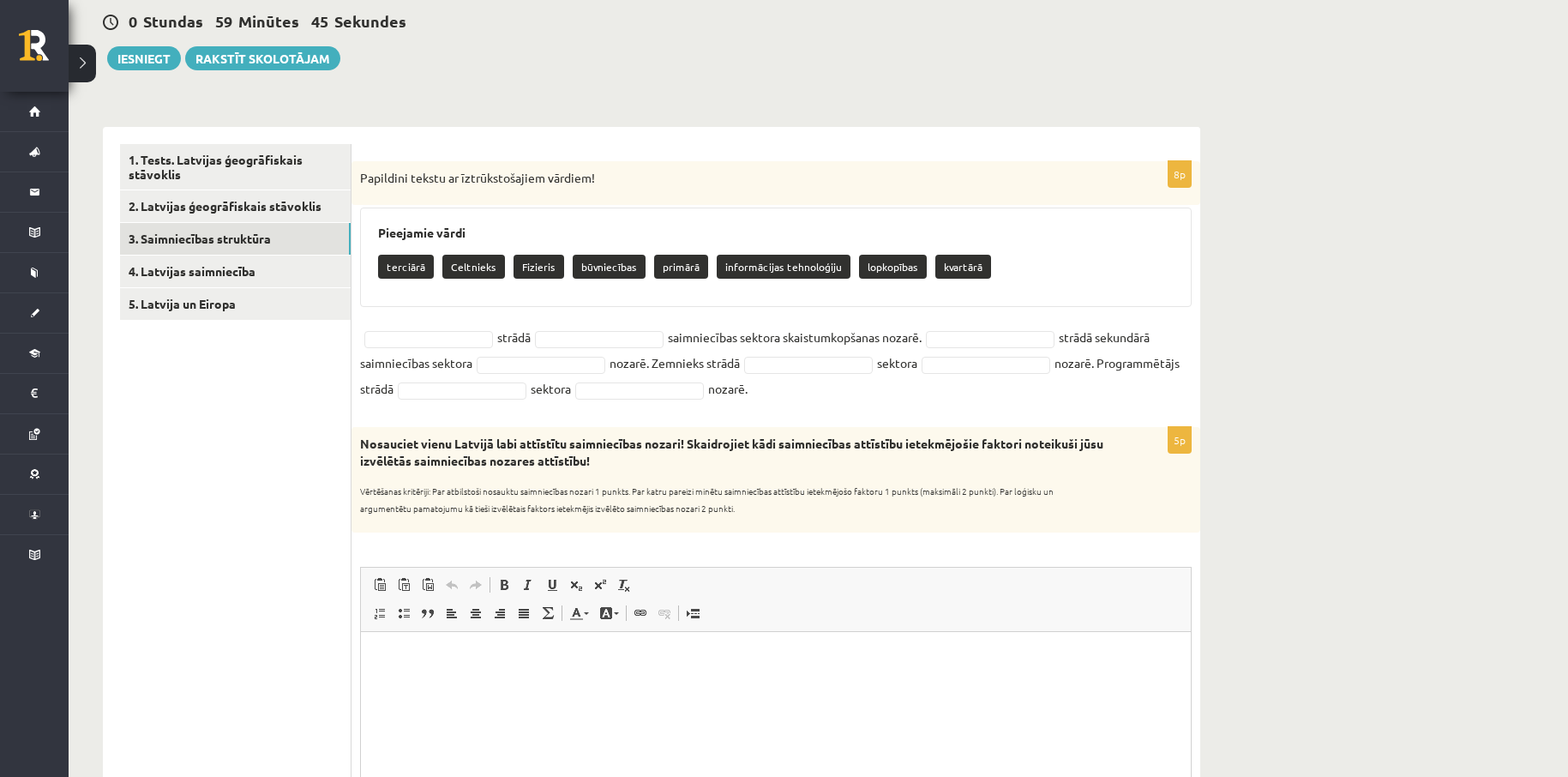
scroll to position [0, 0]
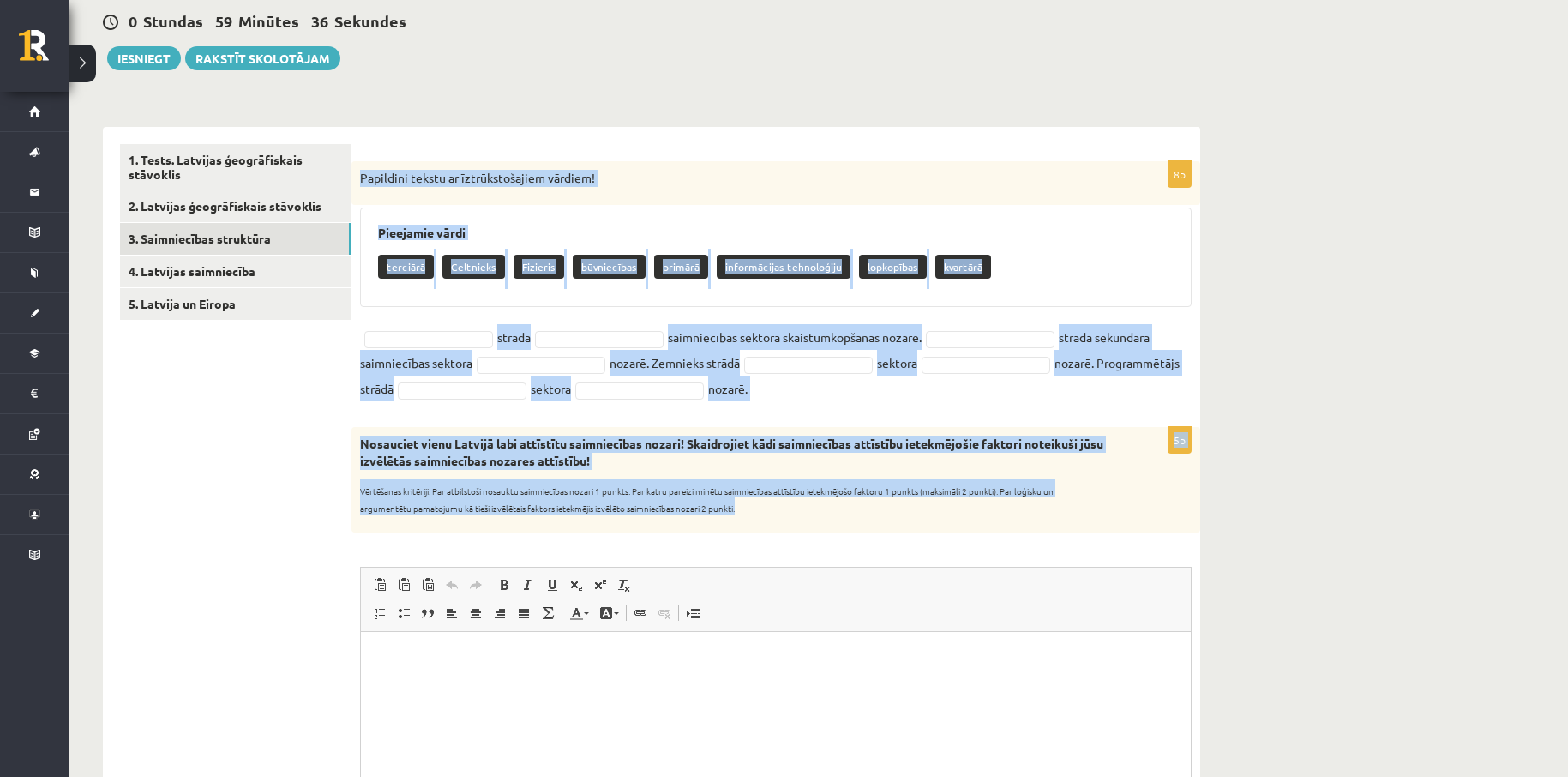
drag, startPoint x: 360, startPoint y: 154, endPoint x: 908, endPoint y: 510, distance: 653.5
click at [906, 510] on div "8p Papildini tekstu ar īztrūkstošajiem vārdiem! Pieejamie vārdi terciārā Celtni…" at bounding box center [776, 701] width 849 height 1149
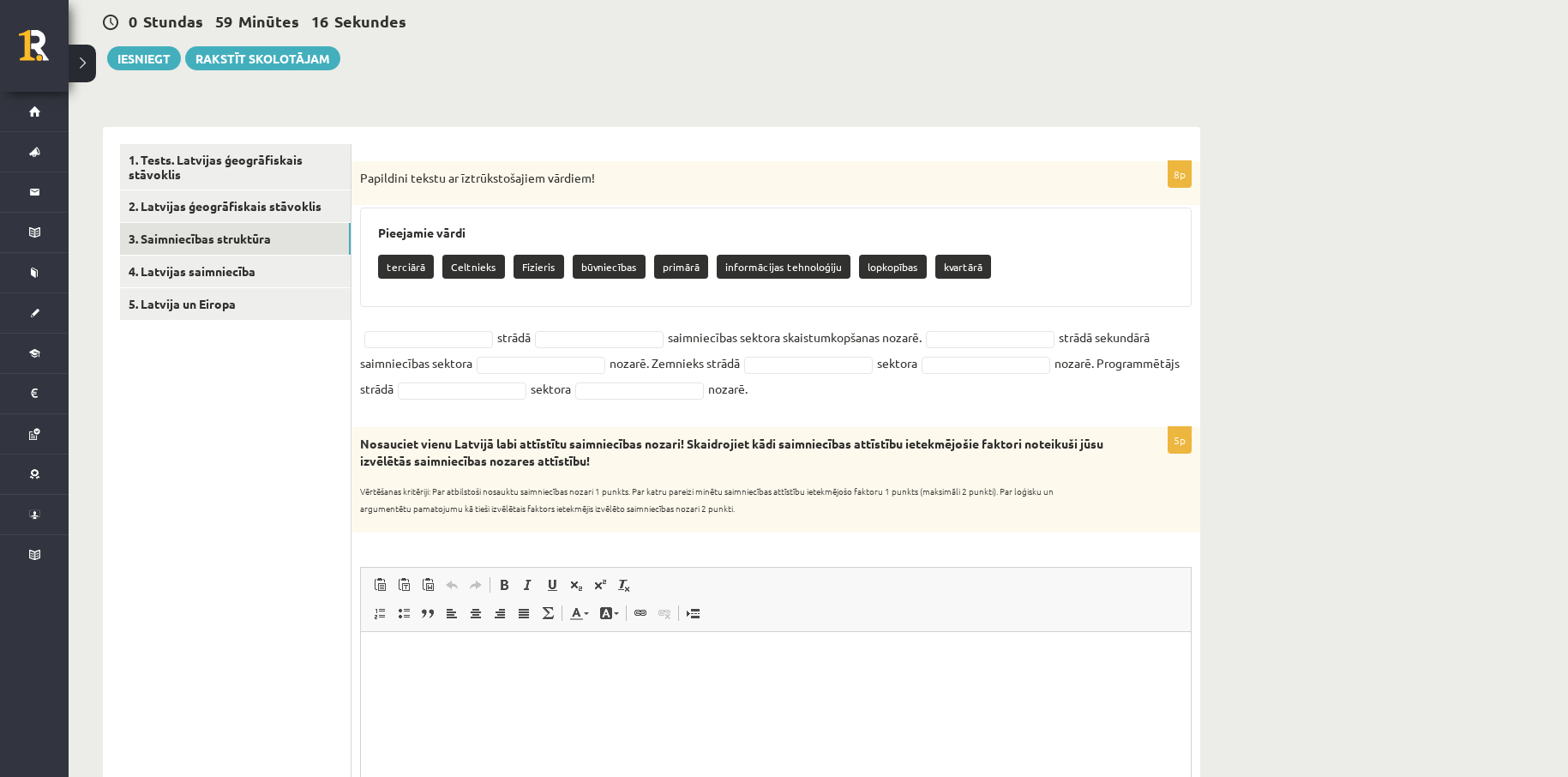
click at [263, 506] on ul "1. Tests. Latvijas ģeogrāfiskais stāvoklis 2. Latvijas ģeogrāfiskais stāvoklis …" at bounding box center [236, 701] width 231 height 1115
click at [534, 268] on p "Fizieris" at bounding box center [538, 266] width 50 height 24
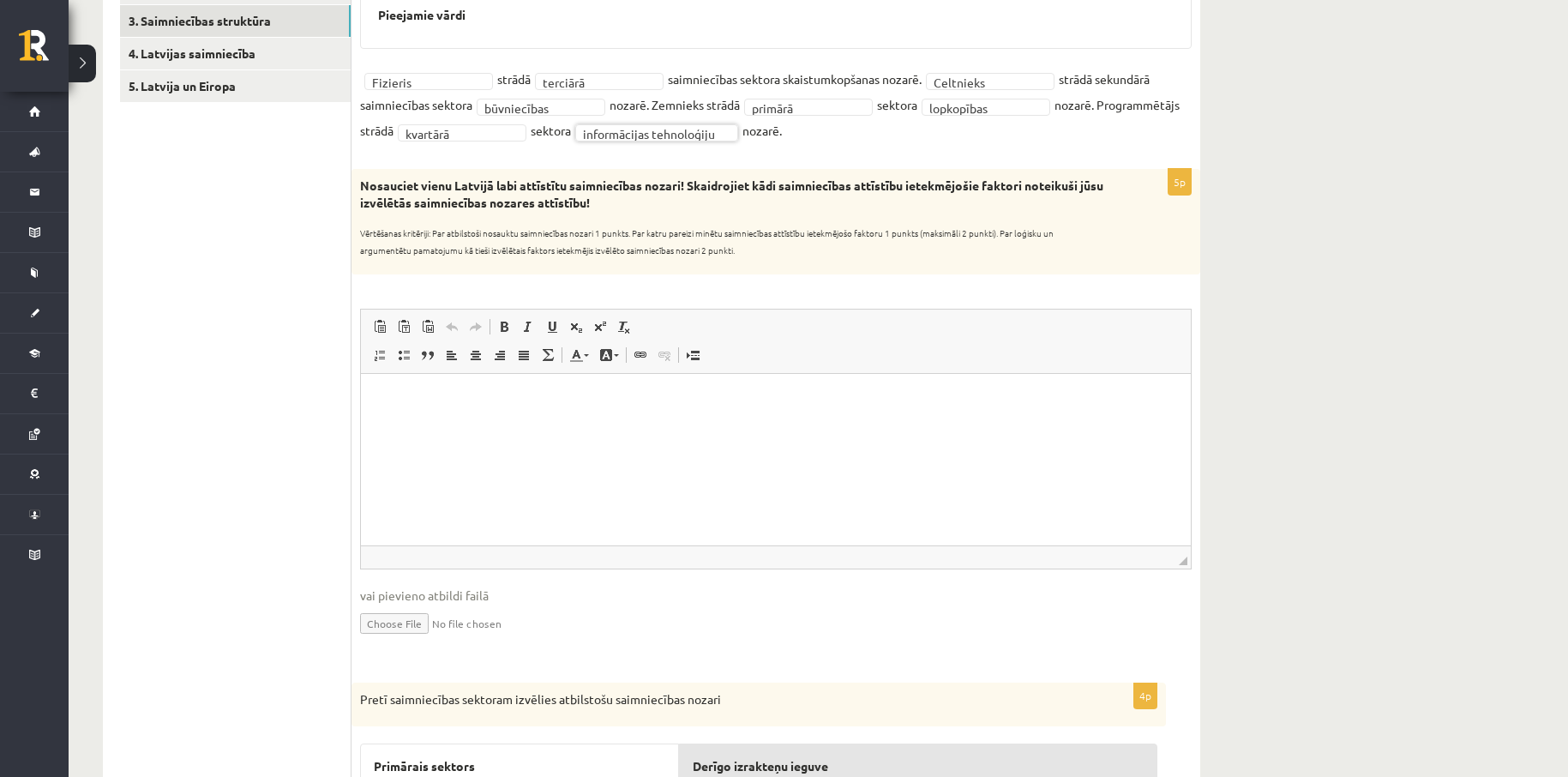
scroll to position [393, 0]
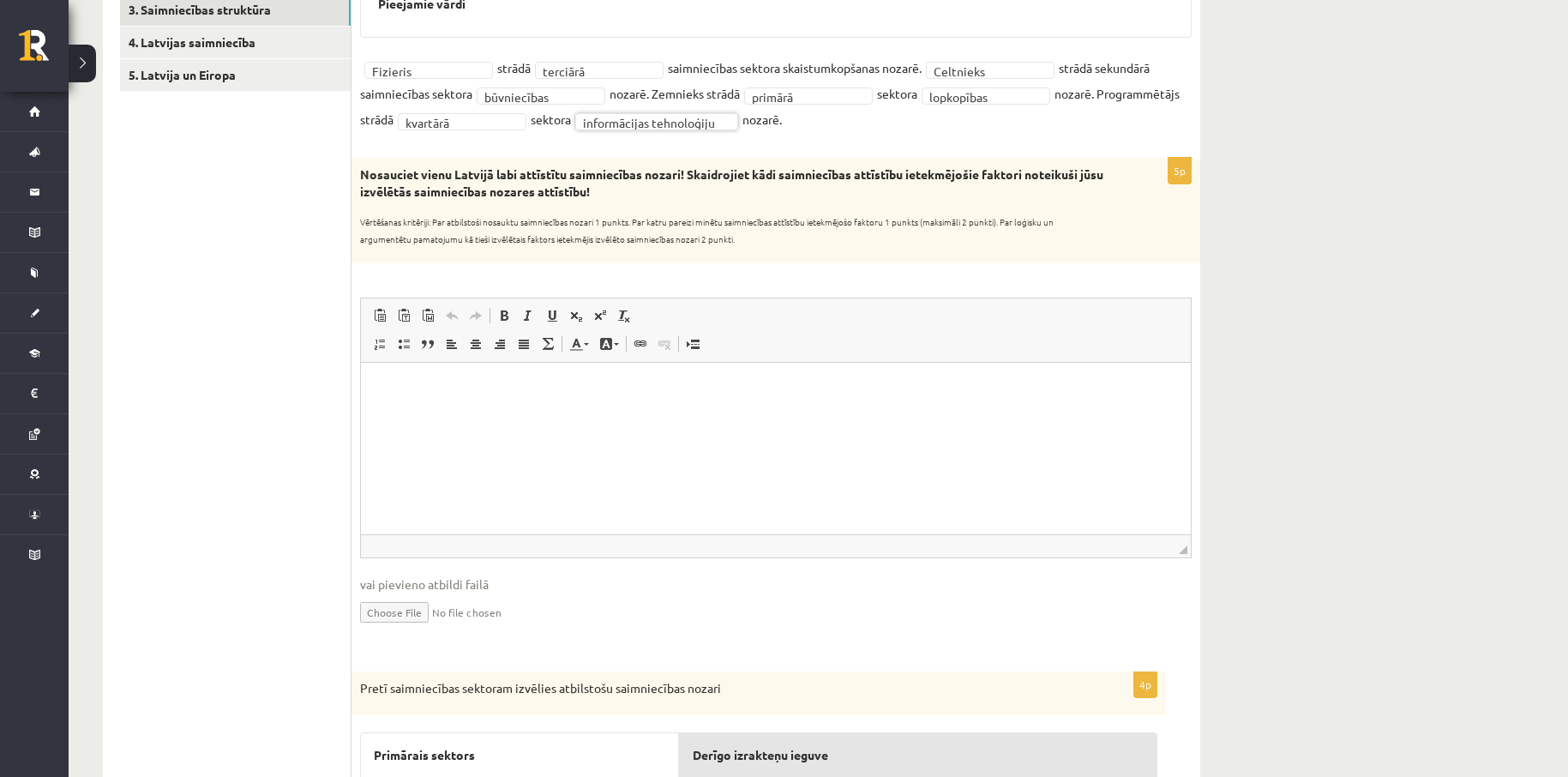
click at [406, 399] on html at bounding box center [775, 387] width 830 height 52
click at [455, 395] on p "Визуальный текстовый редактор, wiswyg-editor-user-answer-47433803709680" at bounding box center [776, 387] width 796 height 18
click at [492, 408] on span "Вставить" at bounding box center [507, 408] width 61 height 25
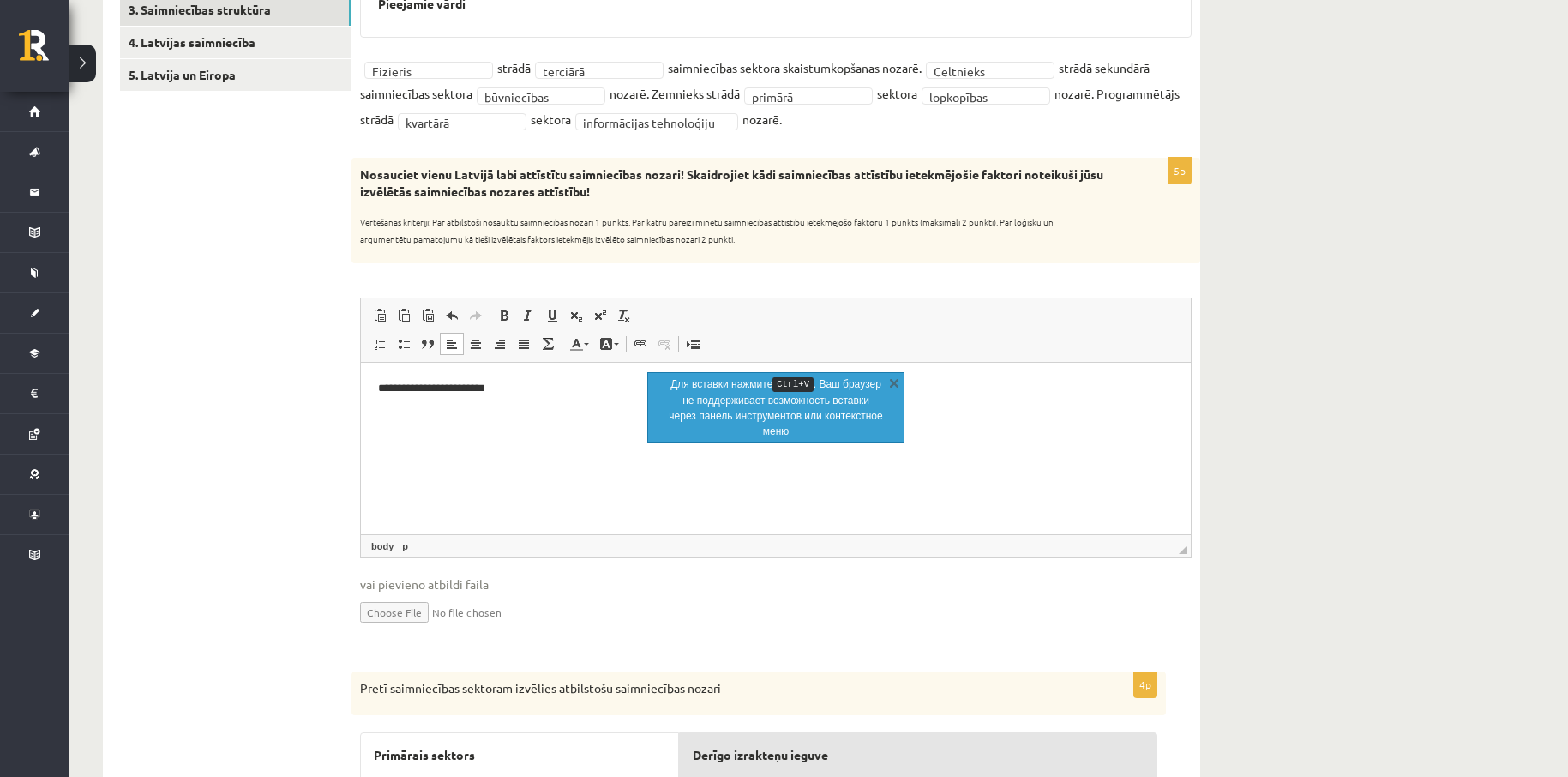
click at [971, 414] on html "**********" at bounding box center [775, 387] width 830 height 52
click at [1278, 403] on div "**********" at bounding box center [818, 357] width 1500 height 1367
click at [1277, 403] on div "**********" at bounding box center [818, 357] width 1500 height 1367
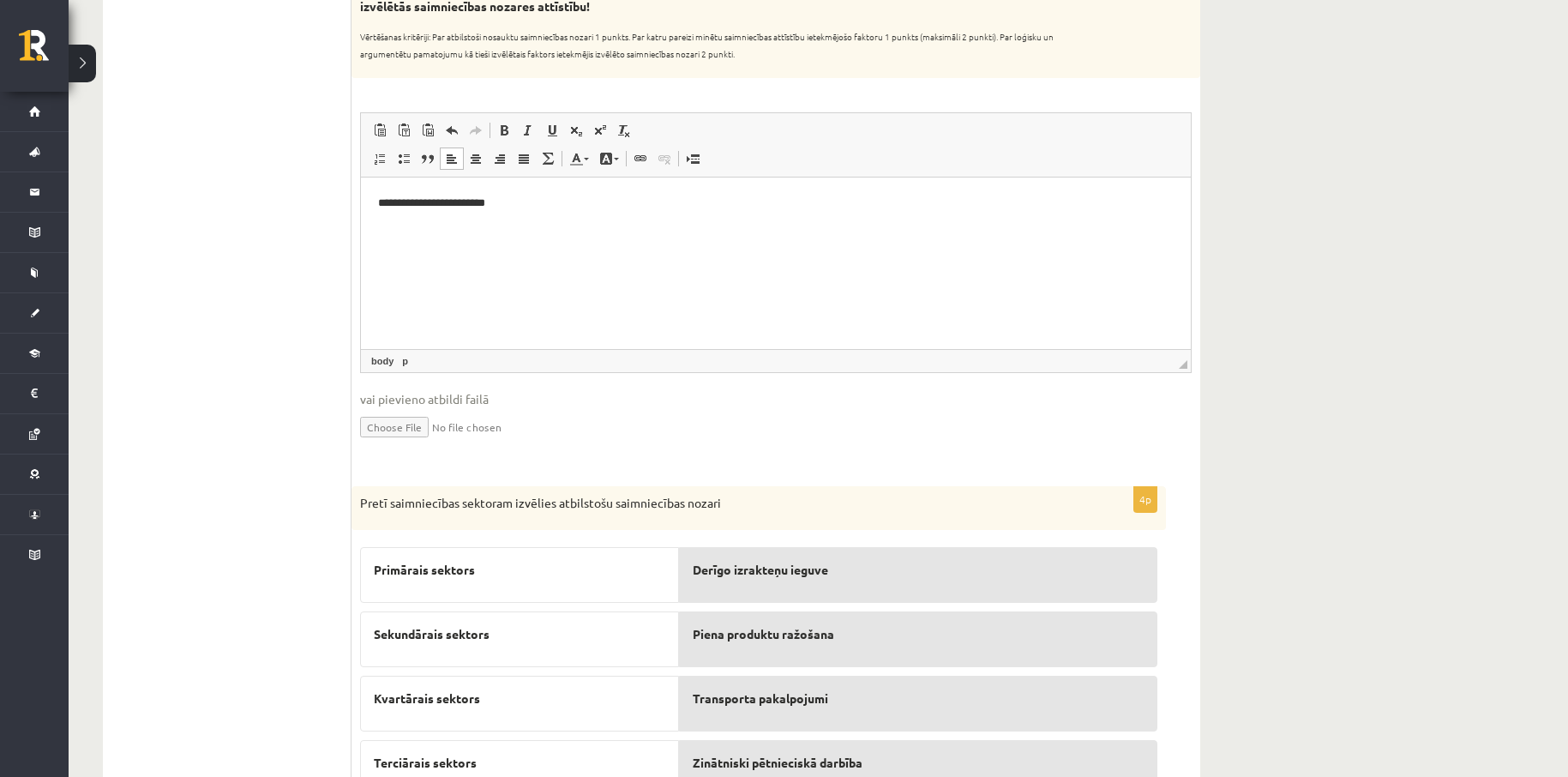
scroll to position [658, 0]
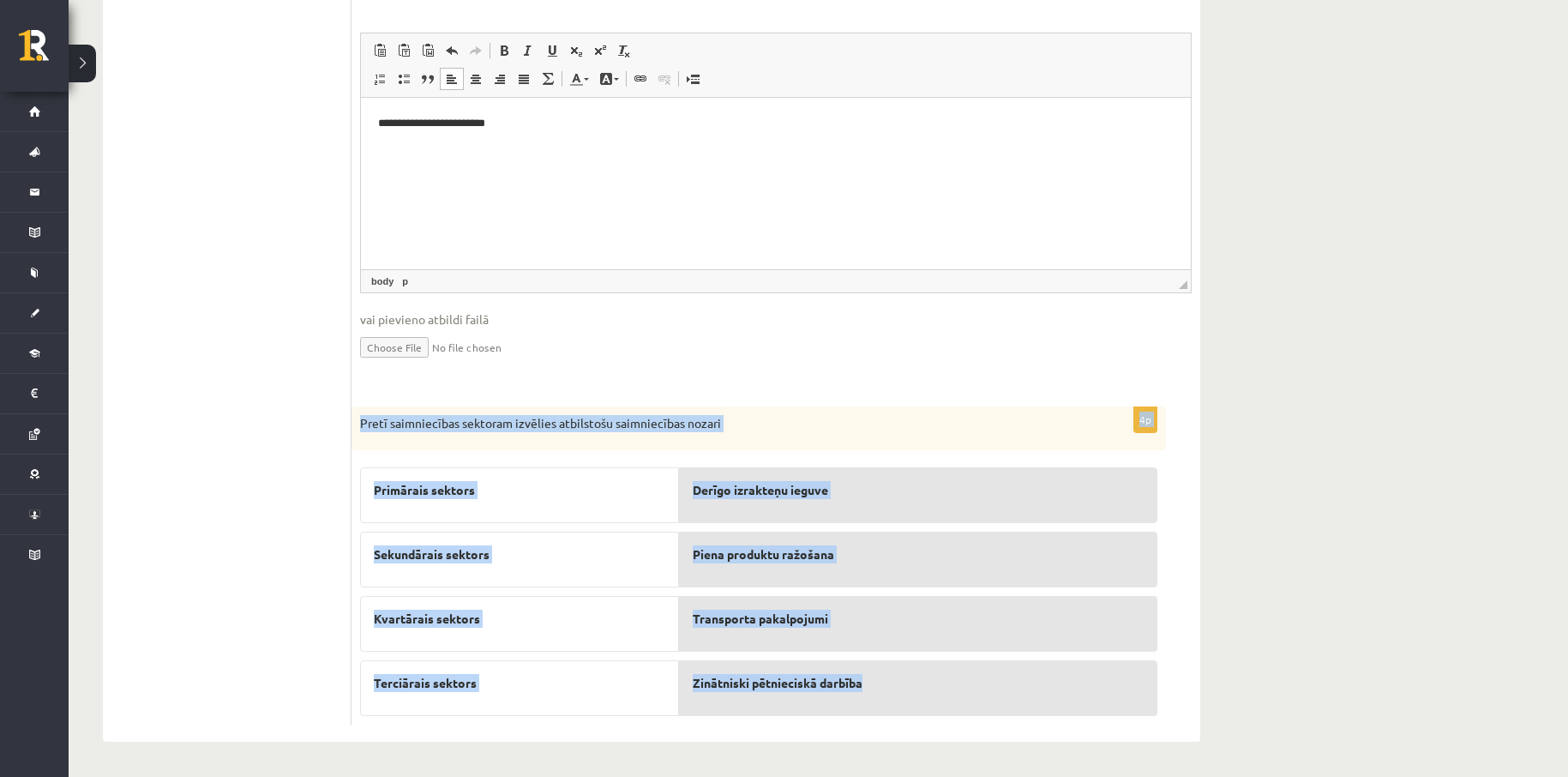
drag, startPoint x: 363, startPoint y: 383, endPoint x: 900, endPoint y: 712, distance: 629.8
click at [900, 712] on form "**********" at bounding box center [776, 187] width 814 height 1074
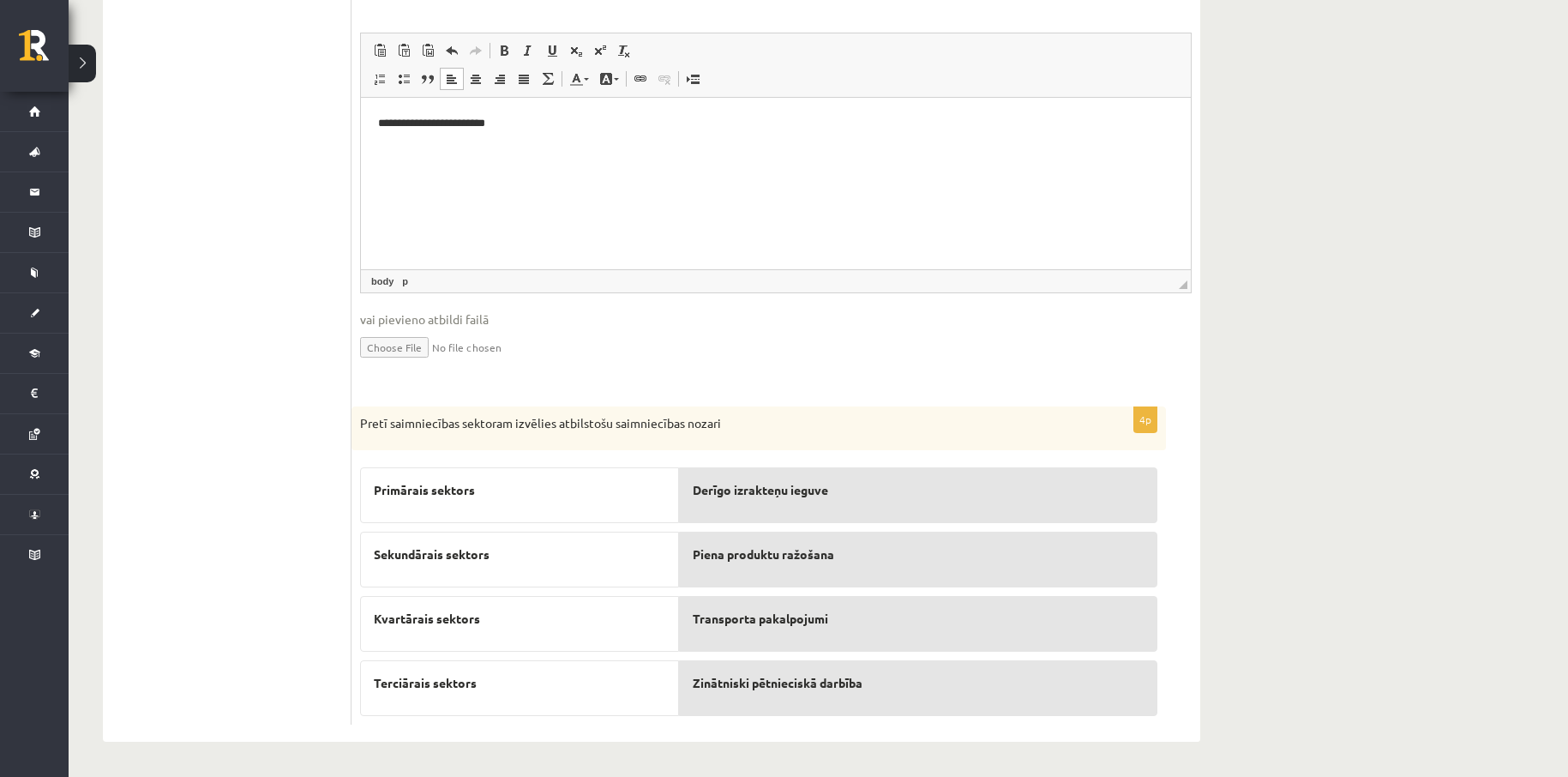
click at [263, 363] on ul "1. Tests. Latvijas ģeogrāfiskais stāvoklis 2. Latvijas ģeogrāfiskais stāvoklis …" at bounding box center [236, 187] width 231 height 1074
drag, startPoint x: 442, startPoint y: 493, endPoint x: 561, endPoint y: 506, distance: 119.7
click at [597, 508] on div "Primārais sektors" at bounding box center [520, 495] width 319 height 56
click at [292, 459] on ul "1. Tests. Latvijas ģeogrāfiskais stāvoklis 2. Latvijas ģeogrāfiskais stāvoklis …" at bounding box center [236, 187] width 231 height 1074
click at [764, 637] on div "Transporta pakalpojumi" at bounding box center [918, 623] width 478 height 56
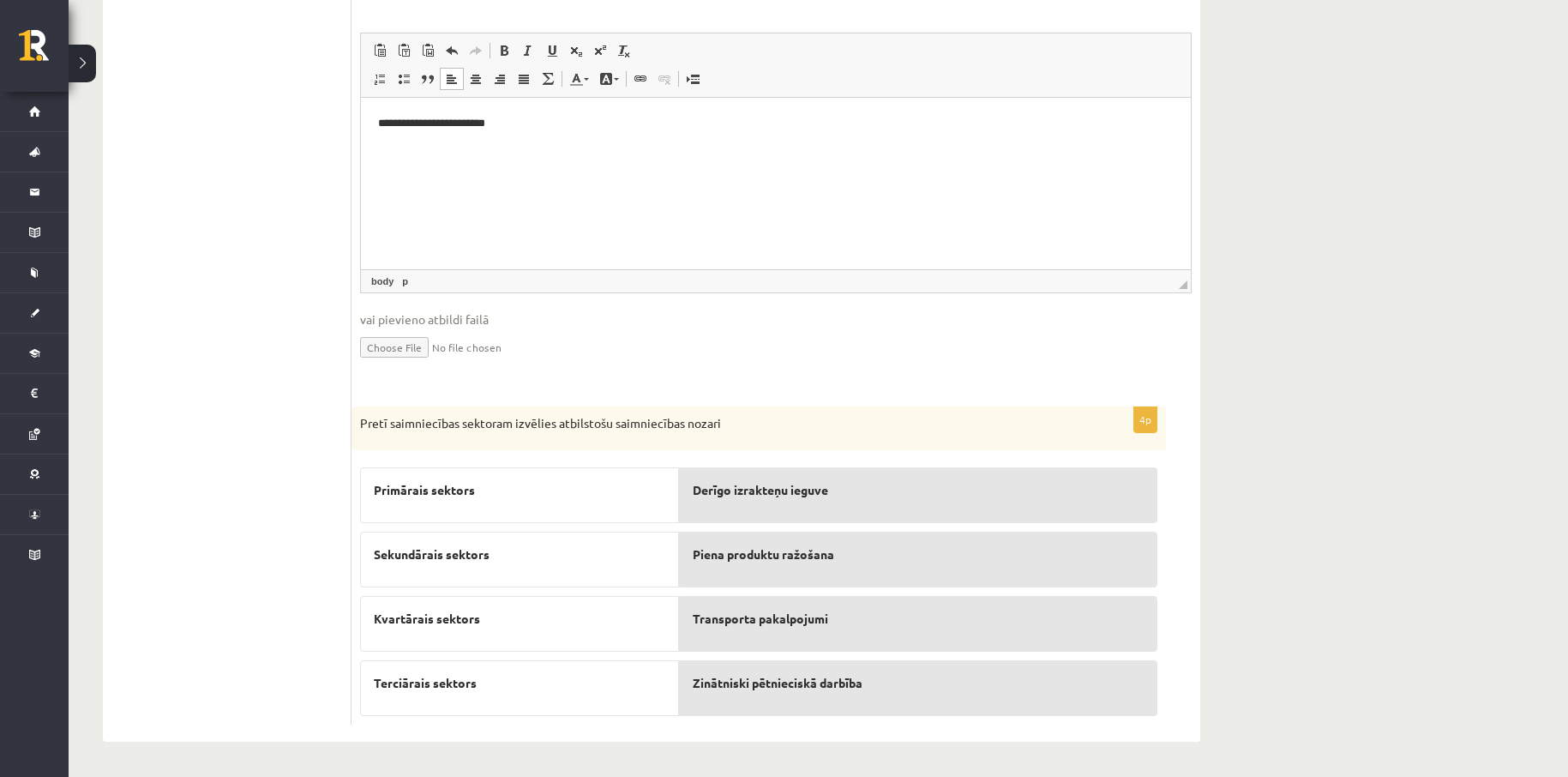
drag, startPoint x: 360, startPoint y: 387, endPoint x: 343, endPoint y: 583, distance: 196.7
click at [343, 583] on div "**********" at bounding box center [651, 187] width 1098 height 1108
click at [260, 562] on ul "1. Tests. Latvijas ģeogrāfiskais stāvoklis 2. Latvijas ģeogrāfiskais stāvoklis …" at bounding box center [236, 187] width 231 height 1074
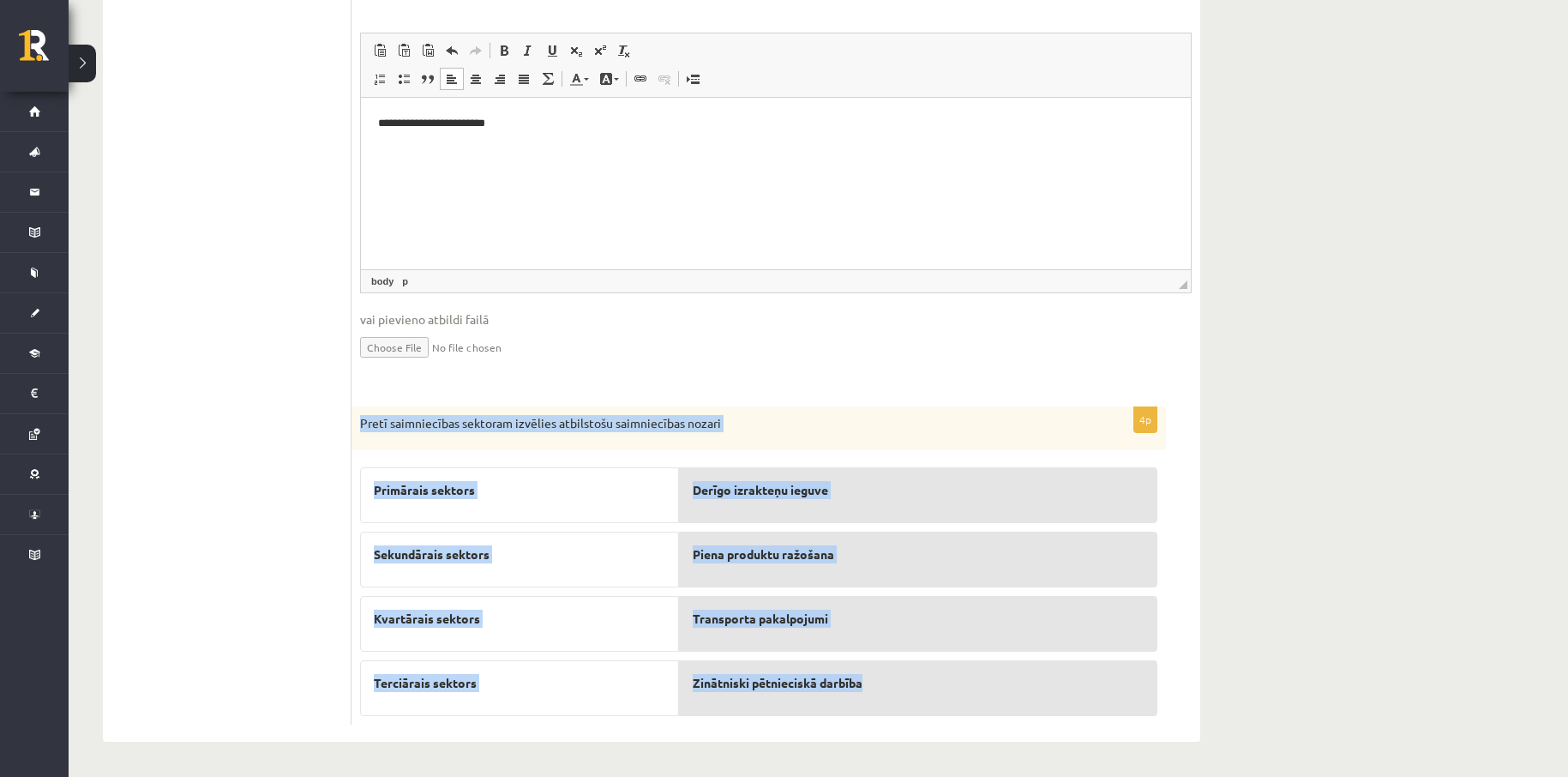
drag, startPoint x: 355, startPoint y: 390, endPoint x: 895, endPoint y: 698, distance: 621.7
click at [895, 698] on div "**********" at bounding box center [776, 187] width 849 height 1108
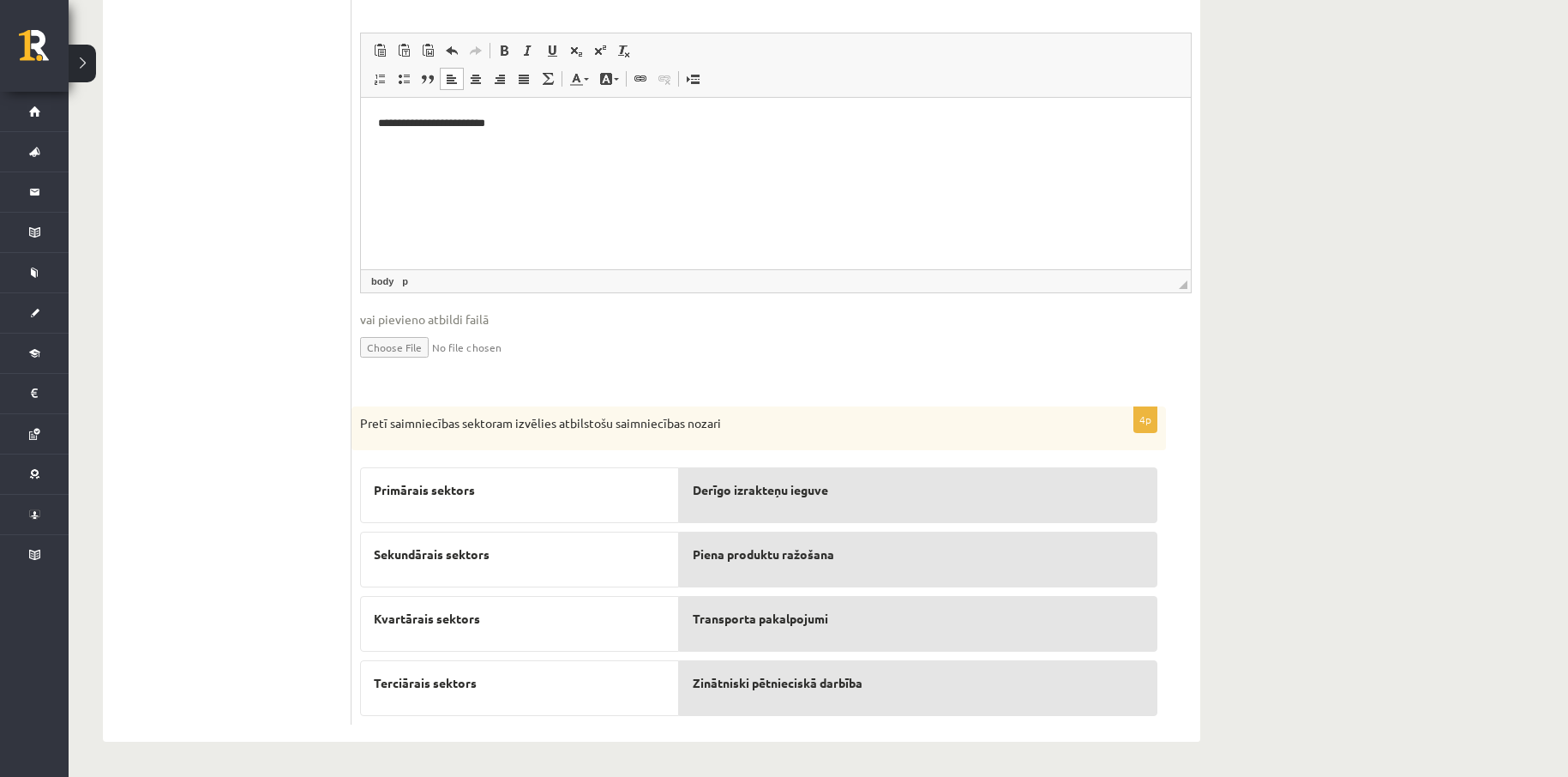
click at [279, 294] on ul "1. Tests. Latvijas ģeogrāfiskais stāvoklis 2. Latvijas ģeogrāfiskais stāvoklis …" at bounding box center [236, 187] width 231 height 1074
click at [239, 562] on ul "1. Tests. Latvijas ģeogrāfiskais stāvoklis 2. Latvijas ģeogrāfiskais stāvoklis …" at bounding box center [236, 187] width 231 height 1074
drag, startPoint x: 366, startPoint y: 488, endPoint x: 484, endPoint y: 500, distance: 118.6
click at [484, 499] on div "Primārais sektors" at bounding box center [520, 495] width 319 height 56
click at [841, 490] on p "Derīgo izrakteņu ieguve" at bounding box center [917, 490] width 451 height 18
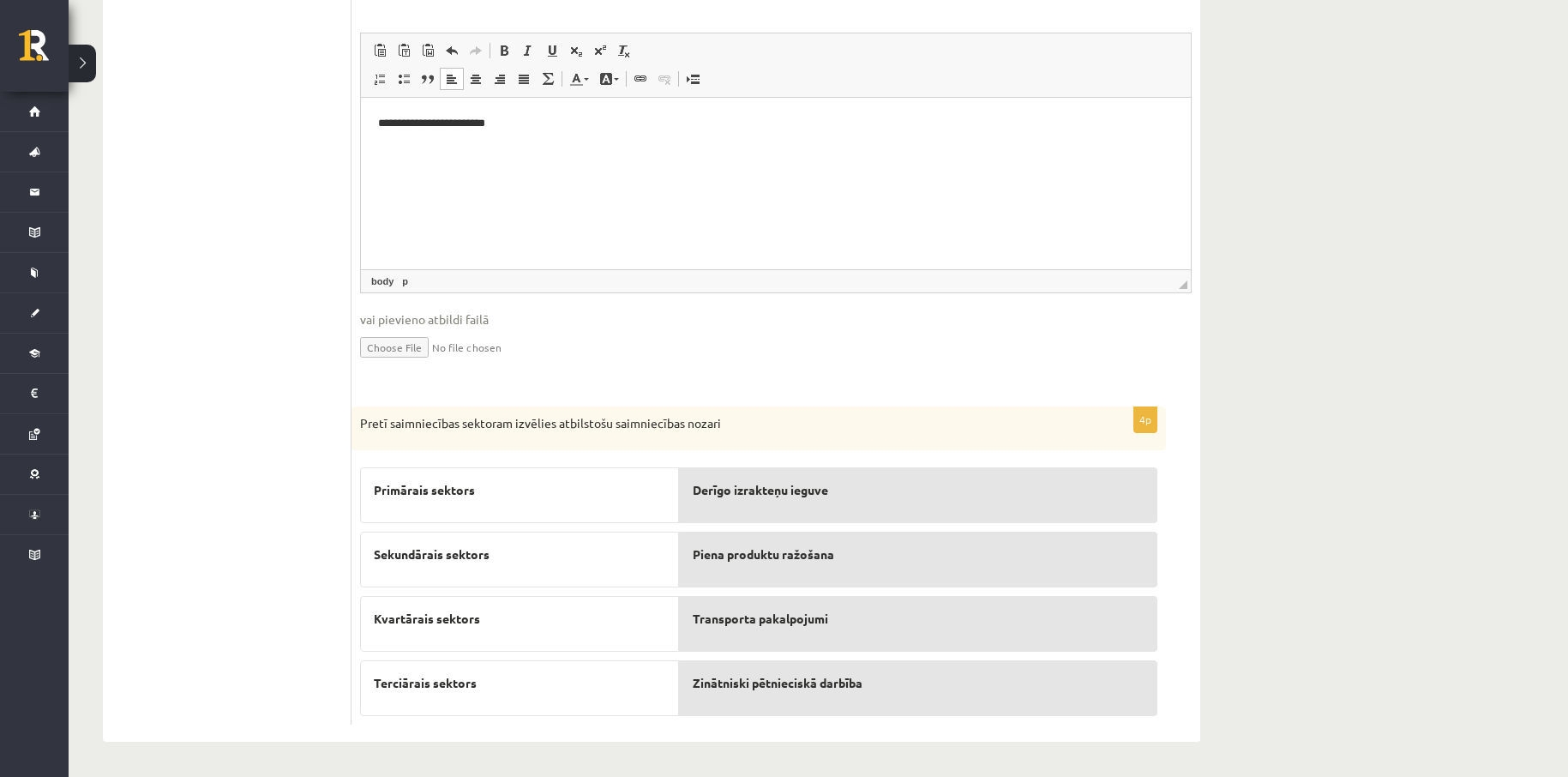
click at [841, 494] on p "Derīgo izrakteņu ieguve" at bounding box center [917, 490] width 451 height 18
click at [1376, 551] on div "**********" at bounding box center [818, 91] width 1500 height 1367
drag, startPoint x: 502, startPoint y: 549, endPoint x: 365, endPoint y: 548, distance: 137.0
click at [365, 548] on div "Sekundārais sektors" at bounding box center [520, 559] width 319 height 56
click at [302, 529] on ul "1. Tests. Latvijas ģeogrāfiskais stāvoklis 2. Latvijas ģeogrāfiskais stāvoklis …" at bounding box center [236, 187] width 231 height 1074
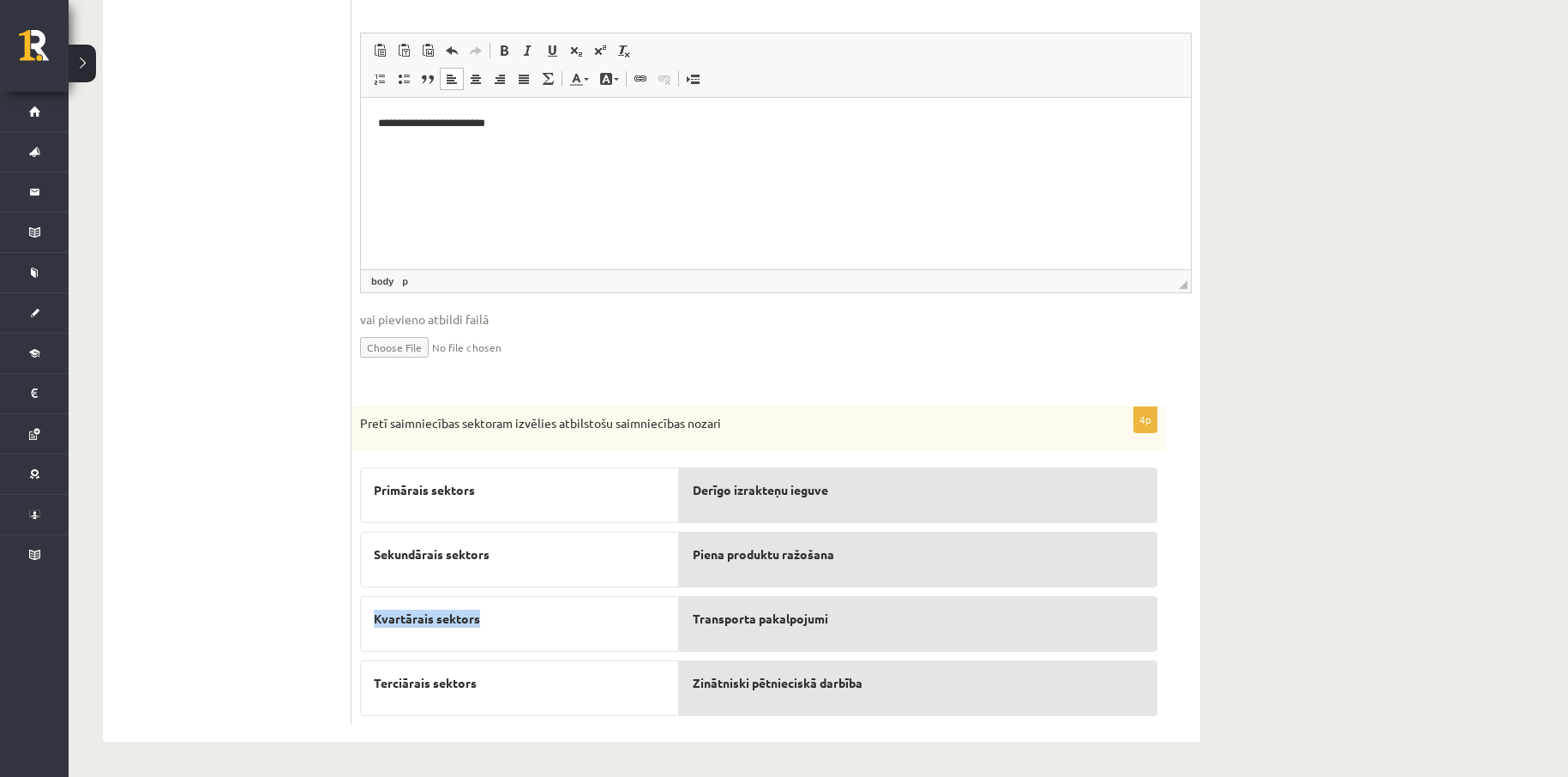
drag, startPoint x: 494, startPoint y: 614, endPoint x: 368, endPoint y: 613, distance: 126.0
click at [368, 613] on div "Kvartārais sektors" at bounding box center [520, 623] width 319 height 56
drag, startPoint x: 494, startPoint y: 680, endPoint x: 369, endPoint y: 685, distance: 125.1
click at [369, 685] on div "Terciārais sektors" at bounding box center [520, 688] width 319 height 56
click at [271, 529] on ul "1. Tests. Latvijas ģeogrāfiskais stāvoklis 2. Latvijas ģeogrāfiskais stāvoklis …" at bounding box center [236, 187] width 231 height 1074
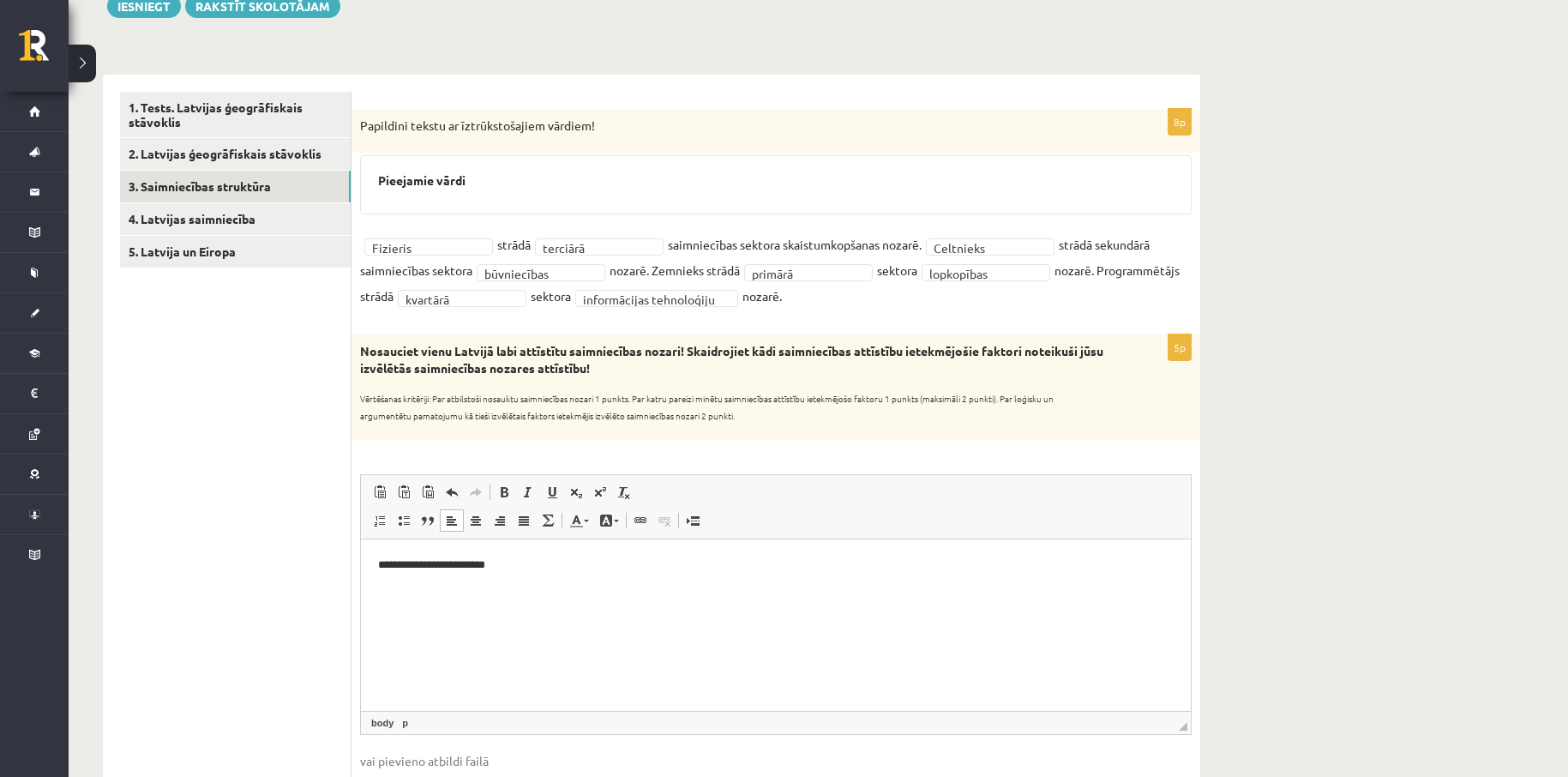
scroll to position [201, 0]
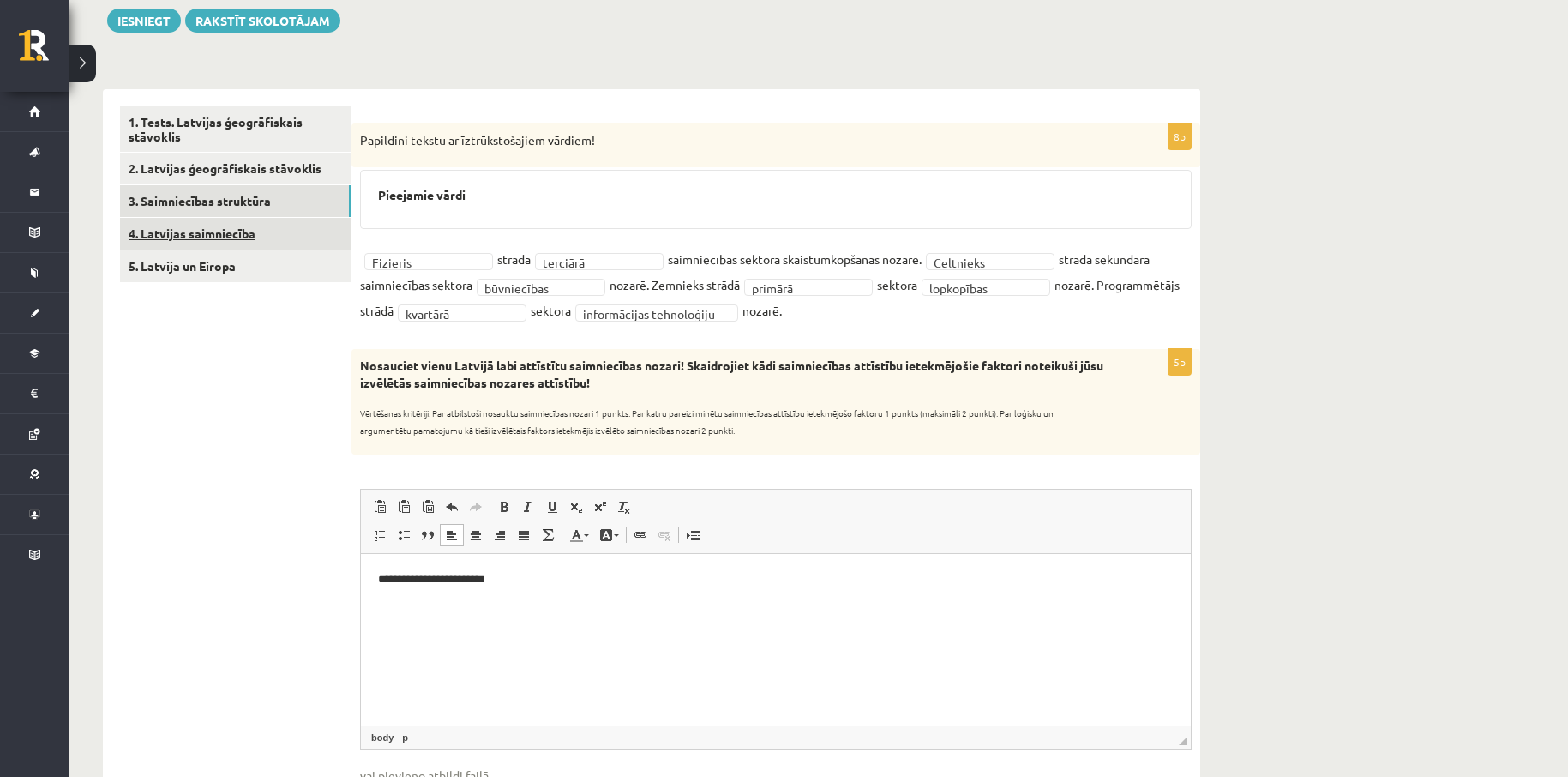
click at [241, 235] on link "4. Latvijas saimniecība" at bounding box center [235, 233] width 231 height 31
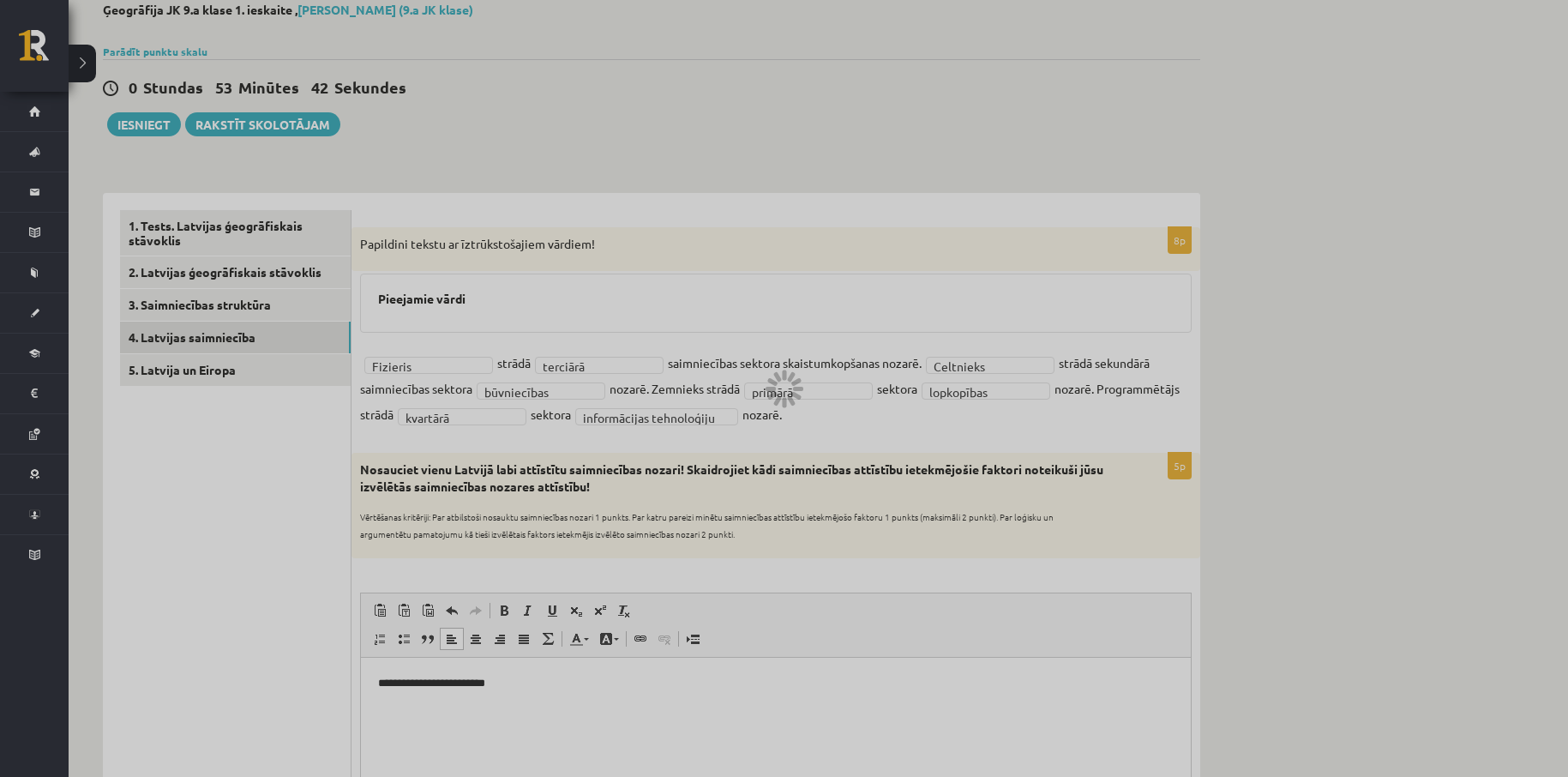
scroll to position [0, 0]
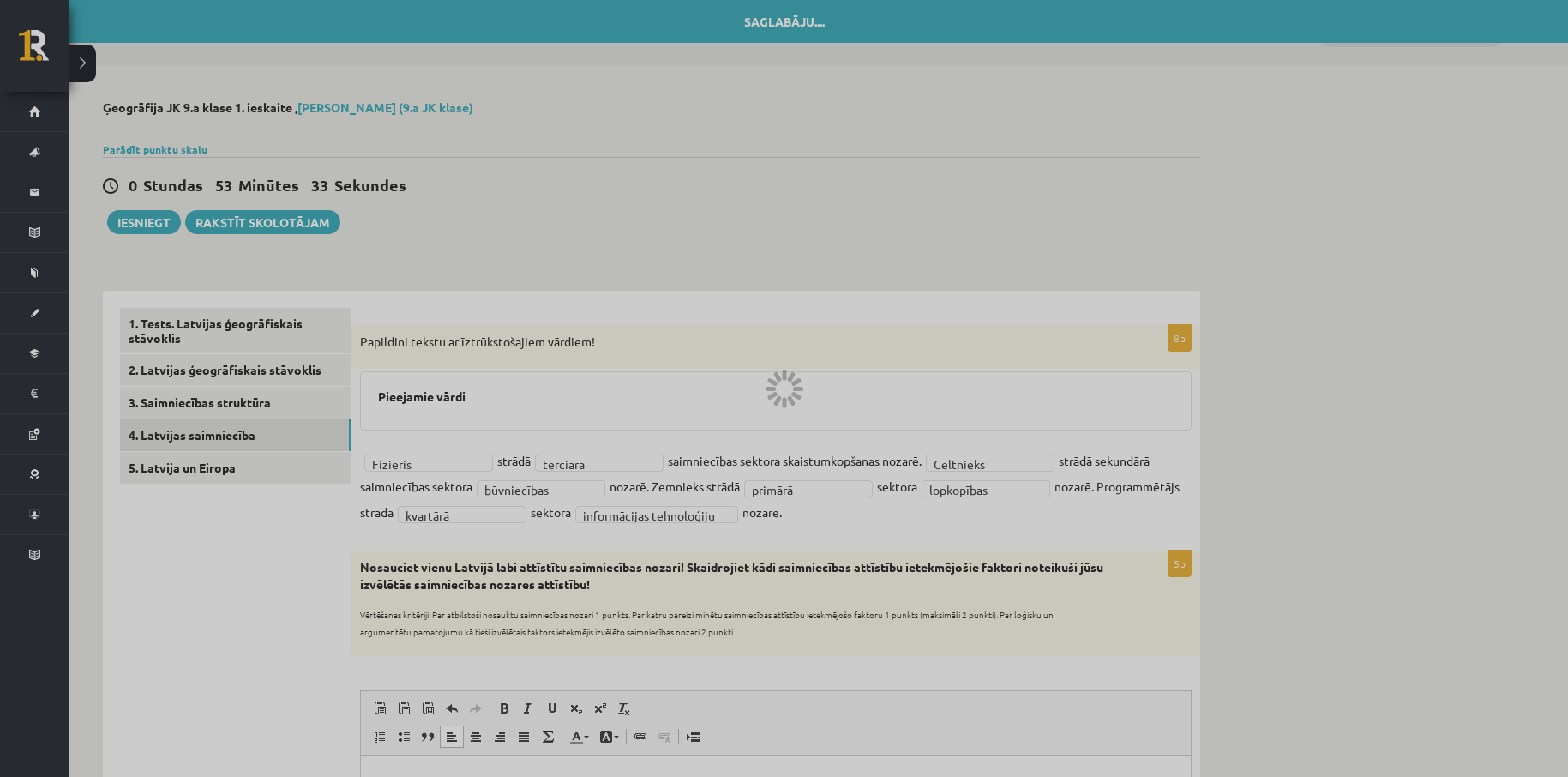
click at [176, 400] on div at bounding box center [784, 388] width 1568 height 777
click at [189, 436] on div at bounding box center [784, 388] width 1568 height 777
click at [627, 193] on div at bounding box center [784, 388] width 1568 height 777
click at [626, 217] on div at bounding box center [784, 388] width 1568 height 777
click at [626, 218] on div at bounding box center [784, 388] width 1568 height 777
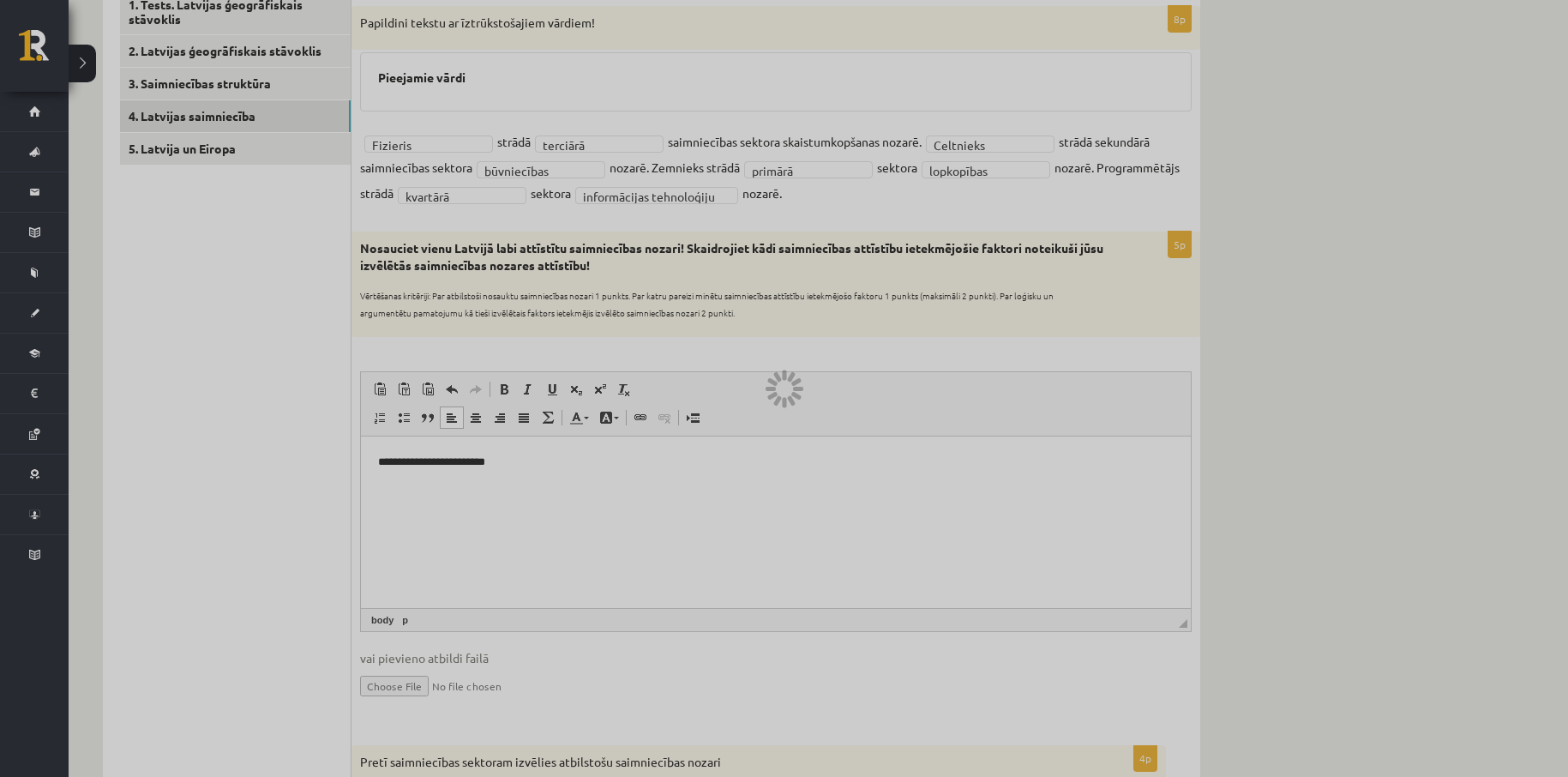
scroll to position [342, 0]
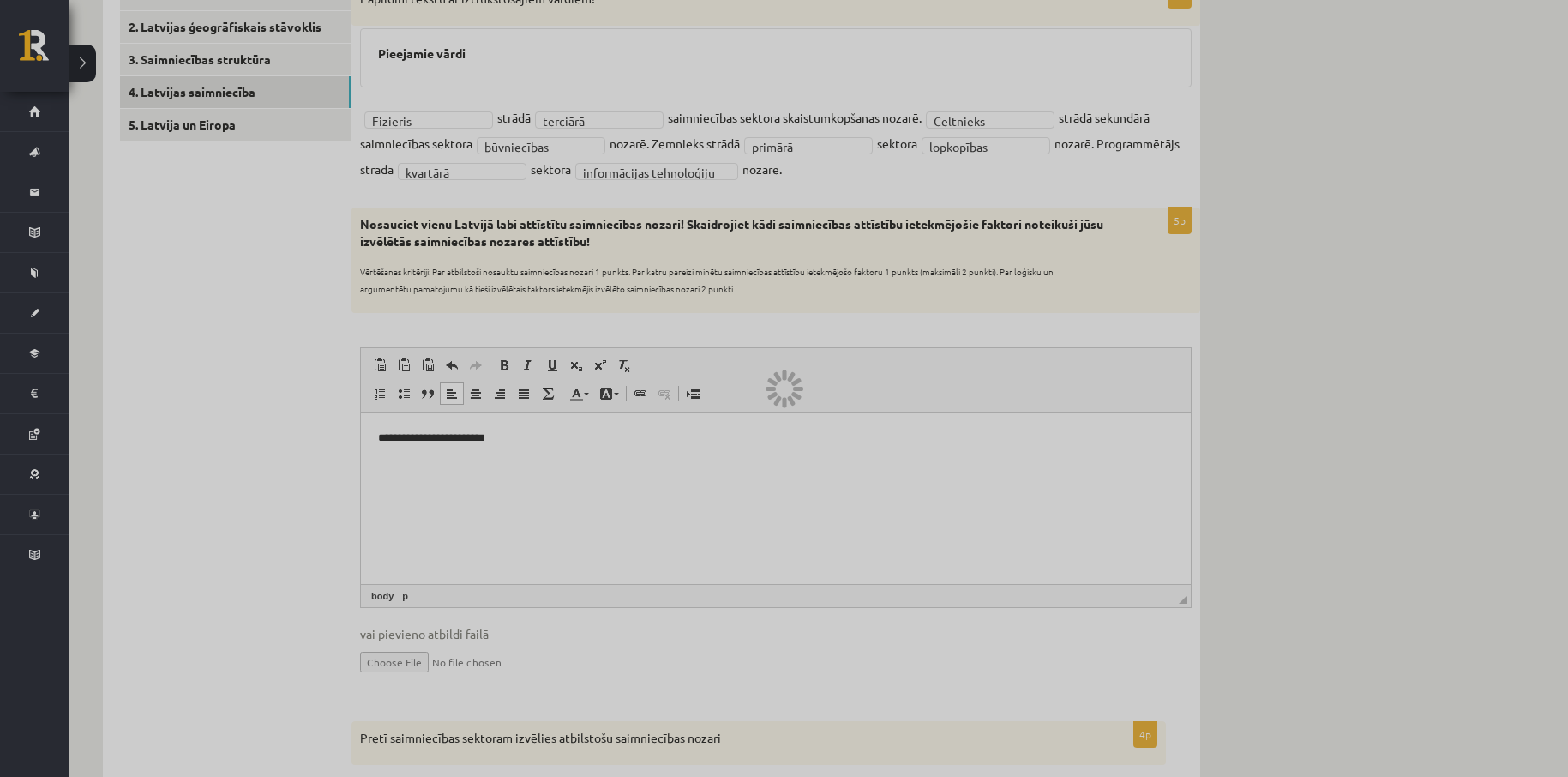
click at [311, 552] on div at bounding box center [784, 388] width 1568 height 777
click at [476, 511] on div at bounding box center [784, 388] width 1568 height 777
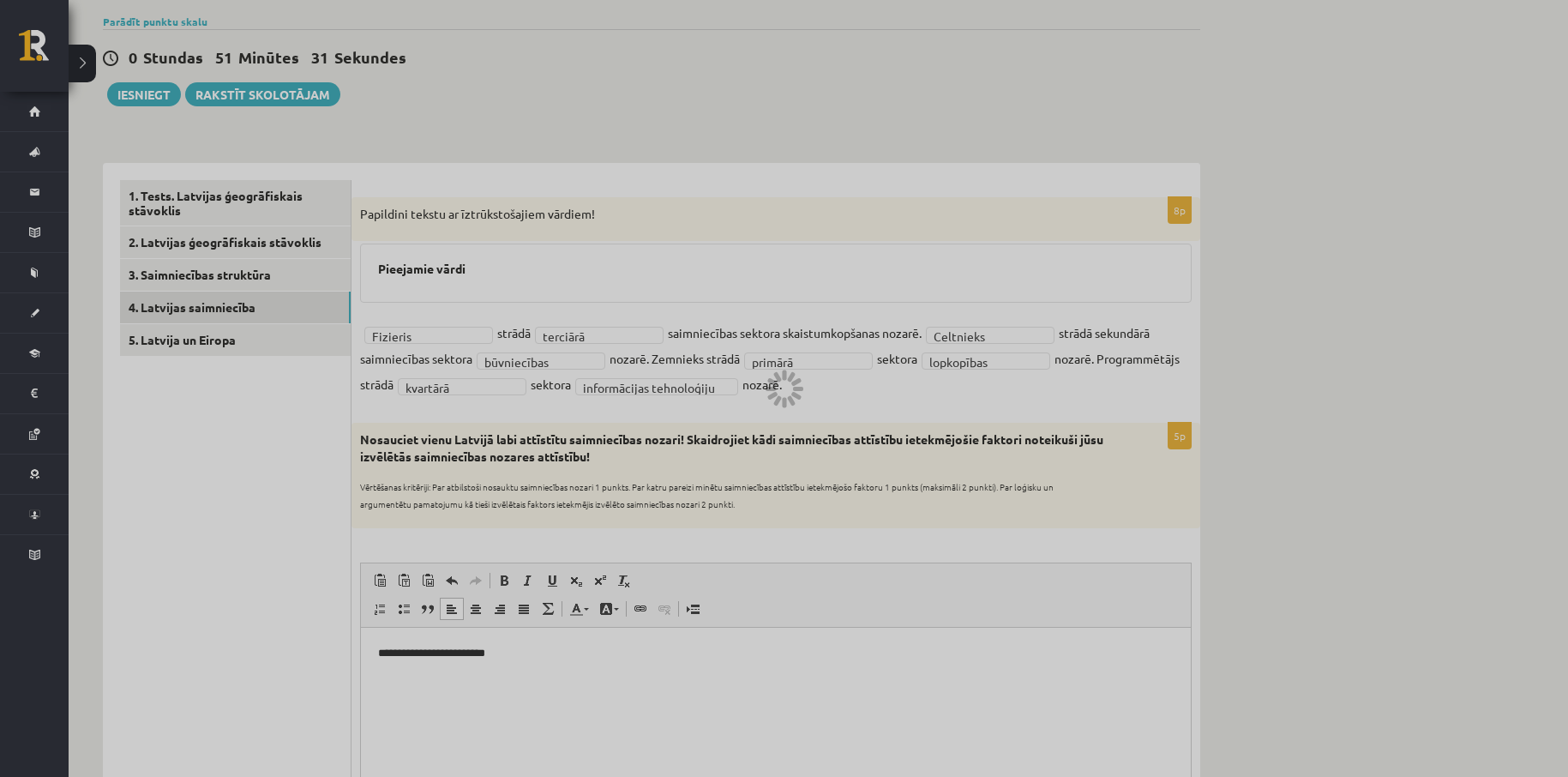
scroll to position [114, 0]
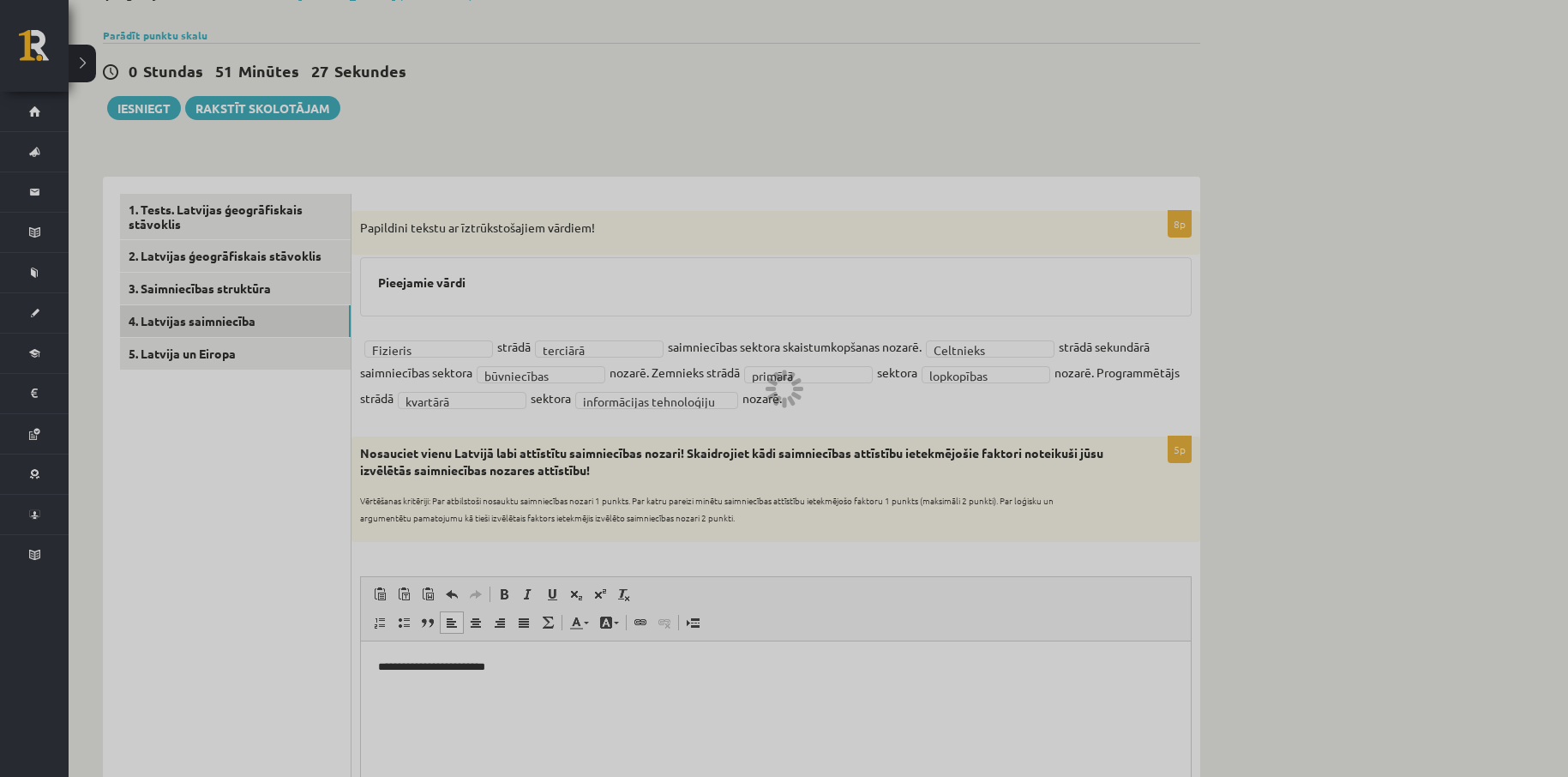
click at [218, 423] on div at bounding box center [784, 388] width 1568 height 777
click at [255, 351] on div at bounding box center [784, 388] width 1568 height 777
click at [247, 351] on div at bounding box center [784, 388] width 1568 height 777
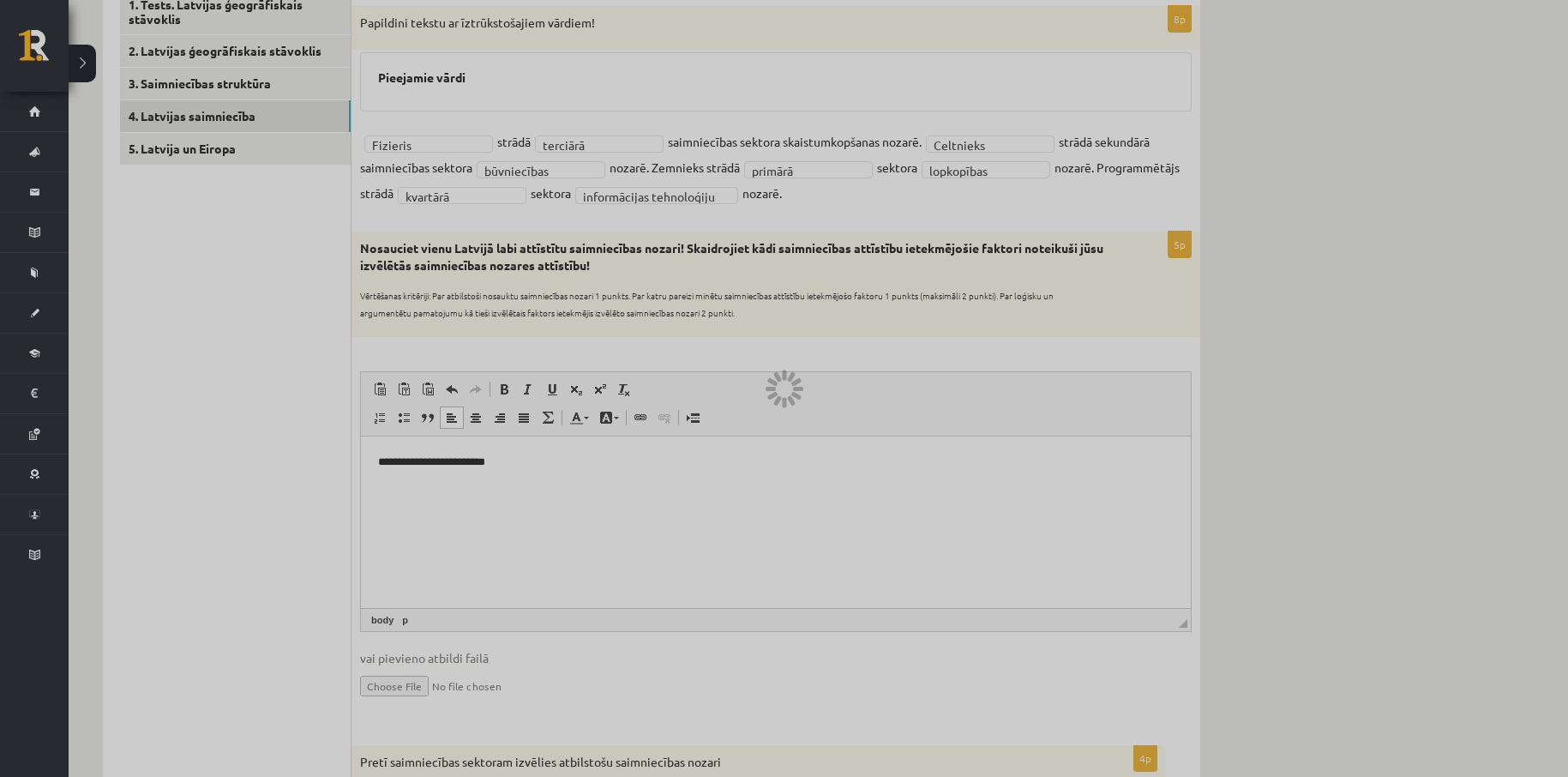
scroll to position [342, 0]
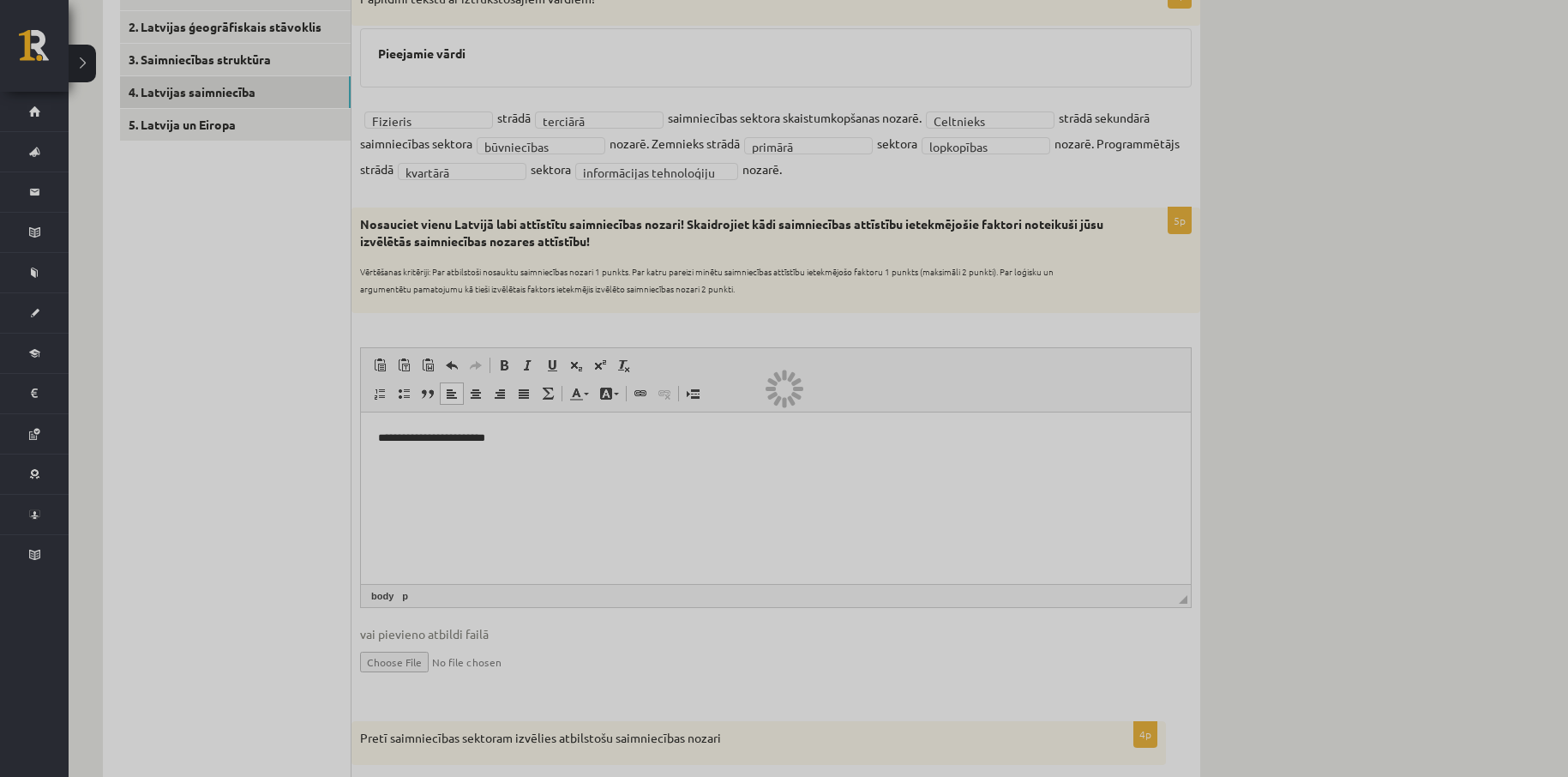
click at [275, 406] on div at bounding box center [784, 388] width 1568 height 777
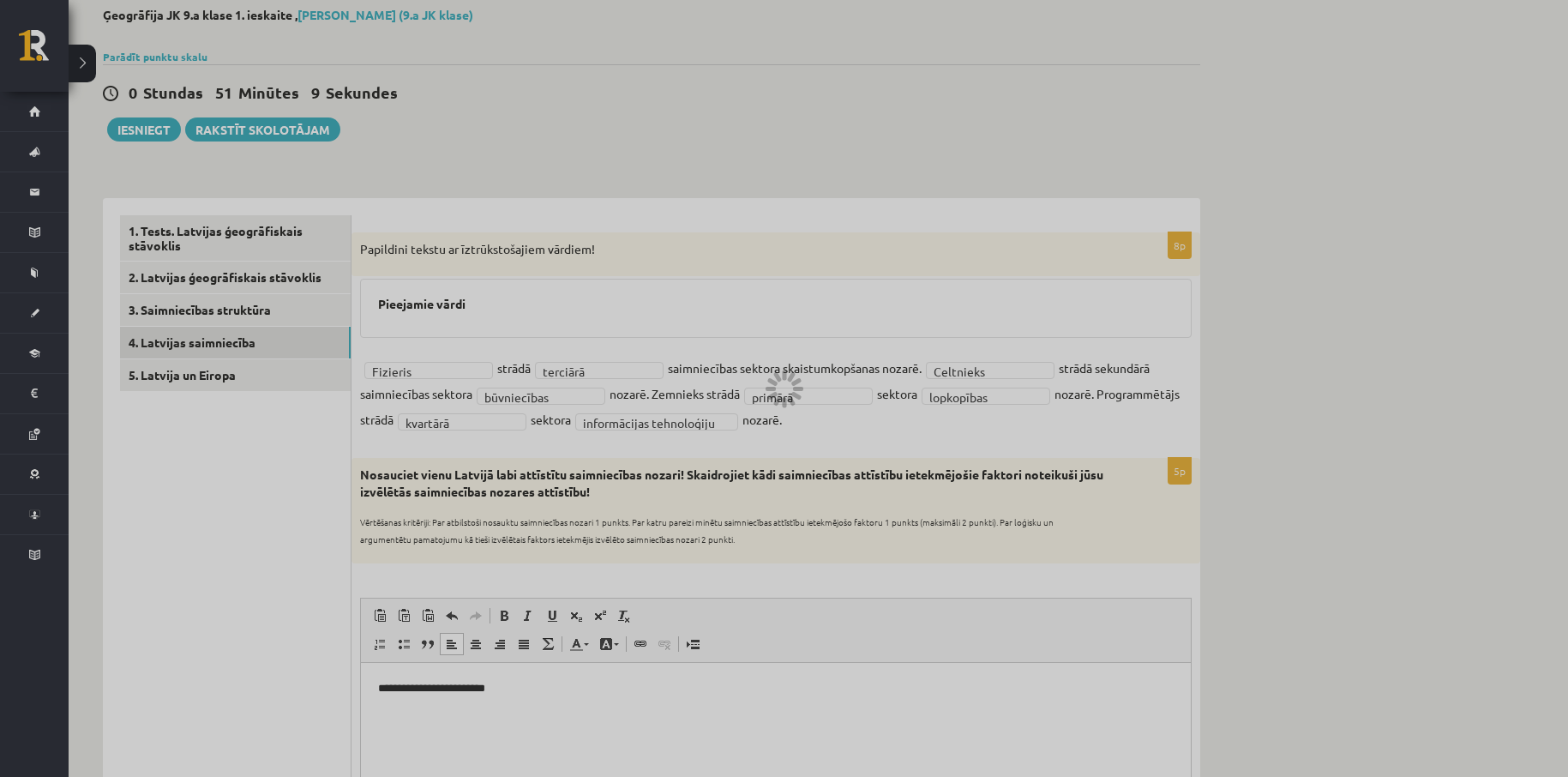
scroll to position [0, 0]
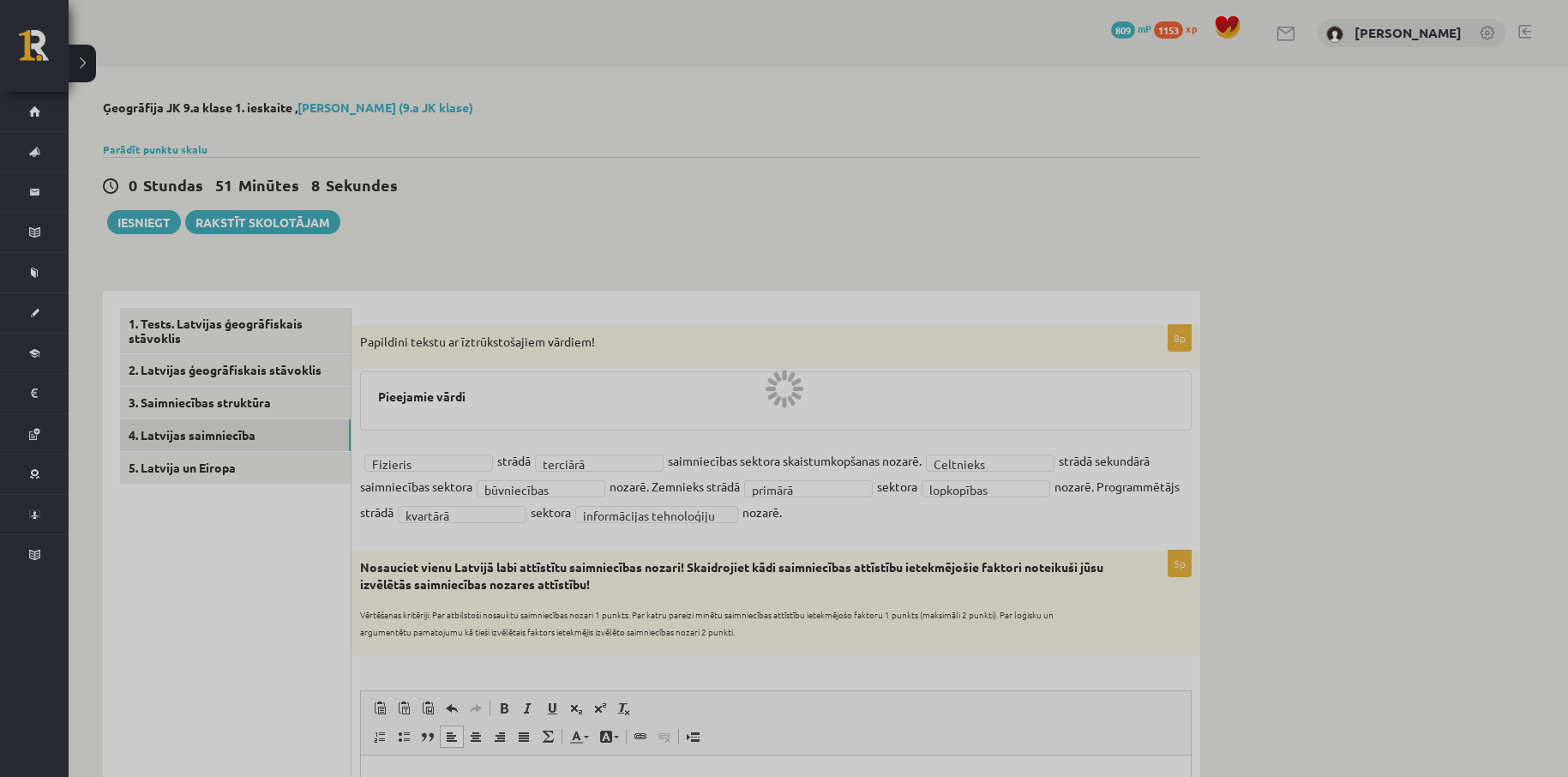
click at [230, 458] on div at bounding box center [784, 388] width 1568 height 777
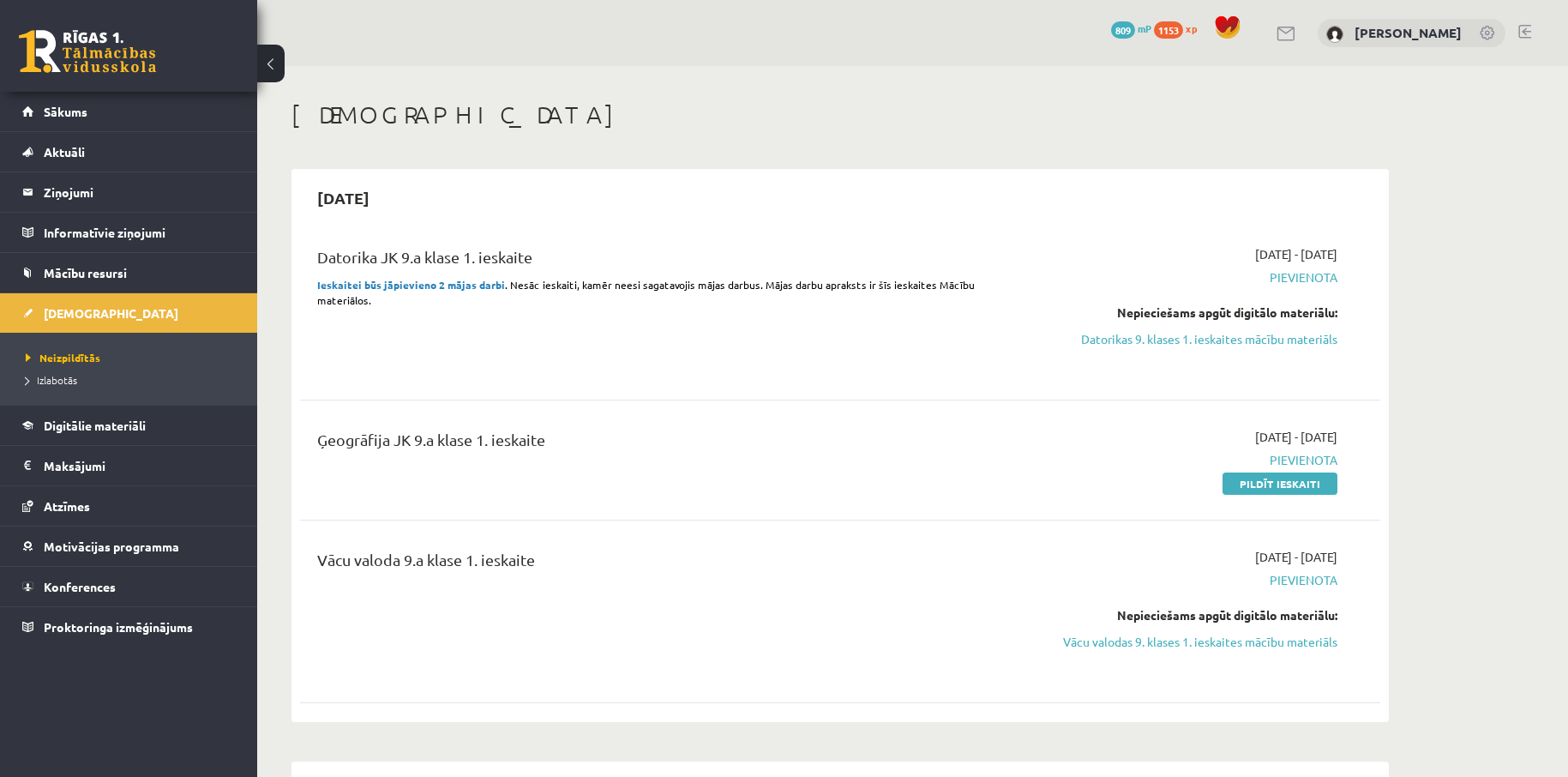
scroll to position [113, 0]
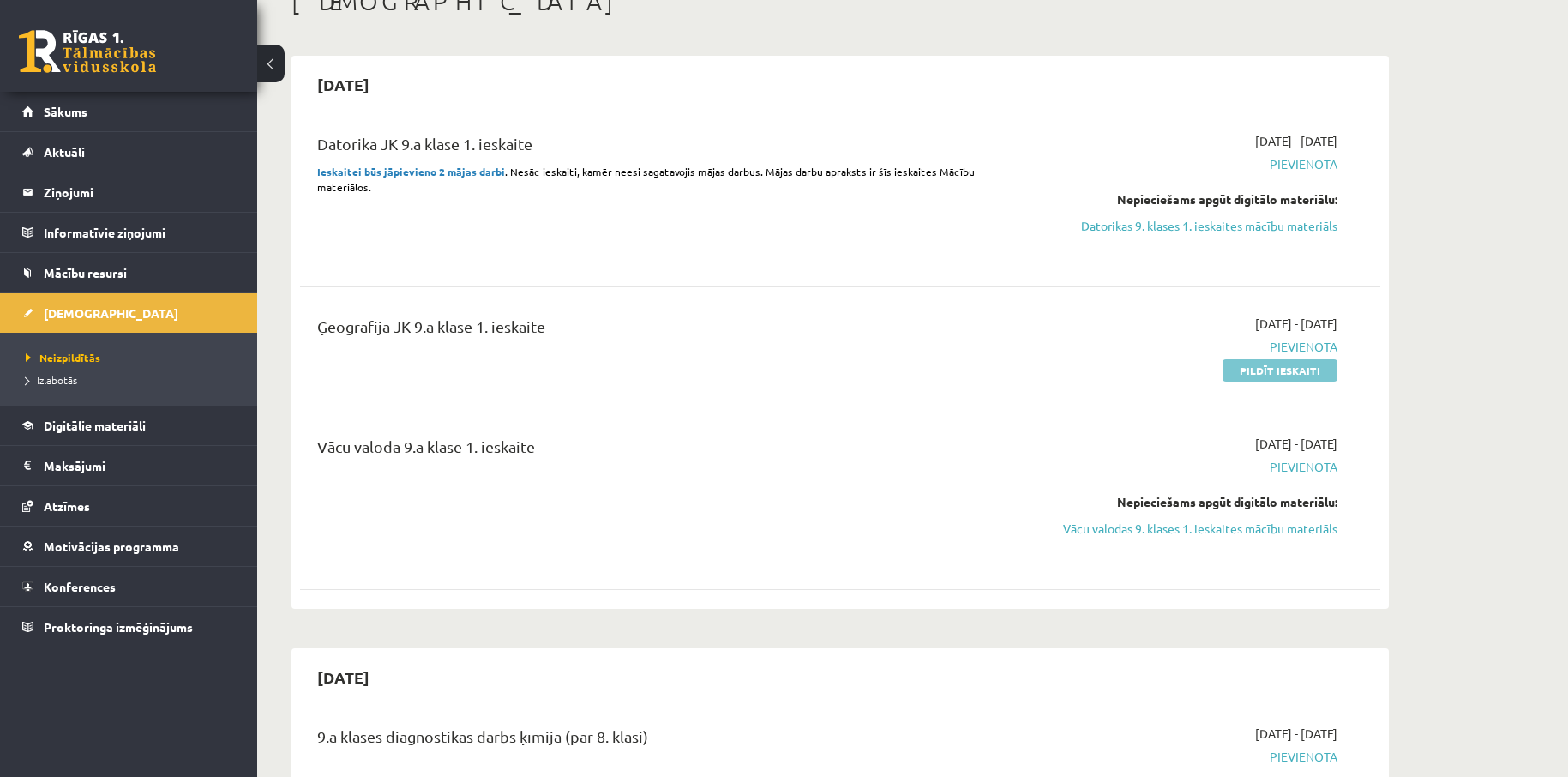
click at [1255, 368] on link "Pildīt ieskaiti" at bounding box center [1280, 370] width 115 height 22
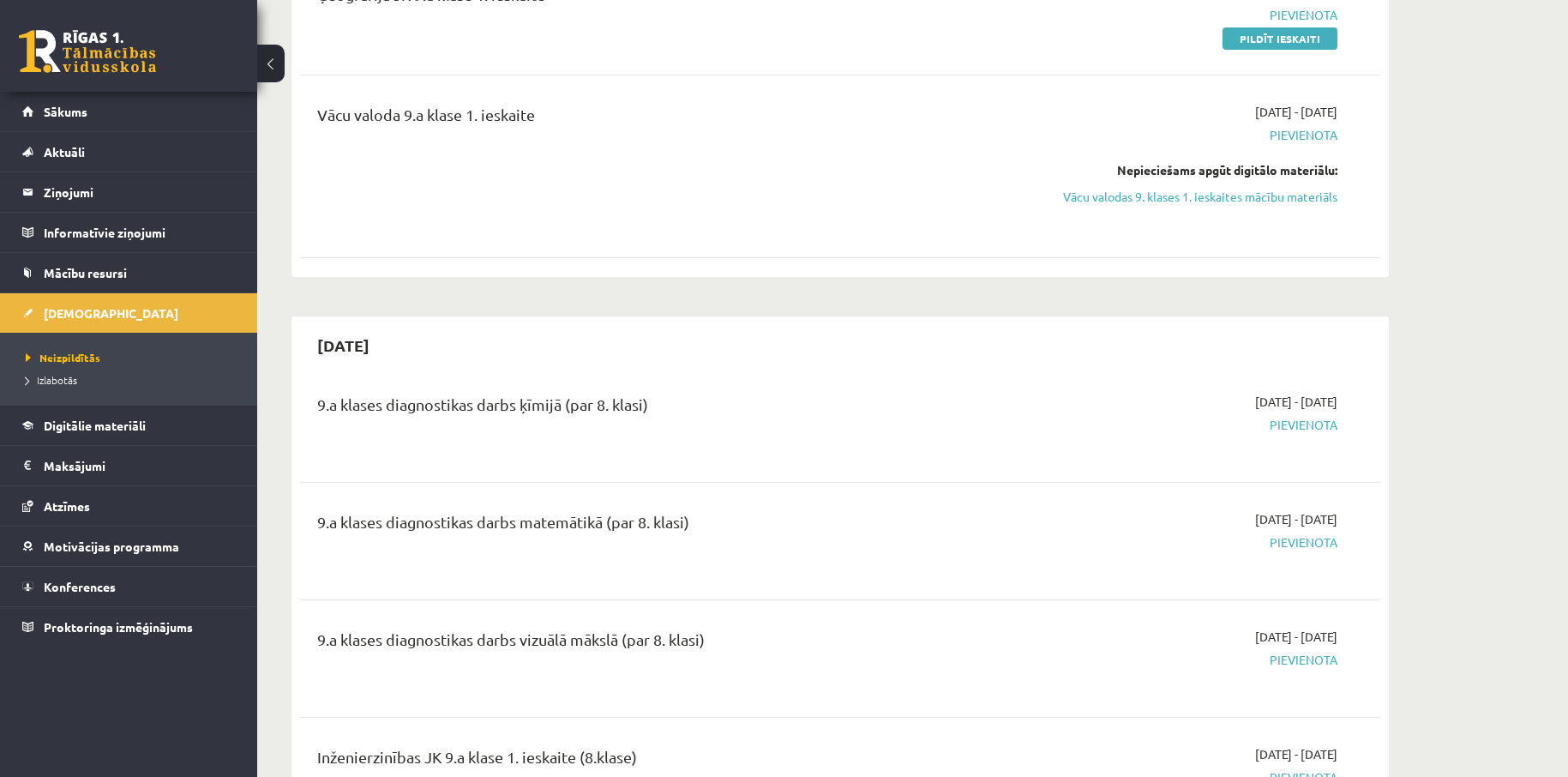
scroll to position [457, 0]
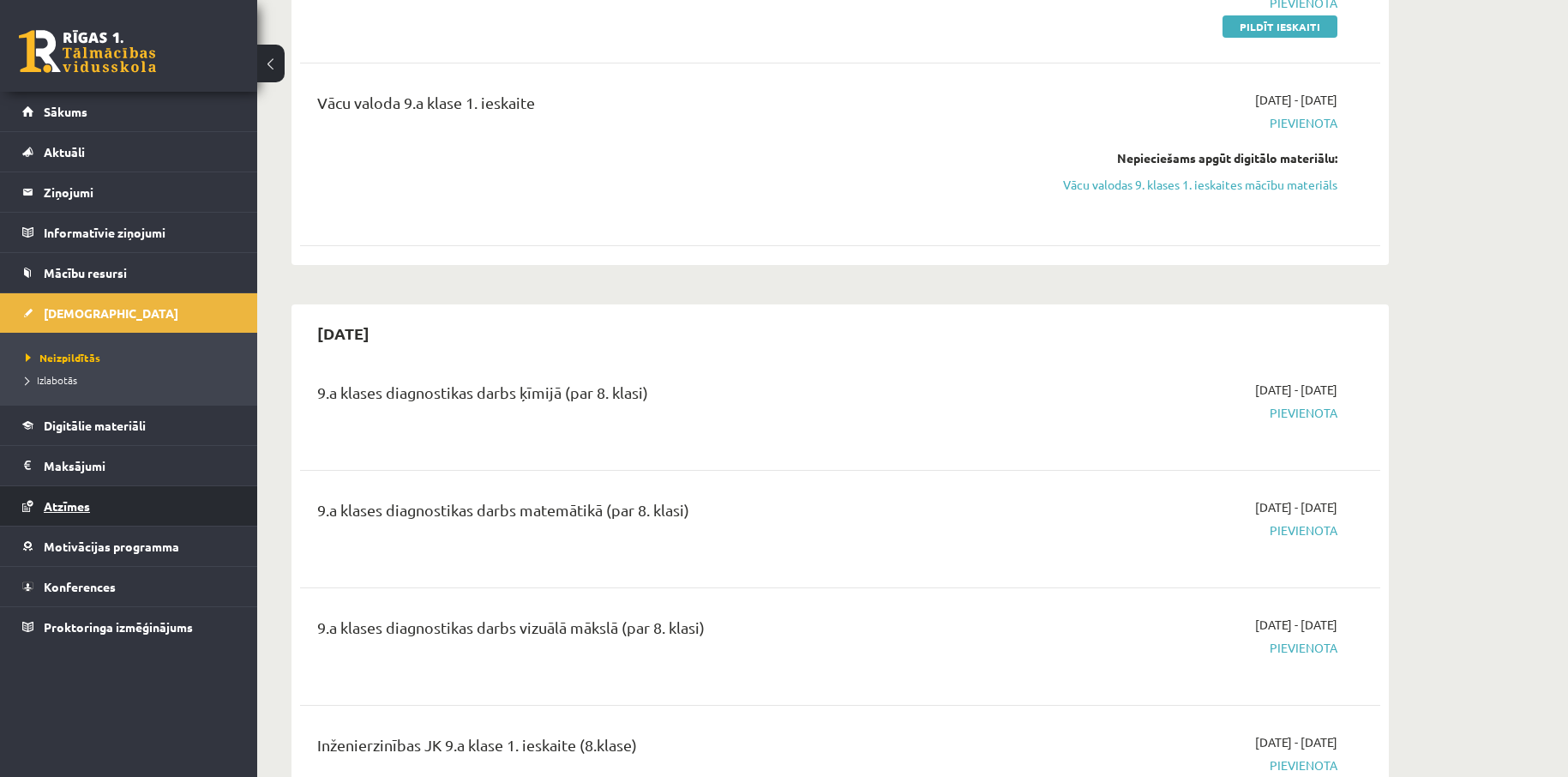
click at [83, 508] on span "Atzīmes" at bounding box center [66, 506] width 46 height 15
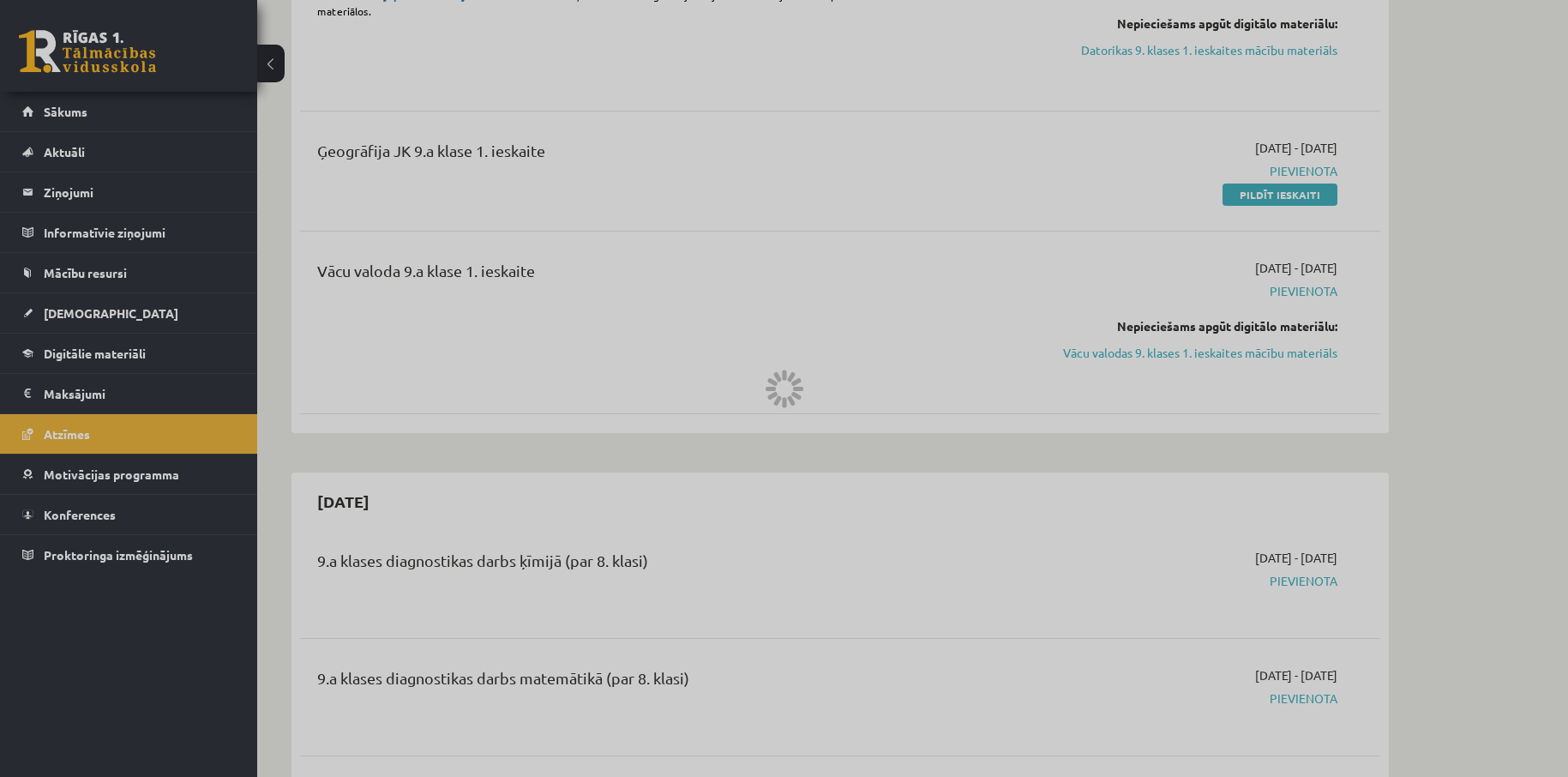
scroll to position [229, 0]
